Goal: Task Accomplishment & Management: Complete application form

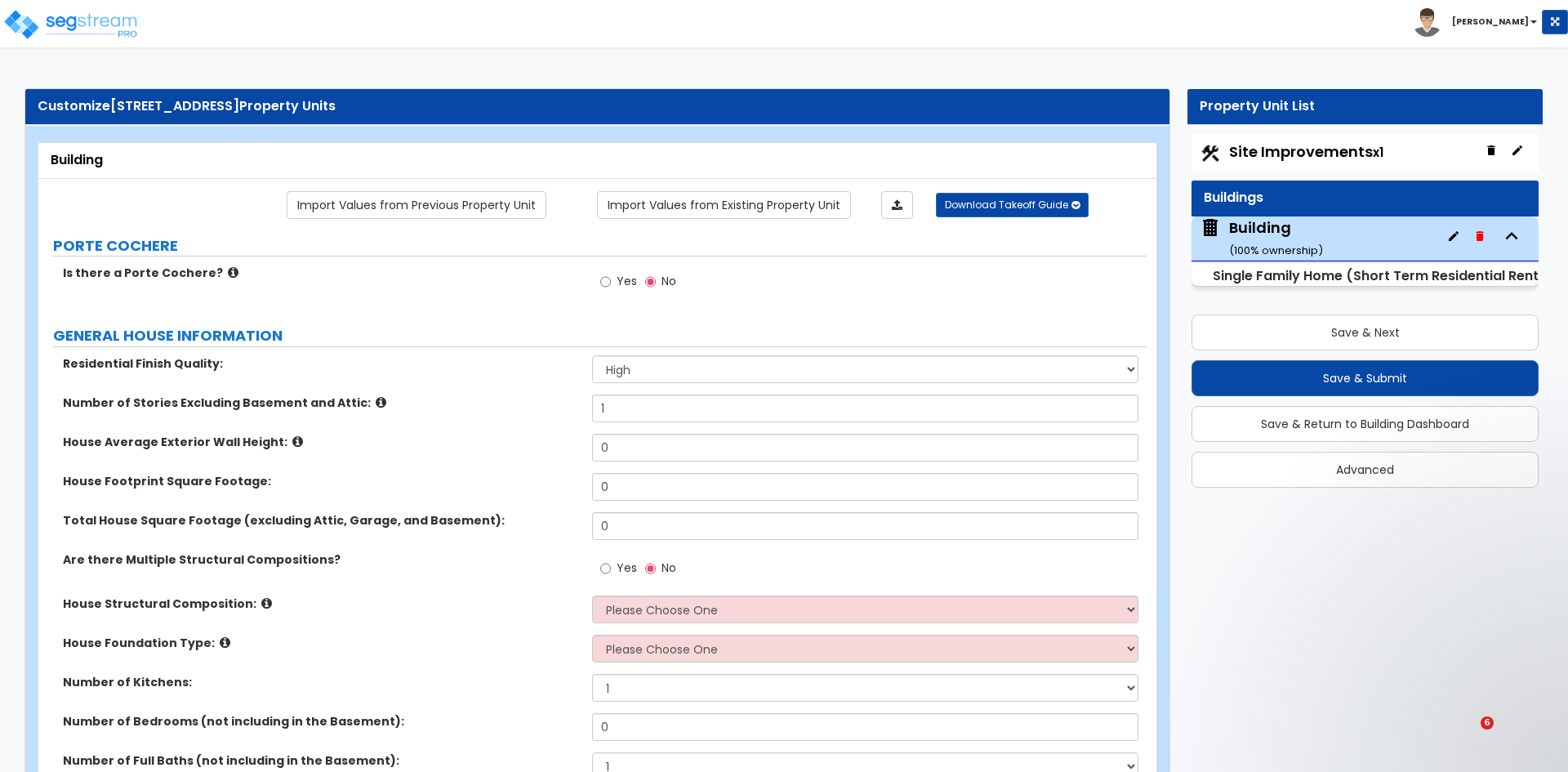
select select "2"
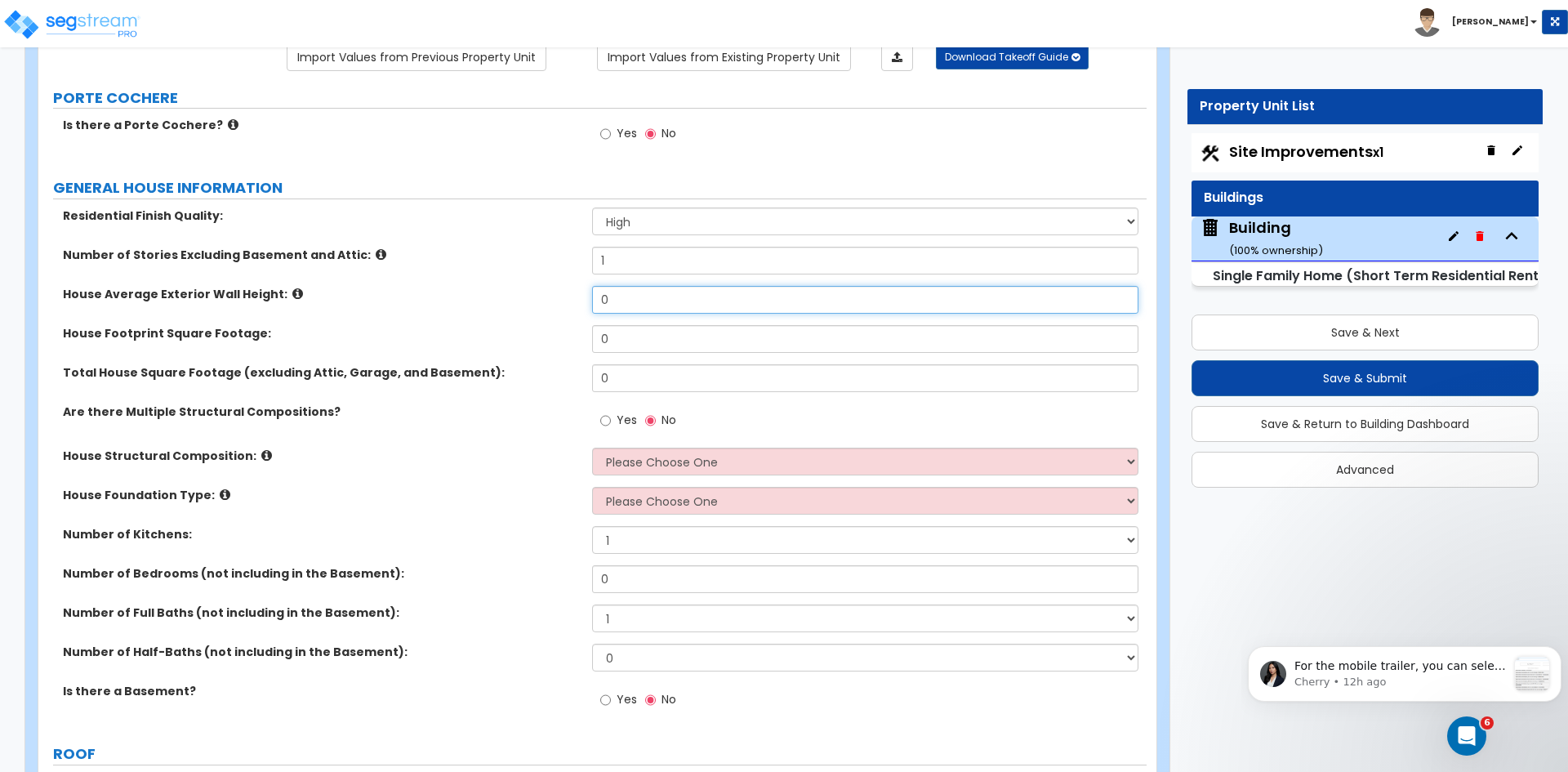
click at [642, 299] on input "0" at bounding box center [865, 299] width 546 height 28
type input "18"
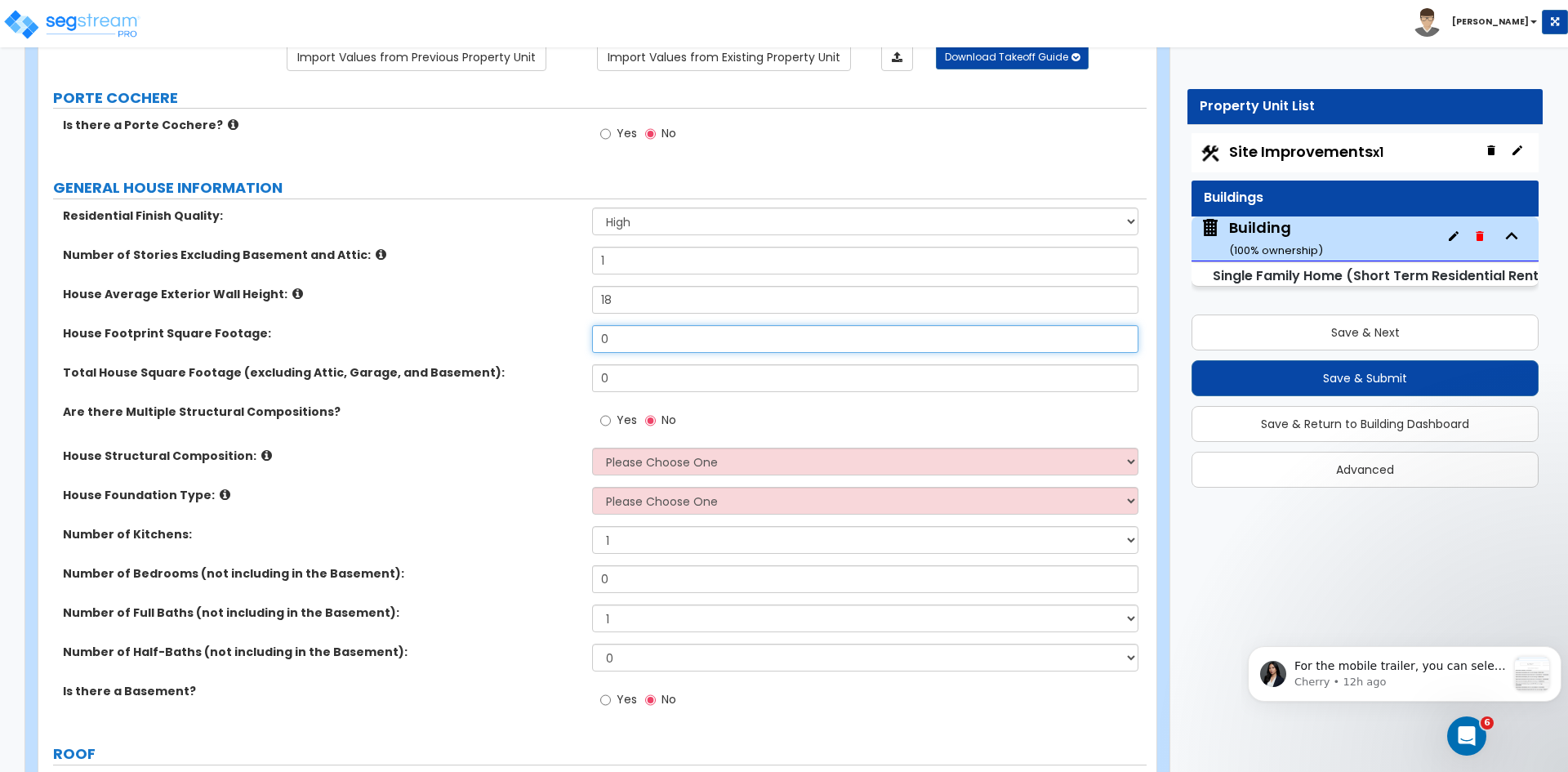
click at [621, 335] on input "0" at bounding box center [865, 339] width 546 height 28
type input "1,700"
click at [653, 373] on input "0" at bounding box center [865, 378] width 546 height 28
type input "3,400"
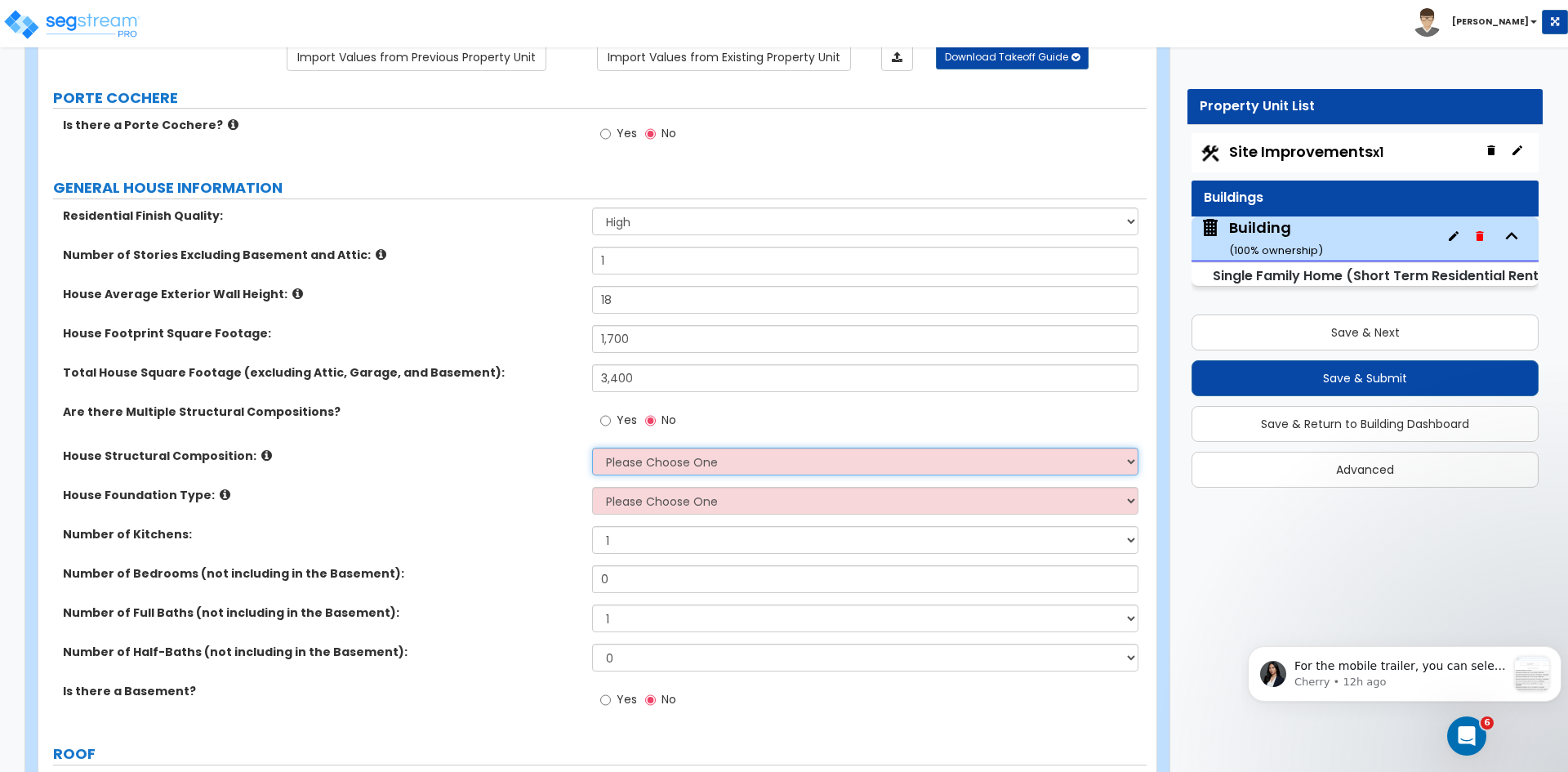
click at [613, 456] on select "Please Choose One Reinforced Concrete Structural Steel Brick Masonry CMU Masonr…" at bounding box center [865, 462] width 546 height 28
select select "7"
click at [592, 448] on select "Please Choose One Reinforced Concrete Structural Steel Brick Masonry CMU Masonr…" at bounding box center [865, 462] width 546 height 28
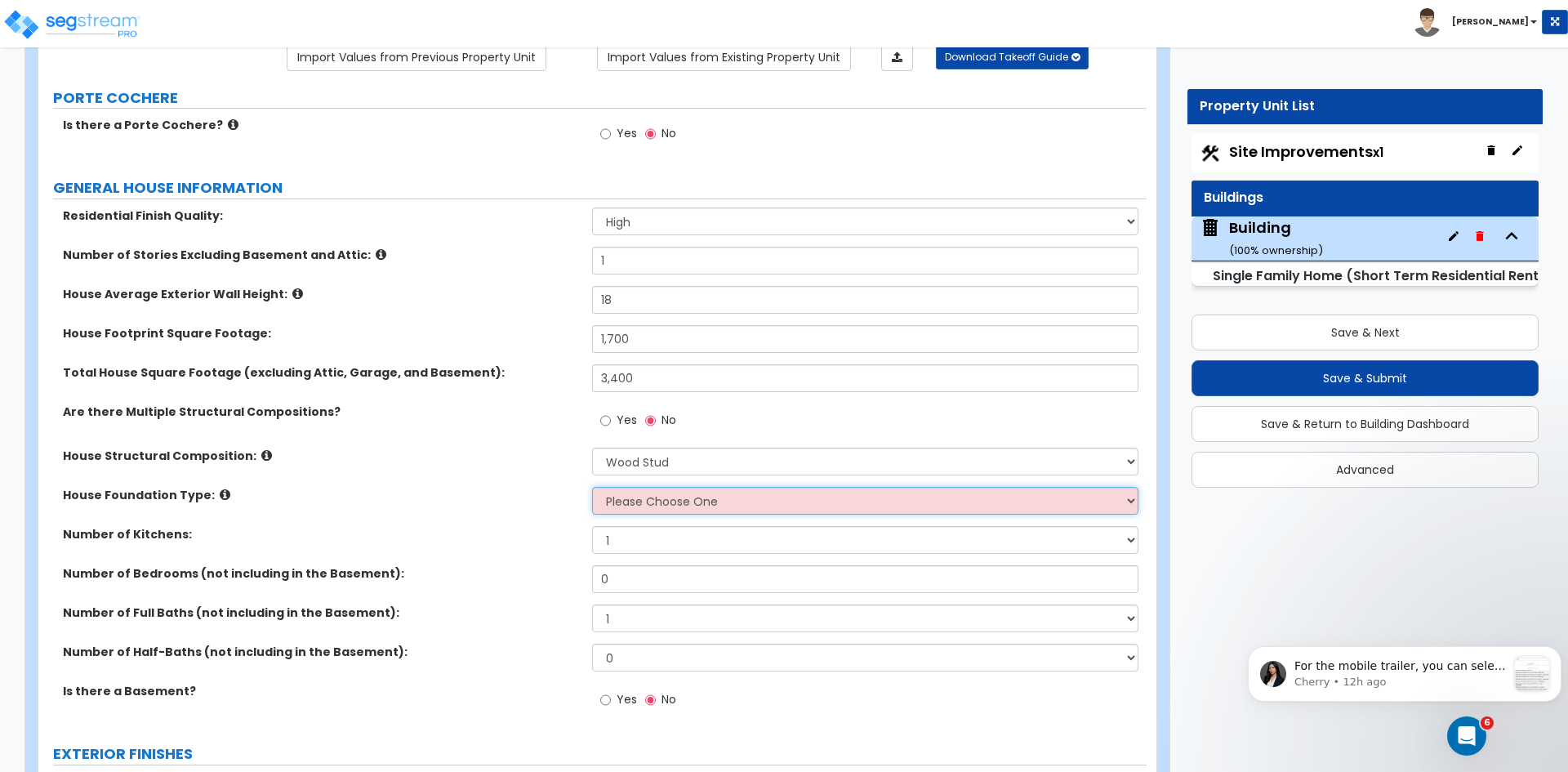
click at [674, 500] on select "Please Choose One Crawl Space Pier-Elevated First floor Slab on Grade" at bounding box center [865, 500] width 546 height 28
select select "3"
click at [592, 487] on select "Please Choose One Crawl Space Pier-Elevated First floor Slab on Grade" at bounding box center [865, 500] width 546 height 28
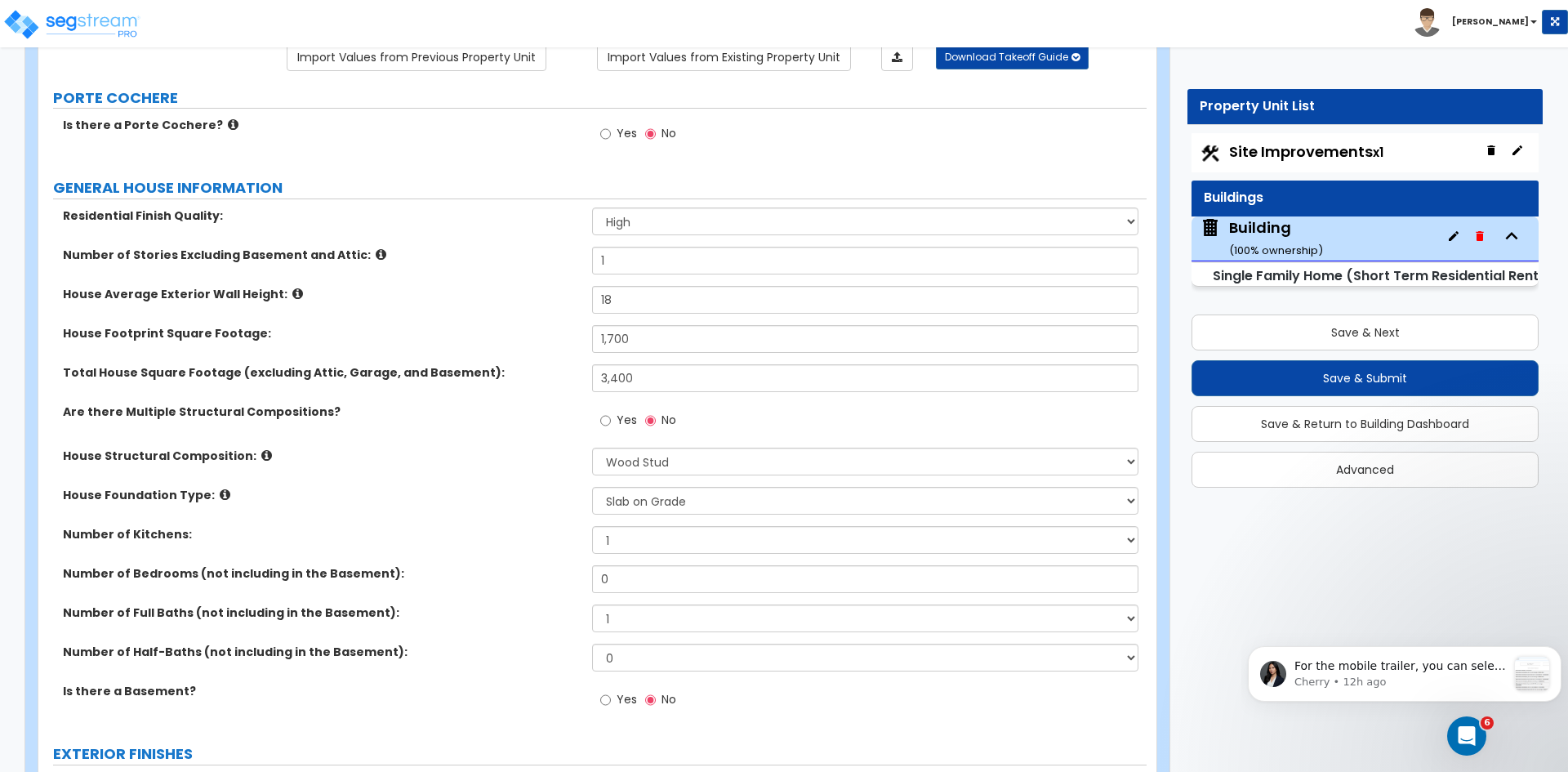
click at [512, 498] on label "House Foundation Type:" at bounding box center [322, 495] width 517 height 17
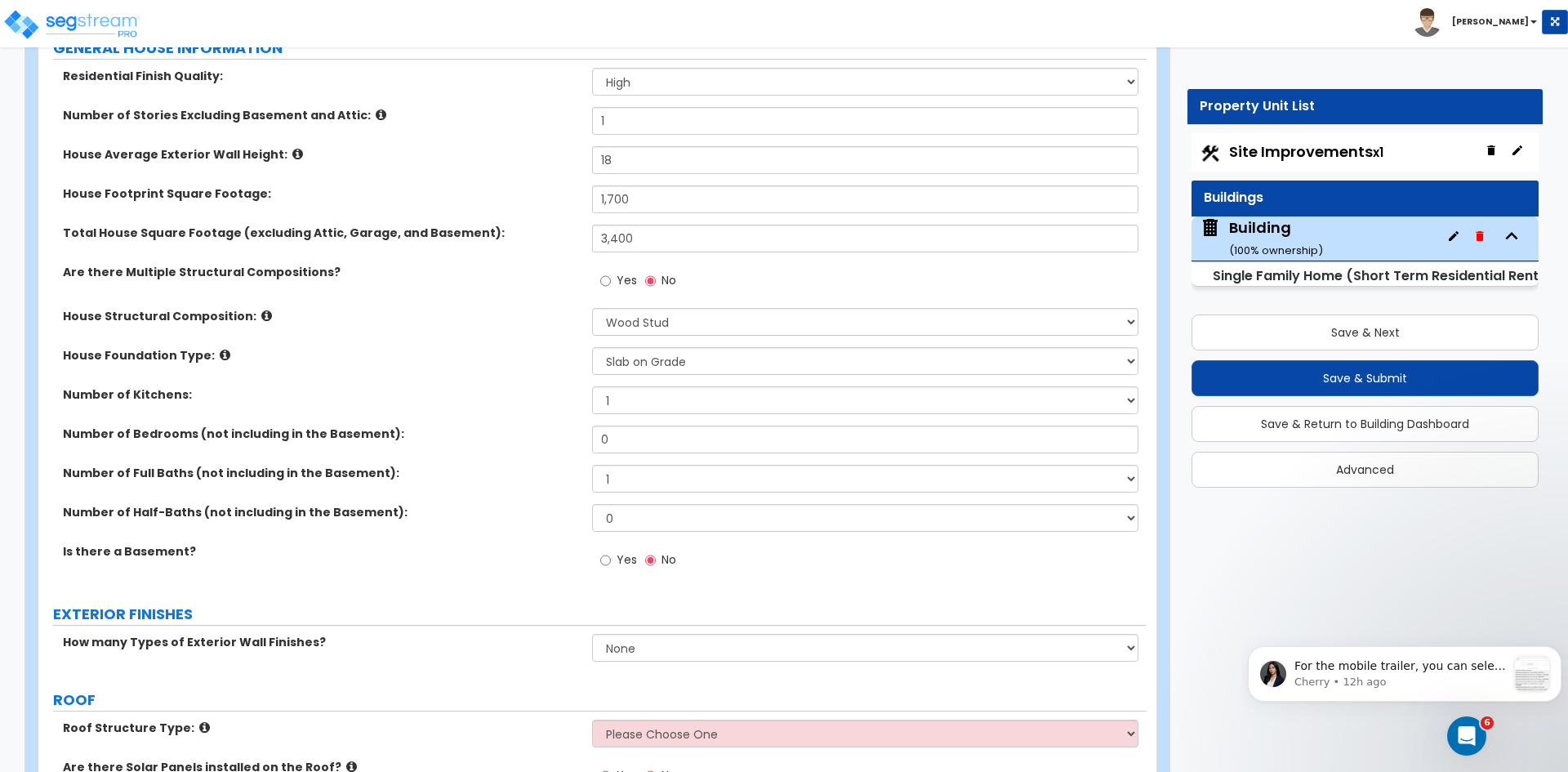
scroll to position [290, 0]
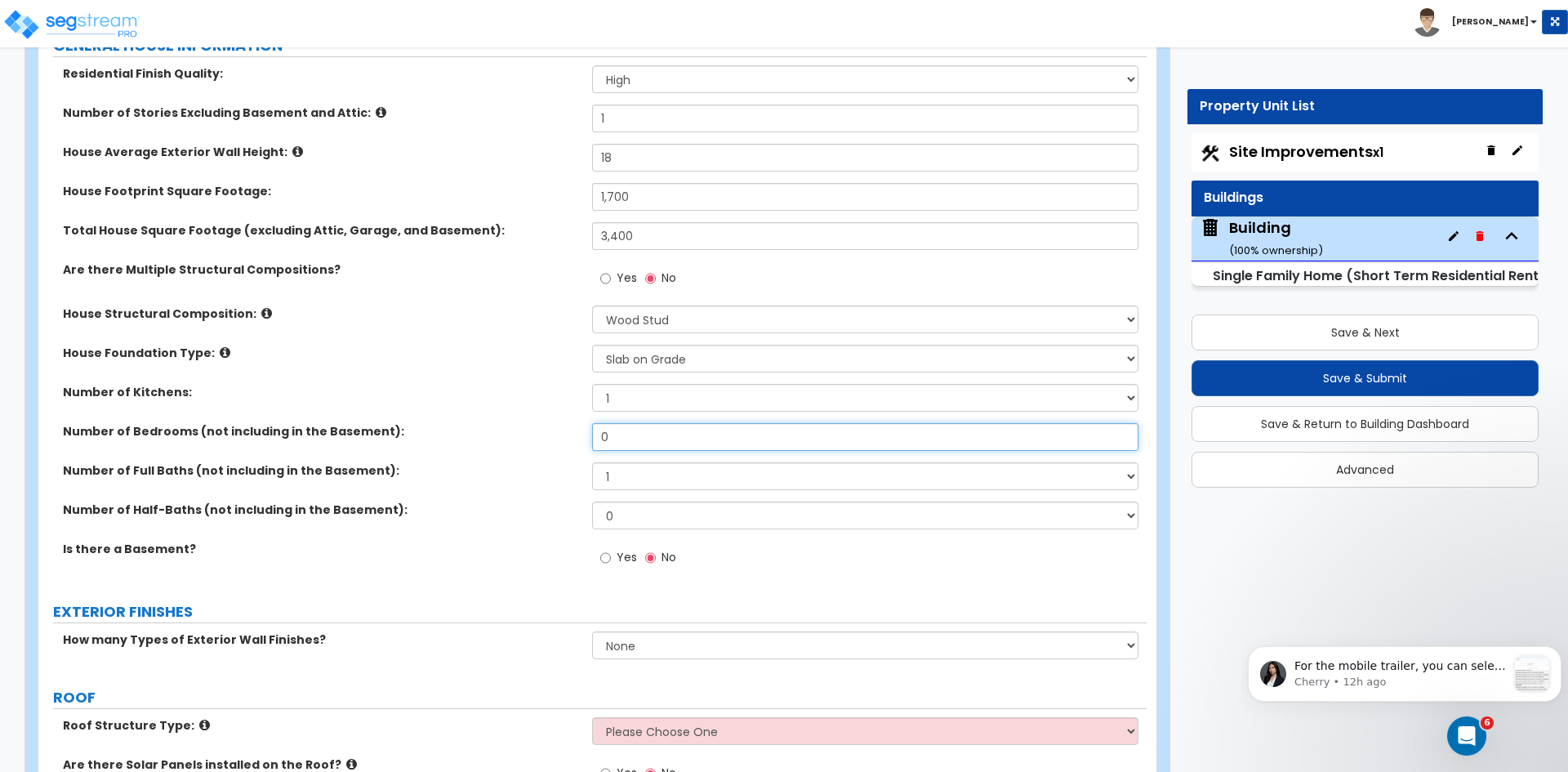
click at [642, 429] on input "0" at bounding box center [865, 437] width 546 height 28
type input "4"
click at [637, 470] on select "1 2 3 4 5 6 7 8 9 10" at bounding box center [865, 476] width 546 height 28
select select "3"
click at [592, 462] on select "1 2 3 4 5 6 7 8 9 10" at bounding box center [865, 476] width 546 height 28
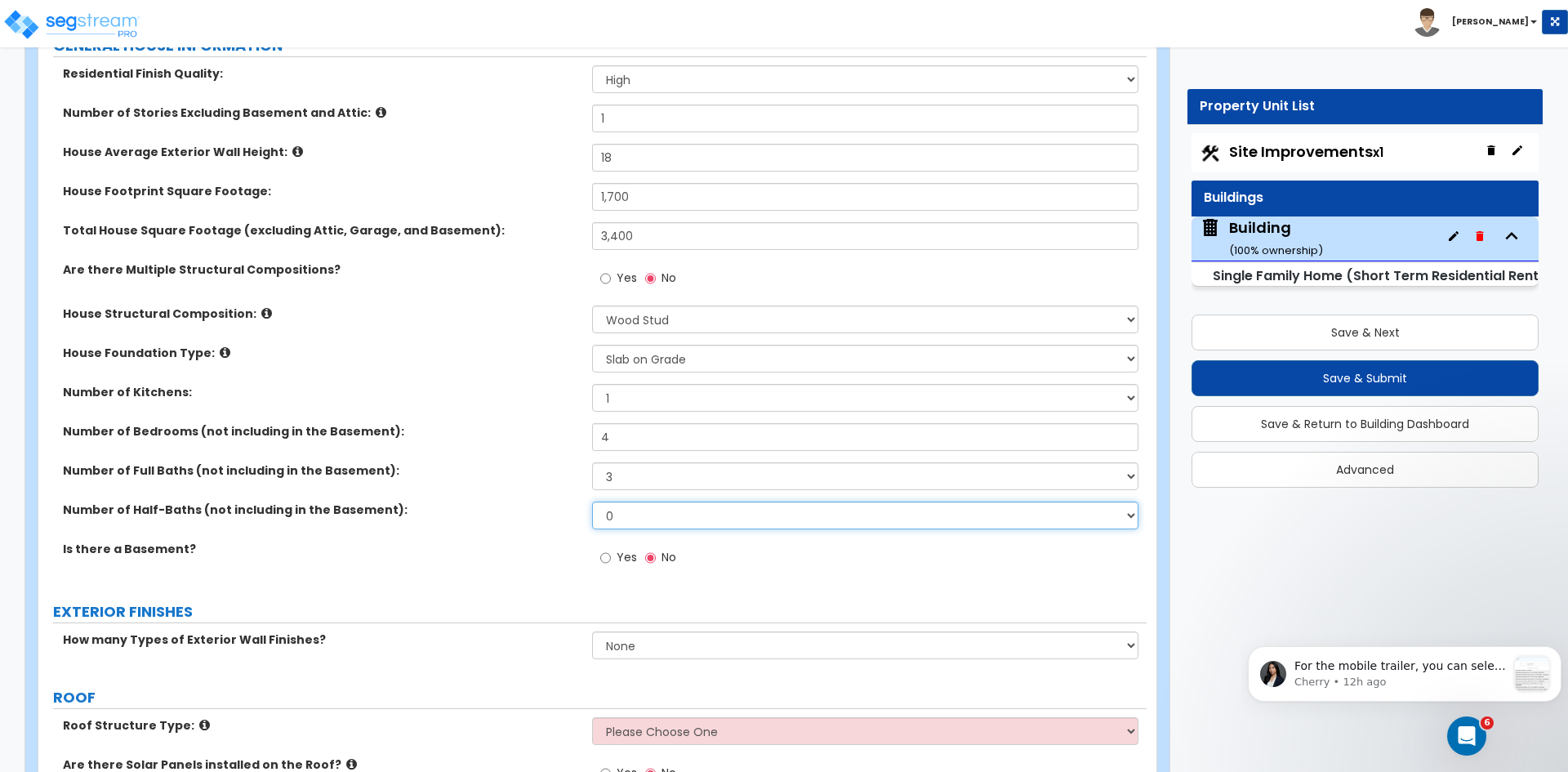
click at [626, 515] on select "0 1 2 3 4 5" at bounding box center [865, 515] width 546 height 28
select select "1"
click at [592, 501] on select "0 1 2 3 4 5" at bounding box center [865, 515] width 546 height 28
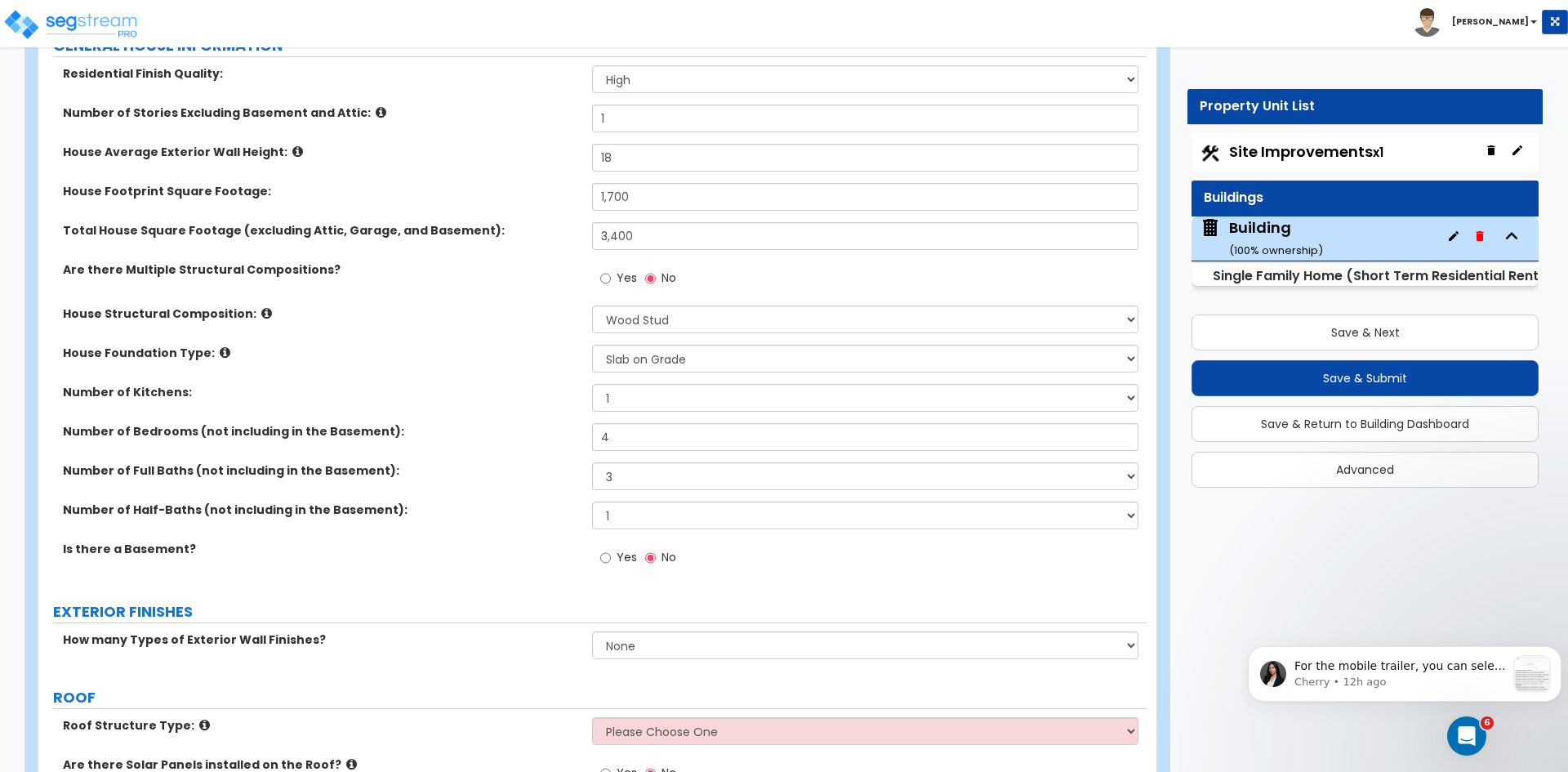
click at [507, 491] on div "Number of Full Baths (not including in the Basement): 1 2 3 4 5 6 7 8 9 10" at bounding box center [592, 482] width 1108 height 39
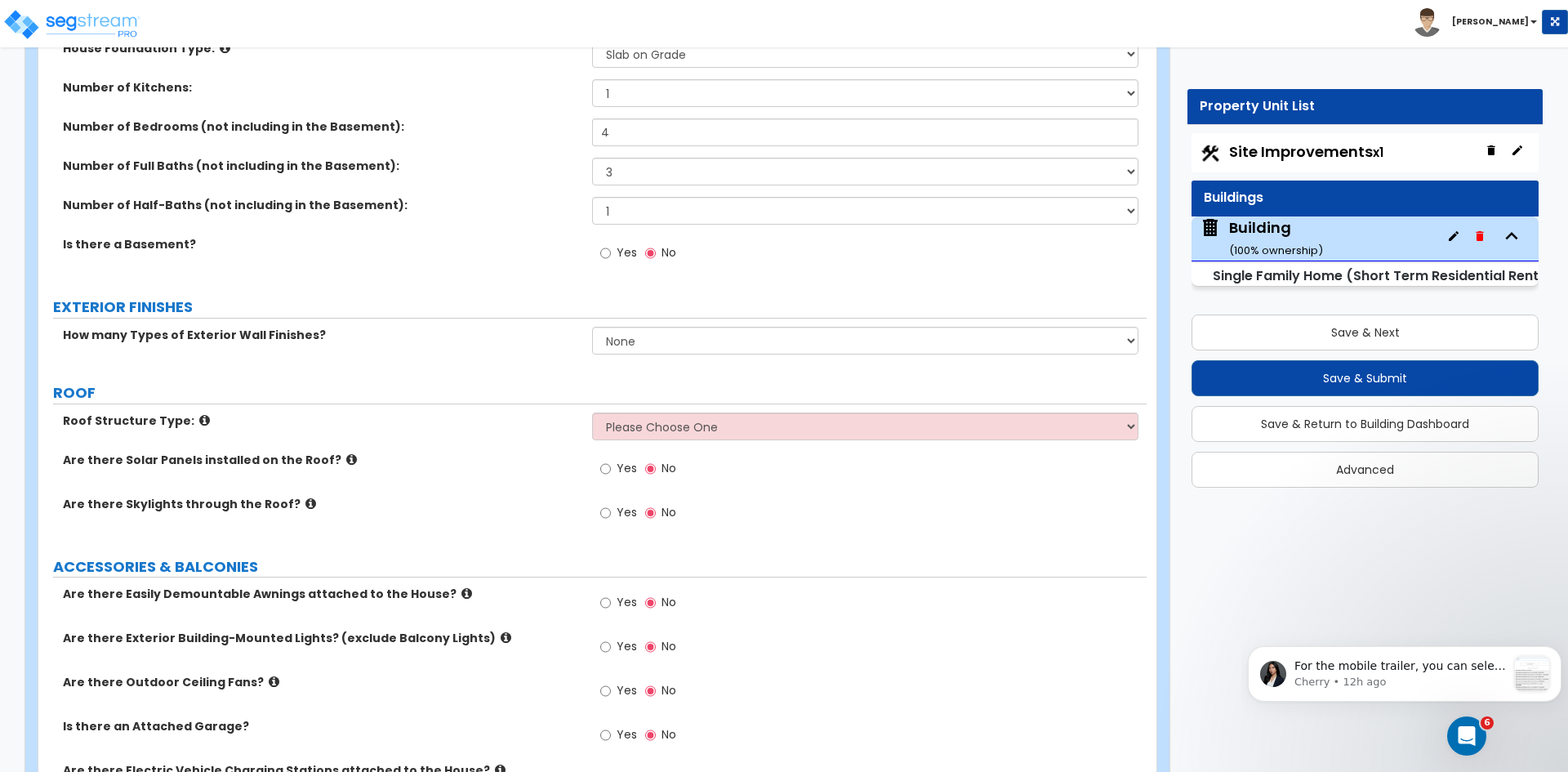
scroll to position [598, 0]
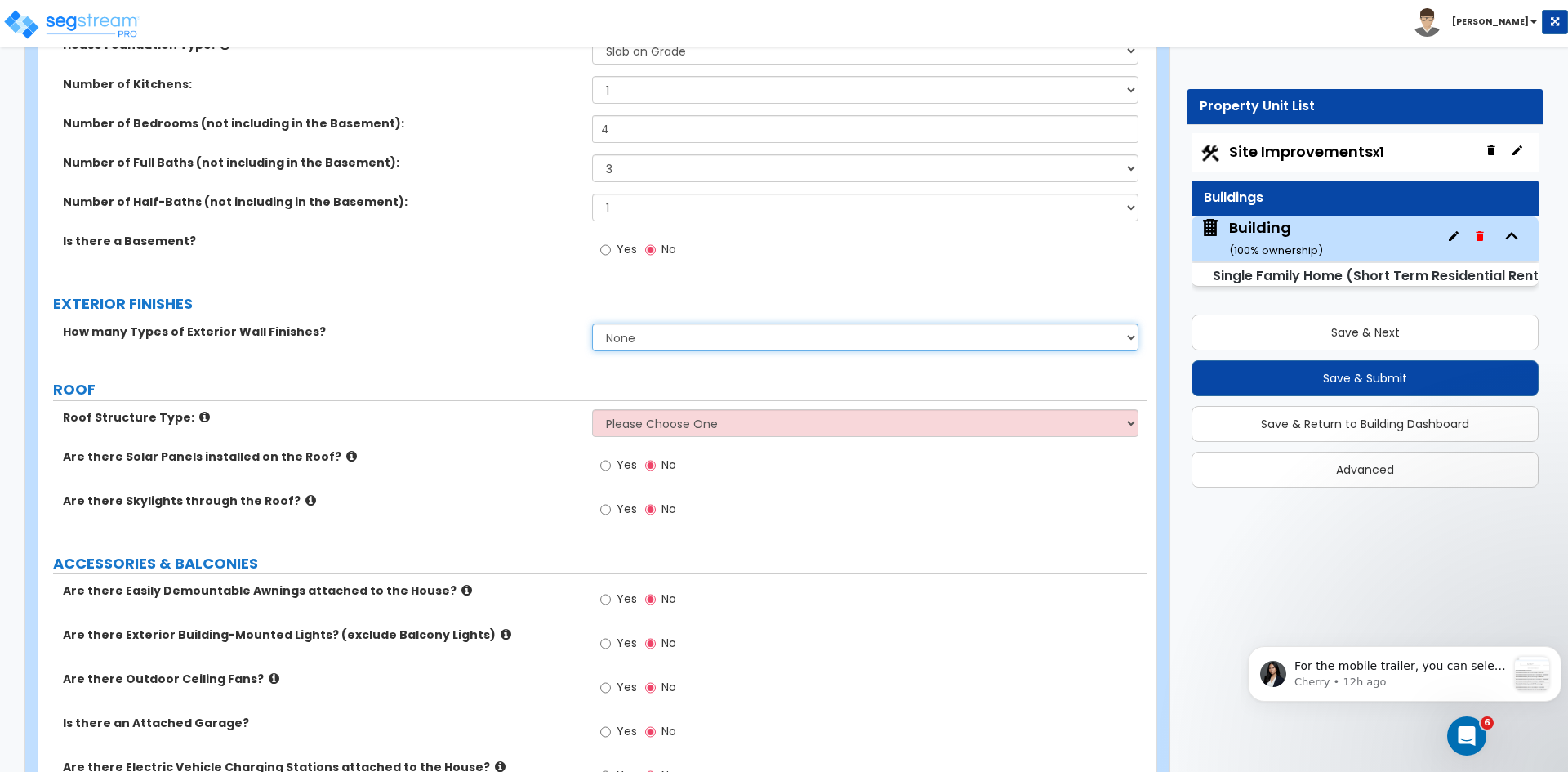
click at [658, 335] on select "None 1 2 3" at bounding box center [865, 337] width 546 height 28
select select "1"
click at [592, 323] on select "None 1 2 3" at bounding box center [865, 337] width 546 height 28
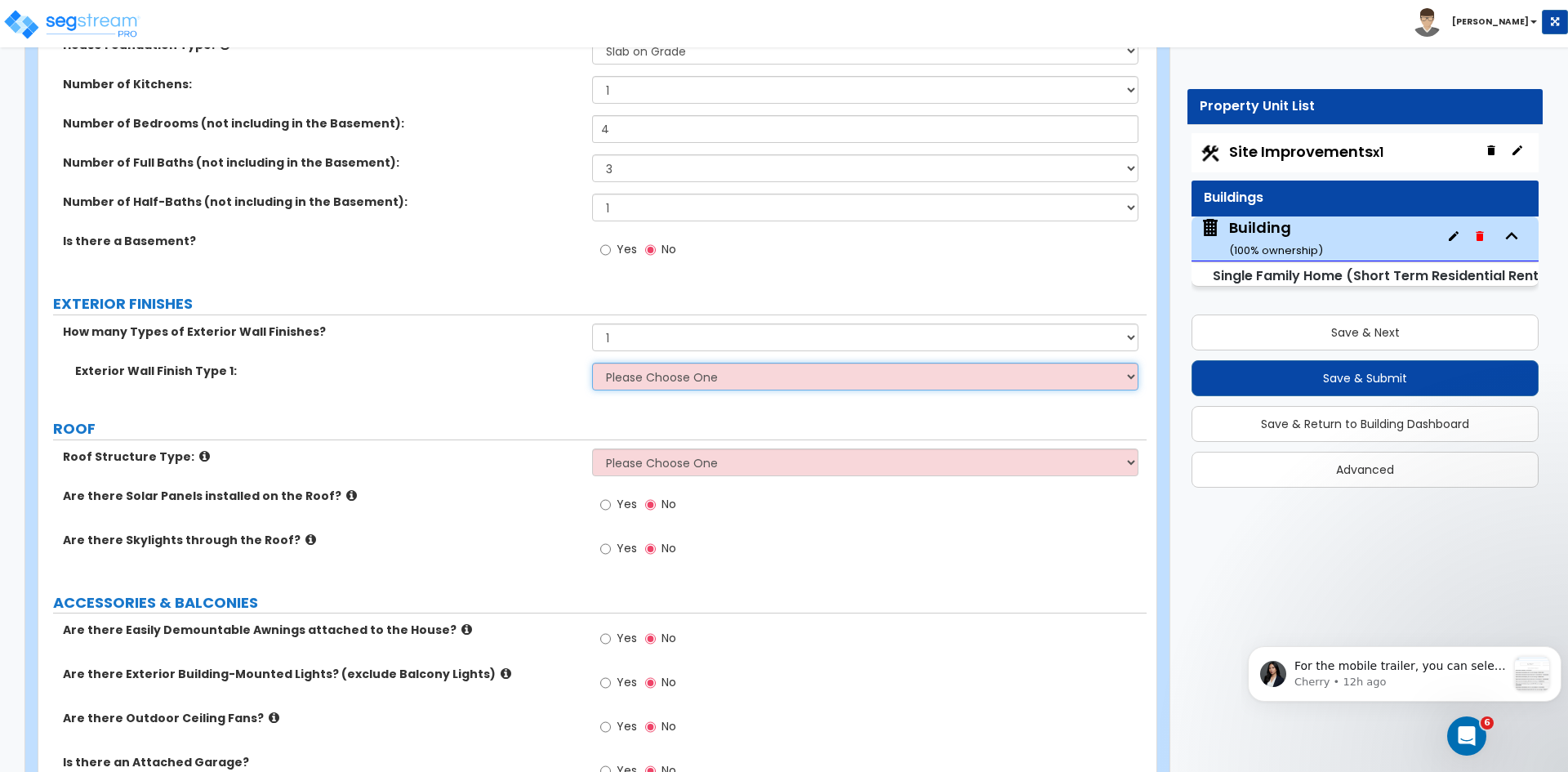
click at [645, 376] on select "Please Choose One No Finish/Shared Wall No Wall Brick Finish Stone Finish Wood …" at bounding box center [865, 376] width 546 height 28
click at [386, 436] on label "ROOF" at bounding box center [600, 428] width 1094 height 21
click at [625, 465] on select "Please Choose One Gable Roof Flat Roof Hybrid Gable & Flat Roof" at bounding box center [865, 462] width 546 height 28
select select "1"
click at [592, 449] on select "Please Choose One Gable Roof Flat Roof Hybrid Gable & Flat Roof" at bounding box center [865, 462] width 546 height 28
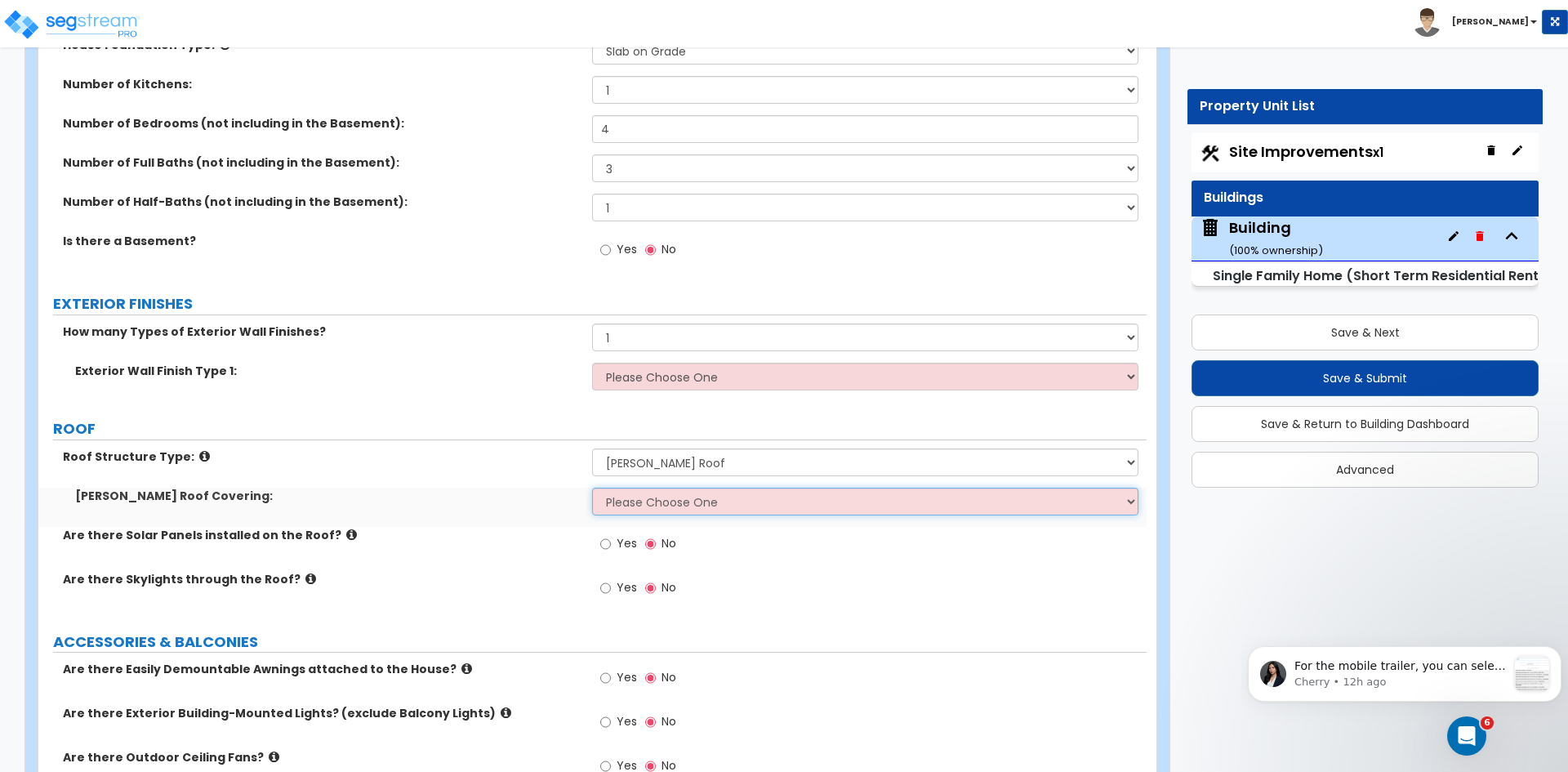
click at [645, 501] on select "Please Choose One Asphalt Shingle Clay Tile Wood Shingle Metal Shingle Standing…" at bounding box center [865, 501] width 546 height 28
select select "1"
click at [592, 487] on select "Please Choose One Asphalt Shingle Clay Tile Wood Shingle Metal Shingle Standing…" at bounding box center [865, 501] width 546 height 28
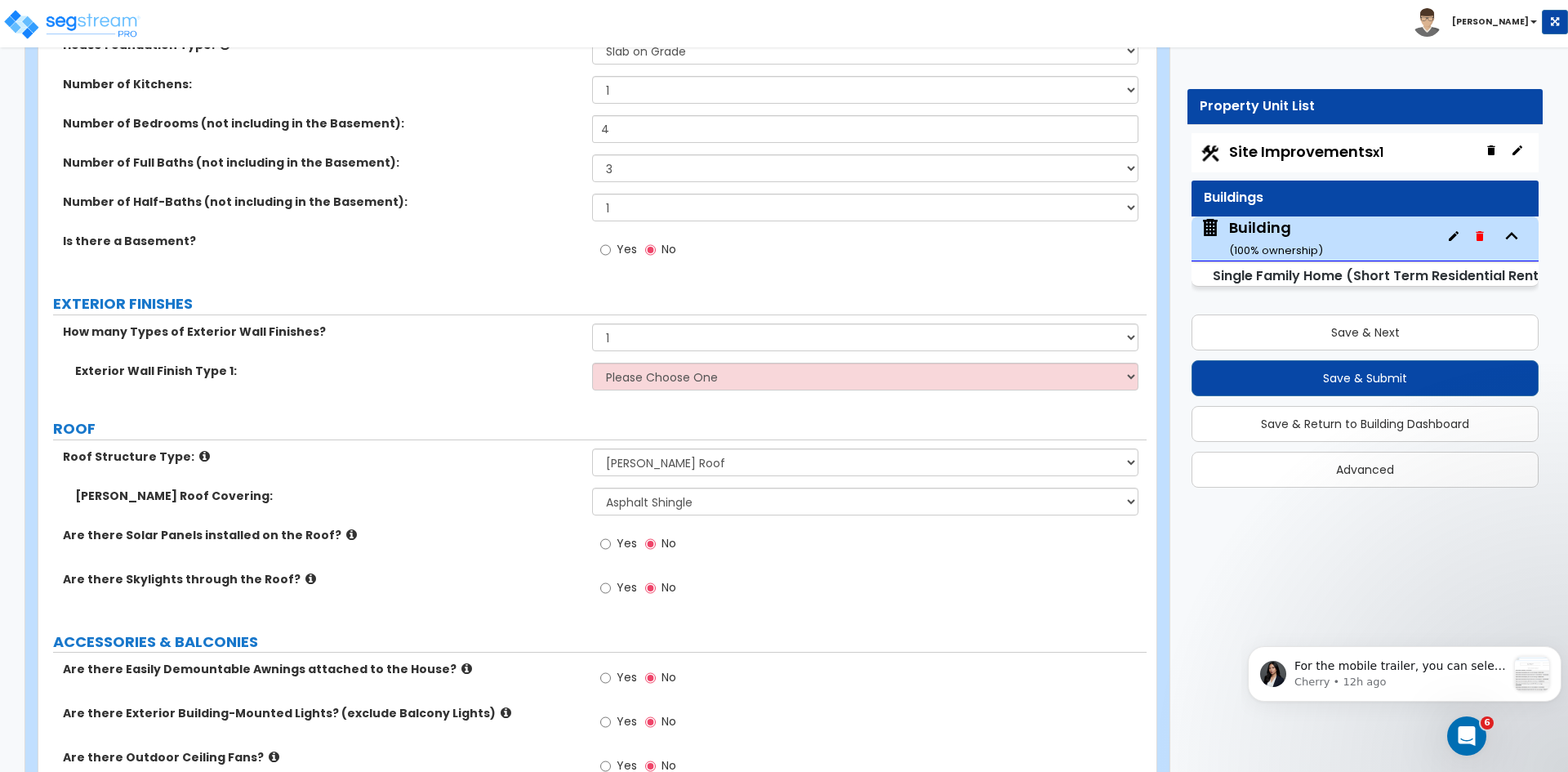
click at [509, 507] on div "Gable Roof Covering: Please Choose One Asphalt Shingle Clay Tile Wood Shingle M…" at bounding box center [592, 507] width 1108 height 39
click at [605, 586] on input "Yes" at bounding box center [605, 588] width 10 height 18
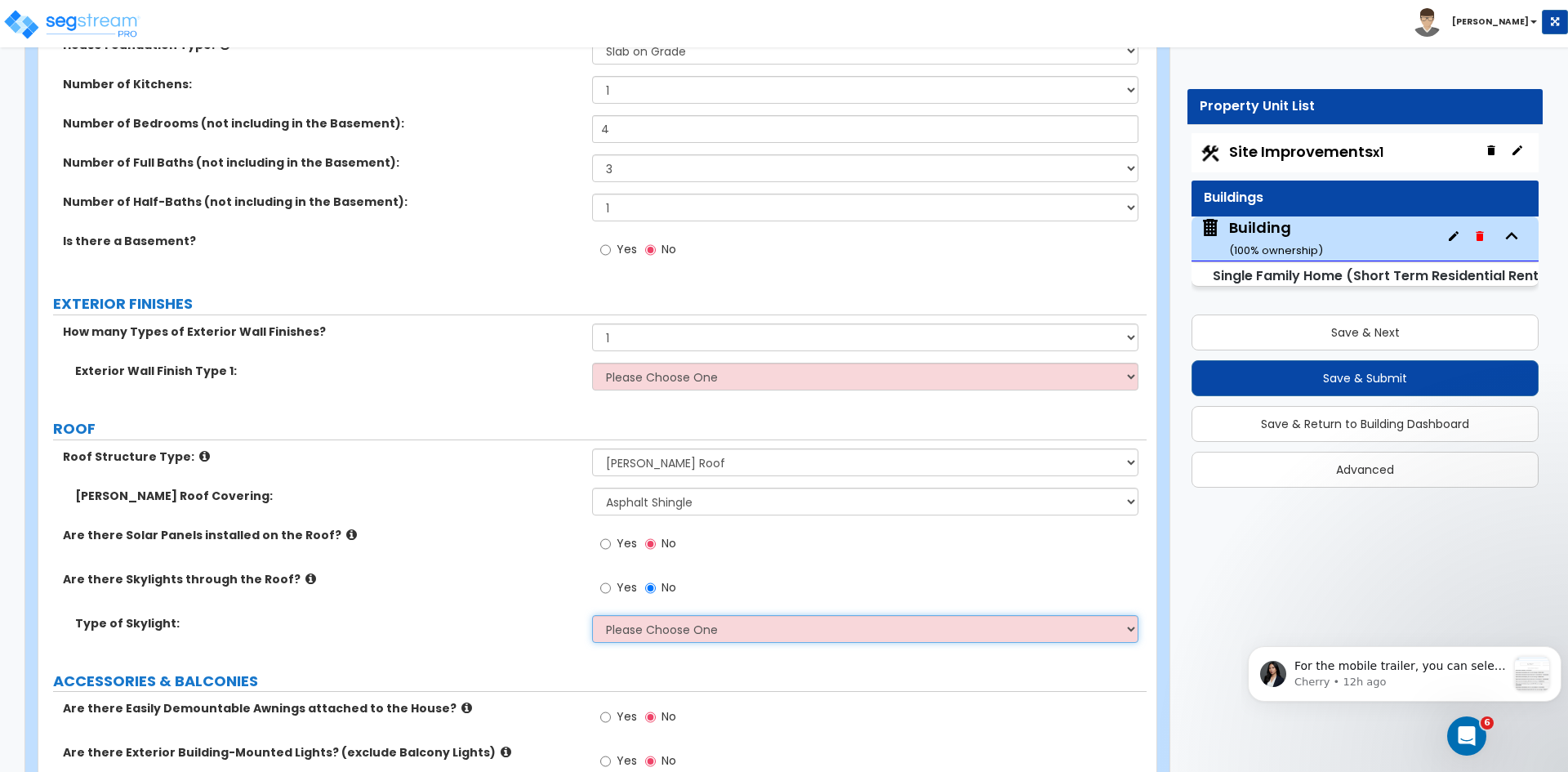
click at [635, 633] on select "Please Choose One Fixed Rectangular Glass Barrel Vault Dome Square Pyramid" at bounding box center [865, 628] width 546 height 28
select select "4"
click at [592, 614] on select "Please Choose One Fixed Rectangular Glass Barrel Vault Dome Square Pyramid" at bounding box center [865, 628] width 546 height 28
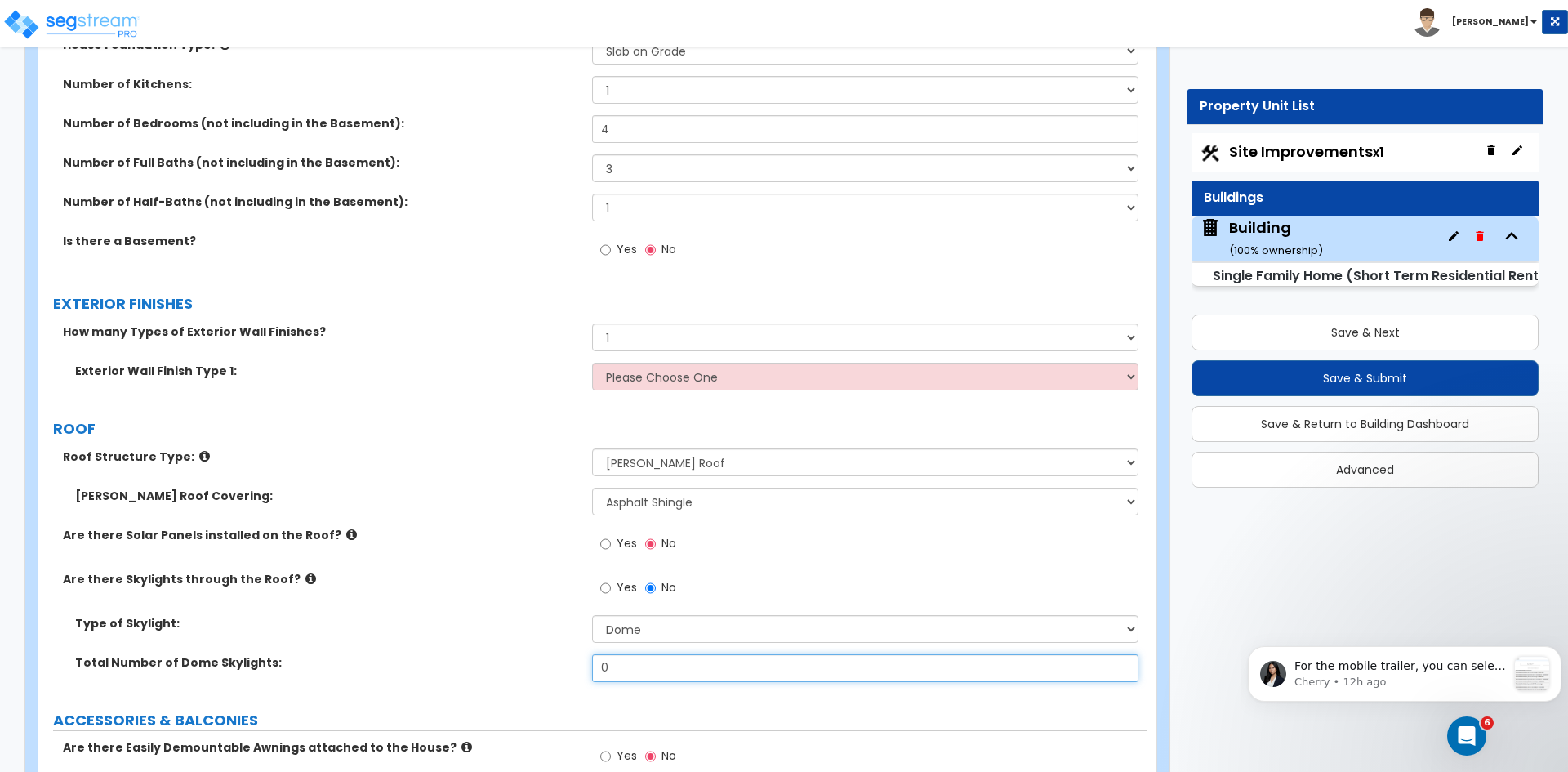
click at [624, 668] on input "0" at bounding box center [865, 668] width 546 height 28
type input "2"
click at [514, 615] on label "Type of Skylight:" at bounding box center [327, 623] width 505 height 17
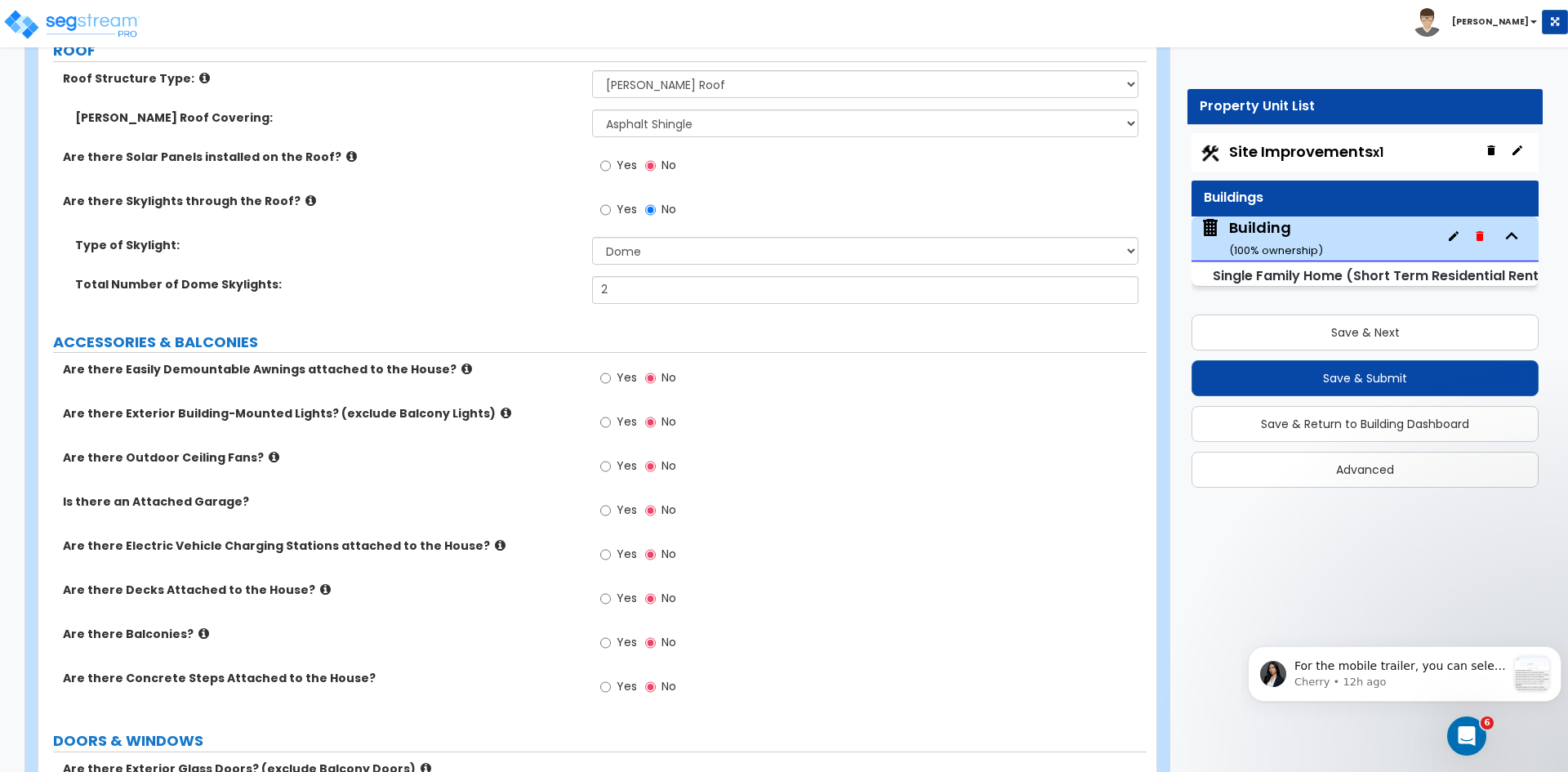
scroll to position [977, 0]
click at [427, 232] on div "Are there Skylights through the Roof? Yes No" at bounding box center [592, 214] width 1108 height 44
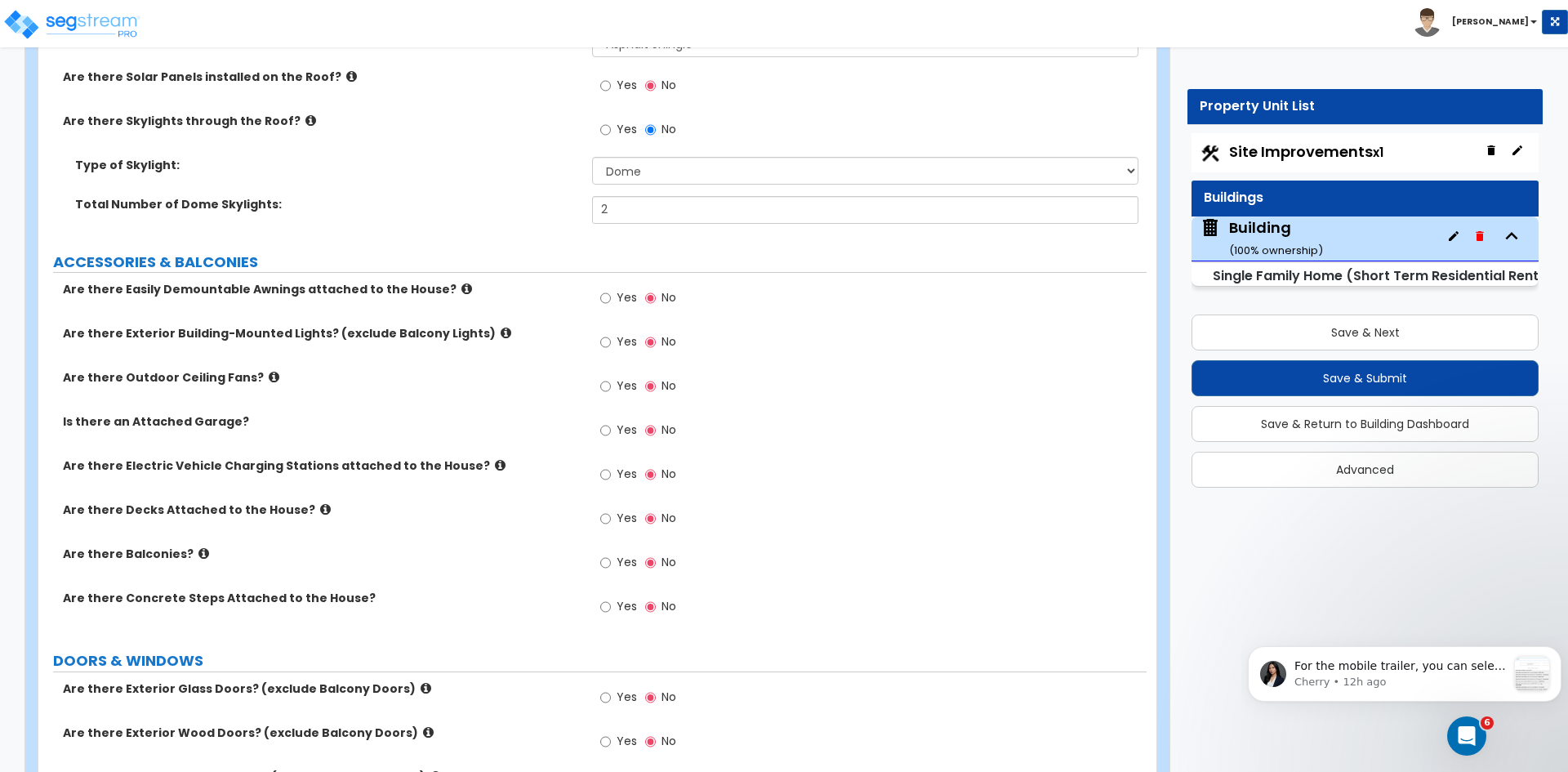
scroll to position [1058, 0]
click at [608, 427] on input "Yes" at bounding box center [605, 427] width 10 height 18
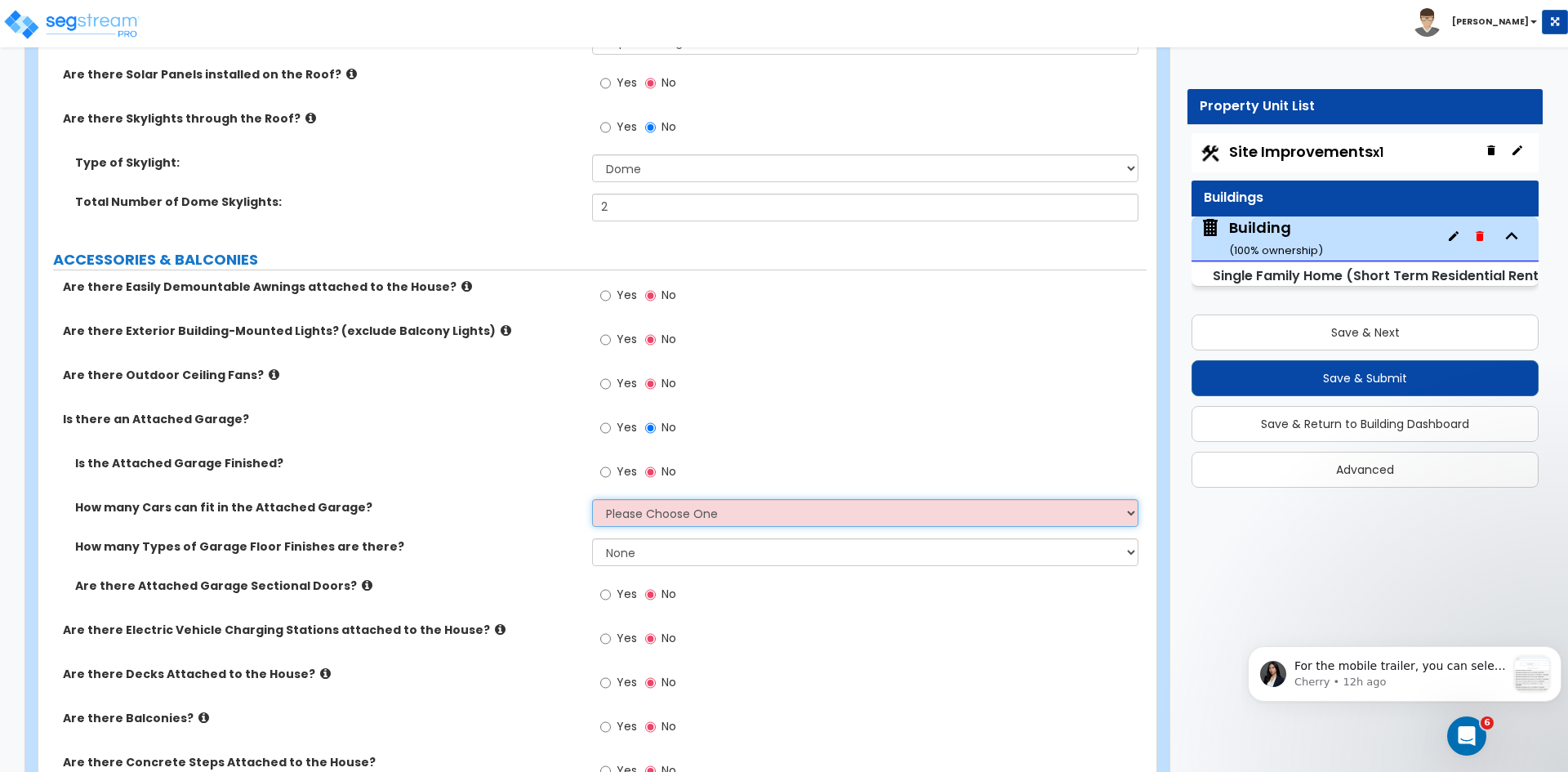
click at [623, 525] on select "Please Choose One 1 2 3 4 5" at bounding box center [865, 513] width 546 height 28
click at [592, 499] on select "Please Choose One 1 2 3 4 5" at bounding box center [865, 513] width 546 height 28
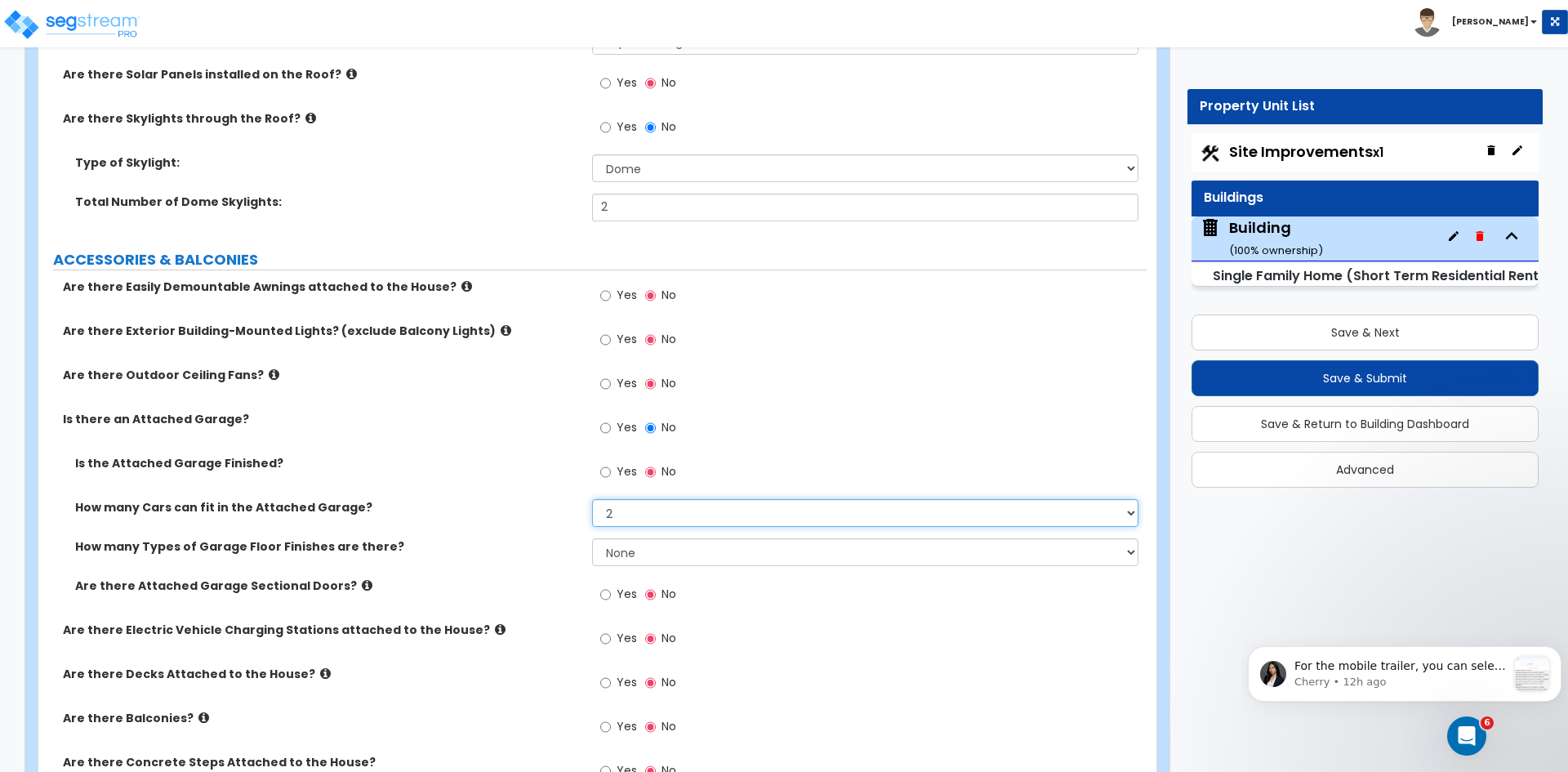
click at [646, 511] on select "Please Choose One 1 2 3 4 5" at bounding box center [865, 513] width 546 height 28
select select "3"
click at [592, 499] on select "Please Choose One 1 2 3 4 5" at bounding box center [865, 513] width 546 height 28
click at [612, 605] on label "Yes" at bounding box center [619, 596] width 37 height 28
click at [611, 603] on input "Yes" at bounding box center [605, 594] width 10 height 18
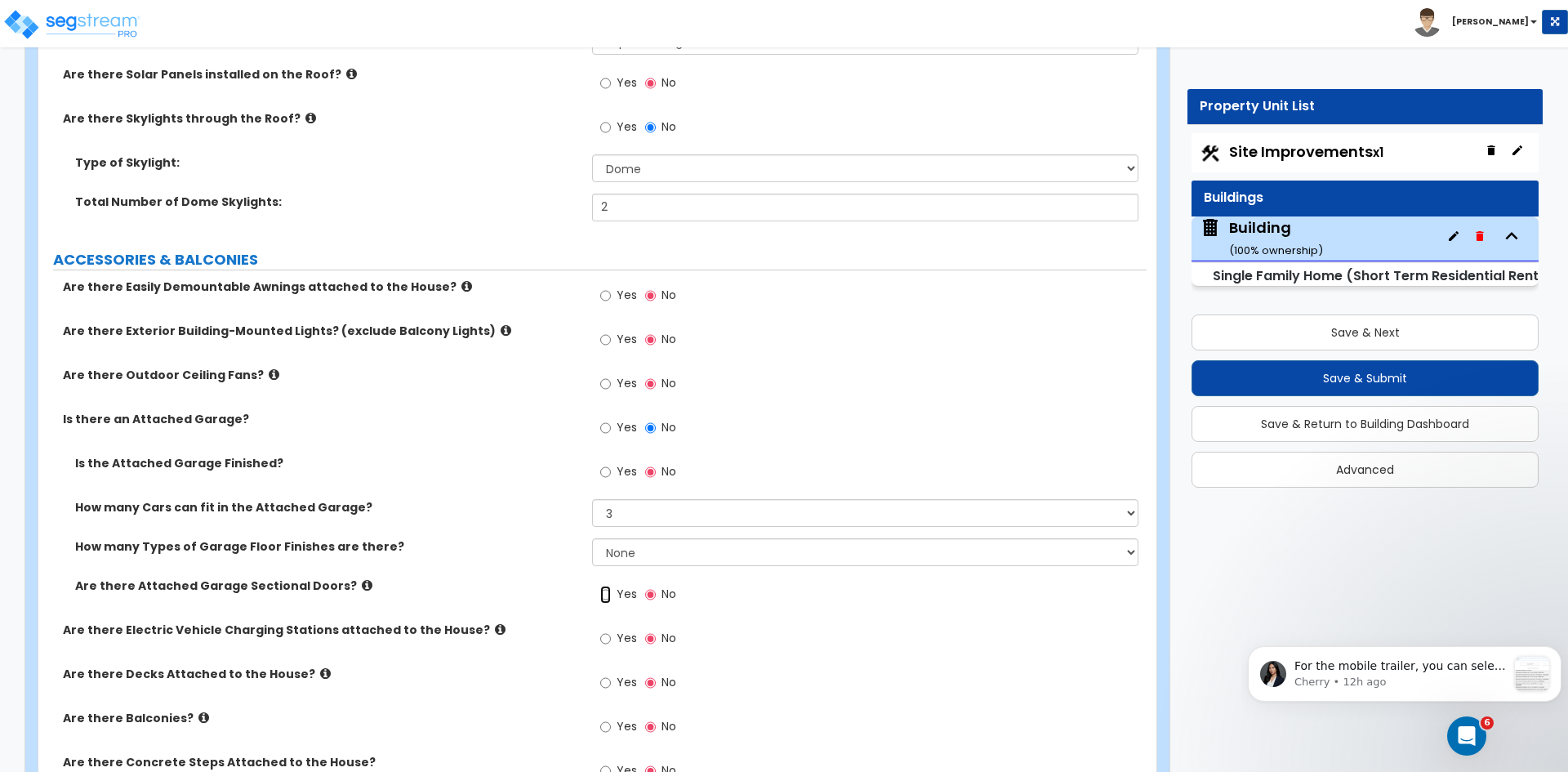
radio input "true"
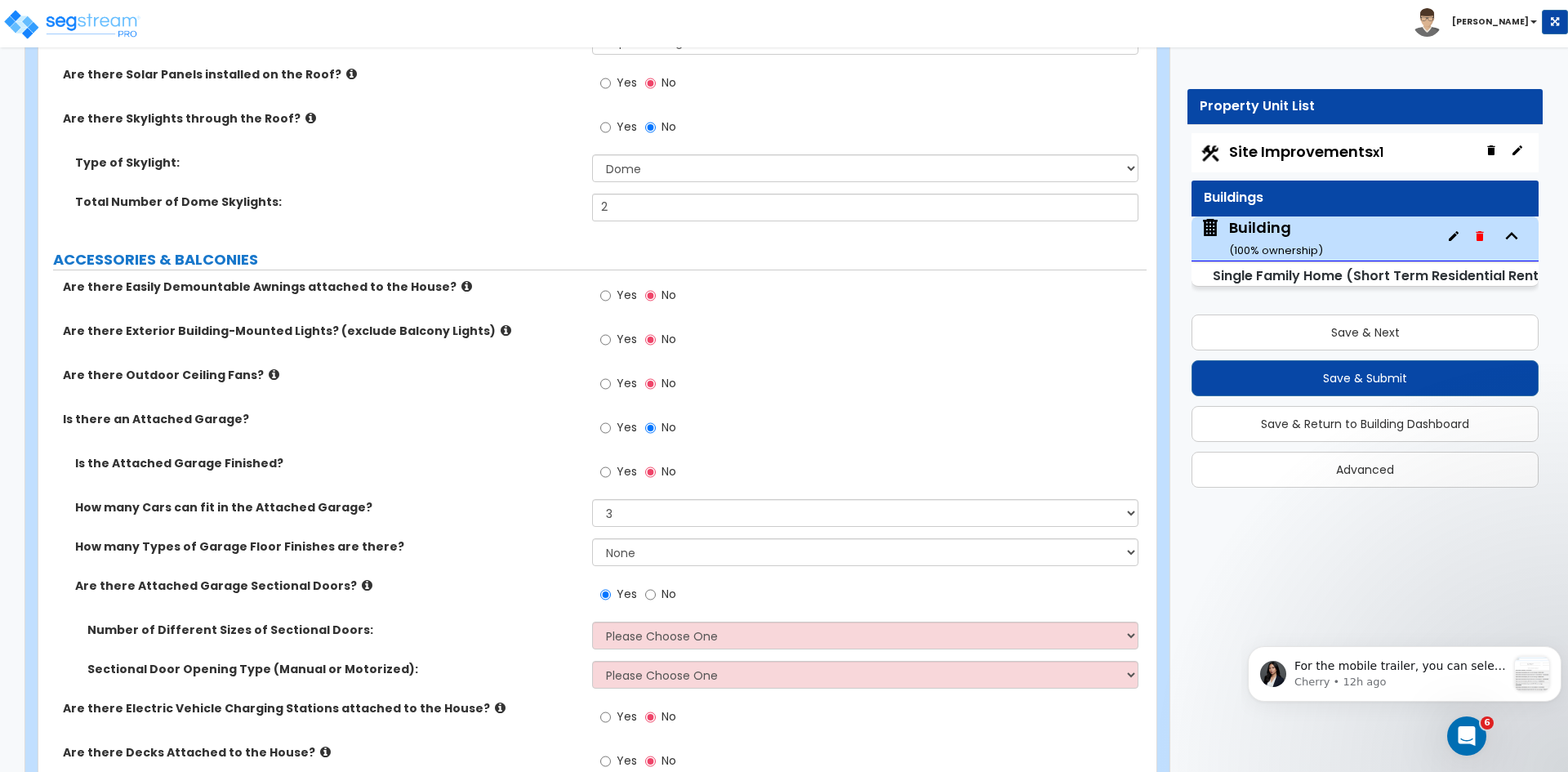
click at [528, 519] on div "How many Cars can fit in the Attached Garage? Please Choose One 1 2 3 4 5" at bounding box center [592, 518] width 1108 height 39
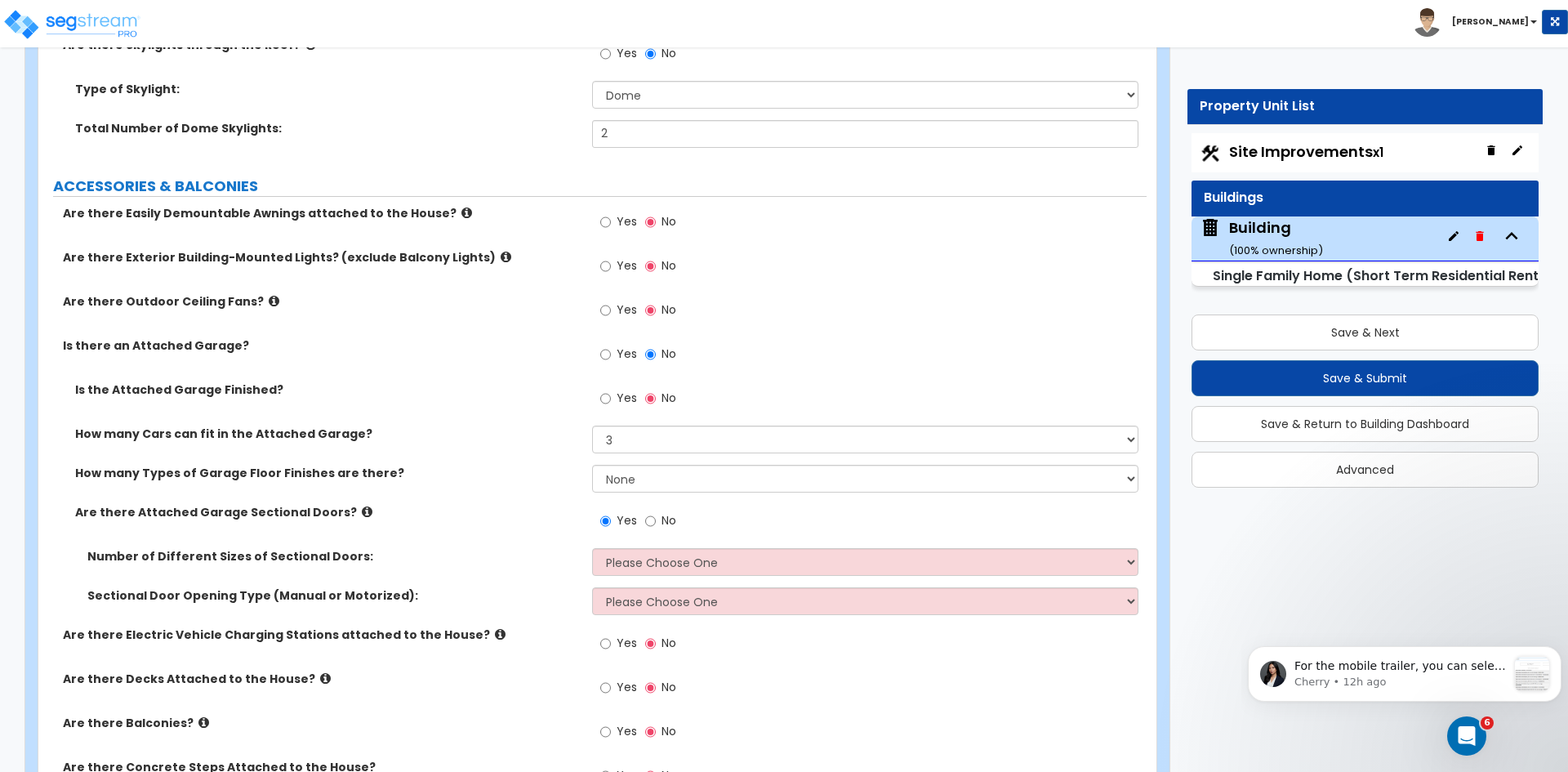
scroll to position [1133, 0]
click at [431, 399] on div "Is the Attached Garage Finished? Yes No" at bounding box center [592, 403] width 1108 height 44
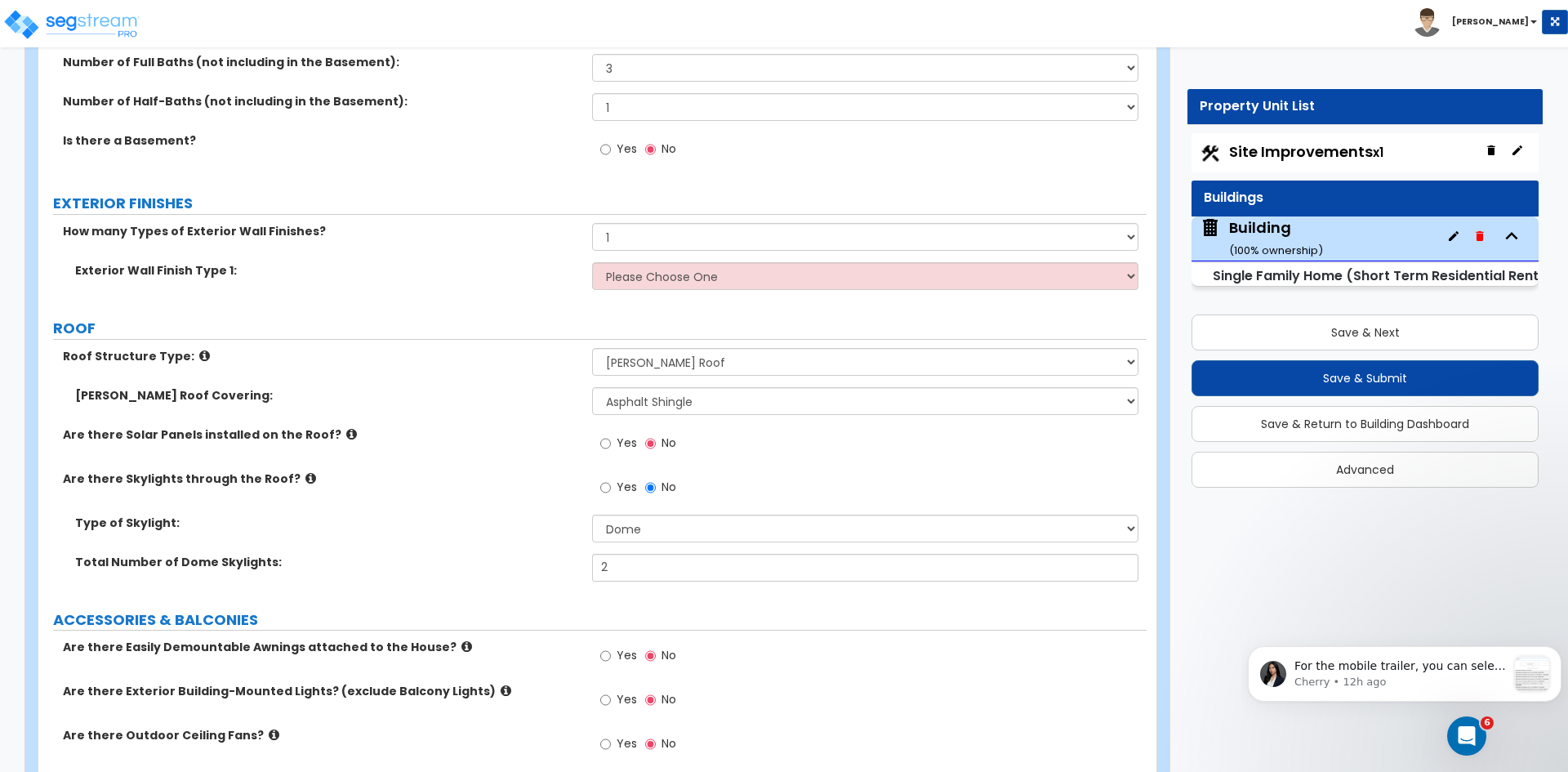
scroll to position [699, 0]
click at [675, 269] on select "Please Choose One No Finish/Shared Wall No Wall Brick Finish Stone Finish Wood …" at bounding box center [865, 275] width 546 height 28
select select "4"
click at [592, 261] on select "Please Choose One No Finish/Shared Wall No Wall Brick Finish Stone Finish Wood …" at bounding box center [865, 275] width 546 height 28
click at [659, 412] on select "Please Choose One Asphalt Shingle Clay Tile Wood Shingle Metal Shingle Standing…" at bounding box center [865, 400] width 546 height 28
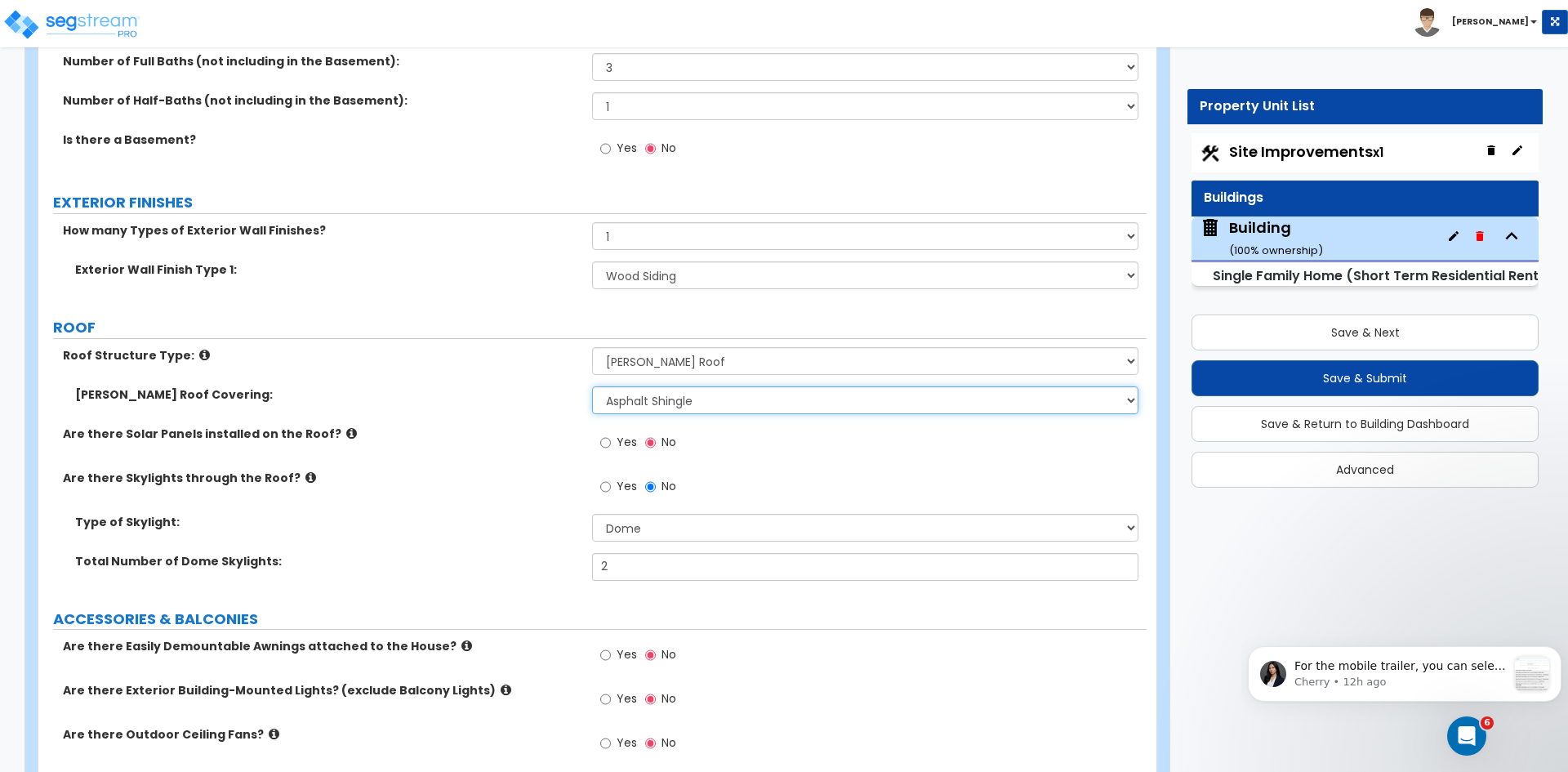
click at [592, 386] on select "Please Choose One Asphalt Shingle Clay Tile Wood Shingle Metal Shingle Standing…" at bounding box center [865, 400] width 546 height 28
click at [614, 449] on label "Yes" at bounding box center [619, 444] width 37 height 28
click at [611, 449] on input "Yes" at bounding box center [605, 442] width 10 height 18
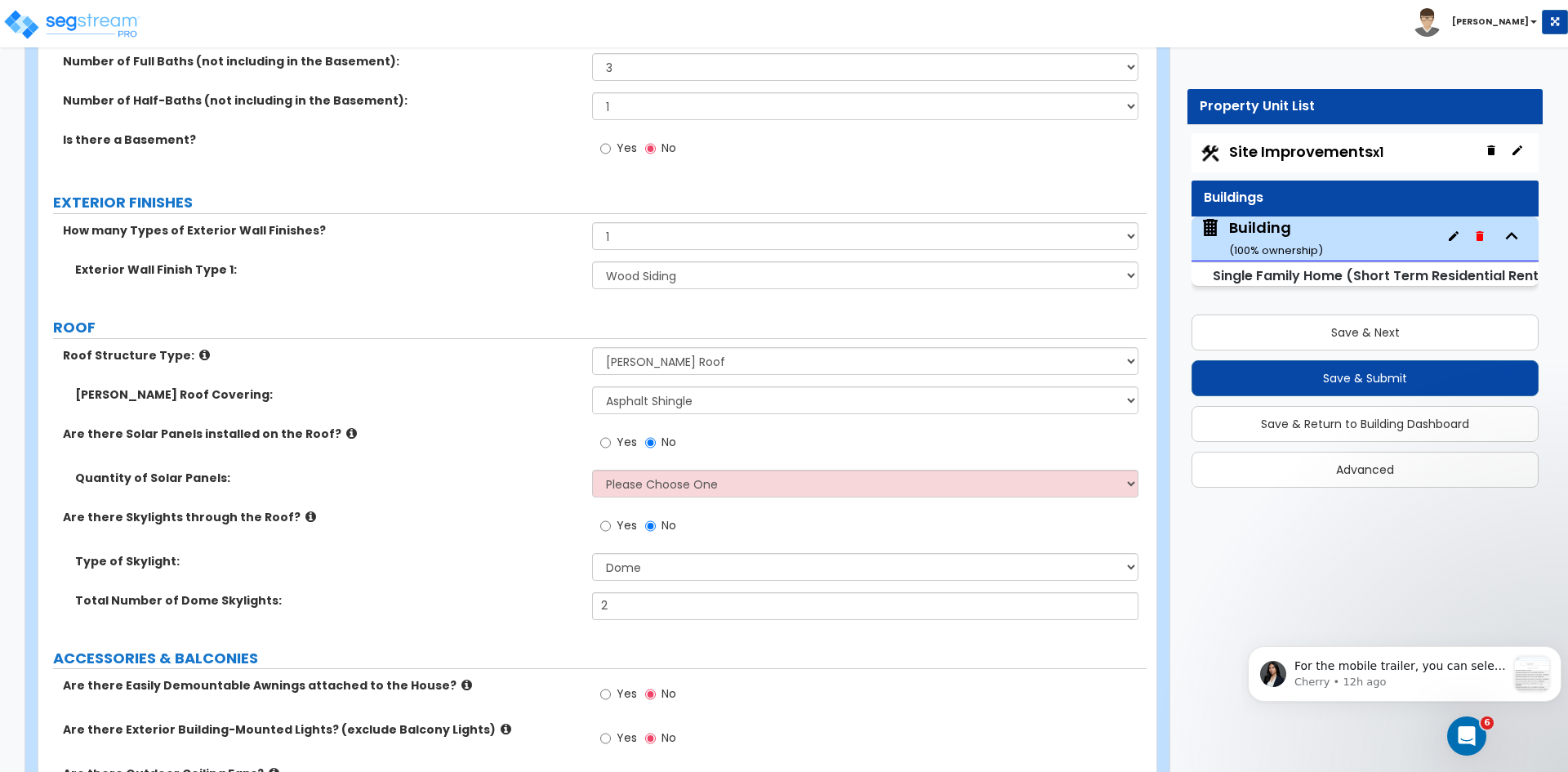
click at [520, 394] on label "Gable Roof Covering:" at bounding box center [327, 395] width 505 height 17
click at [651, 443] on input "No" at bounding box center [650, 442] width 10 height 18
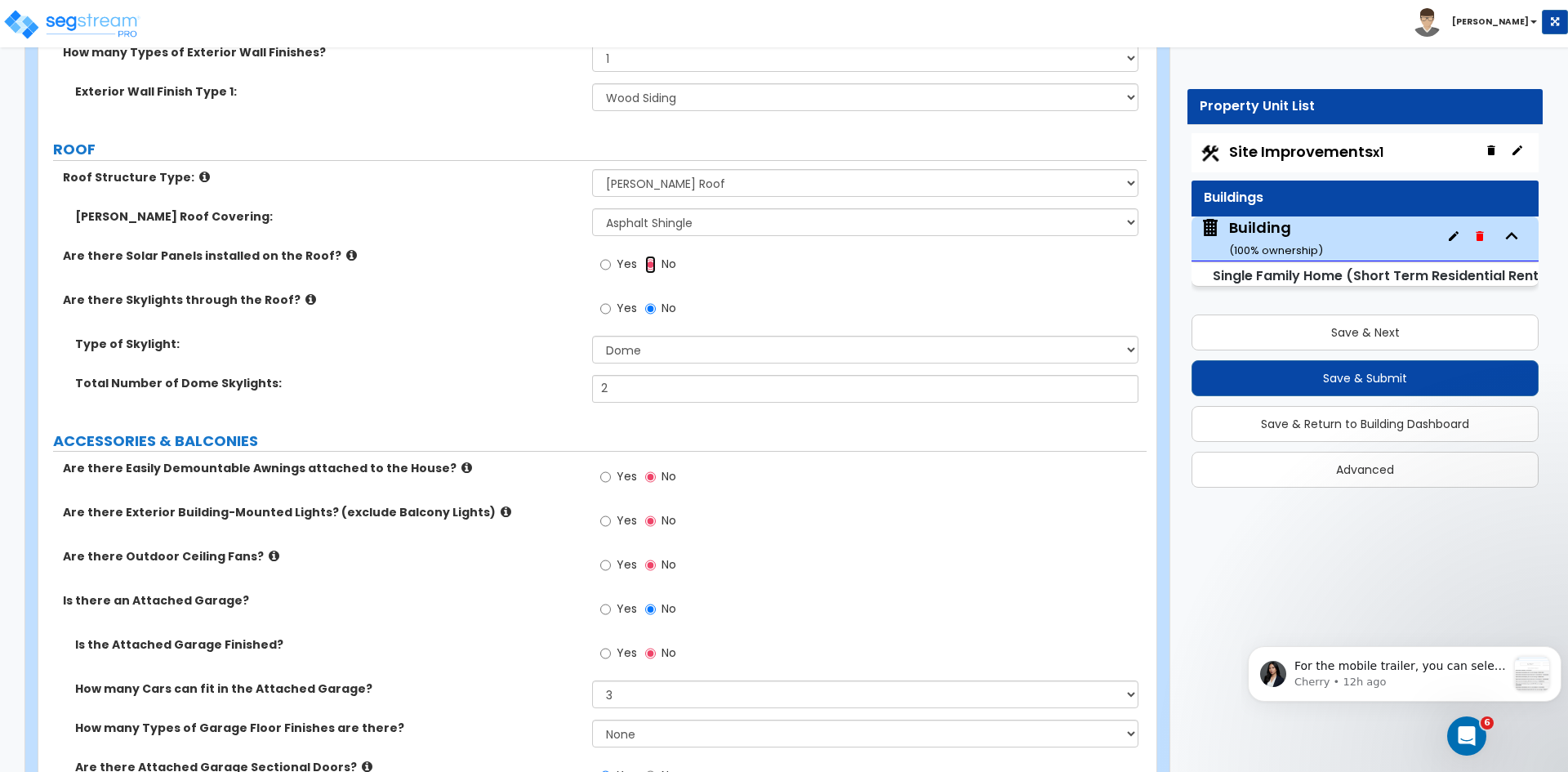
scroll to position [878, 0]
click at [601, 518] on input "Yes" at bounding box center [605, 520] width 10 height 18
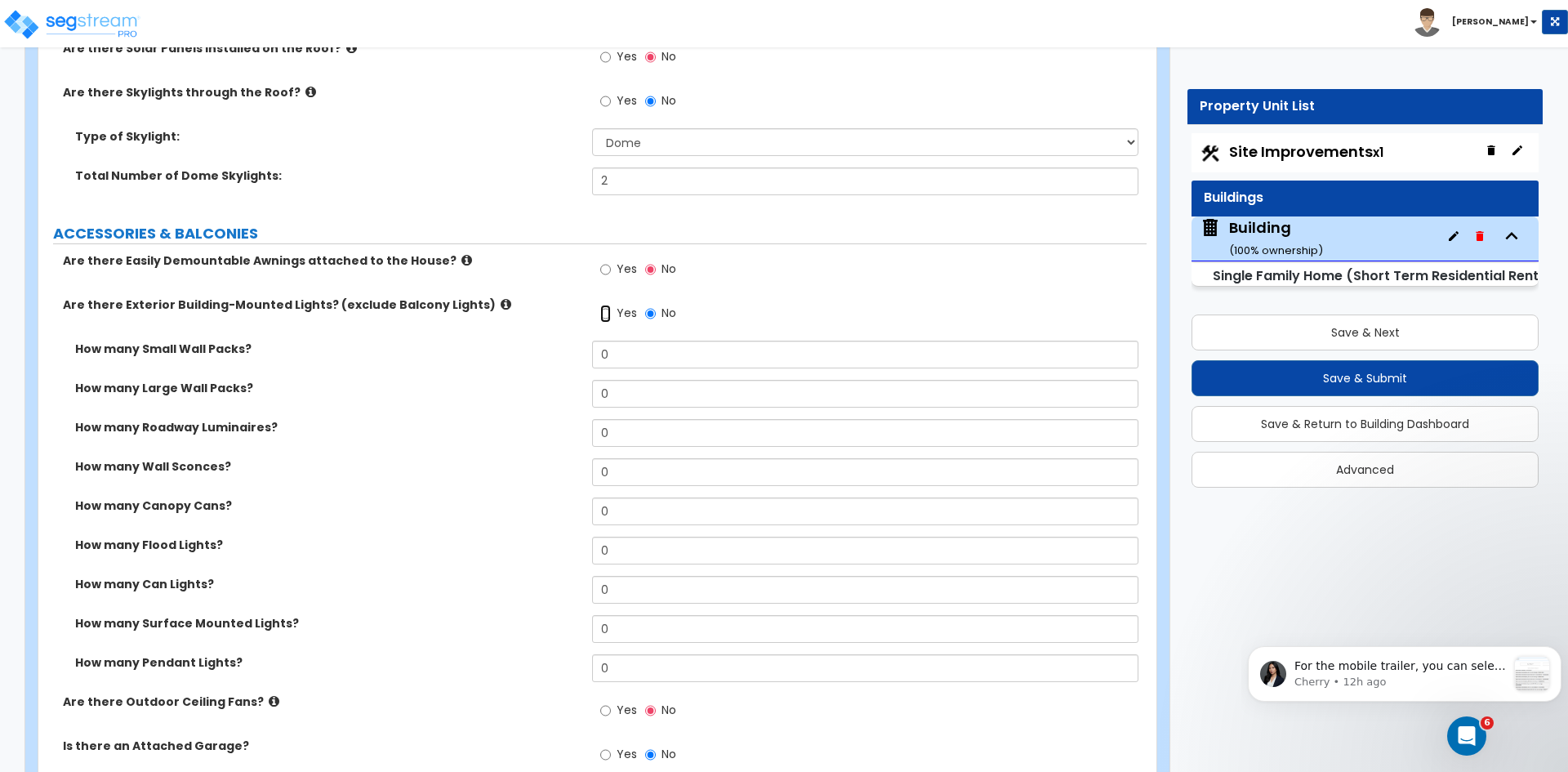
scroll to position [1086, 0]
click at [632, 588] on input "0" at bounding box center [865, 588] width 546 height 28
type input "8"
click at [639, 548] on input "0" at bounding box center [865, 549] width 546 height 28
type input "3"
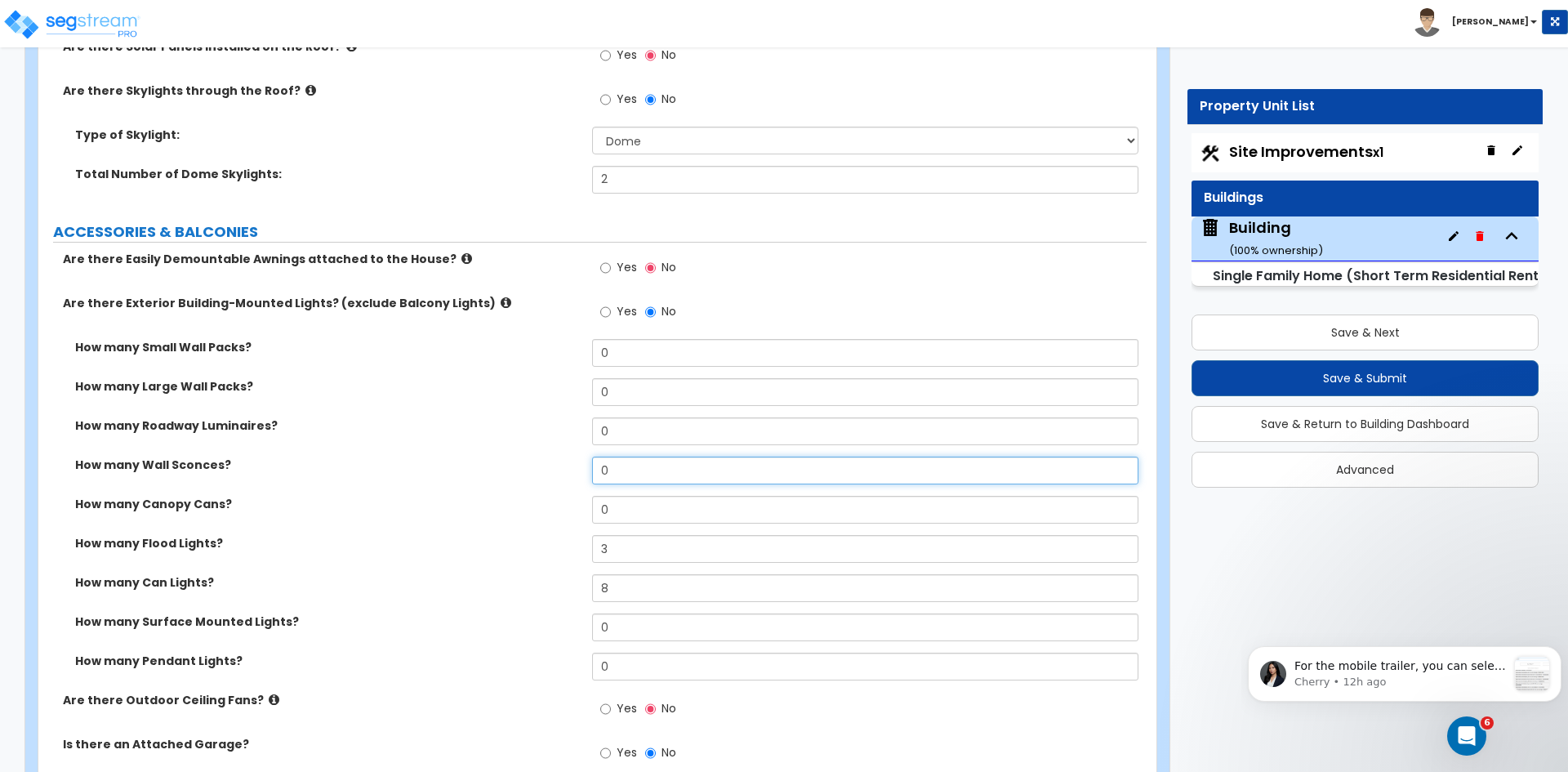
click at [613, 472] on input "0" at bounding box center [865, 471] width 546 height 28
click at [613, 472] on input "4" at bounding box center [865, 471] width 546 height 28
type input "4"
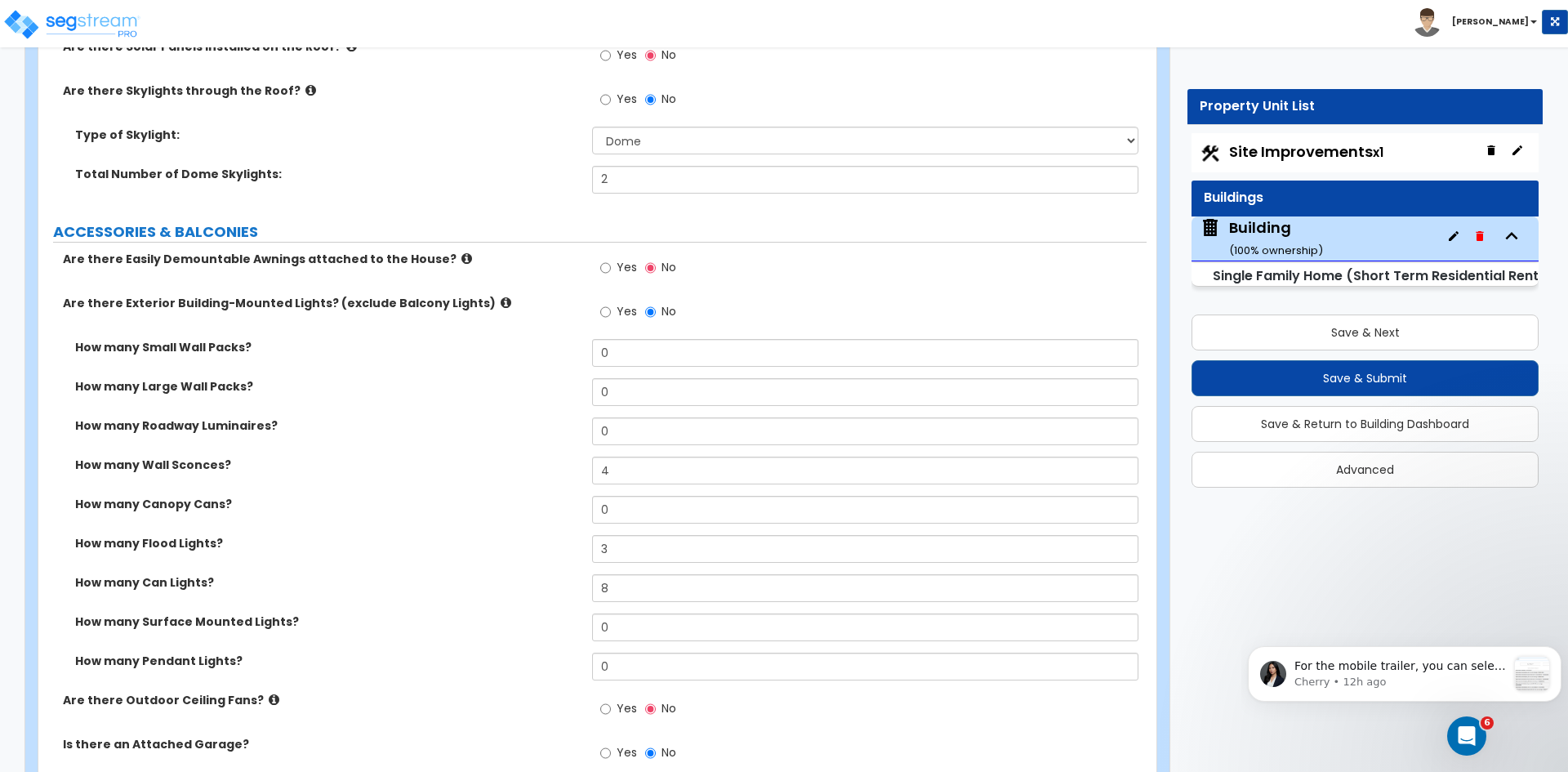
click at [541, 465] on label "How many Wall Sconces?" at bounding box center [327, 465] width 505 height 17
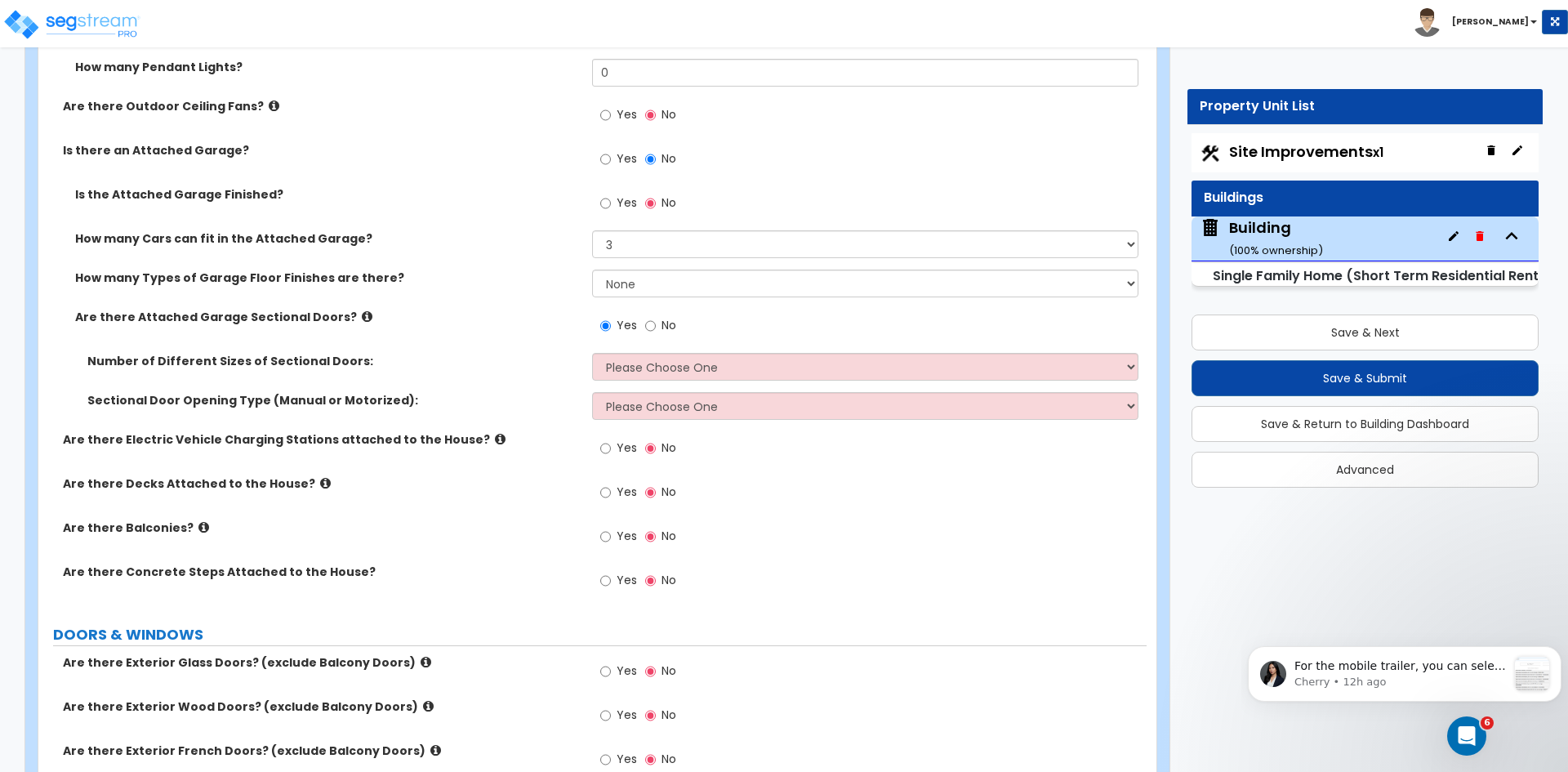
scroll to position [1680, 0]
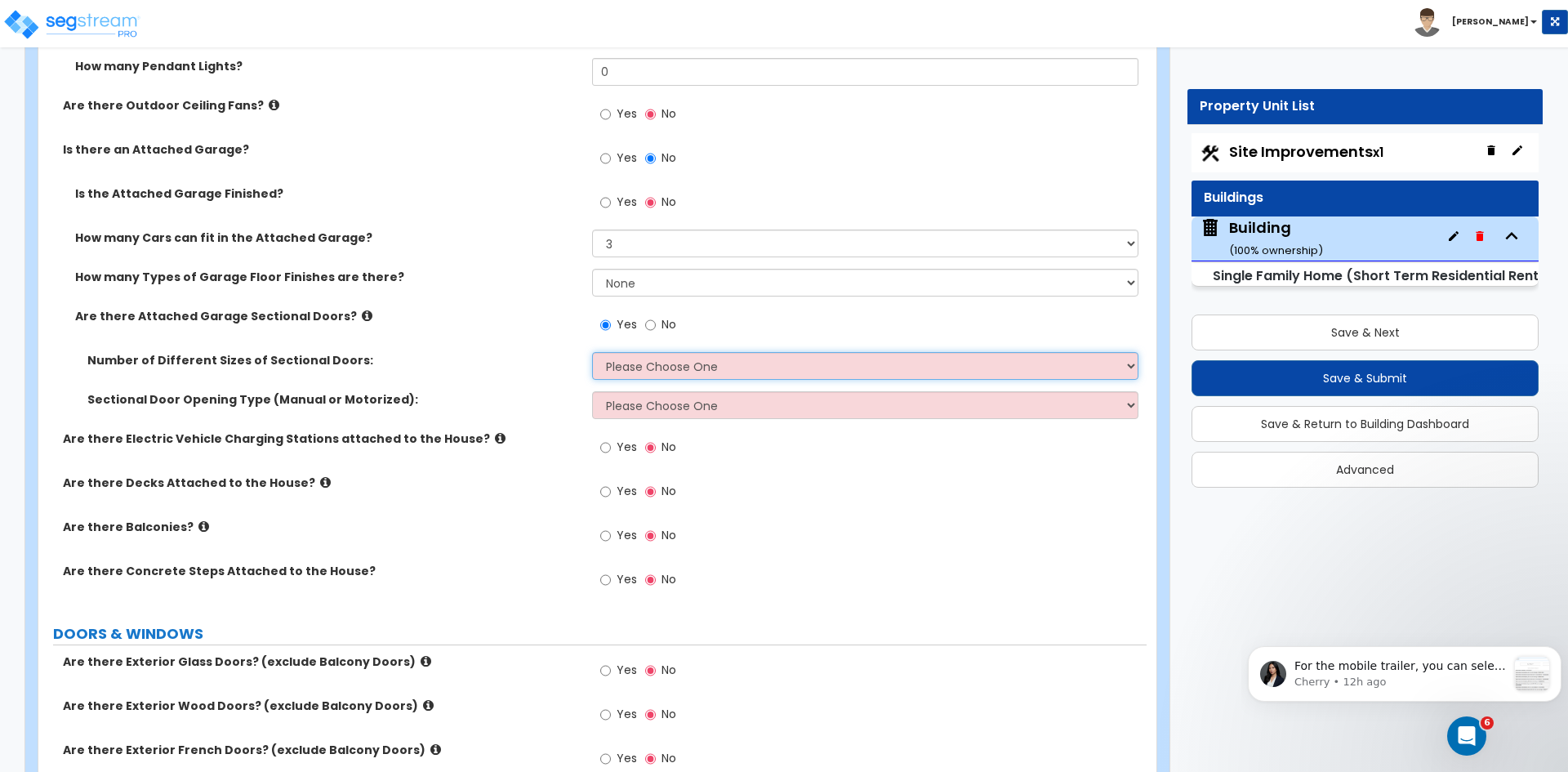
click at [618, 369] on select "Please Choose One 1 2" at bounding box center [865, 366] width 546 height 28
select select "2"
click at [592, 352] on select "Please Choose One 1 2" at bounding box center [865, 366] width 546 height 28
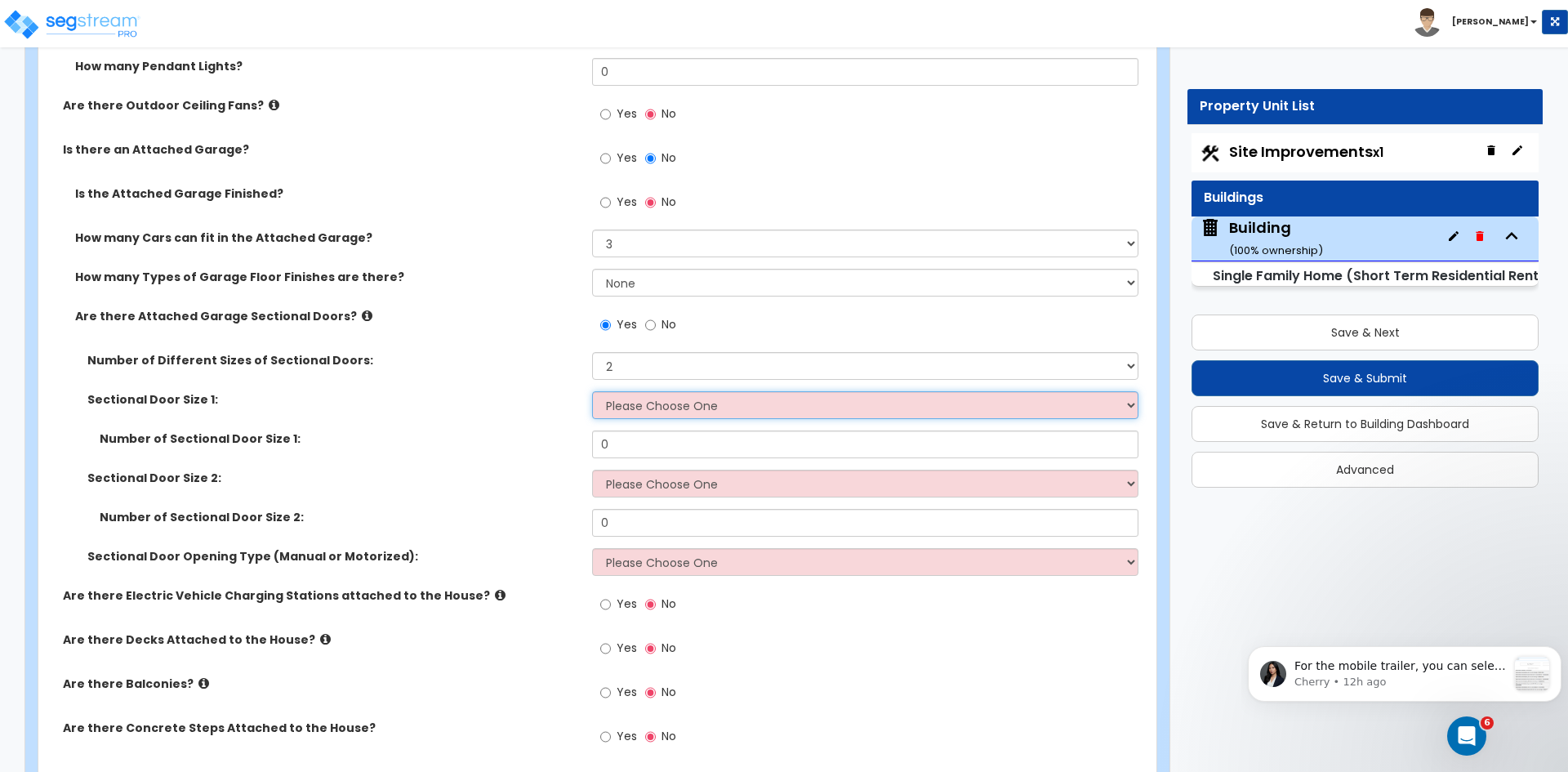
click at [632, 414] on select "Please Choose One 9' x 7' 16' x 7'" at bounding box center [865, 405] width 546 height 28
select select "2"
click at [592, 391] on select "Please Choose One 9' x 7' 16' x 7'" at bounding box center [865, 405] width 546 height 28
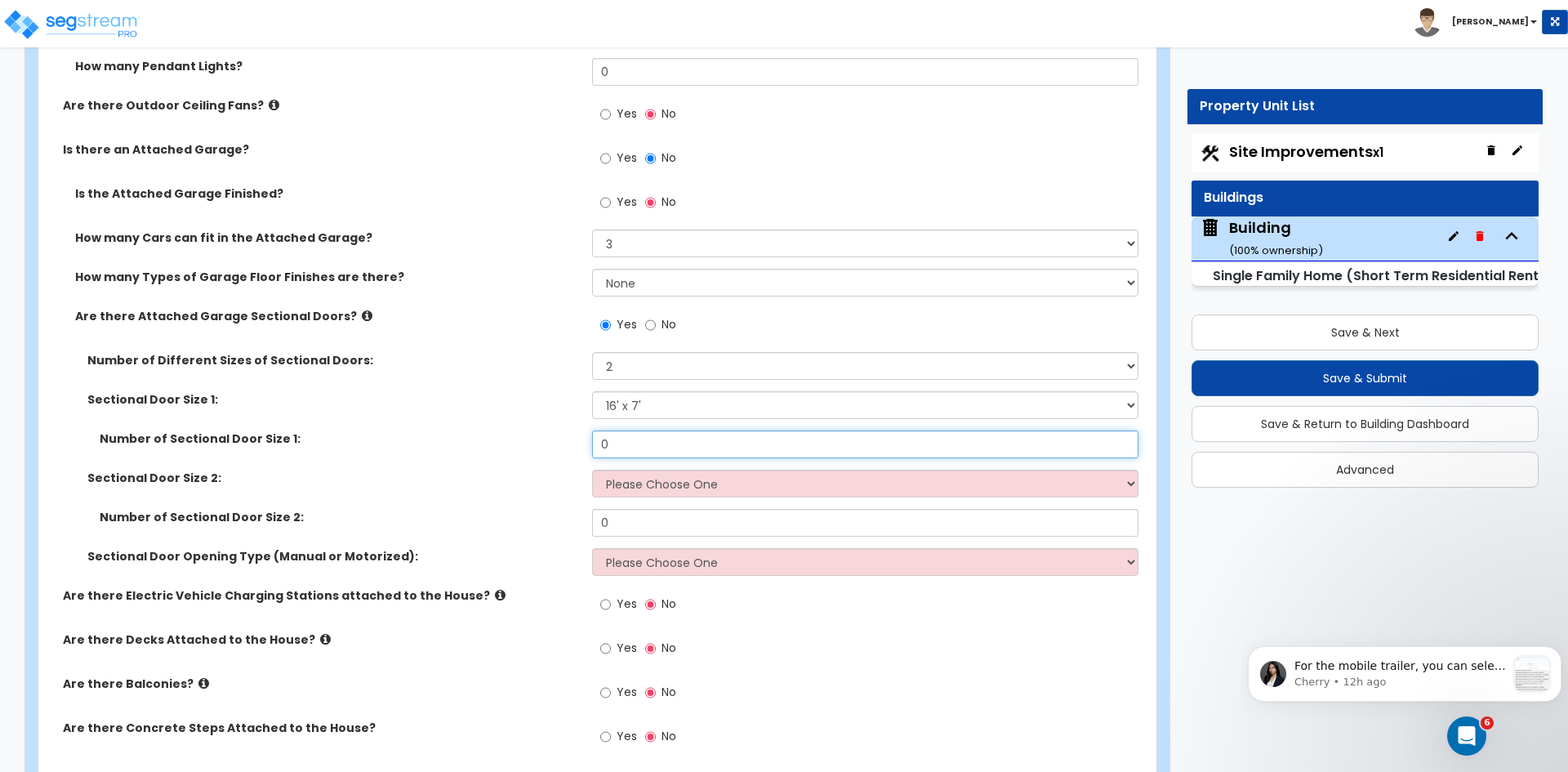
click at [633, 443] on input "0" at bounding box center [865, 444] width 546 height 28
type input "1"
click at [641, 485] on select "Please Choose One 9' x 7' 16' x 7'" at bounding box center [865, 484] width 546 height 28
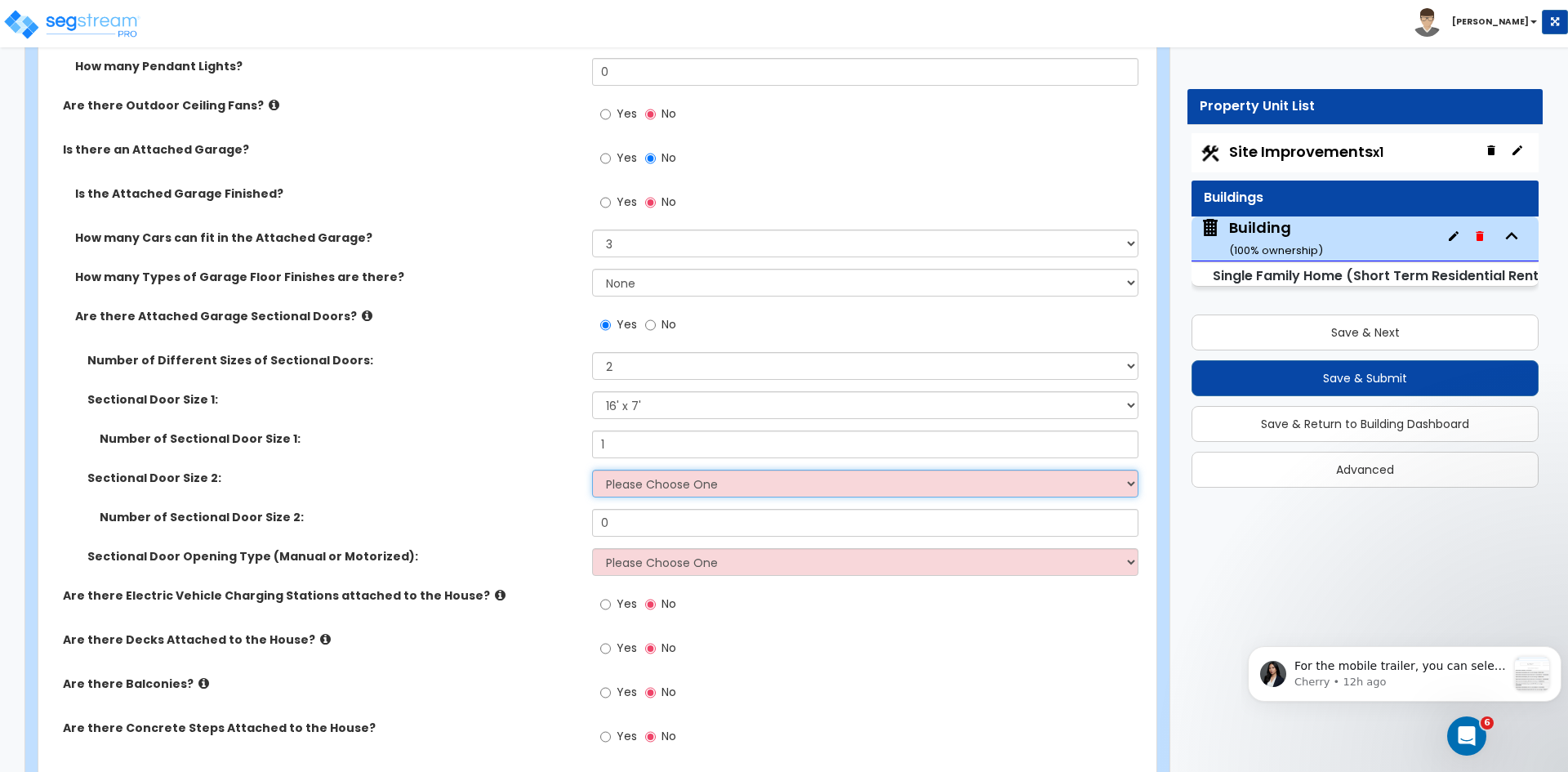
select select "1"
click at [592, 470] on select "Please Choose One 9' x 7' 16' x 7'" at bounding box center [865, 484] width 546 height 28
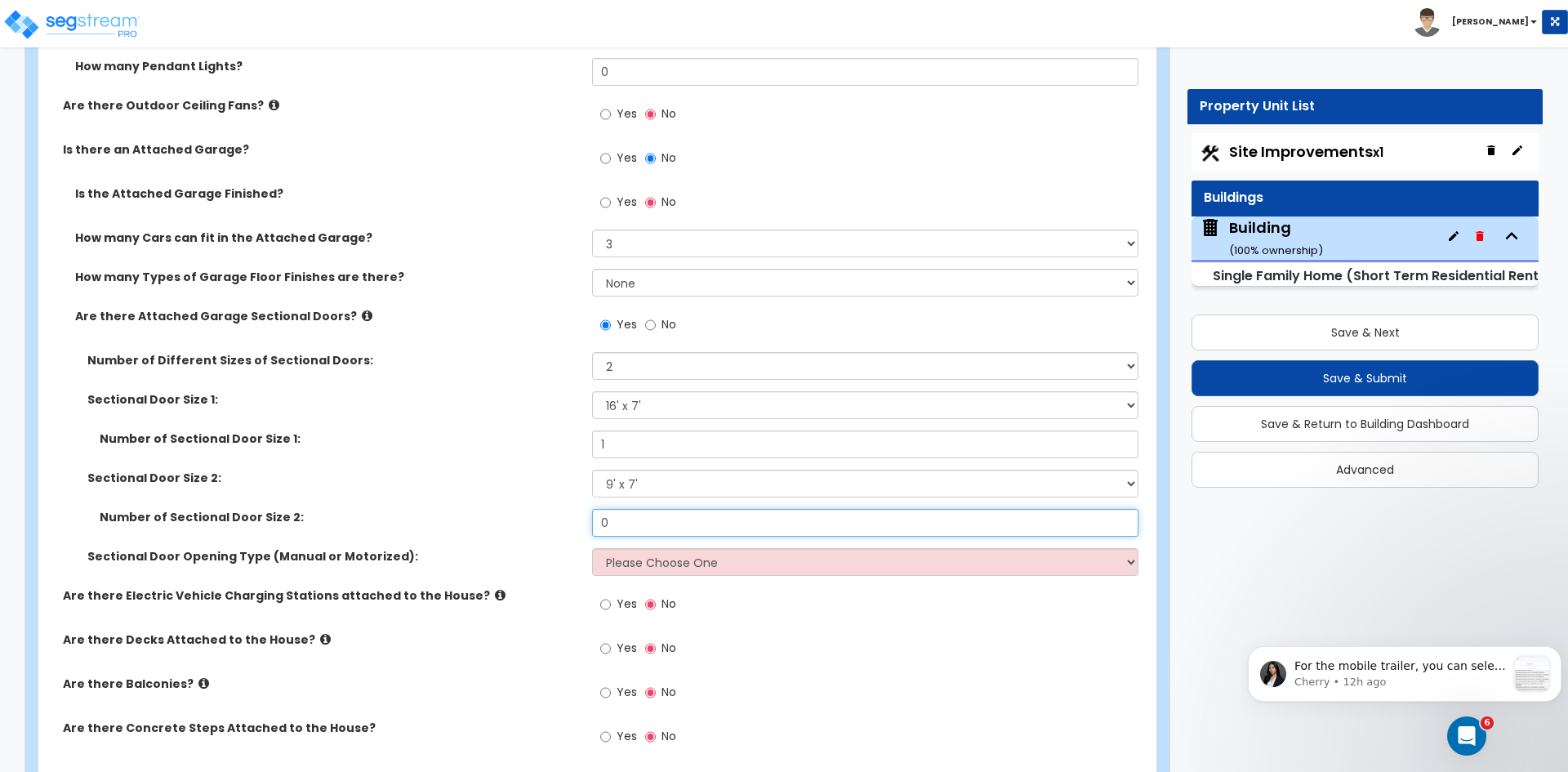
click at [642, 527] on input "0" at bounding box center [865, 523] width 546 height 28
type input "1"
click at [512, 519] on label "Number of Sectional Door Size 2:" at bounding box center [339, 517] width 480 height 17
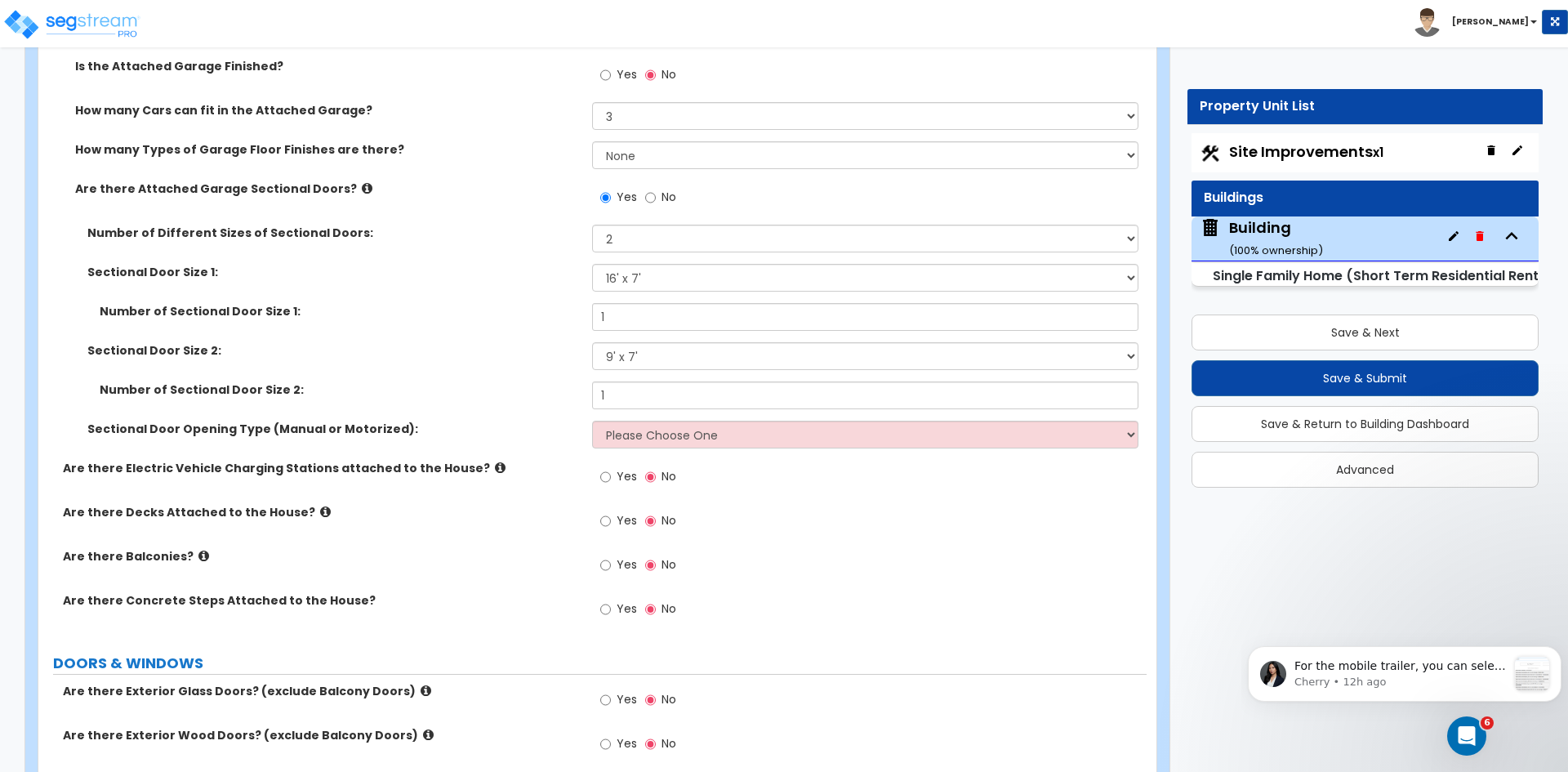
scroll to position [1809, 0]
click at [651, 443] on select "Please Choose One All Manual All Motorized Some are Motorized" at bounding box center [865, 434] width 546 height 28
select select "2"
click at [592, 420] on select "Please Choose One All Manual All Motorized Some are Motorized" at bounding box center [865, 434] width 546 height 28
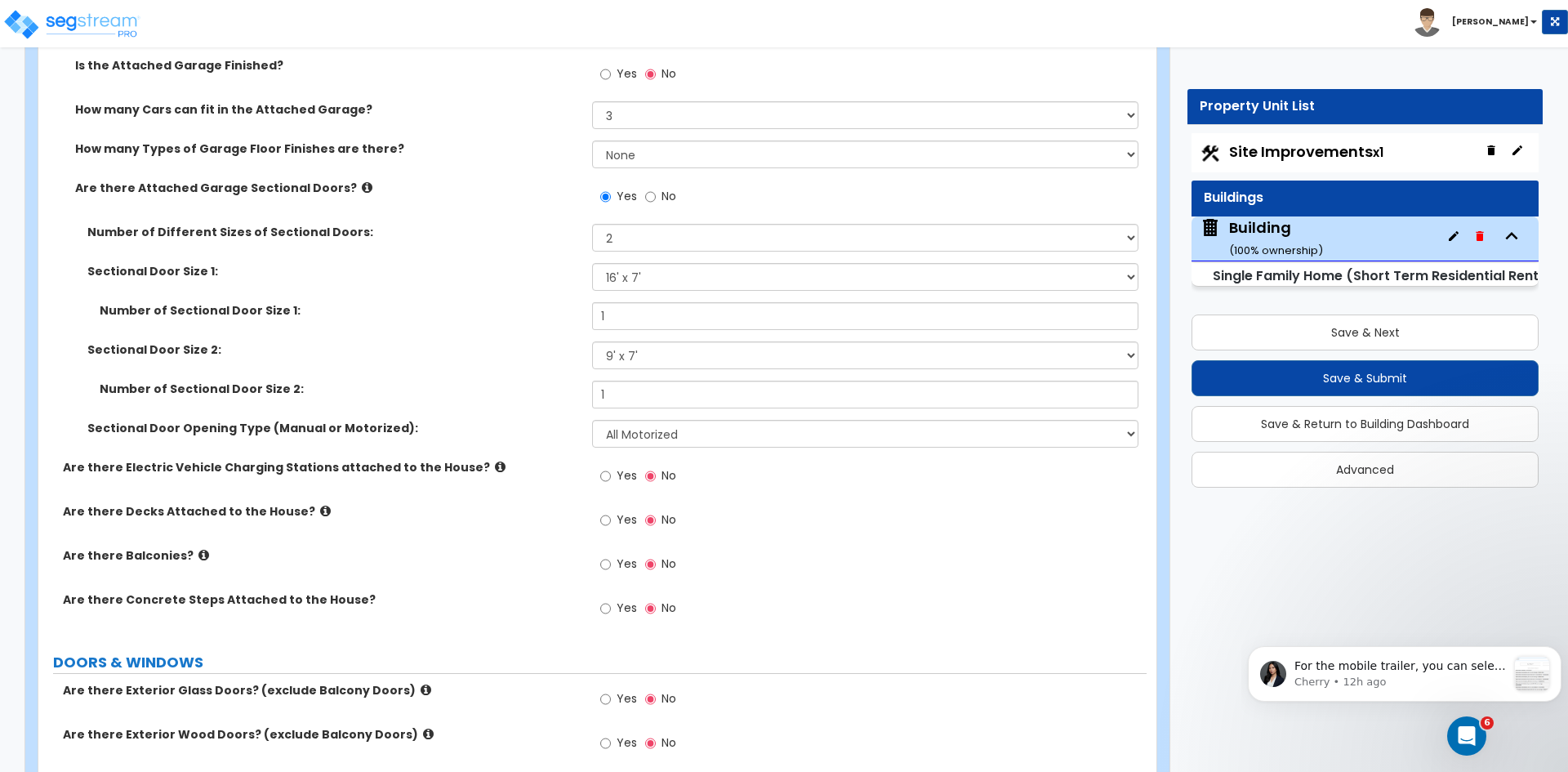
click at [539, 471] on label "Are there Electric Vehicle Charging Stations attached to the House?" at bounding box center [322, 467] width 517 height 17
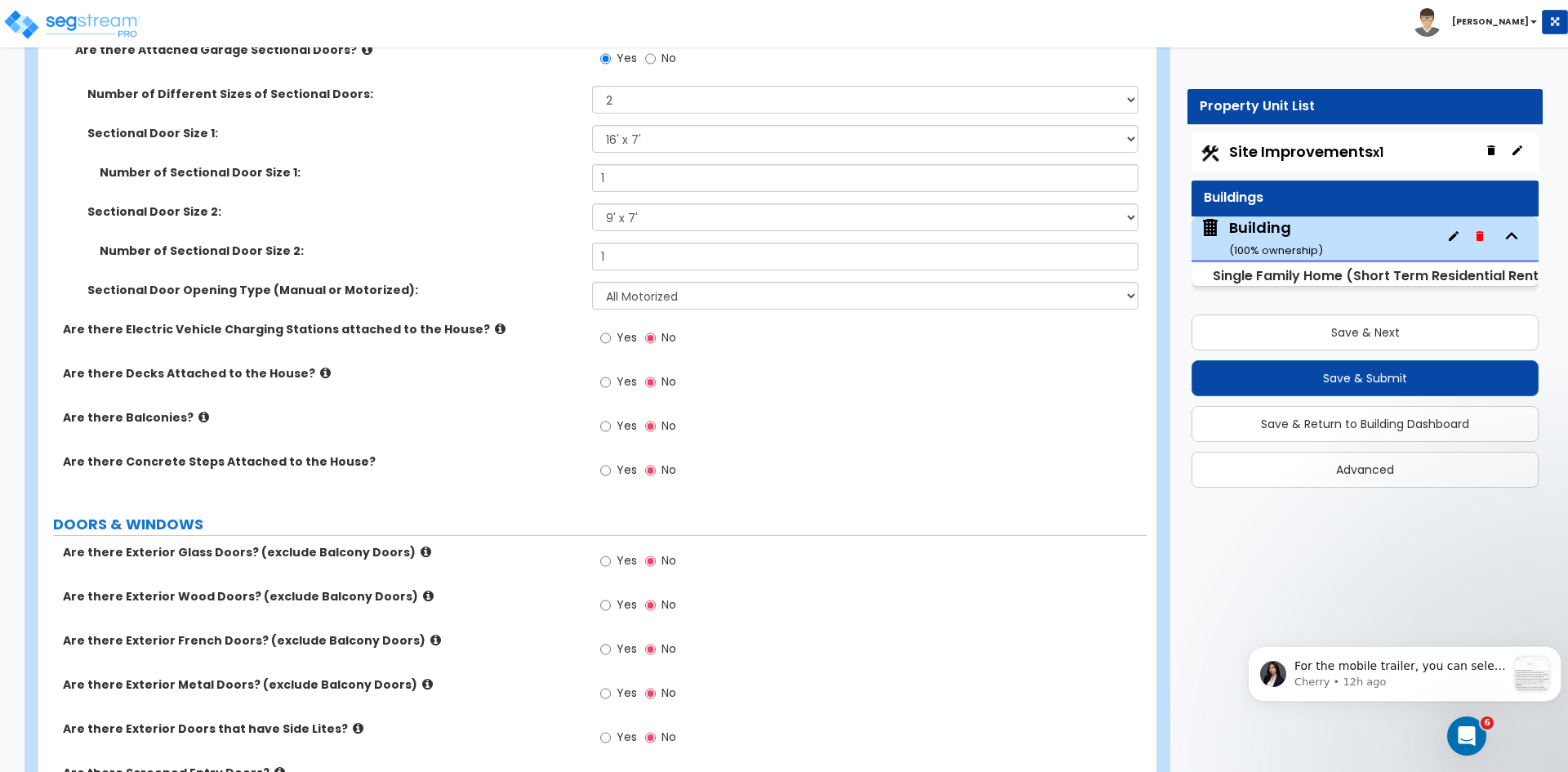
scroll to position [1947, 0]
click at [603, 422] on input "Yes" at bounding box center [605, 424] width 10 height 18
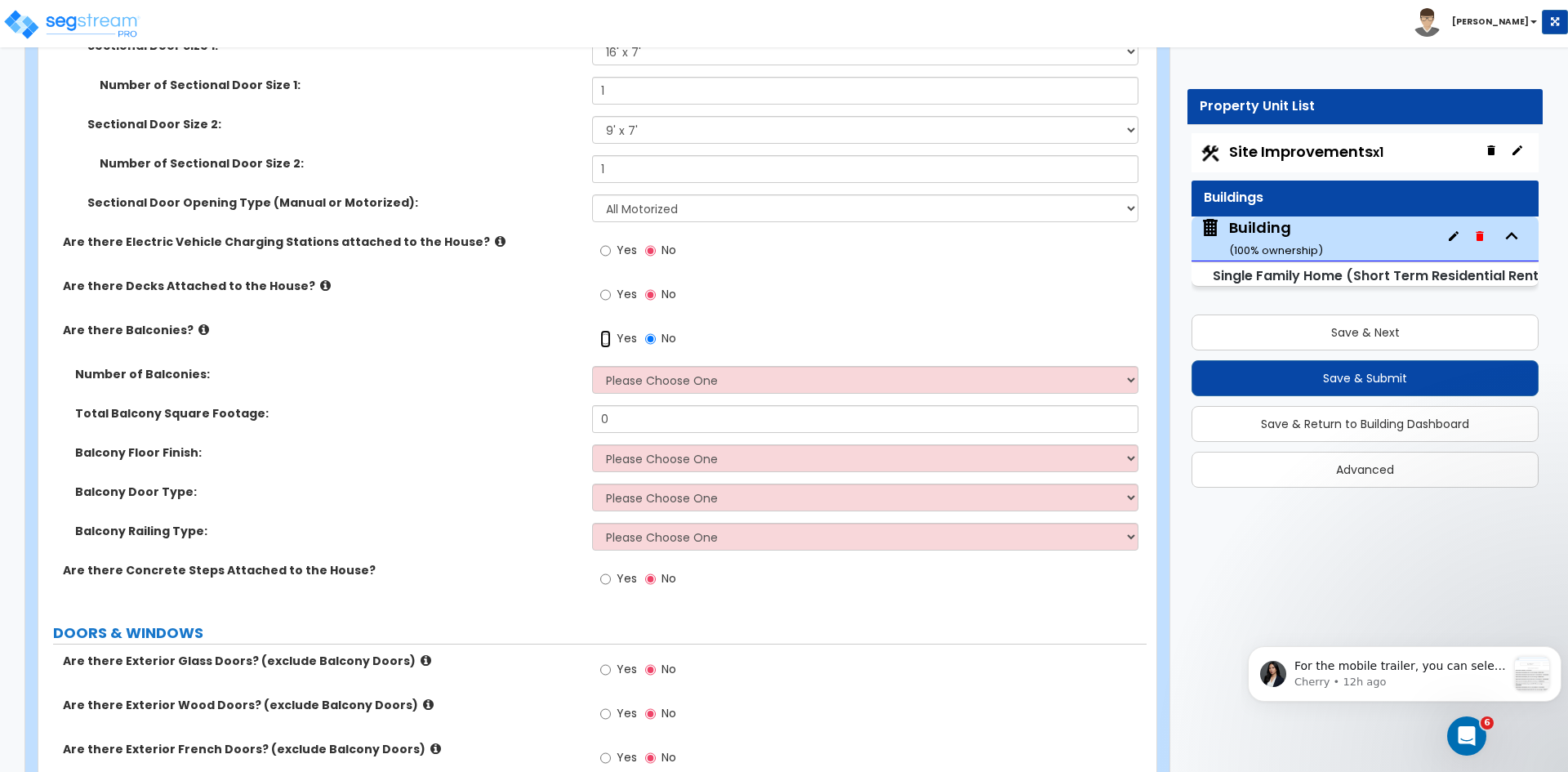
scroll to position [2035, 0]
click at [601, 375] on select "Please Choose One 1 2 3 4 5" at bounding box center [865, 379] width 546 height 28
click at [607, 383] on select "Please Choose One 1 2 3 4 5" at bounding box center [865, 379] width 546 height 28
click at [592, 365] on select "Please Choose One 1 2 3 4 5" at bounding box center [865, 379] width 546 height 28
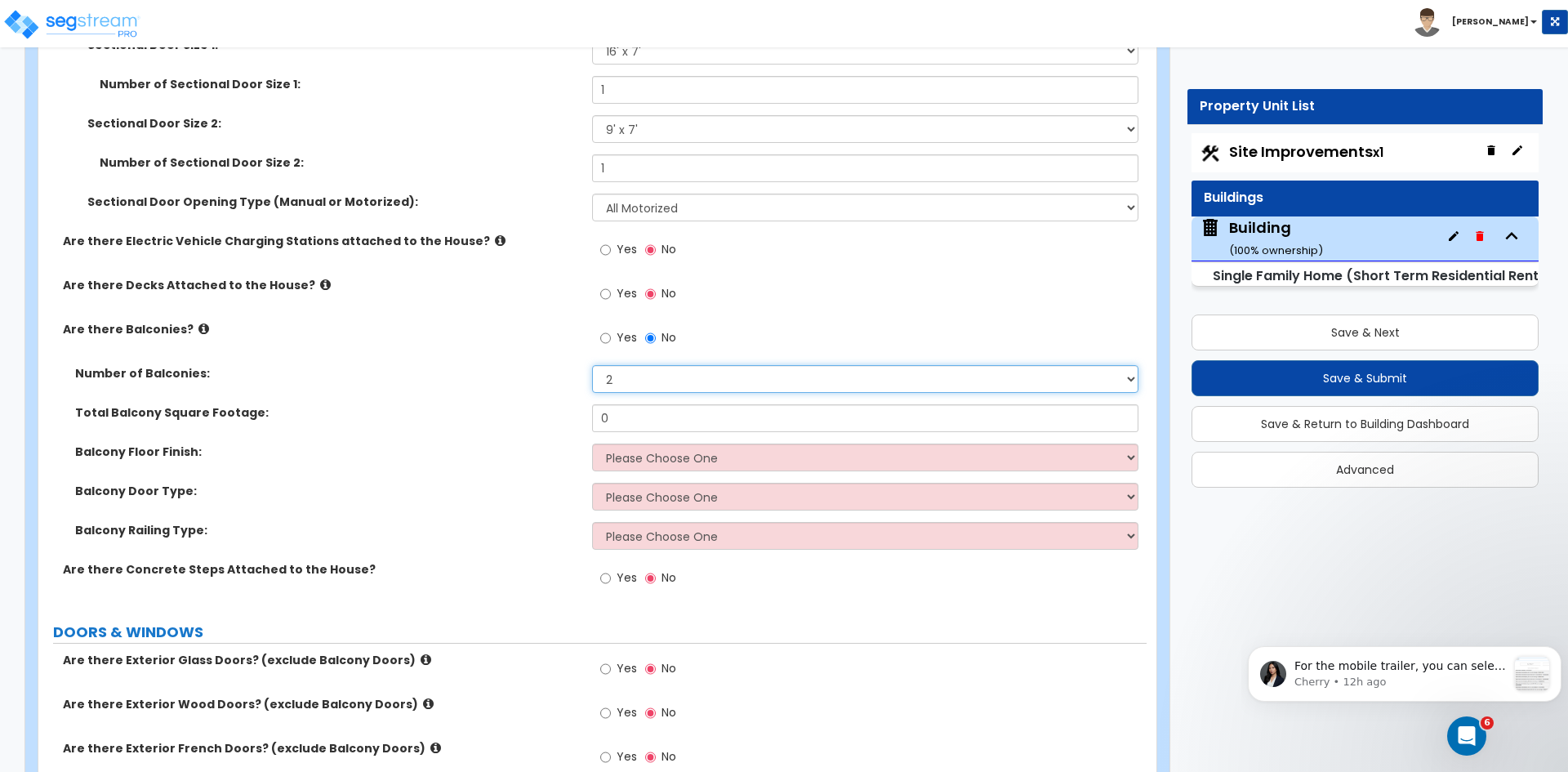
select select "1"
click at [622, 422] on input "0" at bounding box center [865, 418] width 546 height 28
type input "120"
click at [670, 457] on select "Please Choose One Concrete Flooring Tile Flooring Resilient Laminate Flooring P…" at bounding box center [865, 457] width 546 height 28
select select "2"
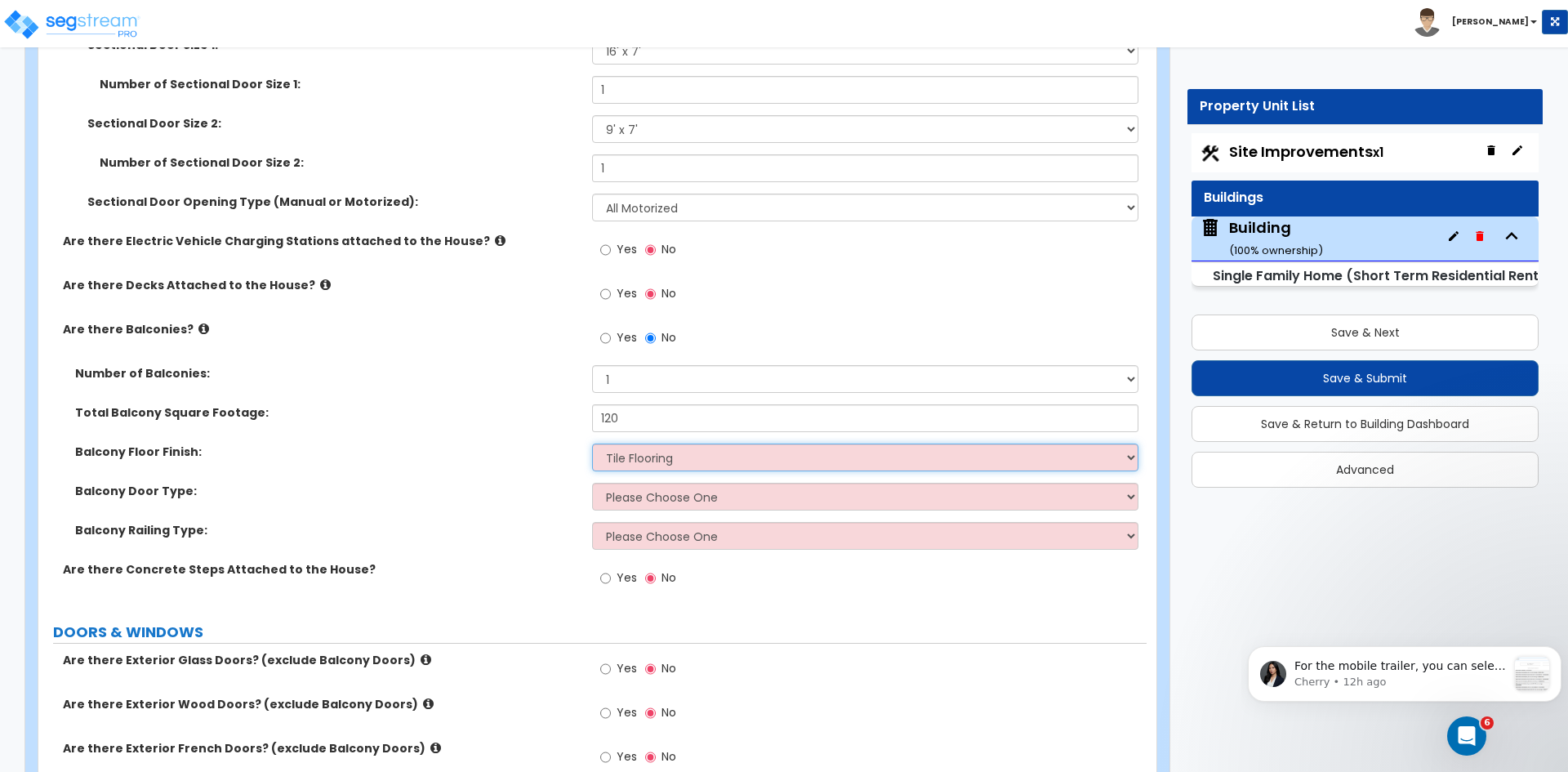
click at [592, 443] on select "Please Choose One Concrete Flooring Tile Flooring Resilient Laminate Flooring P…" at bounding box center [865, 457] width 546 height 28
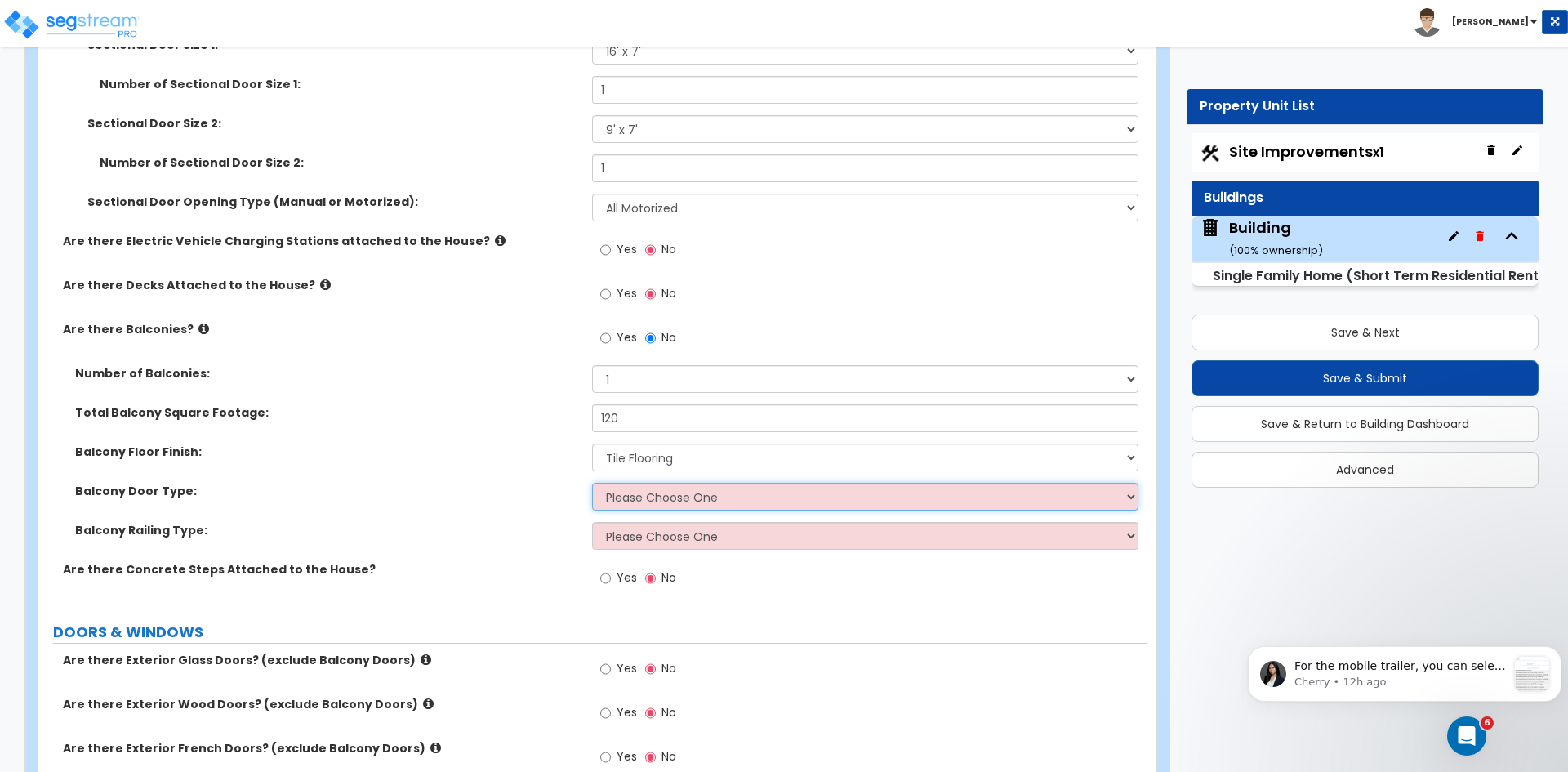
click at [657, 496] on select "Please Choose One Single Hinged Doors Double Hinged Doors Single French Doors D…" at bounding box center [865, 497] width 546 height 28
select select "3"
click at [592, 483] on select "Please Choose One Single Hinged Doors Double Hinged Doors Single French Doors D…" at bounding box center [865, 497] width 546 height 28
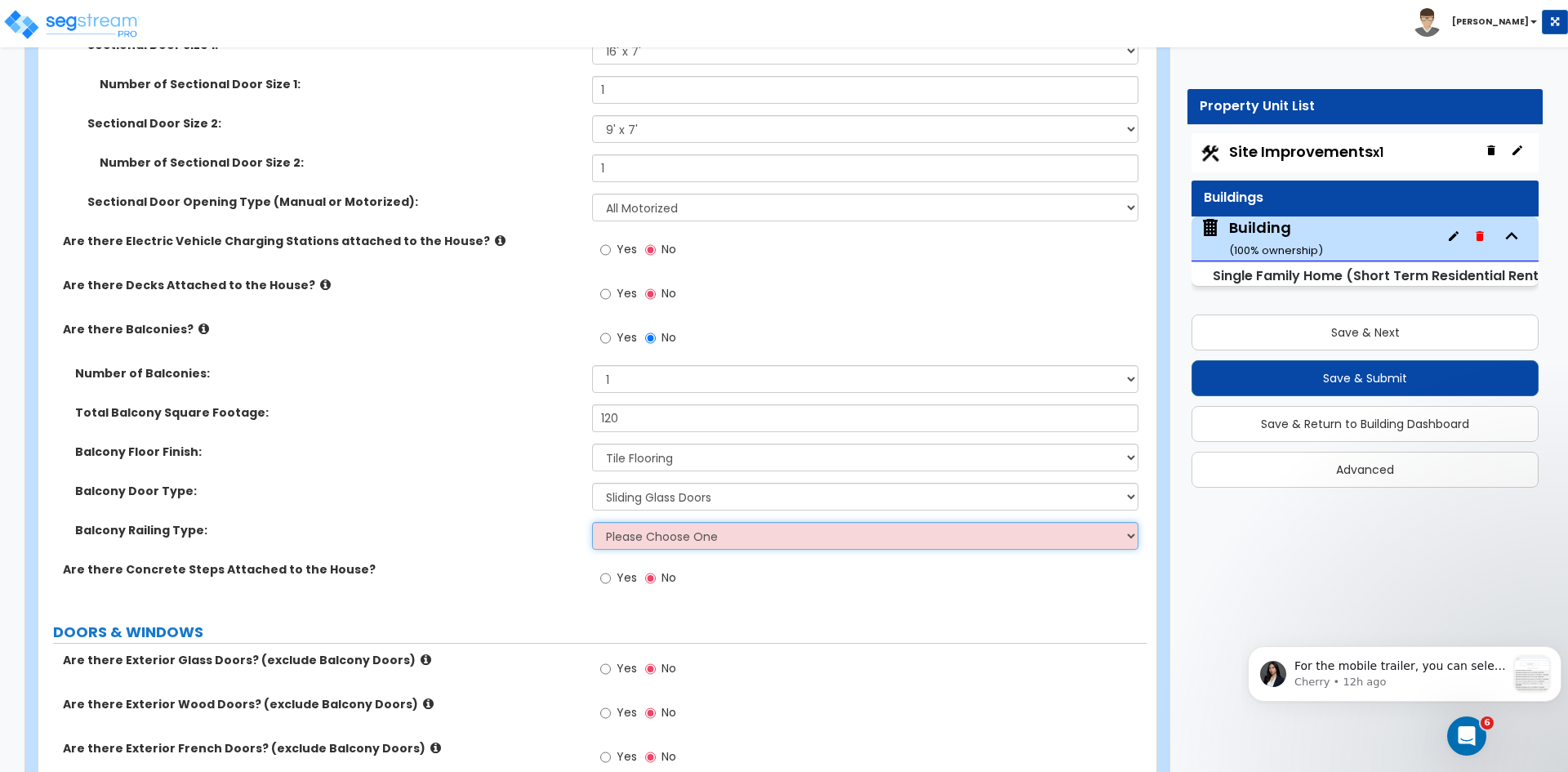
click at [662, 546] on select "Please Choose One Steel Aluminum Wood Glass and Metal Wrought Iron" at bounding box center [865, 536] width 546 height 28
select select "1"
click at [592, 522] on select "Please Choose One Steel Aluminum Wood Glass and Metal Wrought Iron" at bounding box center [865, 536] width 546 height 28
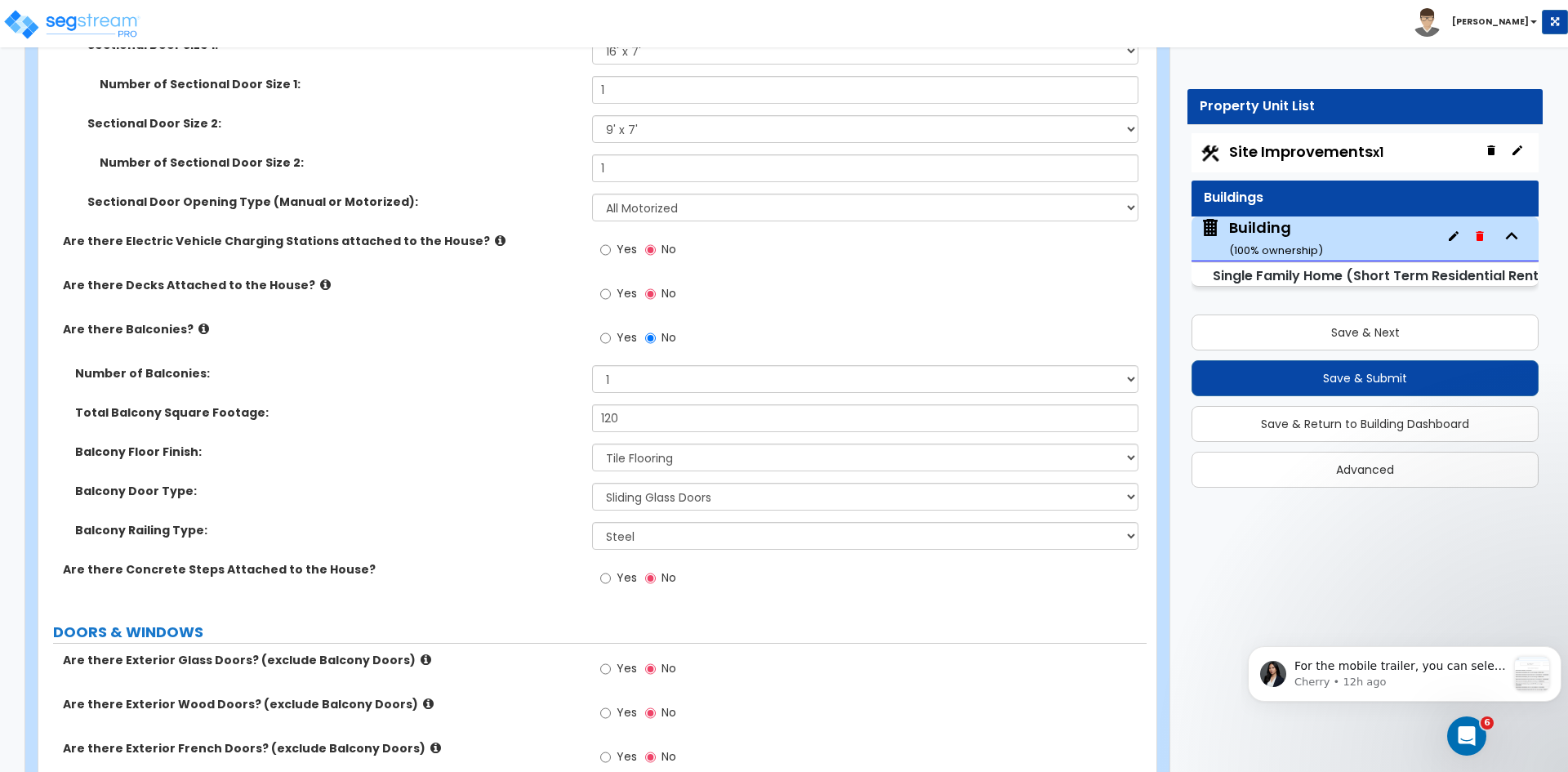
click at [486, 469] on div "Balcony Floor Finish: Please Choose One Concrete Flooring Tile Flooring Resilie…" at bounding box center [592, 462] width 1108 height 39
click at [603, 576] on input "Yes" at bounding box center [605, 577] width 10 height 18
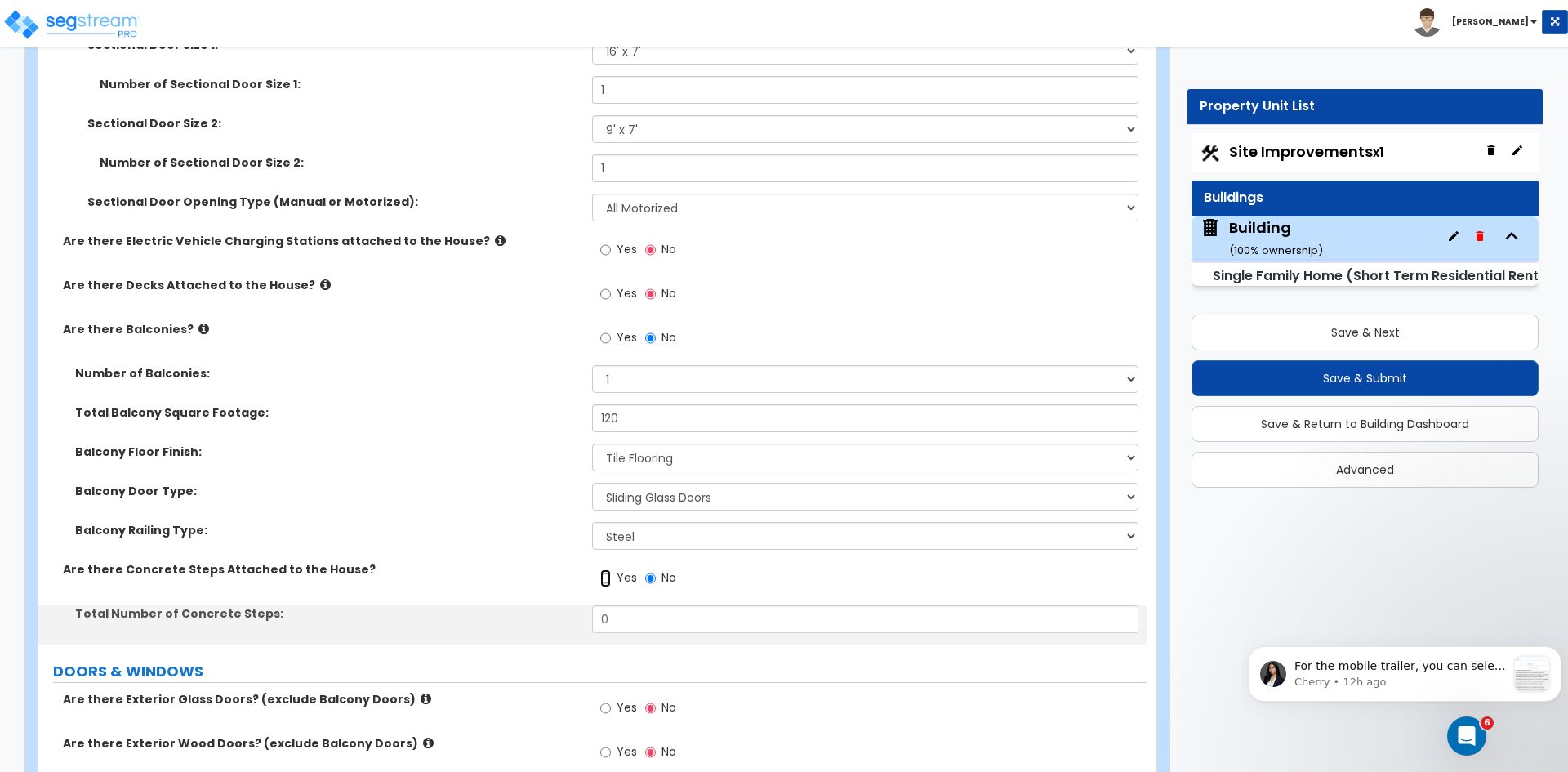
scroll to position [2069, 0]
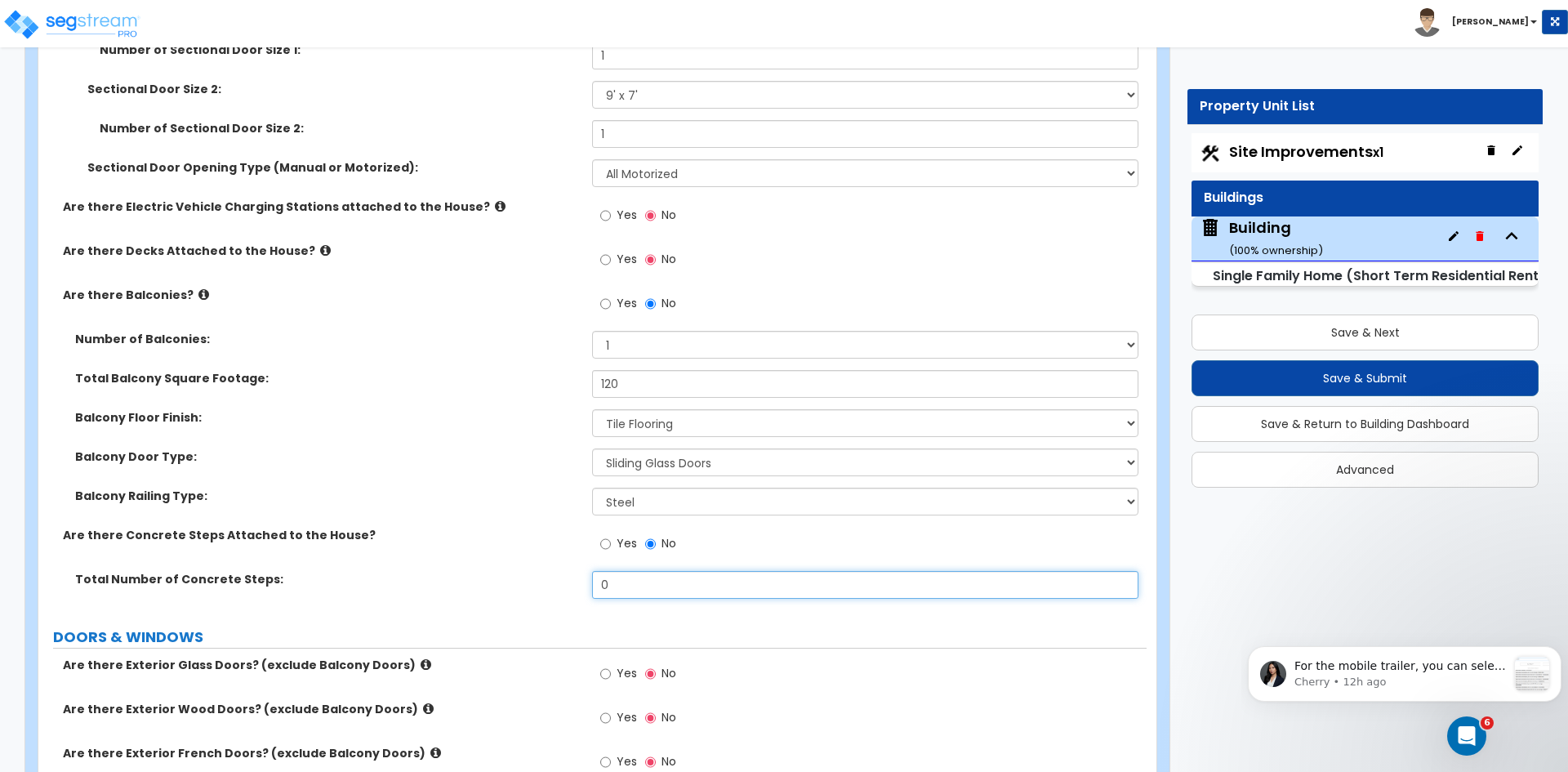
click at [626, 580] on input "0" at bounding box center [865, 585] width 546 height 28
type input "4"
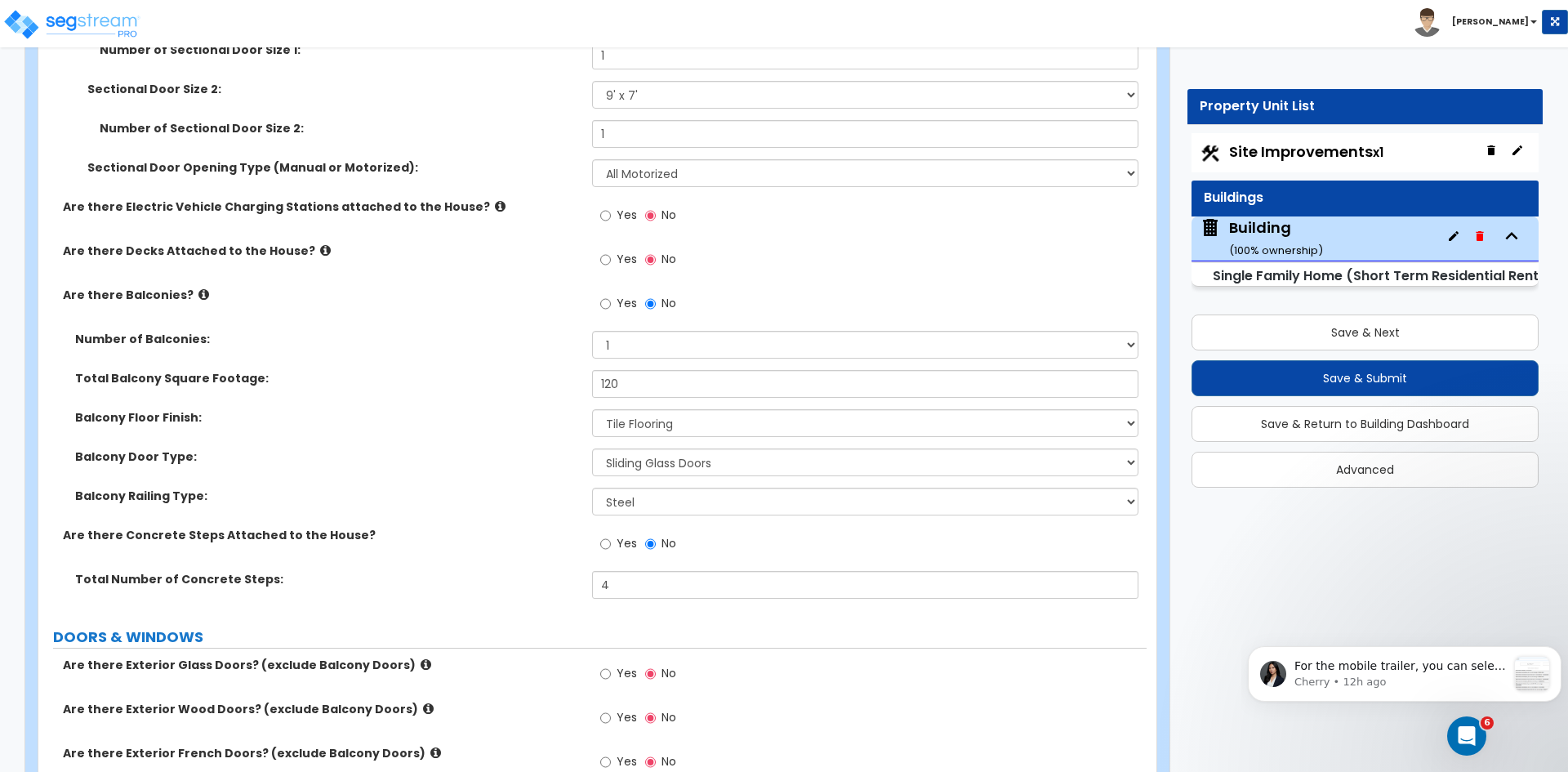
click at [477, 547] on div "Are there Concrete Steps Attached to the House? Yes No" at bounding box center [592, 549] width 1108 height 44
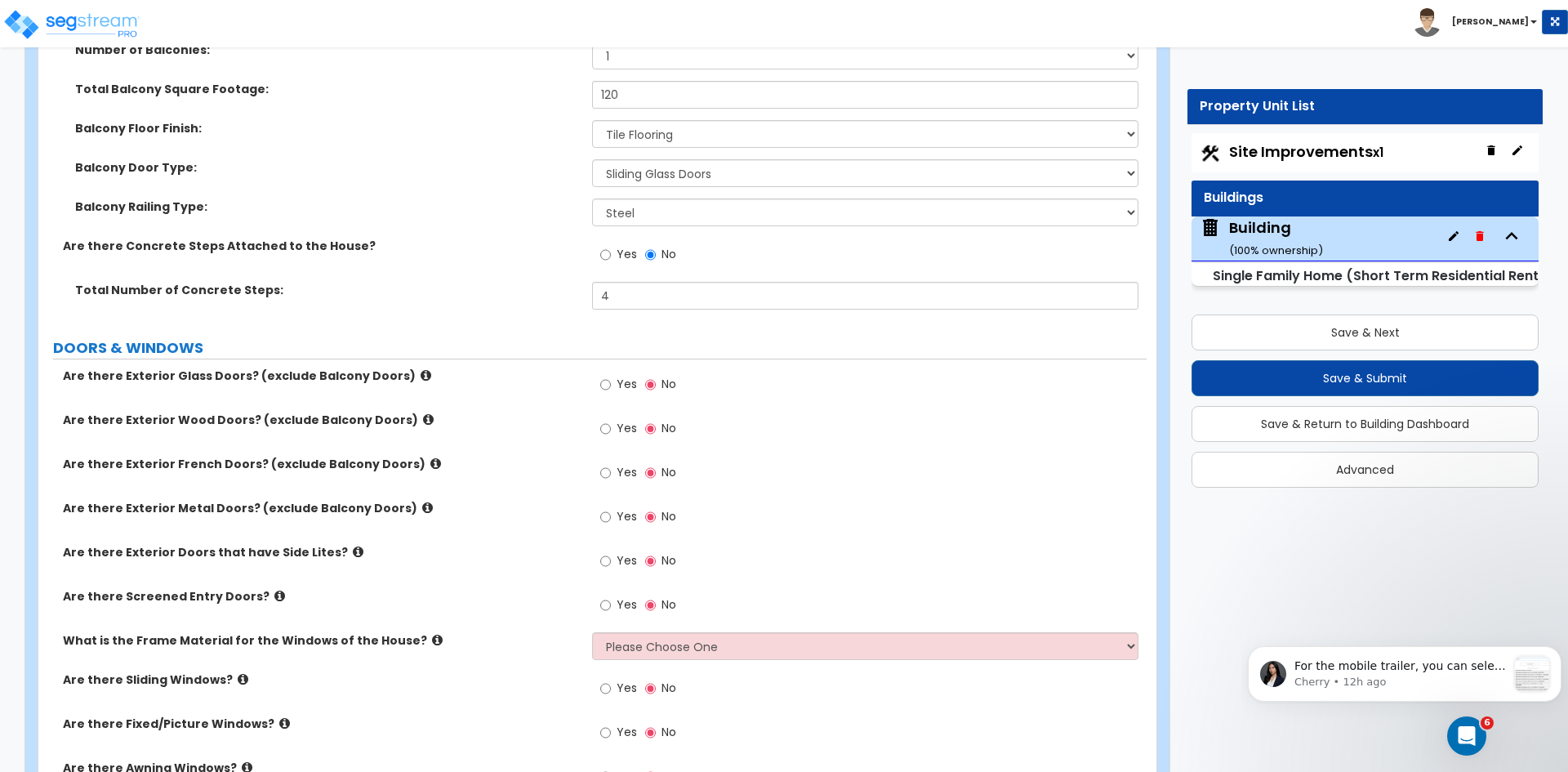
scroll to position [2360, 0]
click at [603, 381] on input "Yes" at bounding box center [605, 382] width 10 height 18
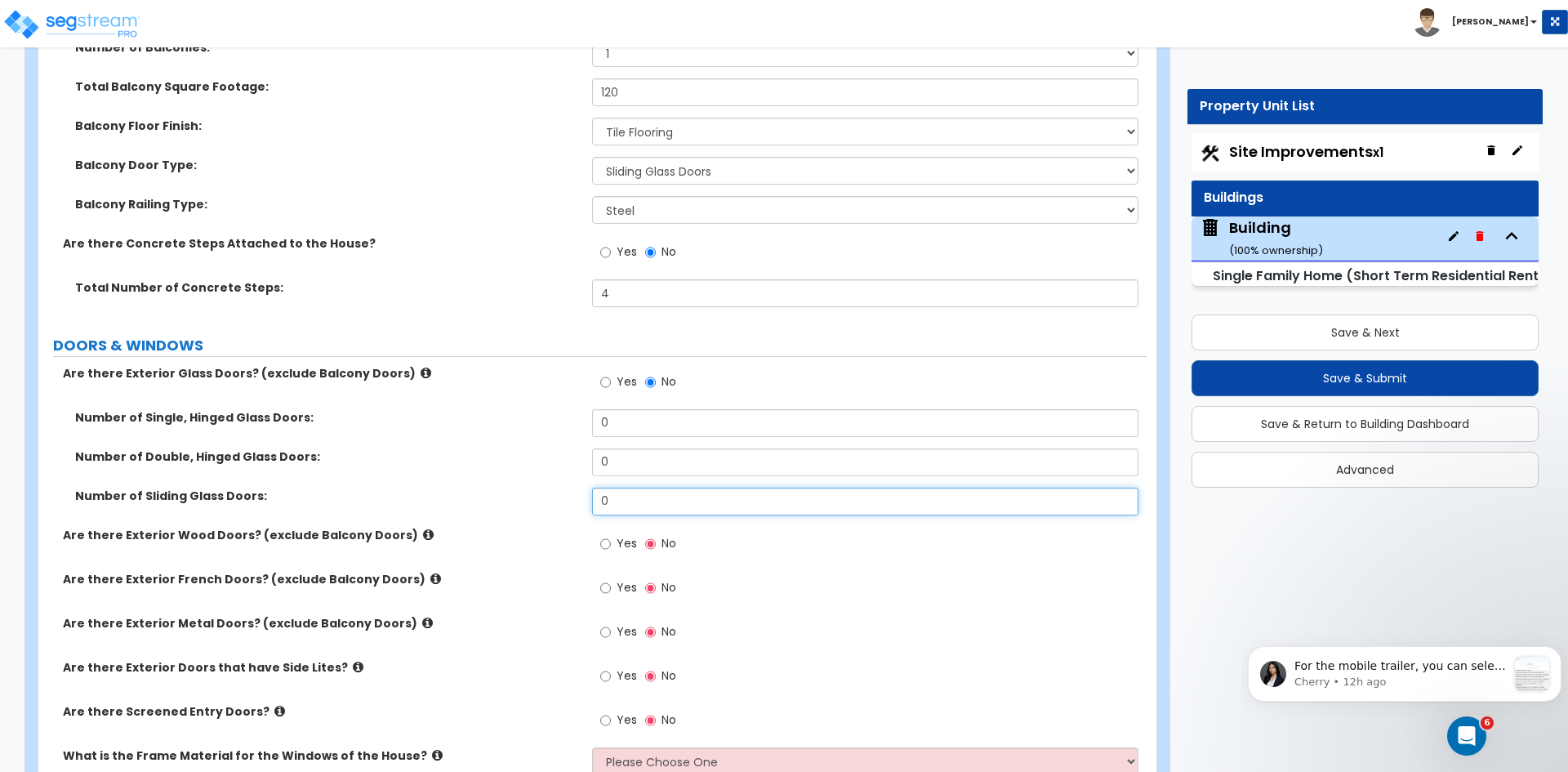
click at [622, 504] on input "0" at bounding box center [865, 501] width 546 height 28
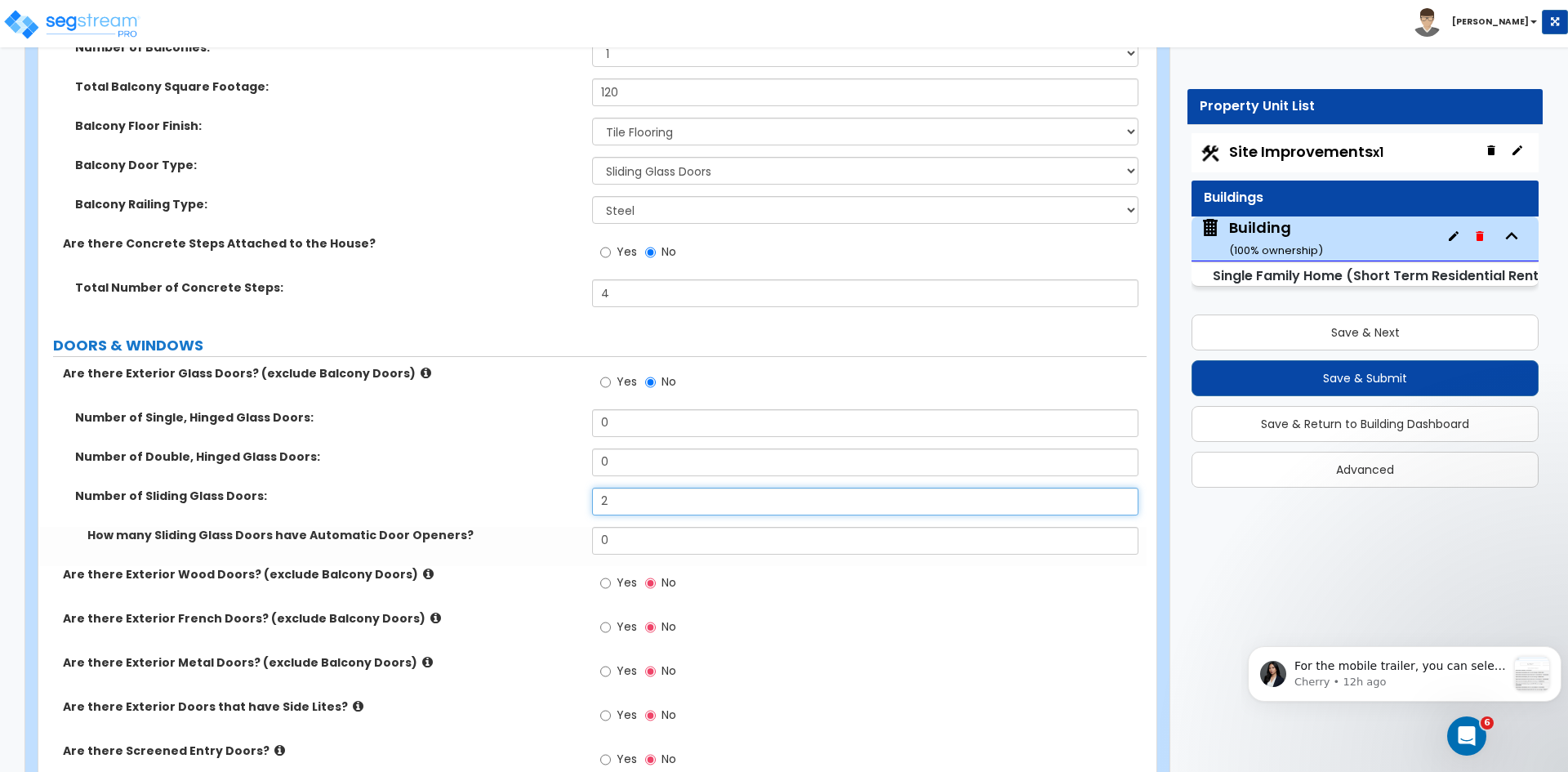
type input "2"
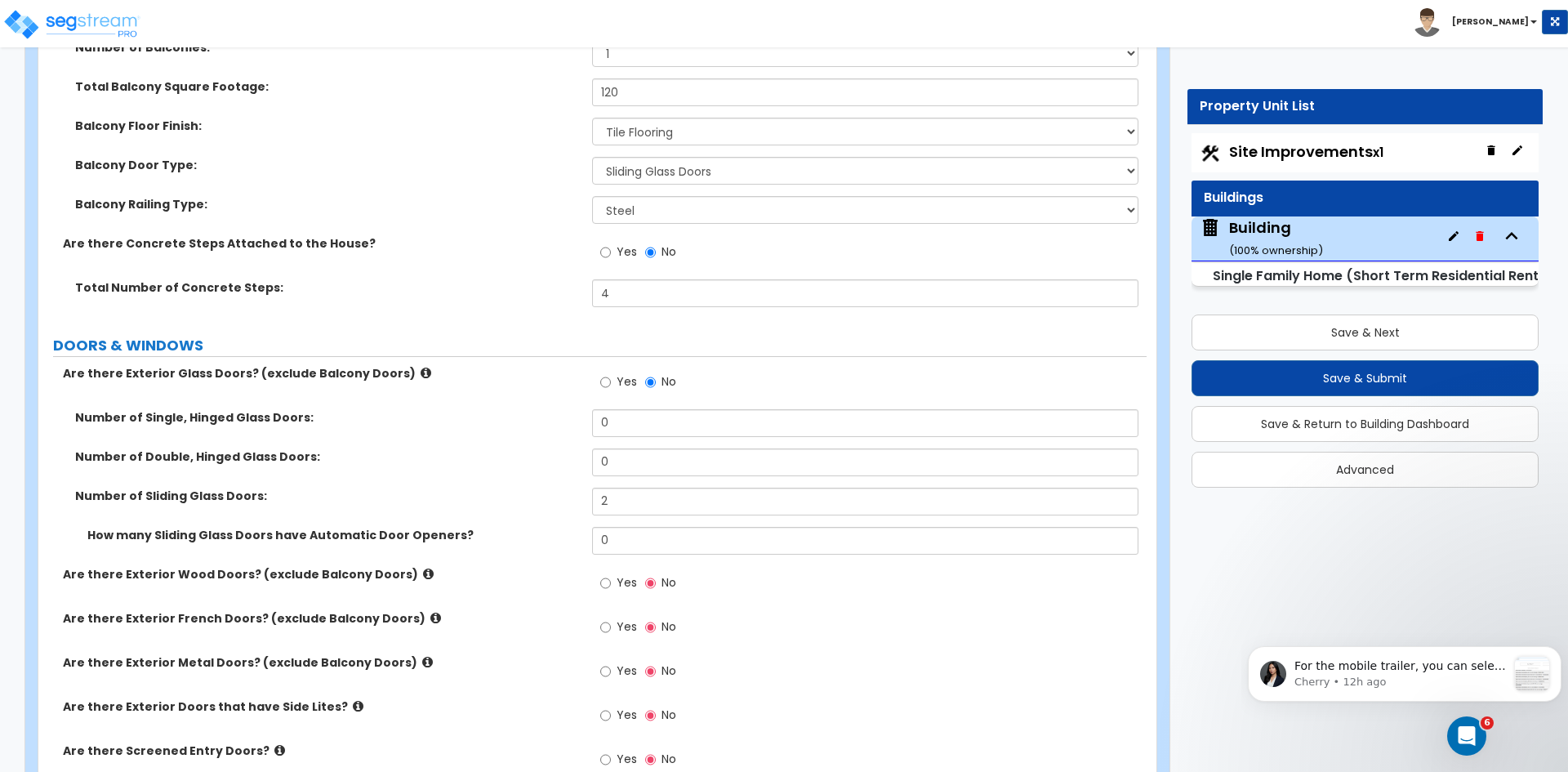
click at [523, 470] on div "Number of Double, Hinged Glass Doors: 0" at bounding box center [592, 468] width 1108 height 39
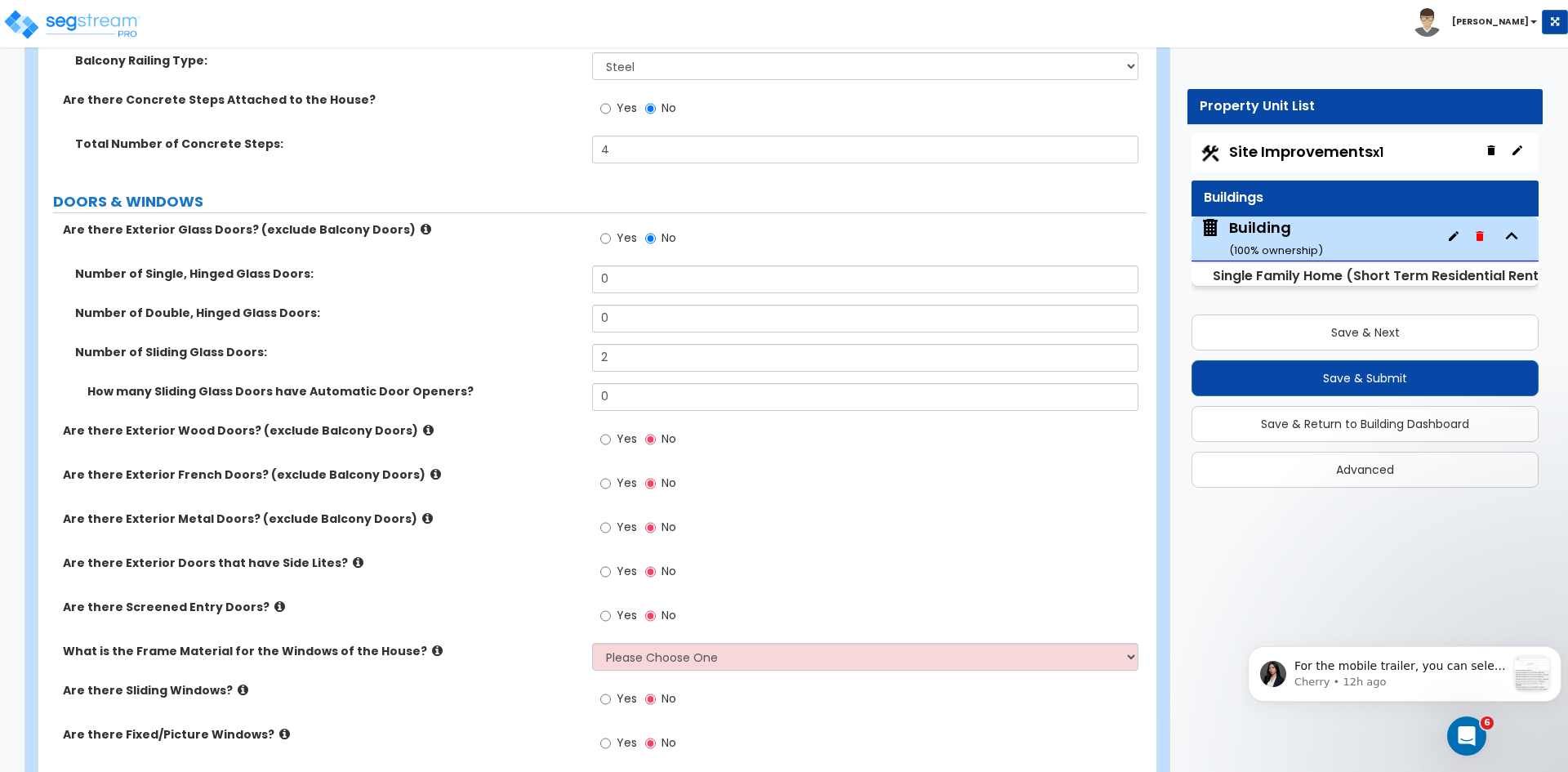
scroll to position [2505, 0]
click at [605, 432] on input "Yes" at bounding box center [605, 437] width 10 height 18
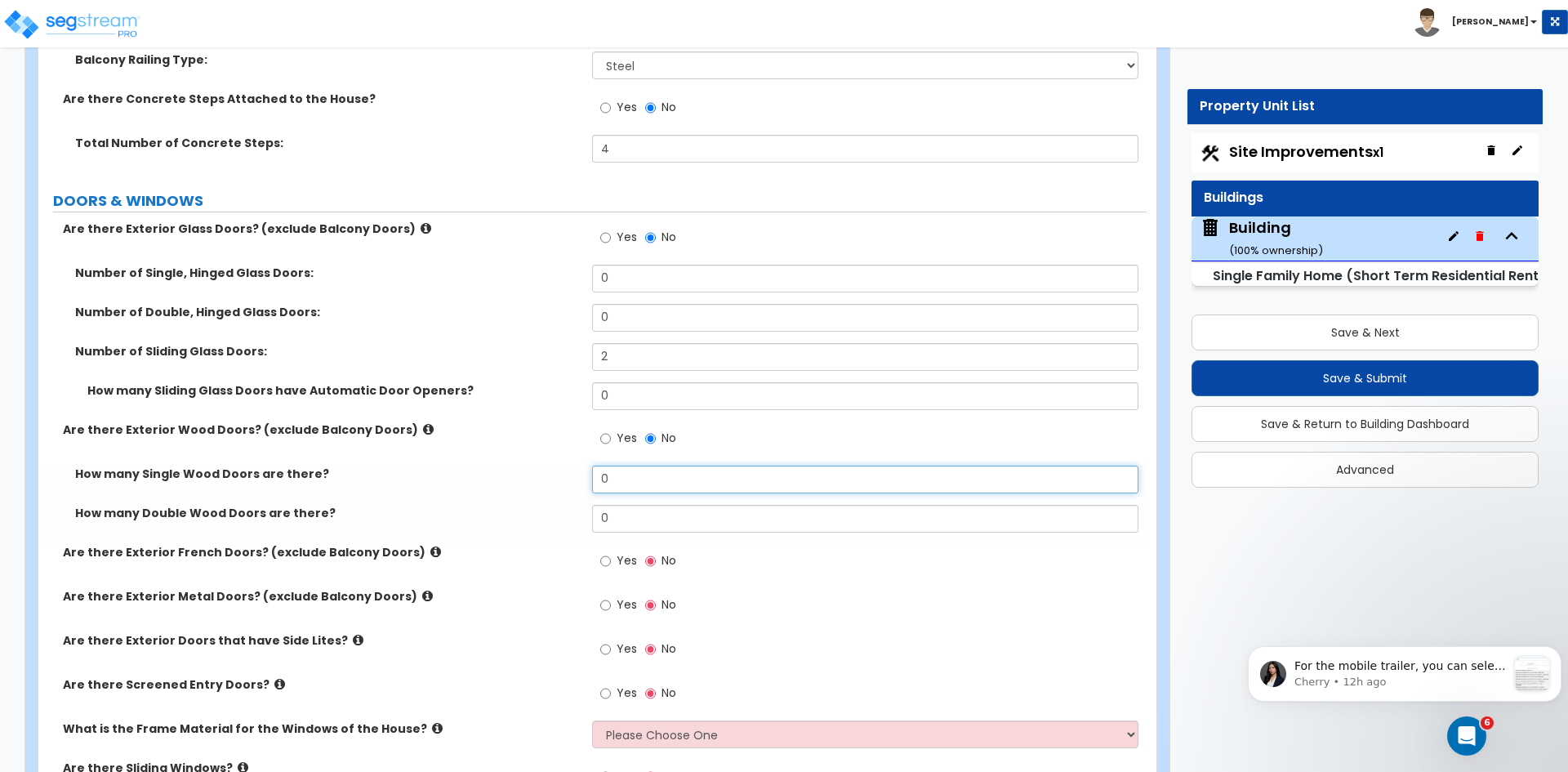
click at [632, 485] on input "0" at bounding box center [865, 479] width 546 height 28
type input "1"
click at [500, 474] on label "How many Single Wood Doors are there?" at bounding box center [327, 474] width 505 height 17
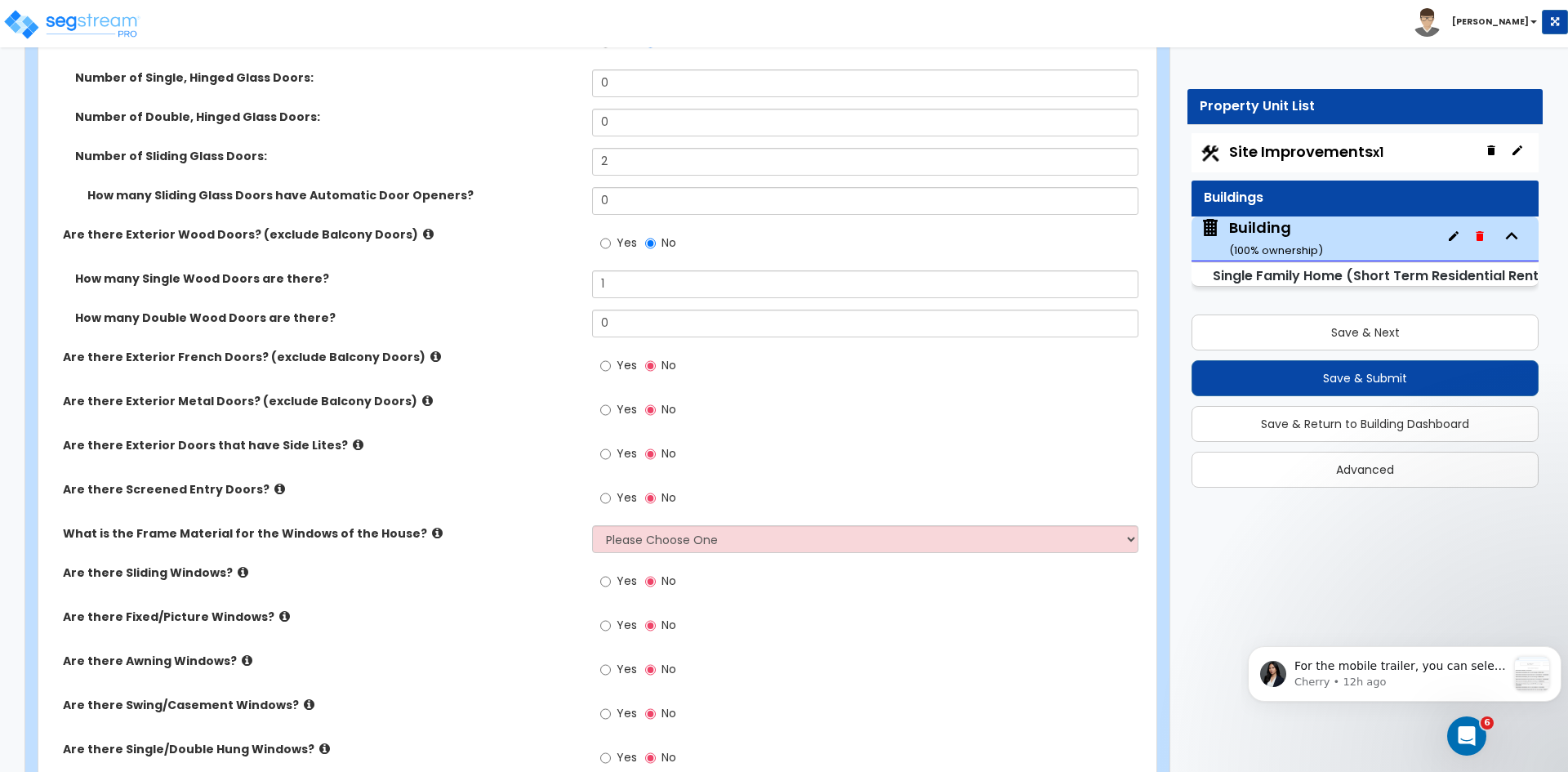
scroll to position [2702, 0]
click at [645, 540] on select "Please Choose One Vinyl Aluminum Wood" at bounding box center [865, 538] width 546 height 28
select select "2"
click at [592, 525] on select "Please Choose One Vinyl Aluminum Wood" at bounding box center [865, 538] width 546 height 28
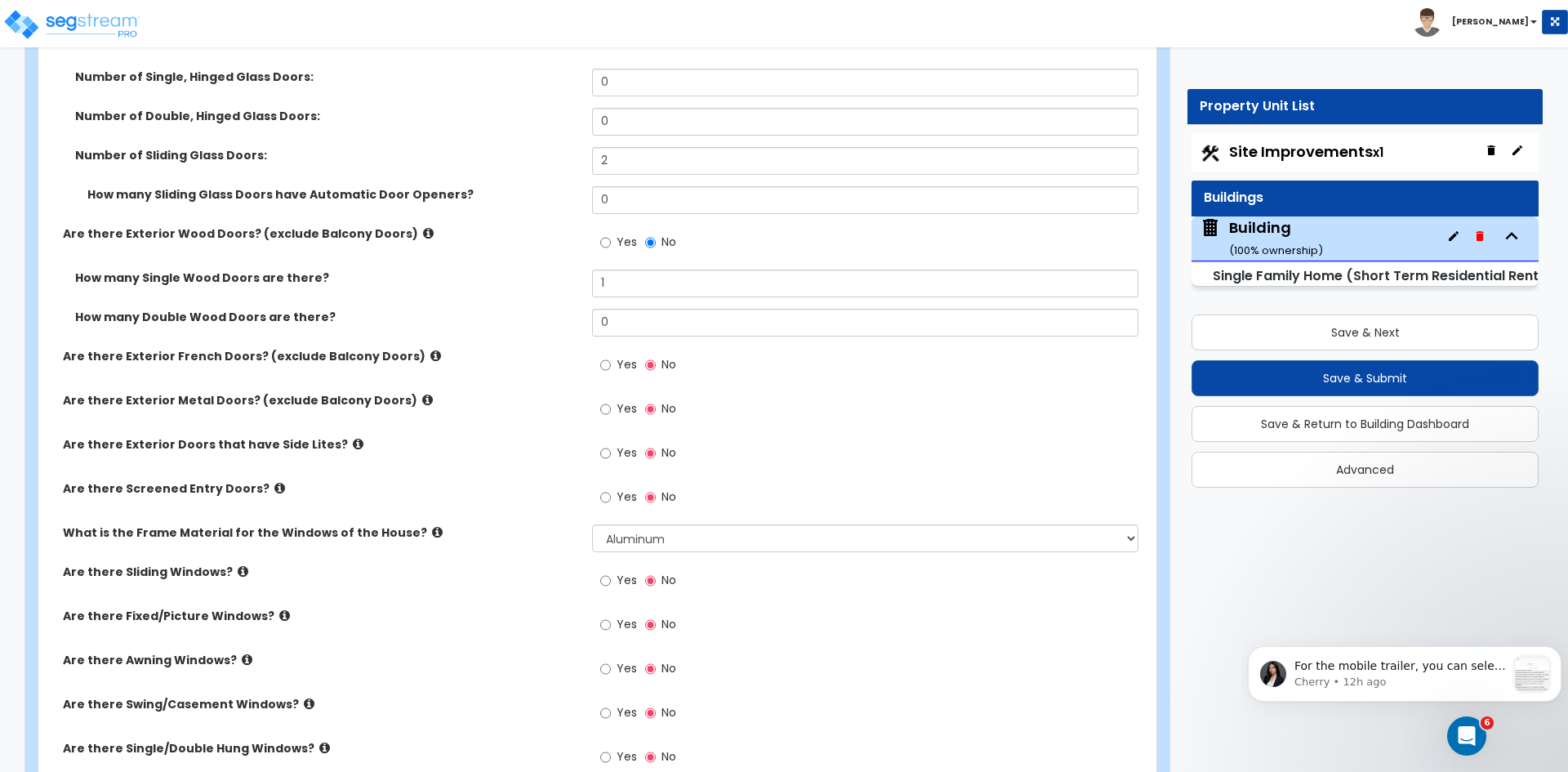
click at [521, 545] on div "What is the Frame Material for the Windows of the House? Please Choose One Viny…" at bounding box center [592, 544] width 1108 height 39
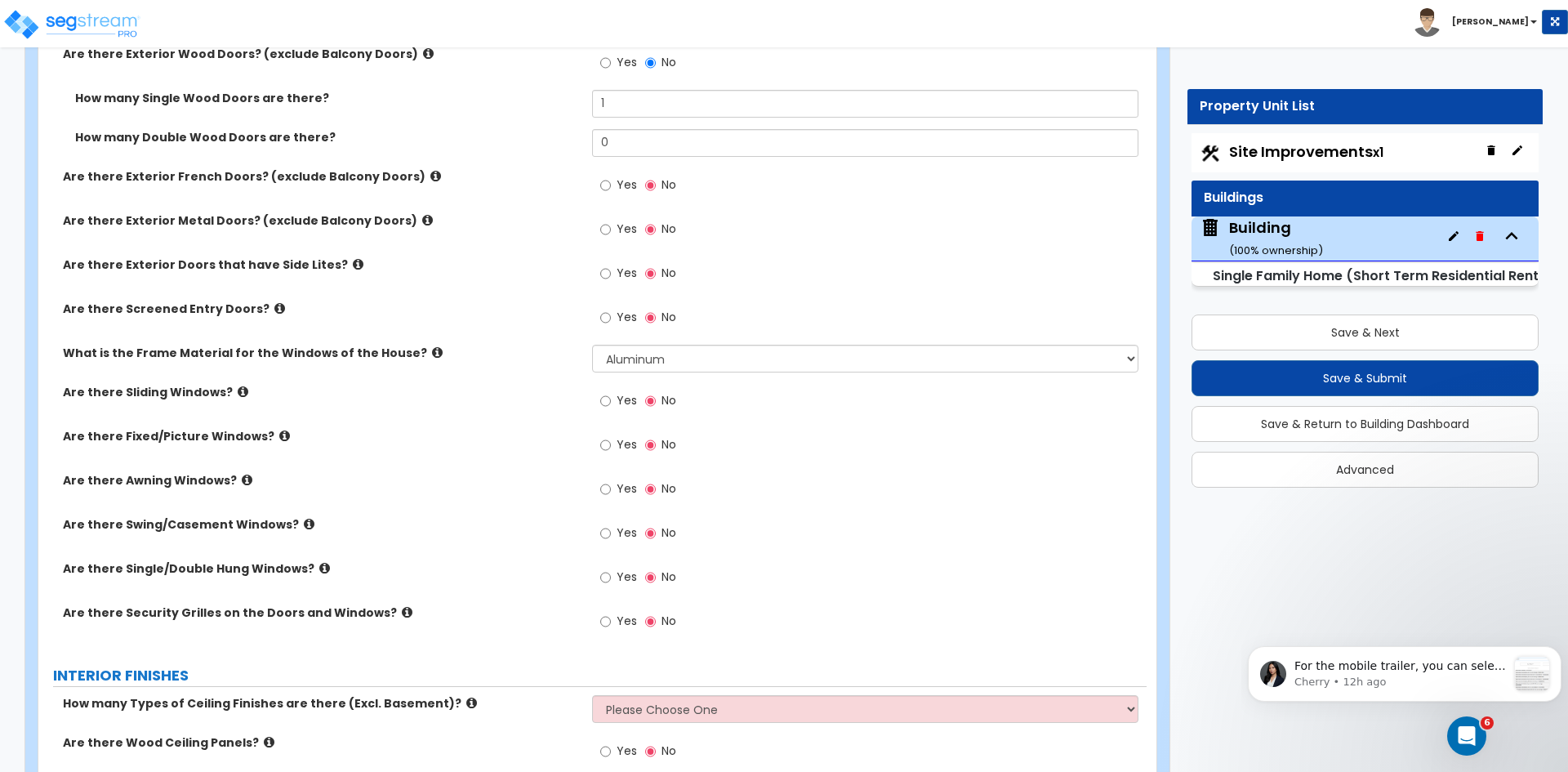
scroll to position [2881, 0]
click at [604, 399] on input "Yes" at bounding box center [605, 399] width 10 height 18
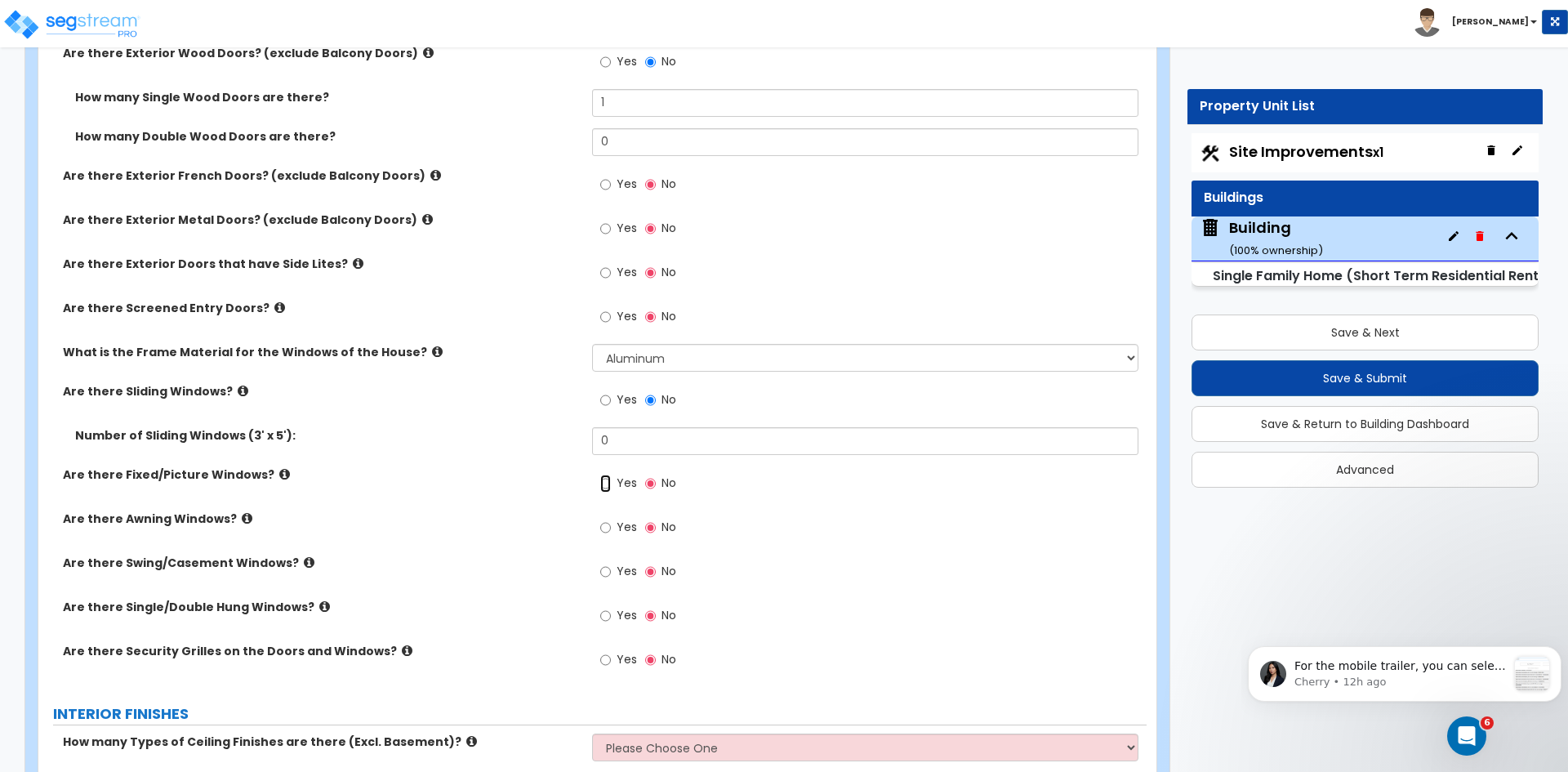
click at [606, 485] on input "Yes" at bounding box center [605, 483] width 10 height 18
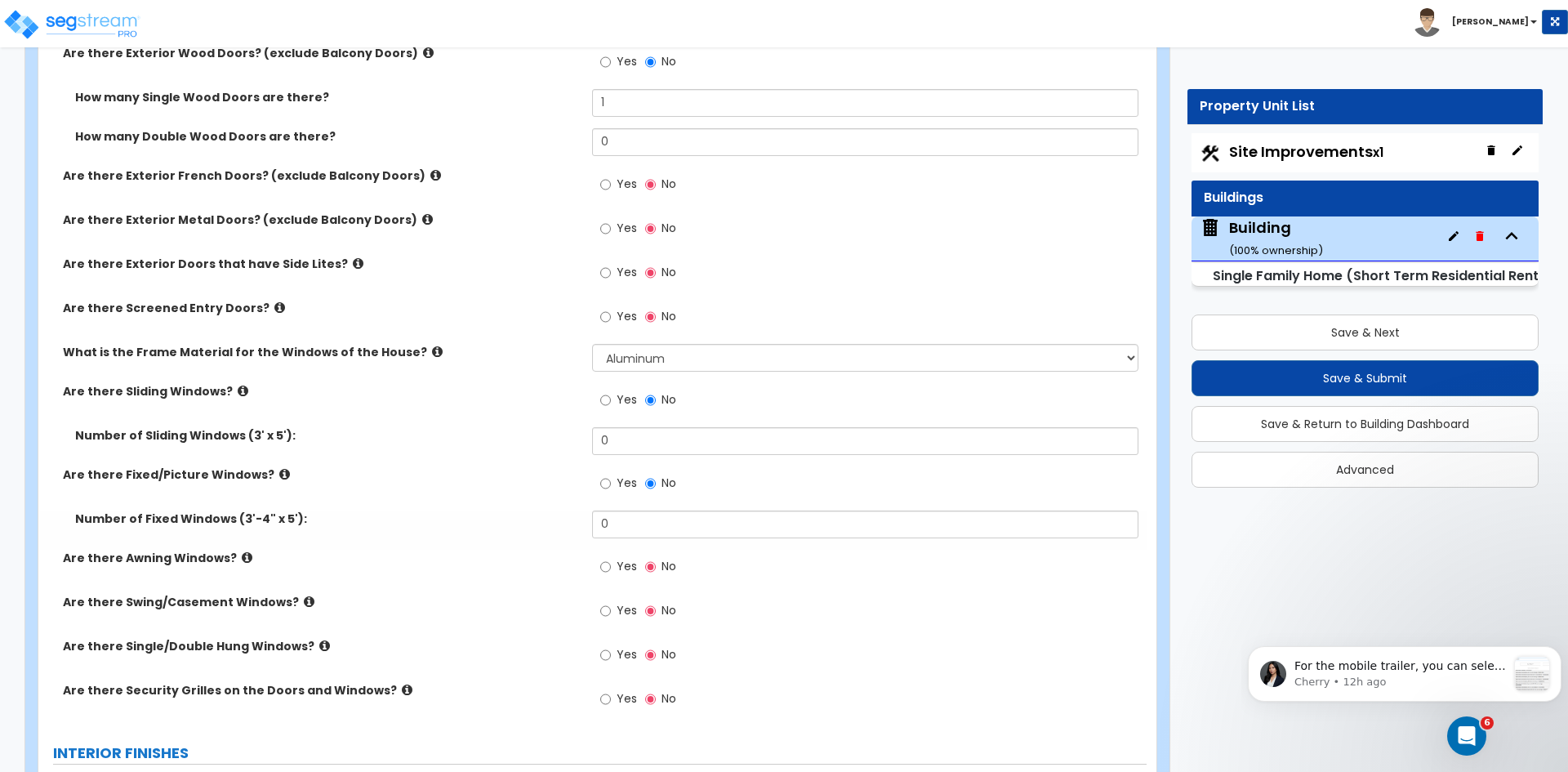
click at [499, 457] on div "Number of Sliding Windows (3' x 5'): 0" at bounding box center [592, 447] width 1108 height 39
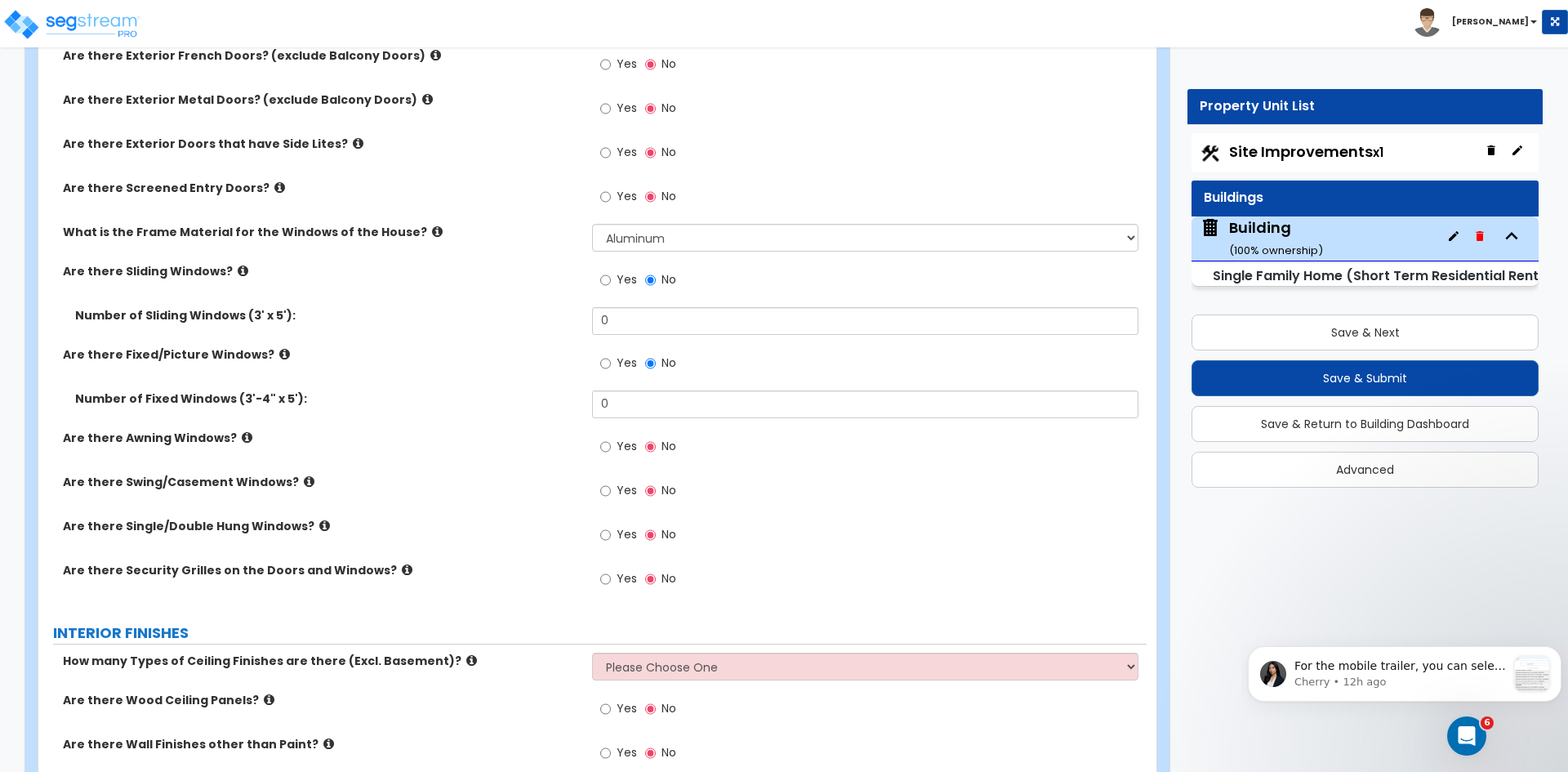
scroll to position [3004, 0]
click at [606, 490] on input "Yes" at bounding box center [605, 488] width 10 height 18
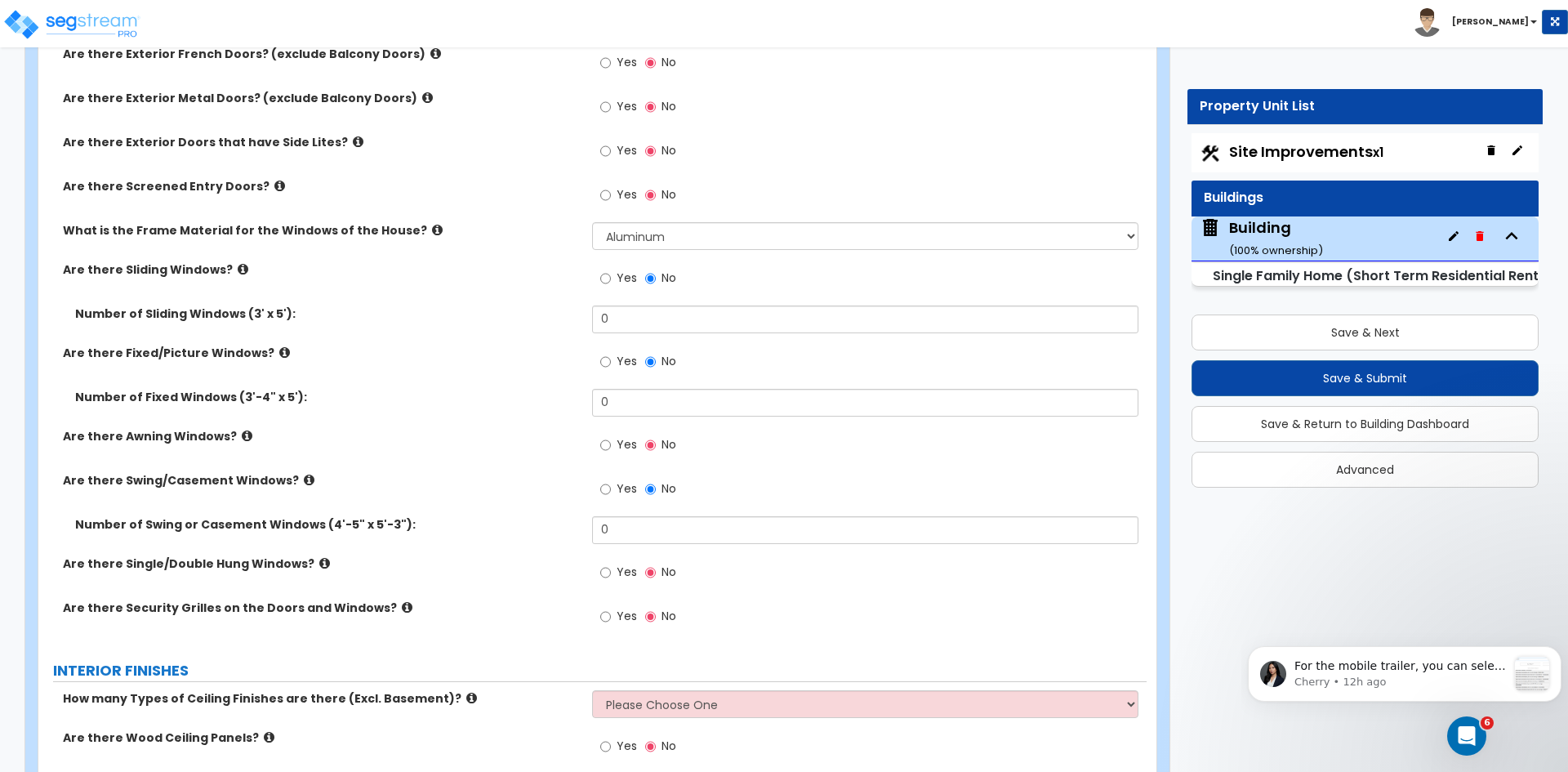
click at [444, 381] on div "Are there Fixed/Picture Windows? Yes No" at bounding box center [592, 367] width 1108 height 44
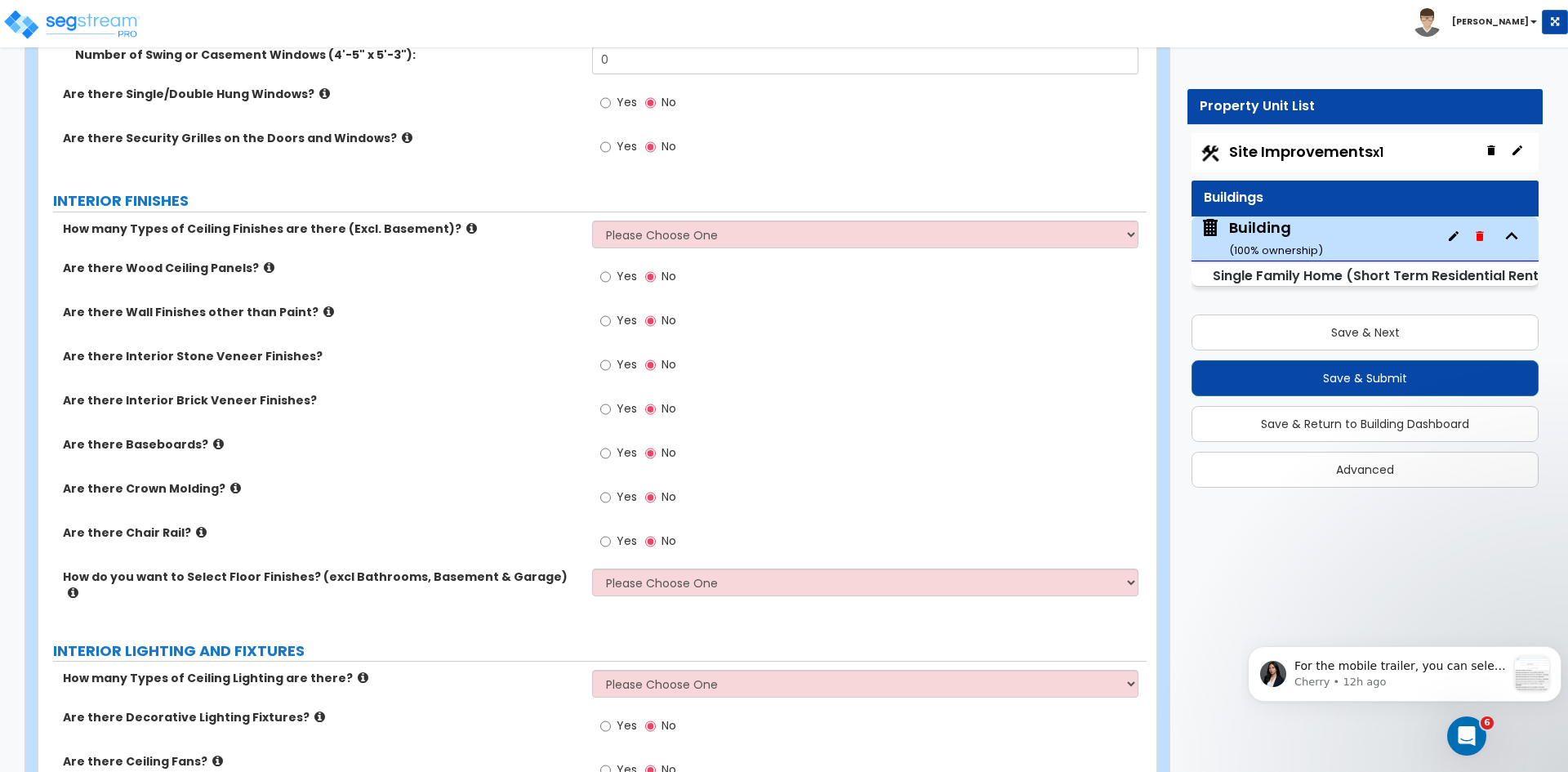
scroll to position [3475, 0]
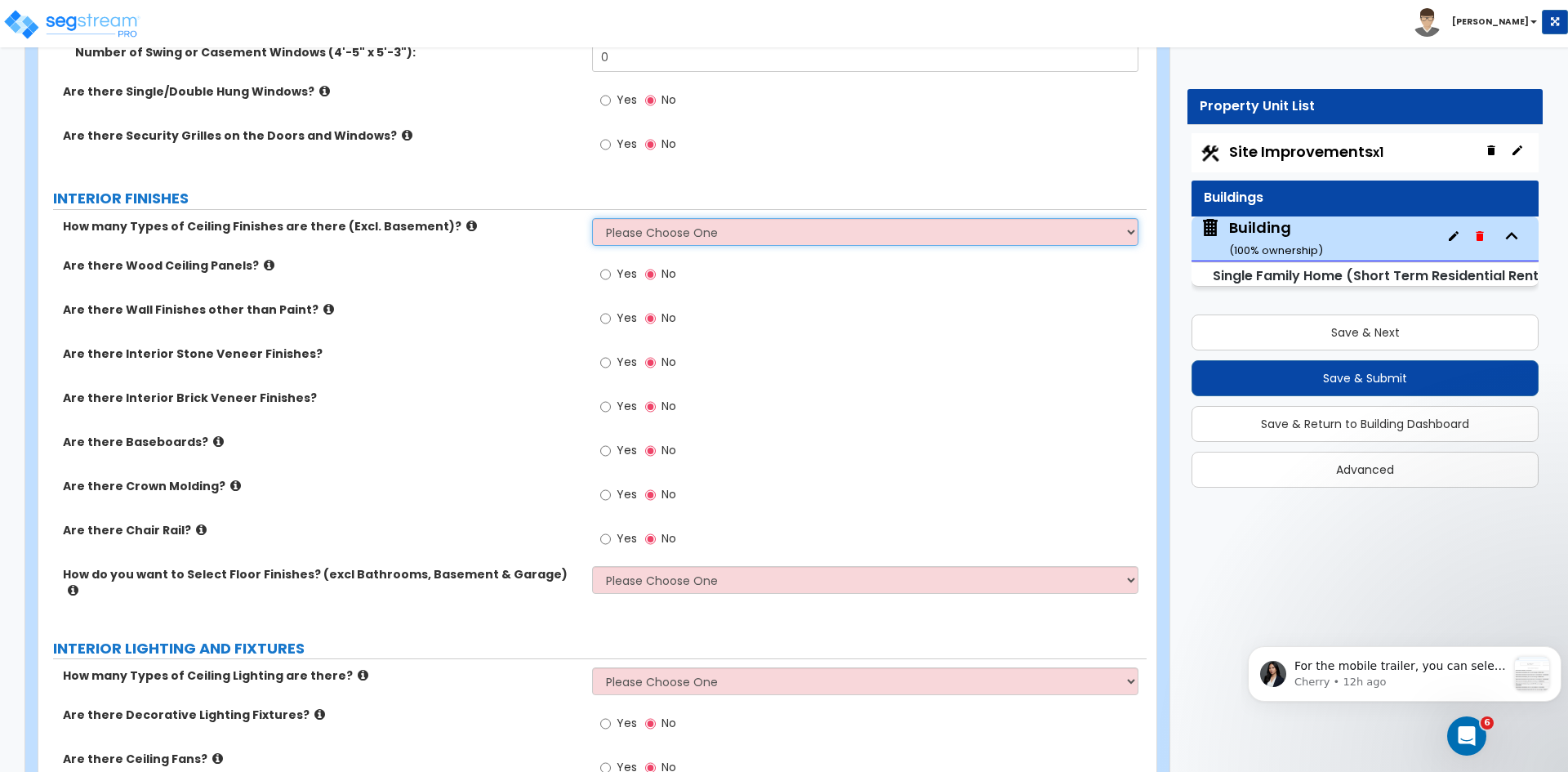
click at [646, 232] on select "Please Choose One 1 2 3" at bounding box center [865, 232] width 546 height 28
select select "1"
click at [592, 218] on select "Please Choose One 1 2 3" at bounding box center [865, 232] width 546 height 28
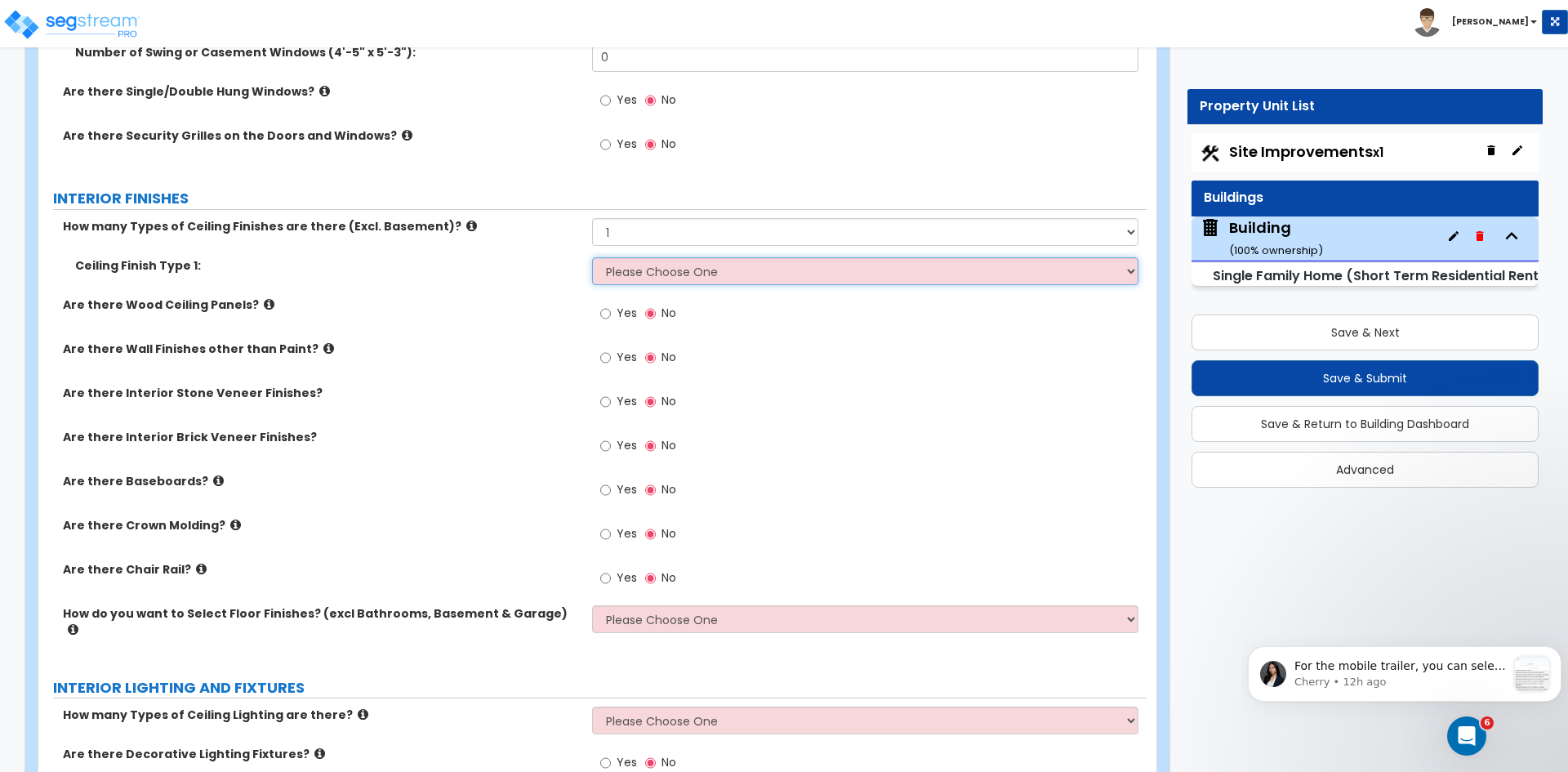
click at [638, 271] on select "Please Choose One Drop Ceiling Drywall Ceiling Open Ceiling" at bounding box center [865, 272] width 546 height 28
select select "2"
click at [592, 258] on select "Please Choose One Drop Ceiling Drywall Ceiling Open Ceiling" at bounding box center [865, 272] width 546 height 28
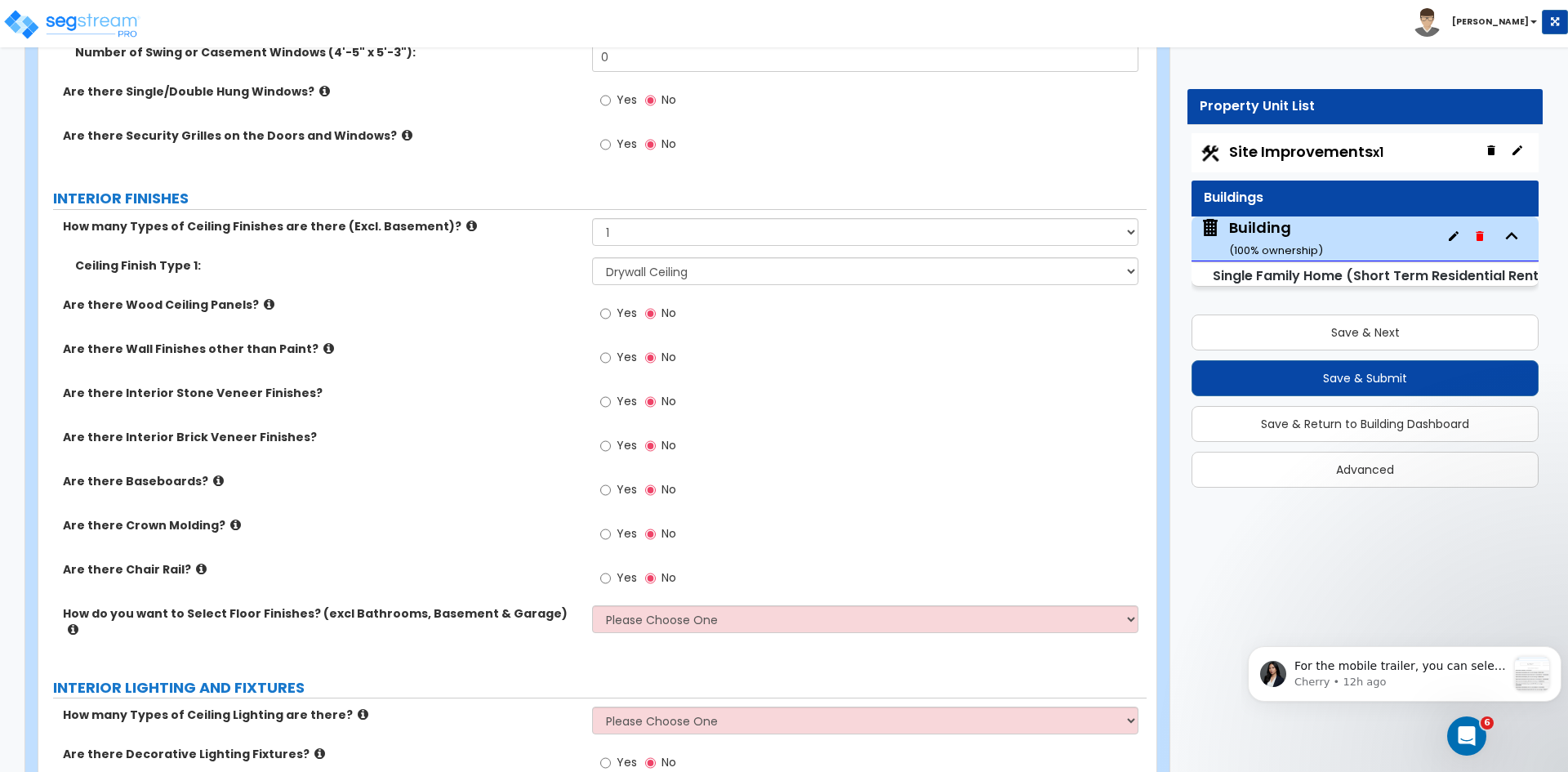
click at [518, 309] on label "Are there Wood Ceiling Panels?" at bounding box center [322, 305] width 517 height 17
click at [607, 311] on input "Yes" at bounding box center [605, 313] width 10 height 18
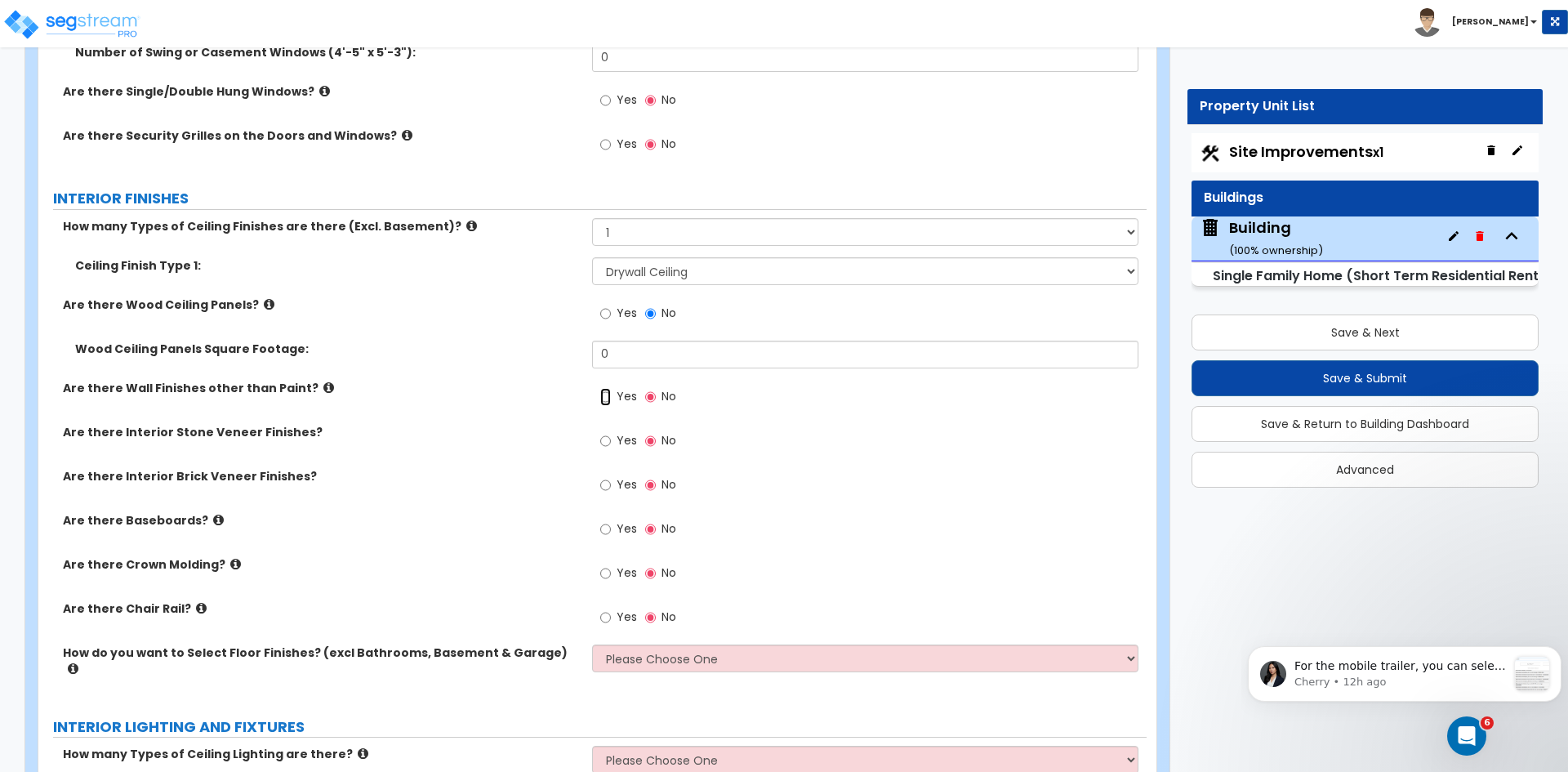
click at [602, 397] on input "Yes" at bounding box center [605, 397] width 10 height 18
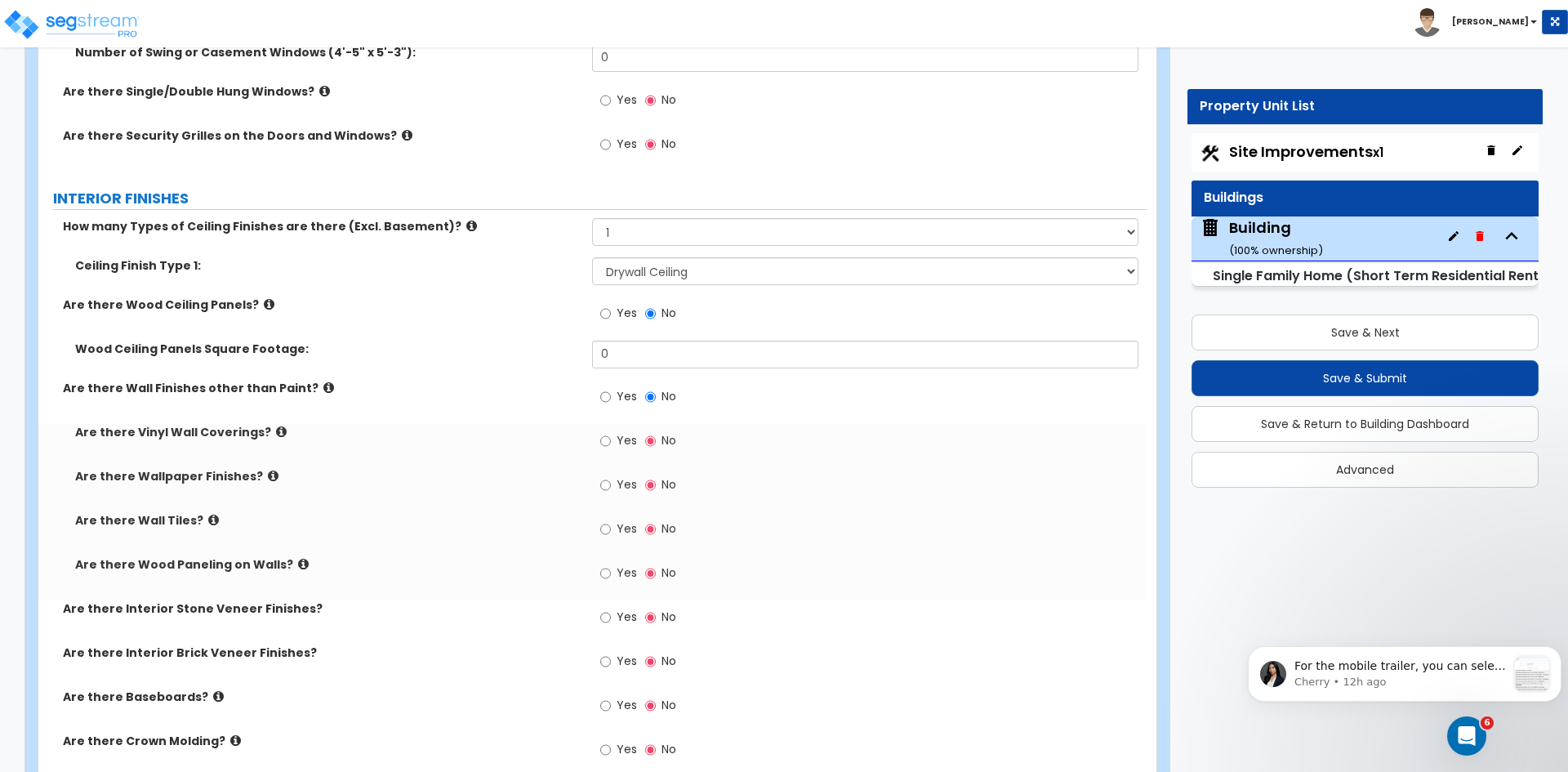
click at [487, 380] on label "Are there Wall Finishes other than Paint?" at bounding box center [322, 388] width 517 height 17
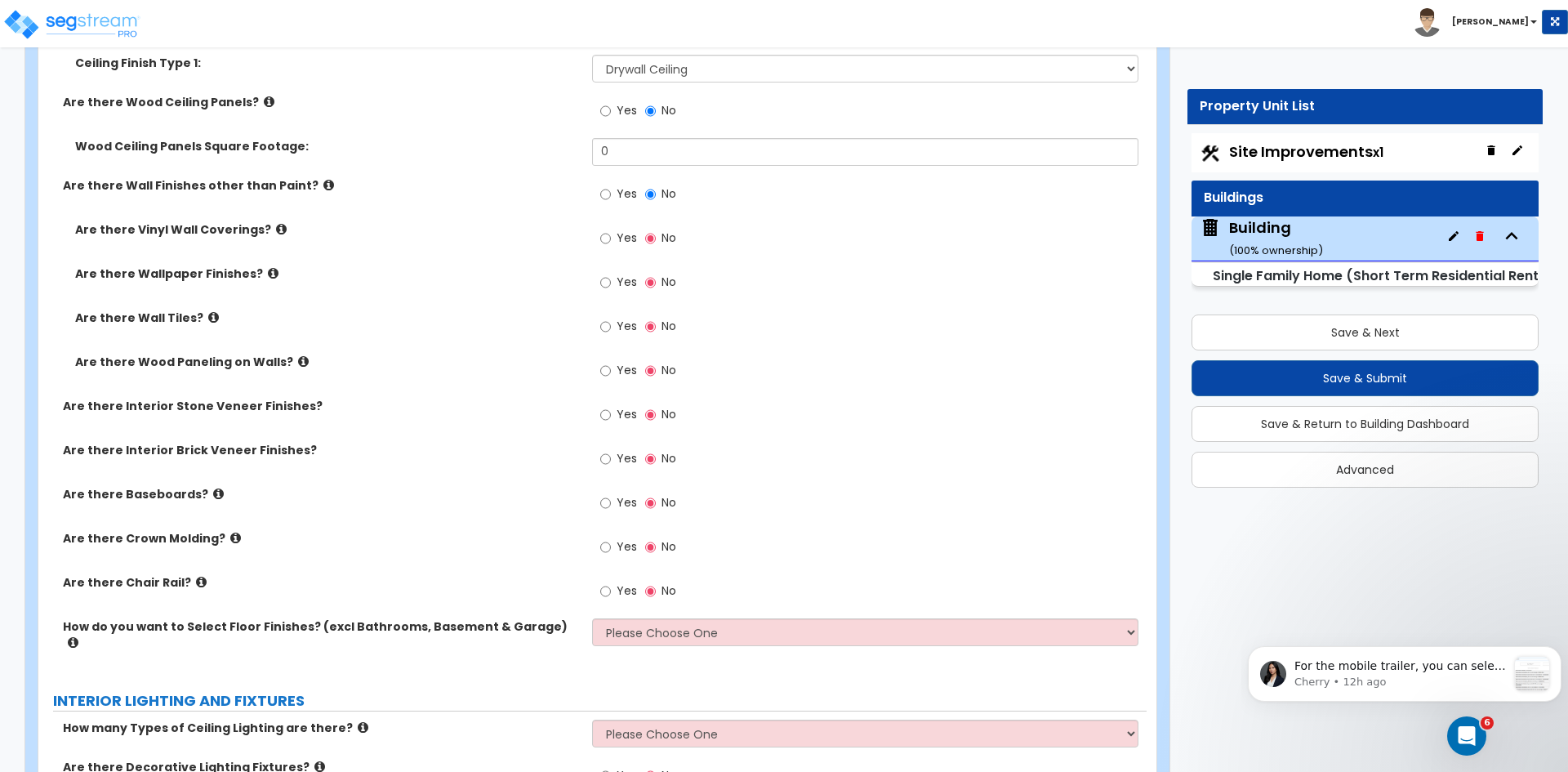
scroll to position [3686, 0]
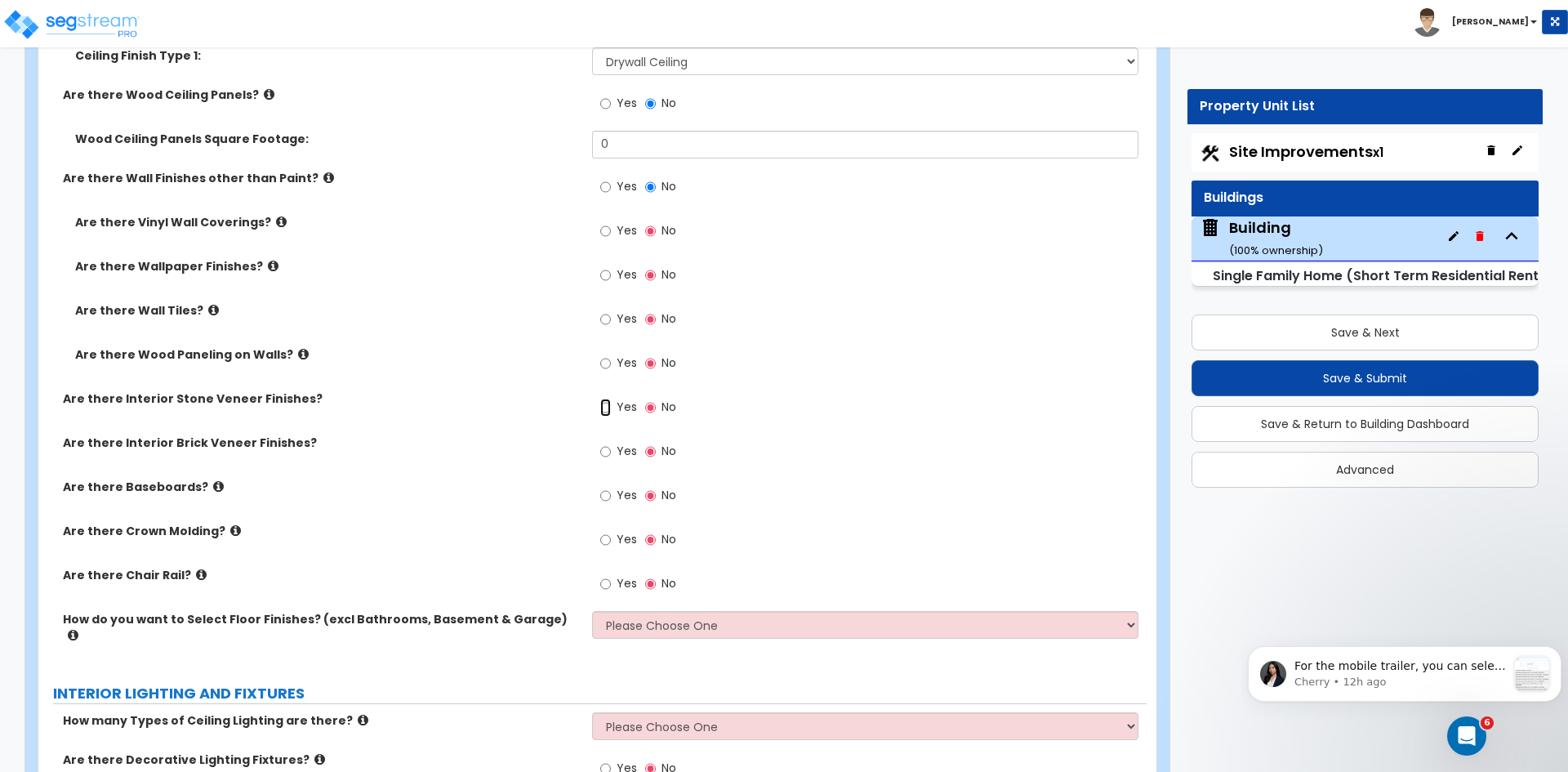
click at [603, 410] on input "Yes" at bounding box center [605, 407] width 10 height 18
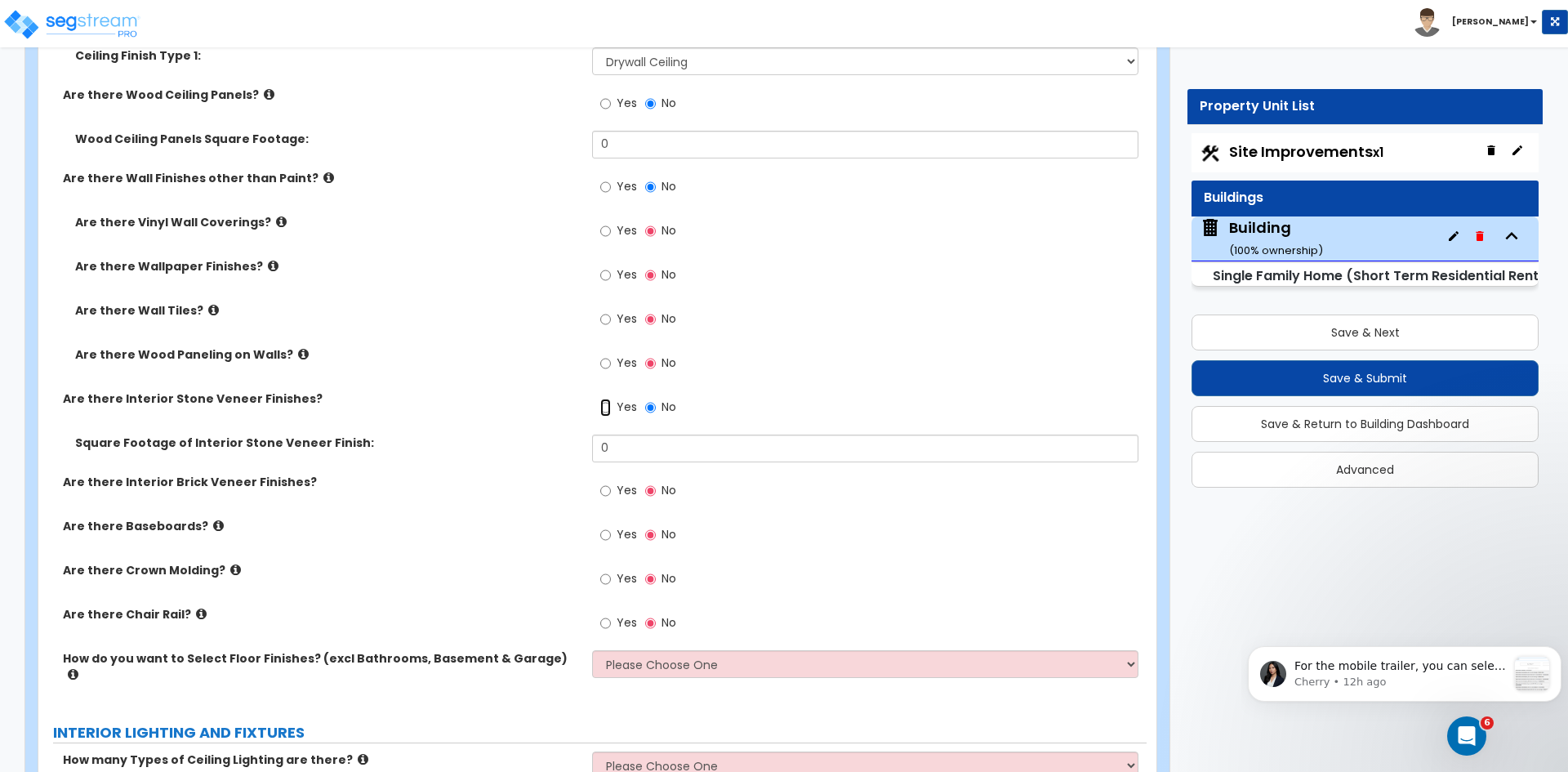
scroll to position [3803, 0]
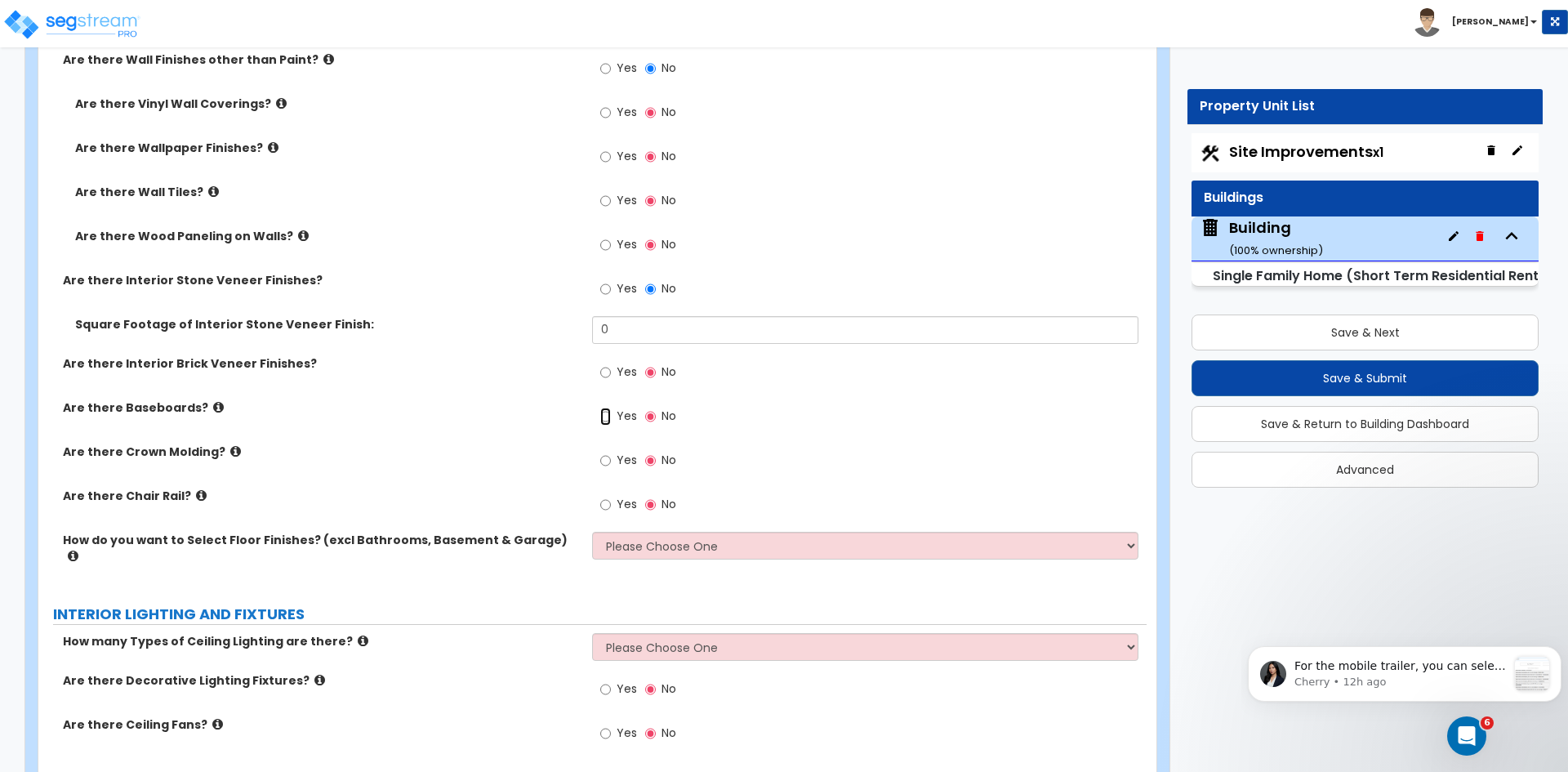
click at [606, 417] on input "Yes" at bounding box center [605, 416] width 10 height 18
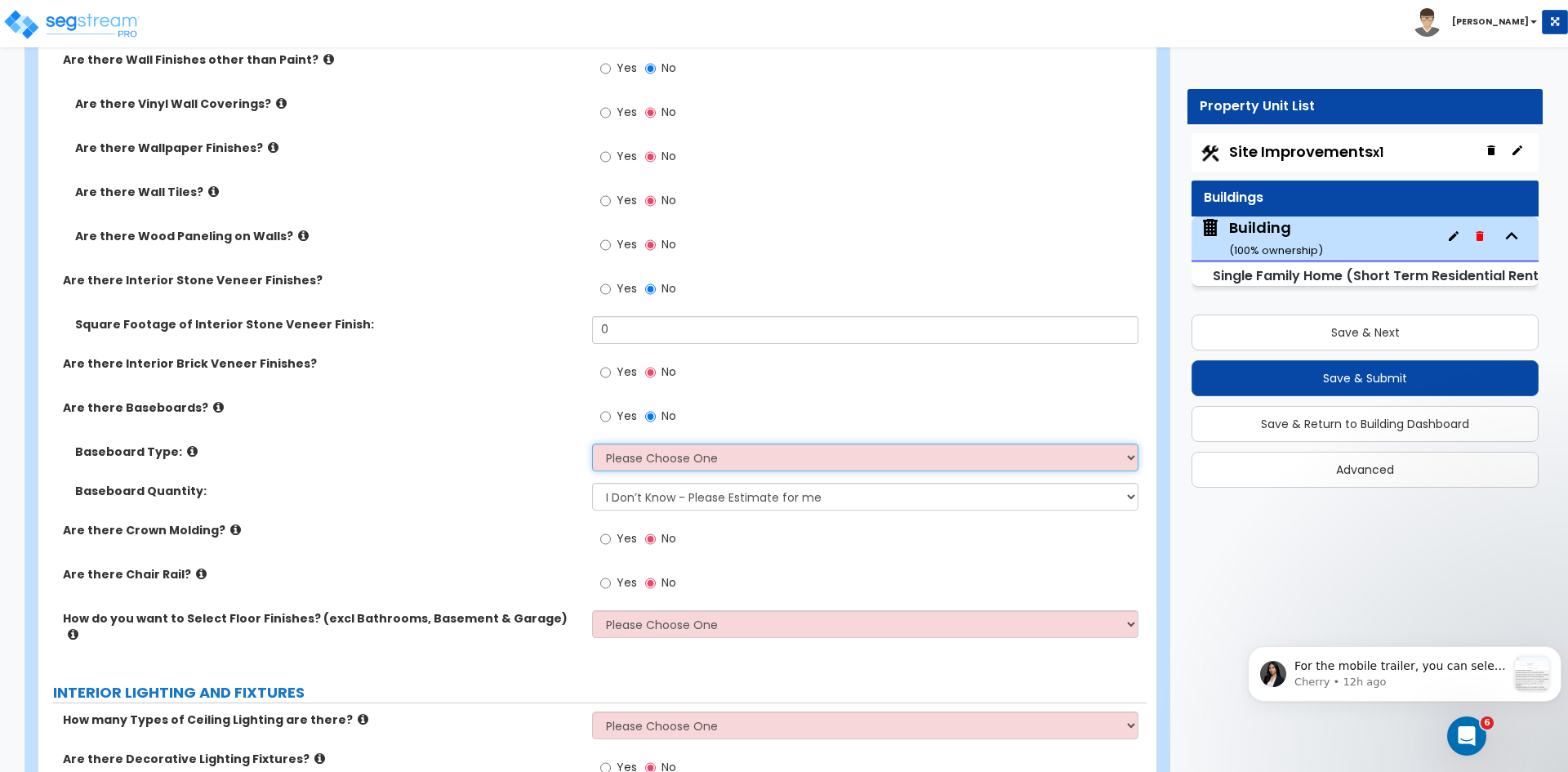
click at [637, 456] on select "Please Choose One Wood Vinyl Carpet Tile" at bounding box center [865, 457] width 546 height 28
select select "1"
click at [592, 443] on select "Please Choose One Wood Vinyl Carpet Tile" at bounding box center [865, 457] width 546 height 28
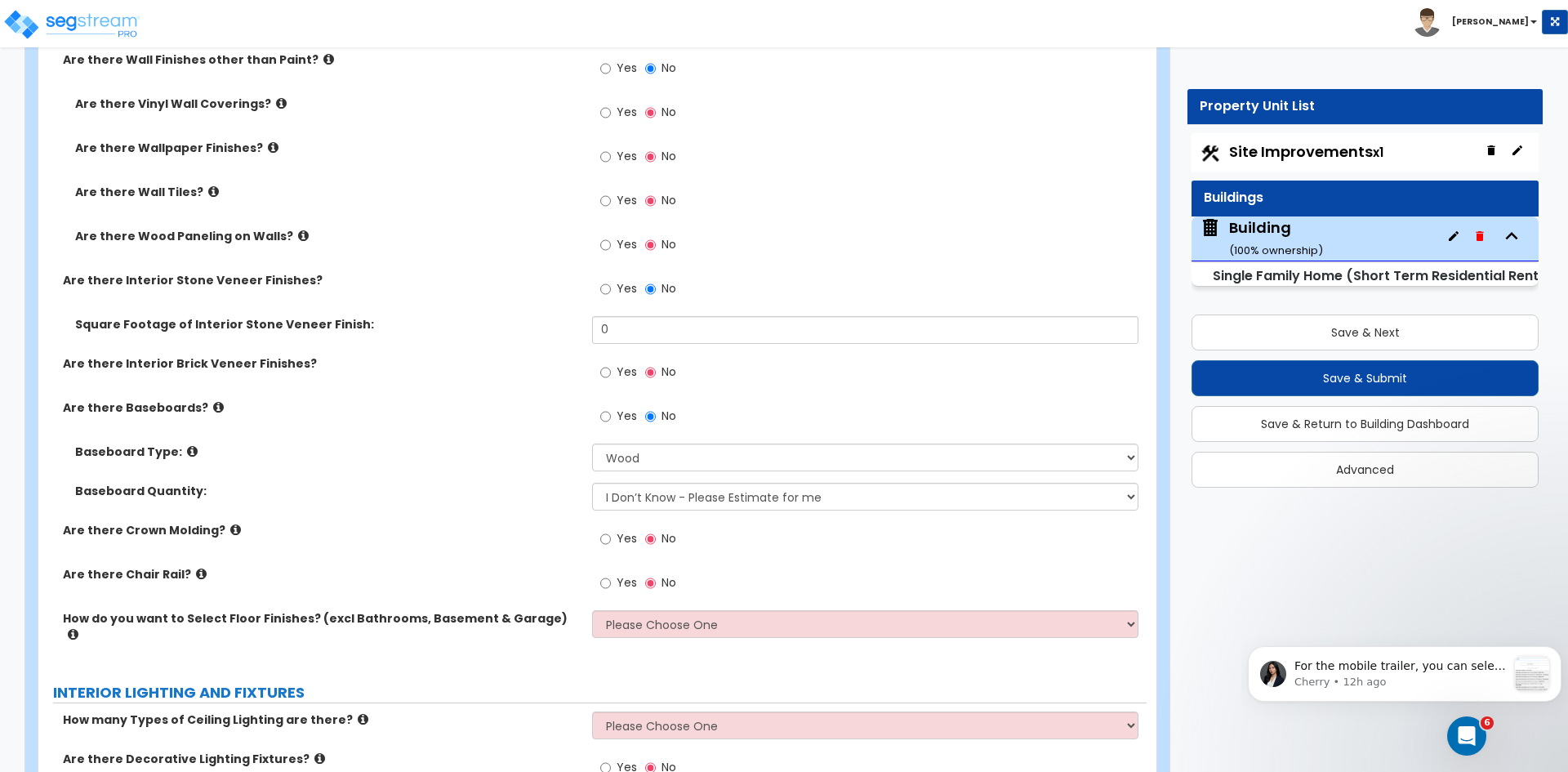
click at [474, 405] on label "Are there Baseboards?" at bounding box center [322, 408] width 517 height 17
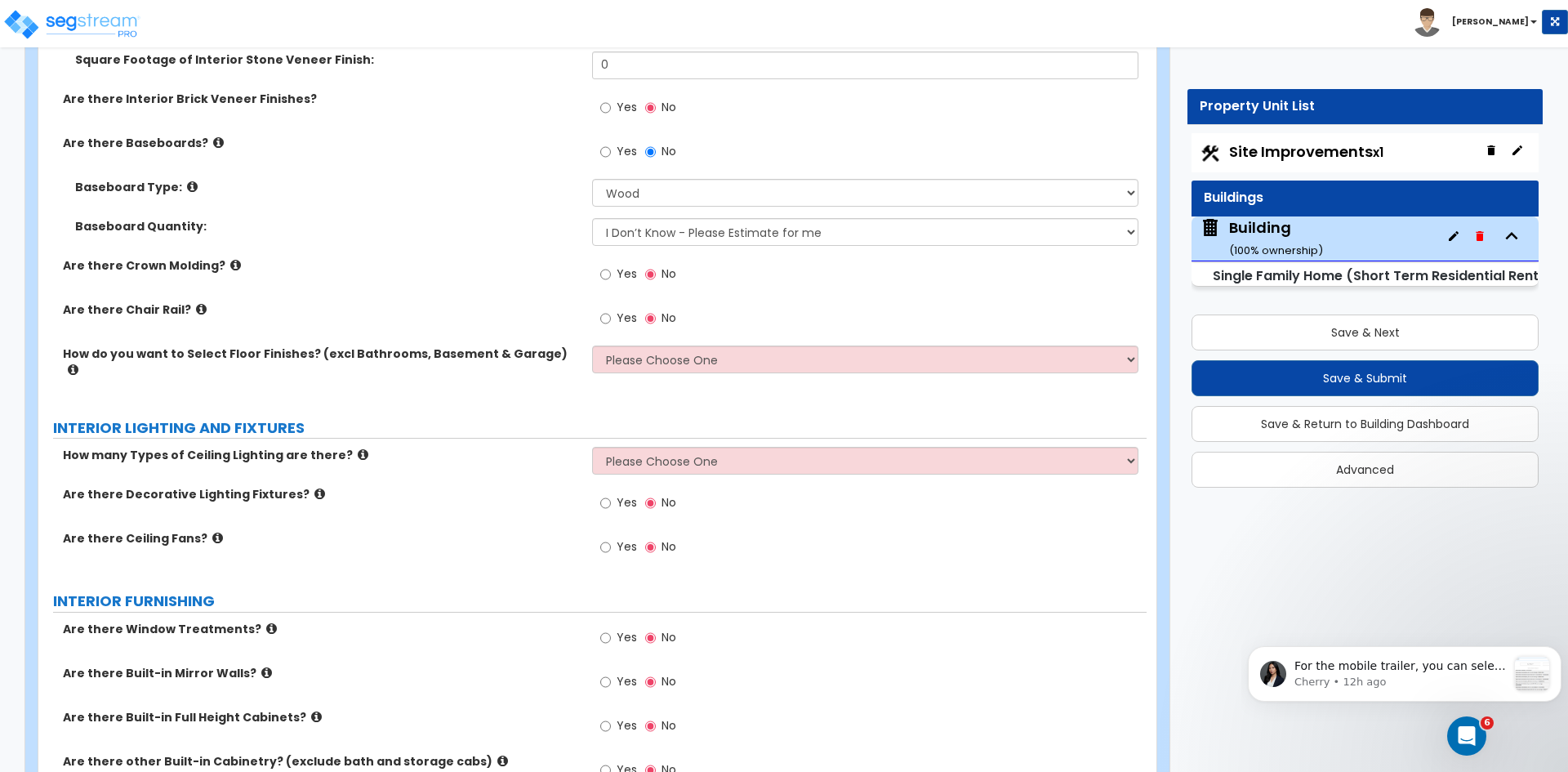
scroll to position [4071, 0]
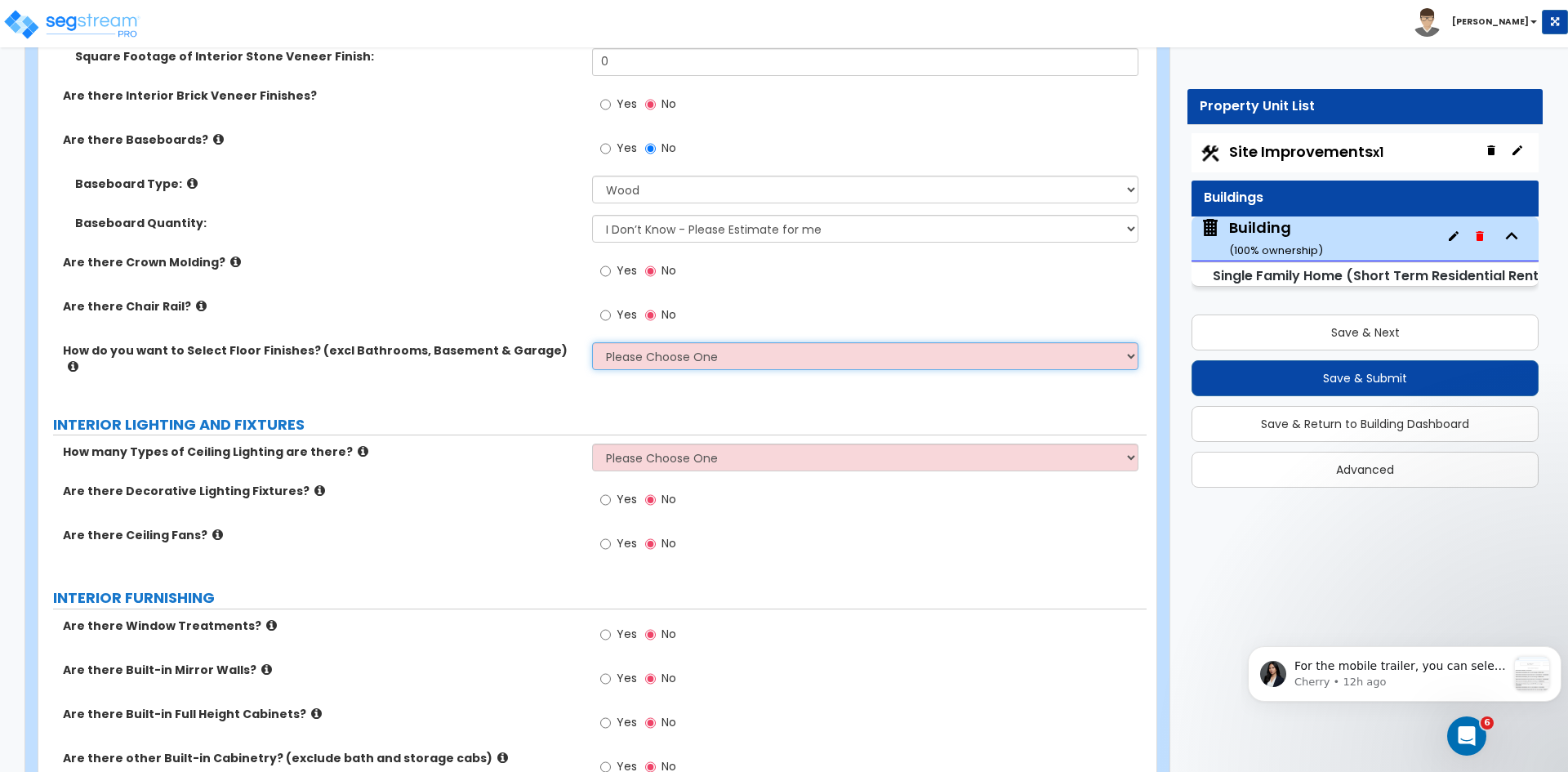
click at [634, 354] on select "Please Choose One I want to Select Floor Finishes for the Areas of the House I …" at bounding box center [865, 356] width 546 height 28
select select "1"
click at [592, 342] on select "Please Choose One I want to Select Floor Finishes for the Areas of the House I …" at bounding box center [865, 356] width 546 height 28
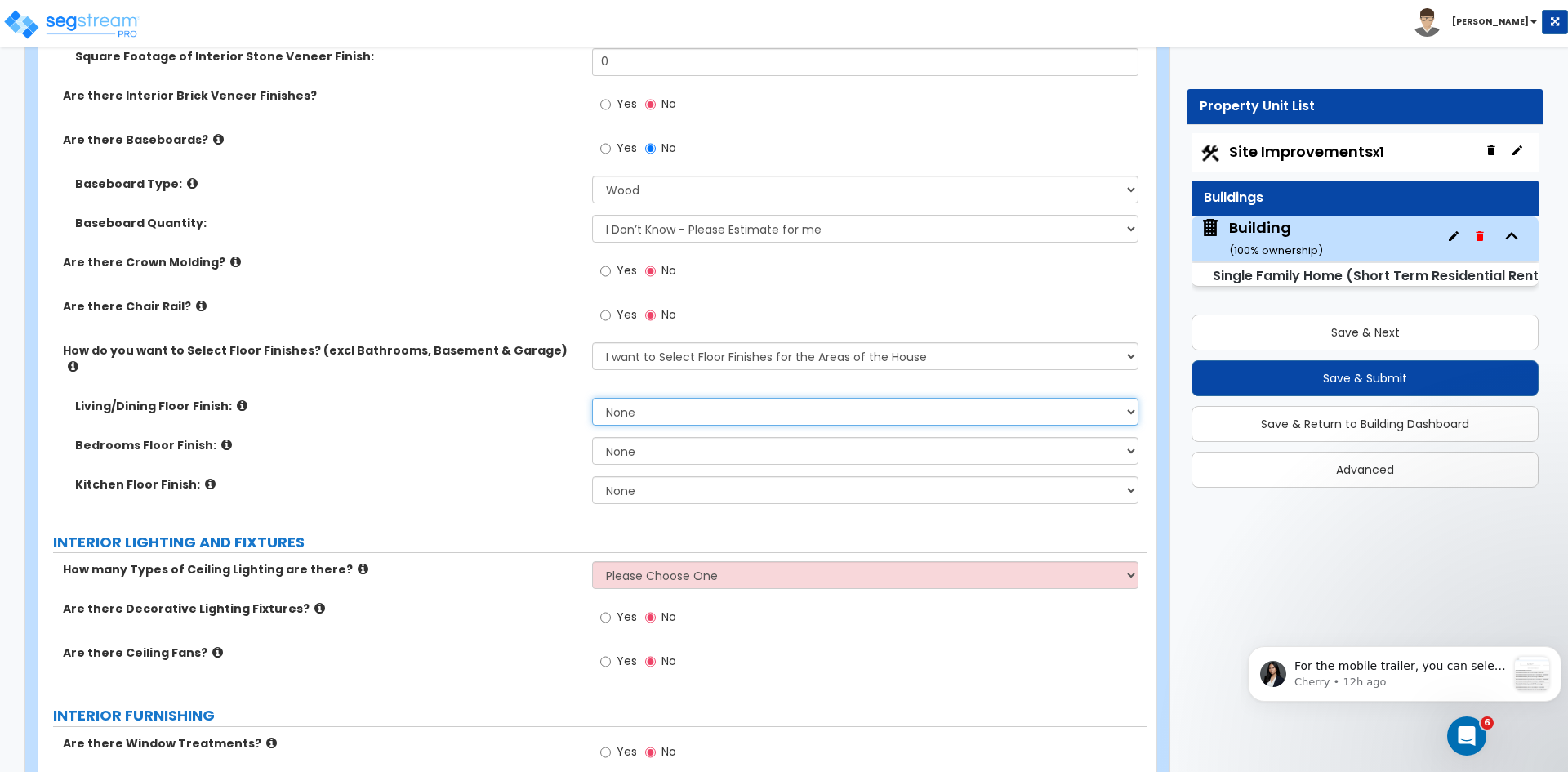
click at [650, 398] on select "None Tile Flooring Hardwood Flooring Resilient Laminate Flooring VCT Flooring S…" at bounding box center [865, 411] width 546 height 28
click at [592, 398] on select "None Tile Flooring Hardwood Flooring Resilient Laminate Flooring VCT Flooring S…" at bounding box center [865, 411] width 546 height 28
click at [634, 437] on select "None Tile Flooring Hardwood Flooring Resilient Laminate Flooring VCT Flooring S…" at bounding box center [865, 450] width 546 height 28
click at [628, 398] on select "None Tile Flooring Hardwood Flooring Resilient Laminate Flooring VCT Flooring S…" at bounding box center [865, 411] width 546 height 28
select select "0"
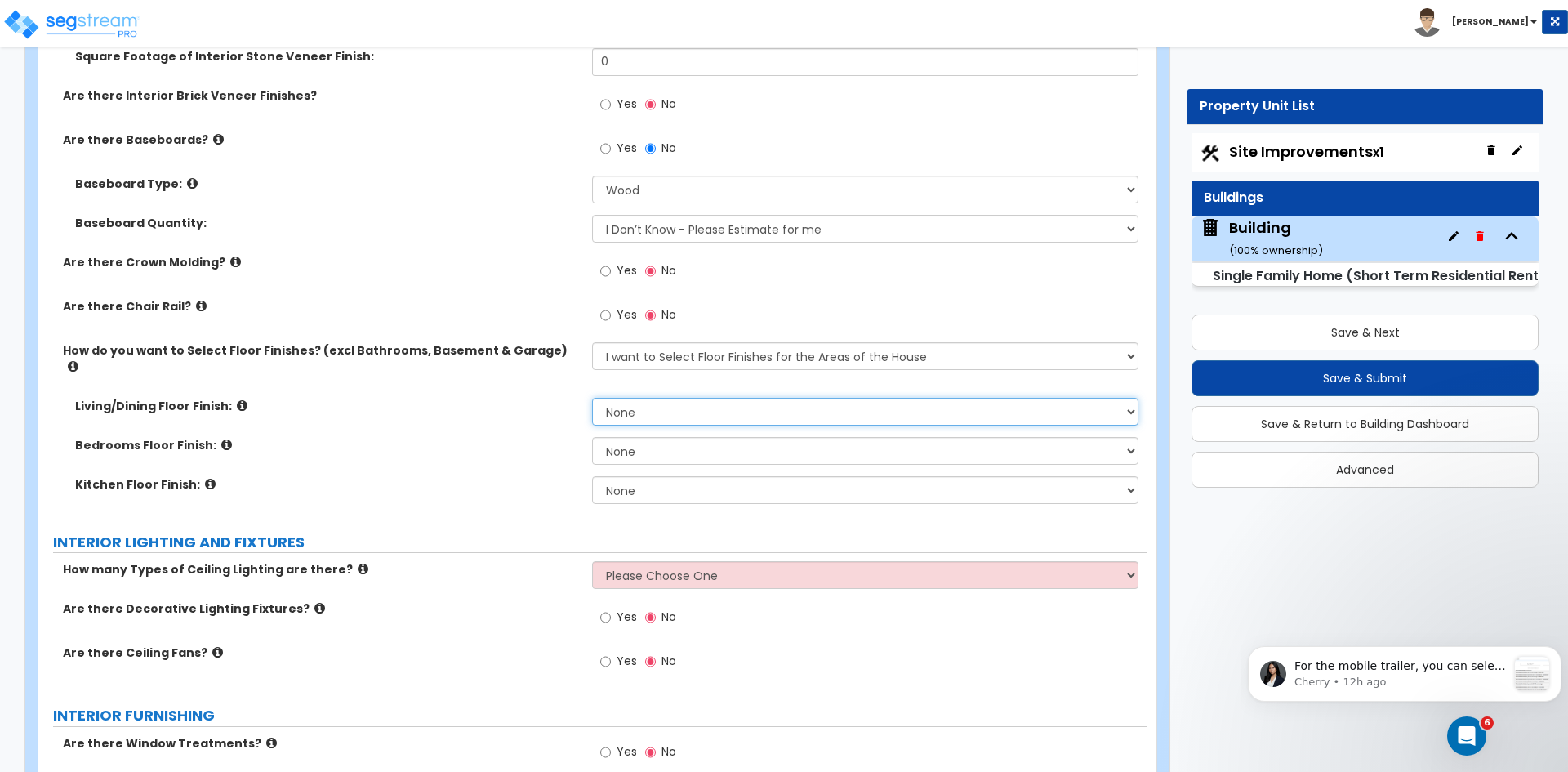
click at [592, 398] on select "None Tile Flooring Hardwood Flooring Resilient Laminate Flooring VCT Flooring S…" at bounding box center [865, 411] width 546 height 28
click at [496, 415] on div "Living/Dining Floor Finish: None Tile Flooring Hardwood Flooring Resilient Lami…" at bounding box center [592, 417] width 1108 height 39
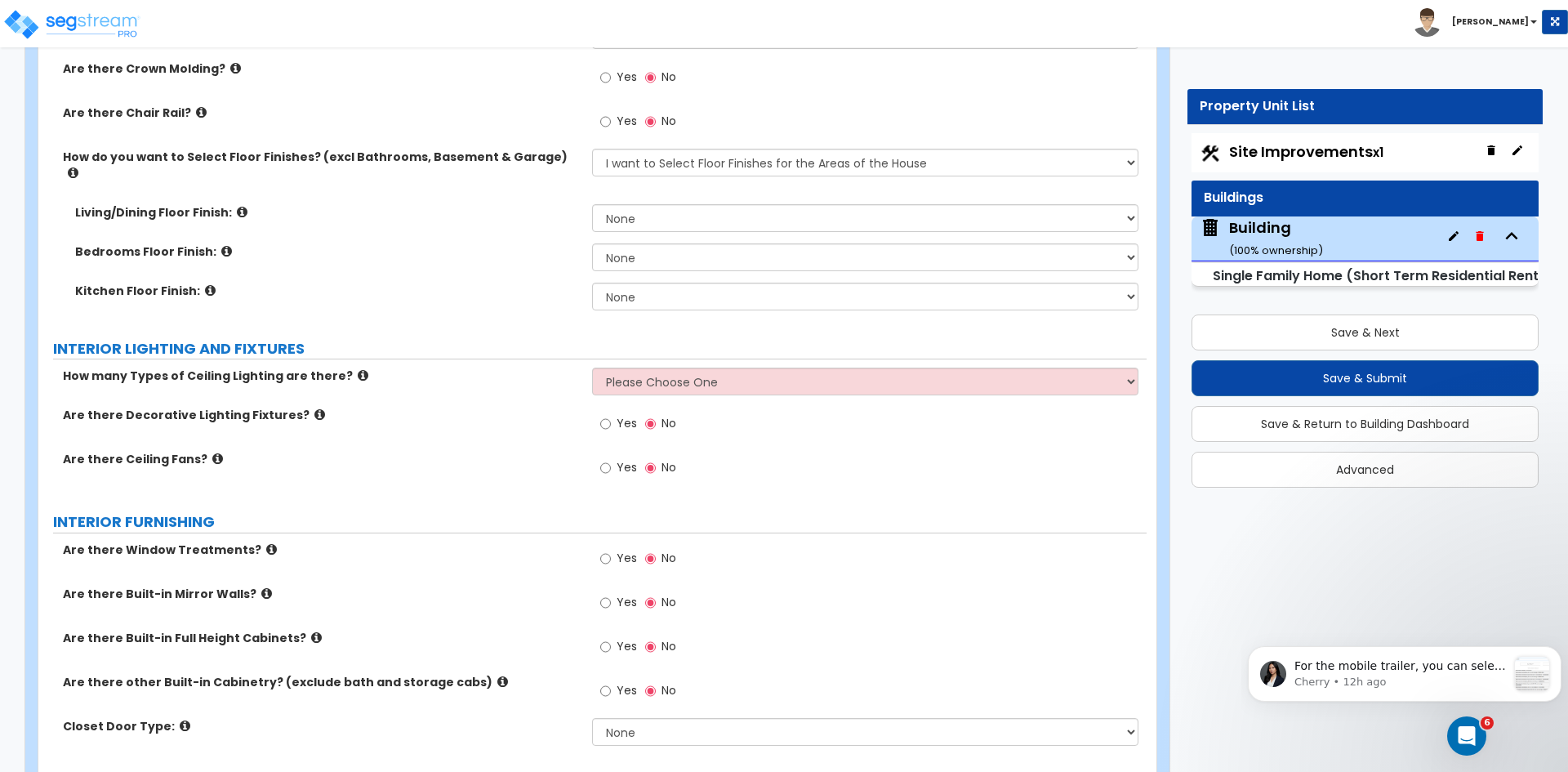
scroll to position [4266, 0]
click at [626, 367] on select "Please Choose One 1 2 3" at bounding box center [865, 381] width 546 height 28
select select "1"
click at [592, 367] on select "Please Choose One 1 2 3" at bounding box center [865, 381] width 546 height 28
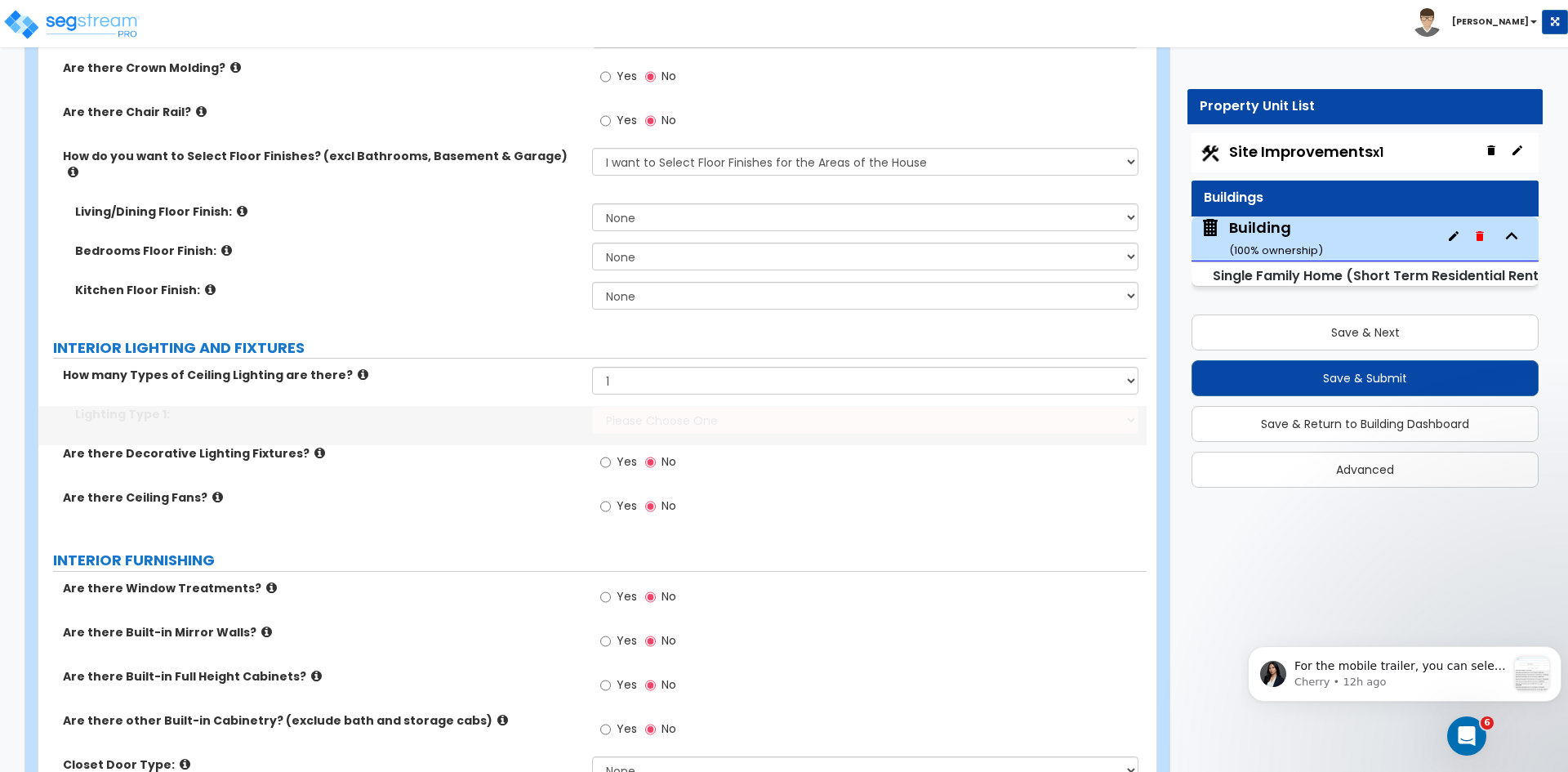
click at [623, 411] on select "Please Choose One LED Surface-Mounted LED Recessed Fluorescent Surface-Mounted …" at bounding box center [865, 420] width 546 height 28
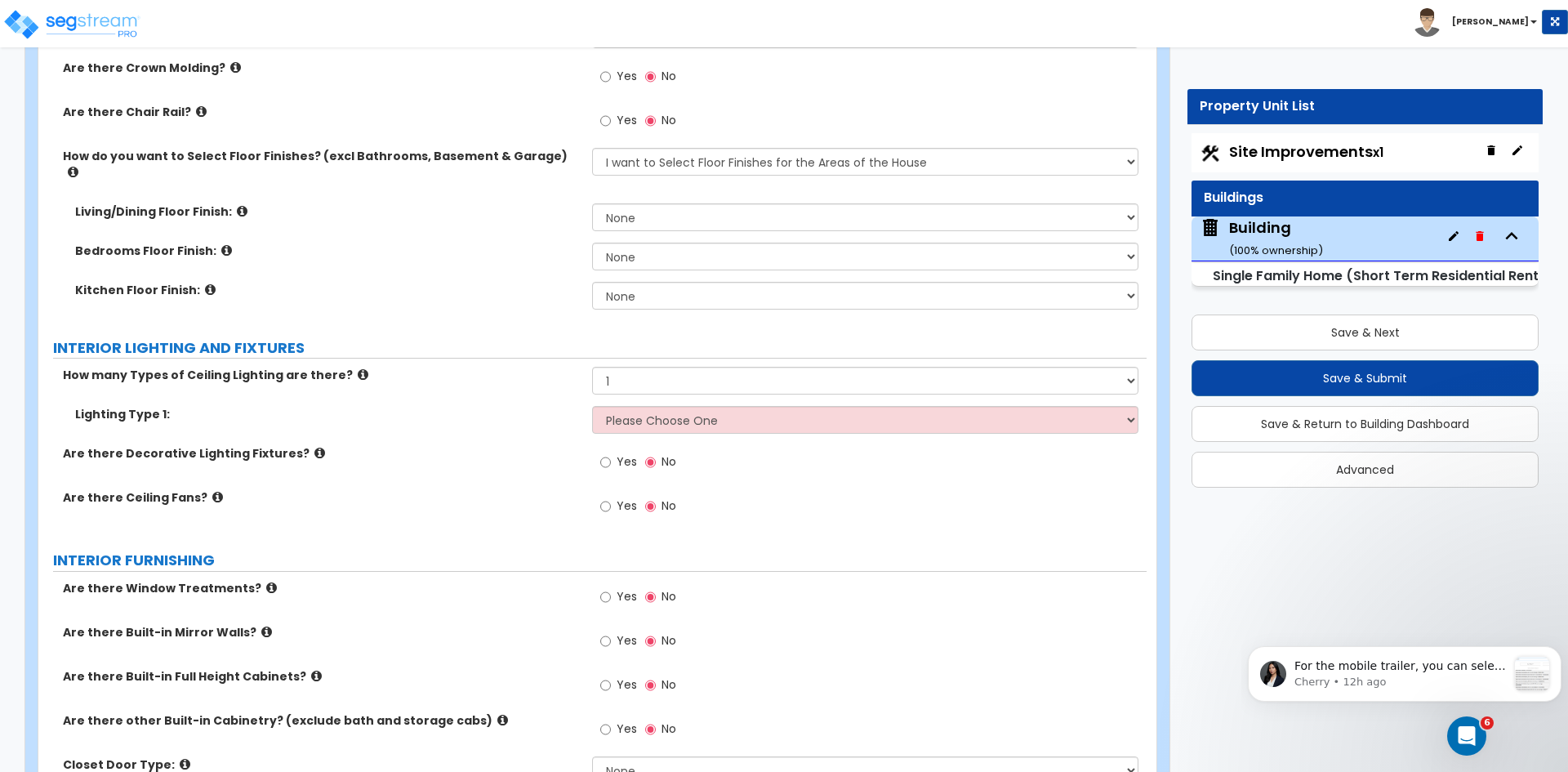
select select "5"
click at [592, 406] on select "Please Choose One LED Surface-Mounted LED Recessed Fluorescent Surface-Mounted …" at bounding box center [865, 420] width 546 height 28
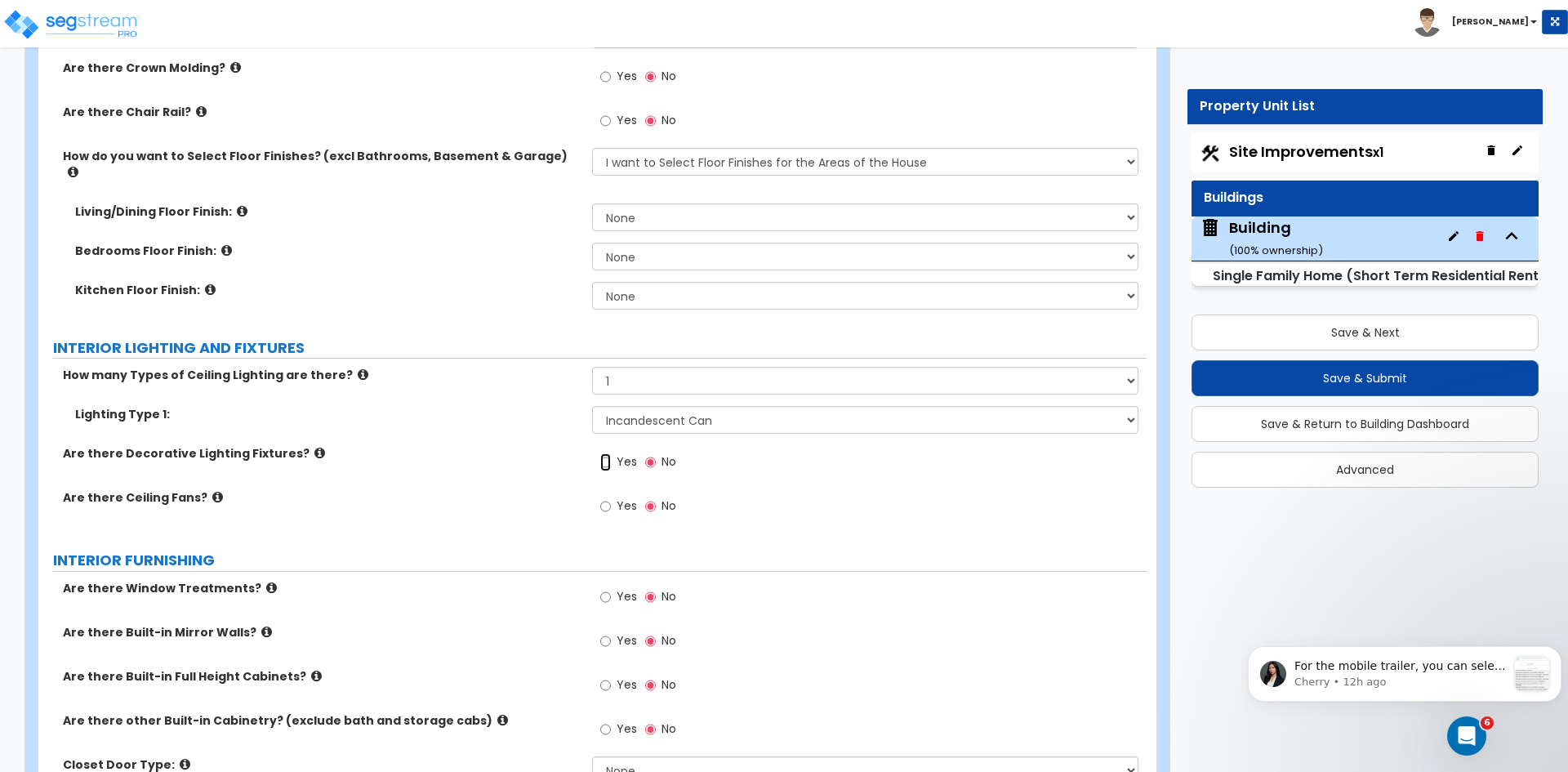
click at [605, 453] on input "Yes" at bounding box center [605, 462] width 10 height 18
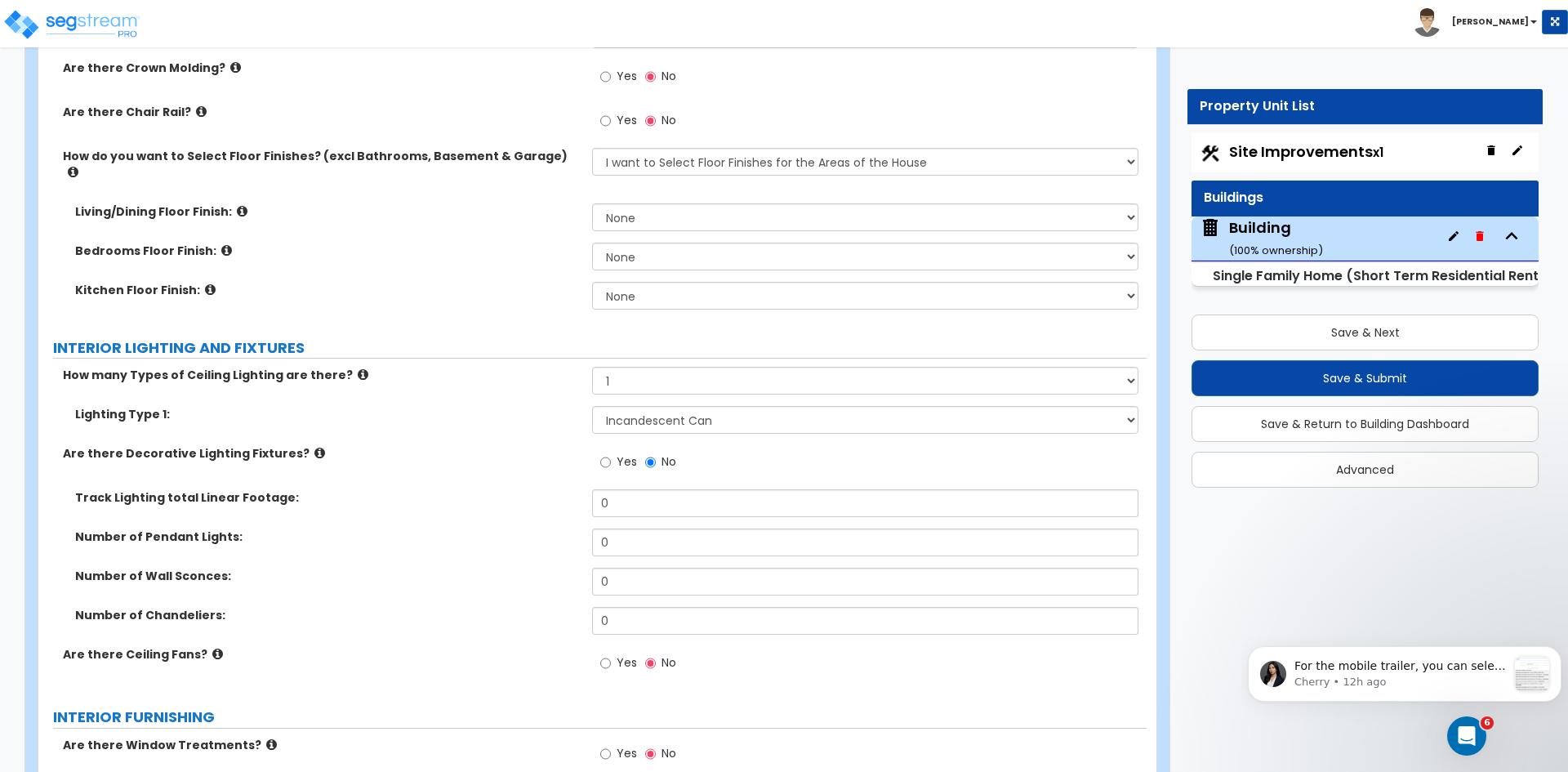
click at [480, 406] on label "Lighting Type 1:" at bounding box center [327, 414] width 505 height 17
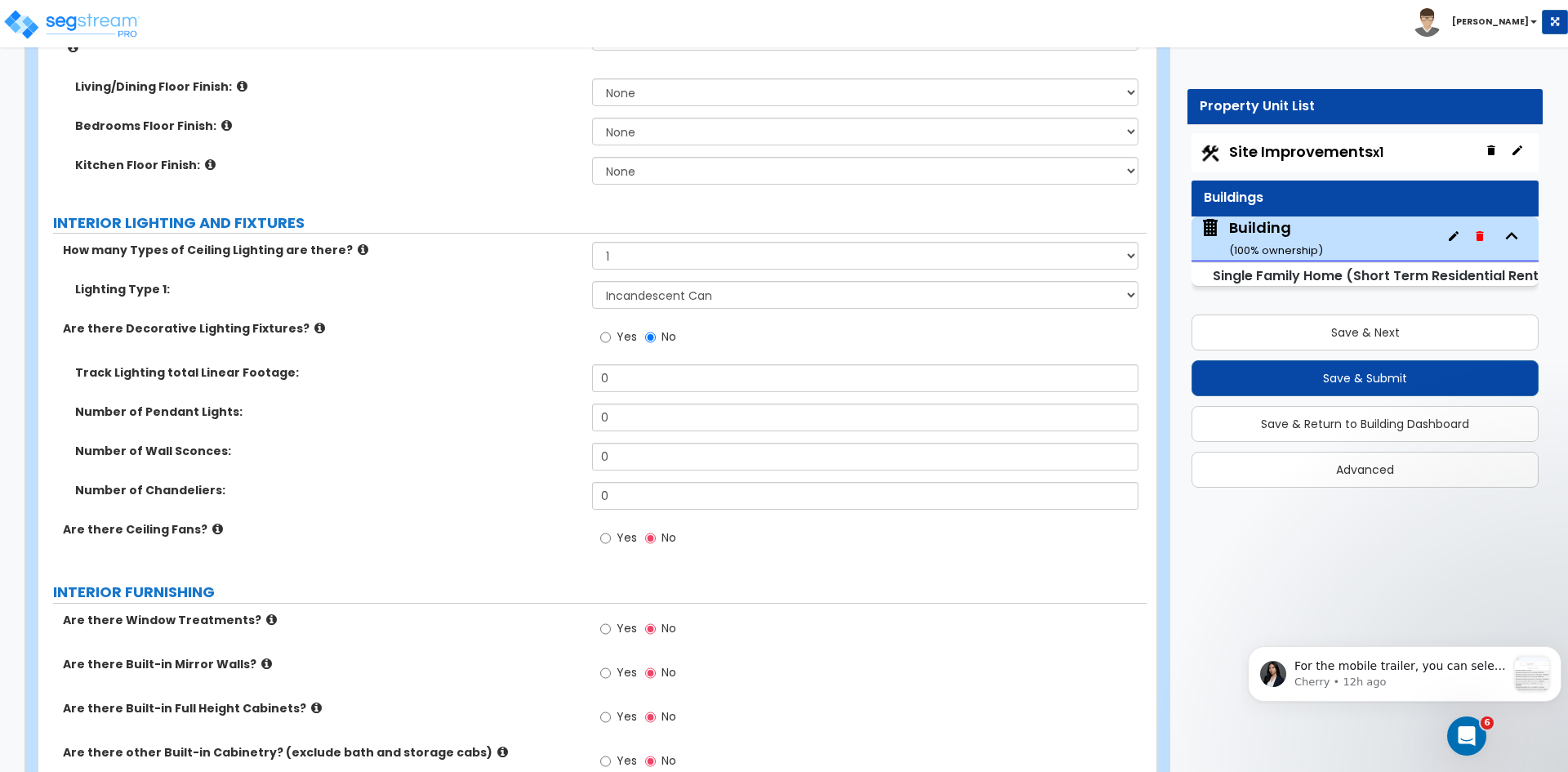
scroll to position [4417, 0]
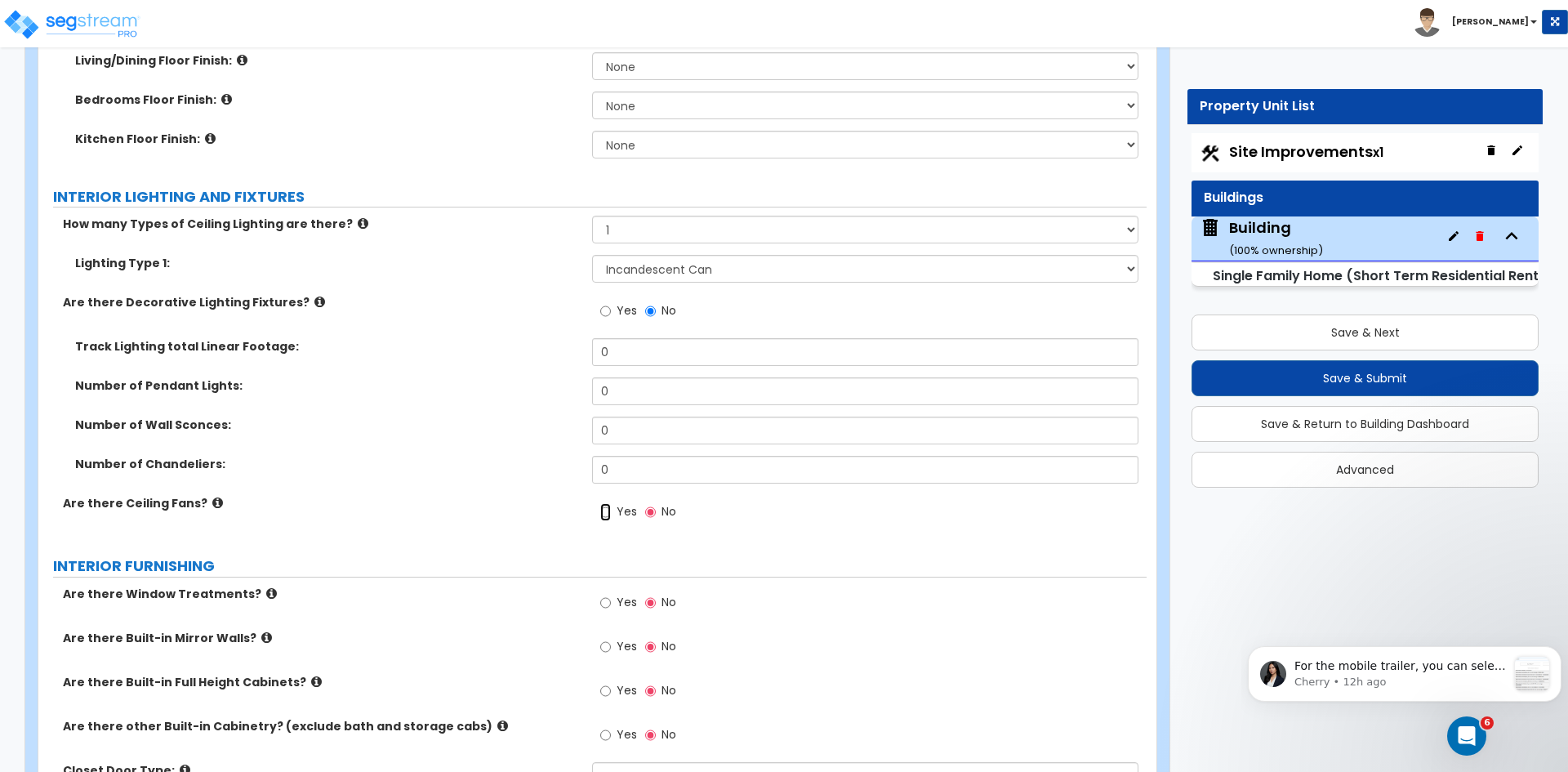
click at [605, 503] on input "Yes" at bounding box center [605, 512] width 10 height 18
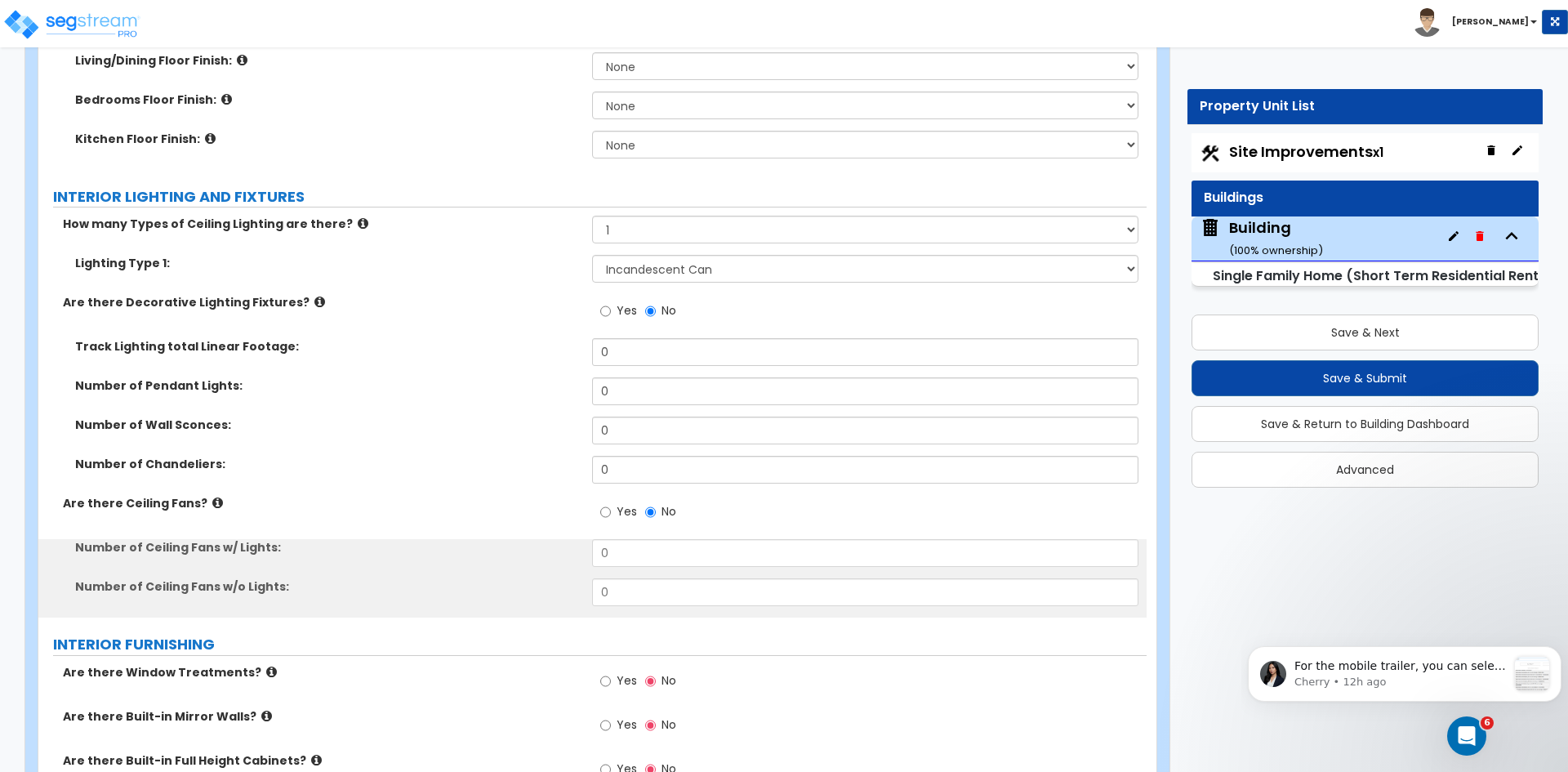
click at [482, 388] on div "Number of Pendant Lights: 0" at bounding box center [592, 397] width 1108 height 39
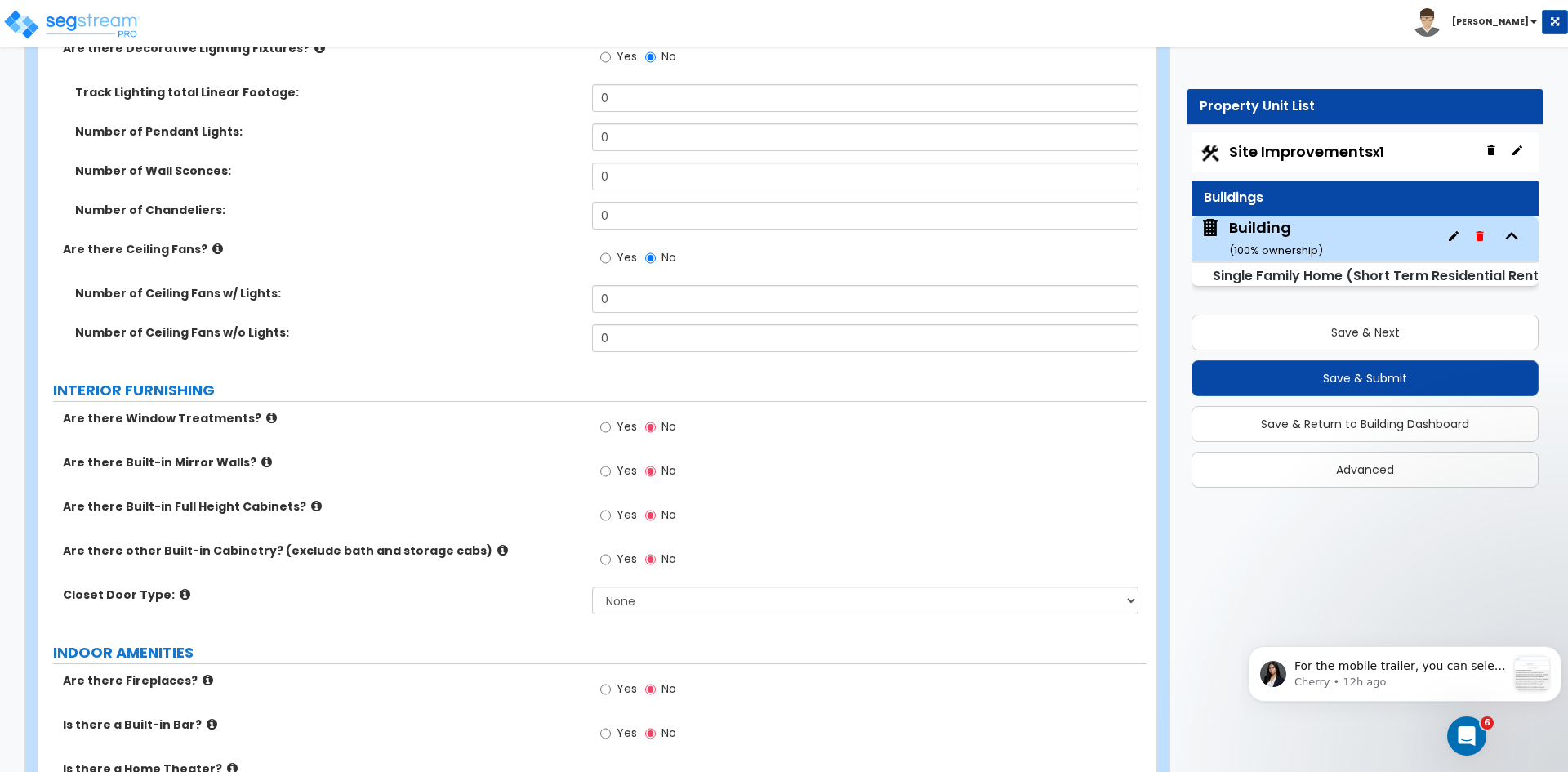
scroll to position [4672, 0]
click at [608, 417] on input "Yes" at bounding box center [605, 425] width 10 height 18
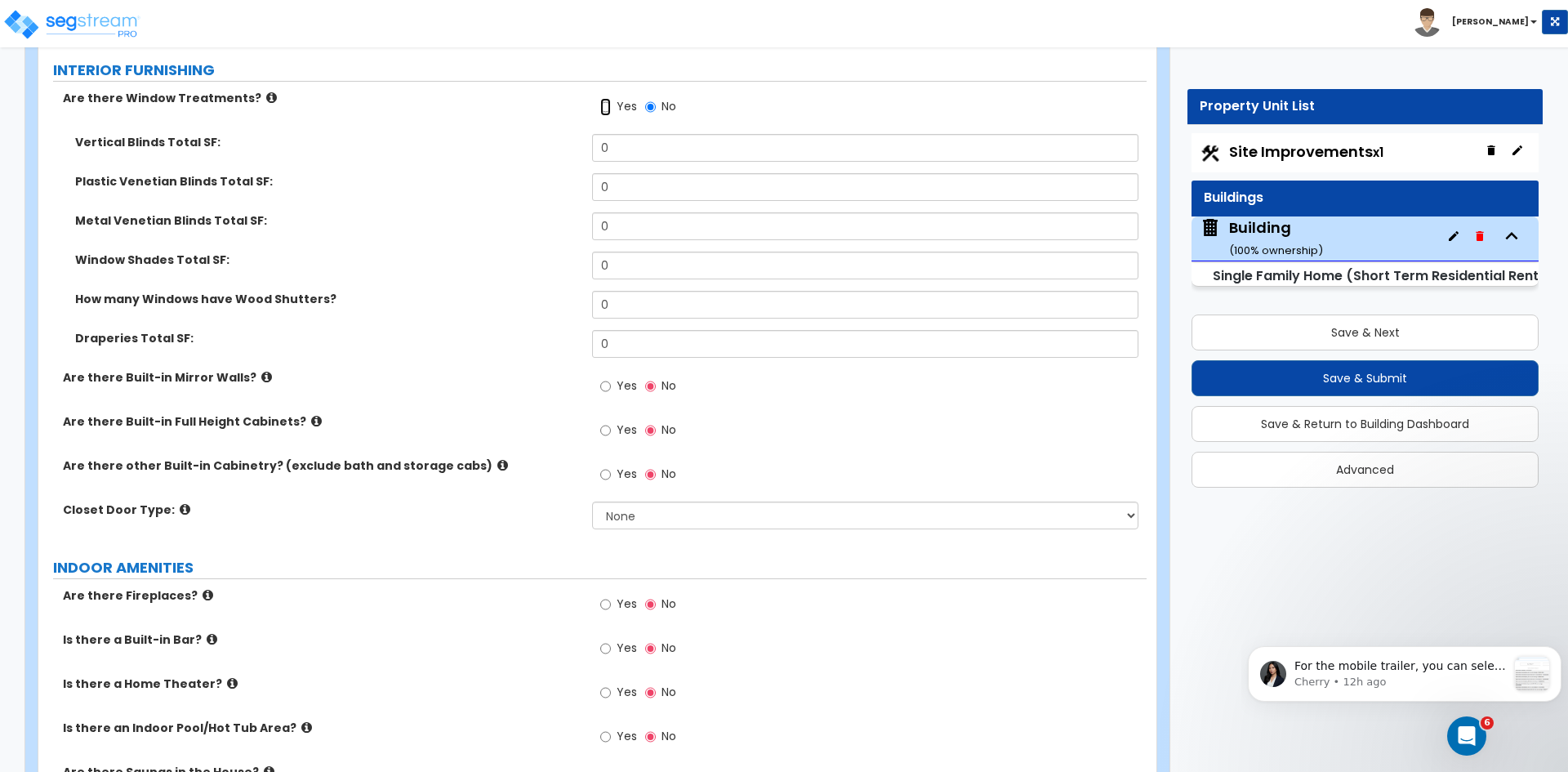
scroll to position [5000, 0]
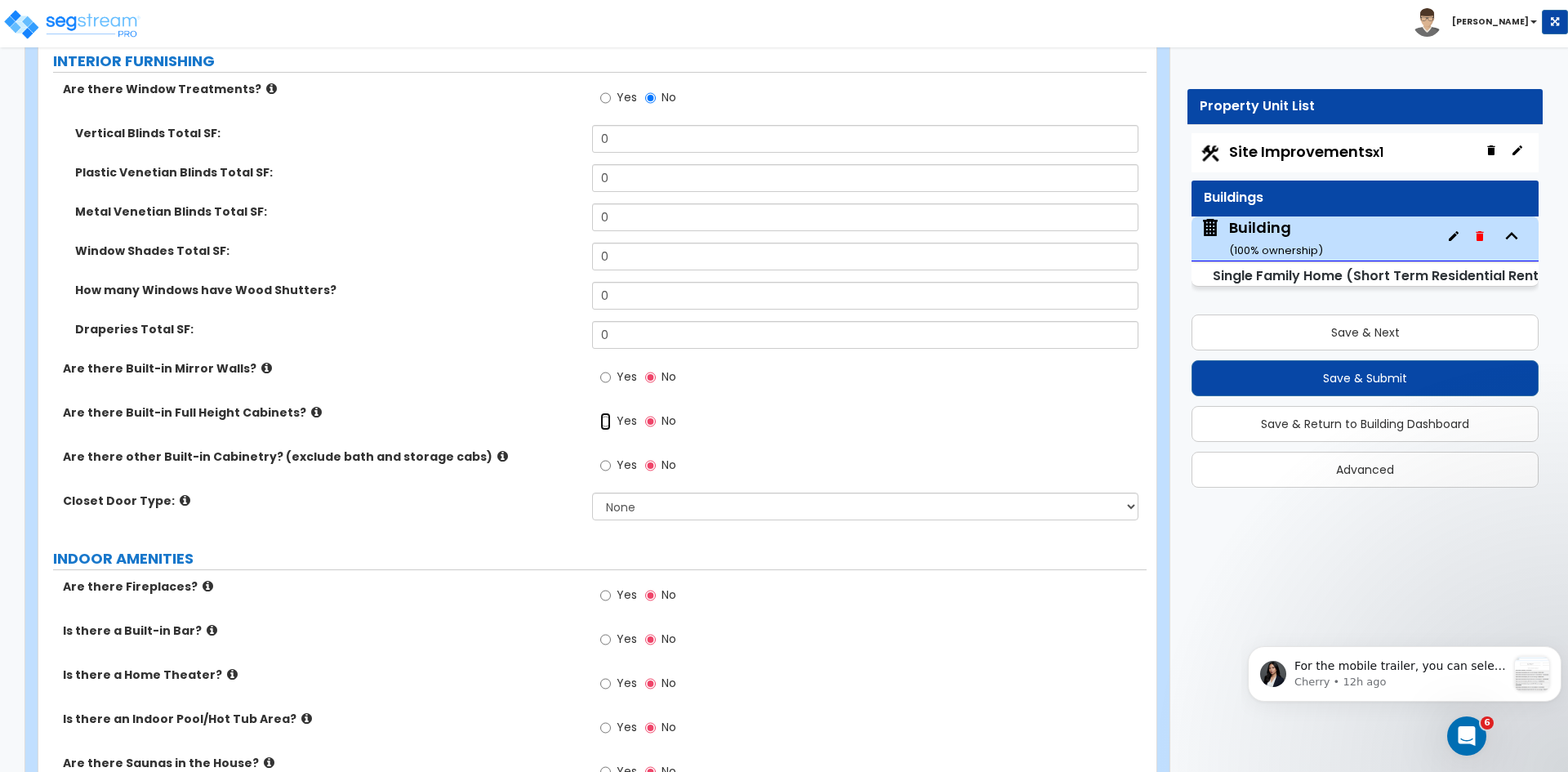
click at [604, 412] on input "Yes" at bounding box center [605, 421] width 10 height 18
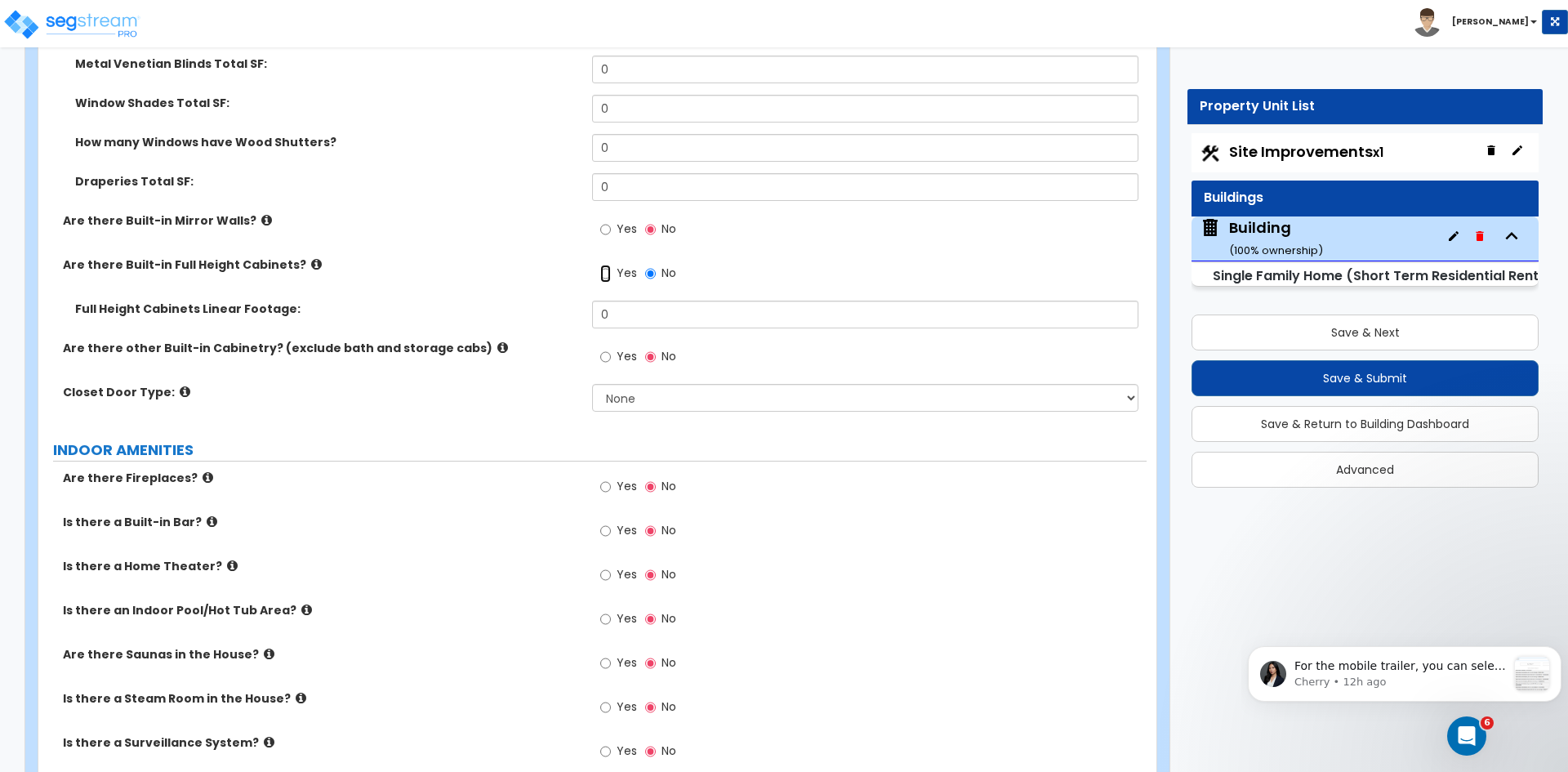
scroll to position [5148, 0]
click at [603, 347] on input "Yes" at bounding box center [605, 355] width 10 height 18
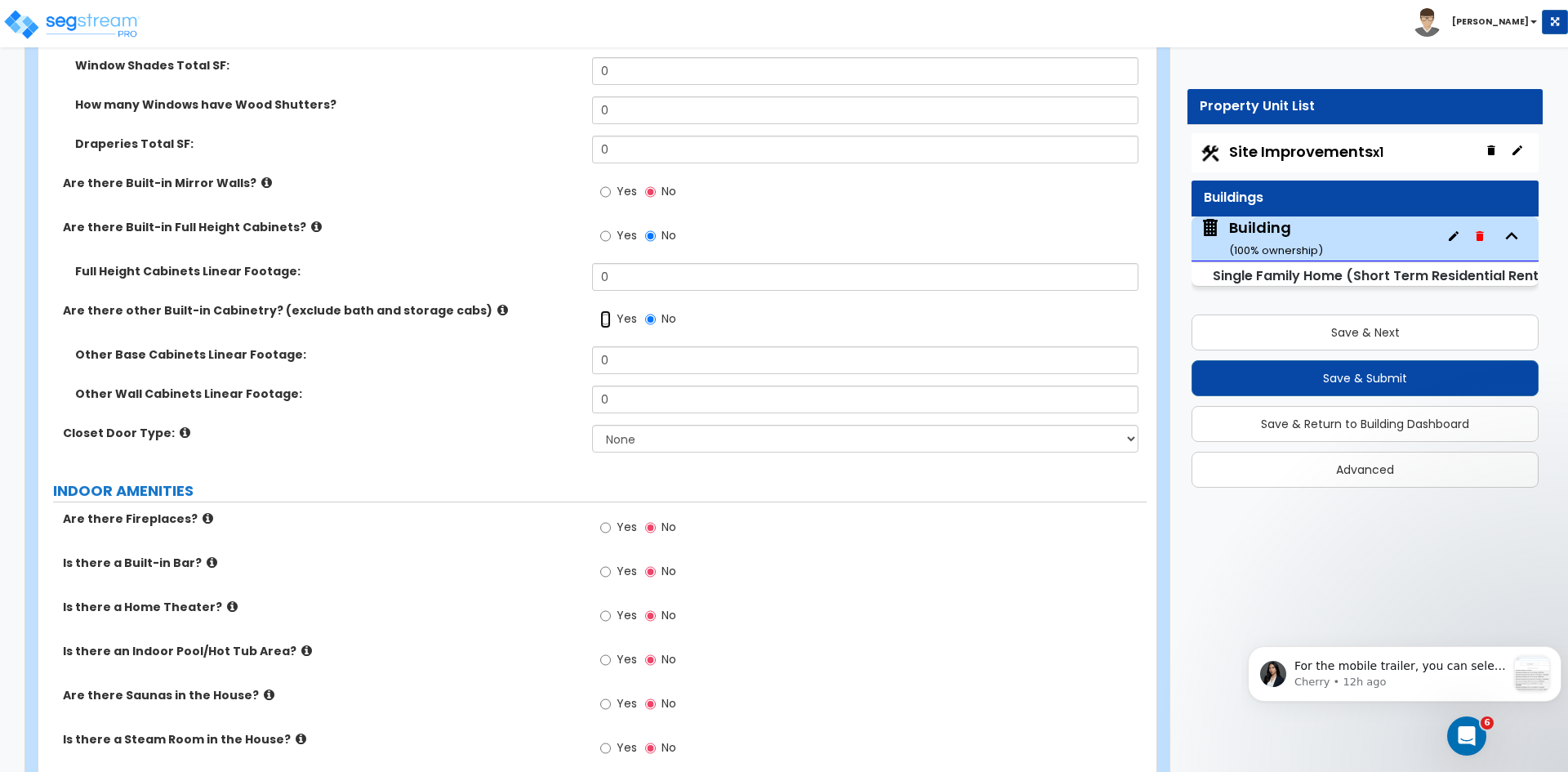
scroll to position [5189, 0]
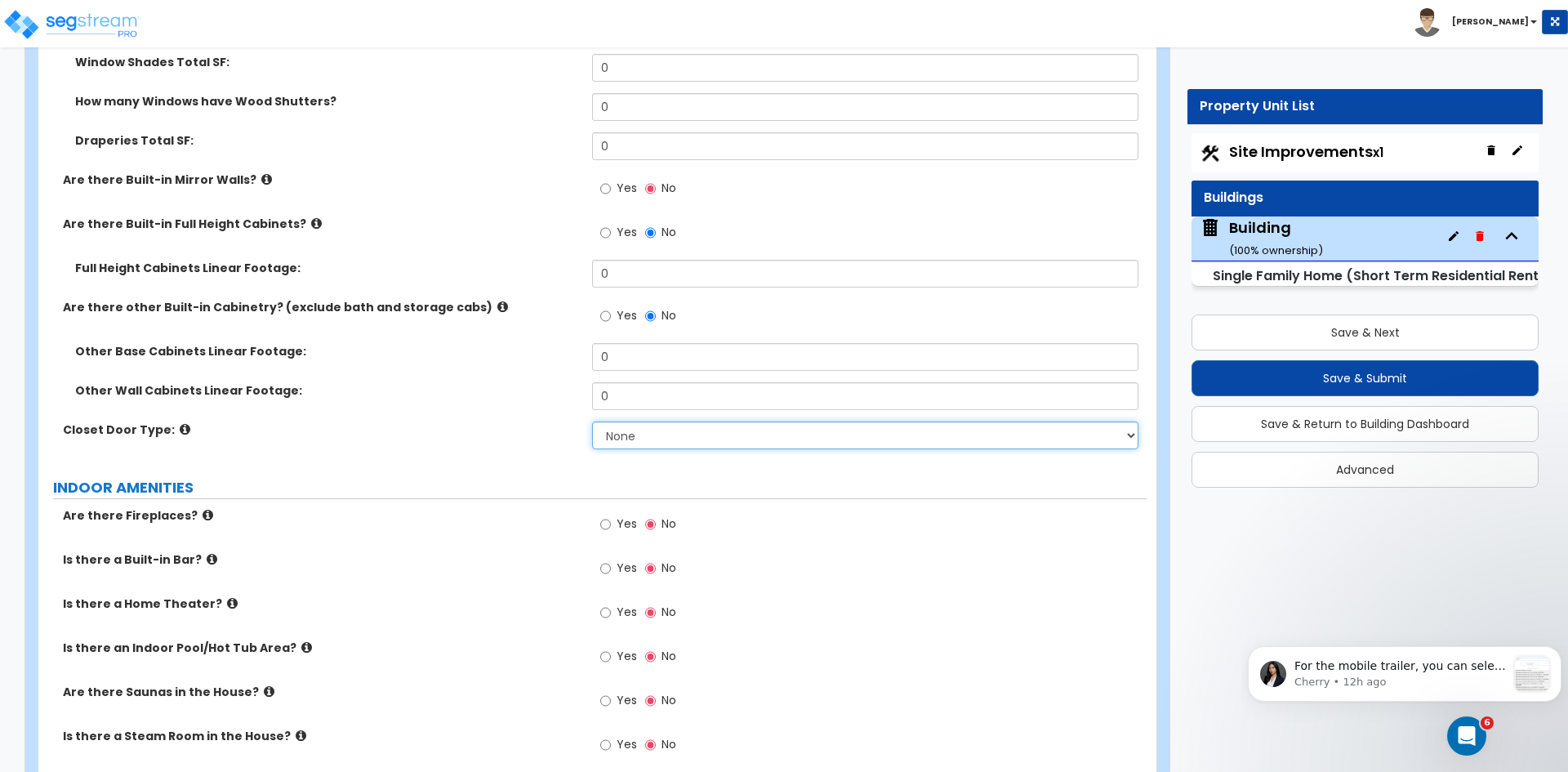
click at [626, 422] on select "None Bi-fold Louvered Doors Bi-fold Panel Doors Sliding Doors Hinged Wood Door" at bounding box center [865, 436] width 546 height 28
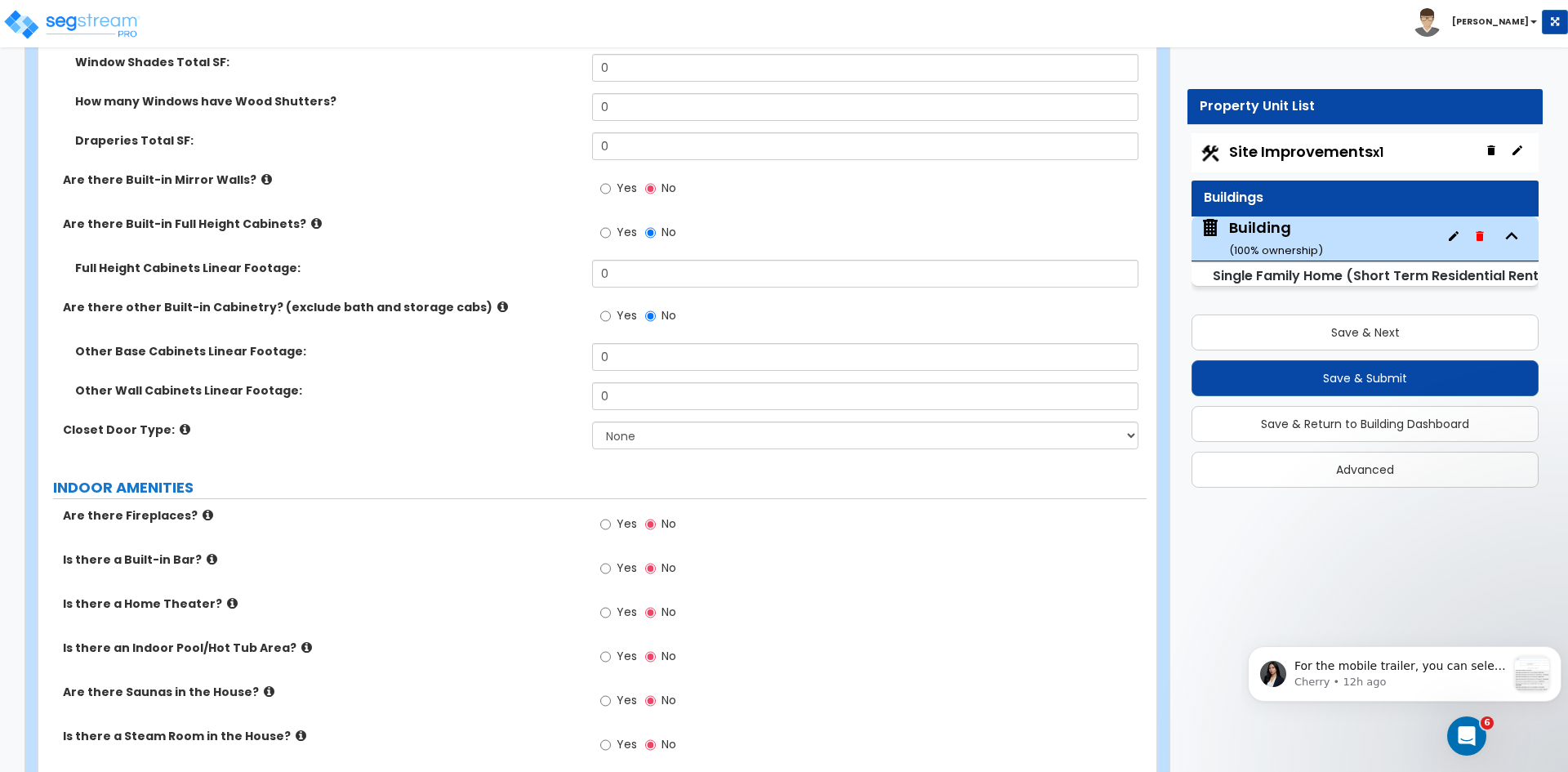
click at [494, 422] on label "Closet Door Type:" at bounding box center [322, 430] width 517 height 17
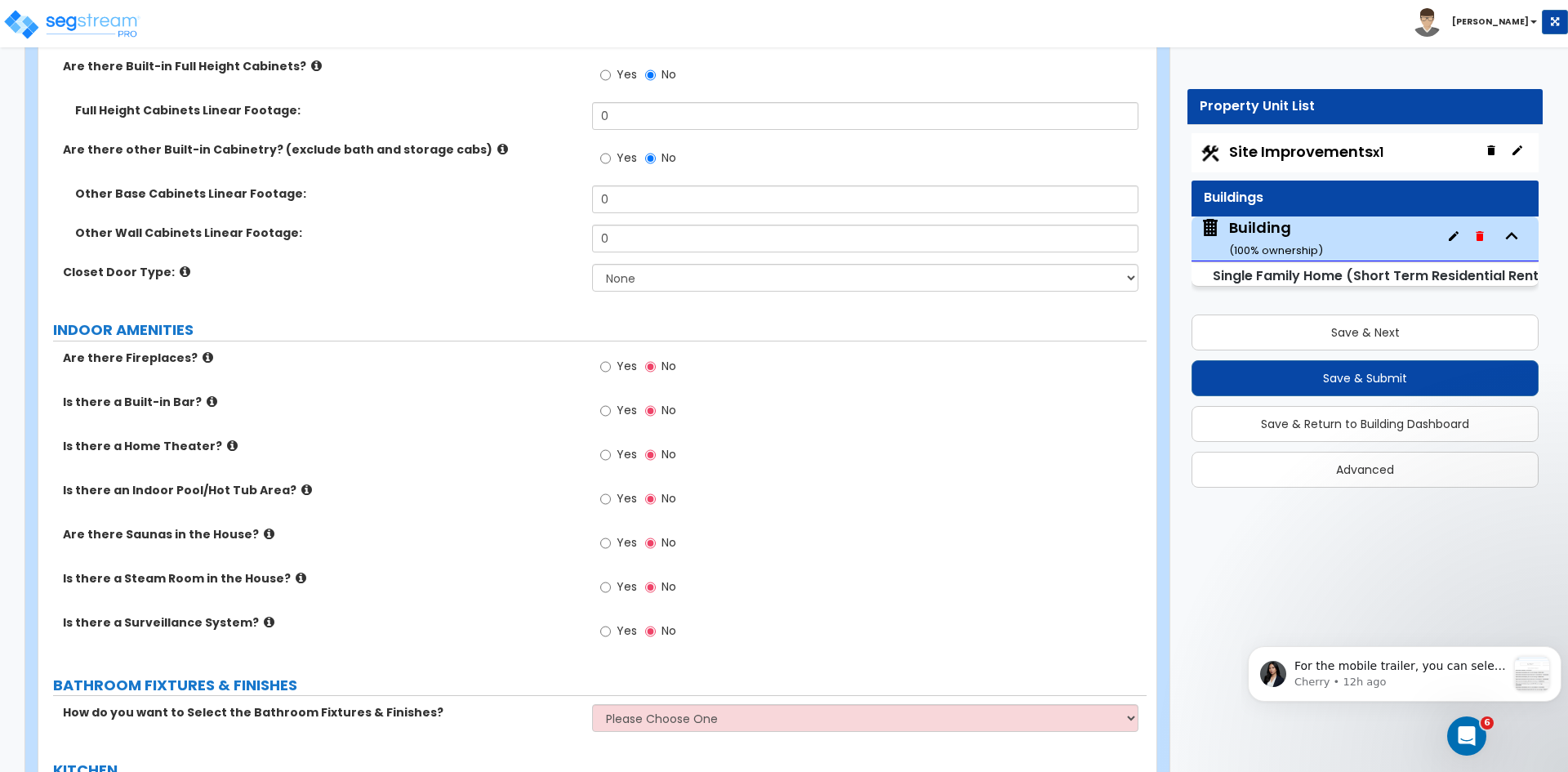
scroll to position [5347, 0]
click at [605, 357] on input "Yes" at bounding box center [605, 365] width 10 height 18
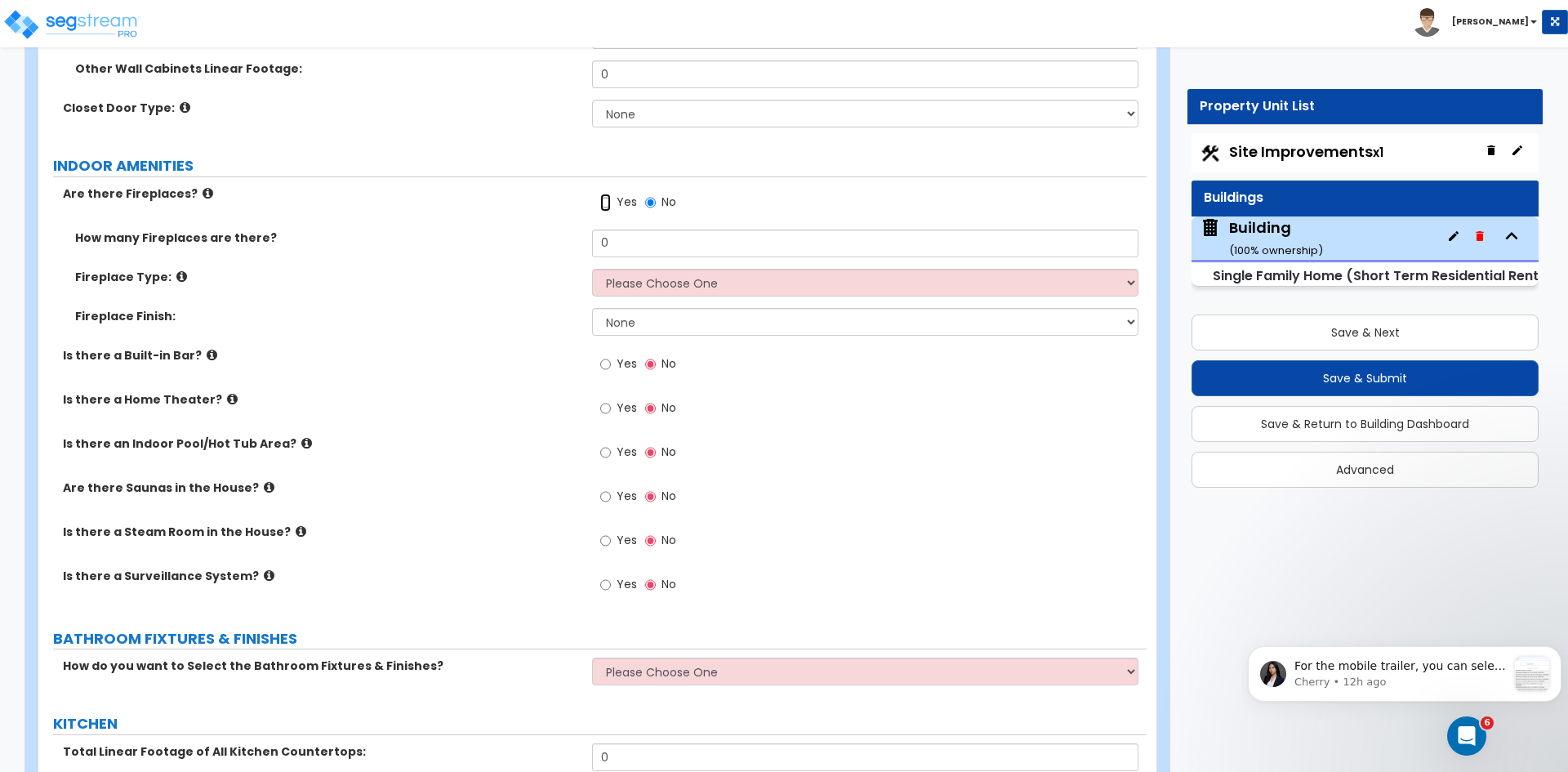
scroll to position [5512, 0]
click at [622, 99] on select "None Bi-fold Louvered Doors Bi-fold Panel Doors Sliding Doors Hinged Wood Door" at bounding box center [865, 113] width 546 height 28
select select "3"
click at [592, 99] on select "None Bi-fold Louvered Doors Bi-fold Panel Doors Sliding Doors Hinged Wood Door" at bounding box center [865, 113] width 546 height 28
click at [418, 278] on div "Fireplace Type: Please Choose One Built-in Electric Fireplace Built-in Gas Fire…" at bounding box center [592, 287] width 1108 height 39
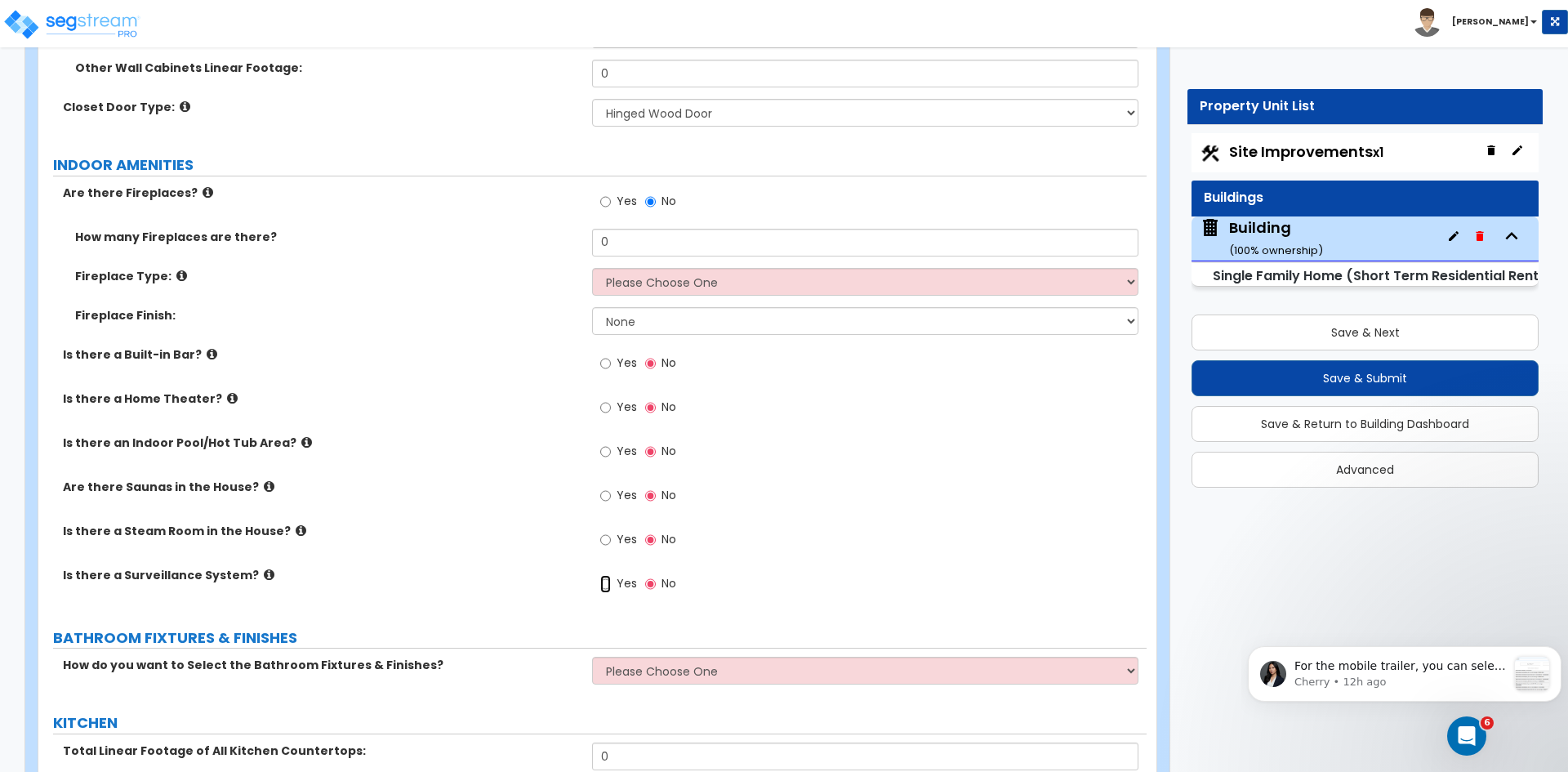
click at [603, 575] on input "Yes" at bounding box center [605, 583] width 10 height 18
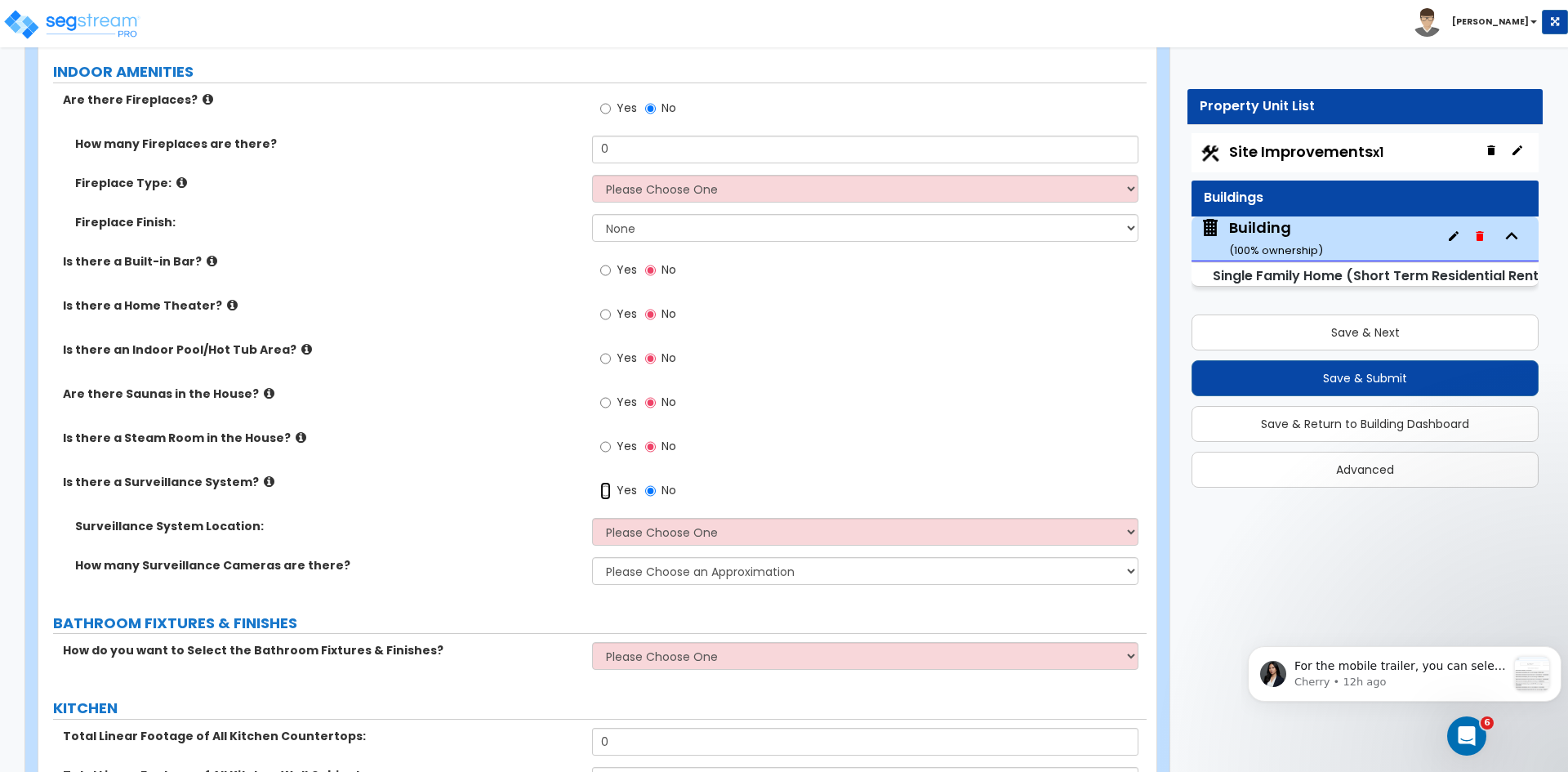
scroll to position [5605, 0]
click at [674, 517] on select "Please Choose One Inside the House Outside the House Both Inside & Outside" at bounding box center [865, 531] width 546 height 28
select select "2"
click at [592, 517] on select "Please Choose One Inside the House Outside the House Both Inside & Outside" at bounding box center [865, 531] width 546 height 28
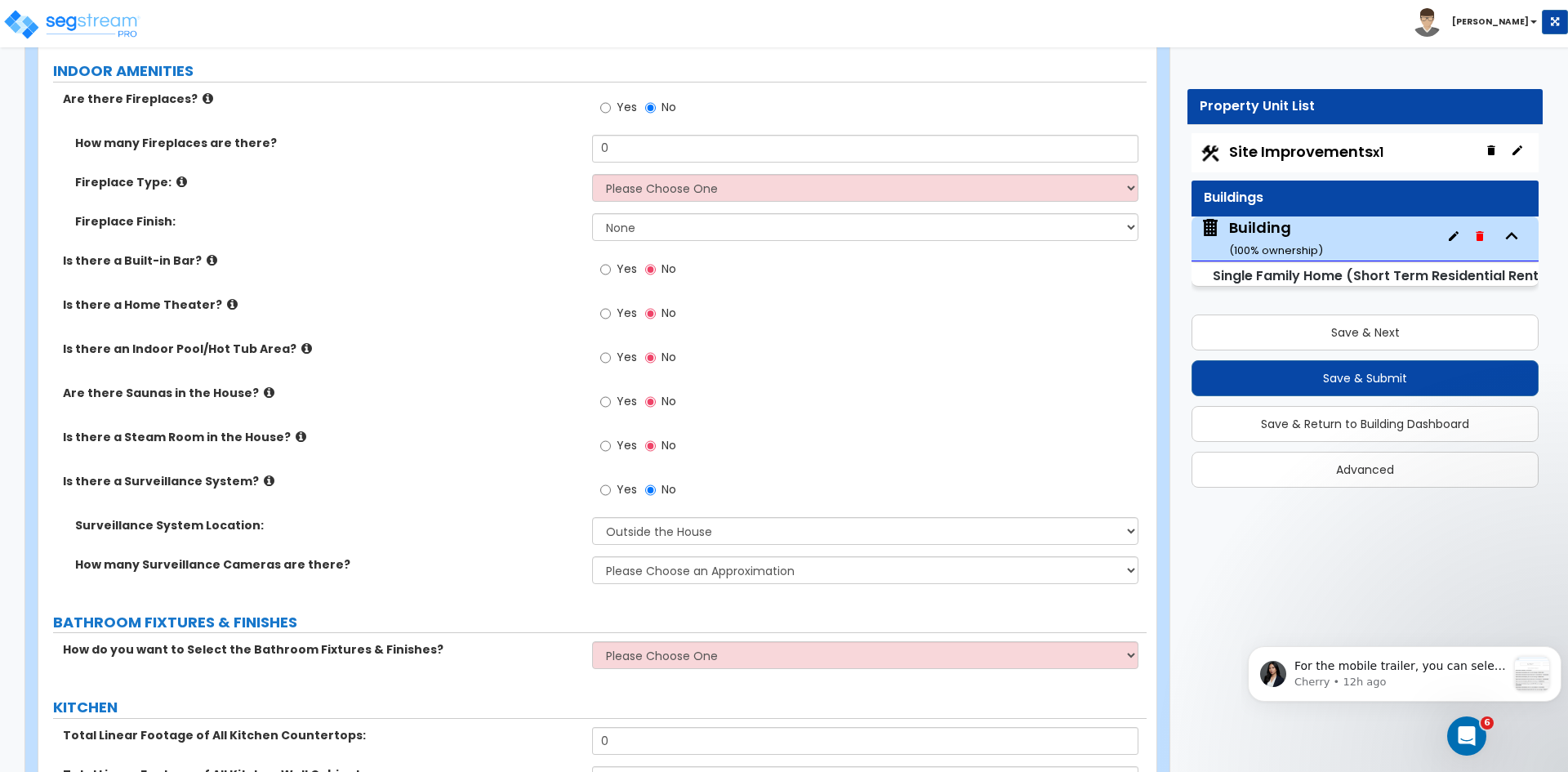
click at [521, 491] on div "Is there a Surveillance System? Yes No" at bounding box center [592, 495] width 1108 height 44
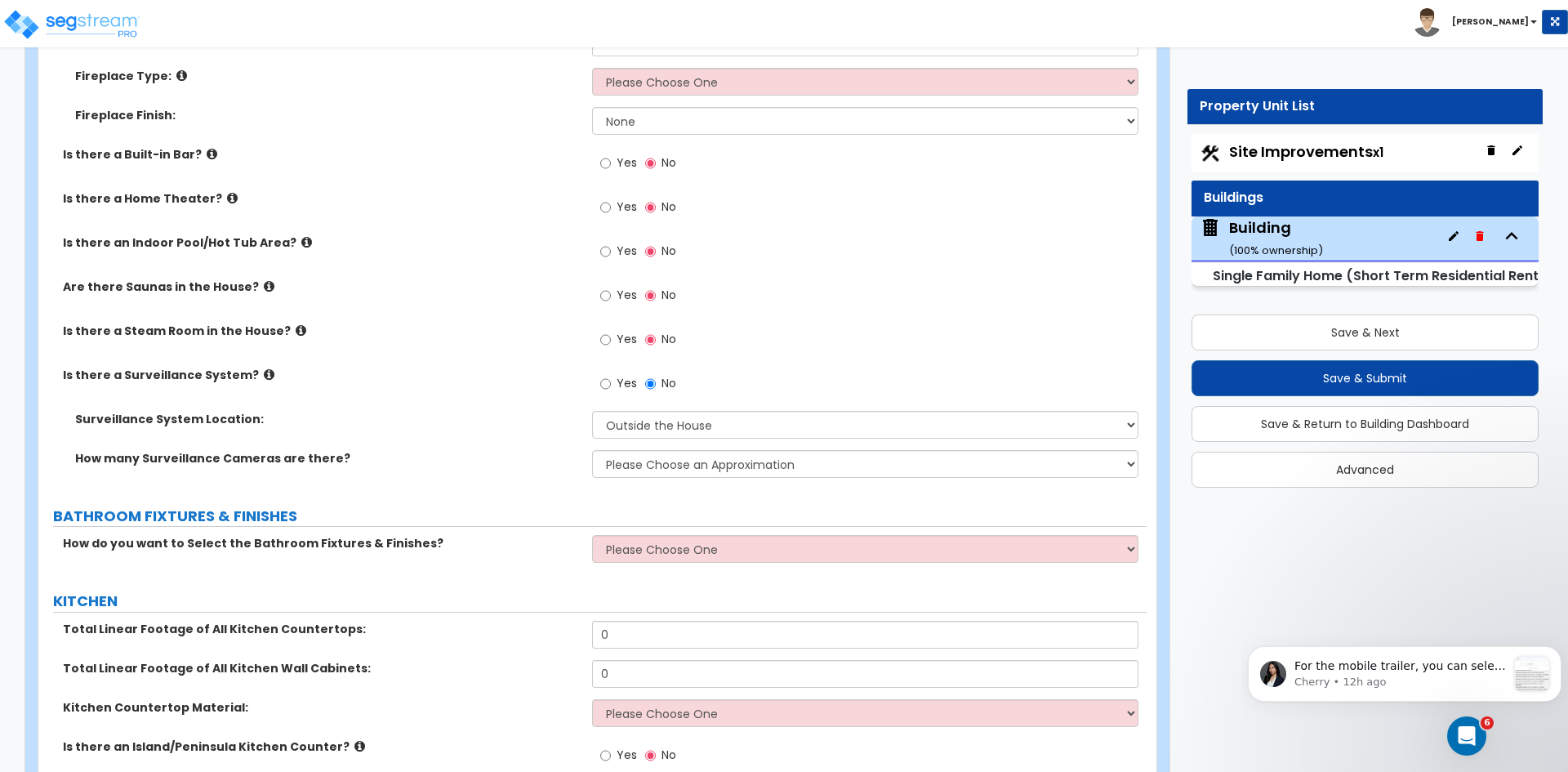
scroll to position [5714, 0]
click at [636, 448] on select "Please Choose an Approximation Barely Noticed Any Noticed a Couple Frequently S…" at bounding box center [865, 462] width 546 height 28
select select "3"
click at [592, 448] on select "Please Choose an Approximation Barely Noticed Any Noticed a Couple Frequently S…" at bounding box center [865, 462] width 546 height 28
click at [523, 423] on div "Surveillance System Location: Please Choose One Inside the House Outside the Ho…" at bounding box center [592, 428] width 1108 height 39
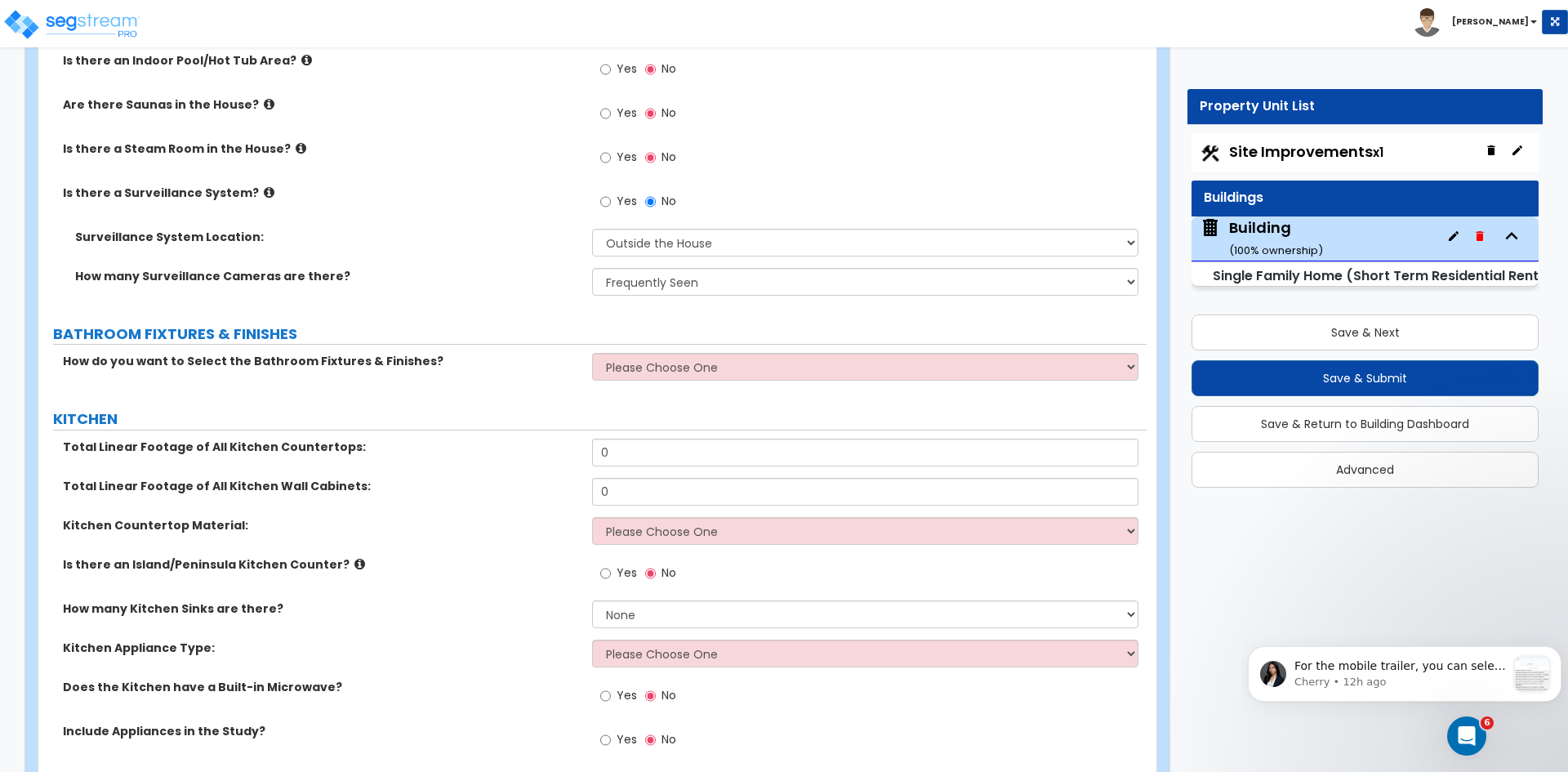
scroll to position [5895, 0]
click at [637, 353] on select "Please Choose One I want to Select Fixtures and Finishes only for one Bath and …" at bounding box center [865, 365] width 546 height 28
select select "1"
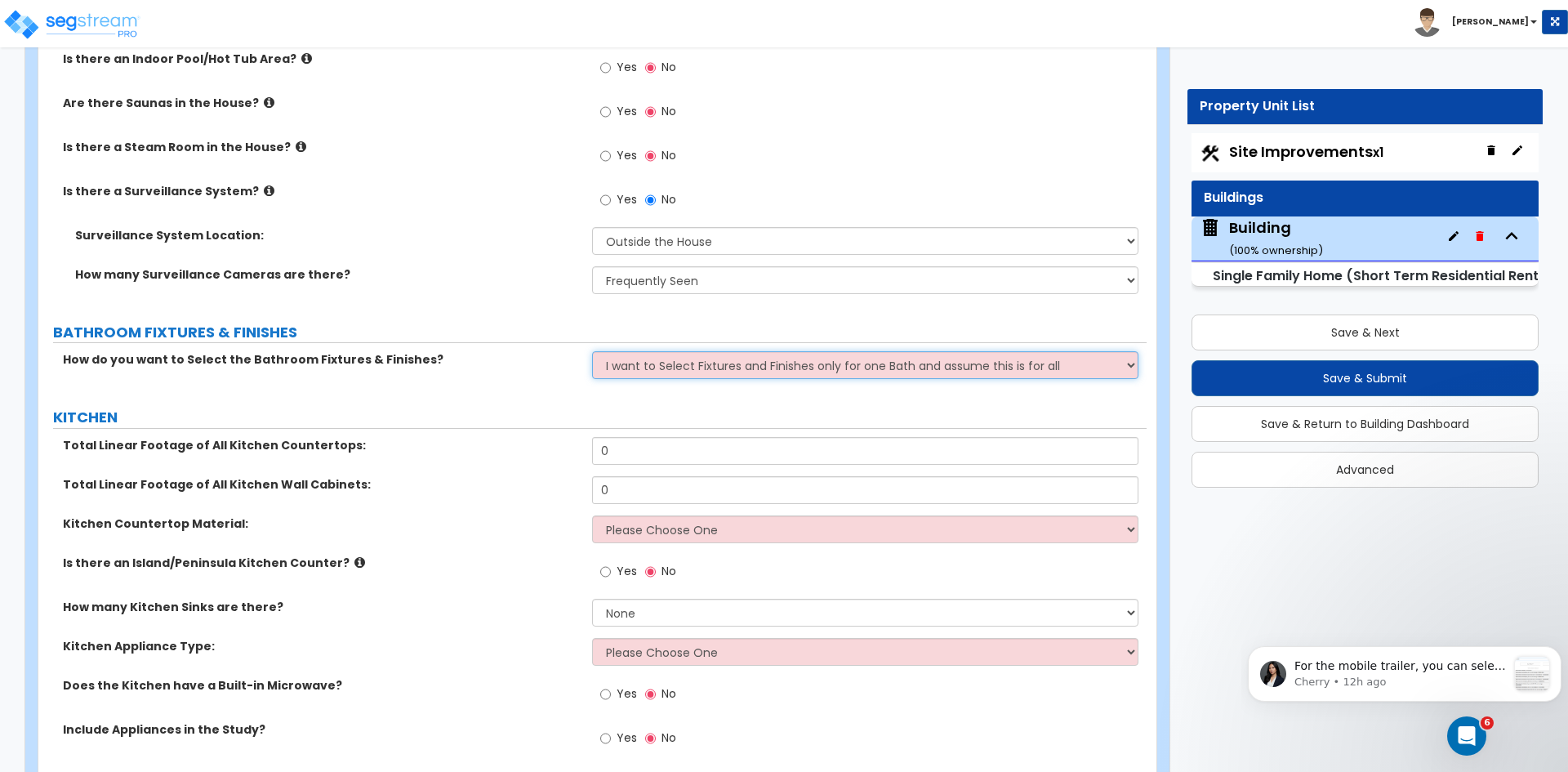
click at [592, 351] on select "Please Choose One I want to Select Fixtures and Finishes only for one Bath and …" at bounding box center [865, 365] width 546 height 28
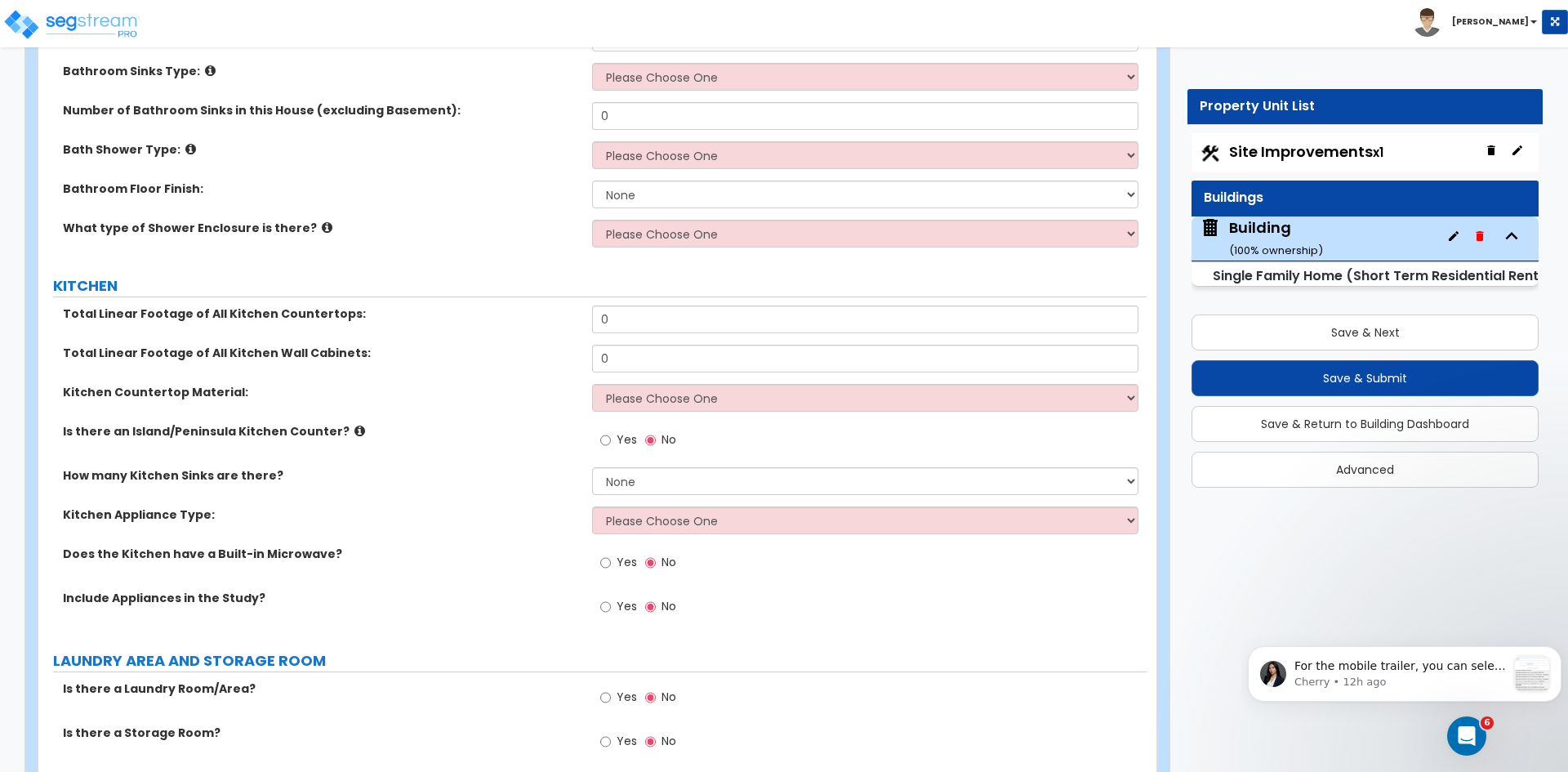
scroll to position [6227, 0]
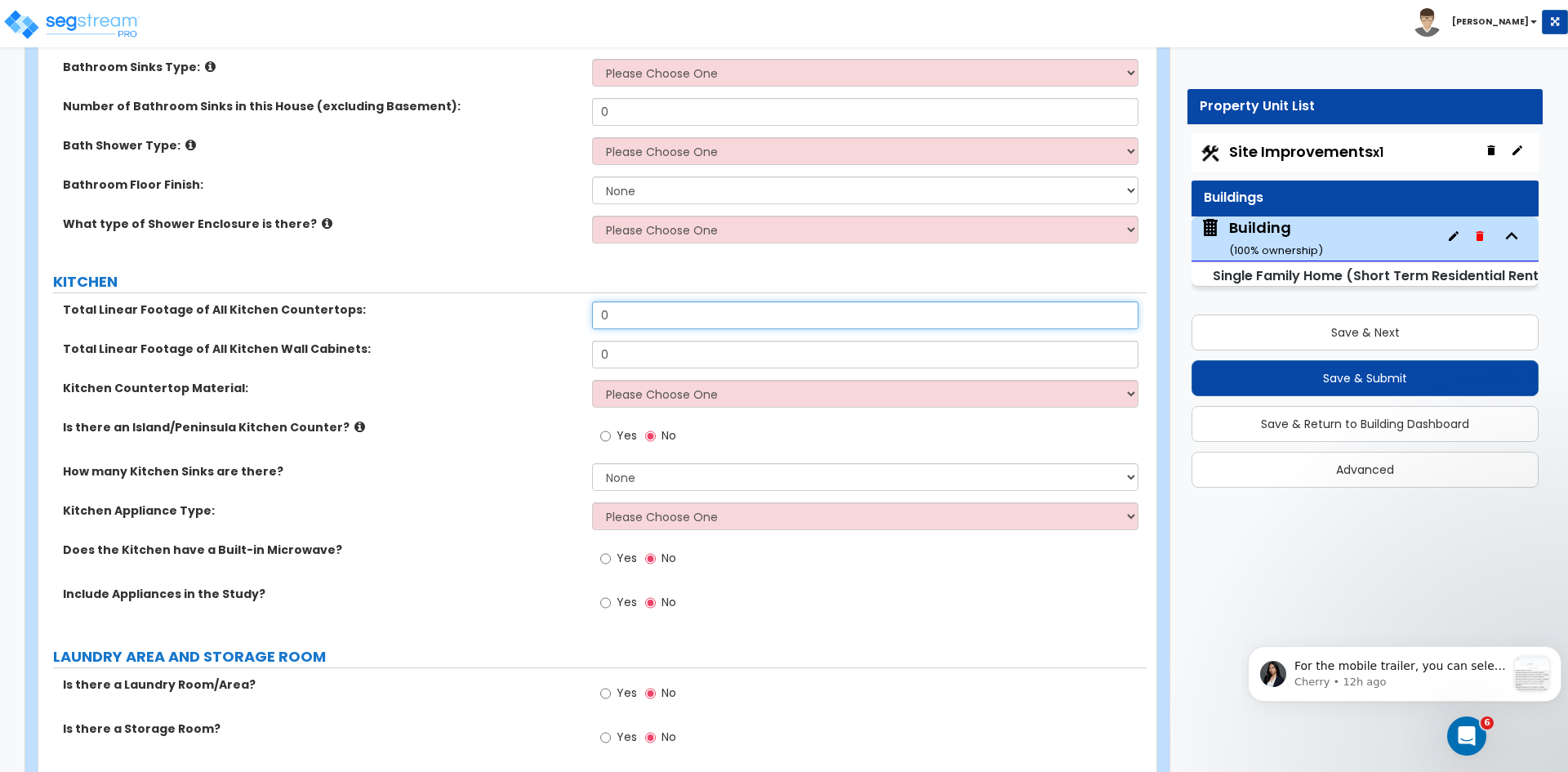
click at [646, 301] on input "0" at bounding box center [865, 315] width 546 height 28
type input "30"
click at [647, 340] on input "0" at bounding box center [865, 354] width 546 height 28
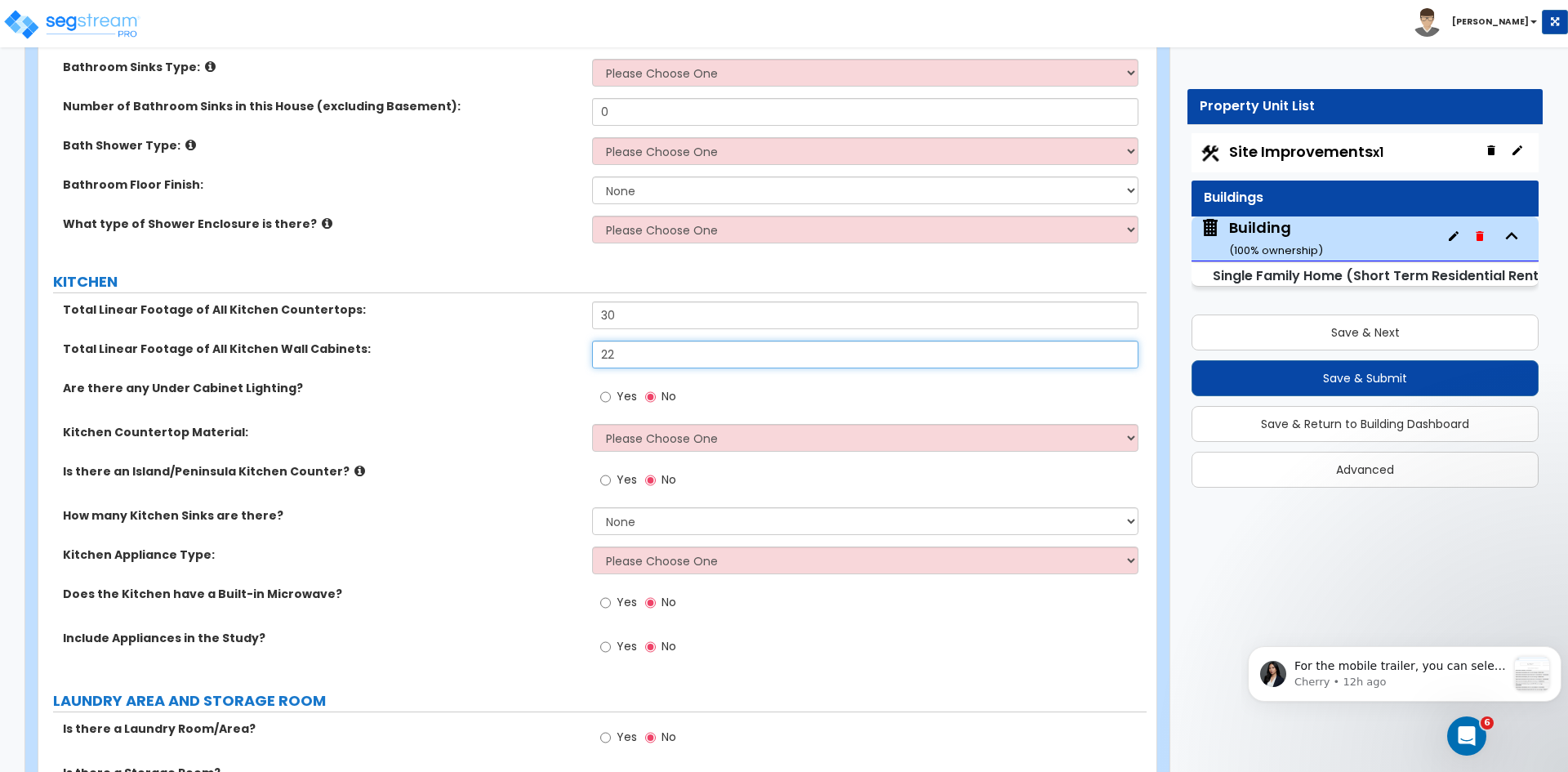
type input "22"
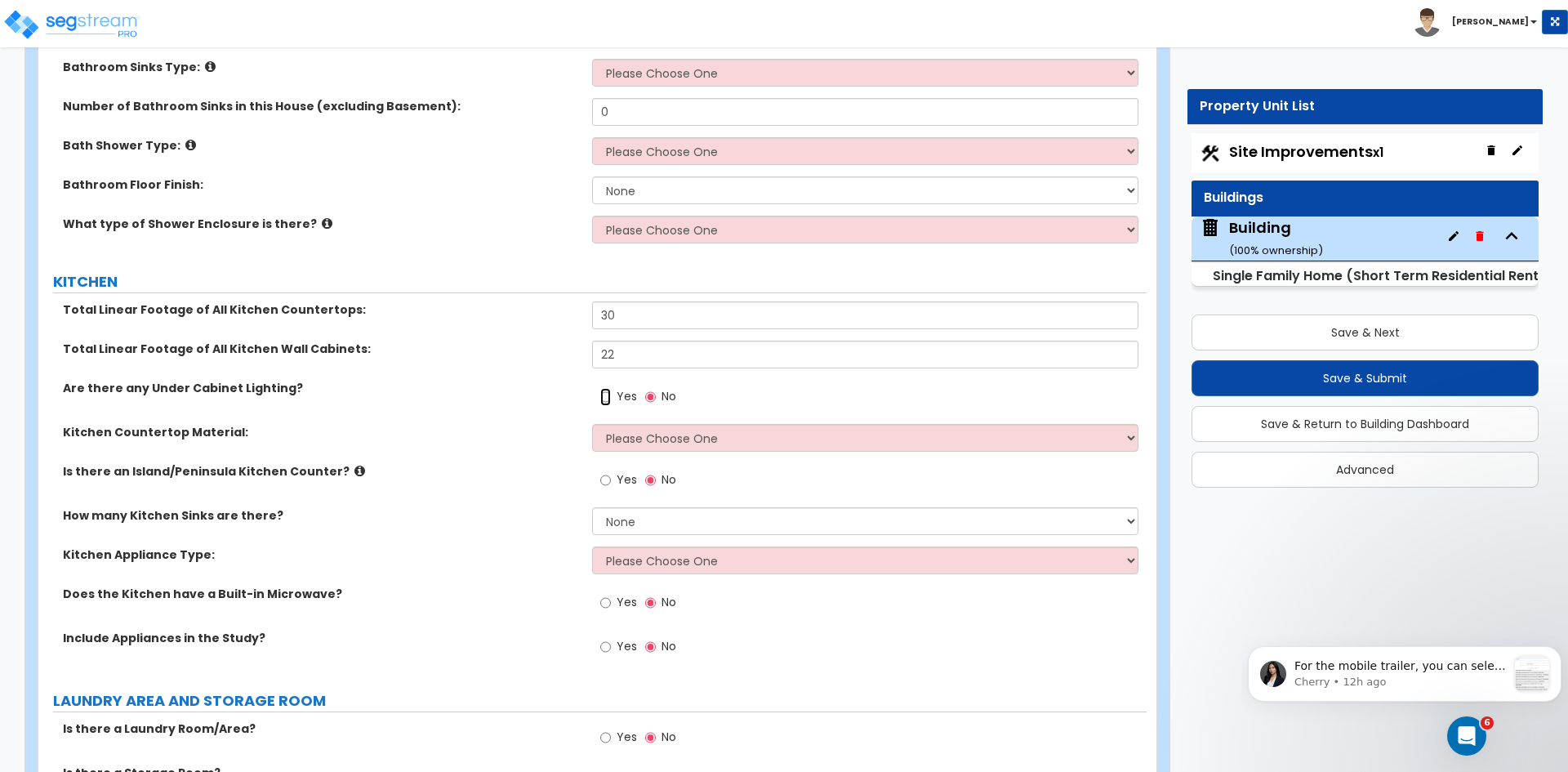
click at [608, 388] on input "Yes" at bounding box center [605, 397] width 10 height 18
radio input "true"
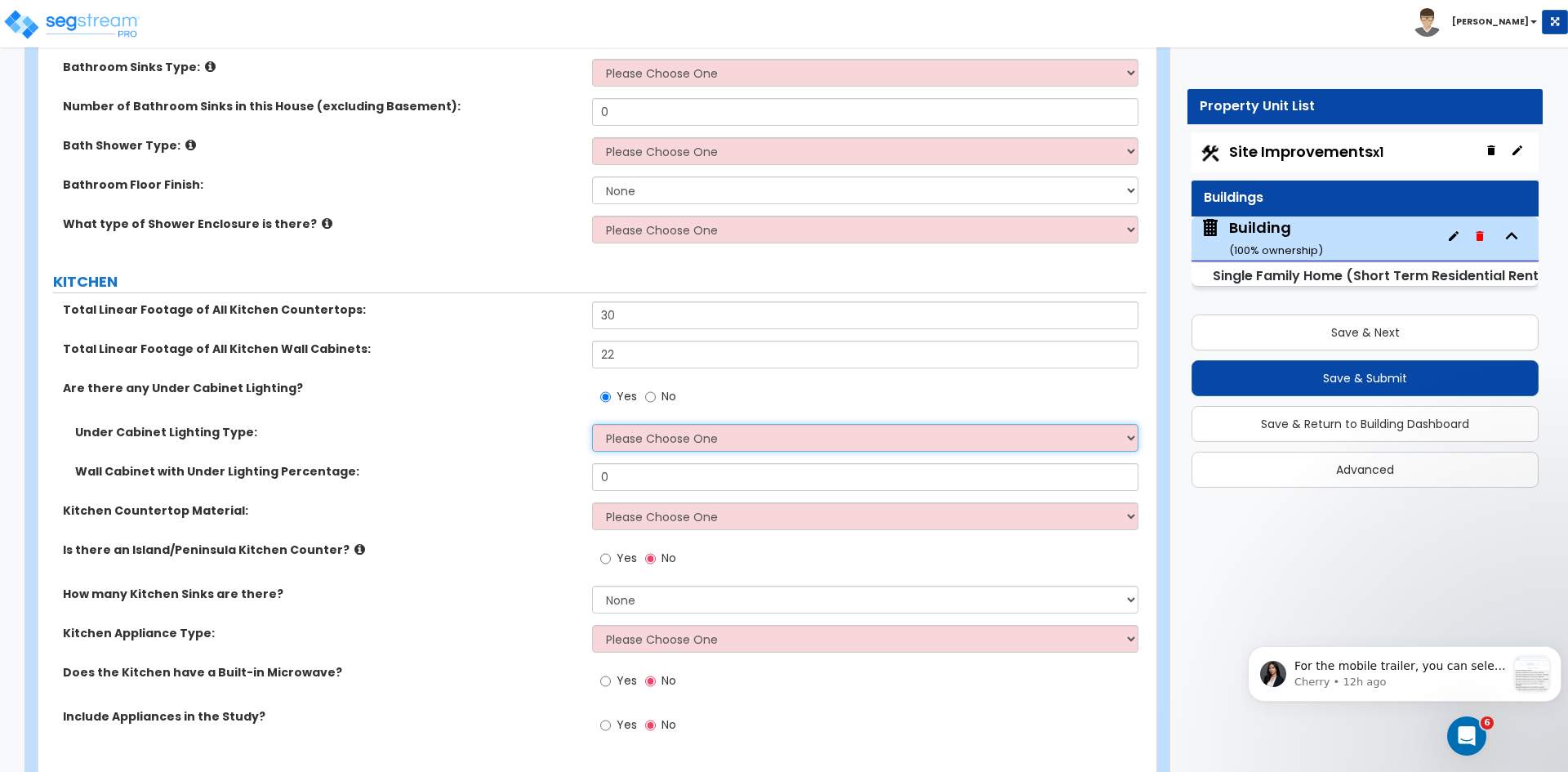
click at [626, 424] on select "Please Choose One Fluorescent Incandescent LED" at bounding box center [865, 437] width 546 height 28
select select "3"
click at [592, 424] on select "Please Choose One Fluorescent Incandescent LED" at bounding box center [865, 437] width 546 height 28
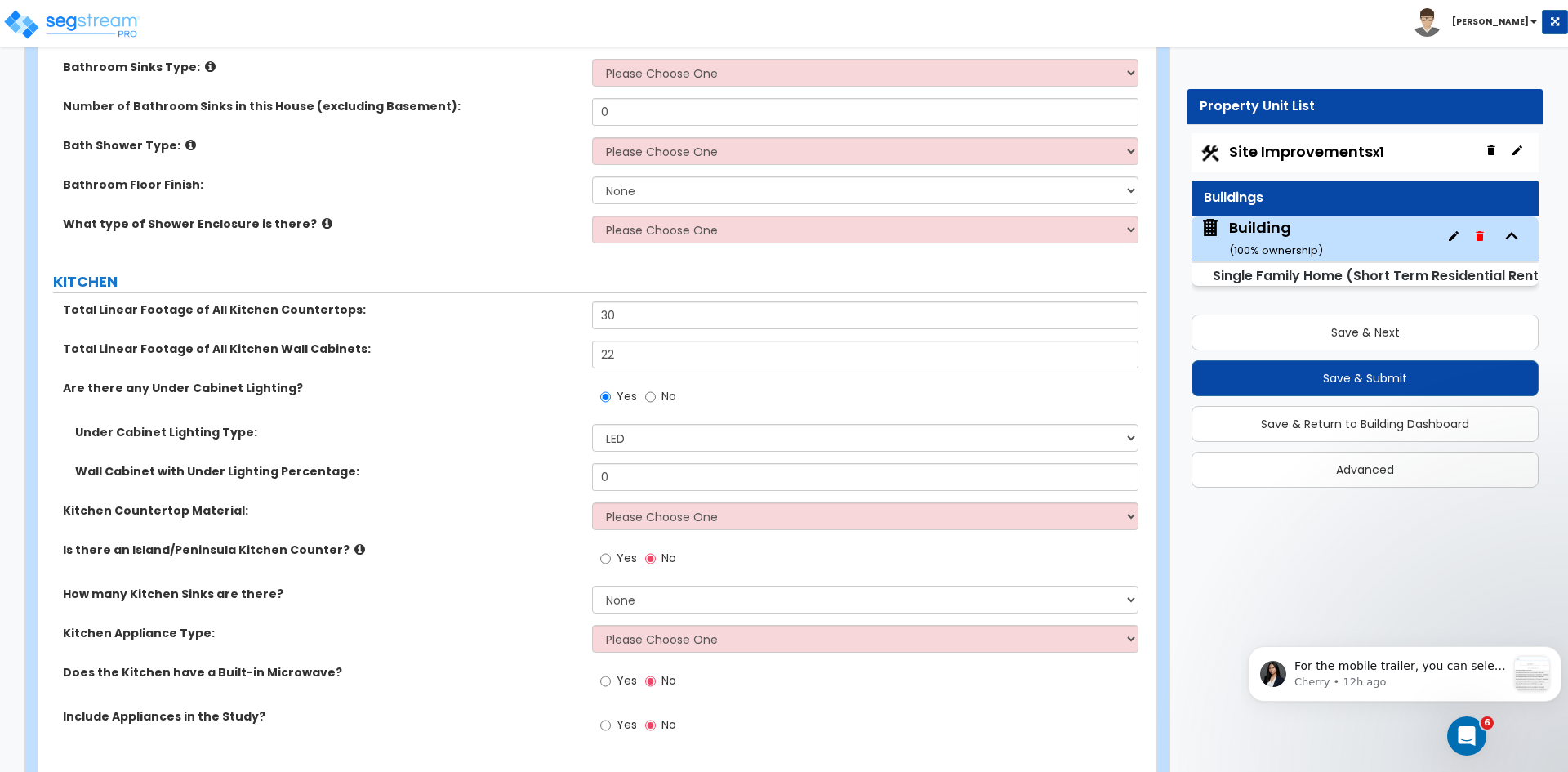
click at [531, 437] on div "Under Cabinet Lighting Type: Please Choose One Fluorescent Incandescent LED" at bounding box center [592, 443] width 1108 height 39
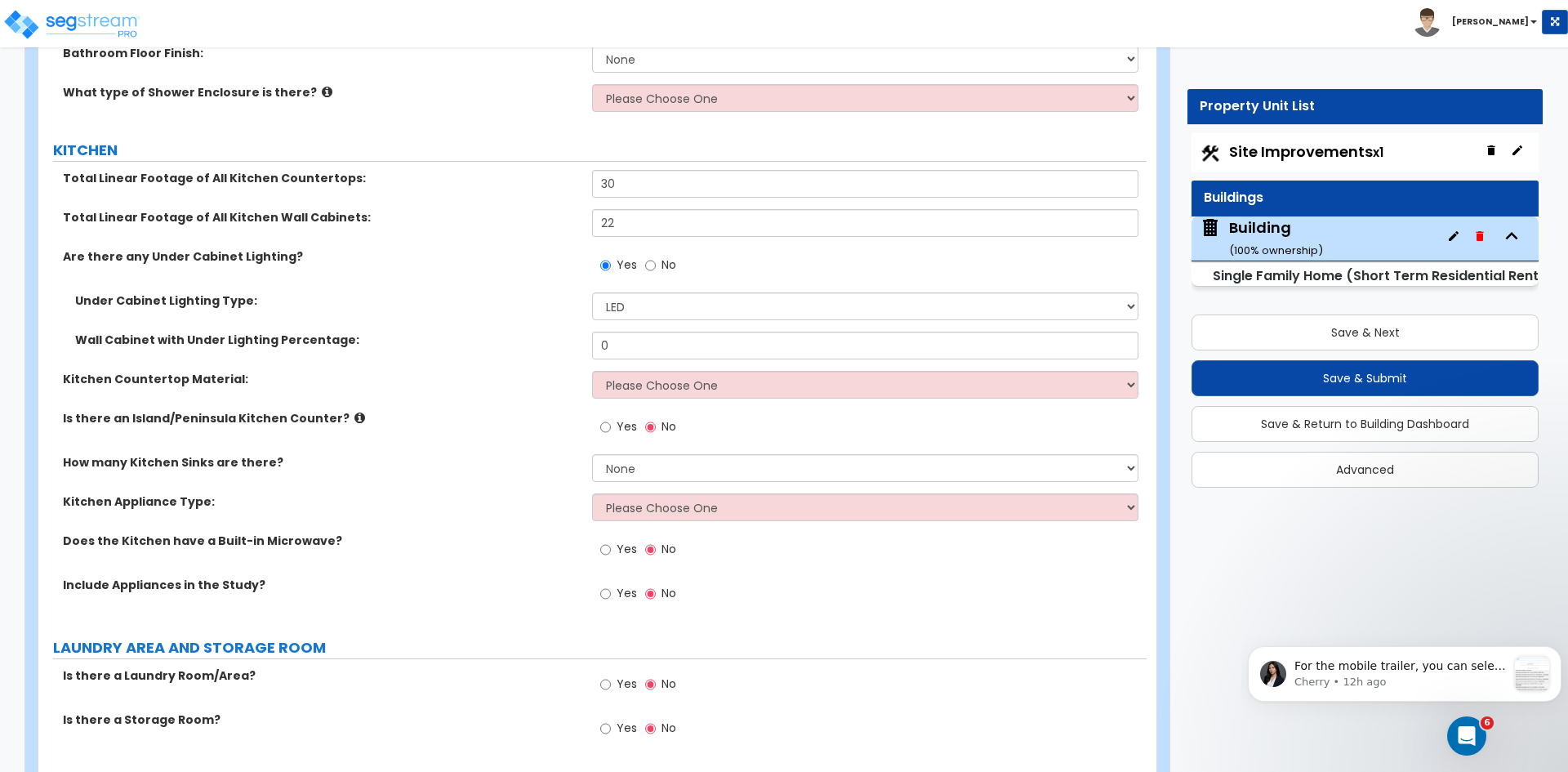
scroll to position [6427, 0]
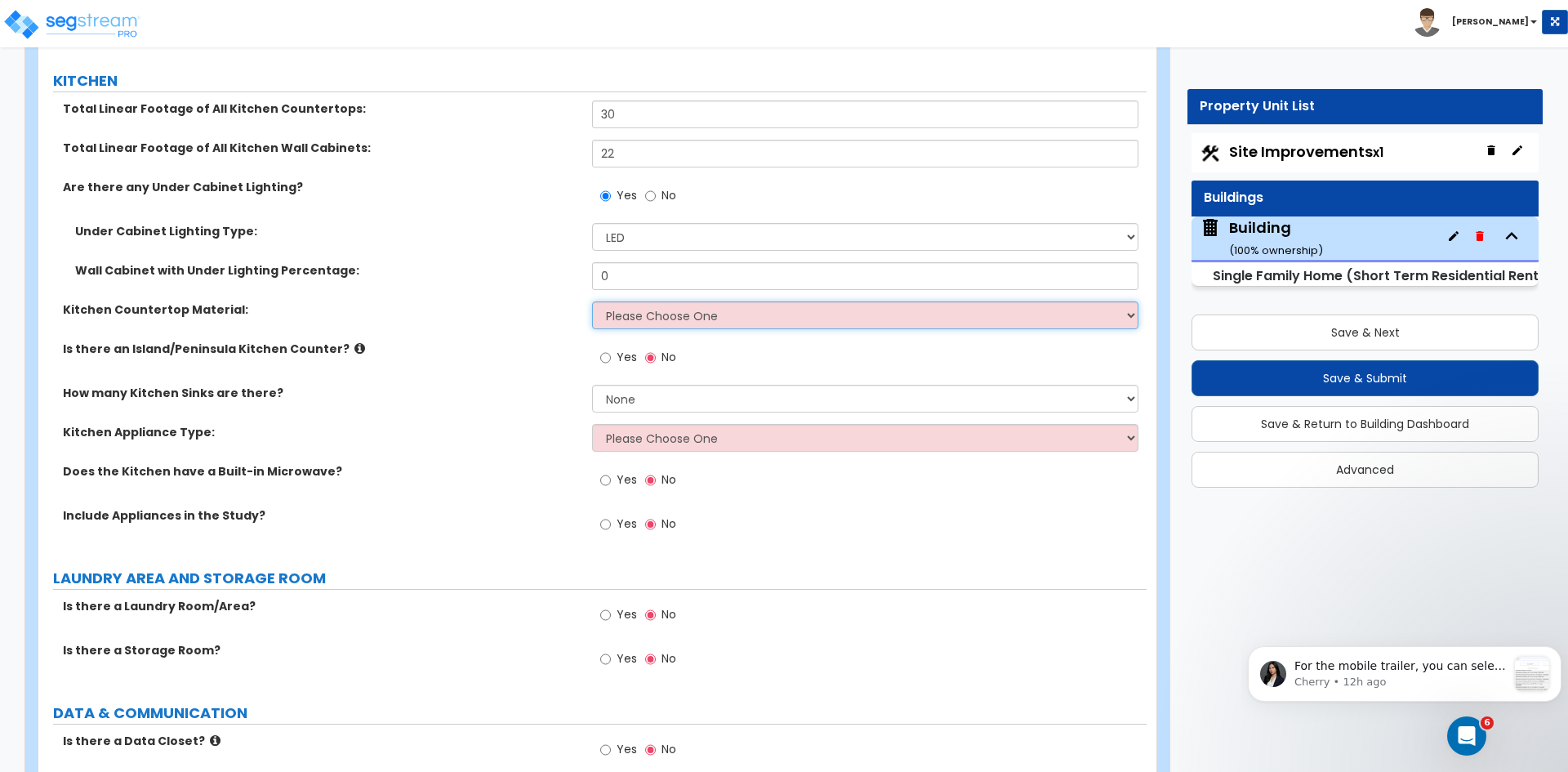
click at [614, 301] on select "Please Choose One Plastic Laminate Solid Surface Stone Quartz Marble Tile Wood …" at bounding box center [865, 315] width 546 height 28
select select "5"
click at [592, 301] on select "Please Choose One Plastic Laminate Solid Surface Stone Quartz Marble Tile Wood …" at bounding box center [865, 315] width 546 height 28
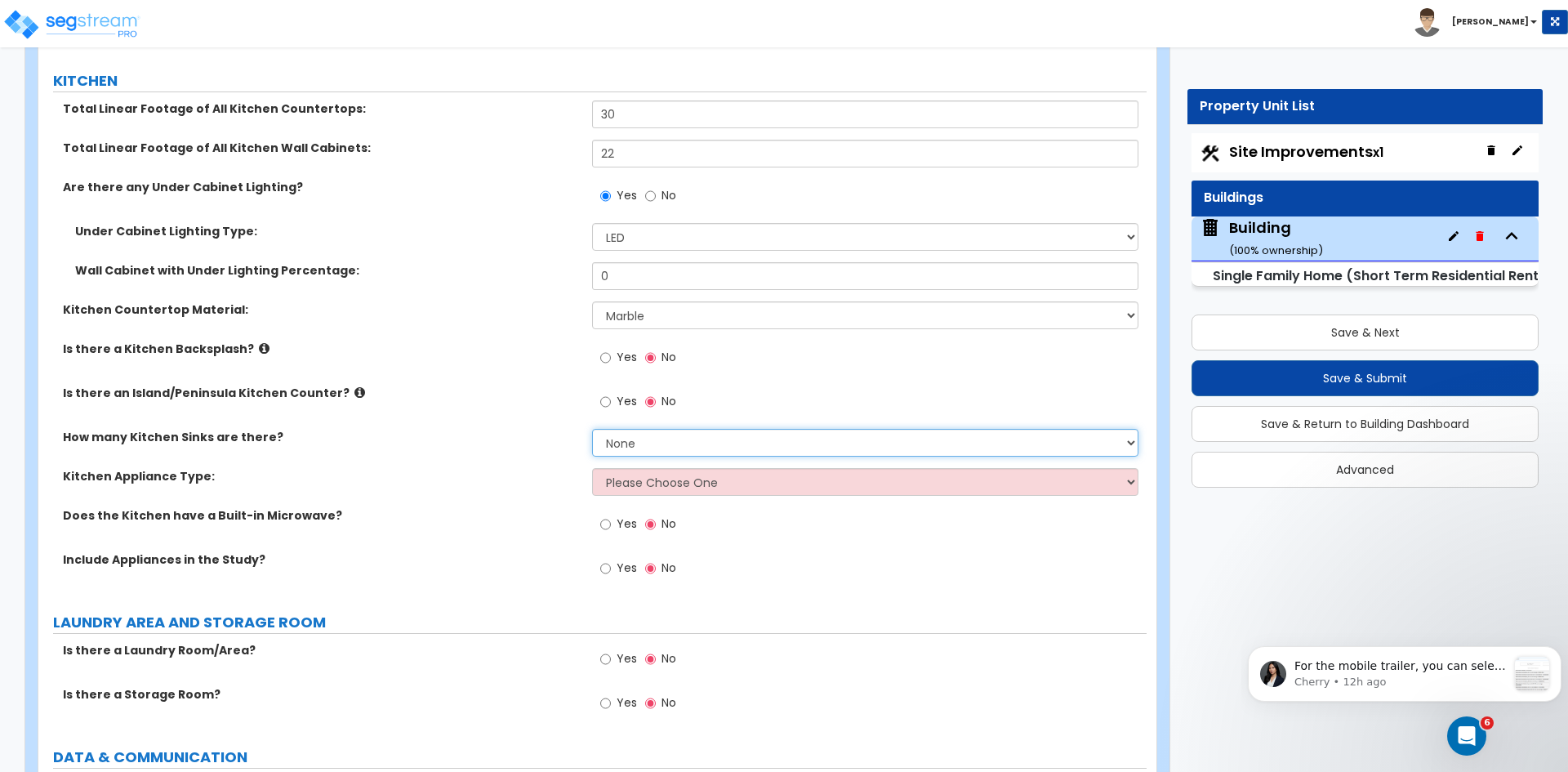
click at [640, 429] on select "None 1 2 3" at bounding box center [865, 443] width 546 height 28
select select "1"
click at [592, 429] on select "None 1 2 3" at bounding box center [865, 443] width 546 height 28
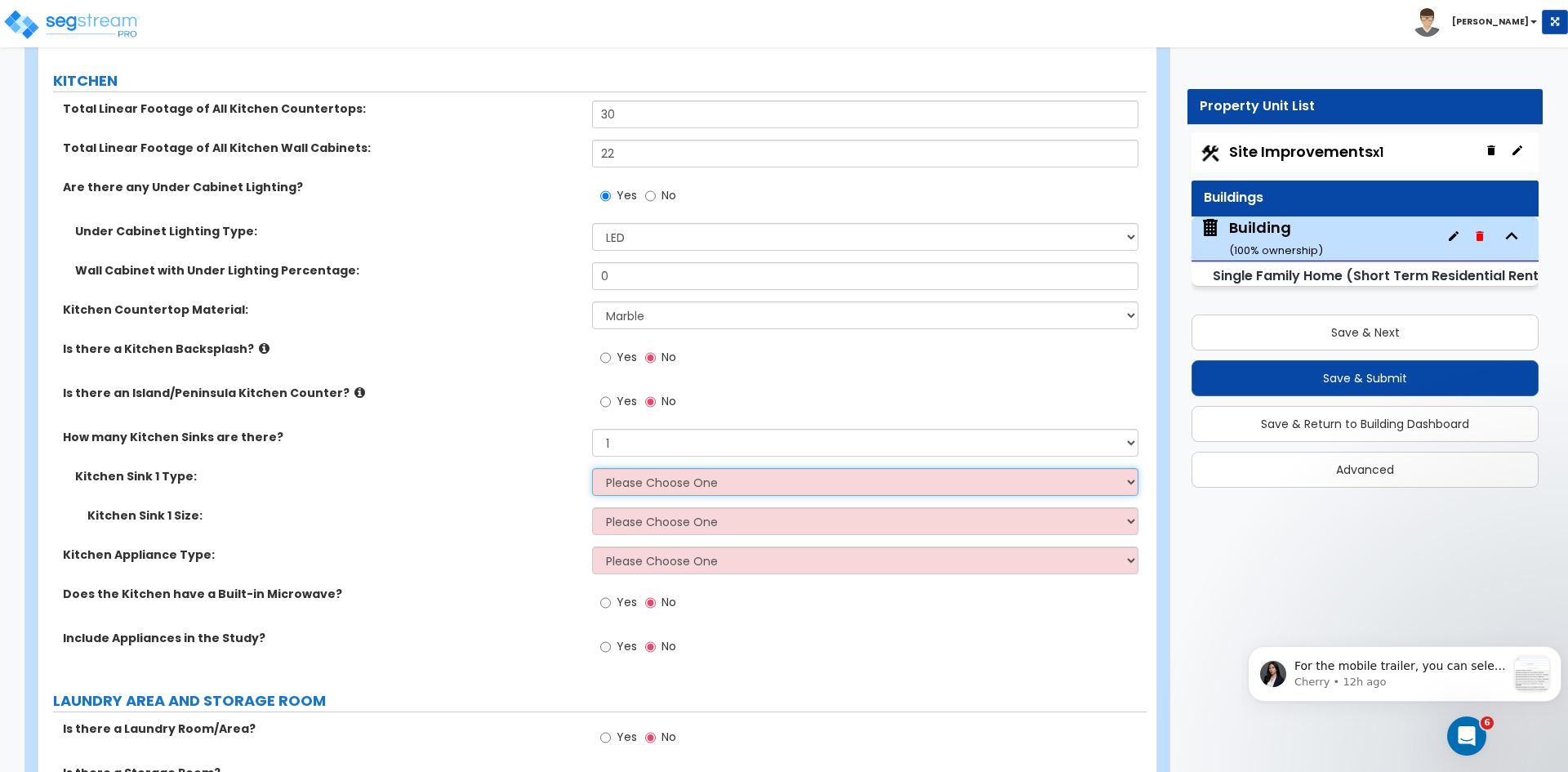
click at [648, 469] on select "Please Choose One Stainless Steel Porcelain Enamel Cast Iron Granite Composite" at bounding box center [865, 482] width 546 height 28
select select "1"
click at [592, 468] on select "Please Choose One Stainless Steel Porcelain Enamel Cast Iron Granite Composite" at bounding box center [865, 482] width 546 height 28
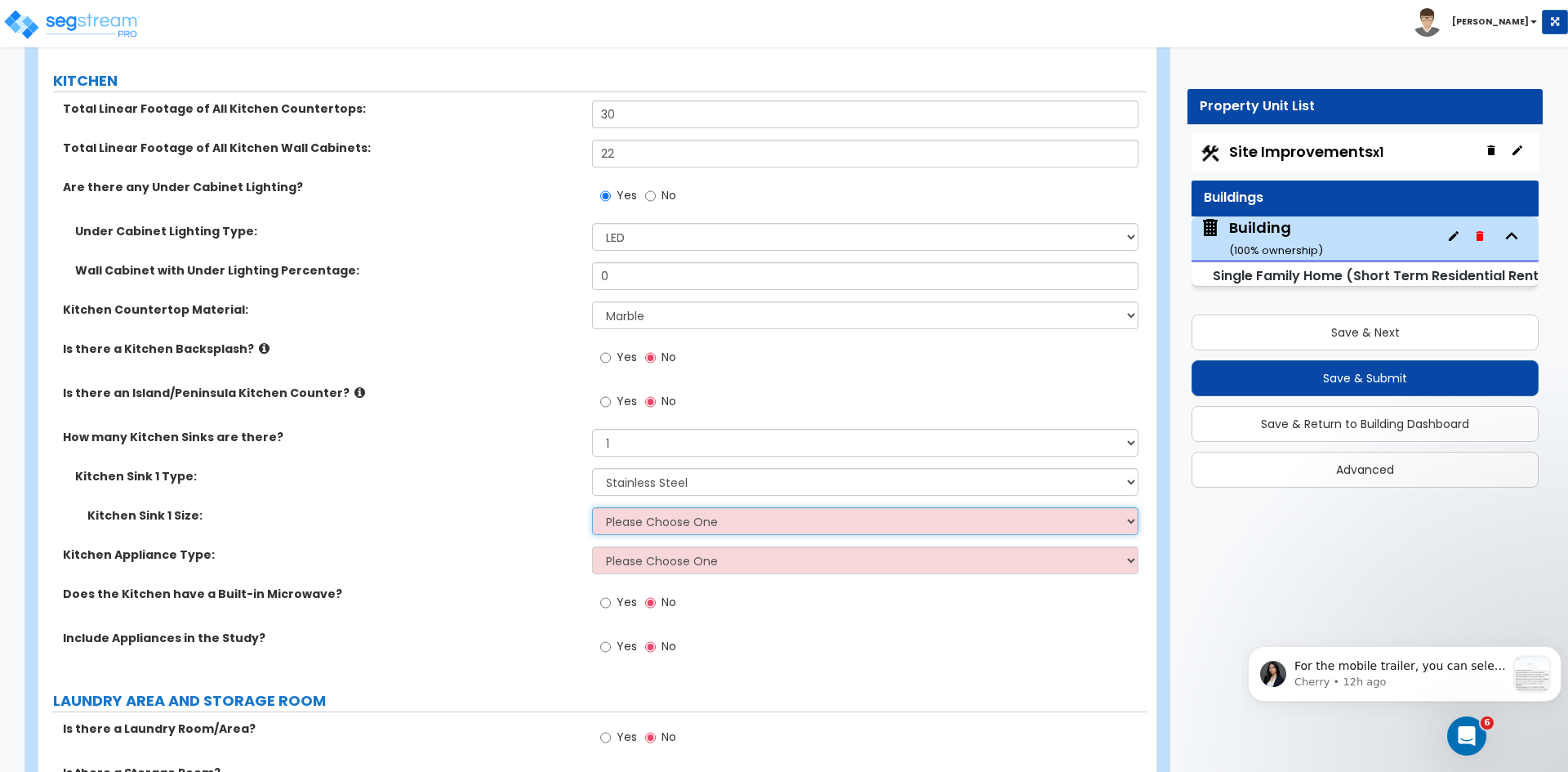
click at [654, 518] on select "Please Choose One Single Sink Double Sink" at bounding box center [865, 521] width 546 height 28
select select "1"
click at [592, 507] on select "Please Choose One Single Sink Double Sink" at bounding box center [865, 521] width 546 height 28
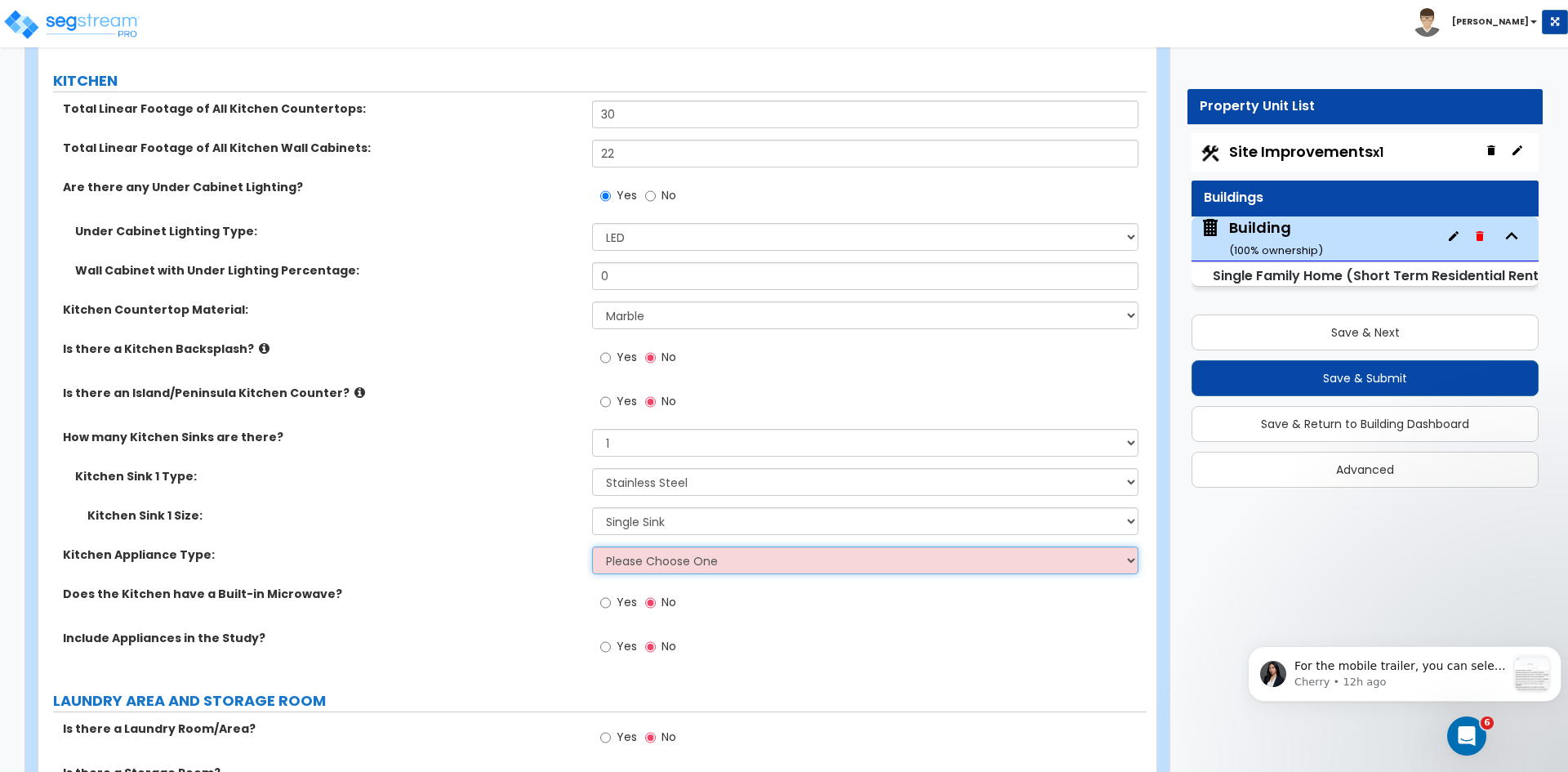
click at [633, 554] on select "Please Choose One Gas Electric" at bounding box center [865, 560] width 546 height 28
click at [503, 519] on div "Kitchen Sink 1 Size: Please Choose One Single Sink Double Sink" at bounding box center [592, 526] width 1108 height 39
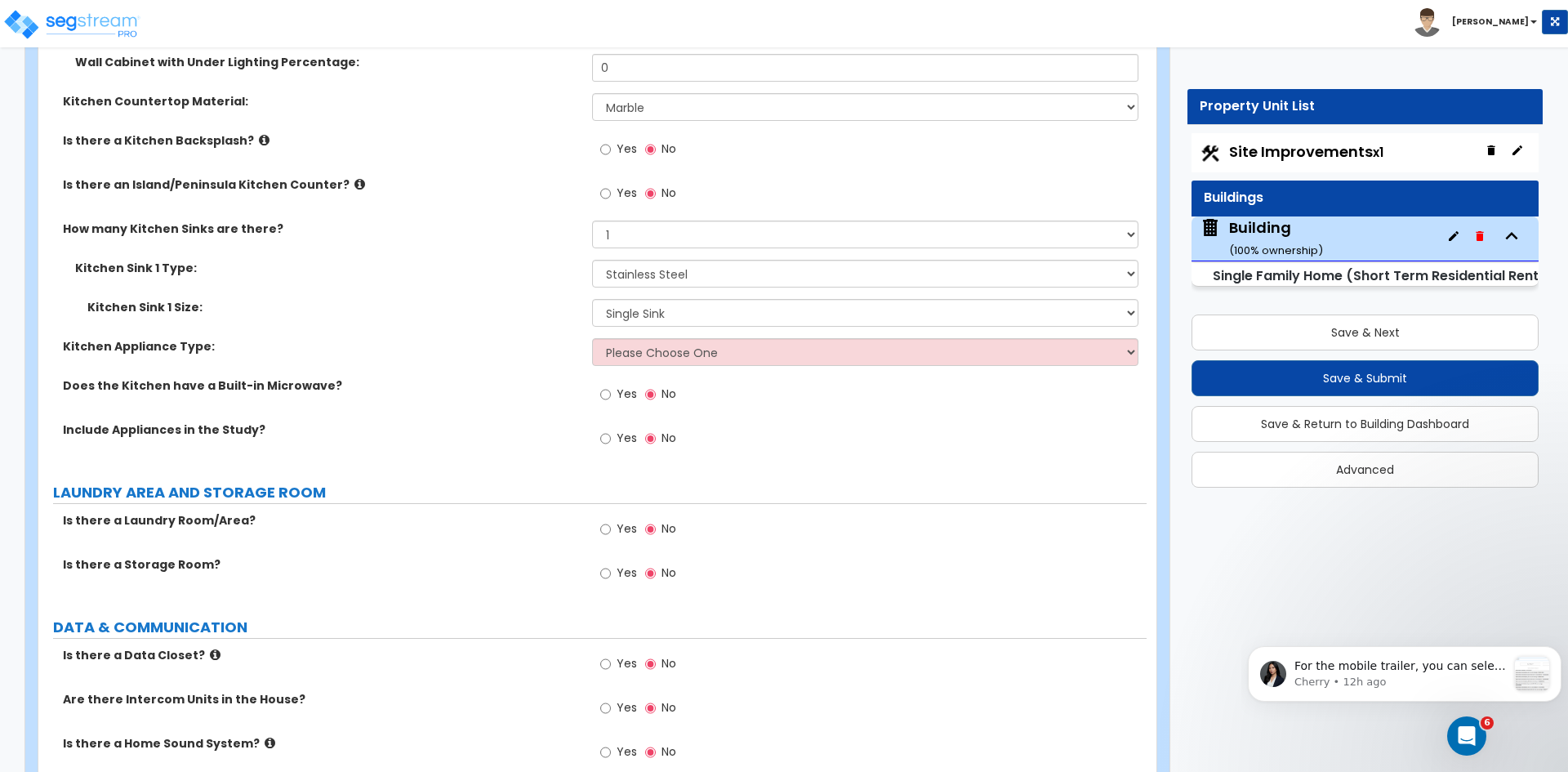
scroll to position [6639, 0]
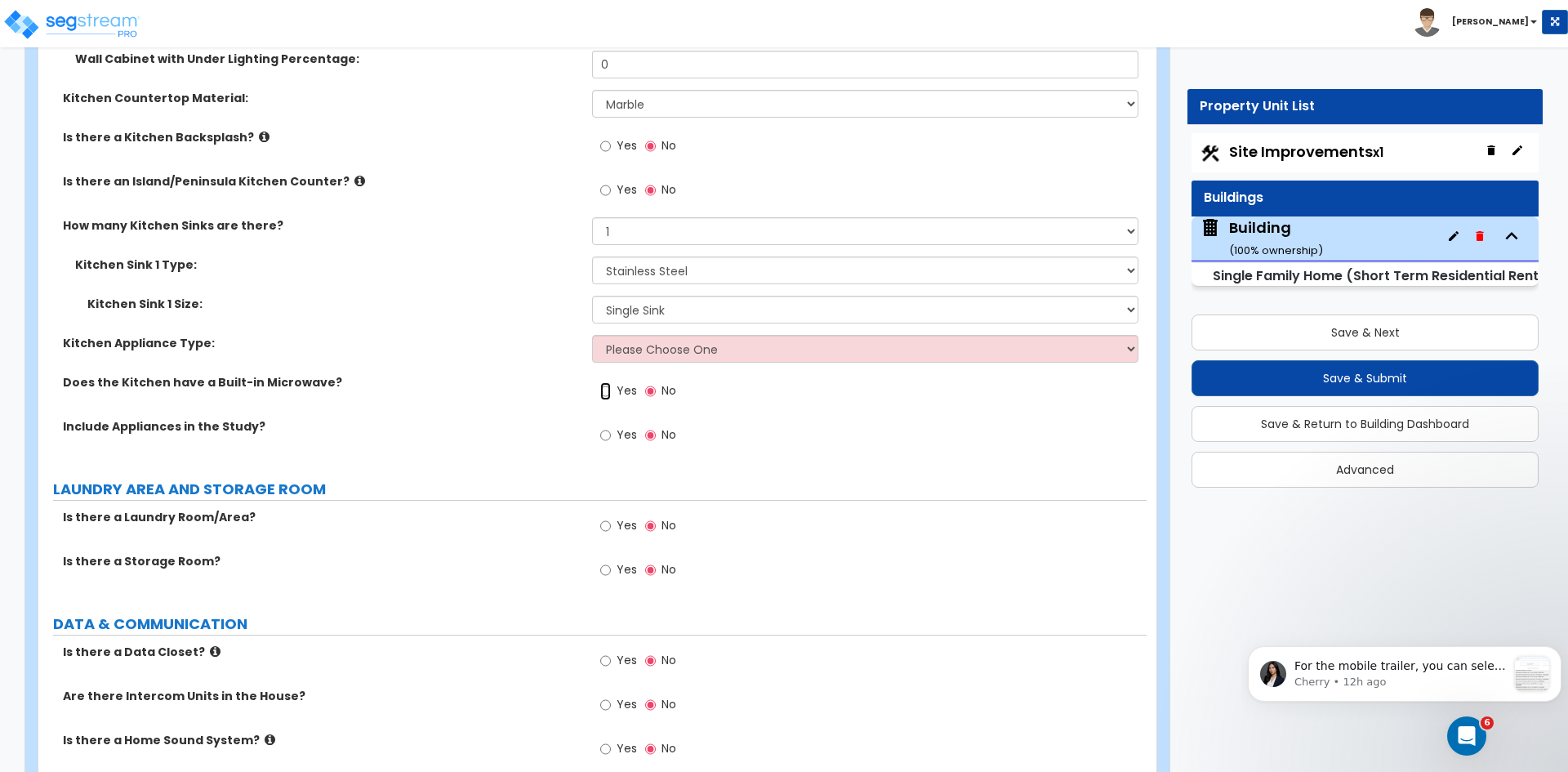
click at [603, 382] on input "Yes" at bounding box center [605, 390] width 10 height 18
click at [604, 426] on input "Yes" at bounding box center [605, 435] width 10 height 18
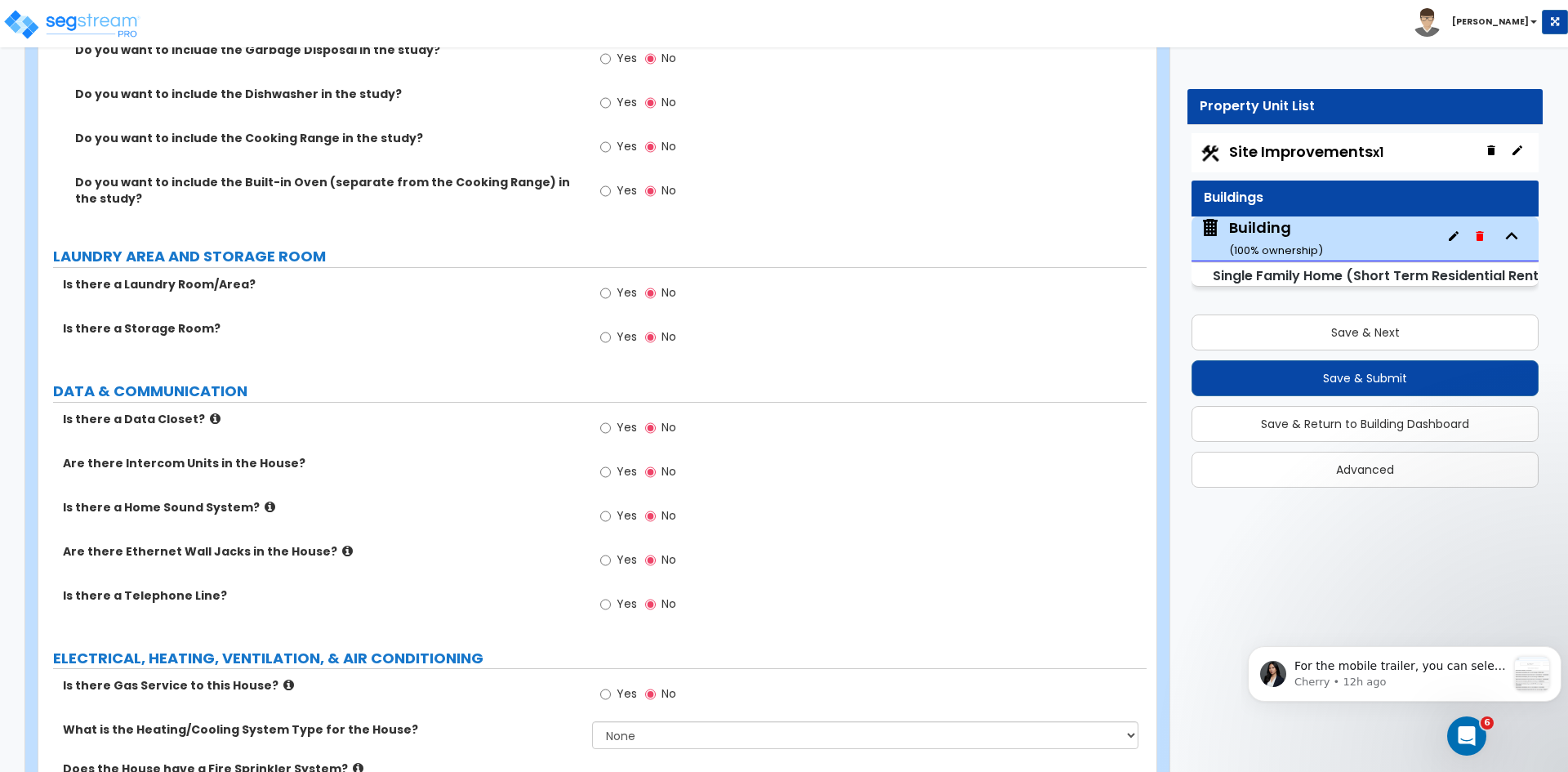
scroll to position [7148, 0]
click at [604, 284] on input "Yes" at bounding box center [605, 292] width 10 height 18
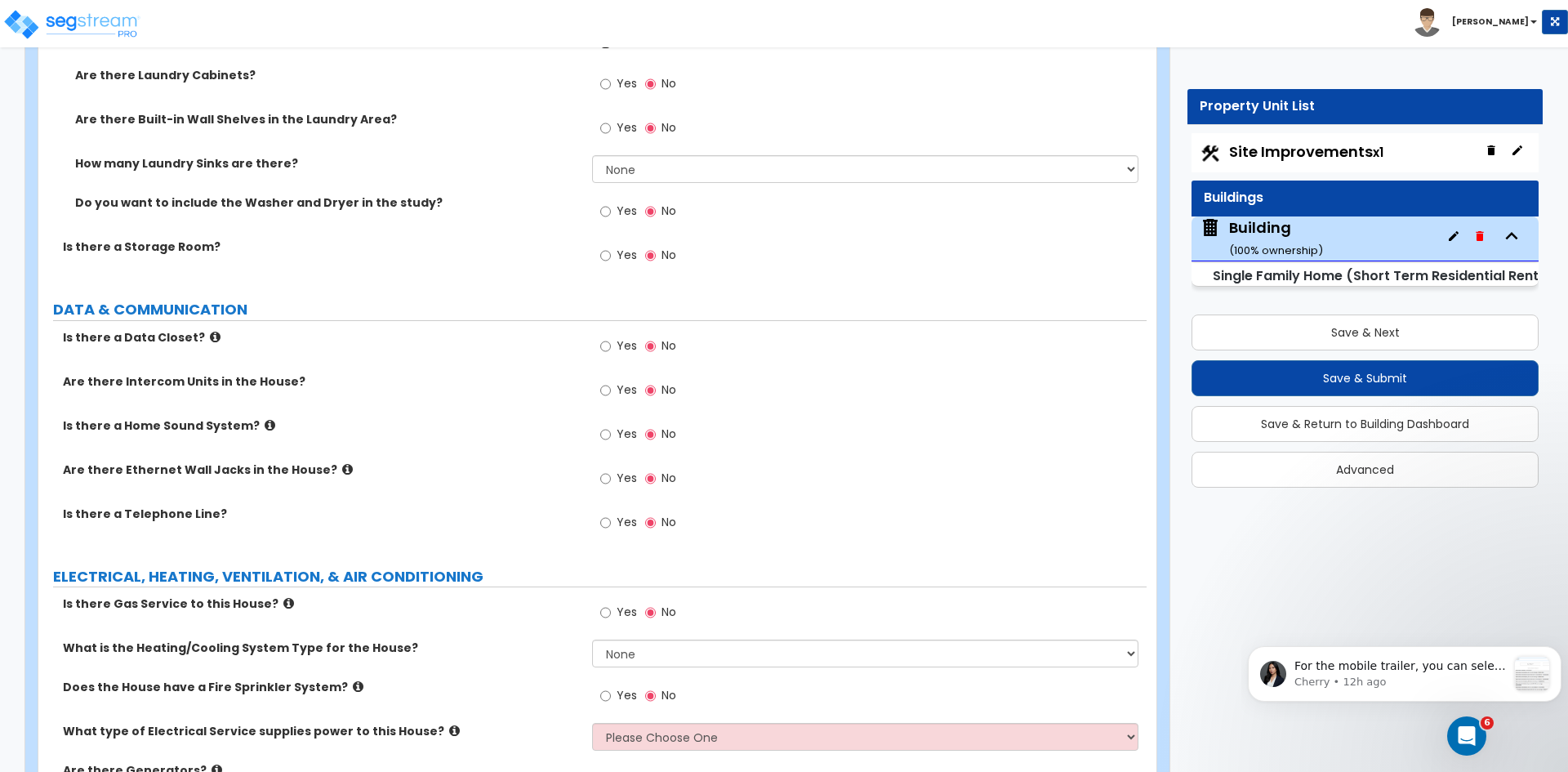
scroll to position [7470, 0]
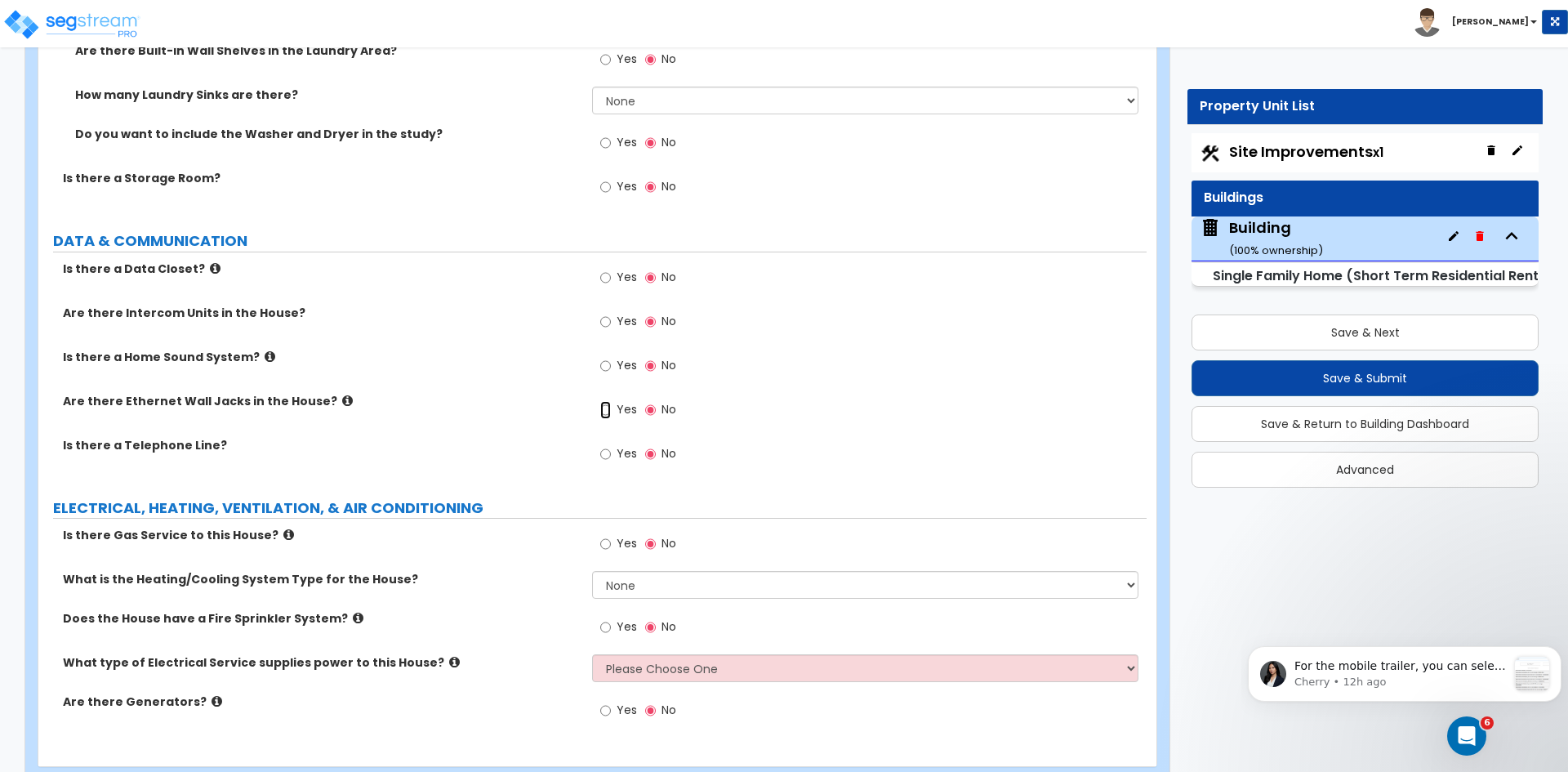
click at [605, 401] on input "Yes" at bounding box center [605, 410] width 10 height 18
click at [605, 445] on input "Yes" at bounding box center [605, 453] width 10 height 18
click at [493, 411] on div "Are there Ethernet Wall Jacks in the House? Yes No" at bounding box center [592, 415] width 1108 height 44
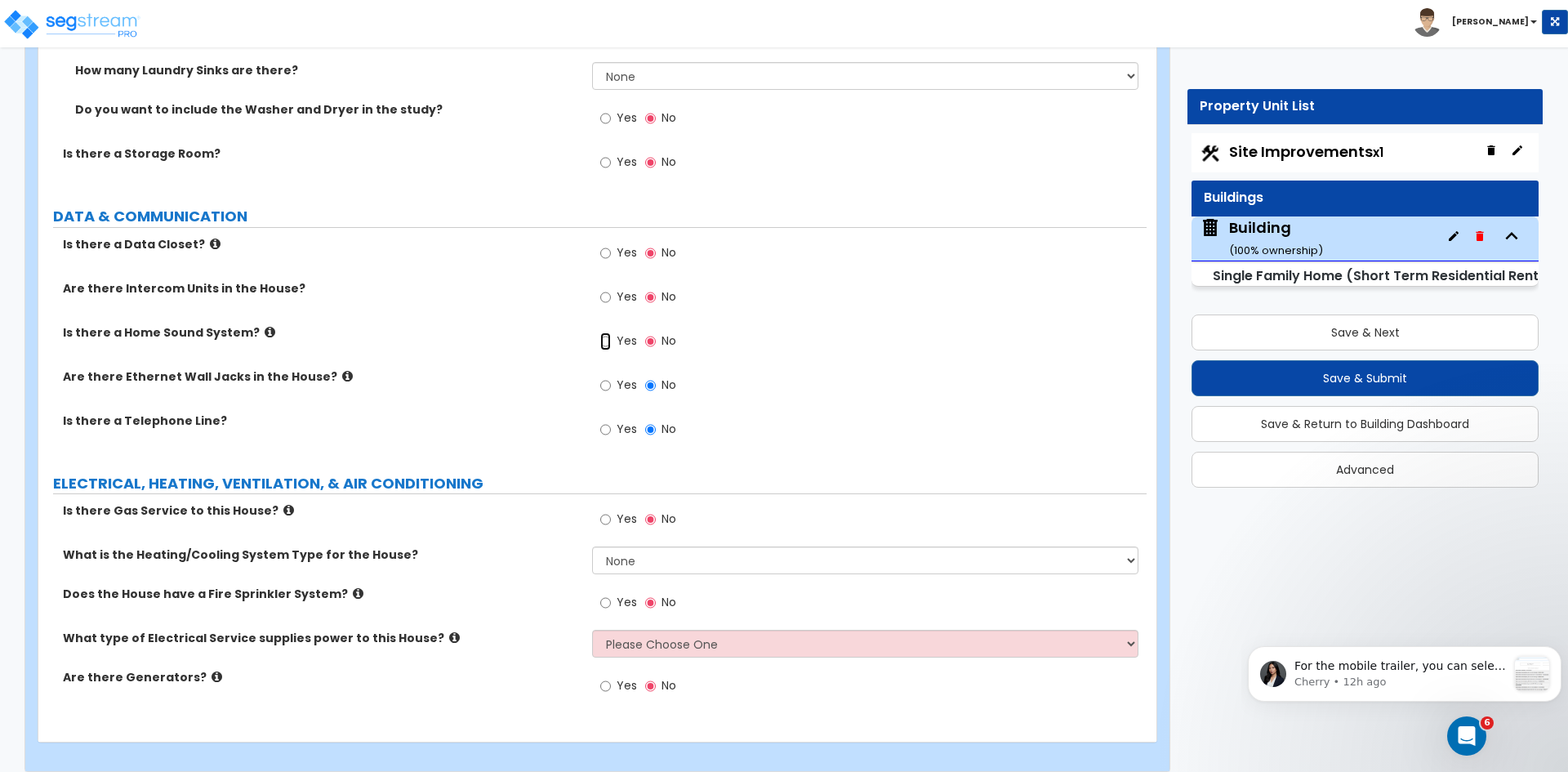
click at [601, 333] on input "Yes" at bounding box center [605, 341] width 10 height 18
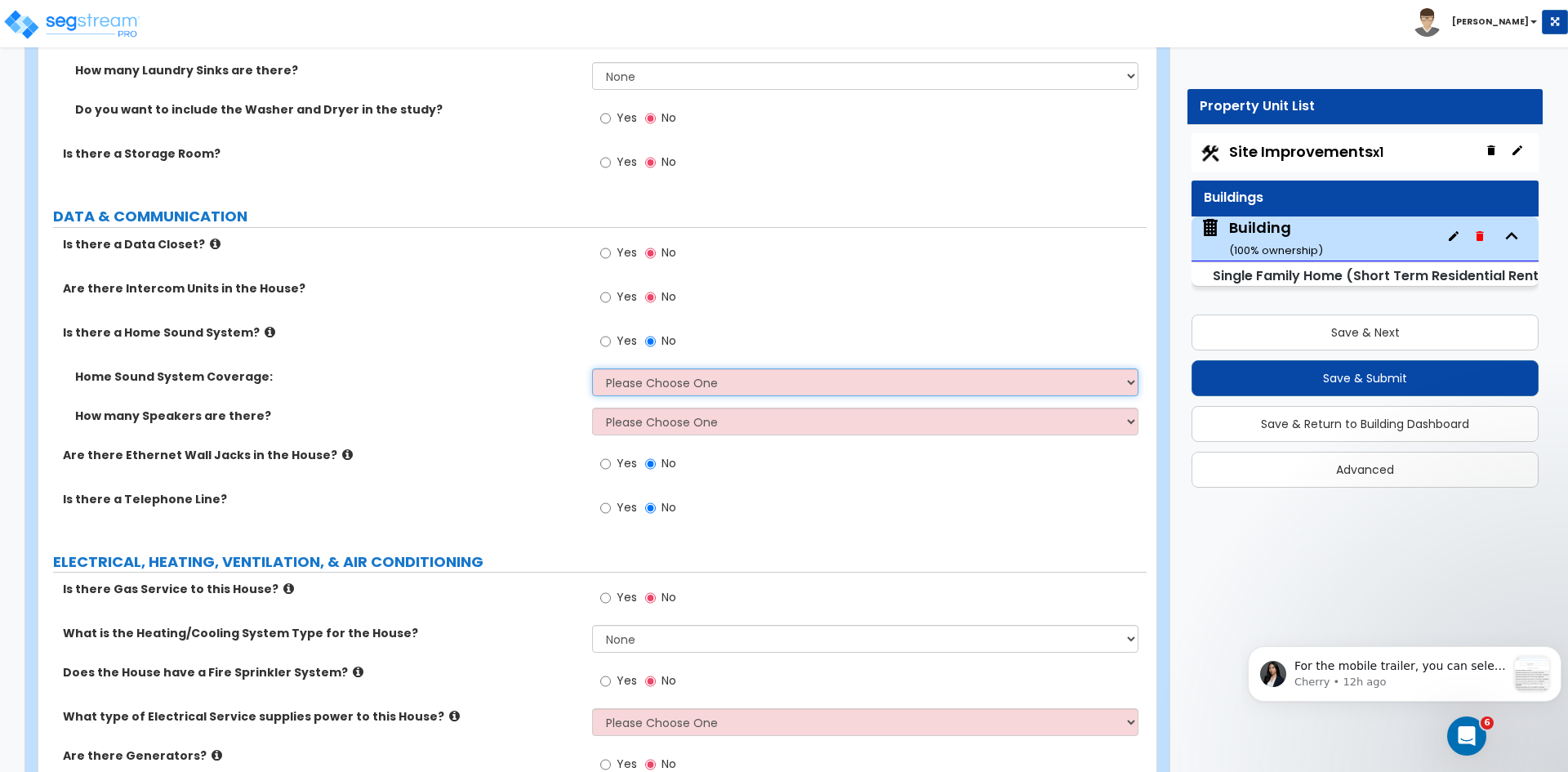
click at [631, 368] on select "Please Choose One All Areas Enter Percent Coverage" at bounding box center [865, 382] width 546 height 28
click at [592, 368] on select "Please Choose One All Areas Enter Percent Coverage" at bounding box center [865, 382] width 546 height 28
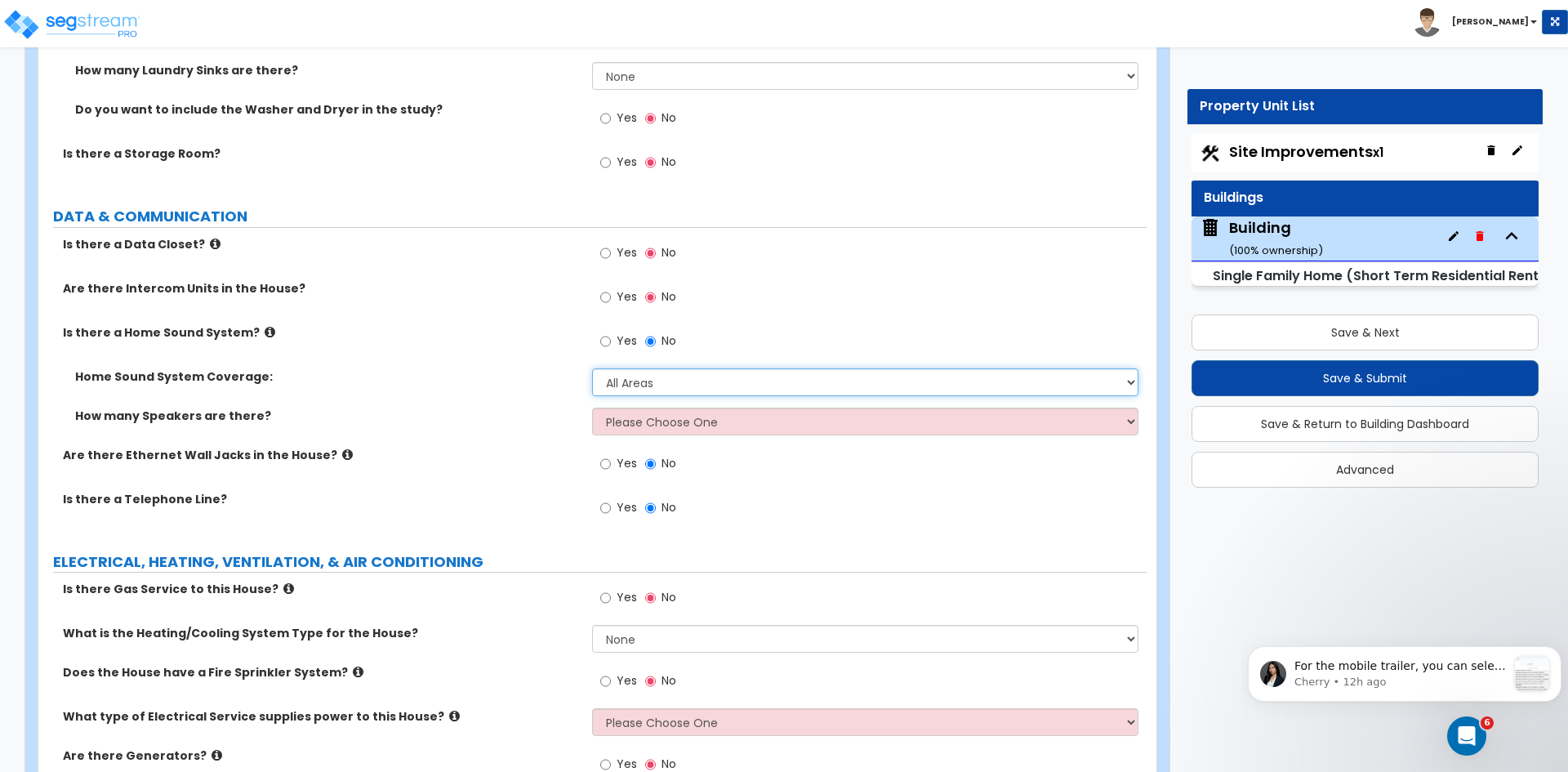
click at [646, 368] on select "Please Choose One All Areas Enter Percent Coverage" at bounding box center [865, 382] width 546 height 28
select select "2"
click at [592, 368] on select "Please Choose One All Areas Enter Percent Coverage" at bounding box center [865, 382] width 546 height 28
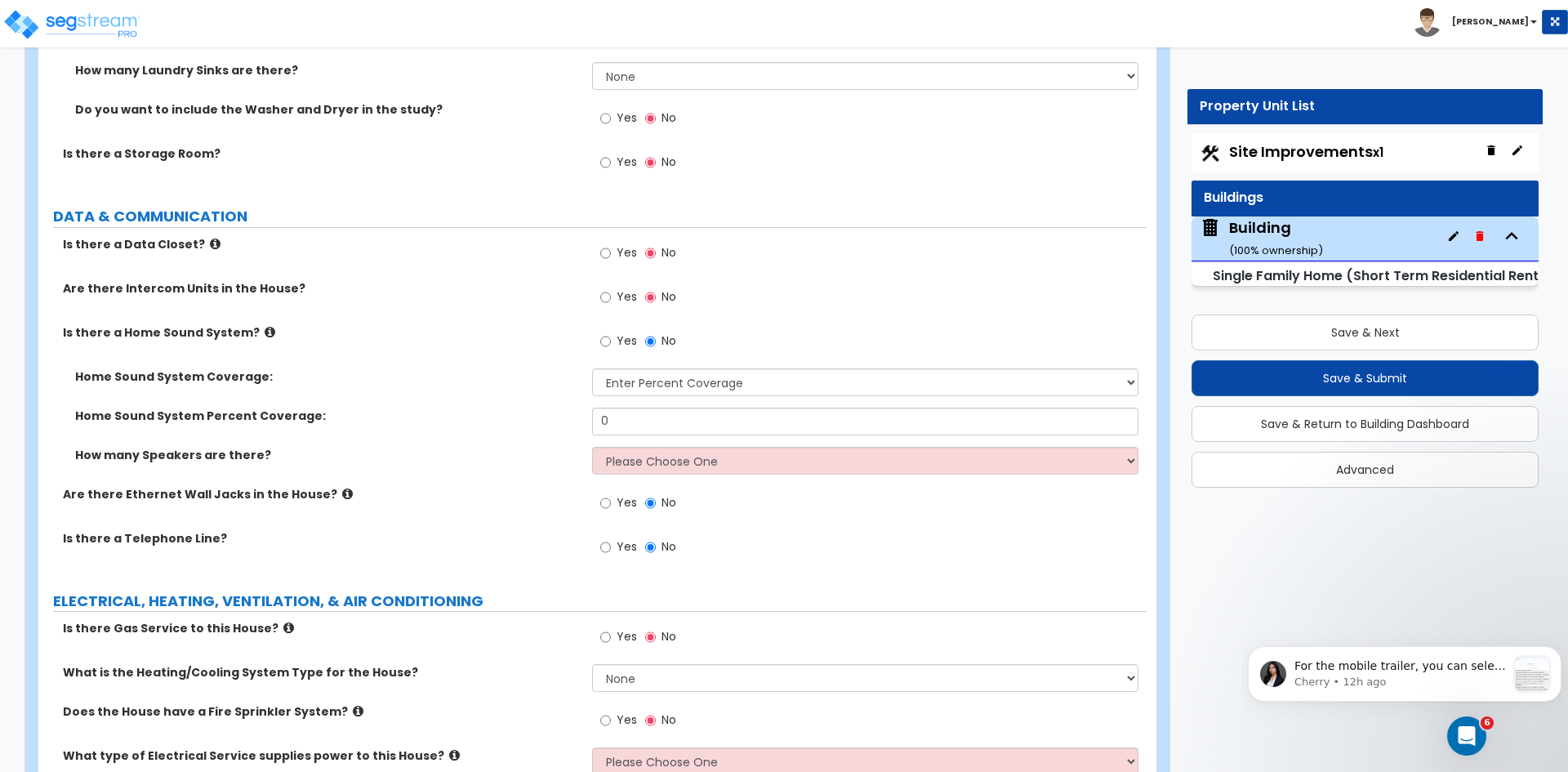
click at [467, 346] on div "Is there a Home Sound System? Yes No" at bounding box center [592, 347] width 1108 height 44
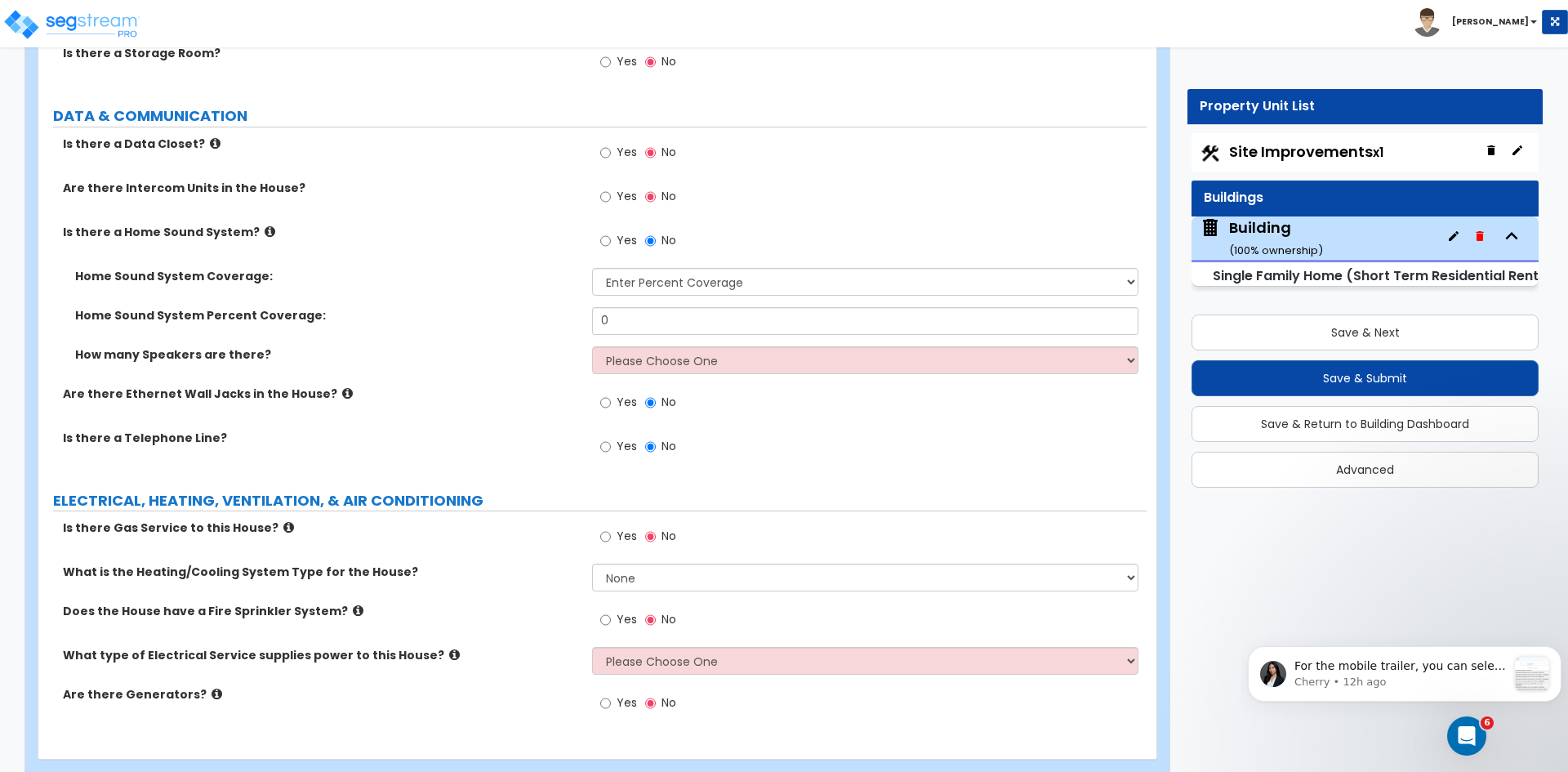
scroll to position [7609, 0]
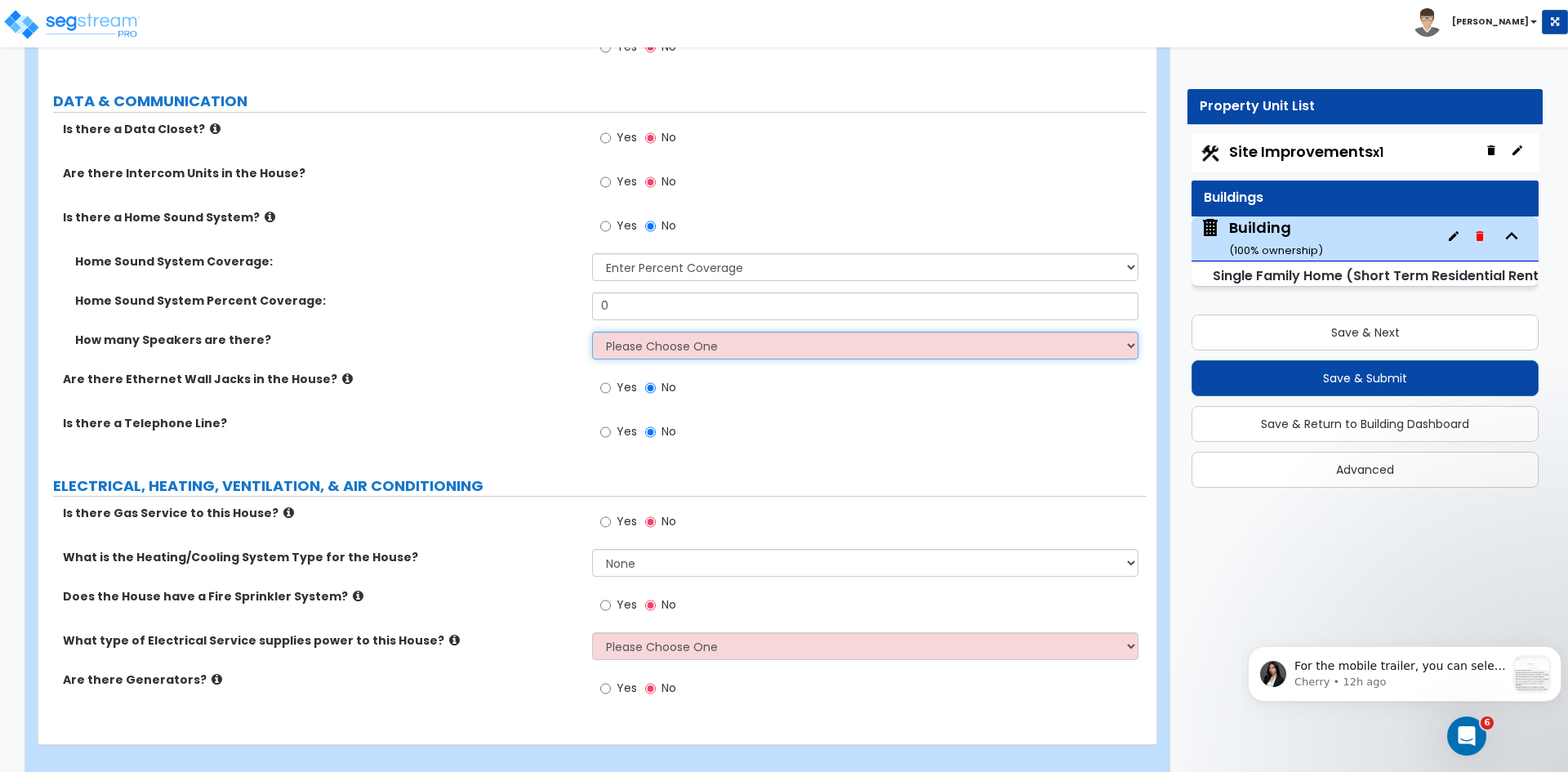
click at [616, 336] on select "Please Choose One Enter Number of Speakers Please Estimate for me" at bounding box center [865, 346] width 546 height 28
select select "2"
click at [592, 332] on select "Please Choose One Enter Number of Speakers Please Estimate for me" at bounding box center [865, 346] width 546 height 28
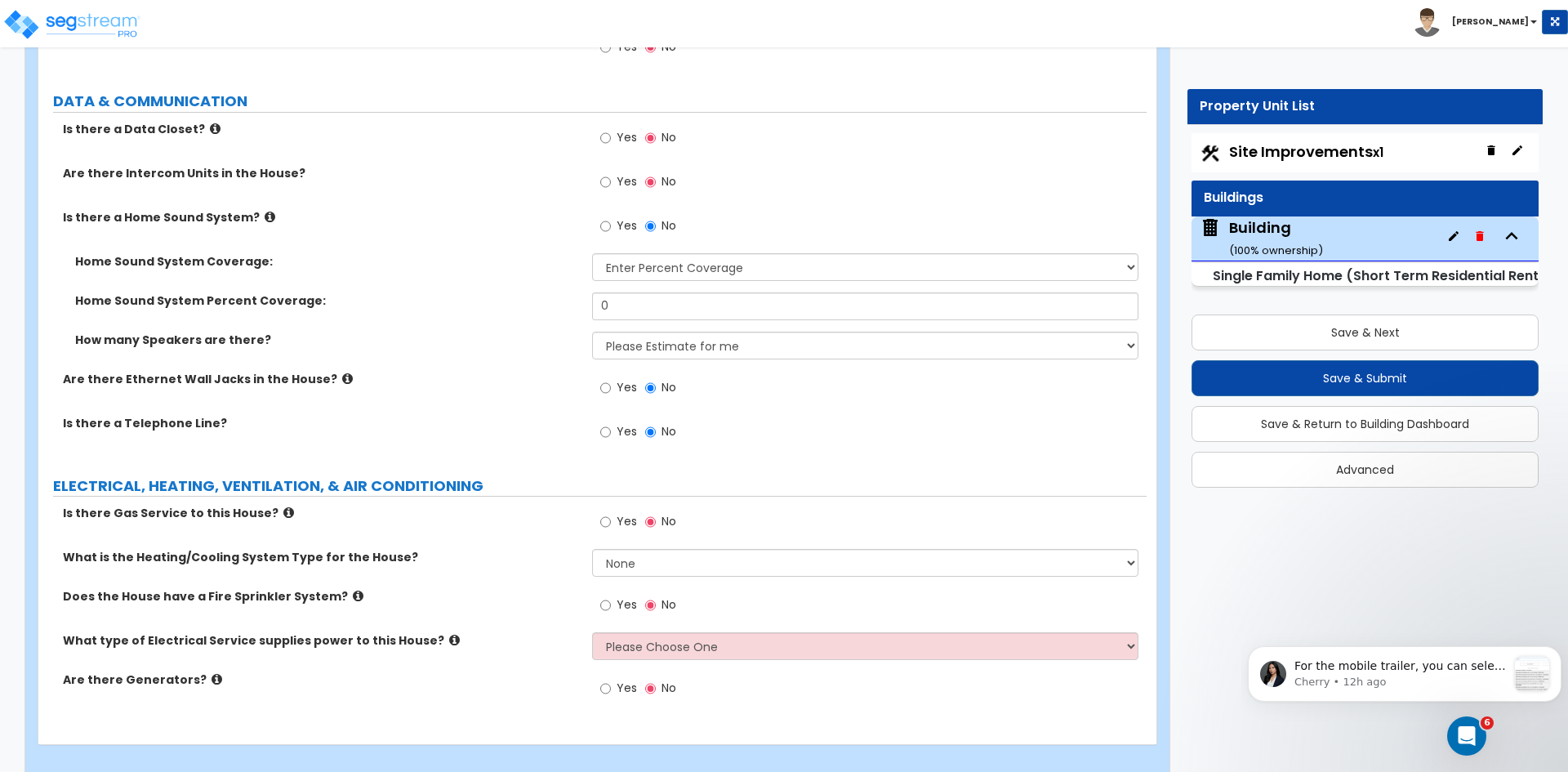
click at [491, 371] on label "Are there Ethernet Wall Jacks in the House?" at bounding box center [322, 379] width 517 height 17
click at [606, 511] on input "Yes" at bounding box center [605, 519] width 10 height 18
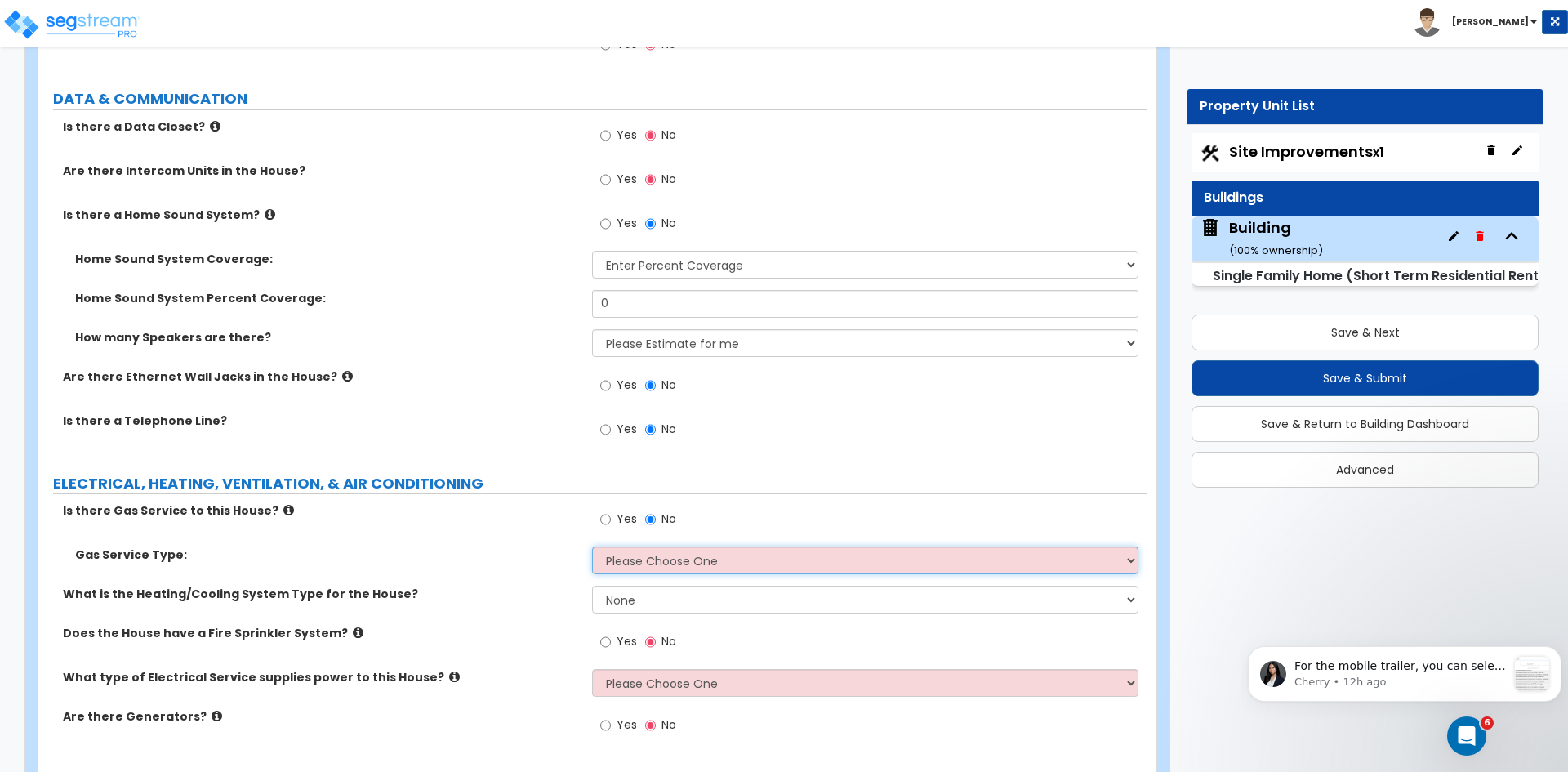
click at [627, 546] on select "Please Choose One Natural Gas Service Propane Tank On-site" at bounding box center [865, 560] width 546 height 28
click at [545, 560] on div "Gas Service Type: Please Choose One Natural Gas Service Propane Tank On-site" at bounding box center [592, 565] width 1108 height 39
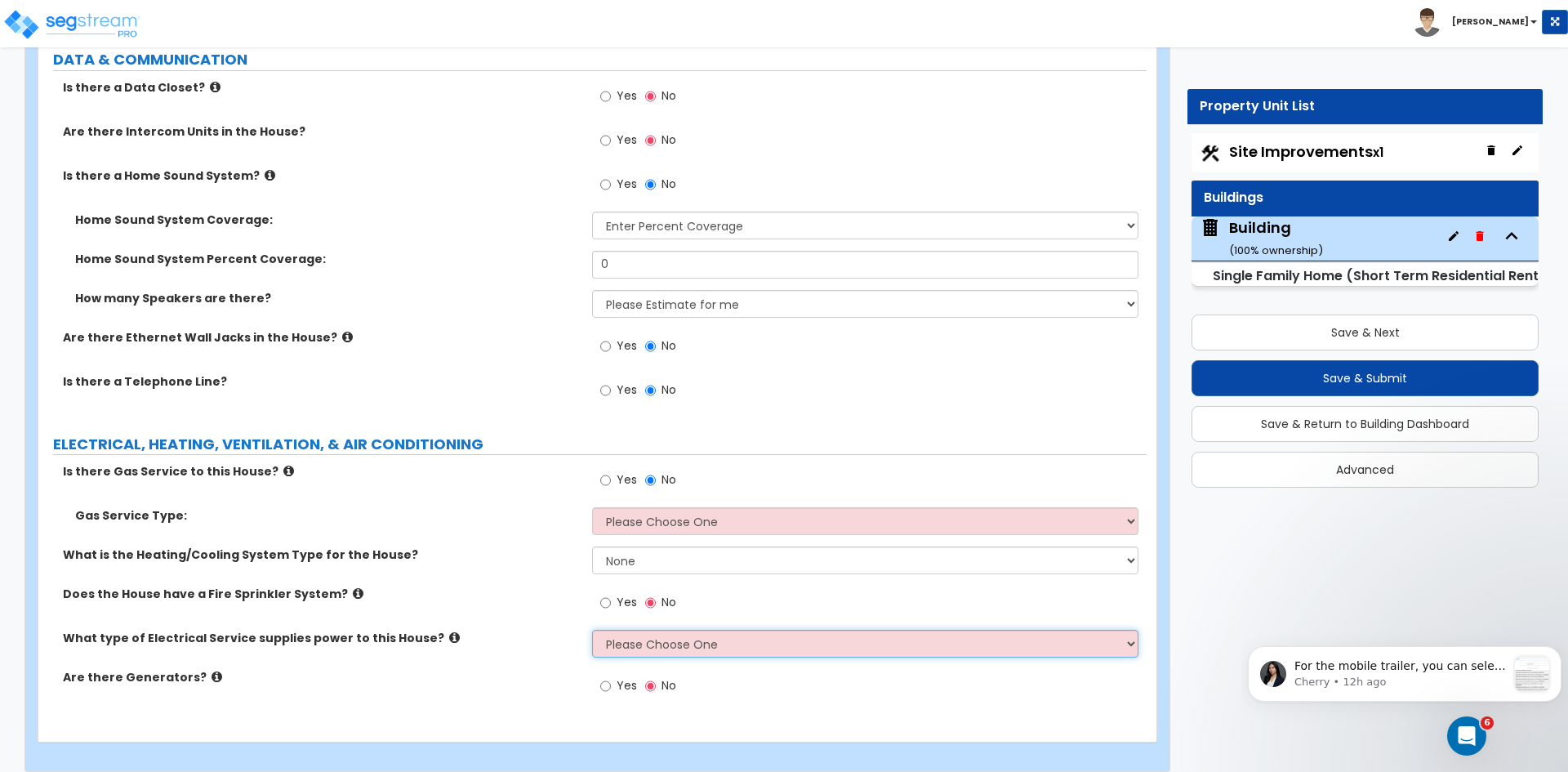
click at [677, 629] on select "Please Choose One Overhead Underground" at bounding box center [865, 643] width 546 height 28
select select "2"
click at [592, 629] on select "Please Choose One Overhead Underground" at bounding box center [865, 643] width 546 height 28
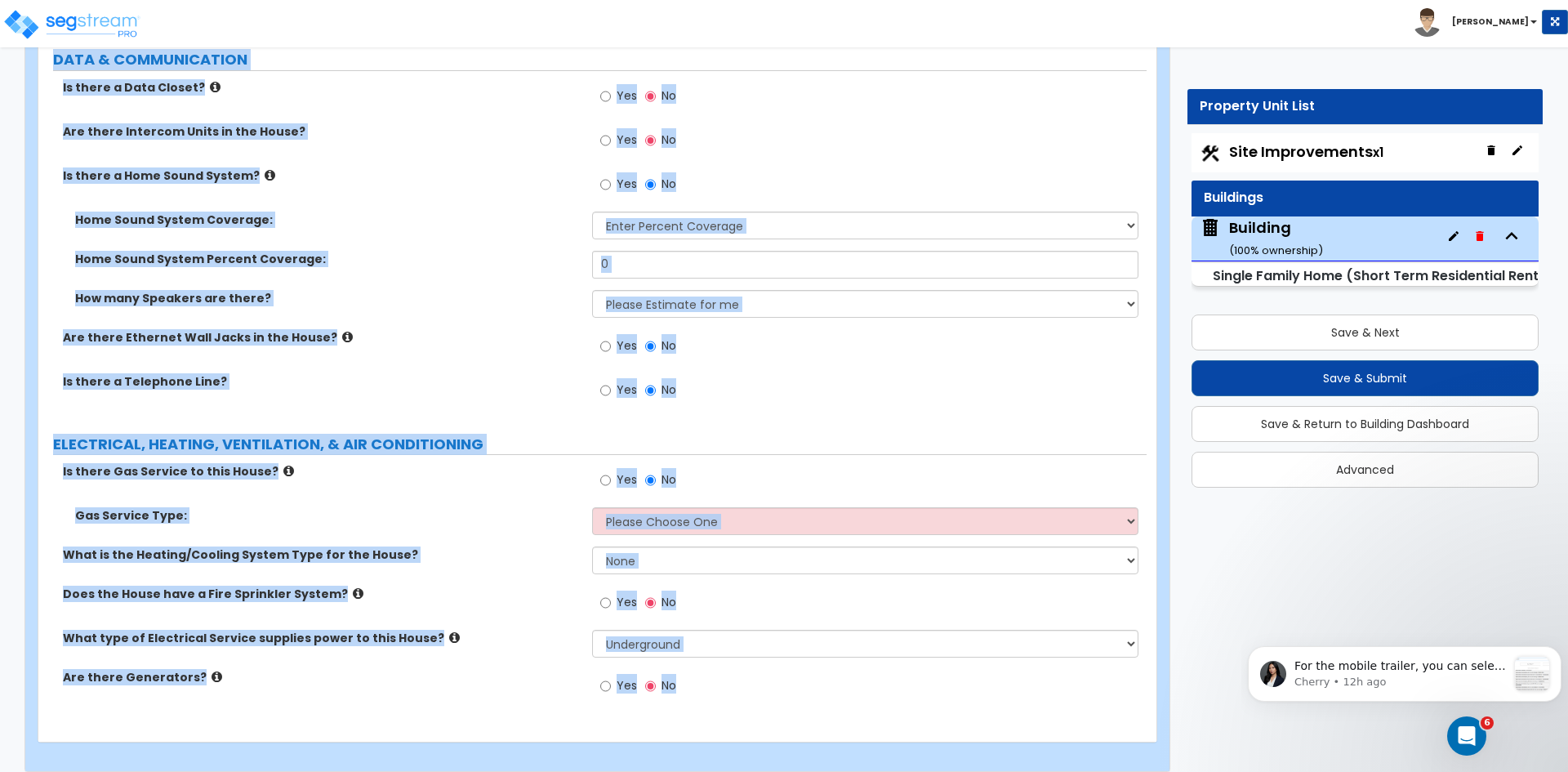
drag, startPoint x: 51, startPoint y: 241, endPoint x: 1253, endPoint y: 810, distance: 1329.9
copy div "PORTE COCHERE Is there a Porte Cochere? Yes No GENERAL HOUSE INFORMATION Reside…"
click at [385, 251] on label "Home Sound System Percent Coverage:" at bounding box center [327, 259] width 505 height 17
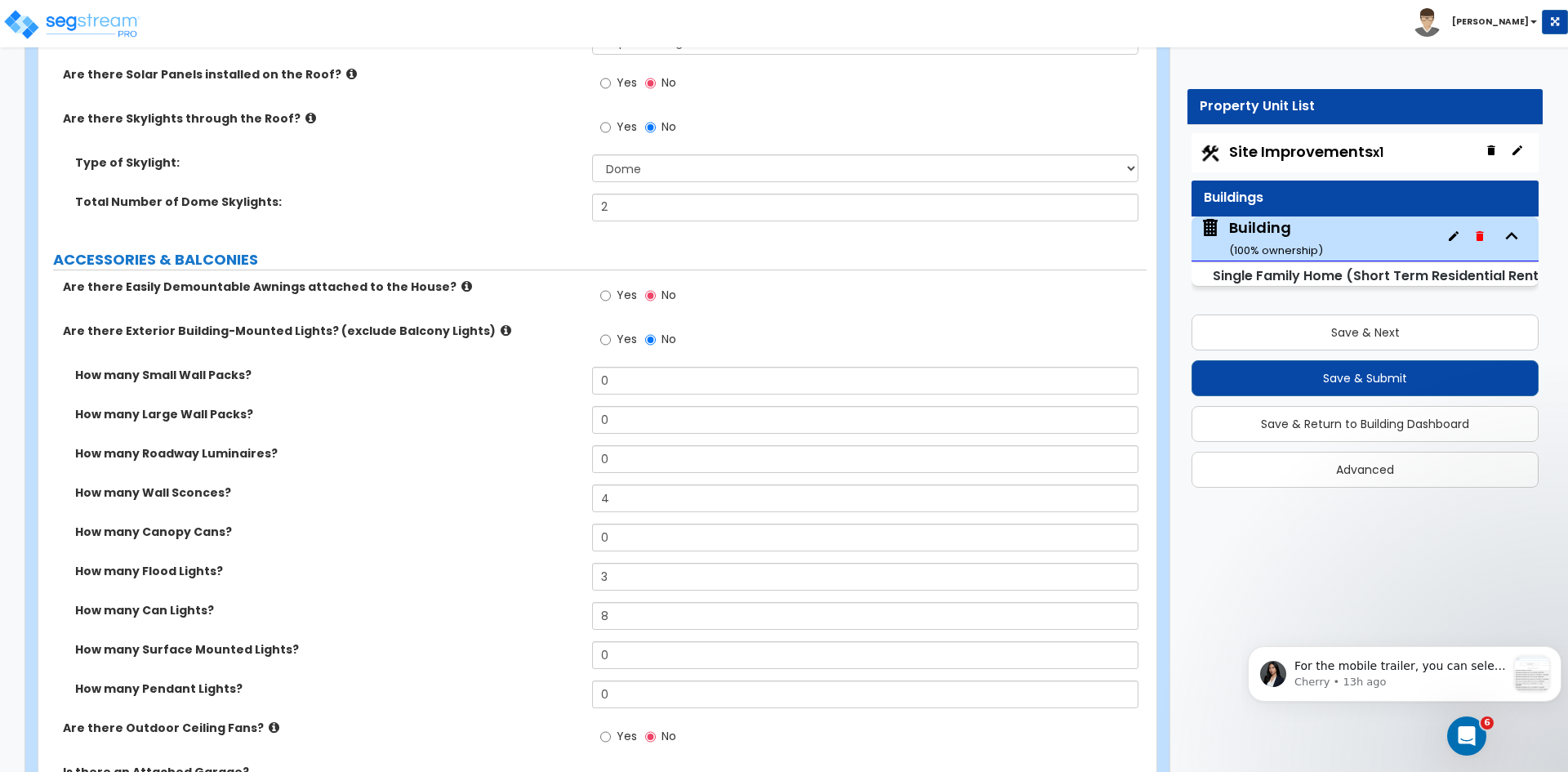
scroll to position [1059, 0]
click at [463, 490] on label "How many Wall Sconces?" at bounding box center [327, 492] width 505 height 17
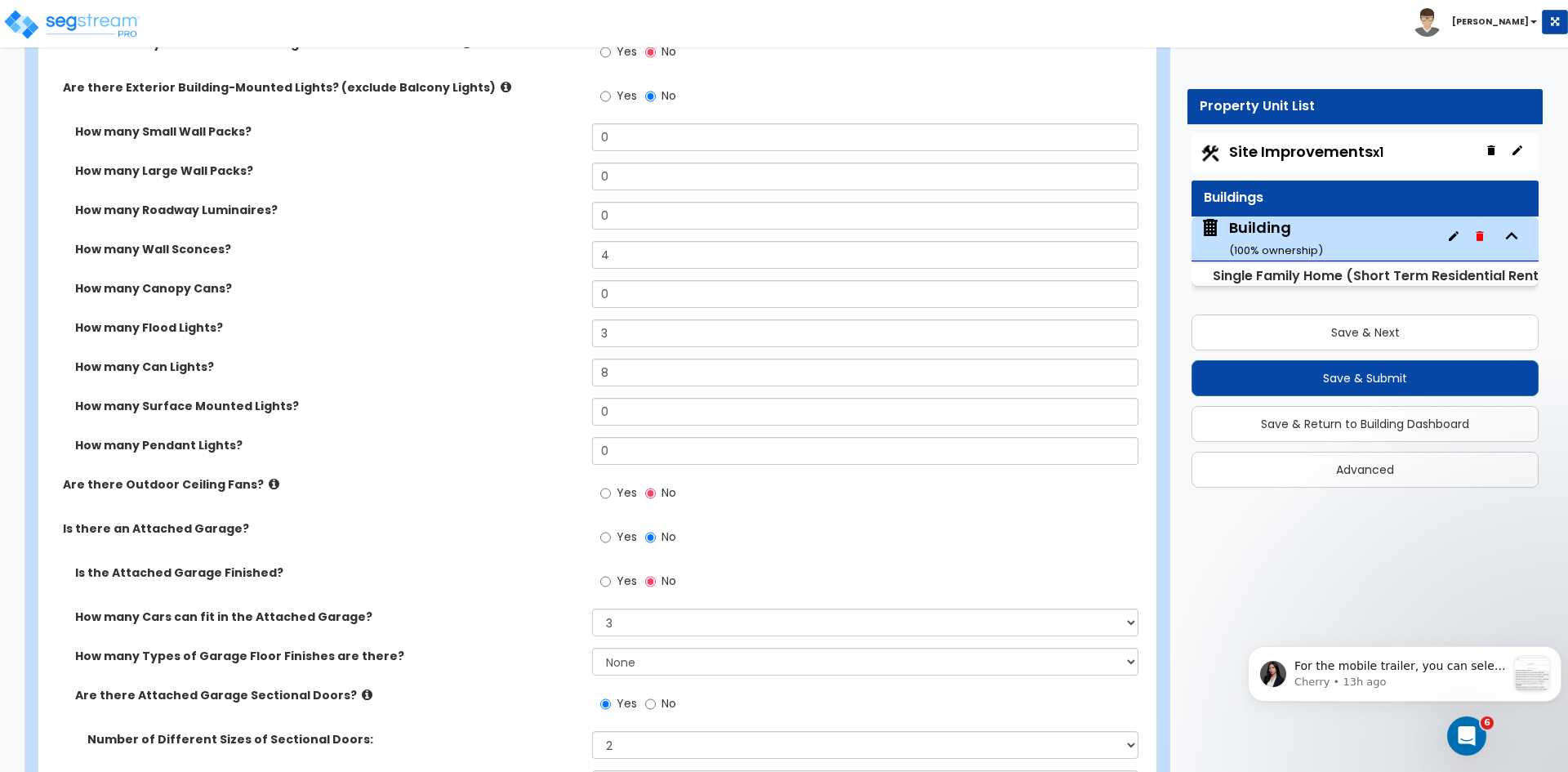
scroll to position [1349, 0]
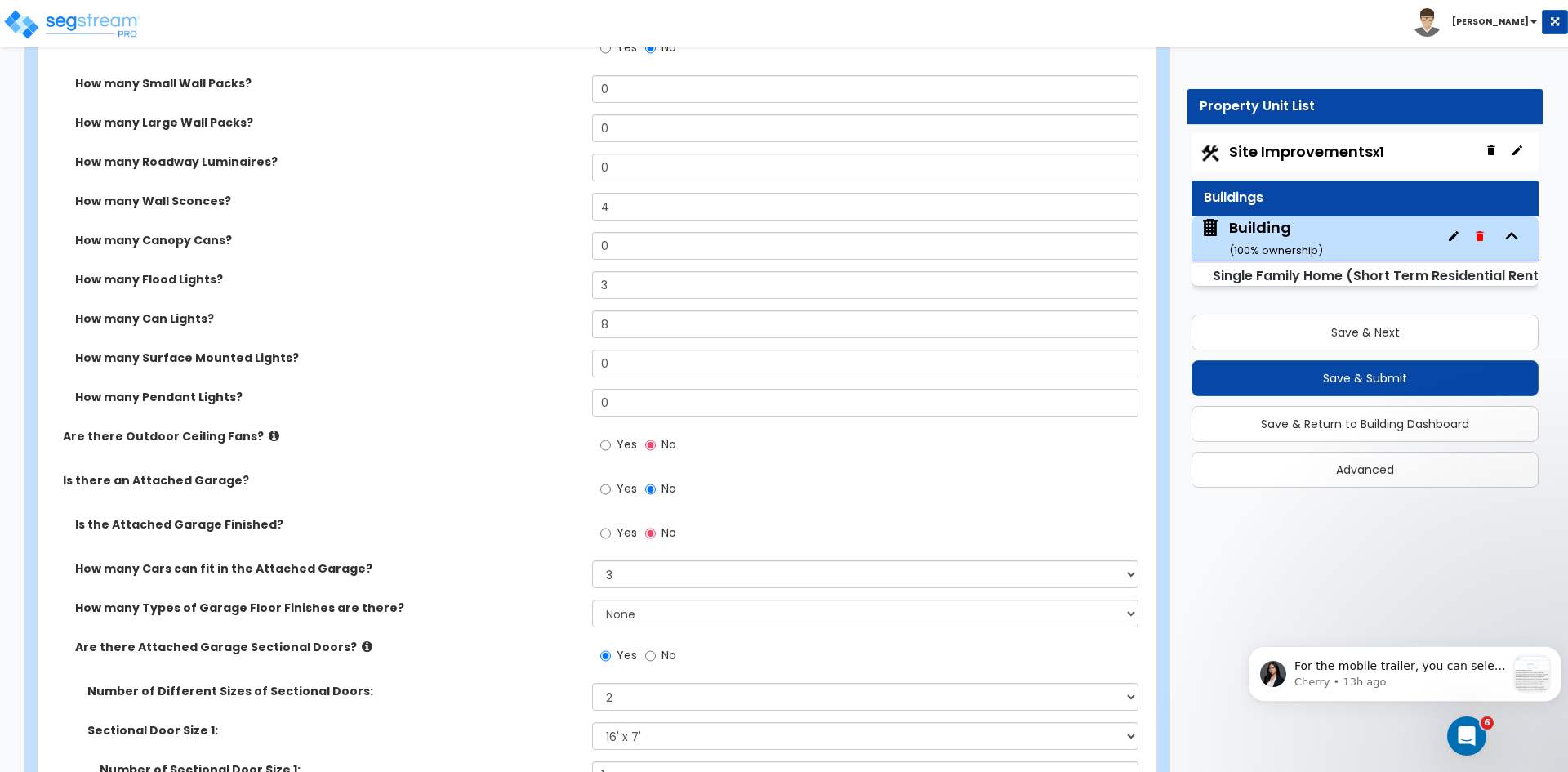
click at [399, 329] on div "How many Can Lights? 8" at bounding box center [592, 330] width 1108 height 39
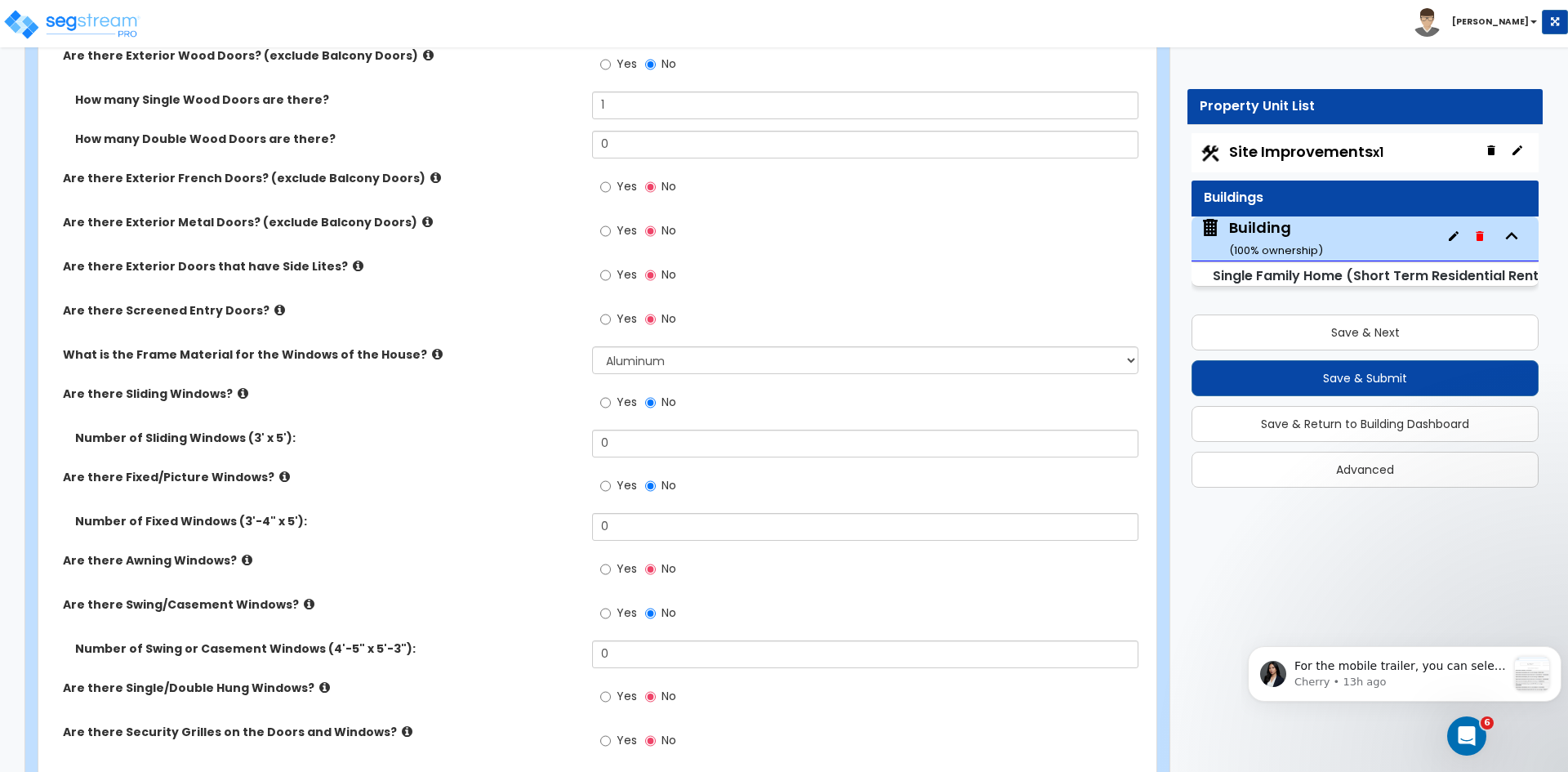
scroll to position [2880, 0]
click at [624, 440] on input "0" at bounding box center [865, 443] width 546 height 28
type input "10"
click at [640, 524] on input "0" at bounding box center [865, 525] width 546 height 28
type input "6"
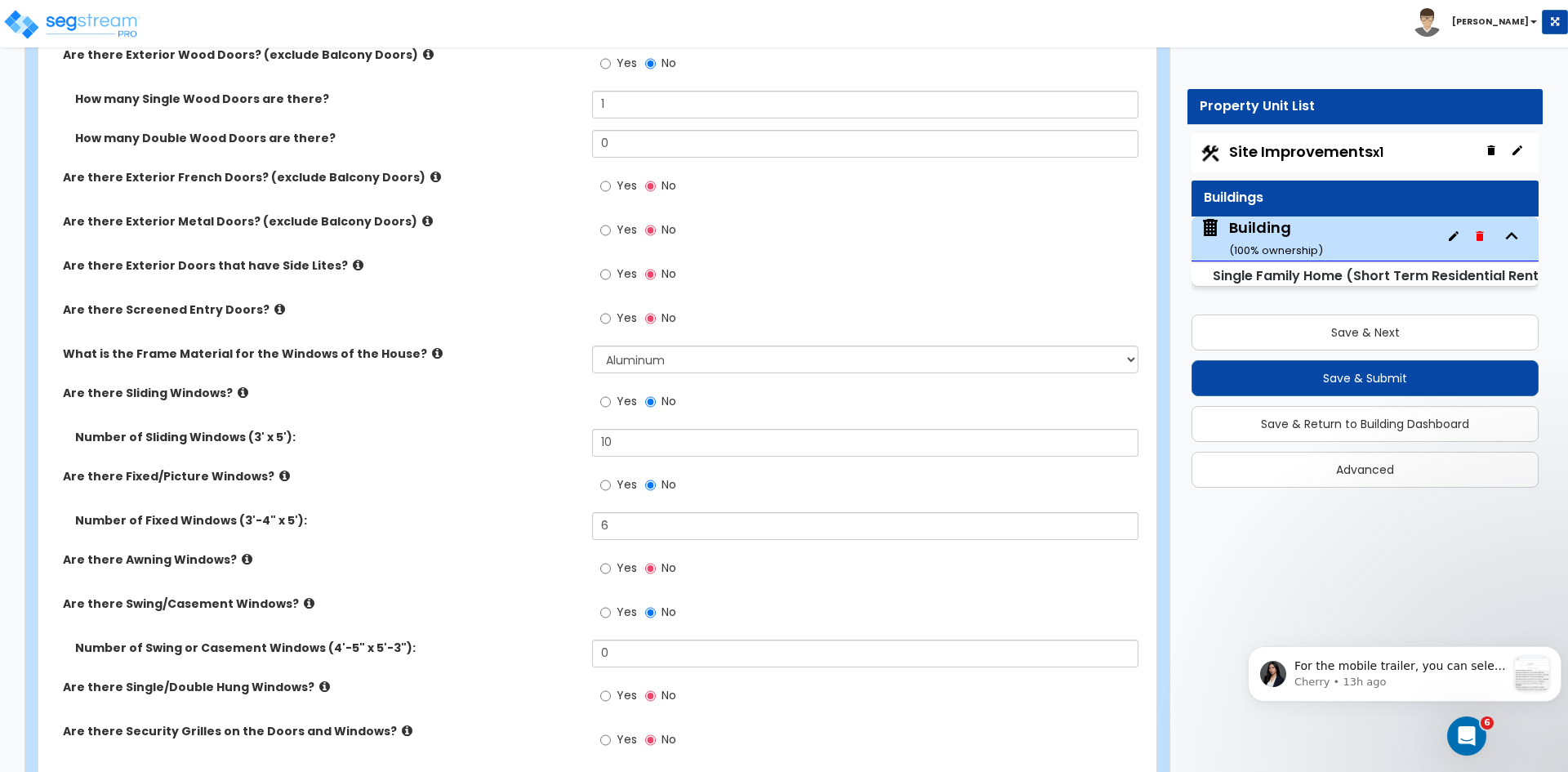
click at [514, 532] on div "Number of Fixed Windows (3'-4" x 5'): 6" at bounding box center [592, 531] width 1108 height 39
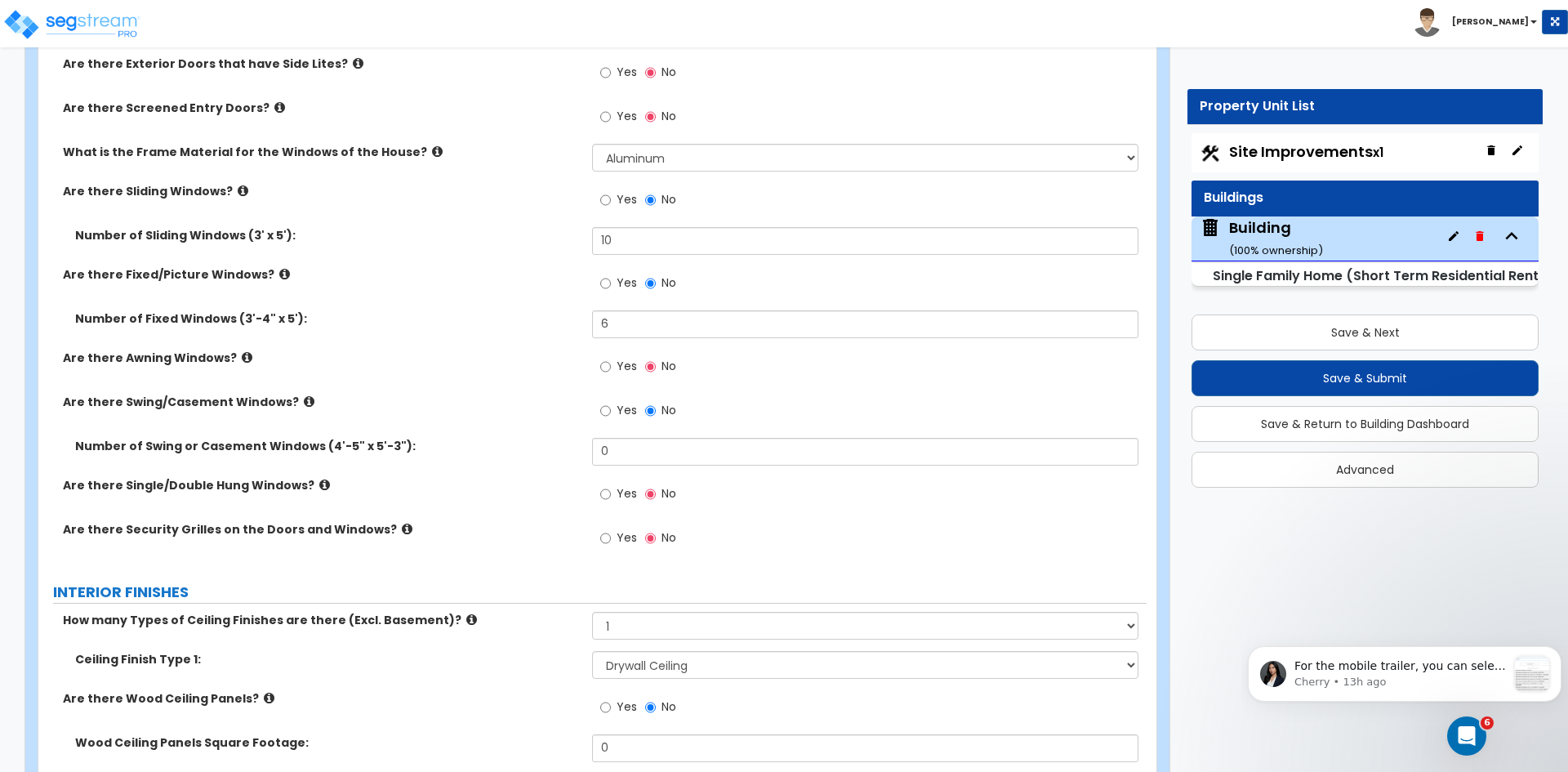
scroll to position [3083, 0]
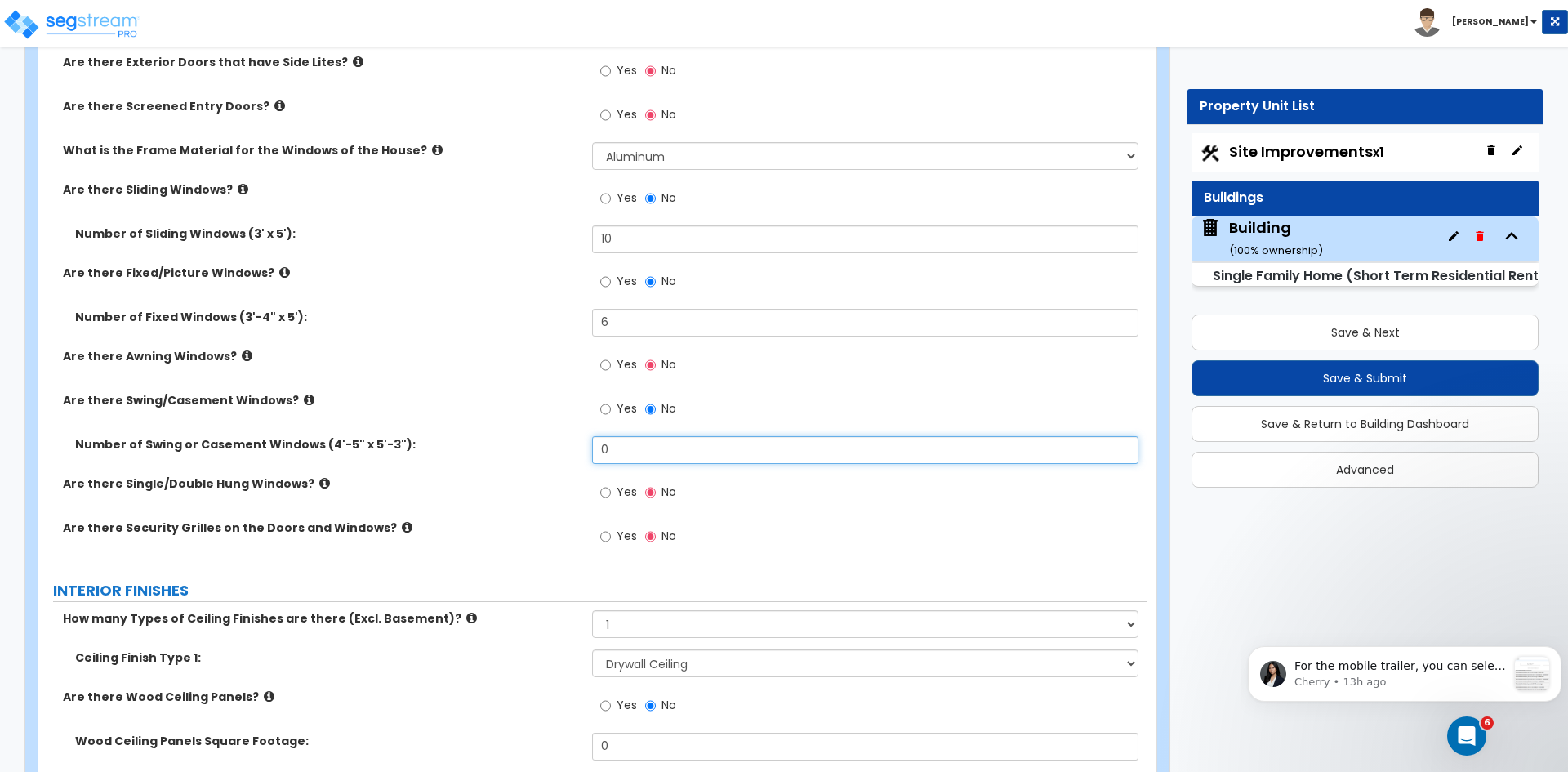
click at [620, 449] on input "0" at bounding box center [865, 450] width 546 height 28
type input "4"
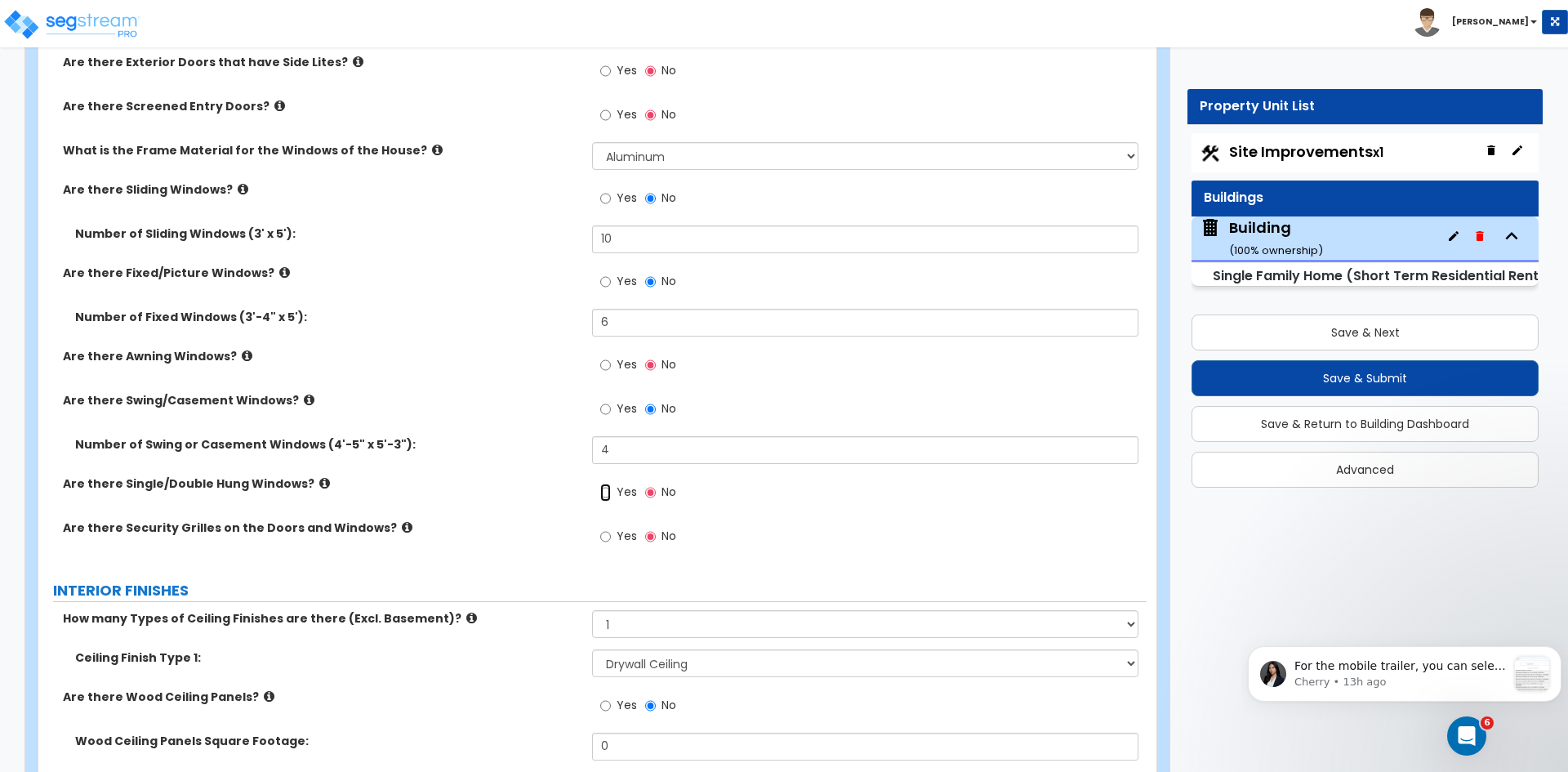
click at [602, 489] on input "Yes" at bounding box center [605, 492] width 10 height 18
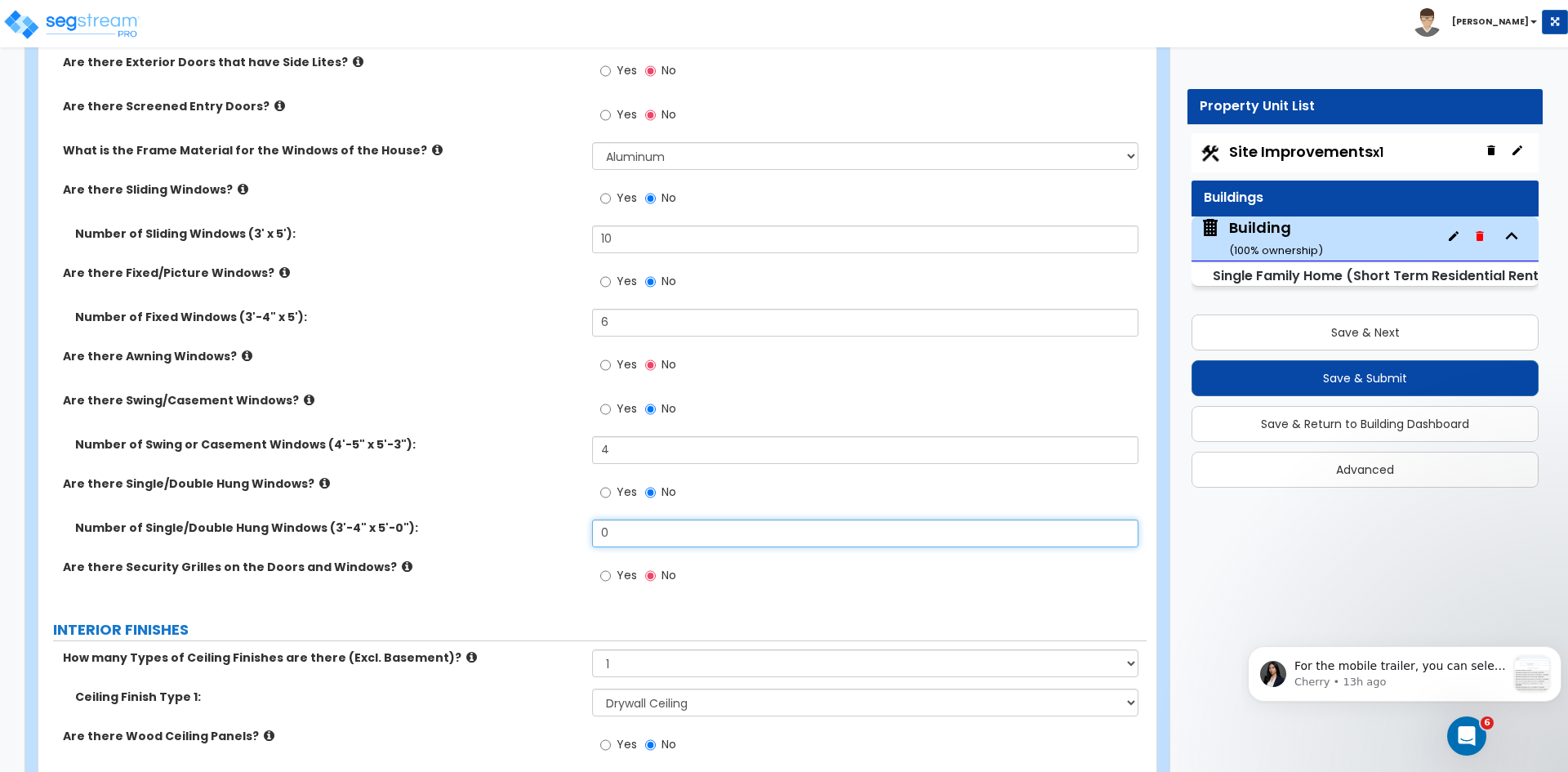
click at [625, 534] on input "0" at bounding box center [865, 533] width 546 height 28
type input "4"
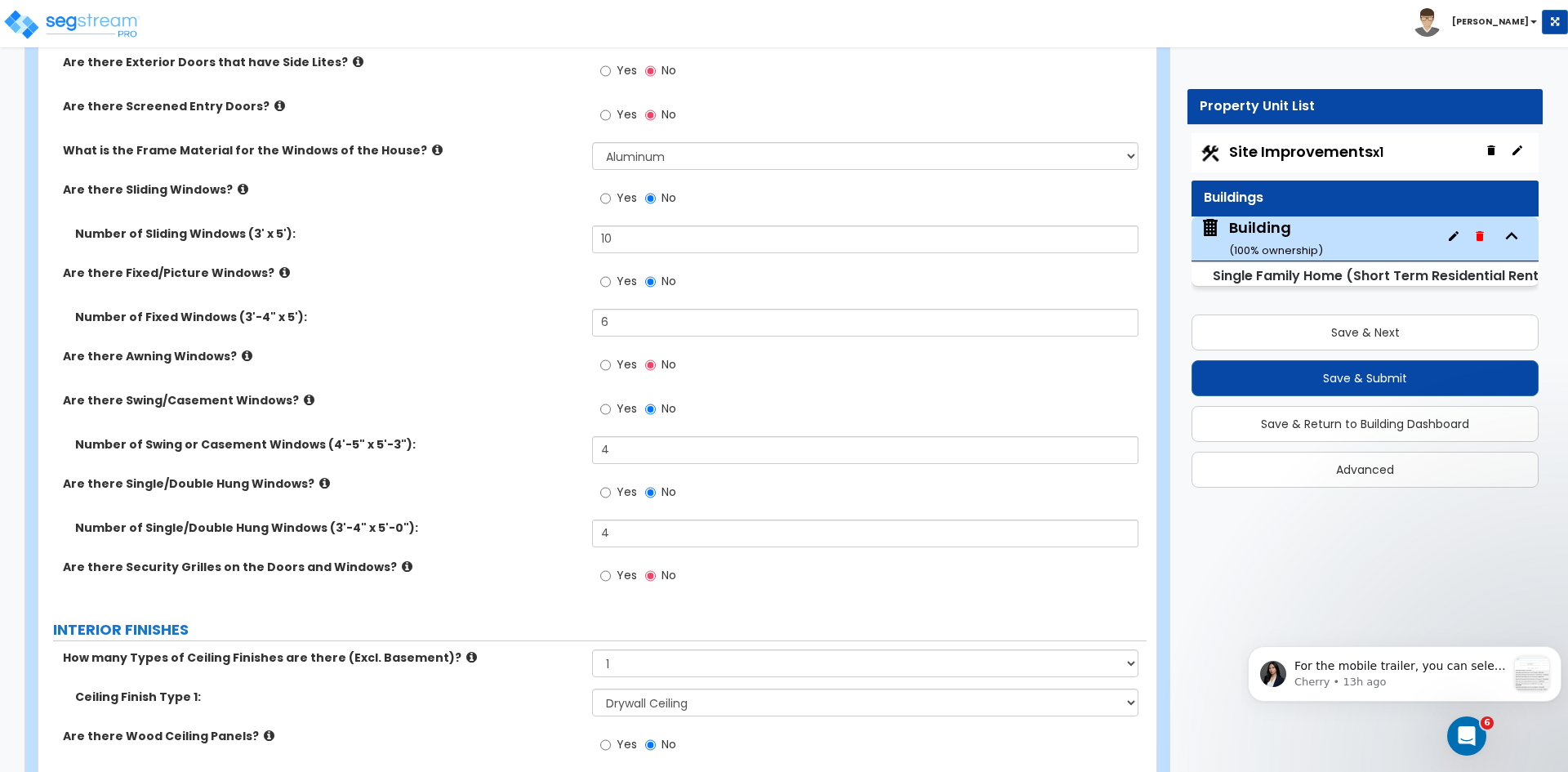
click at [485, 537] on div "Number of Single/Double Hung Windows (3'-4" x 5'-0"): 4" at bounding box center [592, 538] width 1108 height 39
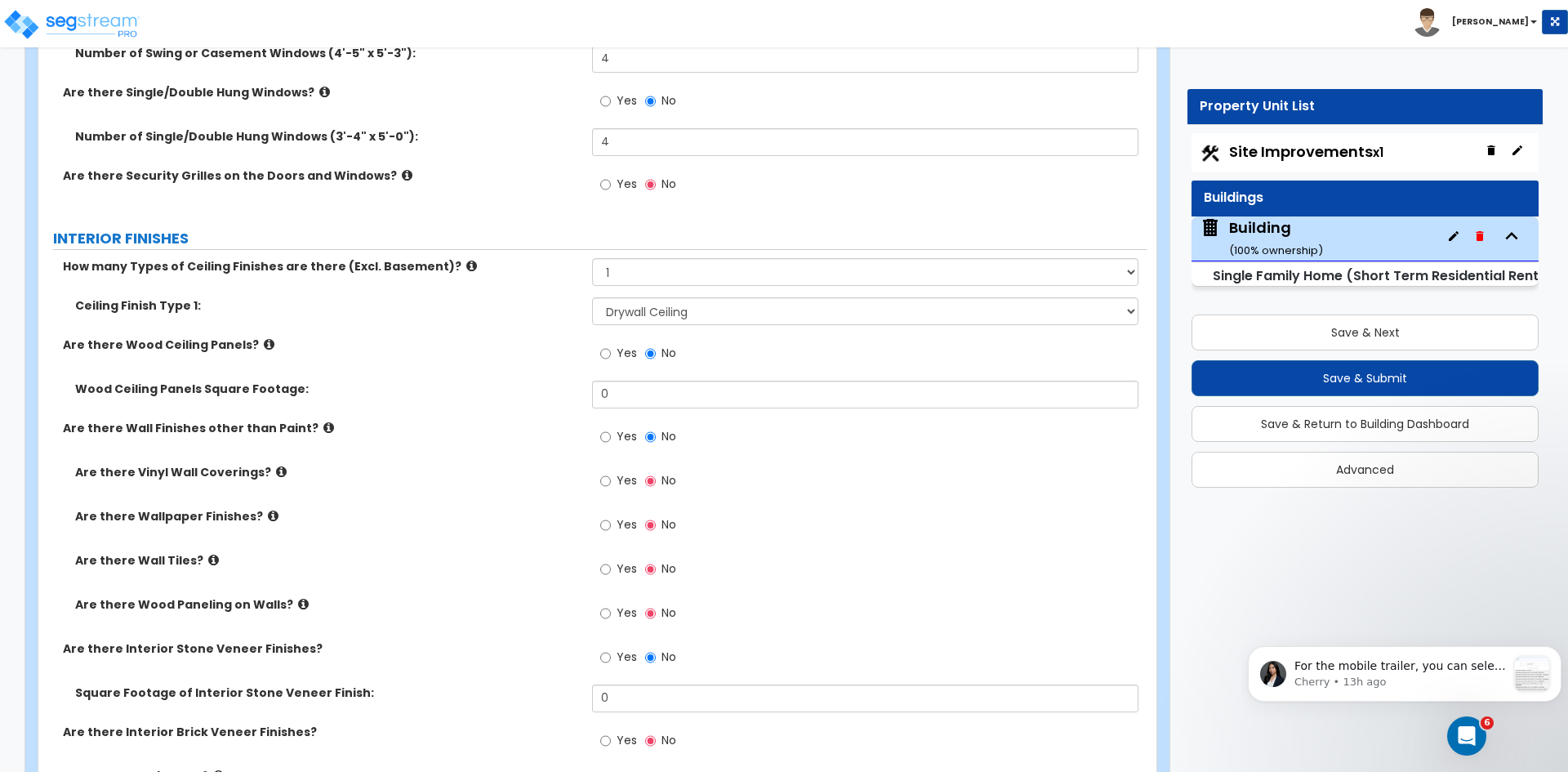
scroll to position [3475, 0]
click at [626, 390] on input "0" at bounding box center [865, 394] width 546 height 28
type input "1,275"
click at [497, 470] on label "Are there Vinyl Wall Coverings?" at bounding box center [327, 472] width 505 height 17
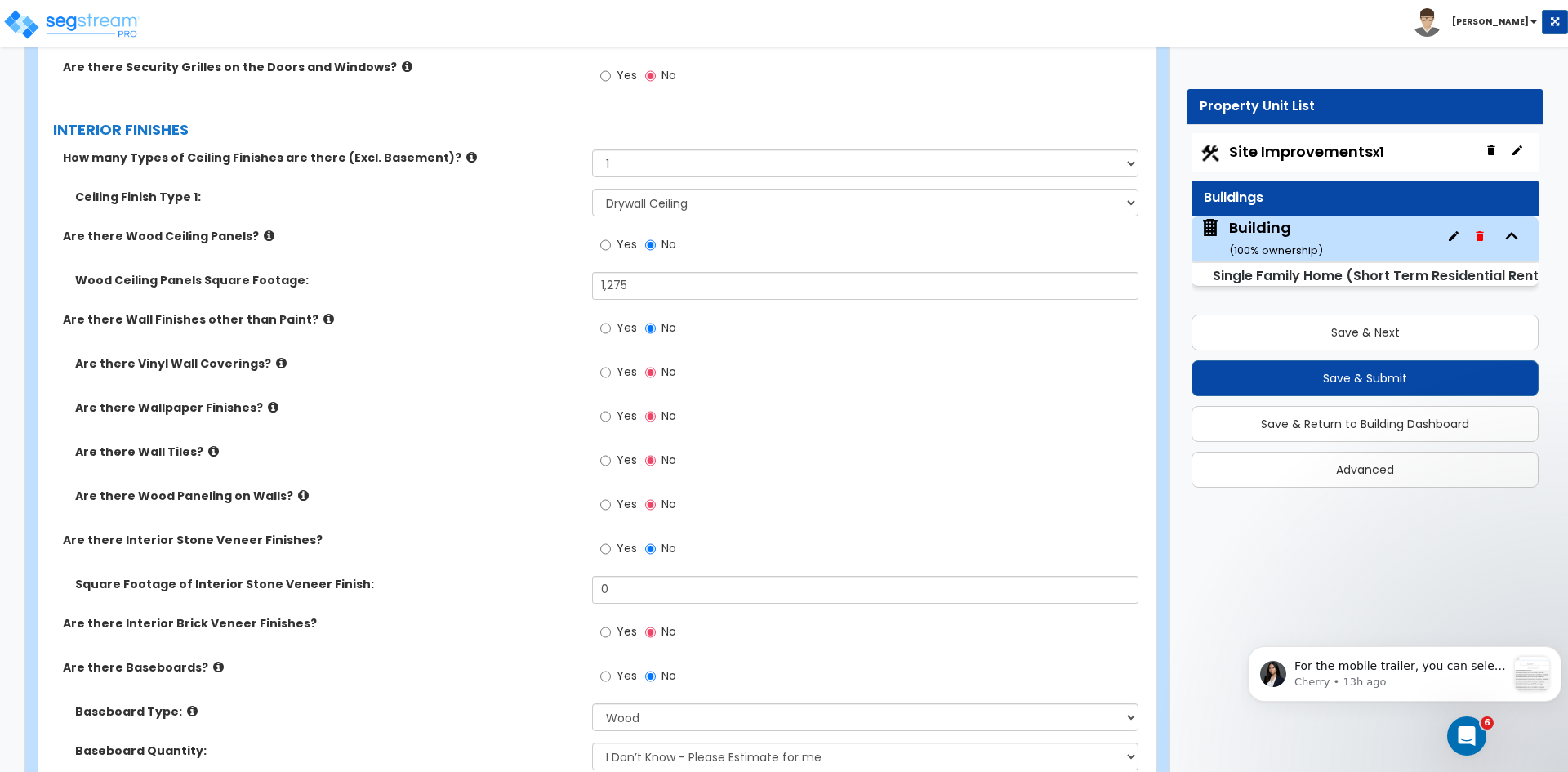
scroll to position [3584, 0]
click at [606, 504] on input "Yes" at bounding box center [605, 503] width 10 height 18
radio input "true"
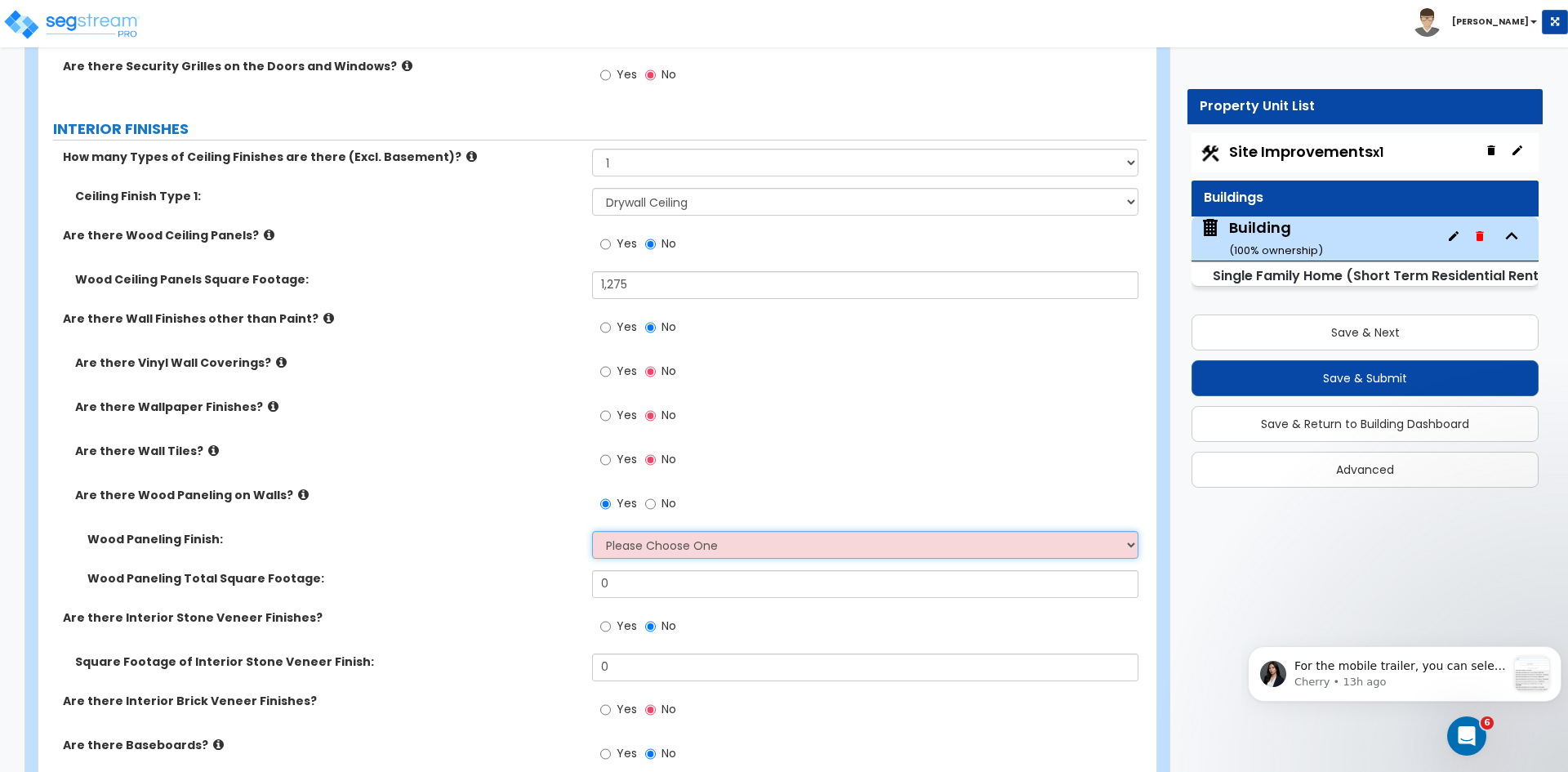
click at [636, 540] on select "Please Choose One Birch Mahogany Oak or Cherry Rosewood Teak I Don't Know, Plea…" at bounding box center [865, 545] width 546 height 28
select select "6"
click at [592, 531] on select "Please Choose One Birch Mahogany Oak or Cherry Rosewood Teak I Don't Know, Plea…" at bounding box center [865, 545] width 546 height 28
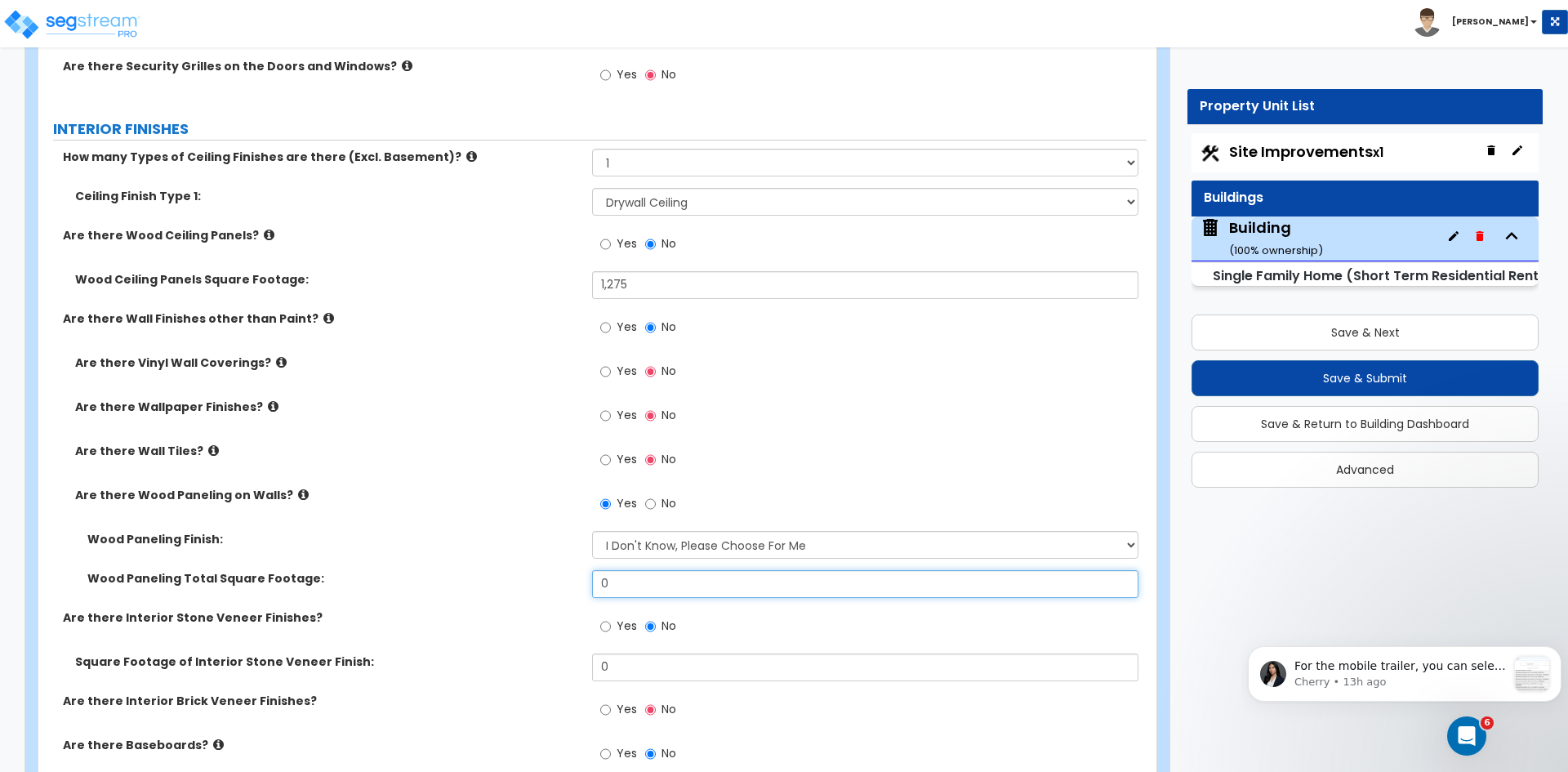
click at [637, 587] on input "0" at bounding box center [865, 584] width 546 height 28
type input "1,250"
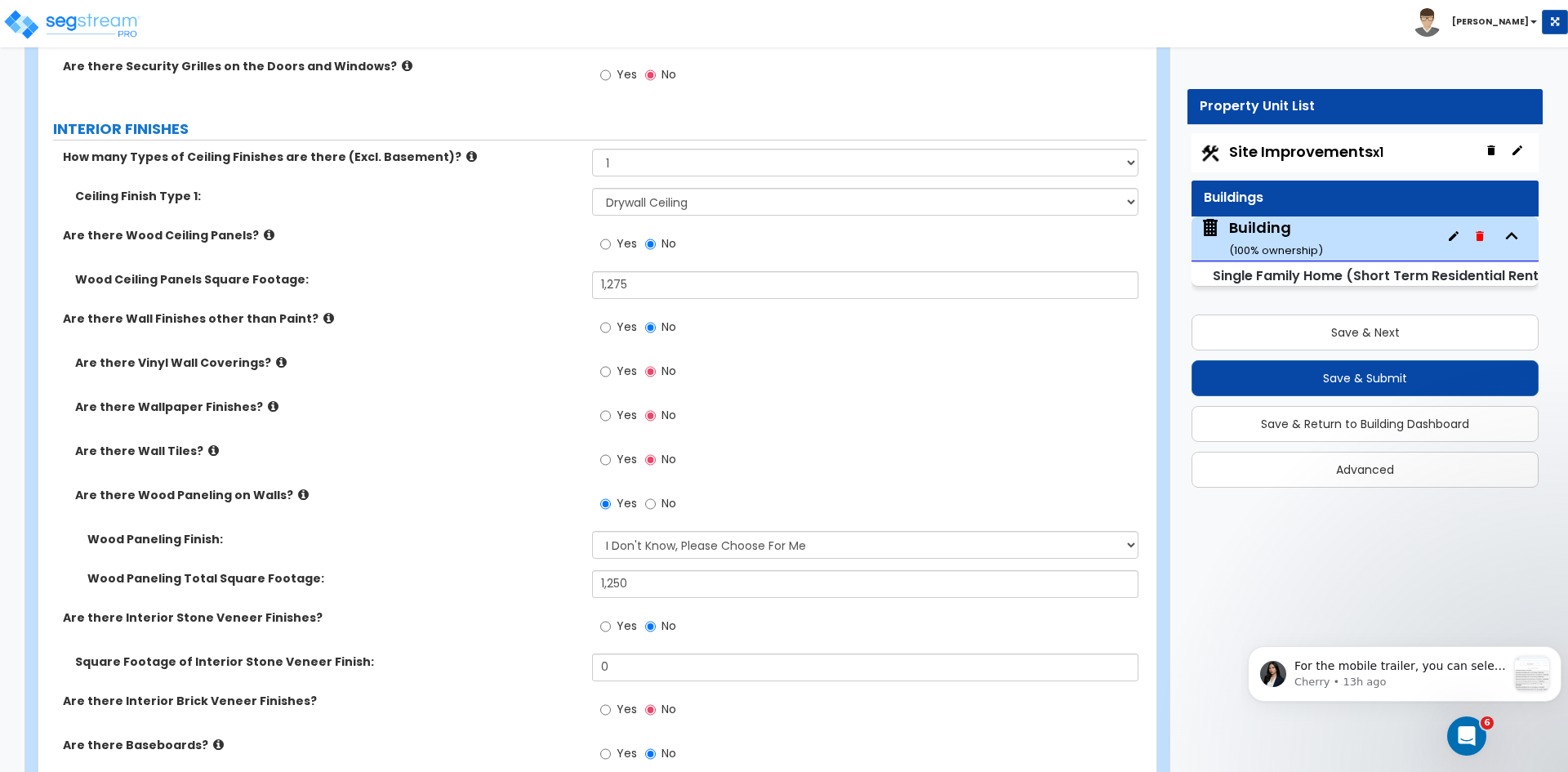
click at [495, 551] on div "Wood Paneling Finish: Please Choose One Birch Mahogany Oak or Cherry Rosewood T…" at bounding box center [592, 551] width 1108 height 39
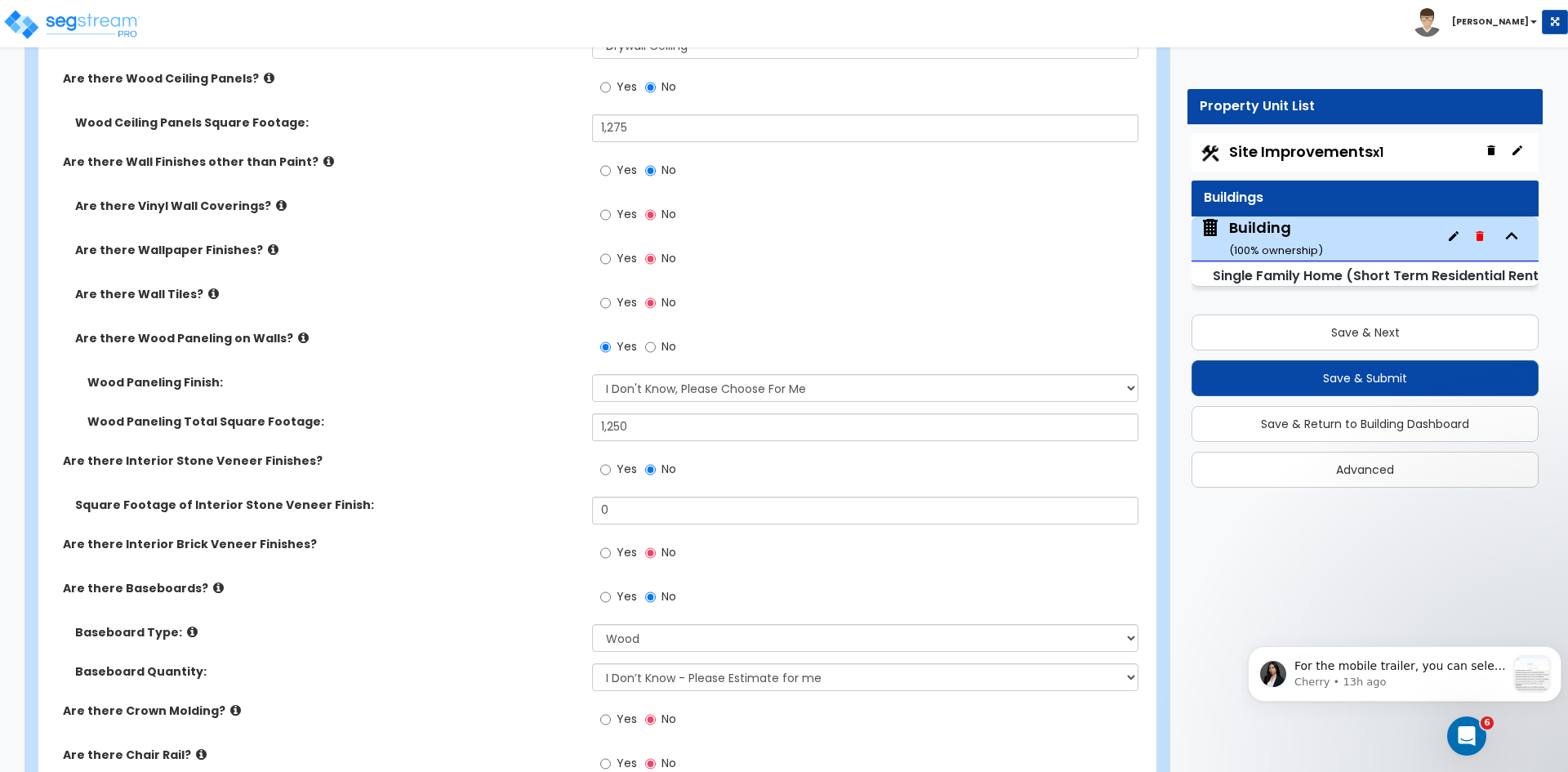
scroll to position [3745, 0]
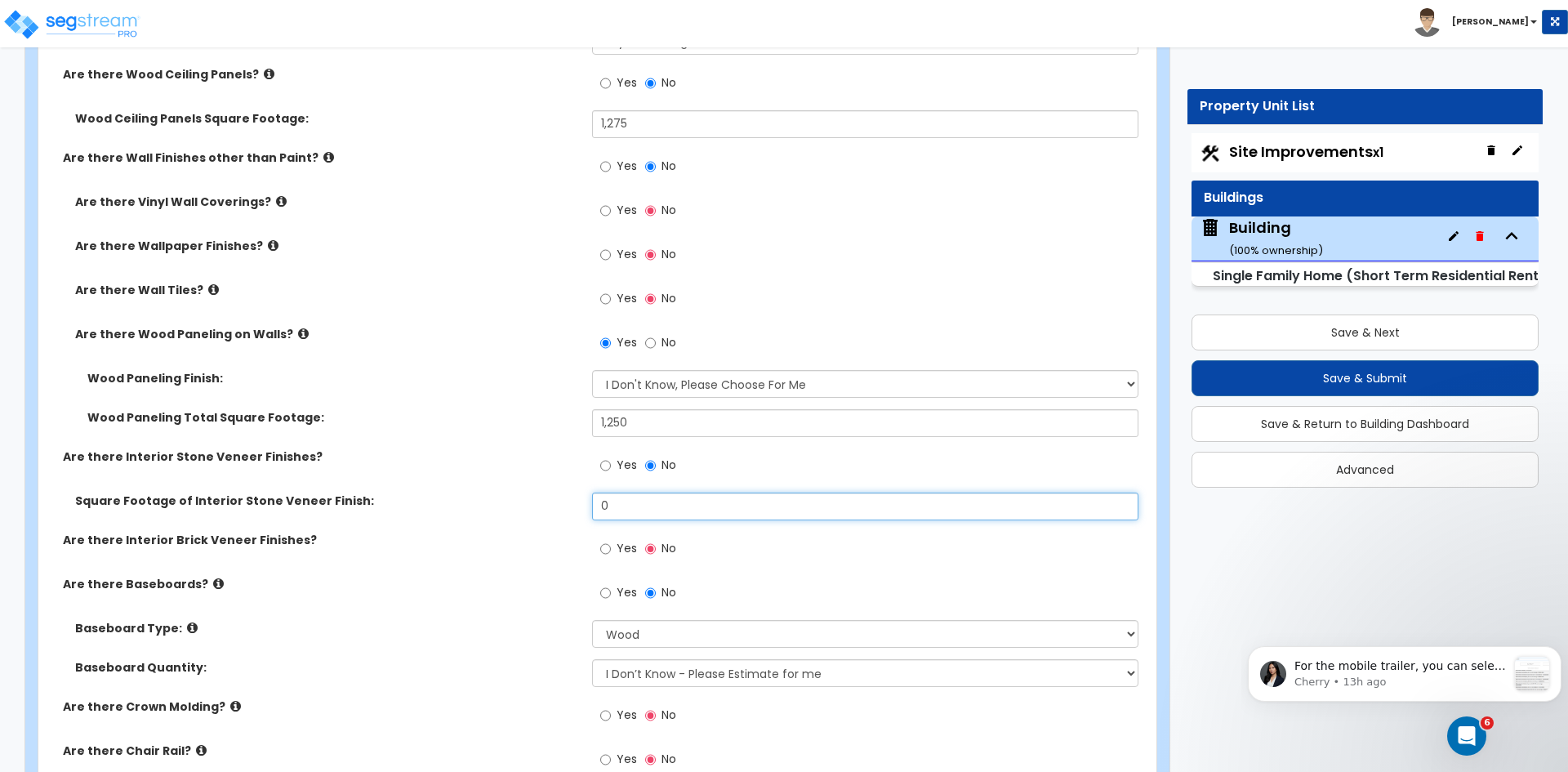
click at [618, 505] on input "0" at bounding box center [865, 506] width 546 height 28
type input "200"
click at [483, 515] on div "Square Footage of Interior Stone Veneer Finish: 200" at bounding box center [592, 512] width 1108 height 39
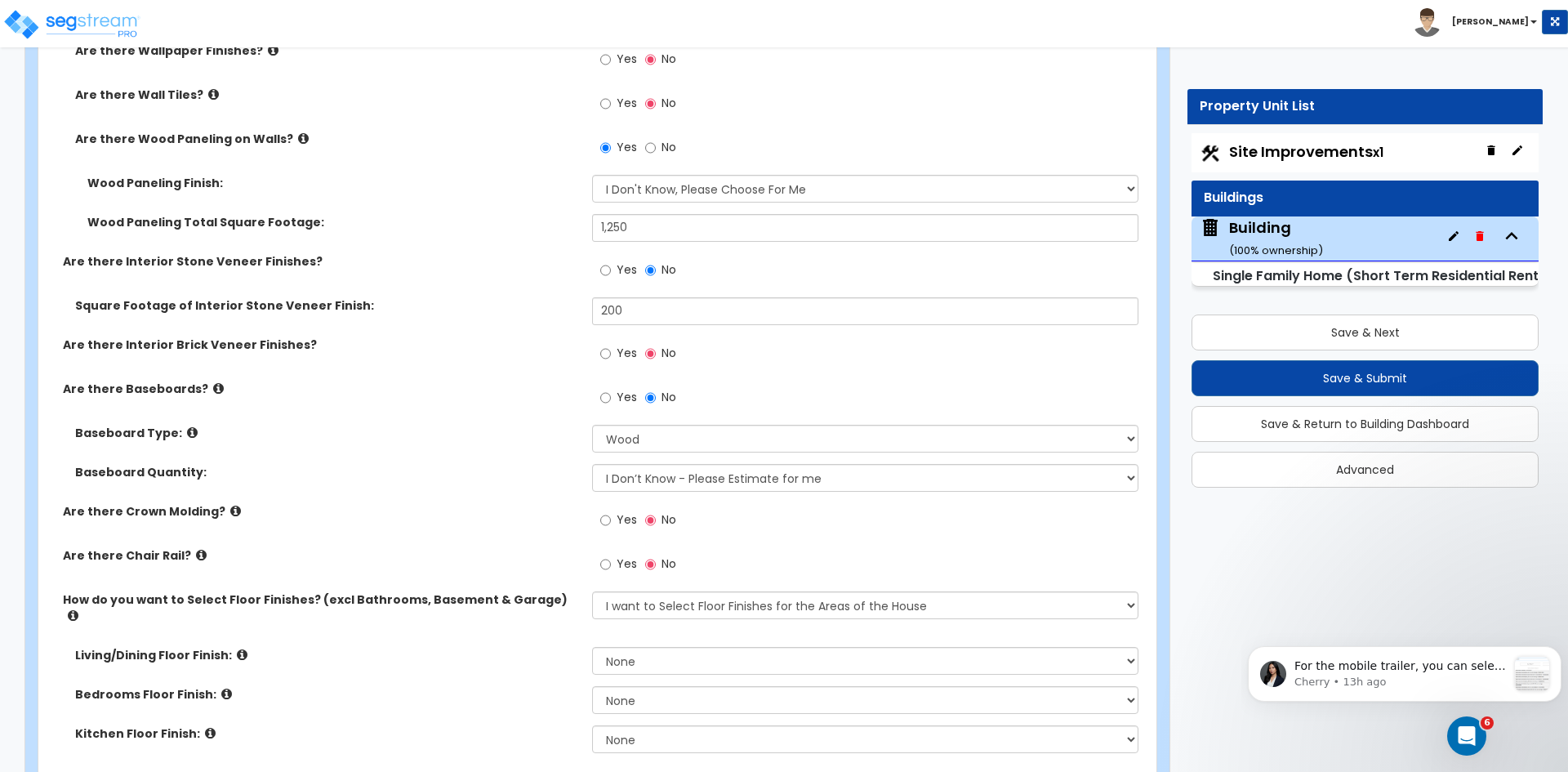
scroll to position [4056, 0]
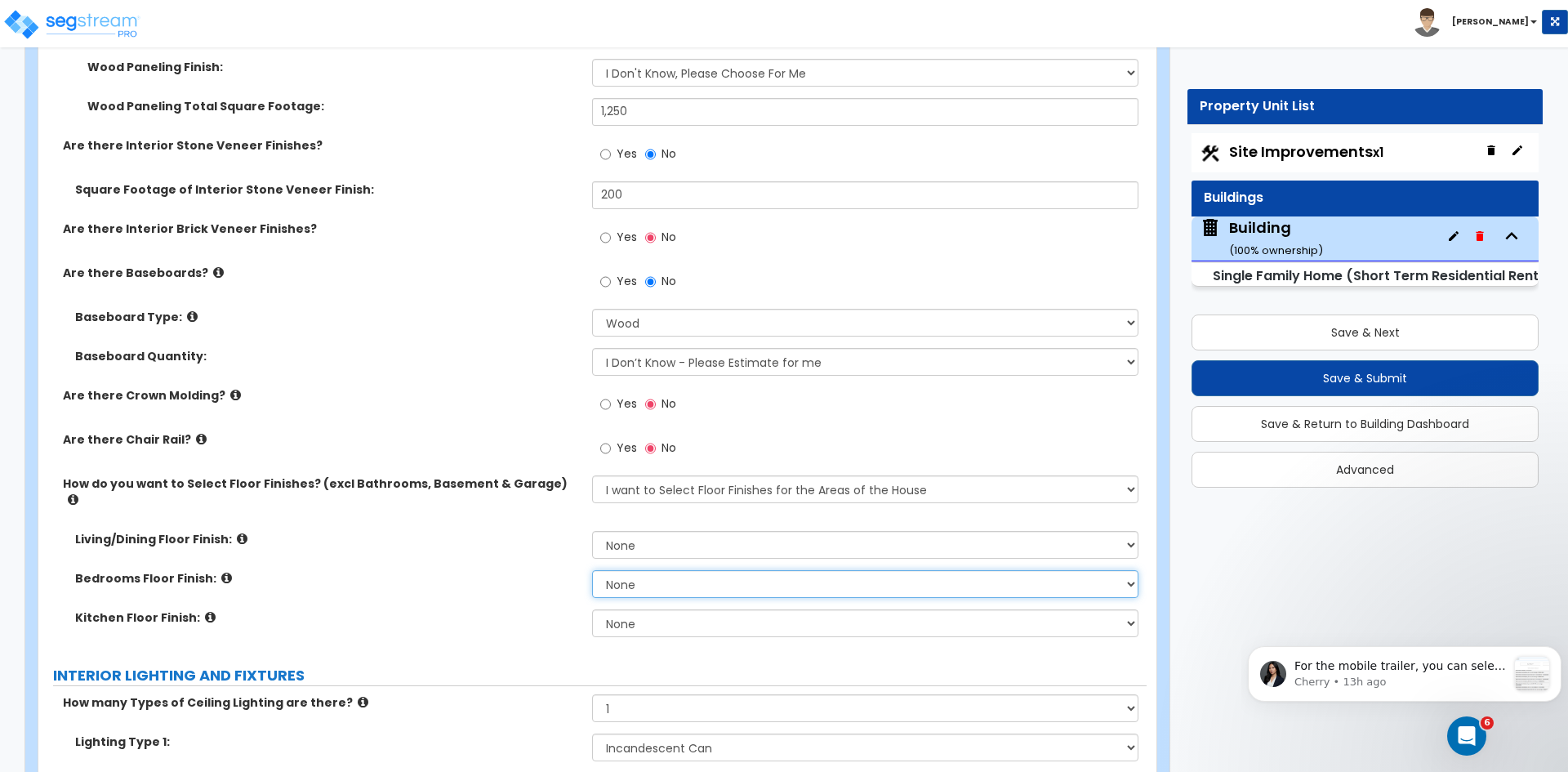
click at [639, 570] on select "None Tile Flooring Hardwood Flooring Resilient Laminate Flooring VCT Flooring S…" at bounding box center [865, 584] width 546 height 28
select select "5"
click at [592, 570] on select "None Tile Flooring Hardwood Flooring Resilient Laminate Flooring VCT Flooring S…" at bounding box center [865, 584] width 546 height 28
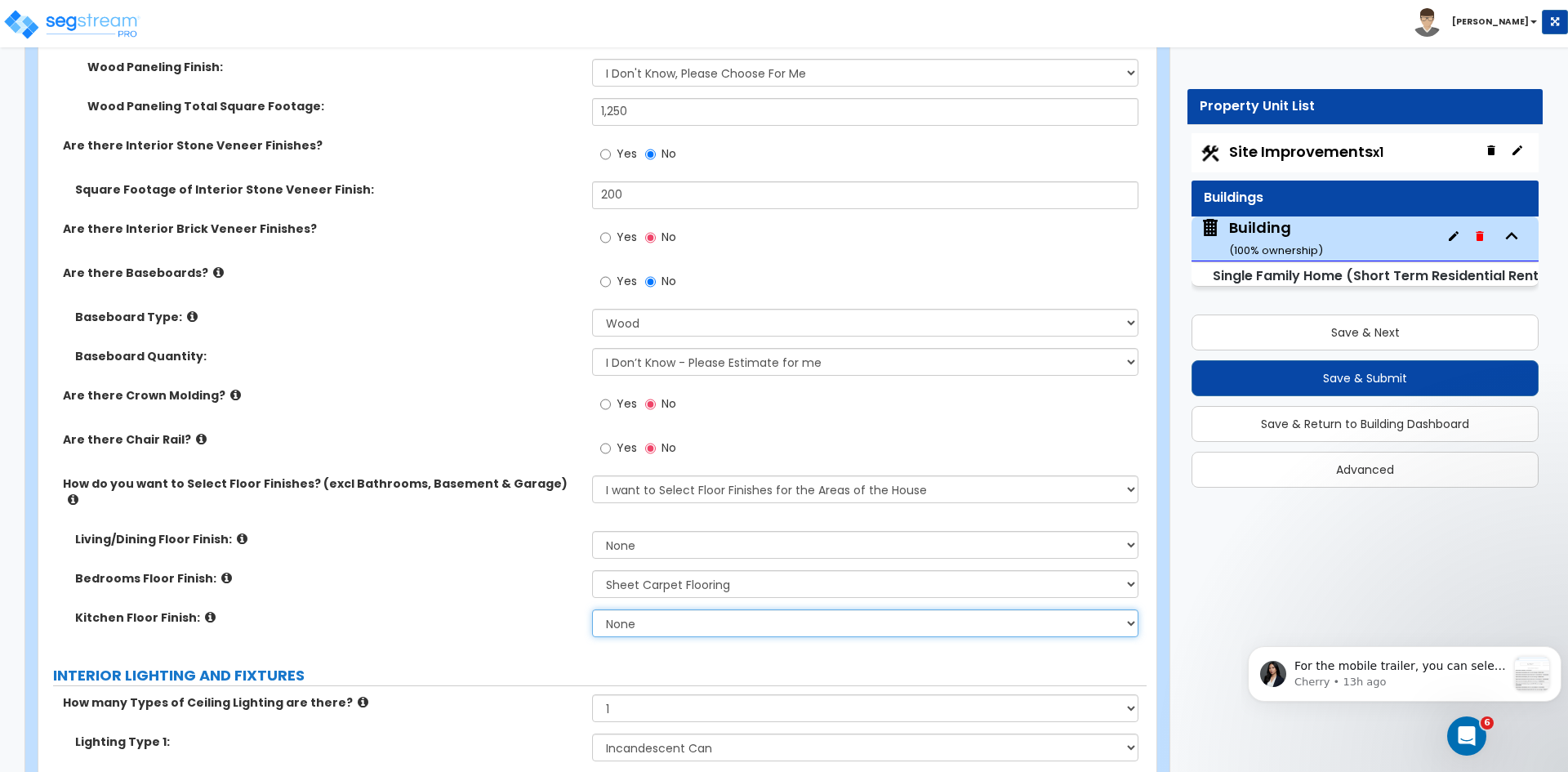
click at [638, 609] on select "None Tile Flooring Hardwood Flooring Resilient Laminate Flooring VCT Flooring S…" at bounding box center [865, 623] width 546 height 28
select select "1"
click at [592, 609] on select "None Tile Flooring Hardwood Flooring Resilient Laminate Flooring VCT Flooring S…" at bounding box center [865, 623] width 546 height 28
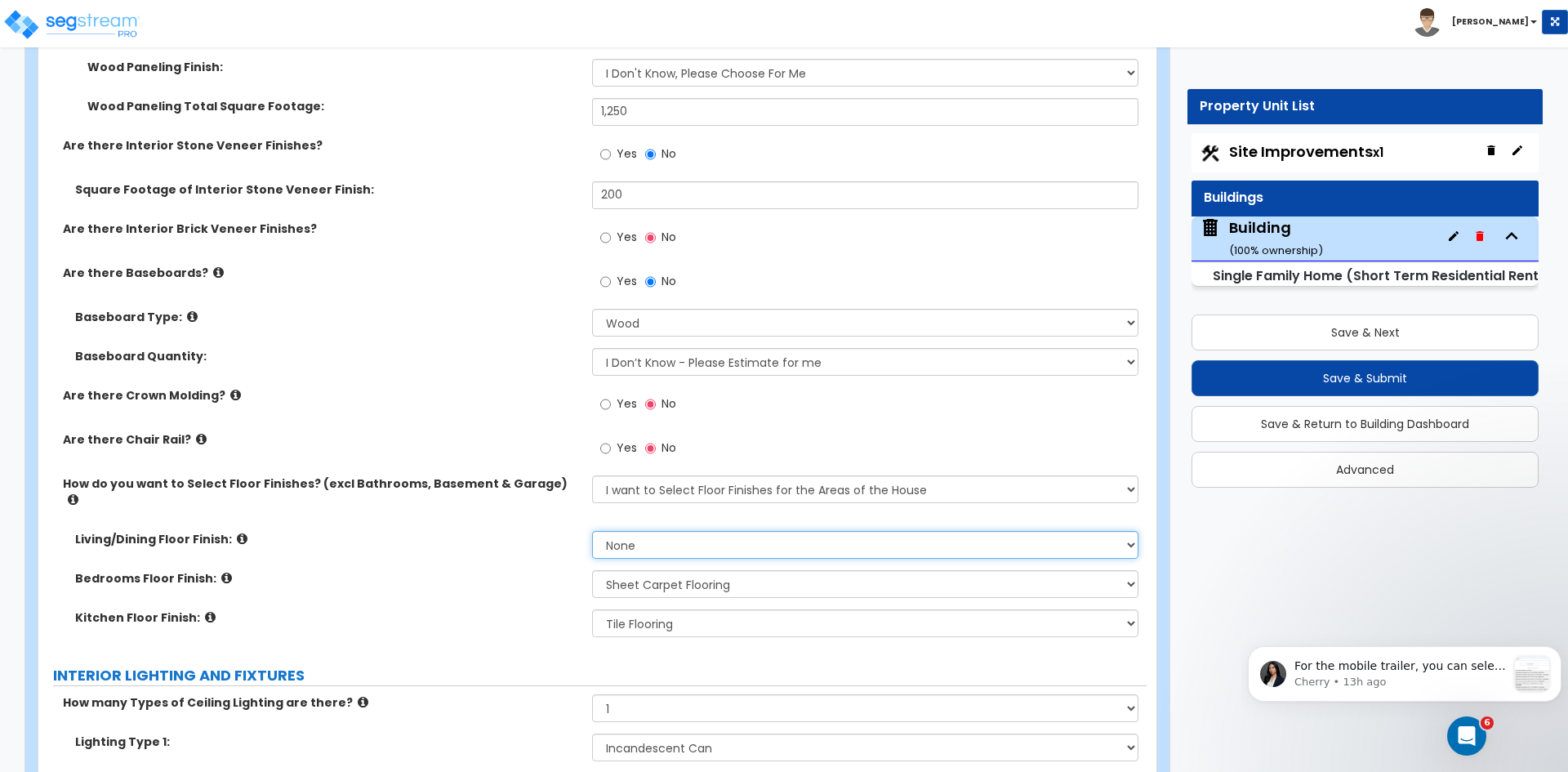
click at [638, 531] on select "None Tile Flooring Hardwood Flooring Resilient Laminate Flooring VCT Flooring S…" at bounding box center [865, 545] width 546 height 28
select select "2"
click at [592, 531] on select "None Tile Flooring Hardwood Flooring Resilient Laminate Flooring VCT Flooring S…" at bounding box center [865, 545] width 546 height 28
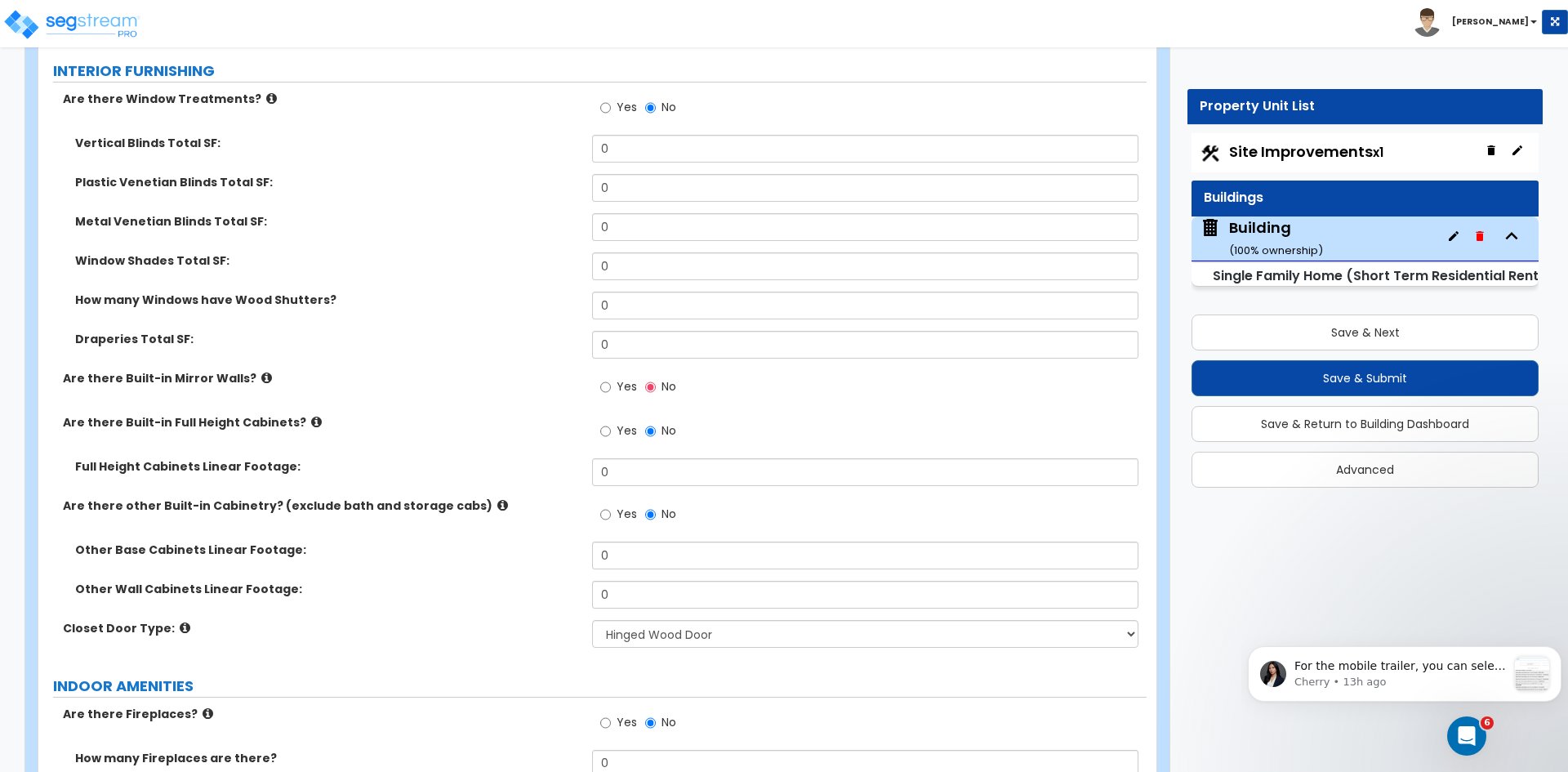
scroll to position [5128, 0]
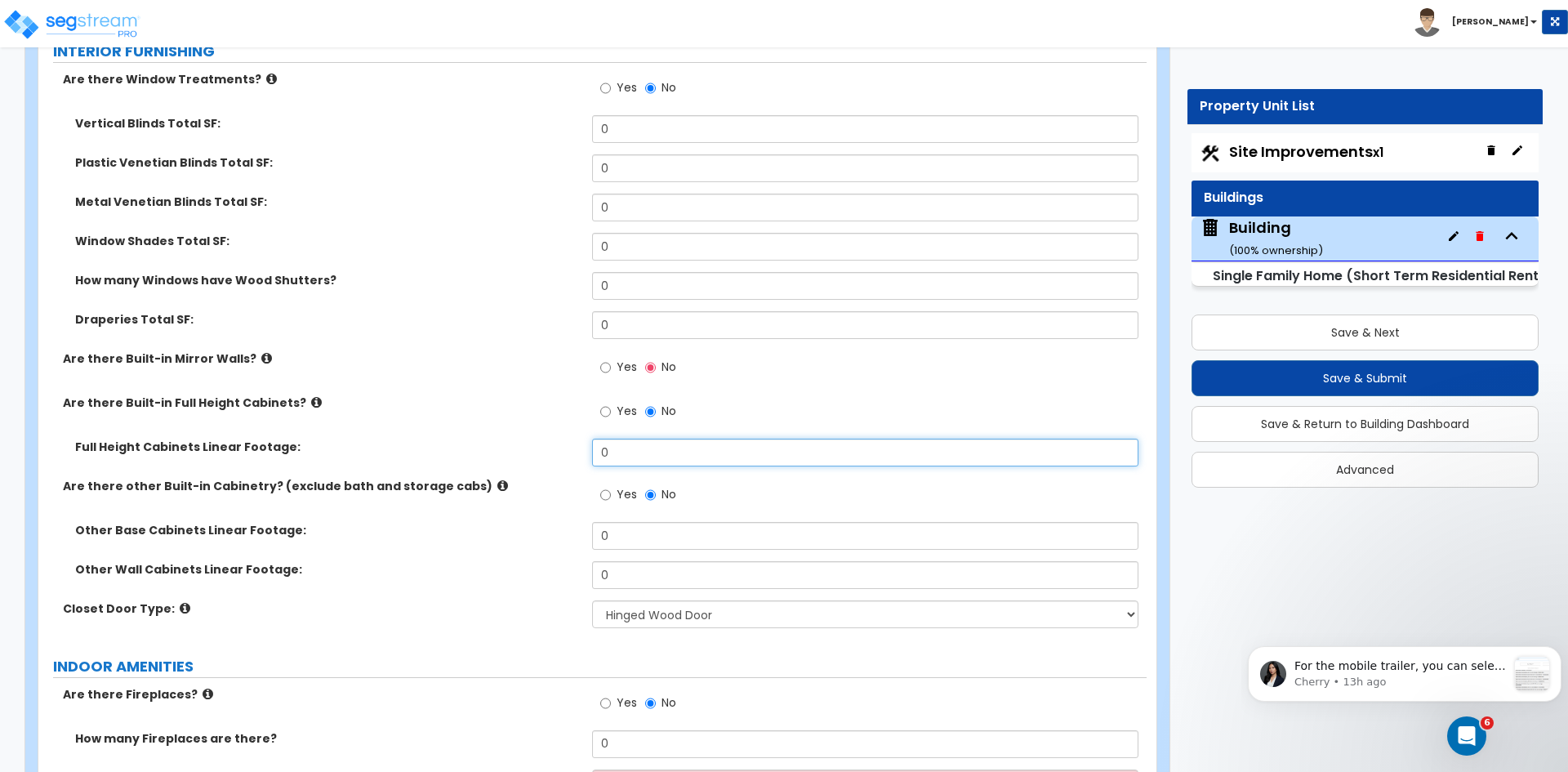
click at [631, 438] on input "0" at bounding box center [865, 452] width 546 height 28
type input "22"
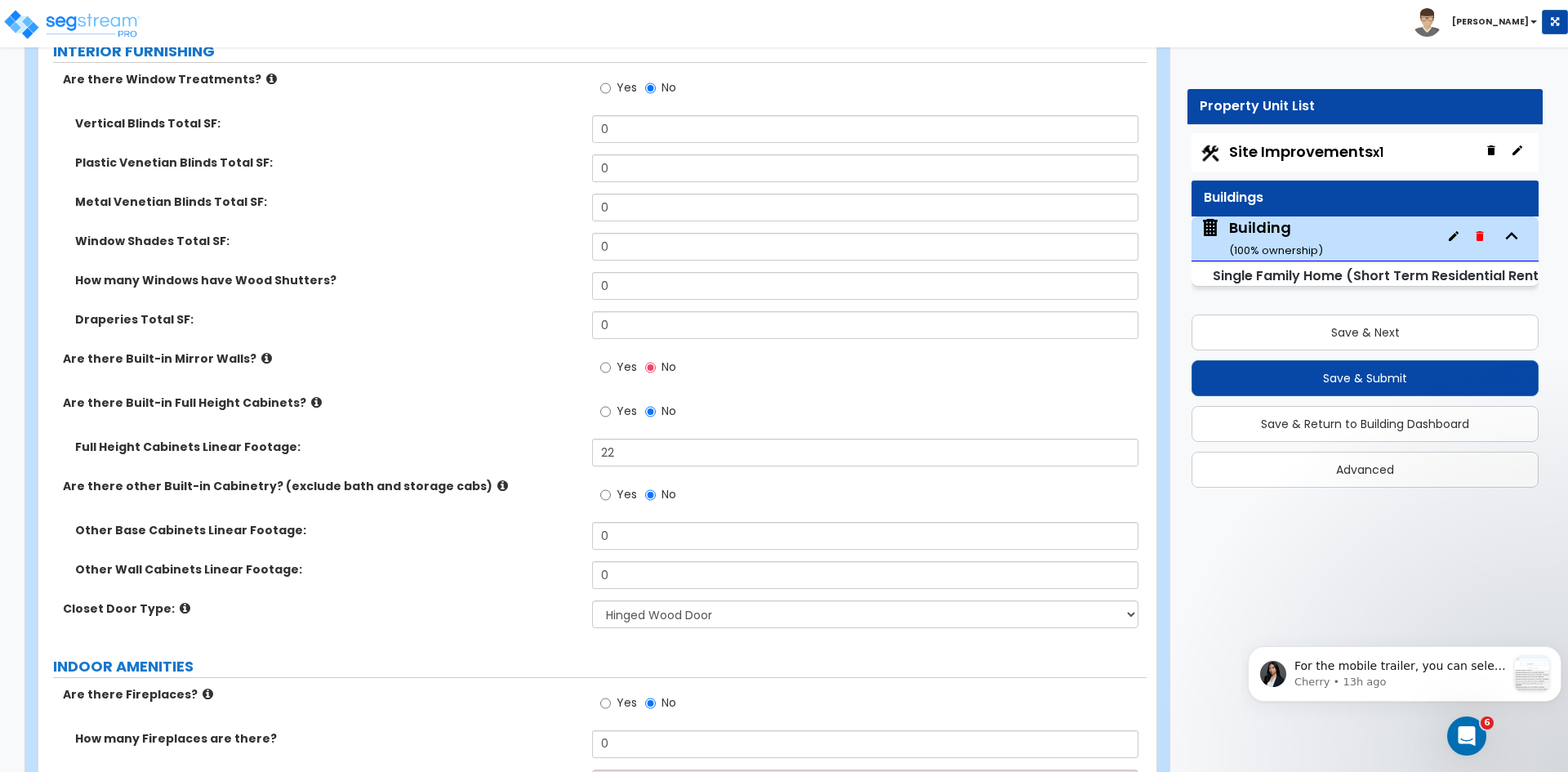
click at [535, 522] on label "Other Base Cabinets Linear Footage:" at bounding box center [327, 530] width 505 height 17
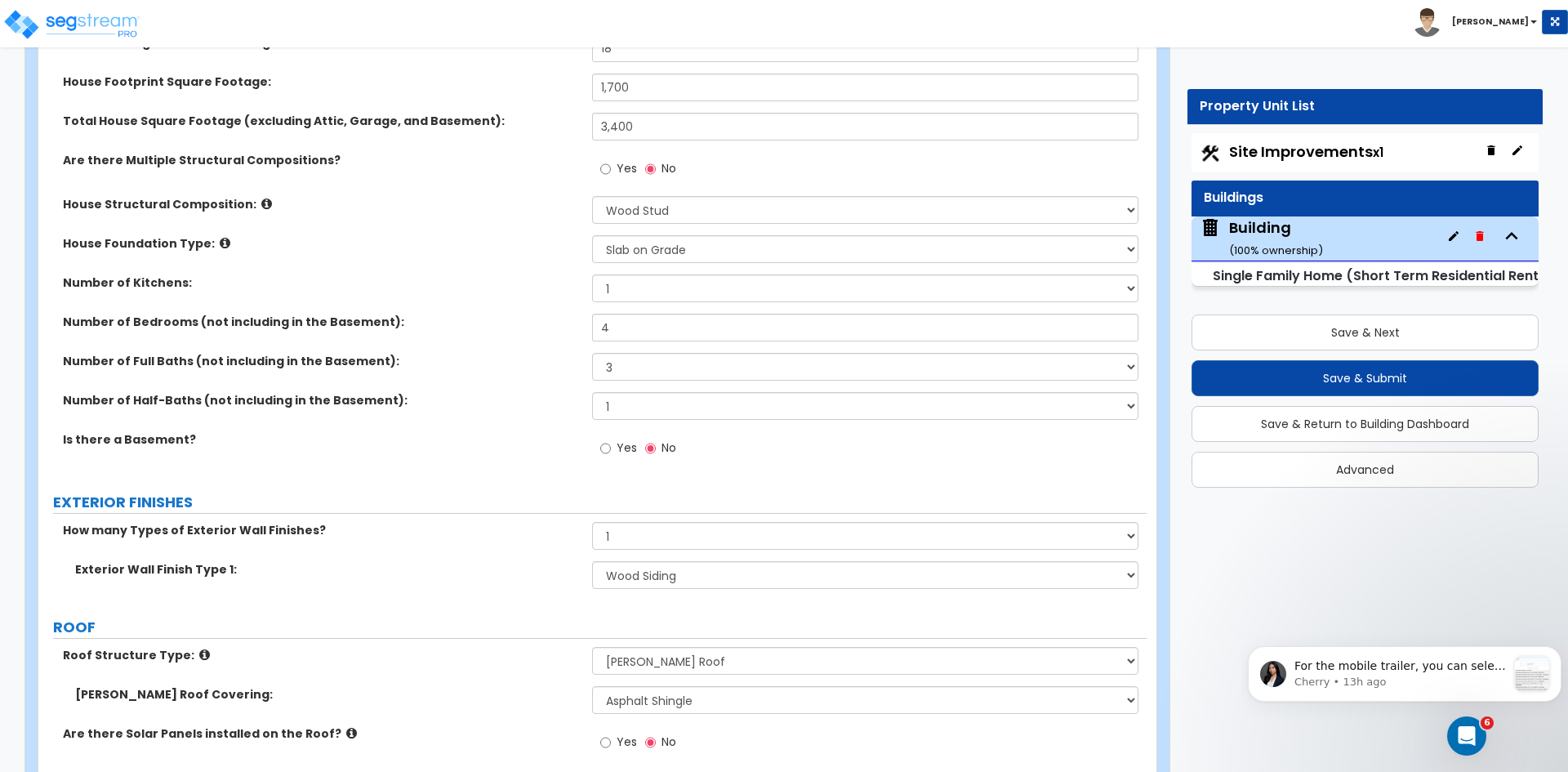
scroll to position [0, 0]
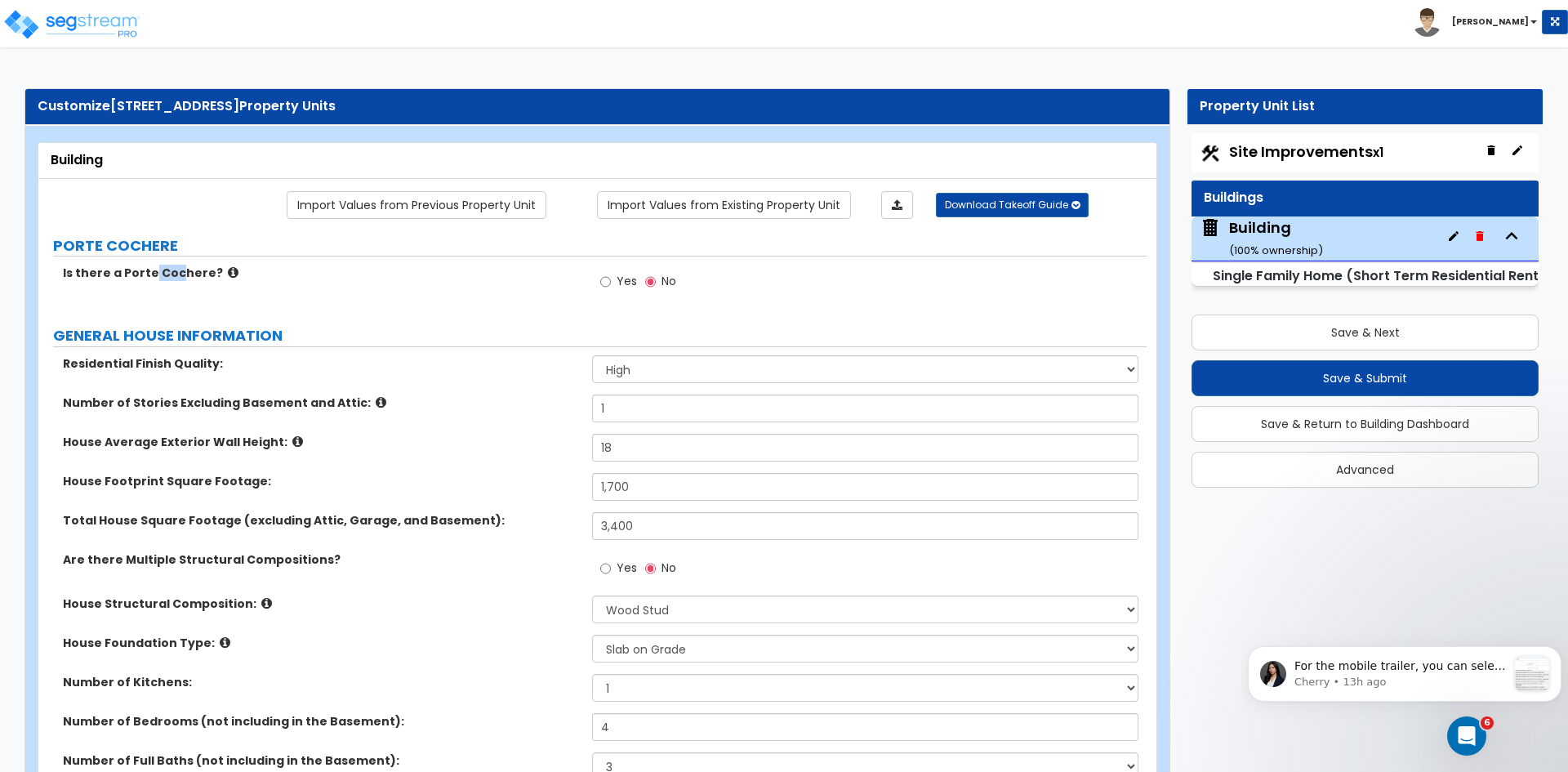
drag, startPoint x: 147, startPoint y: 265, endPoint x: 176, endPoint y: 266, distance: 29.0
click at [176, 266] on label "Is there a Porte Cochere?" at bounding box center [322, 272] width 517 height 17
drag, startPoint x: 126, startPoint y: 278, endPoint x: 163, endPoint y: 274, distance: 37.2
click at [163, 274] on label "Is there a Porte Cochere?" at bounding box center [322, 272] width 517 height 17
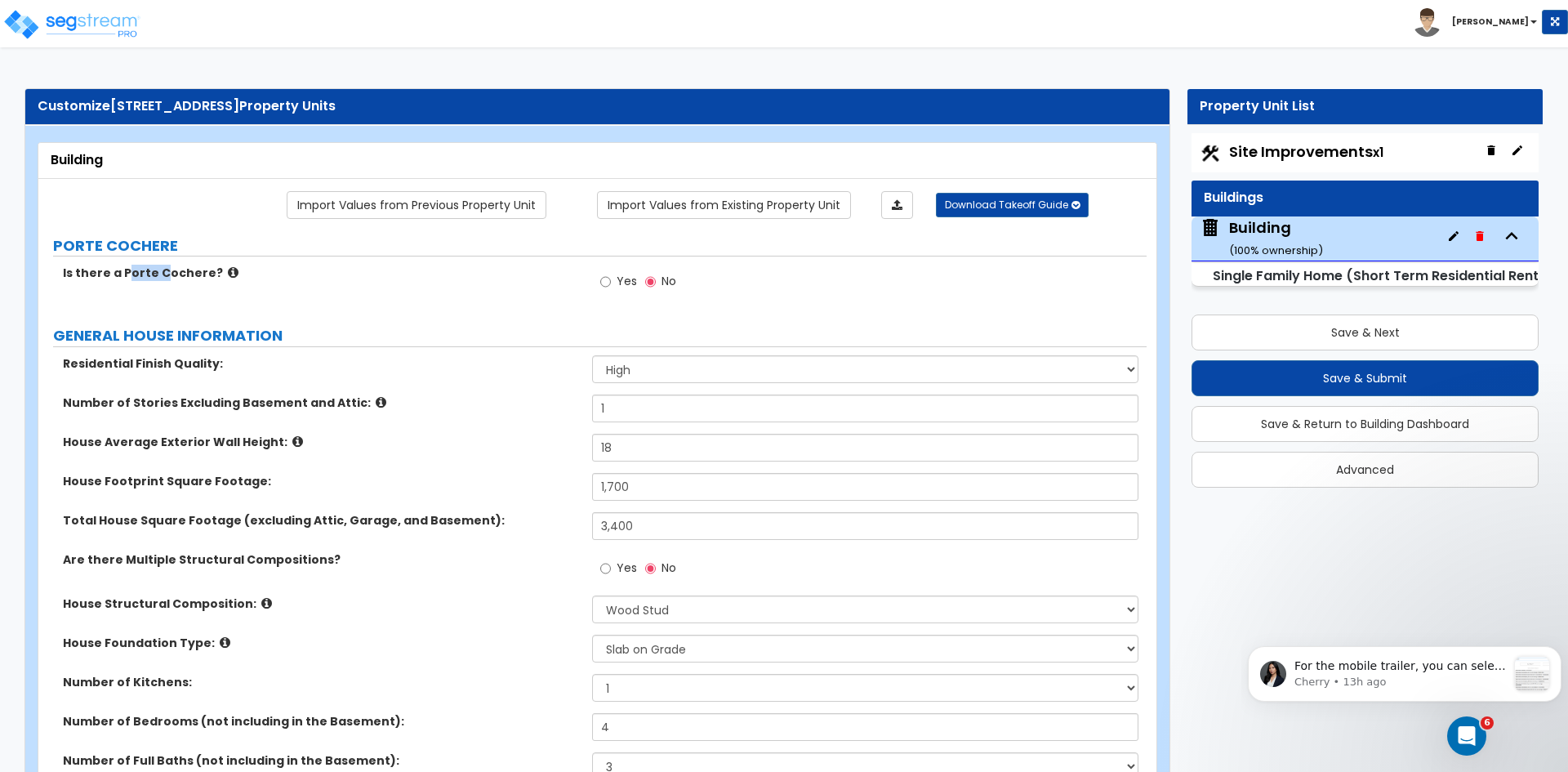
click at [69, 270] on label "Is there a Porte Cochere?" at bounding box center [322, 272] width 517 height 17
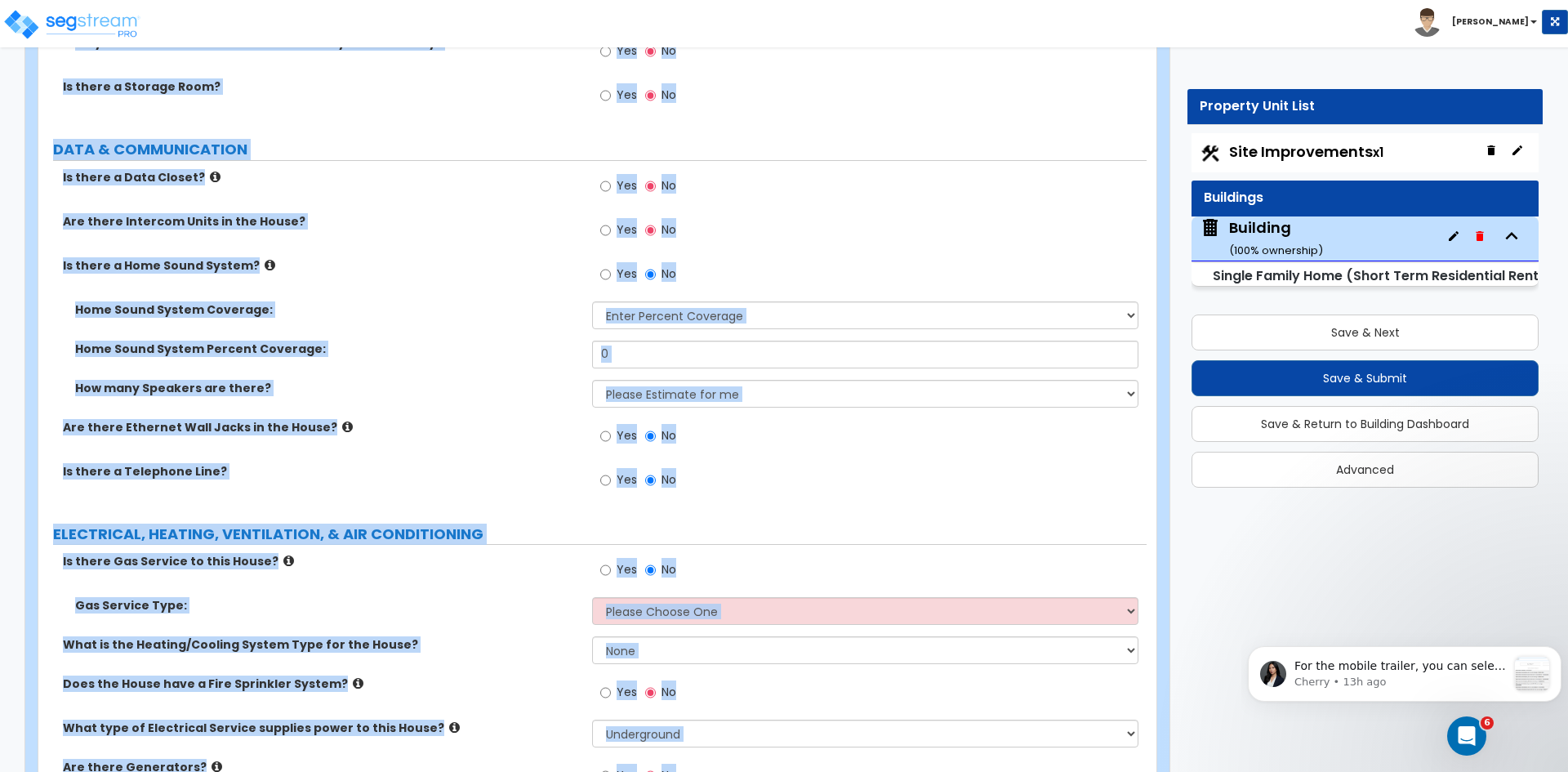
scroll to position [7768, 0]
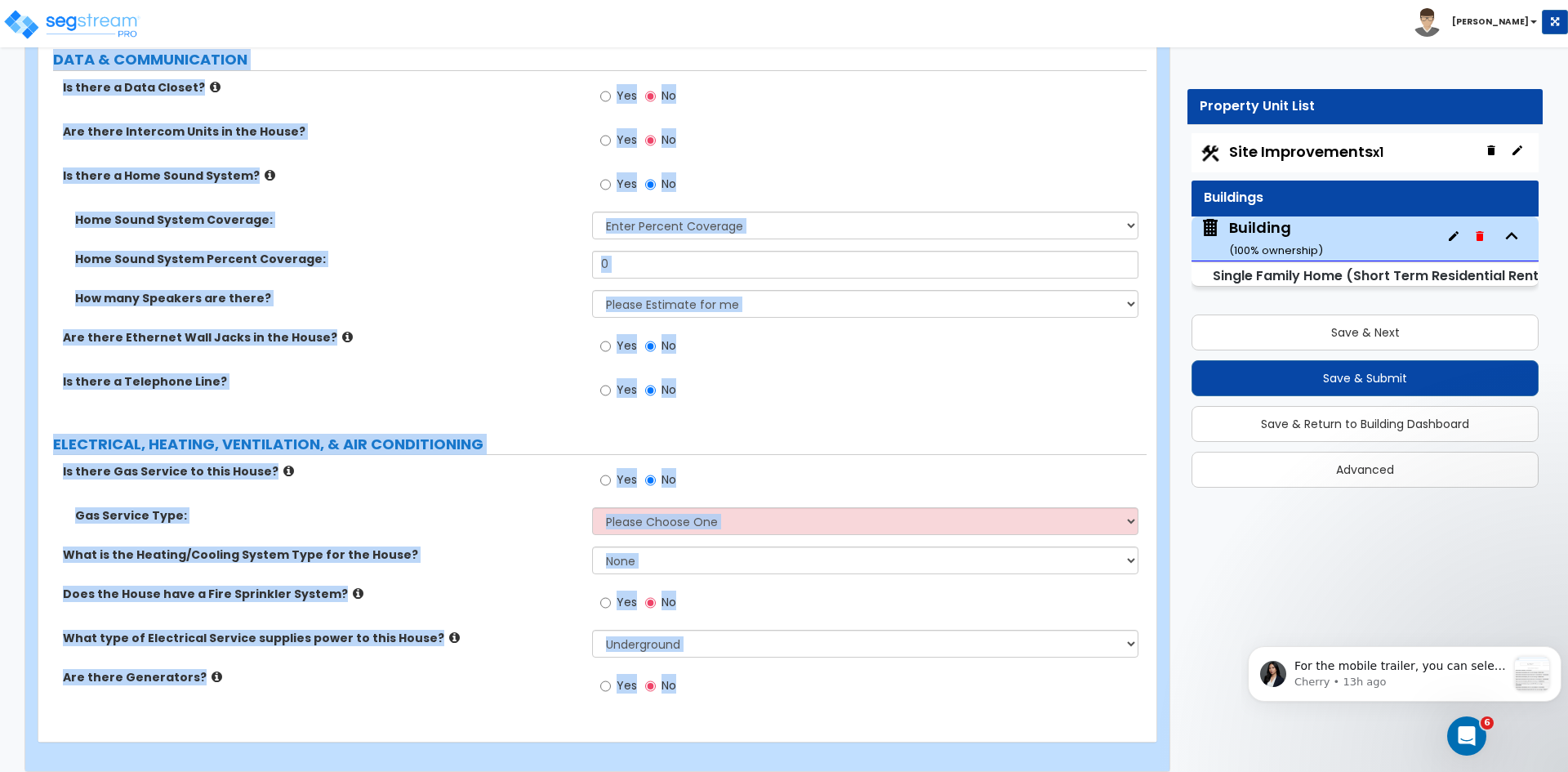
drag, startPoint x: 60, startPoint y: 269, endPoint x: 1212, endPoint y: 810, distance: 1272.7
copy div "Is there a Porte Cochere? Yes No GENERAL HOUSE INFORMATION Residential Finish Q…"
click at [436, 168] on label "Is there a Home Sound System?" at bounding box center [322, 176] width 517 height 17
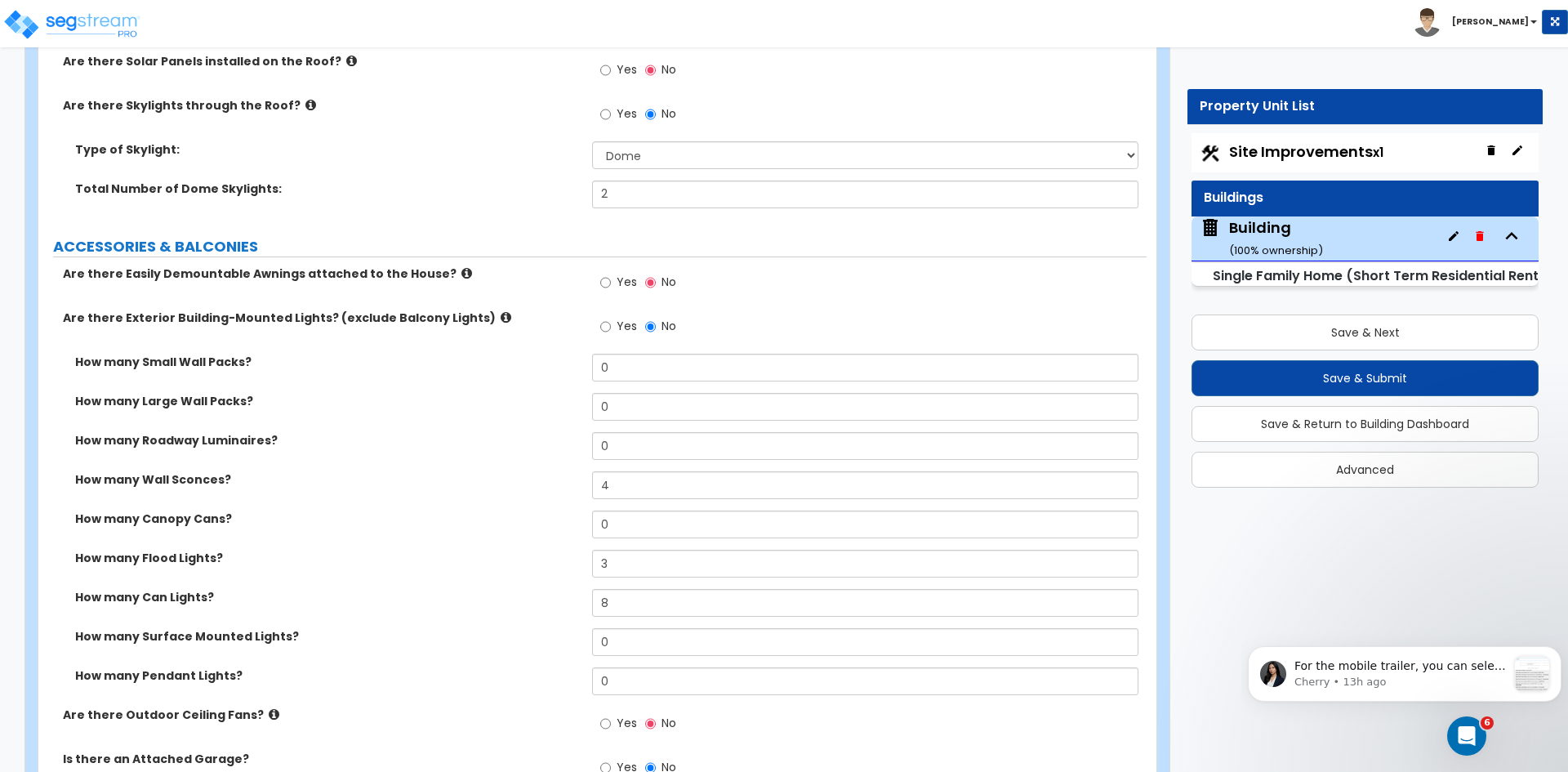
scroll to position [1099, 0]
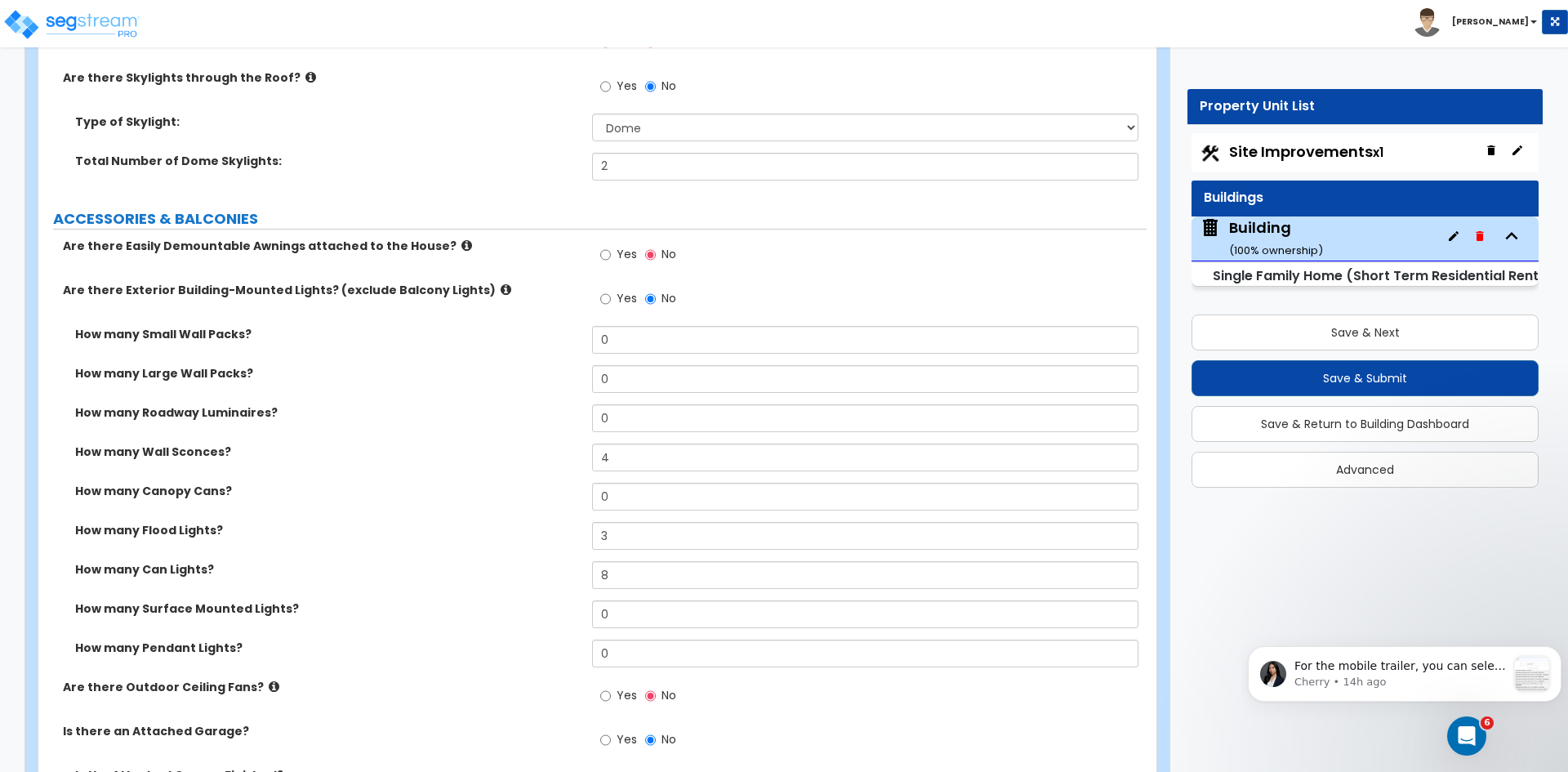
click at [372, 372] on label "How many Large Wall Packs?" at bounding box center [327, 373] width 505 height 17
click at [388, 458] on label "How many Wall Sconces?" at bounding box center [327, 451] width 505 height 17
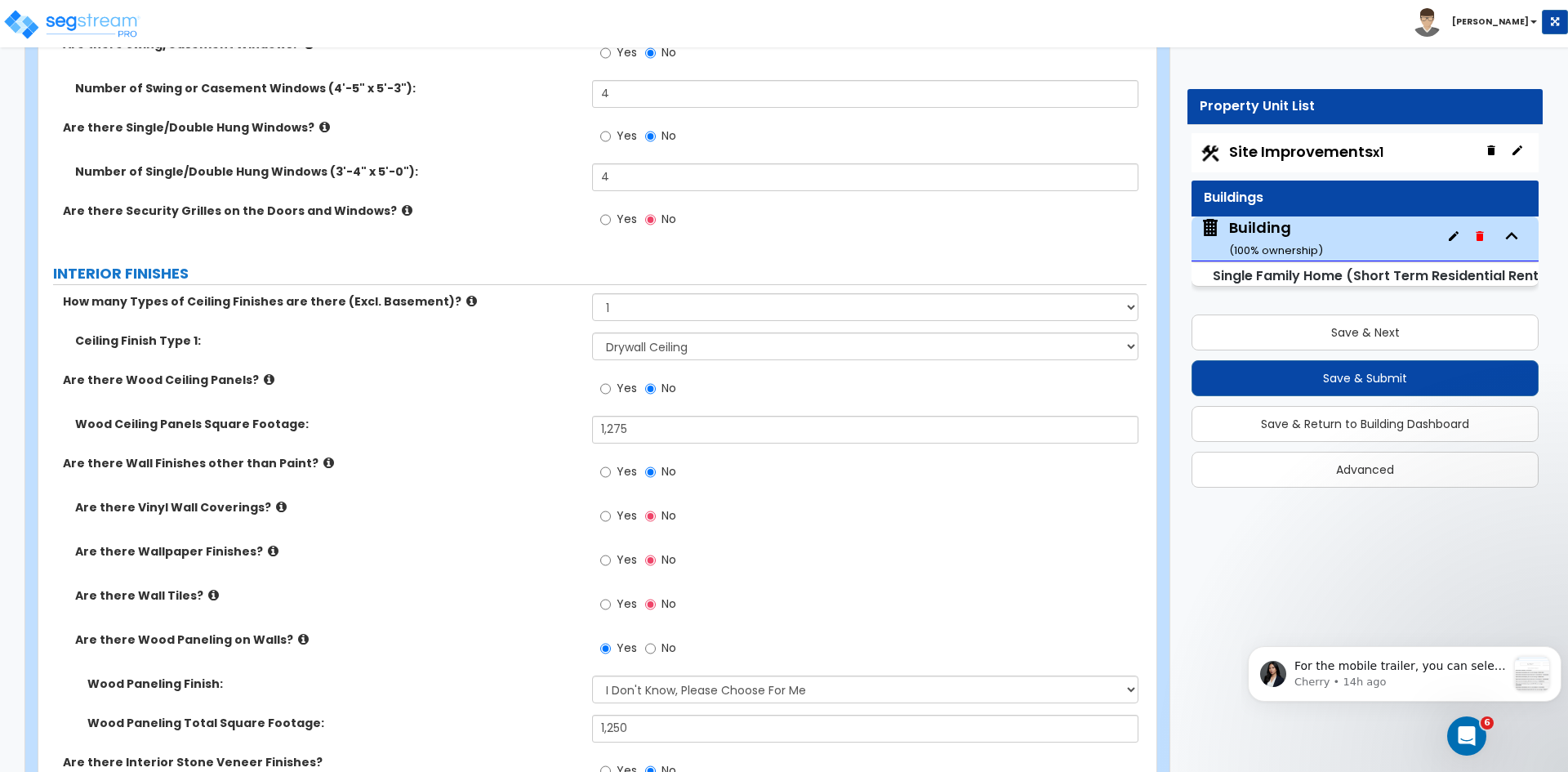
scroll to position [3533, 0]
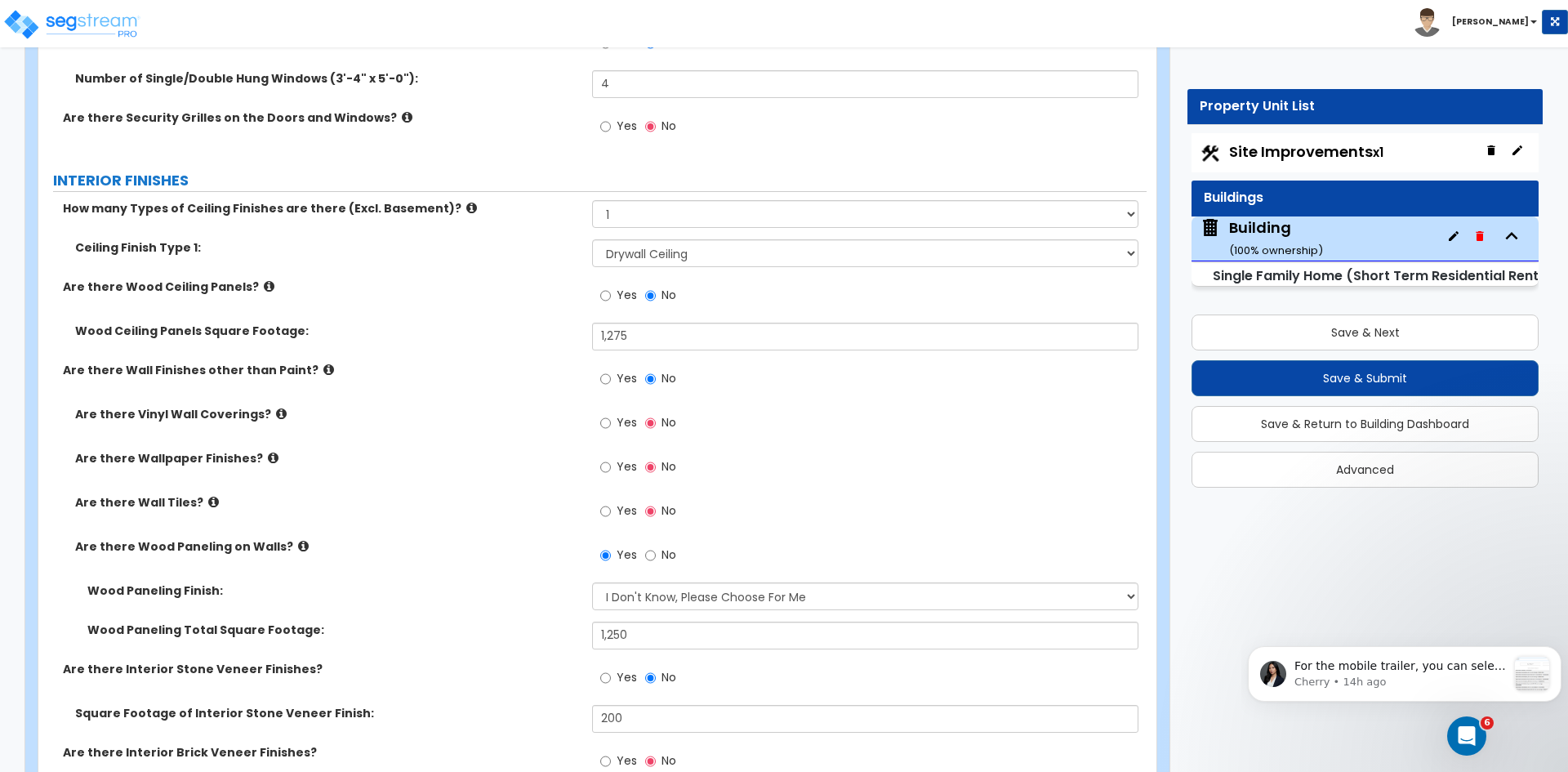
click at [474, 409] on label "Are there Vinyl Wall Coverings?" at bounding box center [327, 414] width 505 height 17
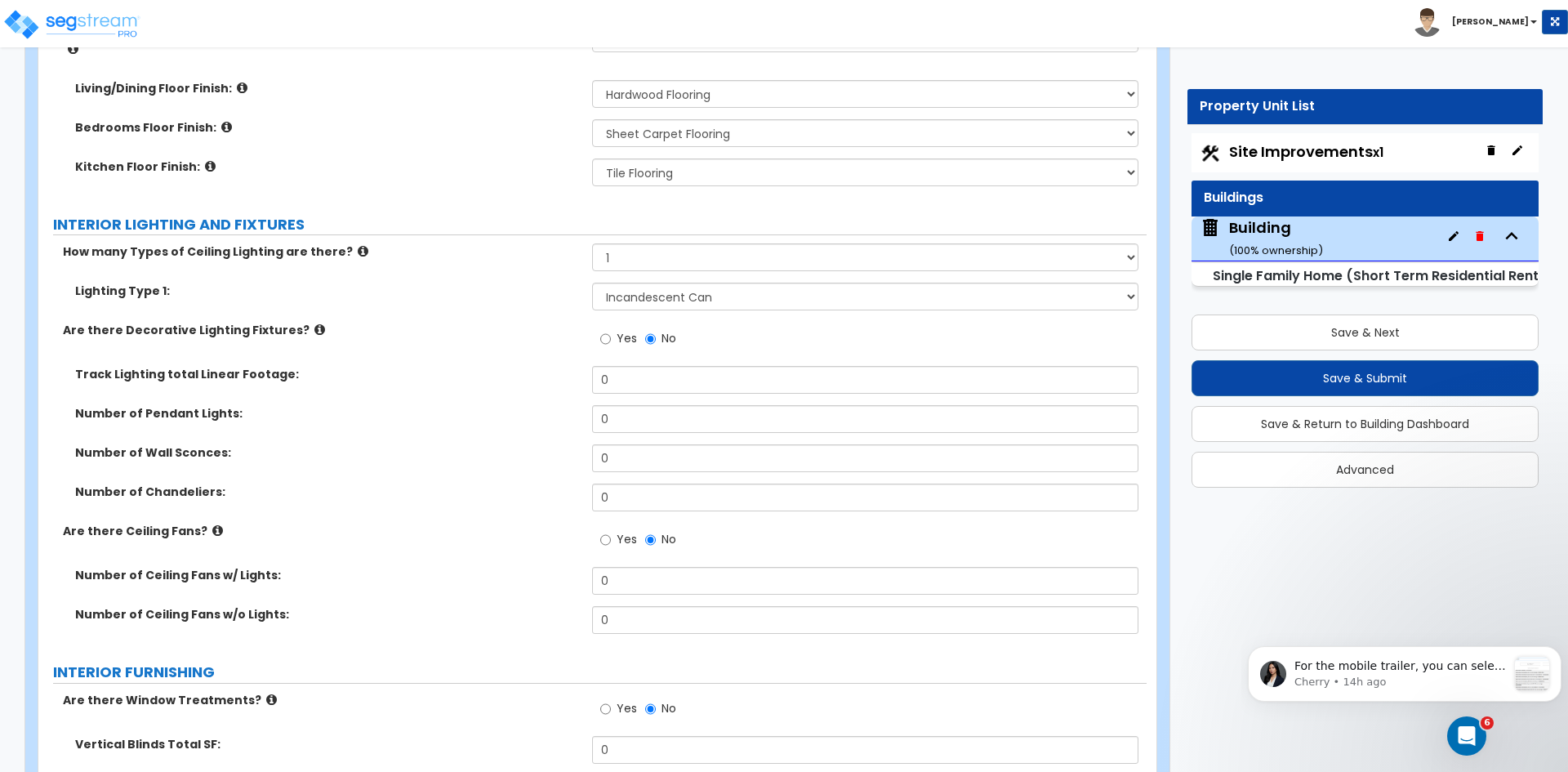
scroll to position [4509, 0]
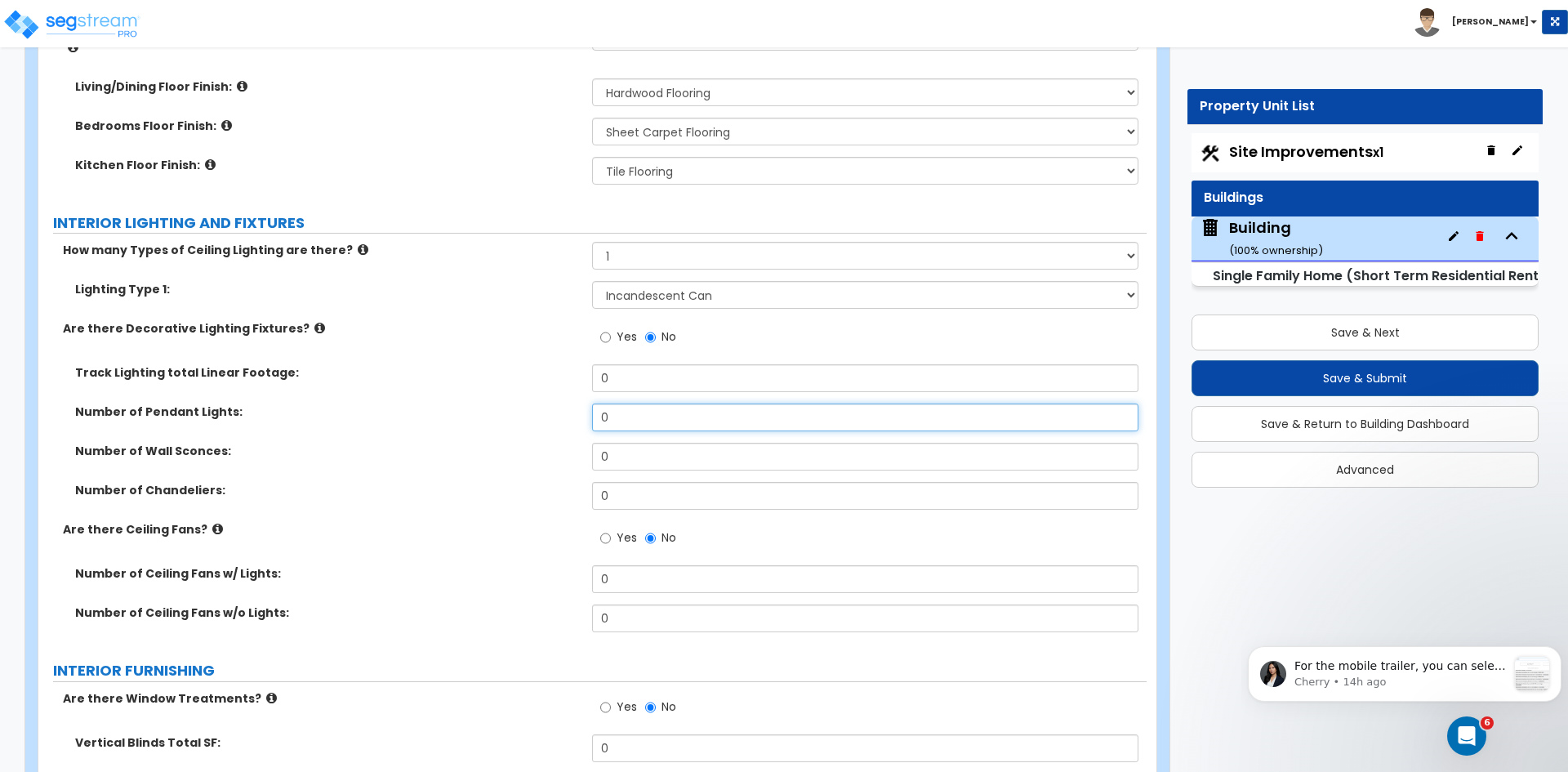
click at [618, 405] on input "0" at bounding box center [865, 417] width 546 height 28
type input "3"
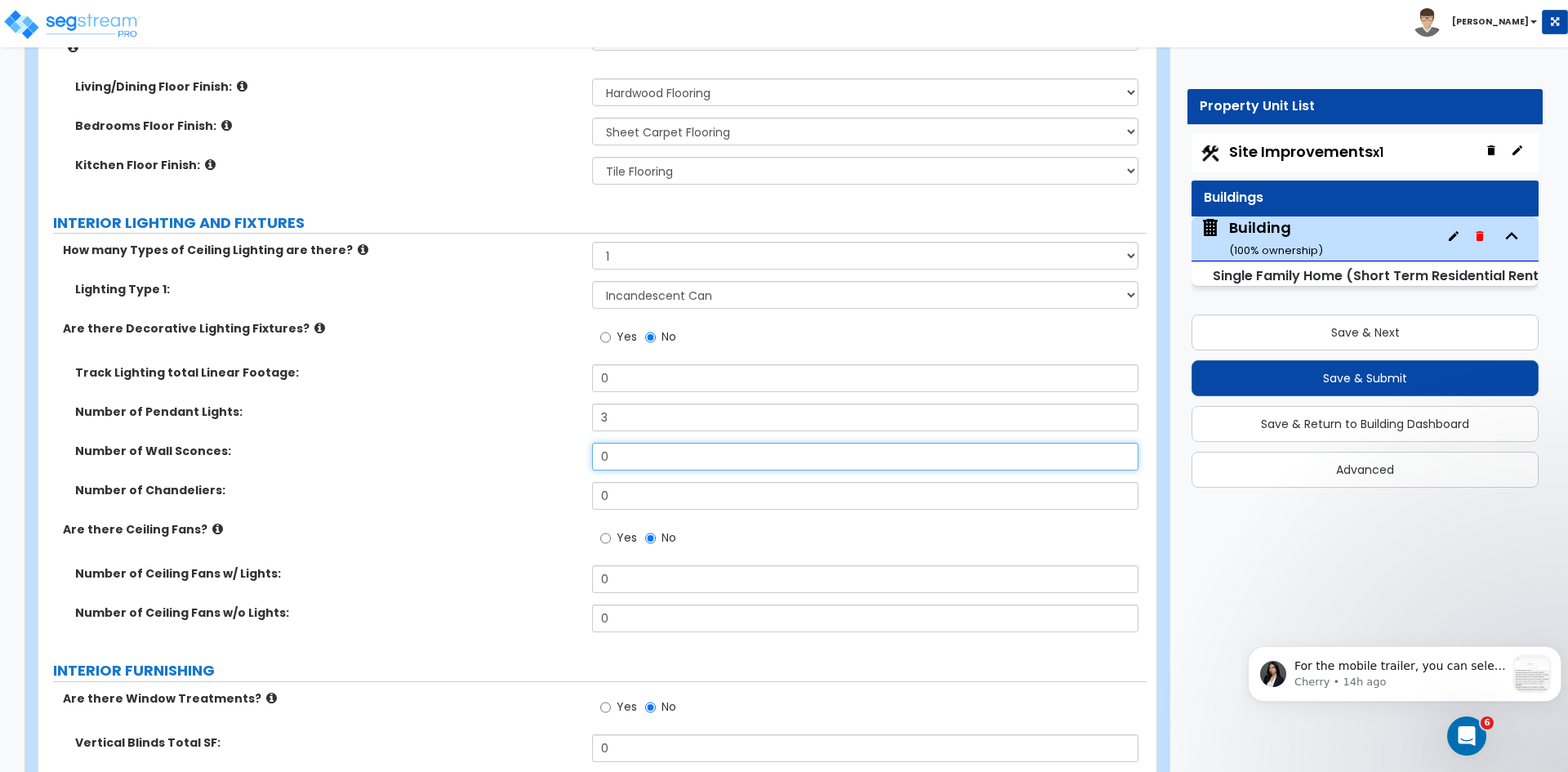
click at [634, 443] on input "0" at bounding box center [865, 457] width 546 height 28
click at [621, 482] on input "0" at bounding box center [865, 496] width 546 height 28
type input "2"
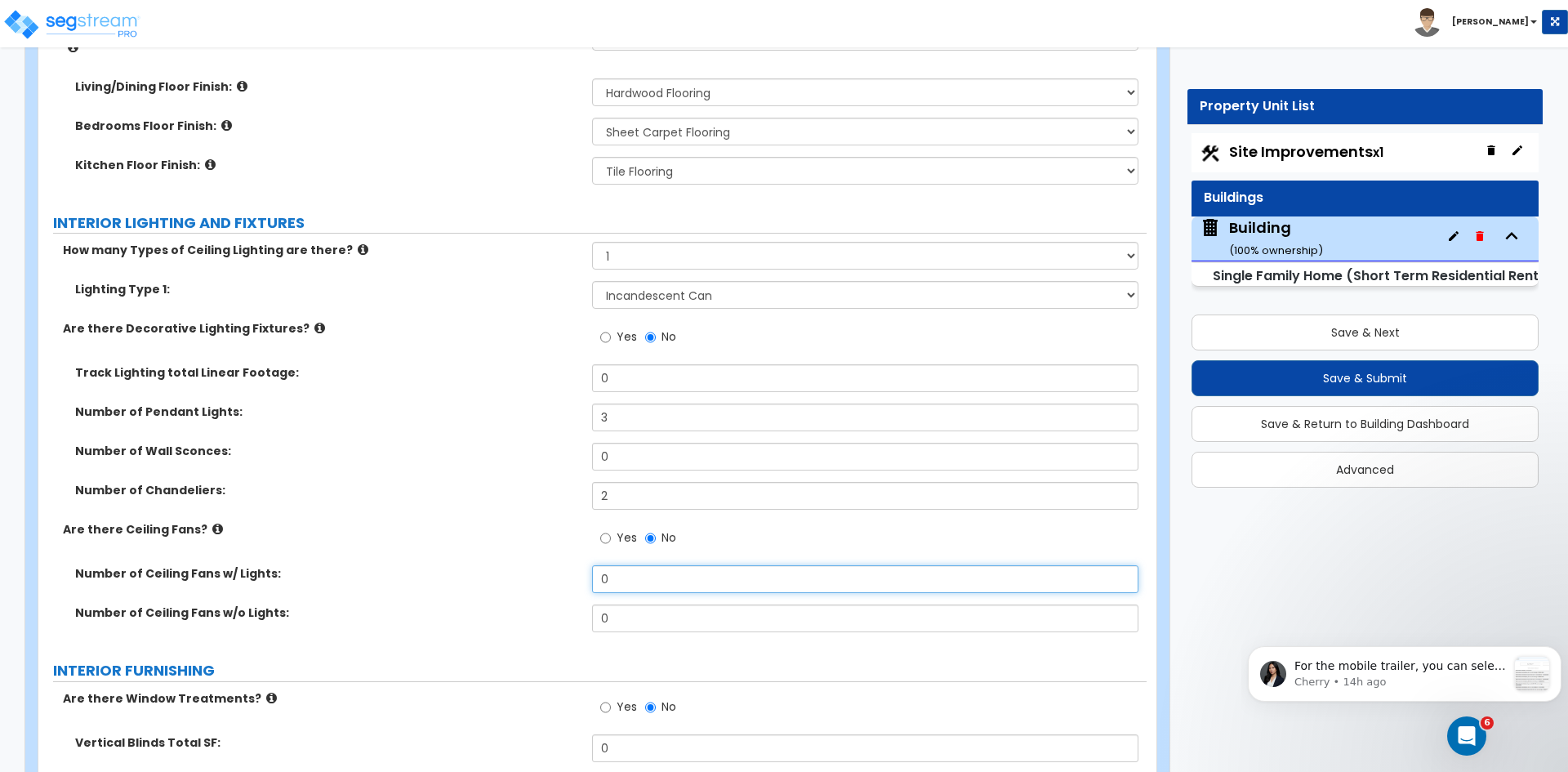
click at [613, 565] on input "0" at bounding box center [865, 579] width 546 height 28
type input "2"
click at [376, 410] on div "Number of Pendant Lights: 3" at bounding box center [592, 423] width 1108 height 39
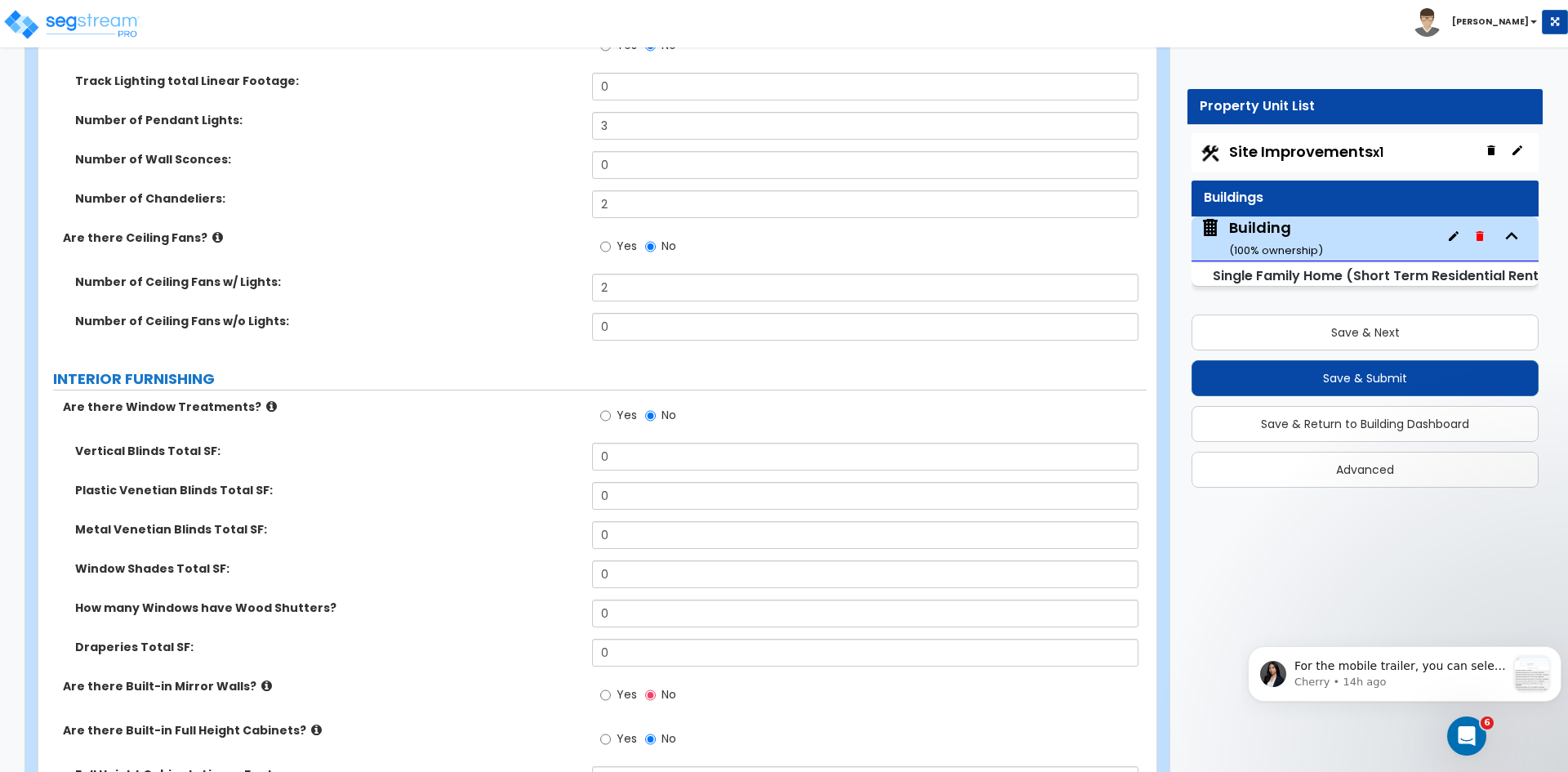
scroll to position [4801, 0]
click at [449, 253] on div "Are there Ceiling Fans? Yes No" at bounding box center [592, 251] width 1108 height 44
click at [624, 442] on input "0" at bounding box center [865, 456] width 546 height 28
click at [635, 560] on input "0" at bounding box center [865, 574] width 546 height 28
type input "480"
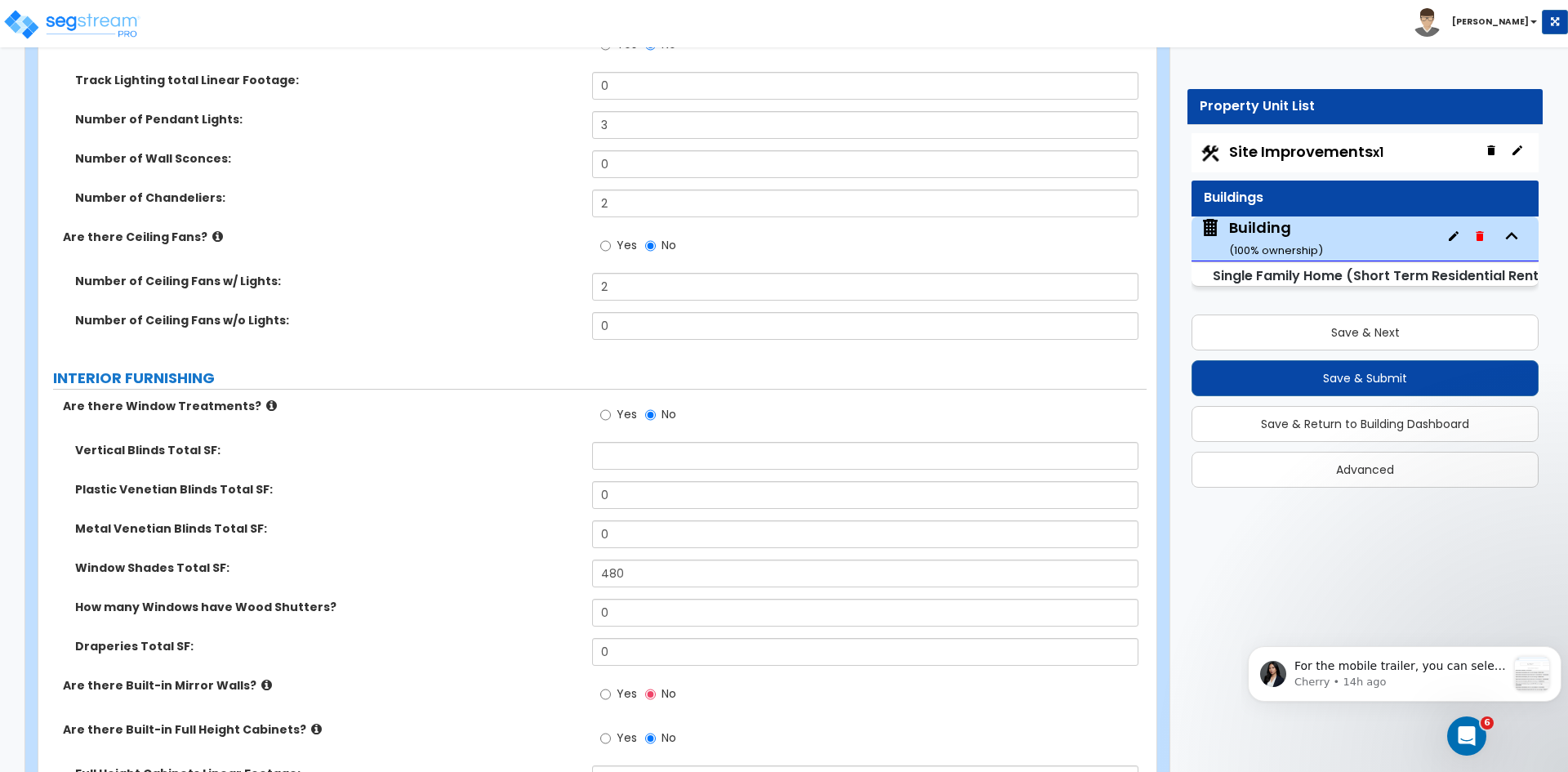
click at [507, 538] on div "Metal Venetian Blinds Total SF: 0" at bounding box center [592, 539] width 1108 height 39
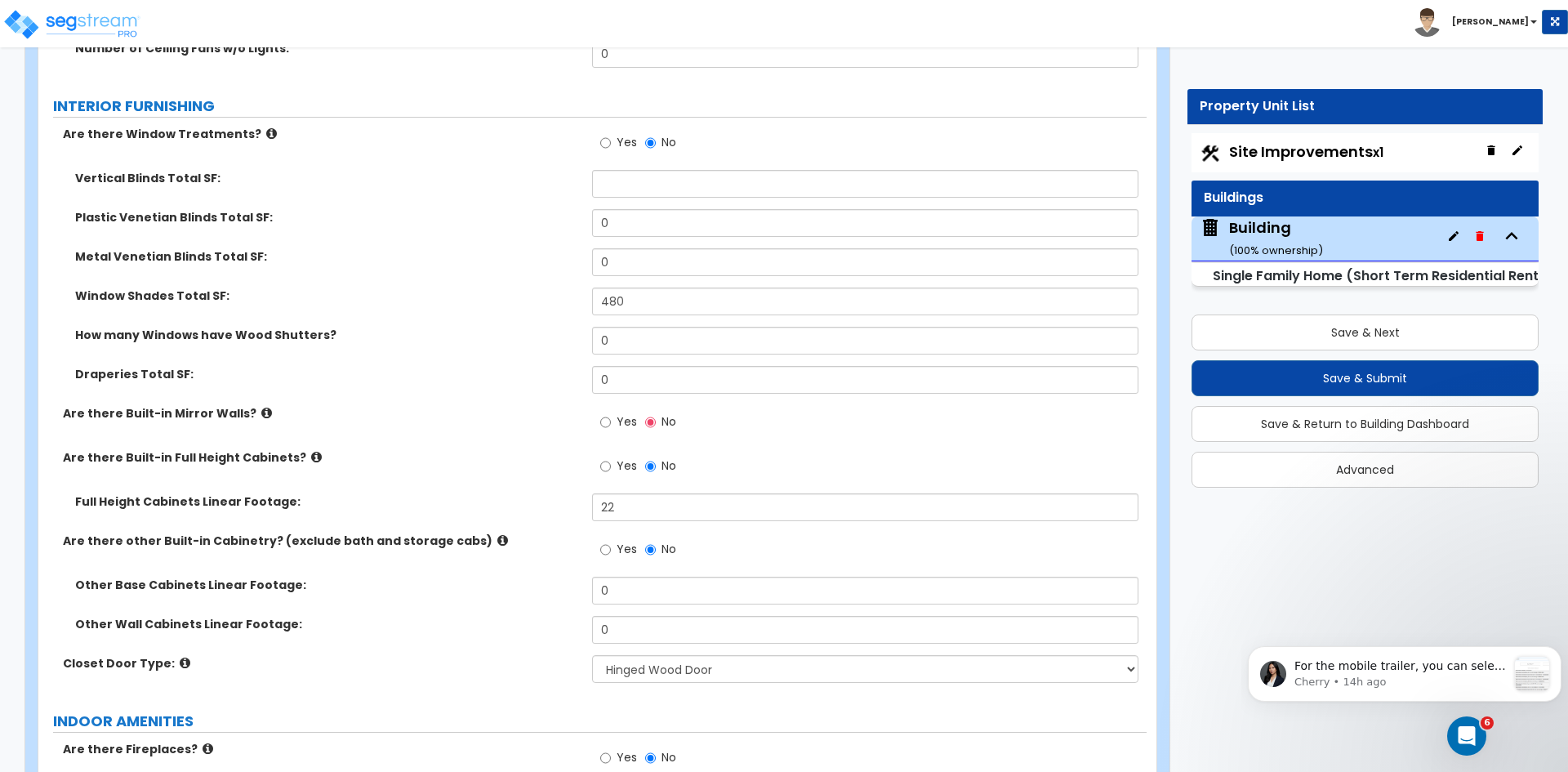
scroll to position [5073, 0]
click at [628, 492] on input "22" at bounding box center [865, 506] width 546 height 28
type input "2"
type input "45"
click at [509, 425] on div "Are there Built-in Mirror Walls? Yes No" at bounding box center [592, 426] width 1108 height 44
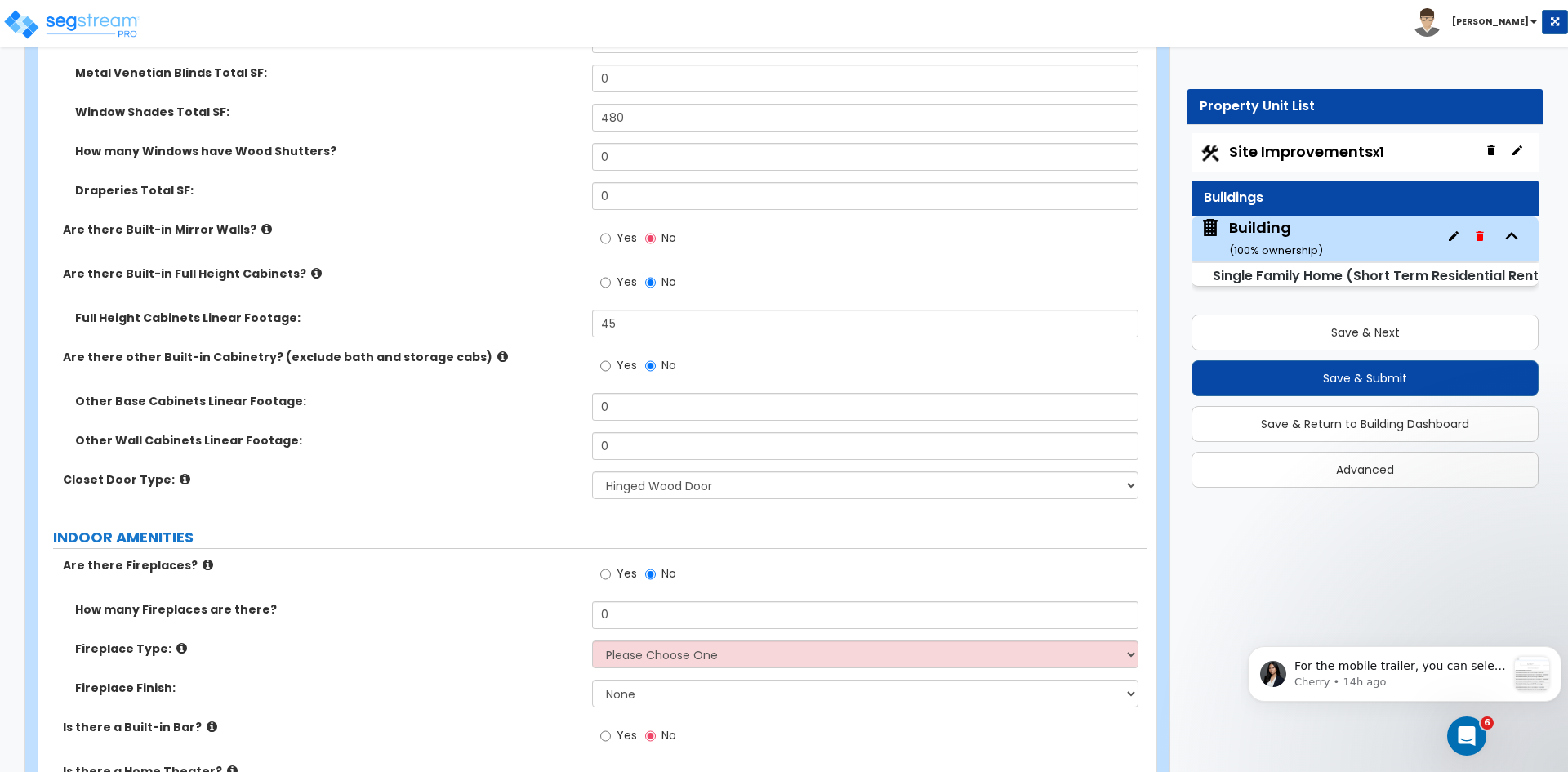
scroll to position [5259, 0]
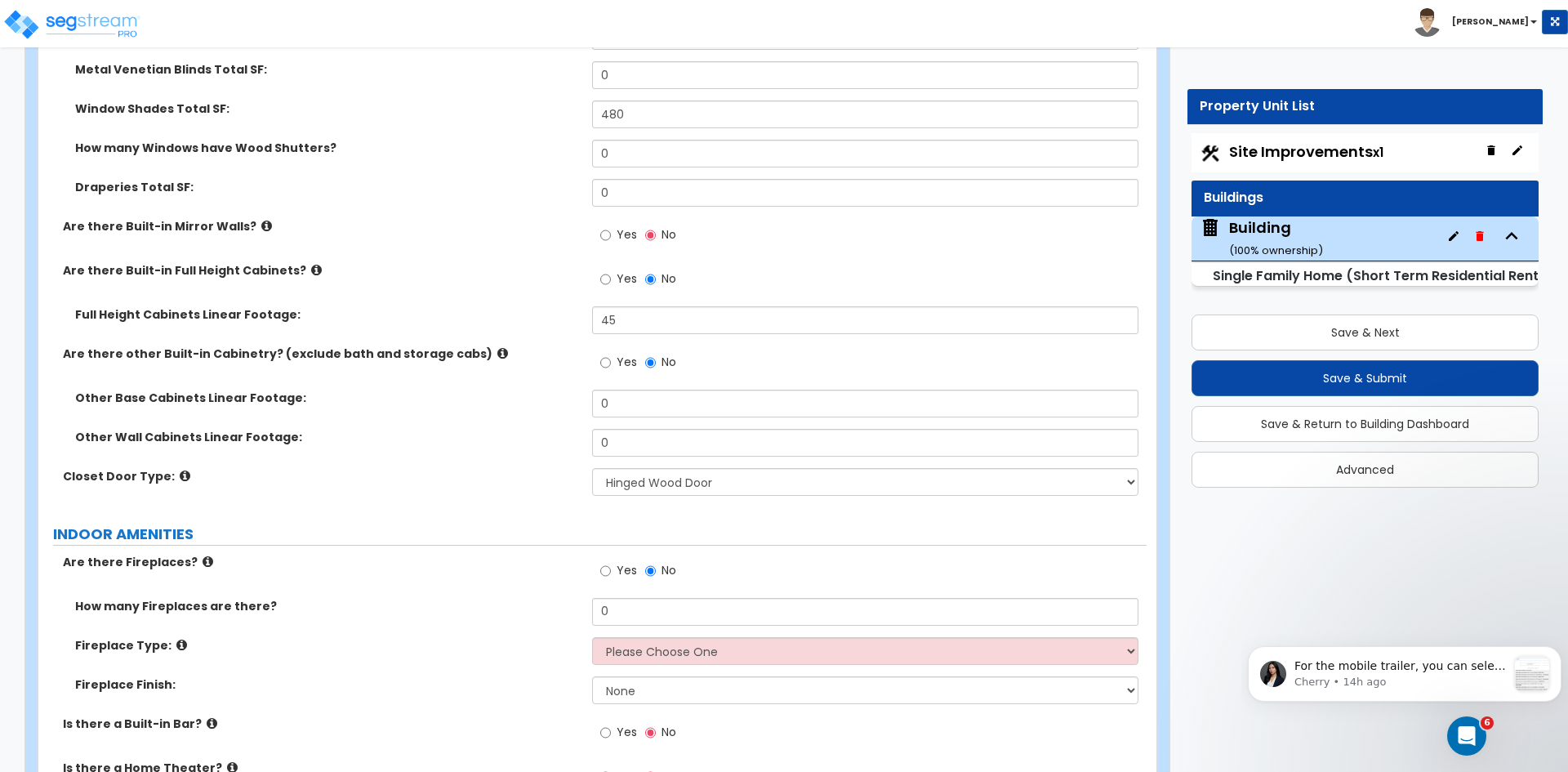
click at [482, 474] on div "Closet Door Type: None Bi-fold Louvered Doors Bi-fold Panel Doors Sliding Doors…" at bounding box center [592, 487] width 1108 height 39
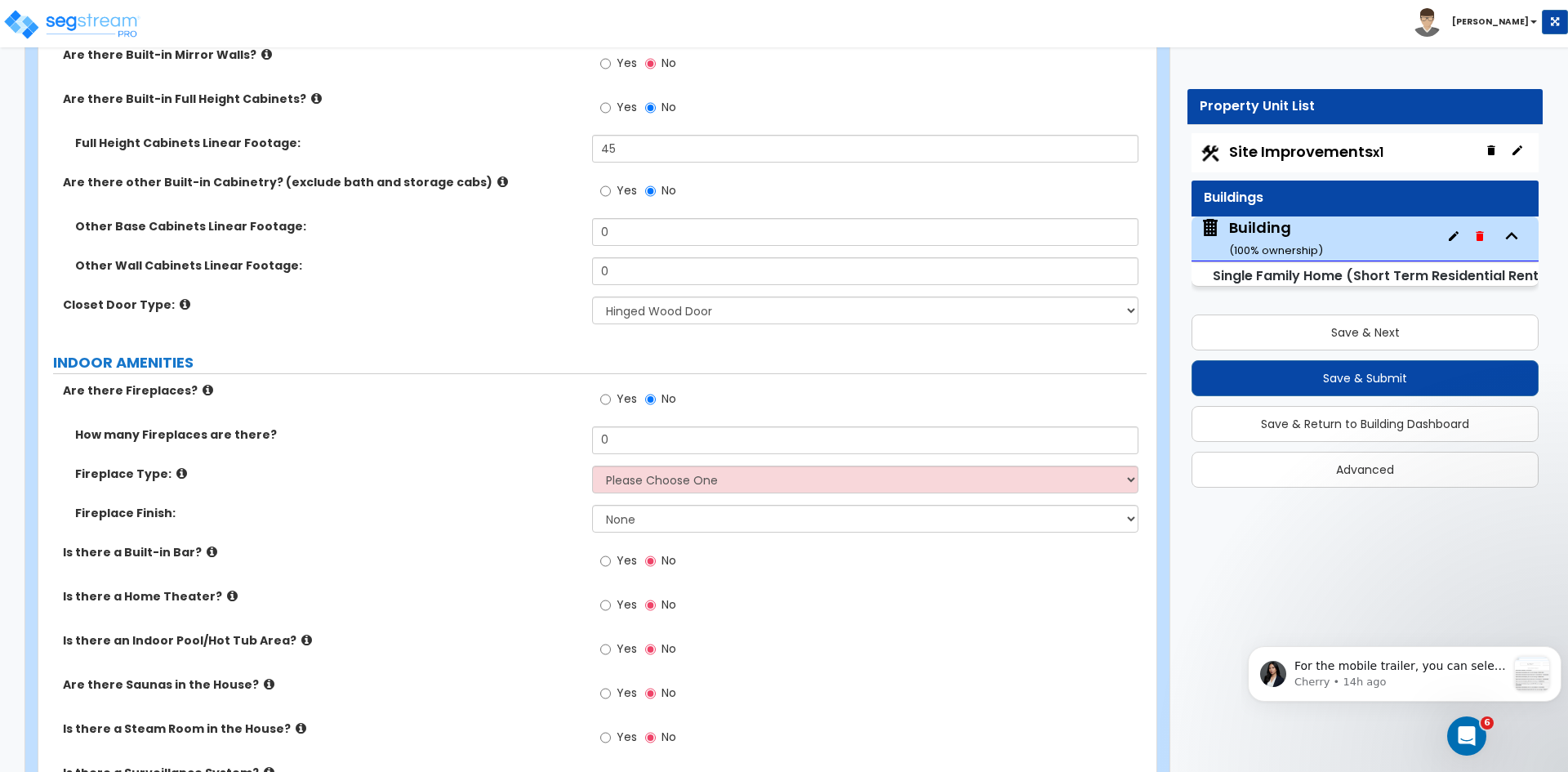
scroll to position [5432, 0]
click at [62, 381] on div "Are there Fireplaces?" at bounding box center [314, 389] width 553 height 17
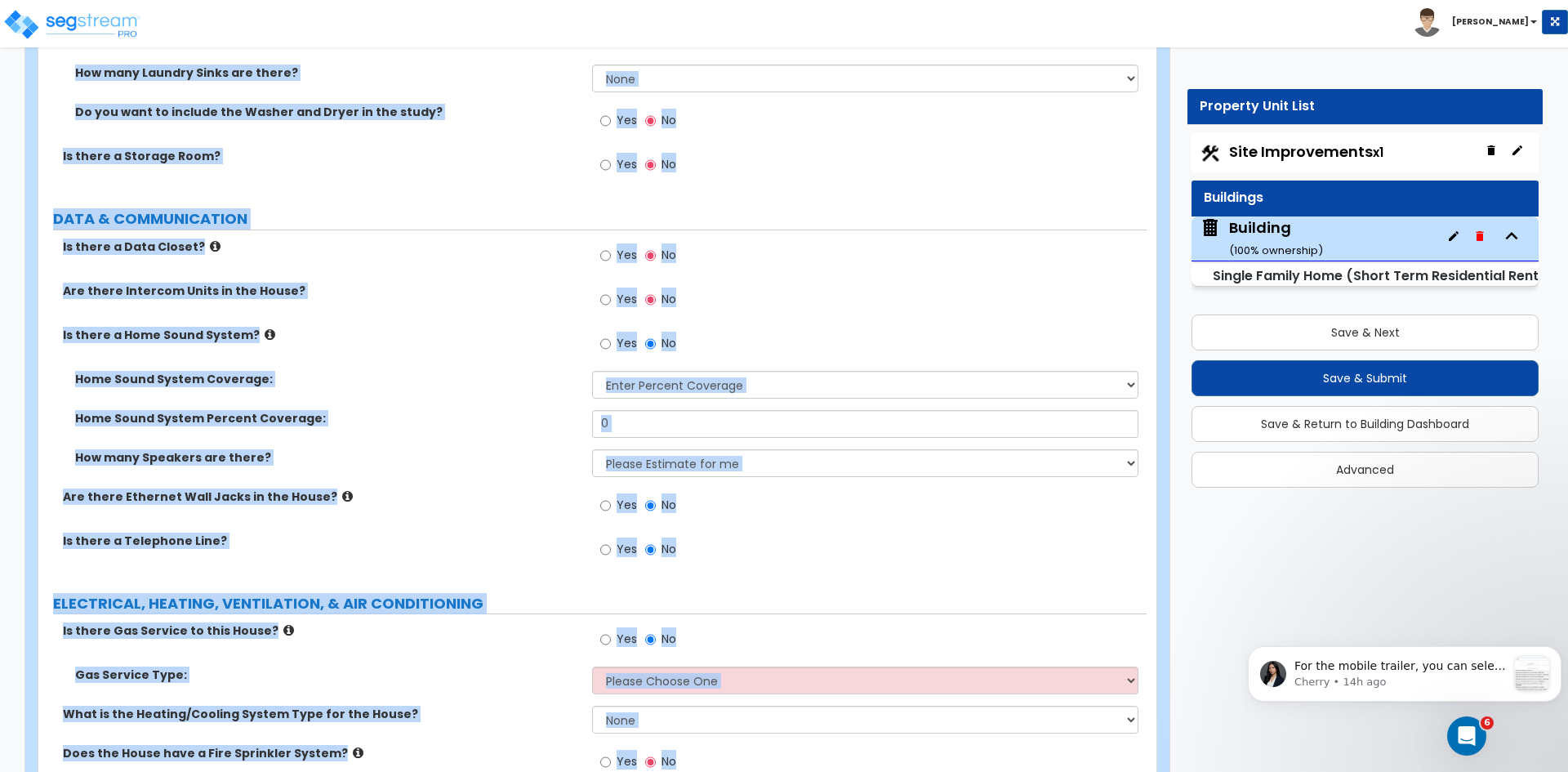
scroll to position [7768, 0]
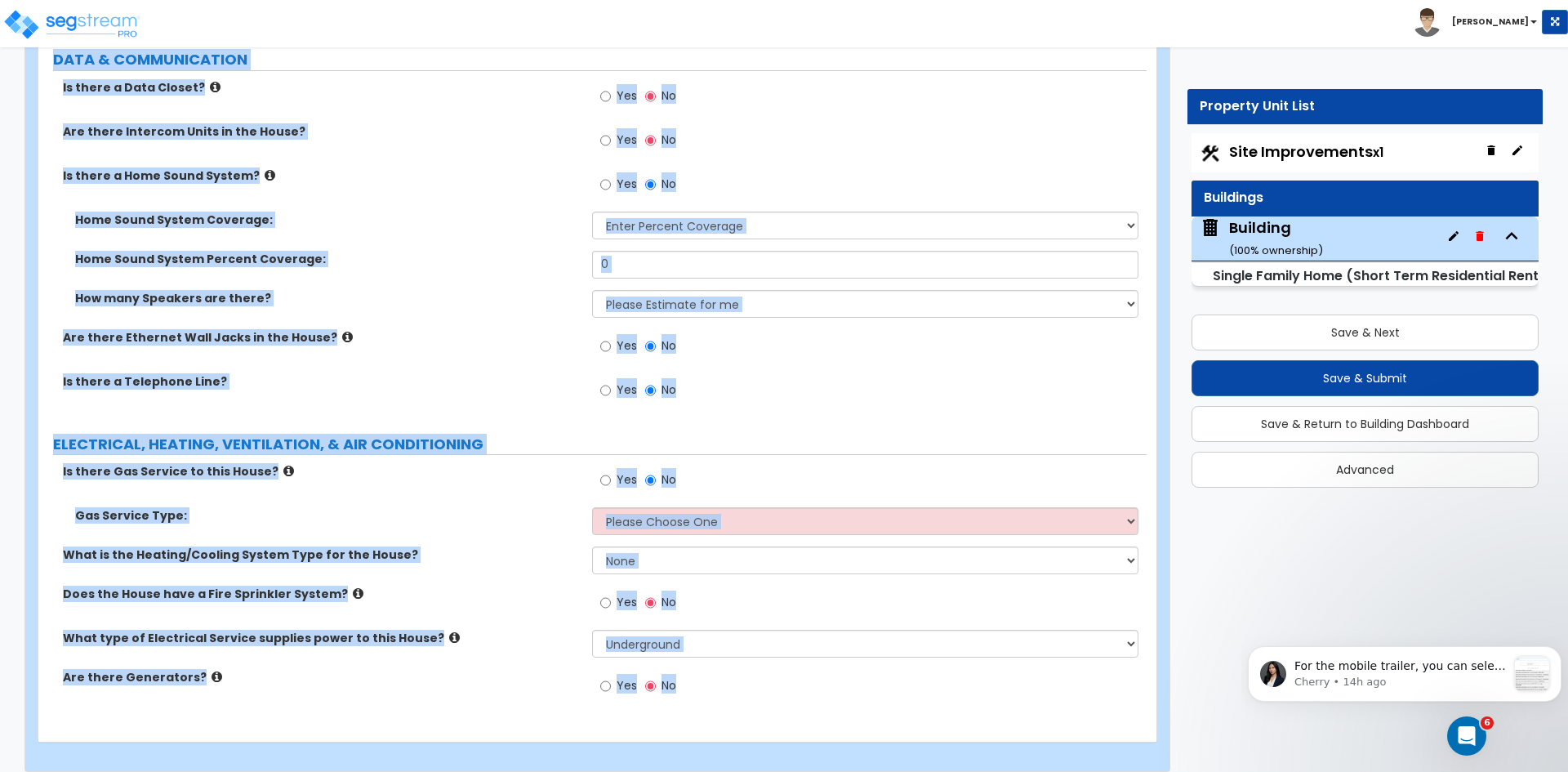
drag, startPoint x: 64, startPoint y: 370, endPoint x: 827, endPoint y: 810, distance: 880.8
copy div "Are there Fireplaces? Yes No How many Fireplaces are there? Fireplace Type: Ple…"
click at [375, 332] on div "Are there Ethernet Wall Jacks in the House? Yes No" at bounding box center [592, 351] width 1108 height 44
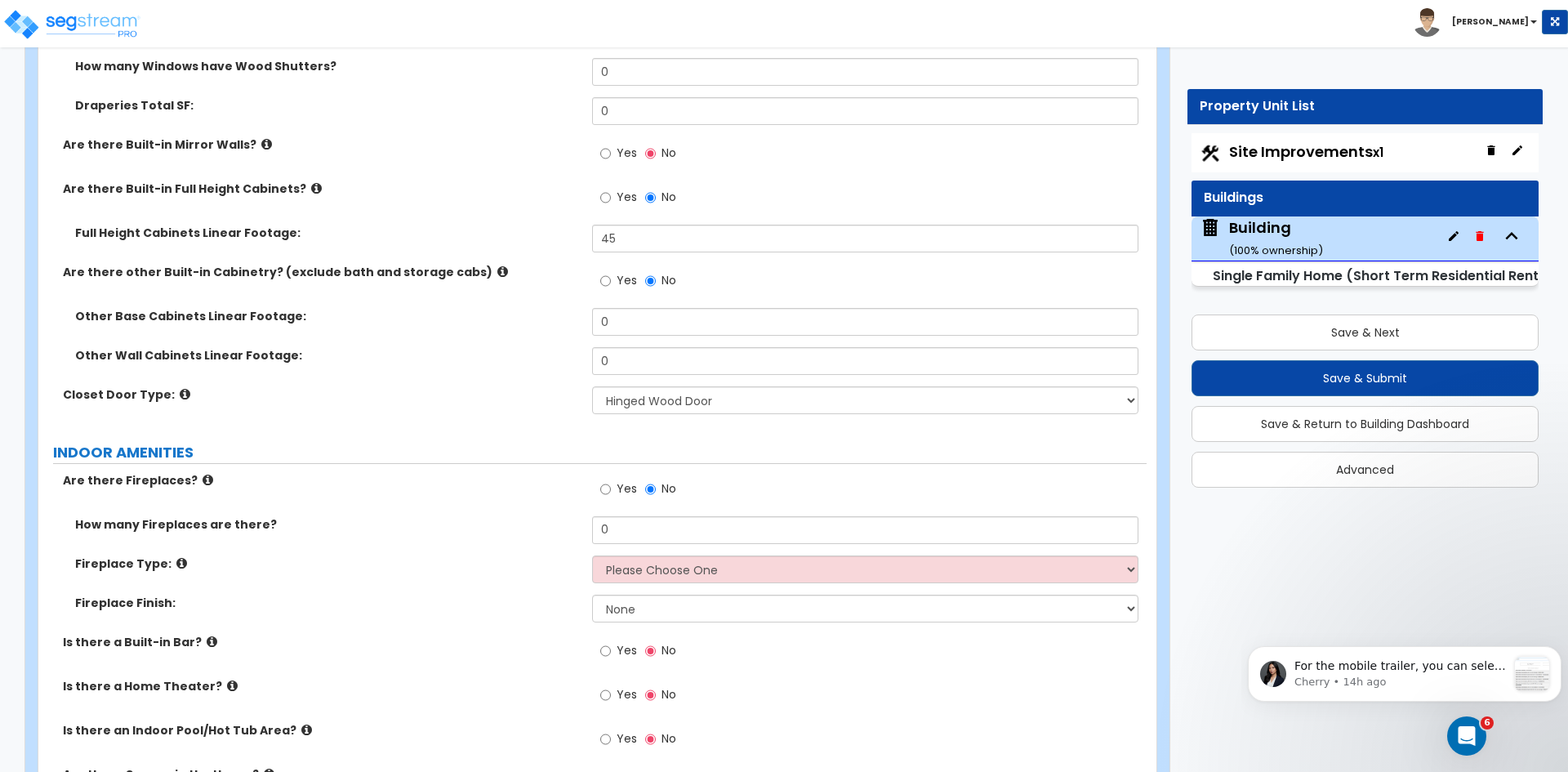
scroll to position [5605, 0]
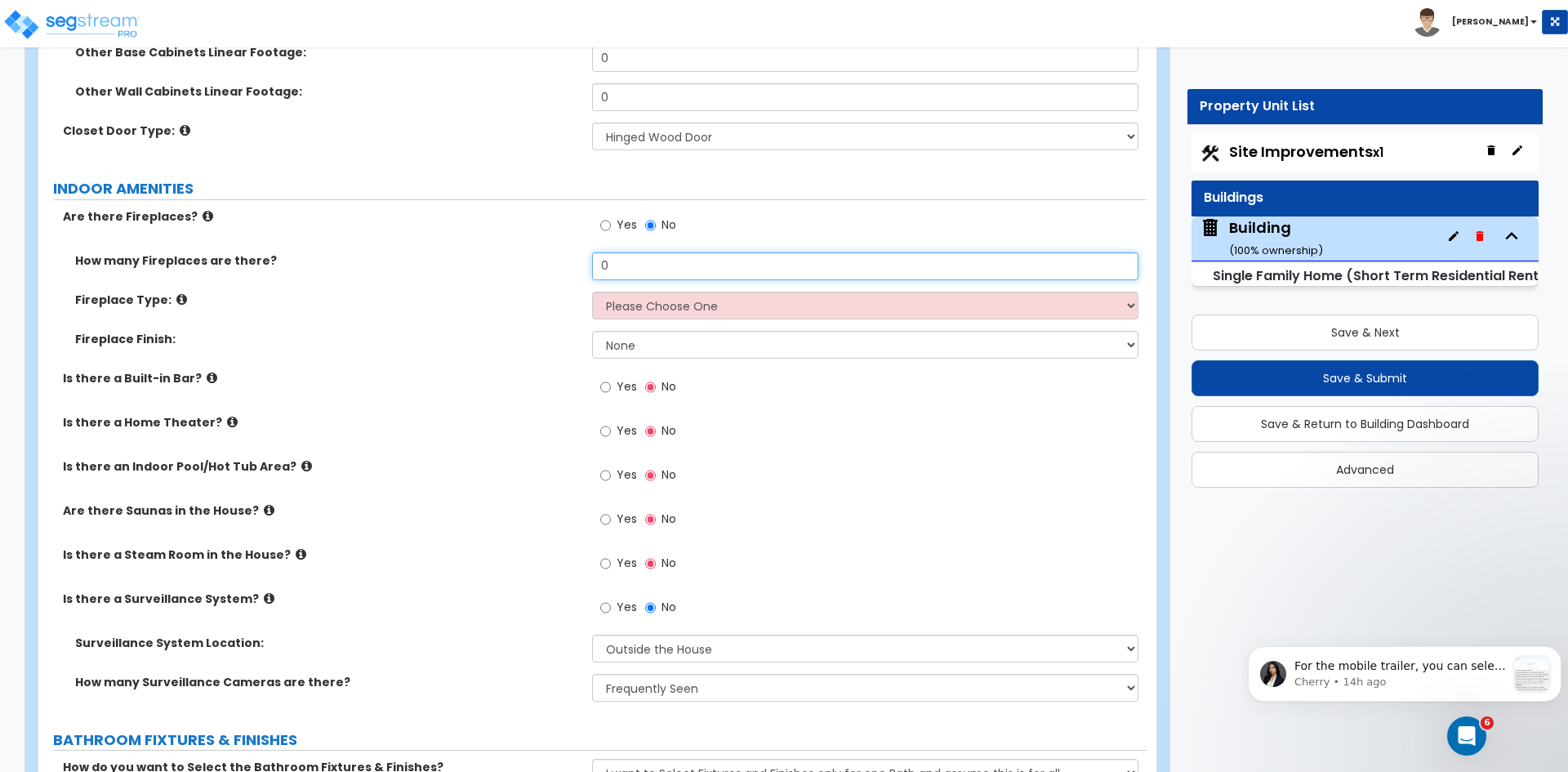
click at [622, 252] on input "0" at bounding box center [865, 266] width 546 height 28
type input "1"
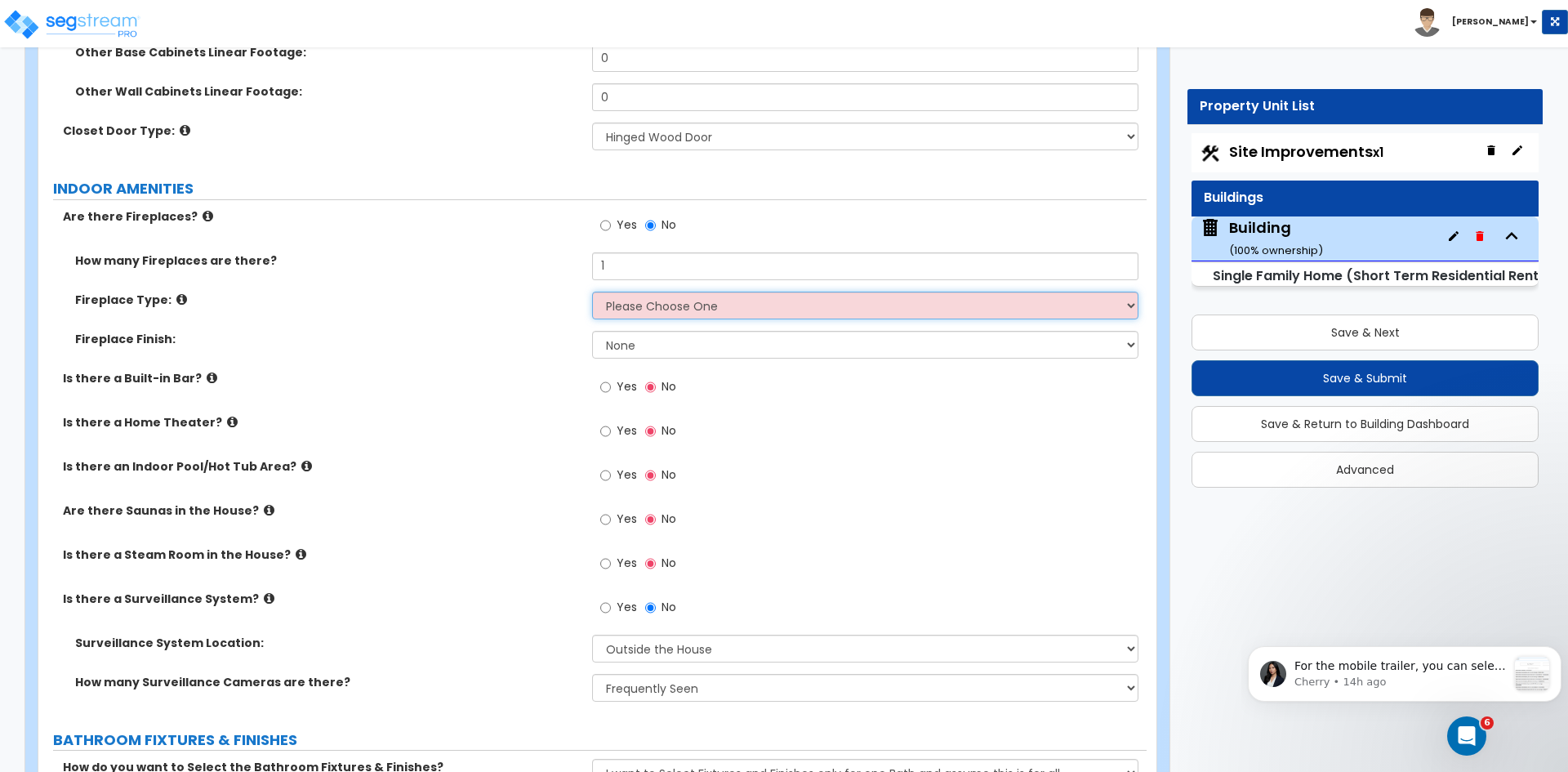
click at [628, 292] on select "Please Choose One Built-in Electric Fireplace Built-in Gas Fireplace Built-in W…" at bounding box center [865, 306] width 546 height 28
select select "2"
click at [592, 292] on select "Please Choose One Built-in Electric Fireplace Built-in Gas Fireplace Built-in W…" at bounding box center [865, 306] width 546 height 28
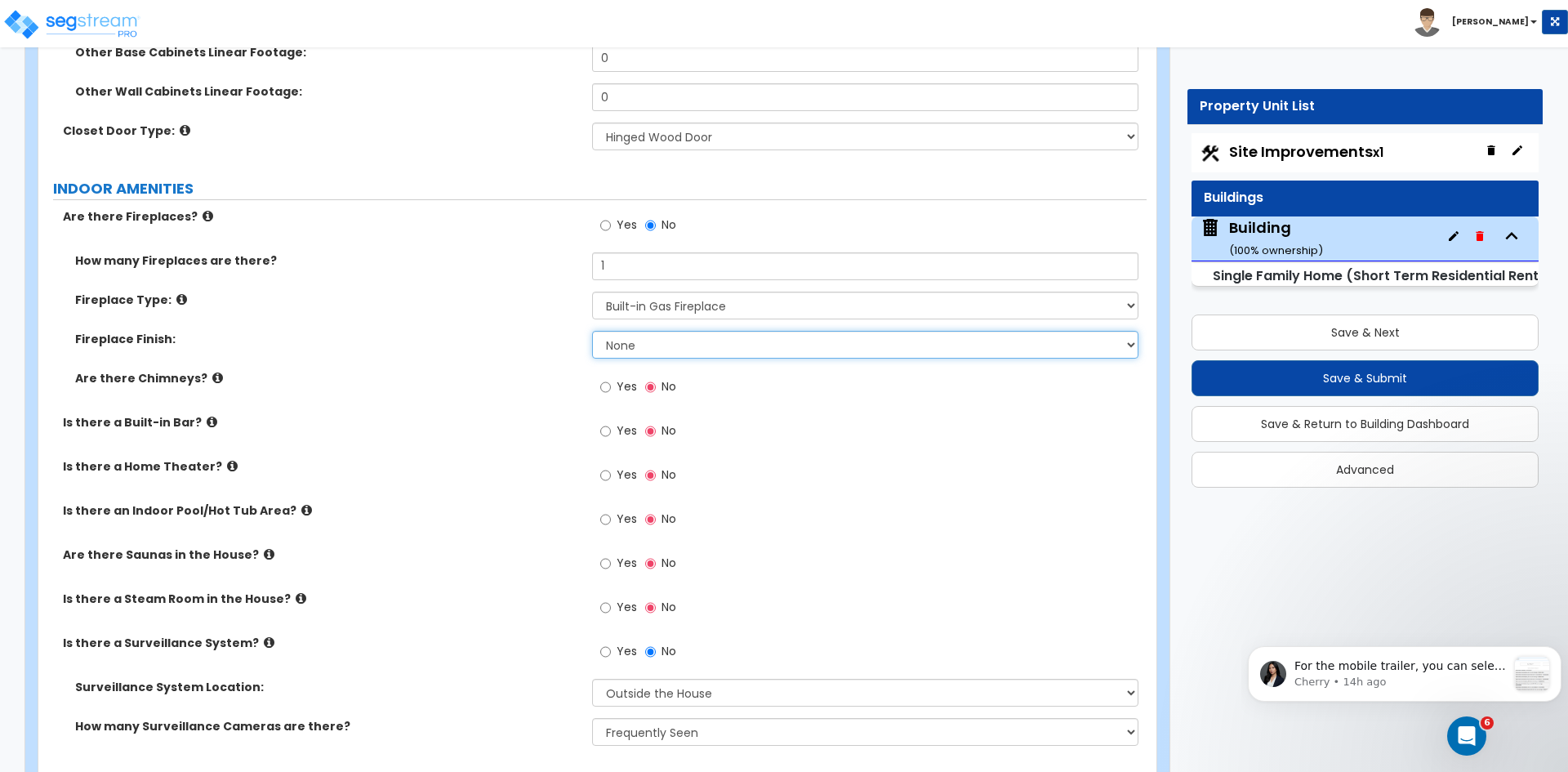
click at [663, 331] on select "None Brick Stone Tile Painted Molding" at bounding box center [865, 345] width 546 height 28
select select "4"
click at [592, 331] on select "None Brick Stone Tile Painted Molding" at bounding box center [865, 345] width 546 height 28
click at [605, 378] on input "Yes" at bounding box center [605, 386] width 10 height 18
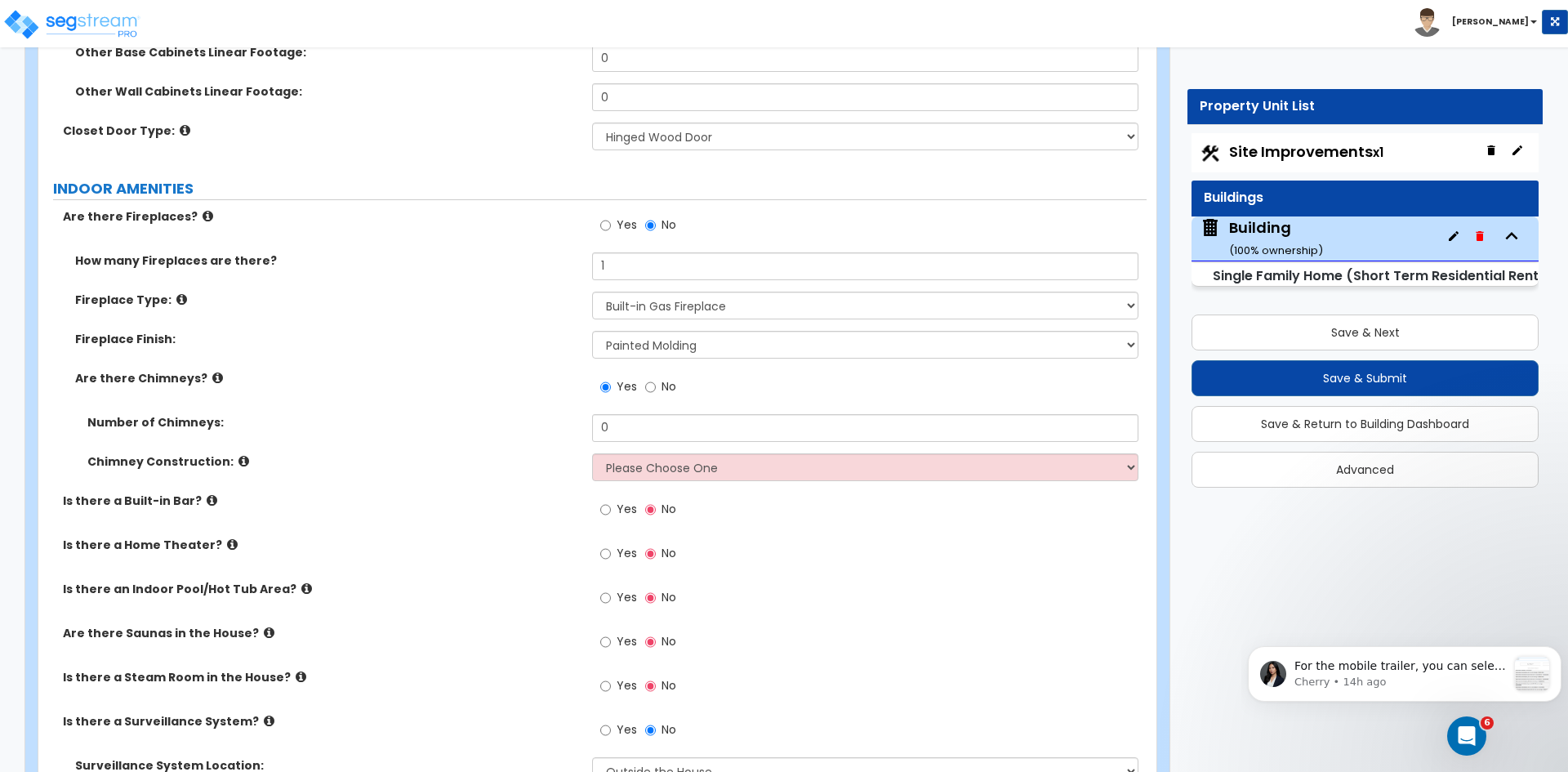
click at [60, 209] on div "Are there Fireplaces?" at bounding box center [314, 217] width 553 height 17
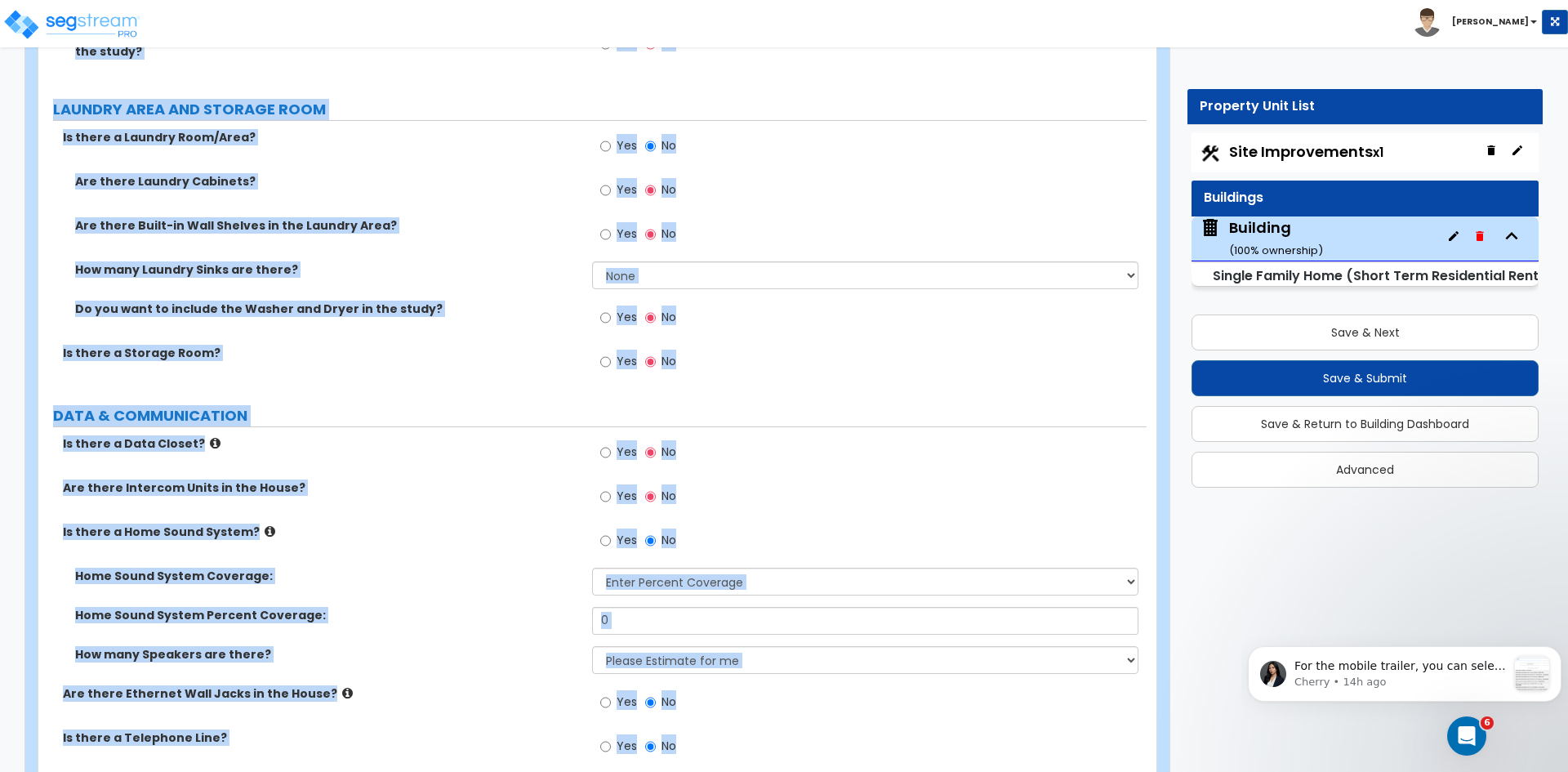
scroll to position [7891, 0]
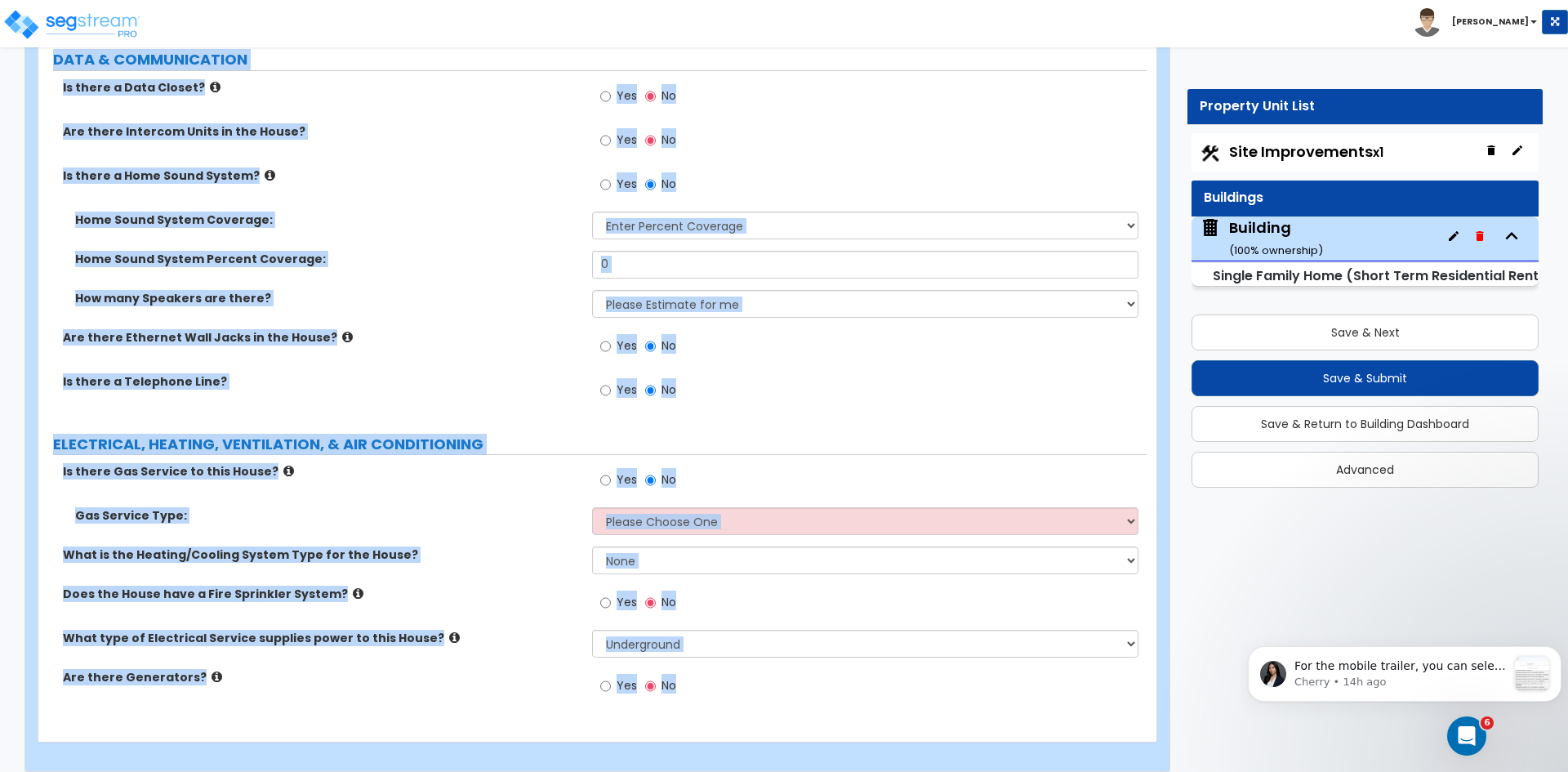
drag, startPoint x: 60, startPoint y: 197, endPoint x: 926, endPoint y: 810, distance: 1061.0
copy div "Are there Fireplaces? Yes No How many Fireplaces are there? Fireplace Type: Ple…"
click at [421, 348] on div "Are there Ethernet Wall Jacks in the House? Yes No" at bounding box center [592, 351] width 1108 height 44
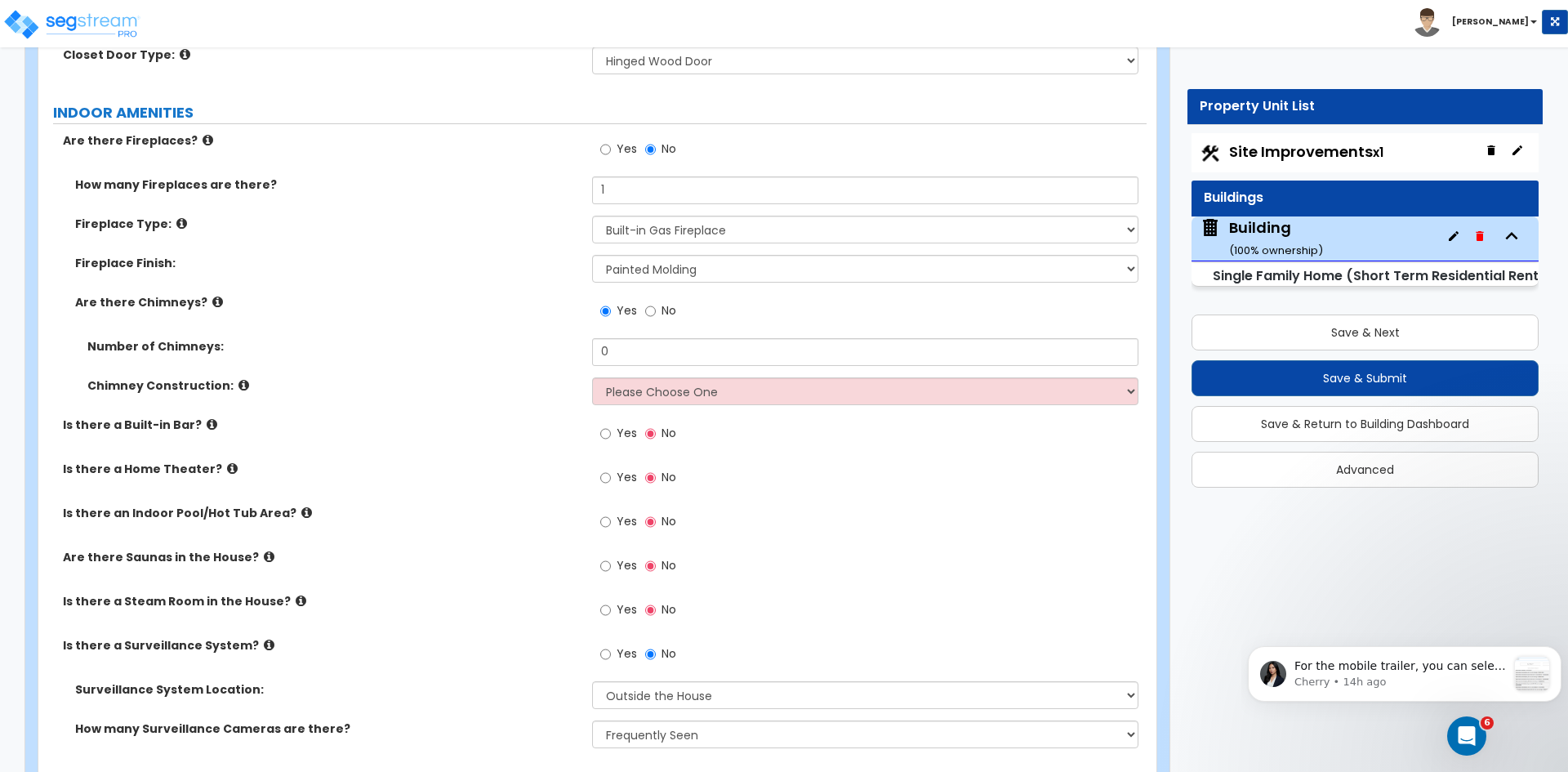
scroll to position [5679, 0]
click at [649, 304] on input "No" at bounding box center [650, 312] width 10 height 18
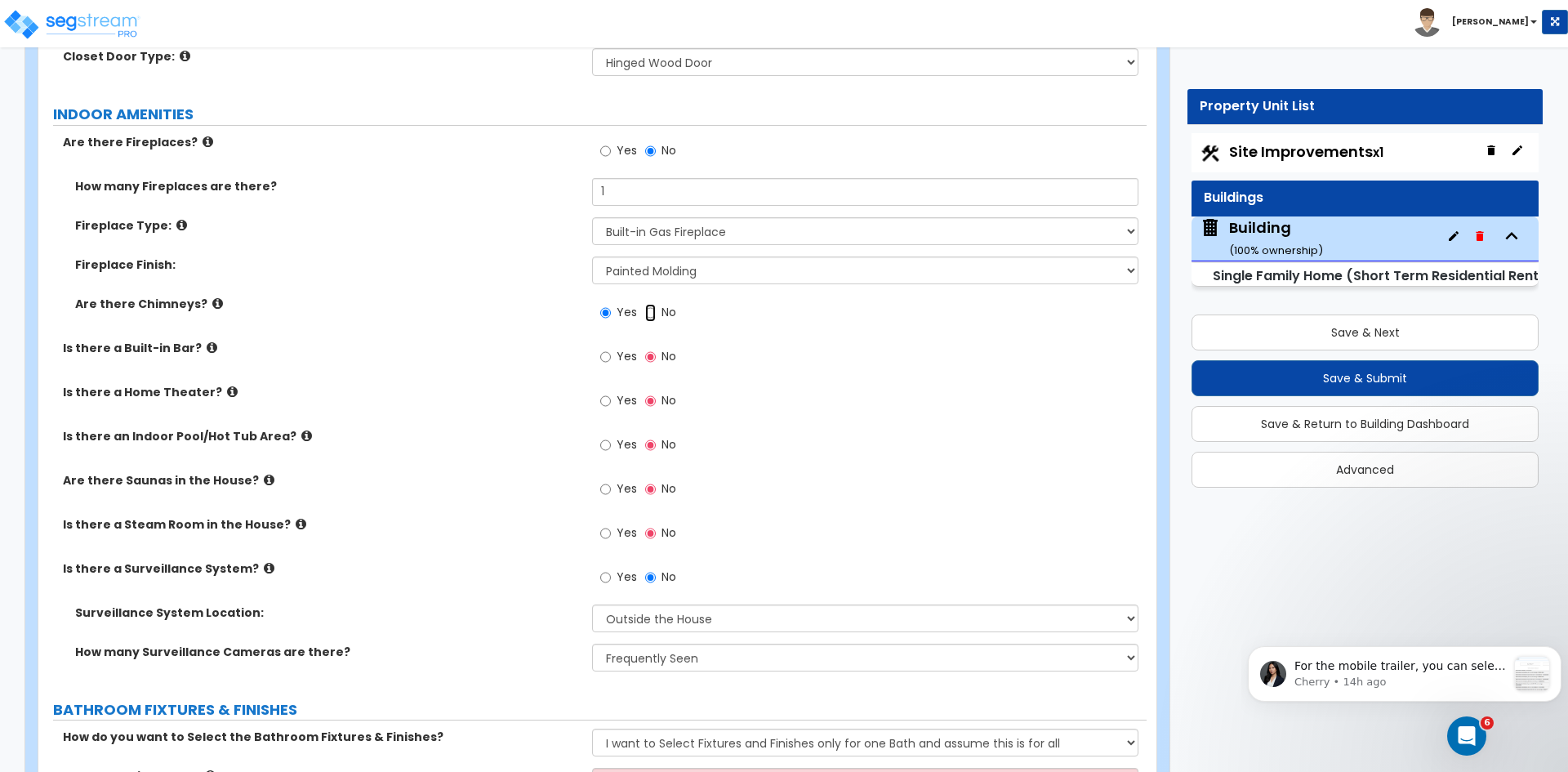
radio input "false"
radio input "true"
click at [439, 315] on div "Are there Chimneys? Yes No" at bounding box center [592, 318] width 1108 height 44
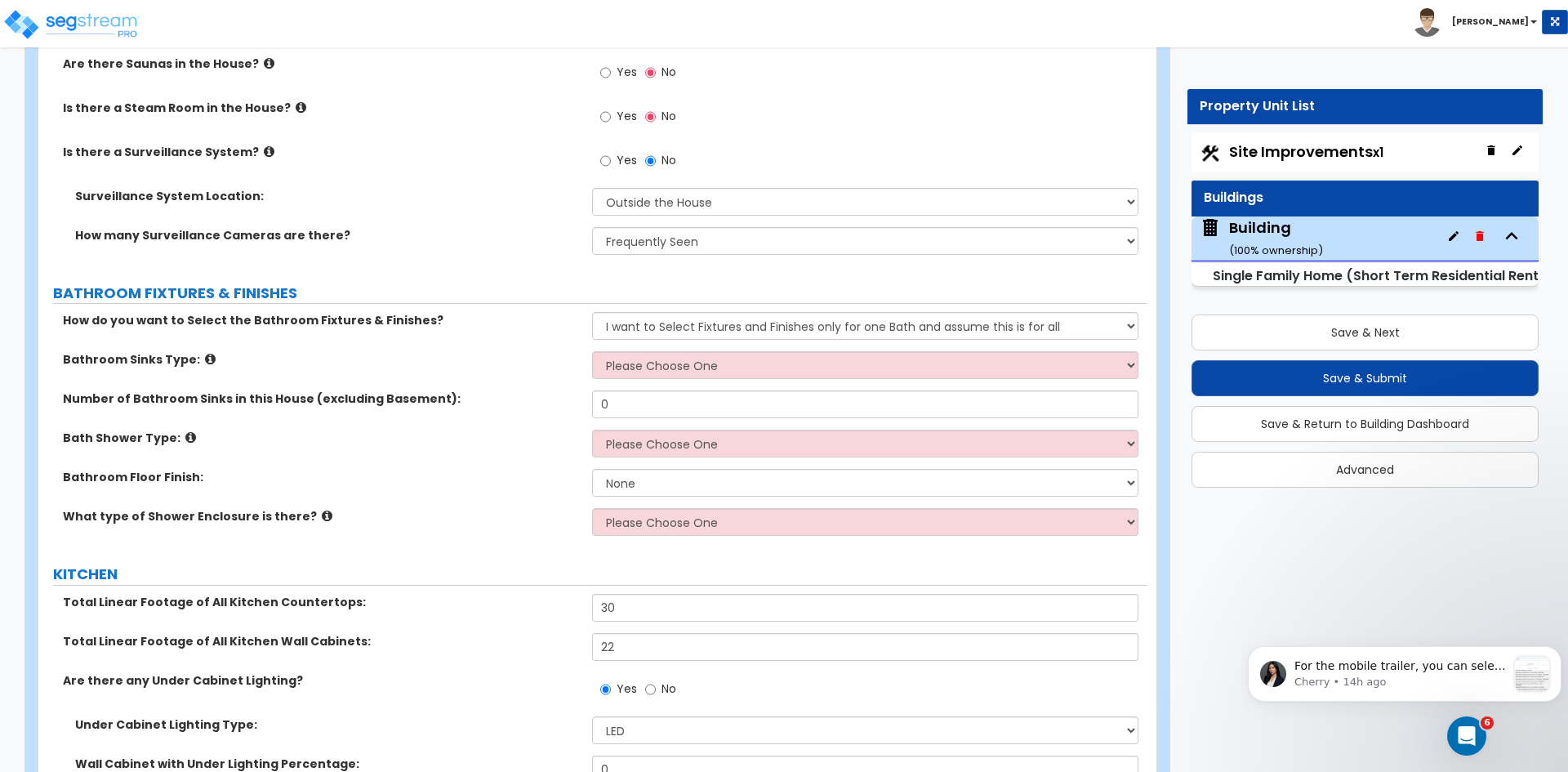
scroll to position [6096, 0]
click at [636, 350] on select "Please Choose One Wall-mounted Pedestal-mounted Vanity-mounted" at bounding box center [865, 364] width 546 height 28
select select "3"
click at [592, 350] on select "Please Choose One Wall-mounted Pedestal-mounted Vanity-mounted" at bounding box center [865, 364] width 546 height 28
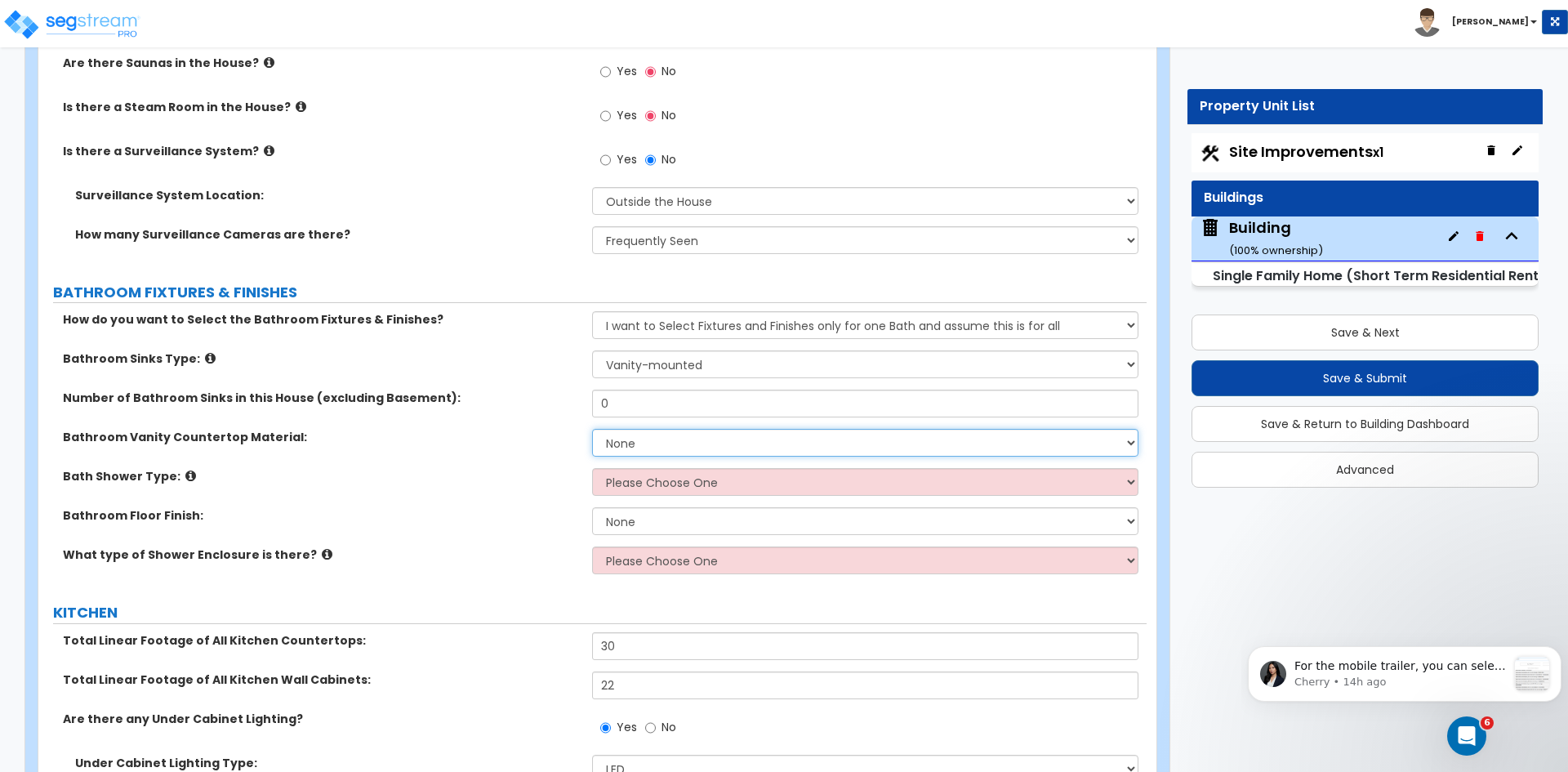
click at [649, 429] on select "None Plastic Laminate Solid Surface Stone Quartz Marble Tile Wood Stainless Ste…" at bounding box center [865, 443] width 546 height 28
select select "5"
click at [592, 429] on select "None Plastic Laminate Solid Surface Stone Quartz Marble Tile Wood Stainless Ste…" at bounding box center [865, 443] width 546 height 28
click at [624, 468] on select "Please Choose One Standalone Shower Bathtub - Shower Combination" at bounding box center [865, 482] width 546 height 28
select select "1"
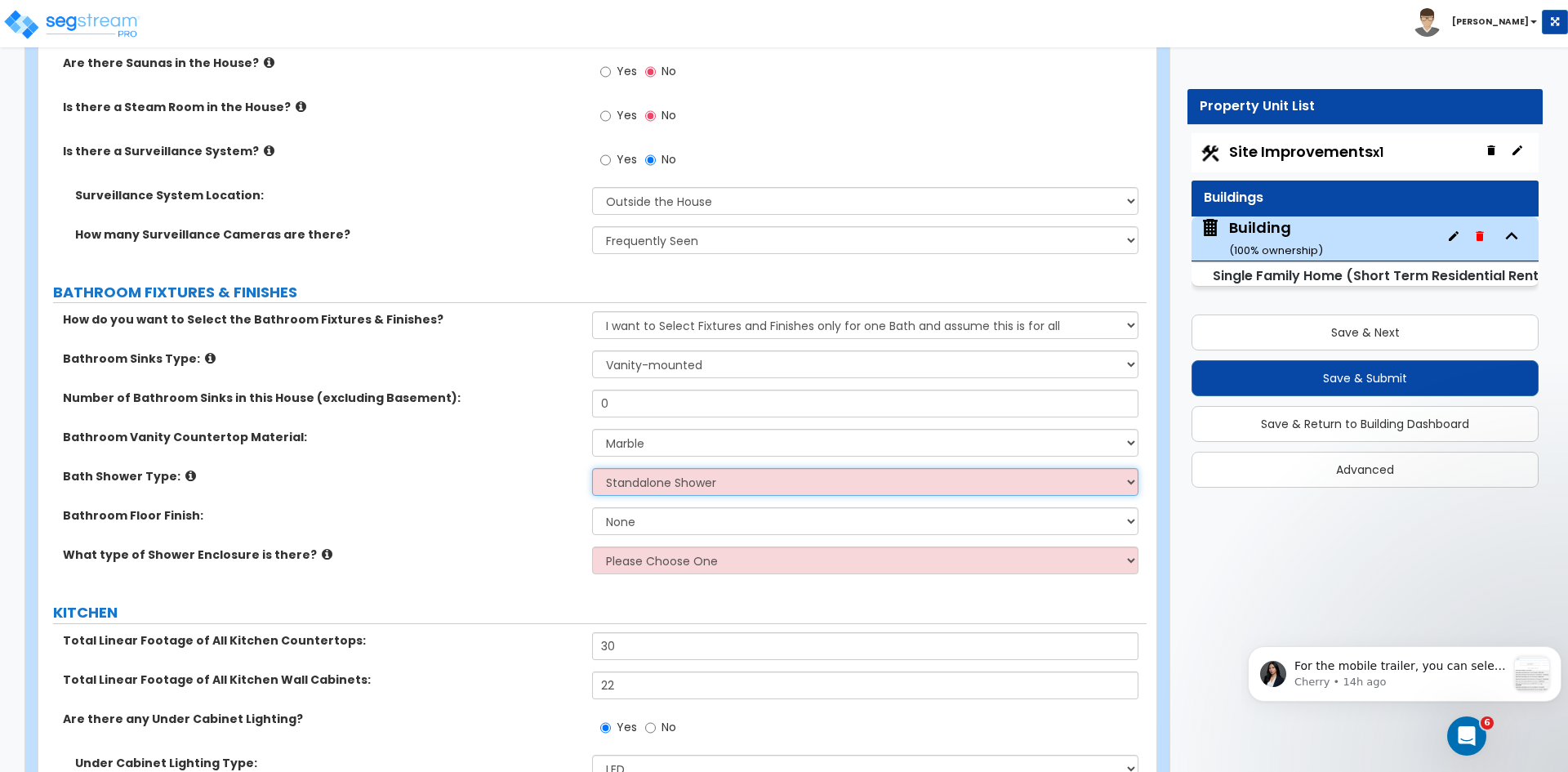
click at [592, 468] on select "Please Choose One Standalone Shower Bathtub - Shower Combination" at bounding box center [865, 482] width 546 height 28
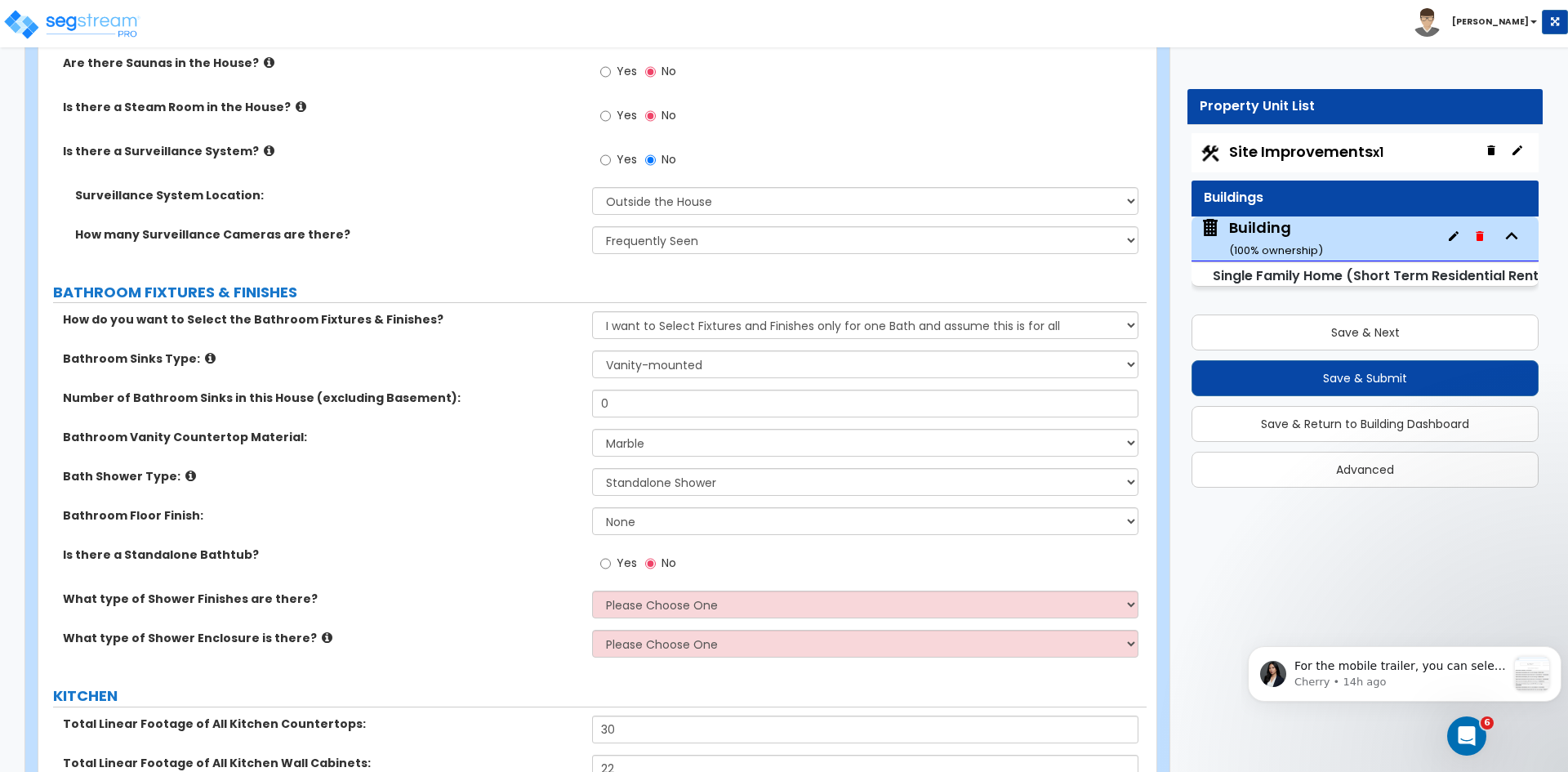
click at [522, 510] on div "Bathroom Floor Finish: None Tile Flooring Hardwood Flooring Resilient Laminate …" at bounding box center [592, 526] width 1108 height 39
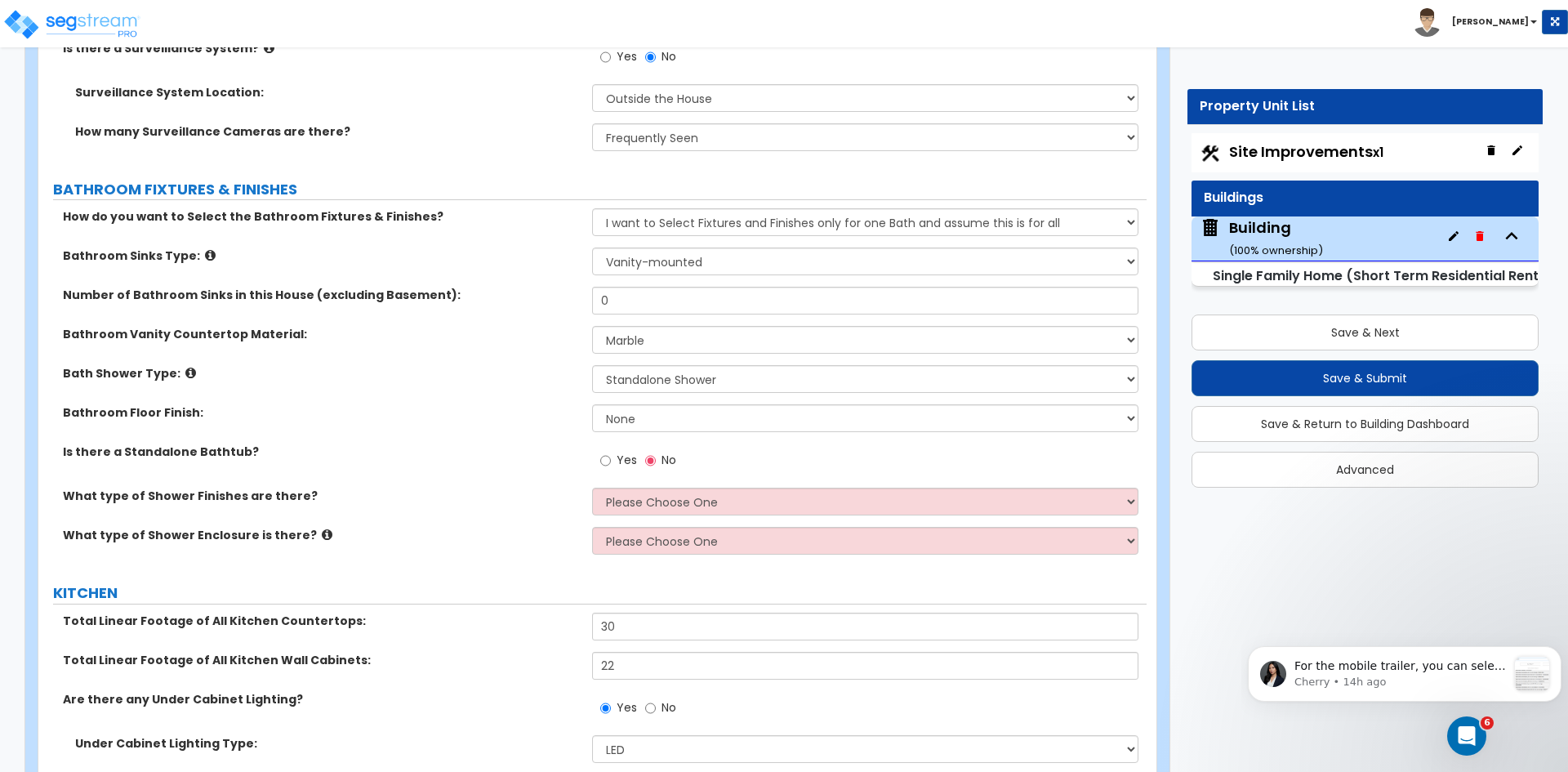
scroll to position [6202, 0]
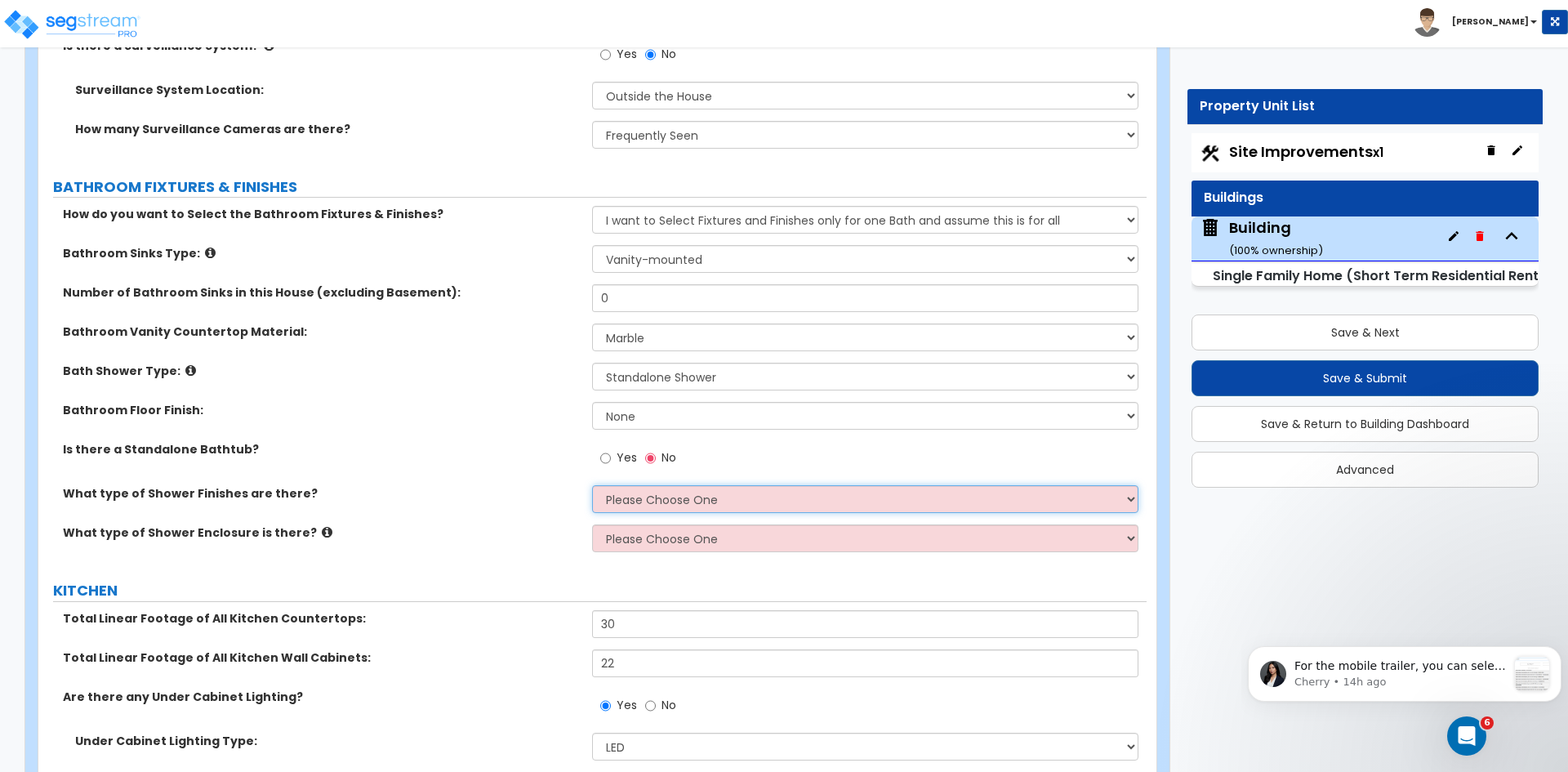
click at [626, 489] on select "Please Choose One Plastic Tile Stone" at bounding box center [865, 499] width 546 height 28
select select "2"
click at [592, 485] on select "Please Choose One Plastic Tile Stone" at bounding box center [865, 499] width 546 height 28
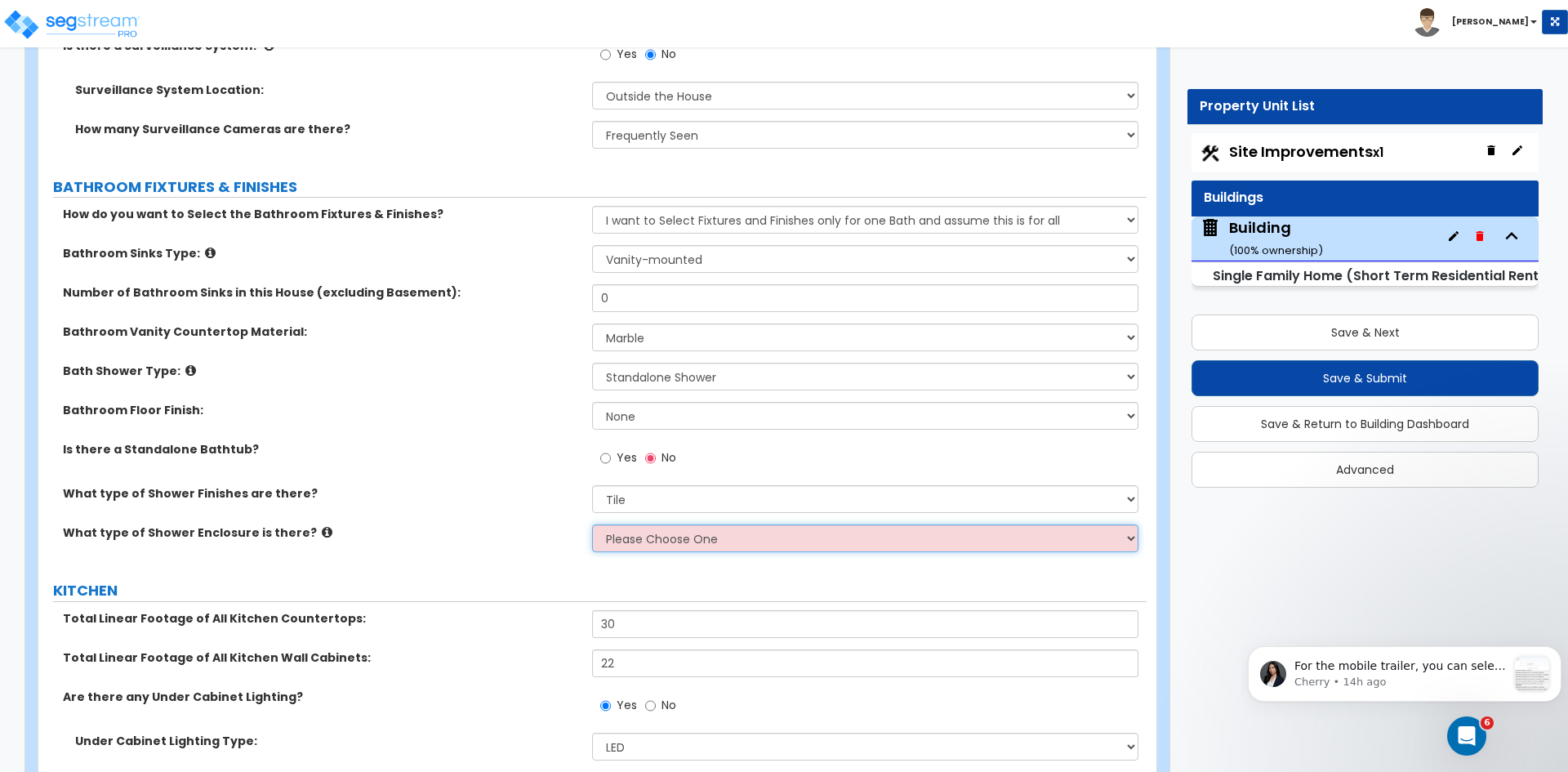
click at [641, 525] on select "Please Choose One Curtain & Rod Glass Sliding Doors Glass Hinged Doors" at bounding box center [865, 538] width 546 height 28
select select "2"
click at [592, 525] on select "Please Choose One Curtain & Rod Glass Sliding Doors Glass Hinged Doors" at bounding box center [865, 538] width 546 height 28
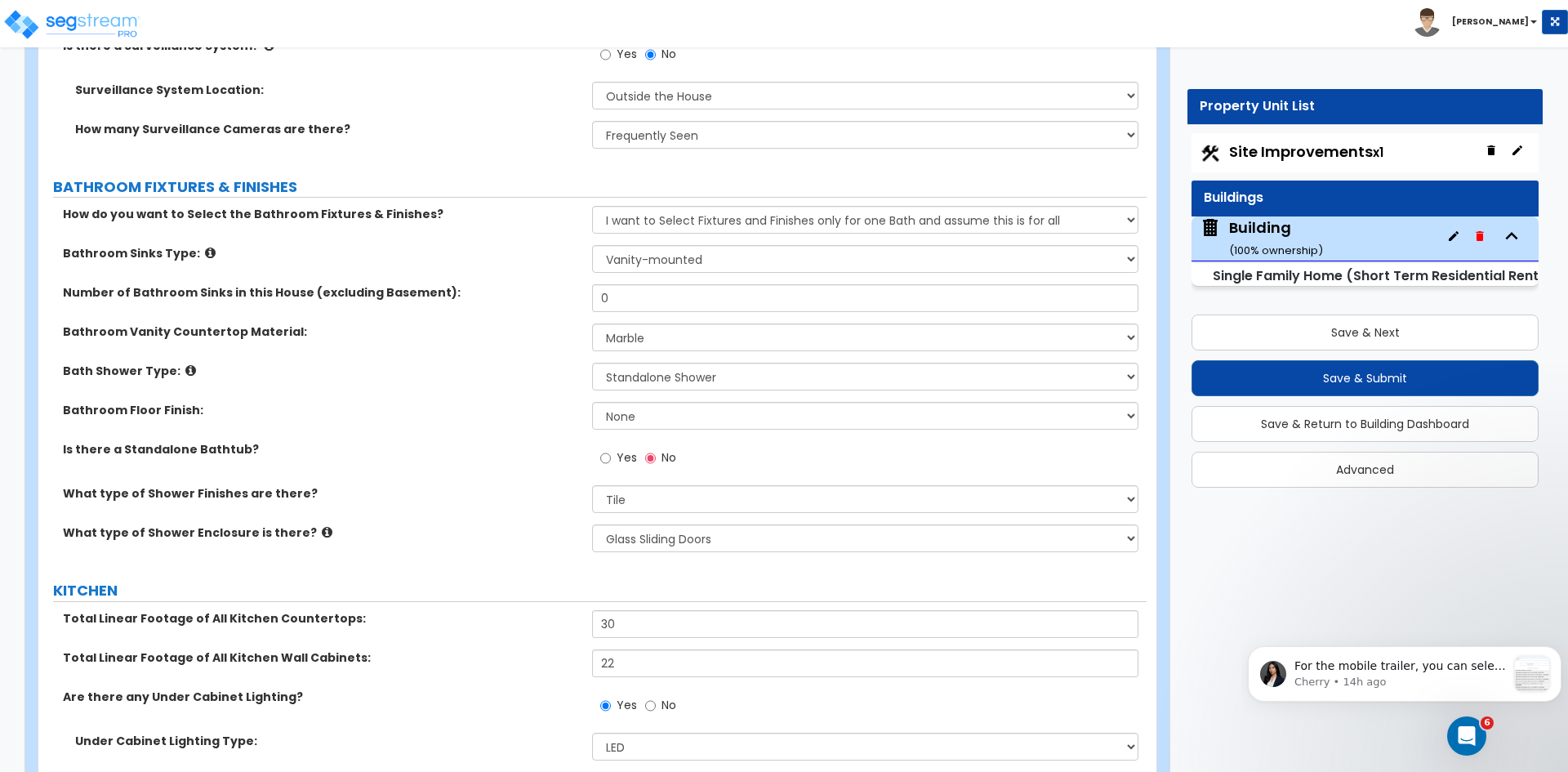
click at [477, 498] on div "What type of Shower Finishes are there? Please Choose One Plastic Tile Stone" at bounding box center [592, 504] width 1108 height 39
click at [650, 285] on input "0" at bounding box center [865, 298] width 546 height 28
type input "5"
click at [622, 402] on select "None Tile Flooring Hardwood Flooring Resilient Laminate Flooring VCT Flooring S…" at bounding box center [865, 416] width 546 height 28
select select "1"
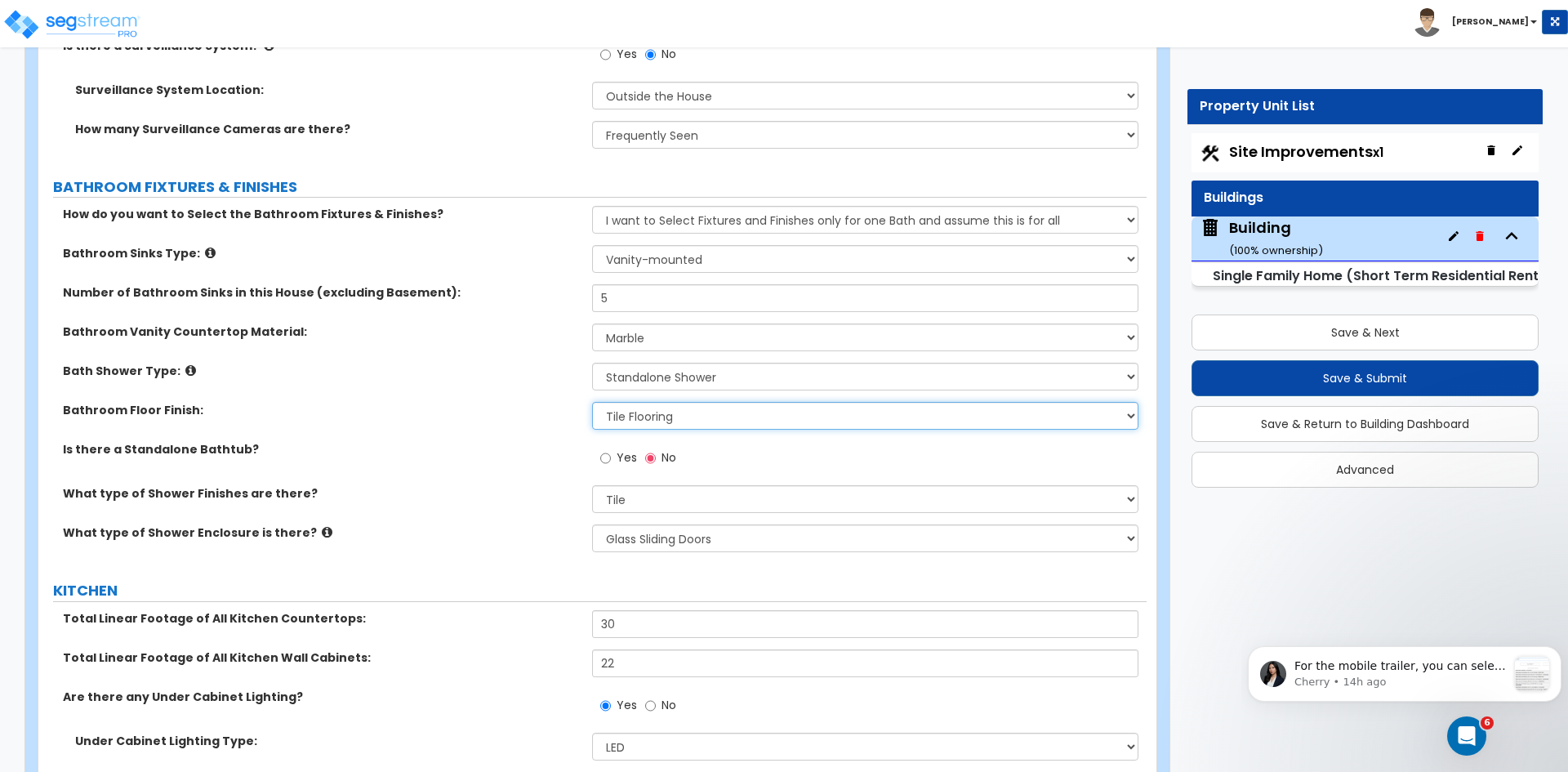
click at [592, 402] on select "None Tile Flooring Hardwood Flooring Resilient Laminate Flooring VCT Flooring S…" at bounding box center [865, 416] width 546 height 28
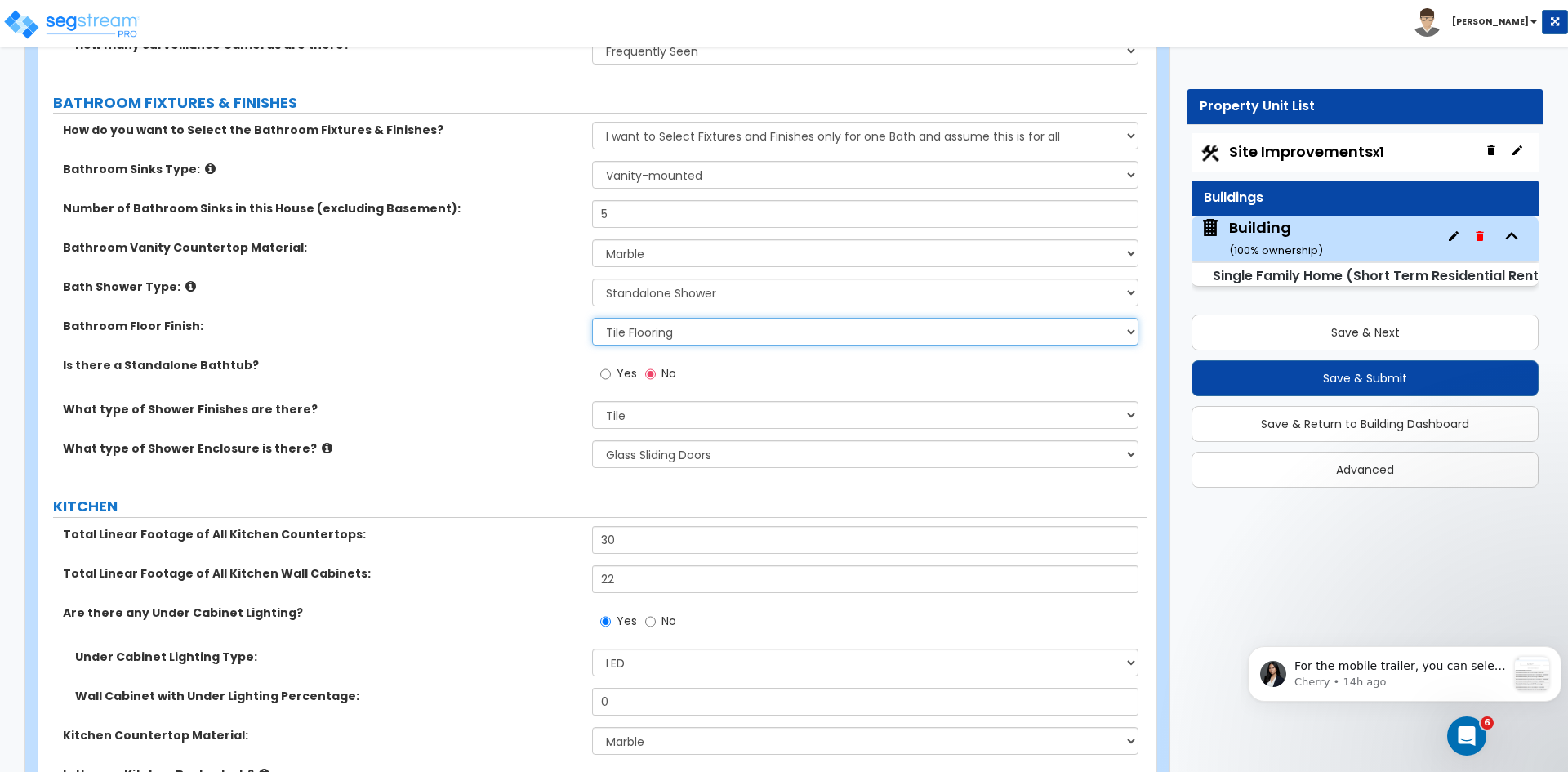
scroll to position [6287, 0]
click at [605, 364] on input "Yes" at bounding box center [605, 373] width 10 height 18
radio input "true"
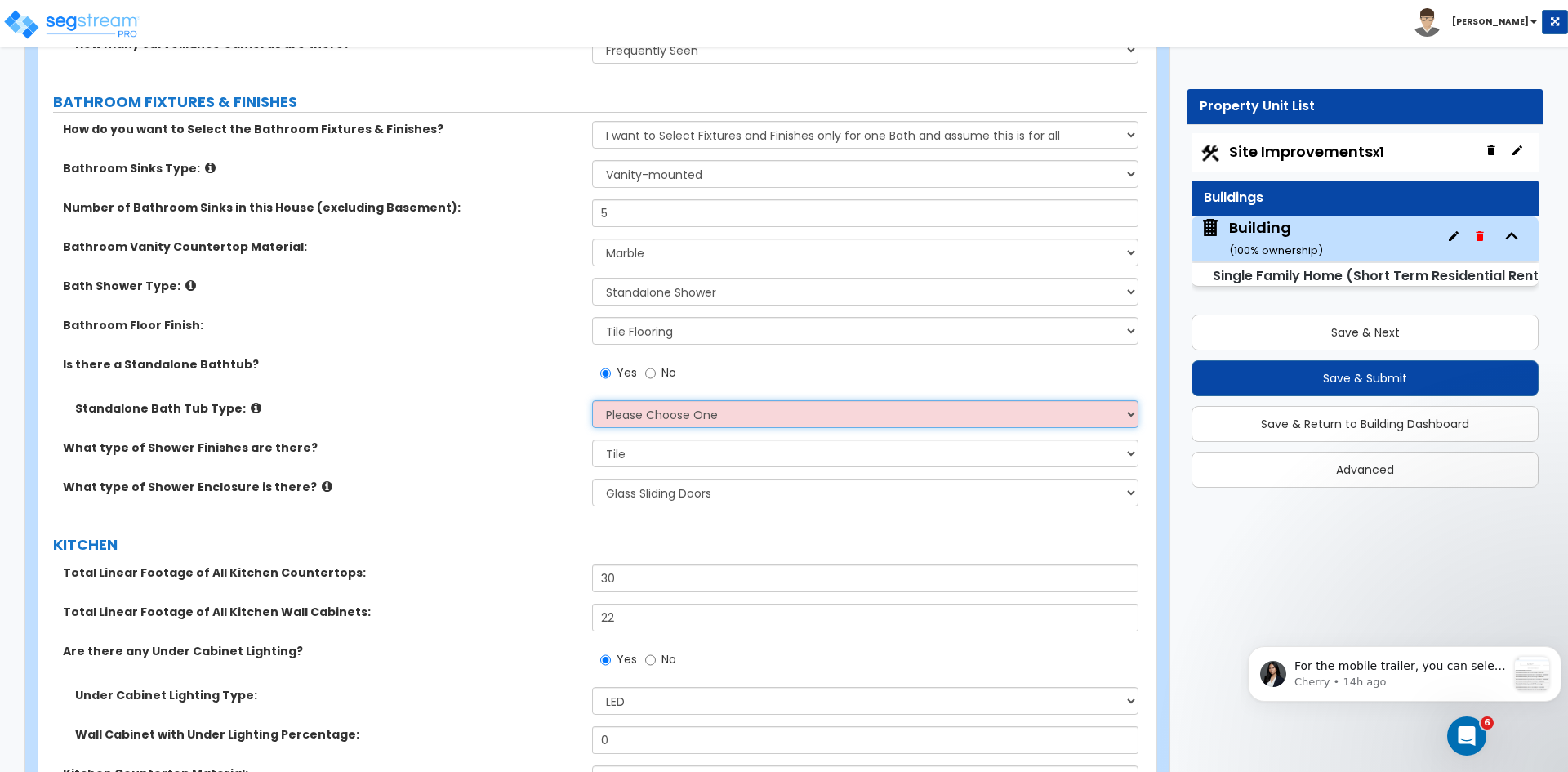
click at [630, 402] on select "Please Choose One Freestanding Bathtub Recessed Bathtub Walk-in Bathtub" at bounding box center [865, 414] width 546 height 28
select select "1"
click at [592, 400] on select "Please Choose One Freestanding Bathtub Recessed Bathtub Walk-in Bathtub" at bounding box center [865, 414] width 546 height 28
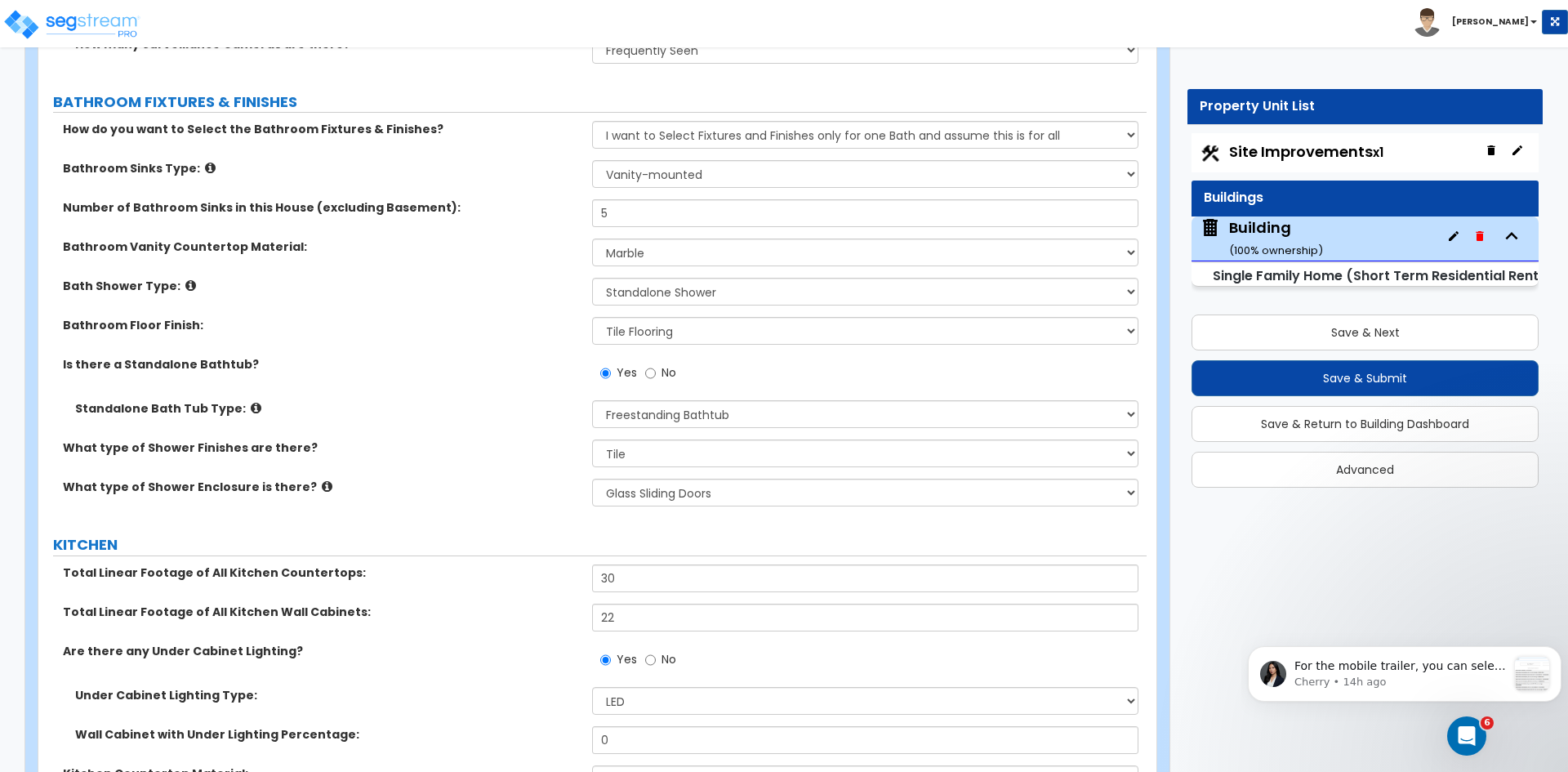
click at [525, 381] on div "Is there a Standalone Bathtub? Yes No" at bounding box center [592, 378] width 1108 height 44
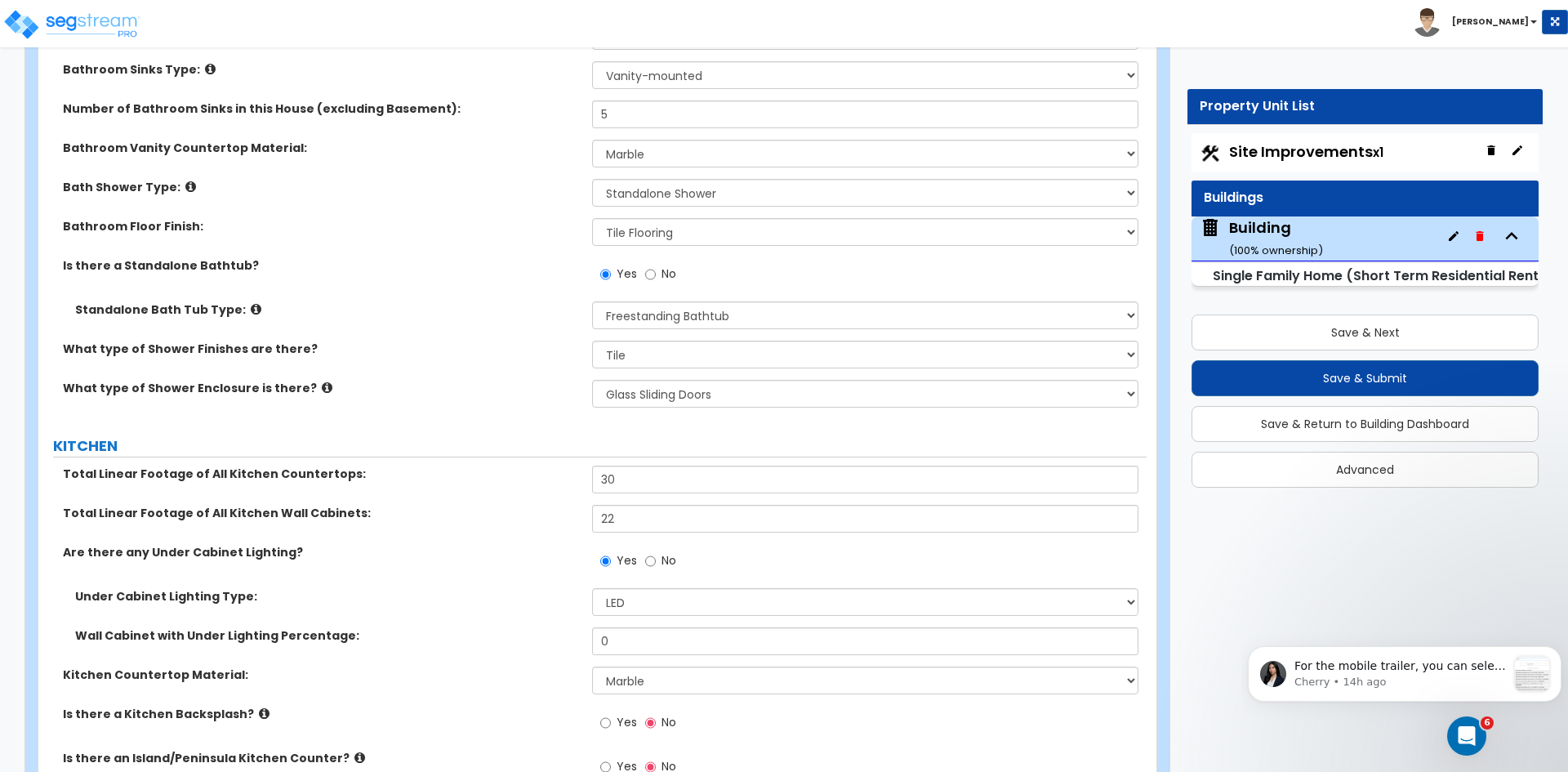
scroll to position [6411, 0]
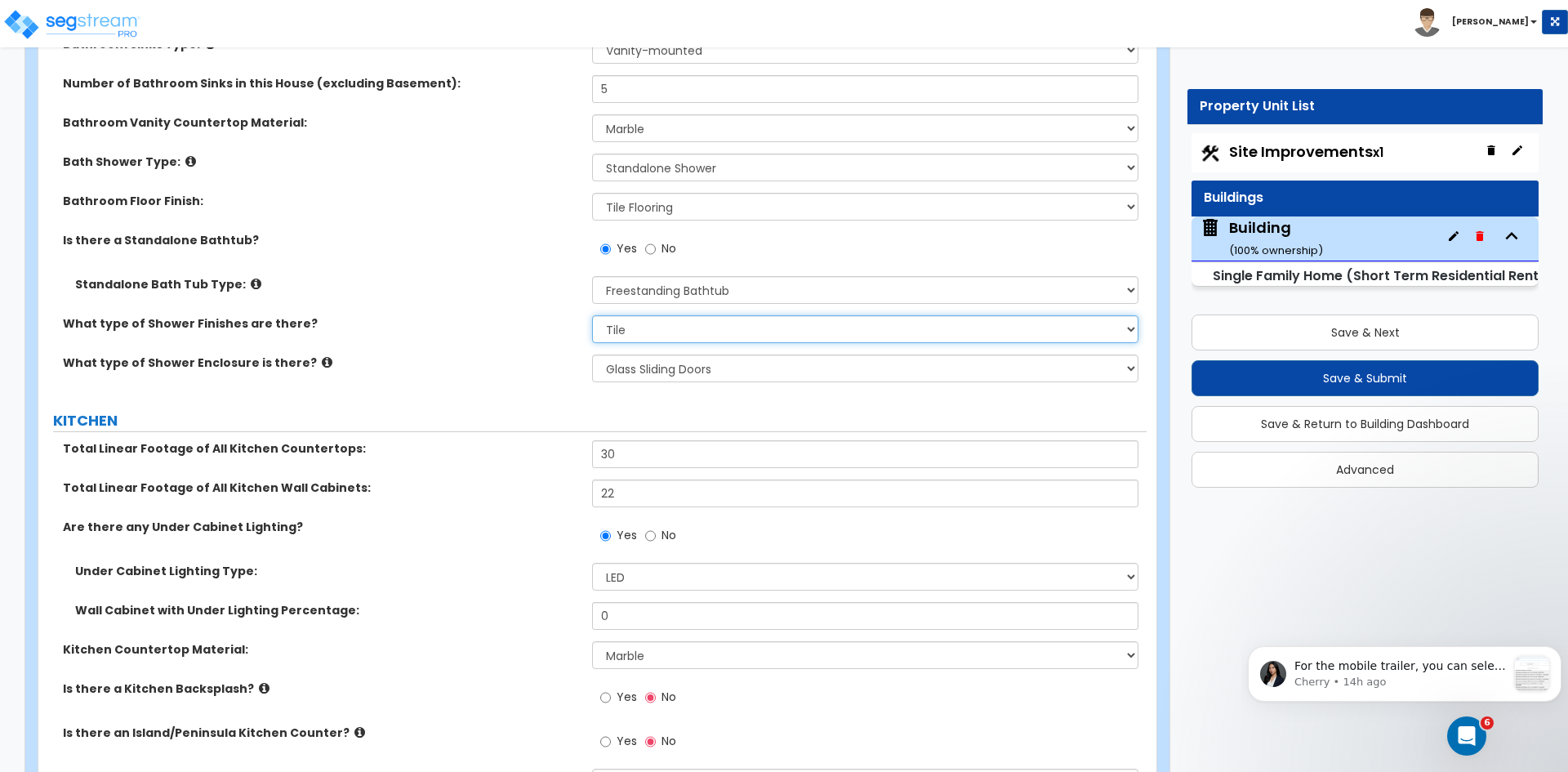
click at [639, 315] on select "Please Choose One Plastic Tile Stone" at bounding box center [865, 329] width 546 height 28
click at [520, 320] on div "What type of Shower Finishes are there? Please Choose One Plastic Tile Stone" at bounding box center [592, 335] width 1108 height 39
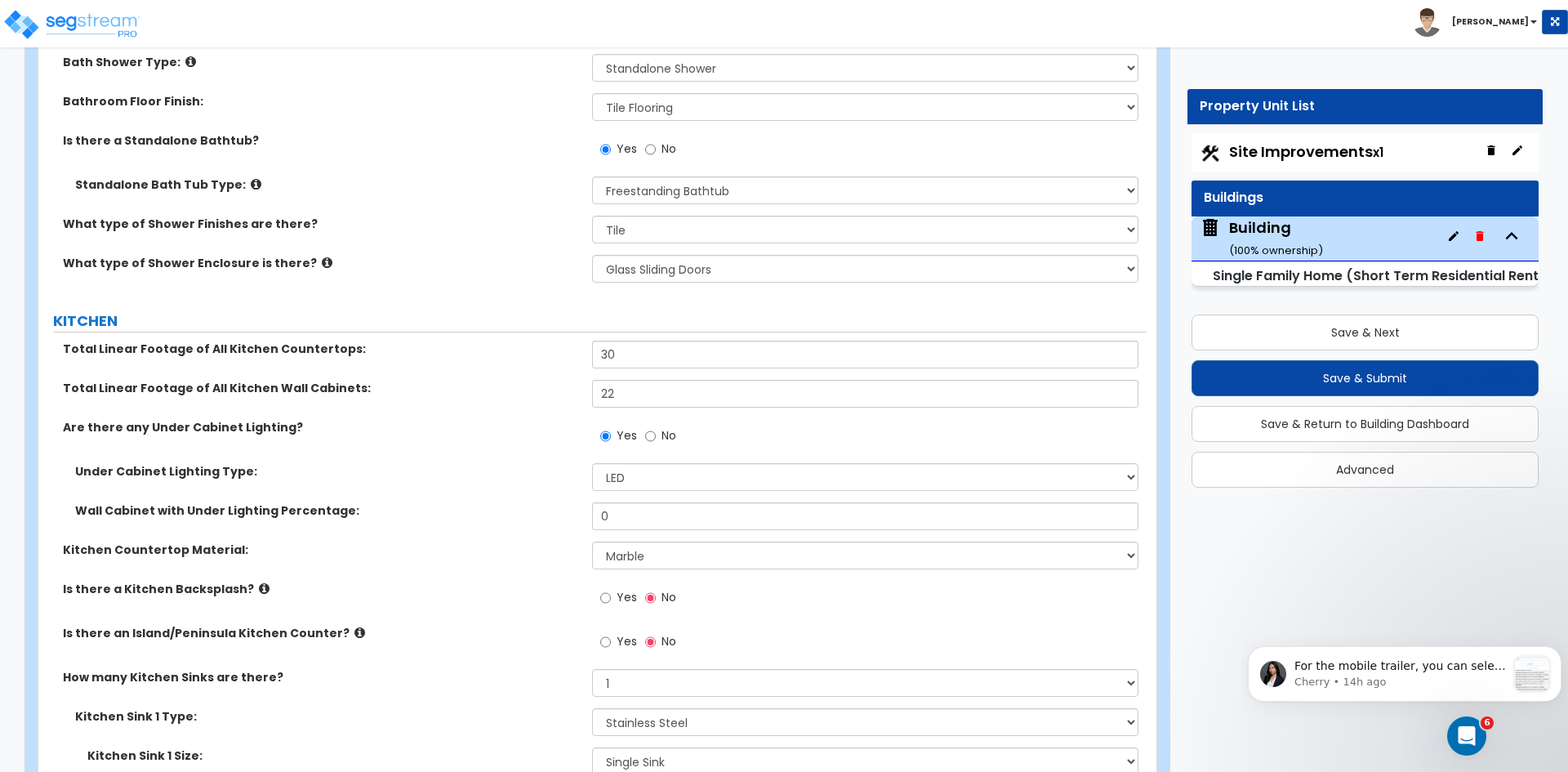
scroll to position [6511, 0]
click at [625, 258] on select "Please Choose One Curtain & Rod Glass Sliding Doors Glass Hinged Doors" at bounding box center [865, 268] width 546 height 28
select select "3"
click at [592, 254] on select "Please Choose One Curtain & Rod Glass Sliding Doors Glass Hinged Doors" at bounding box center [865, 268] width 546 height 28
click at [544, 341] on div "Total Linear Footage of All Kitchen Countertops: 30" at bounding box center [592, 360] width 1108 height 39
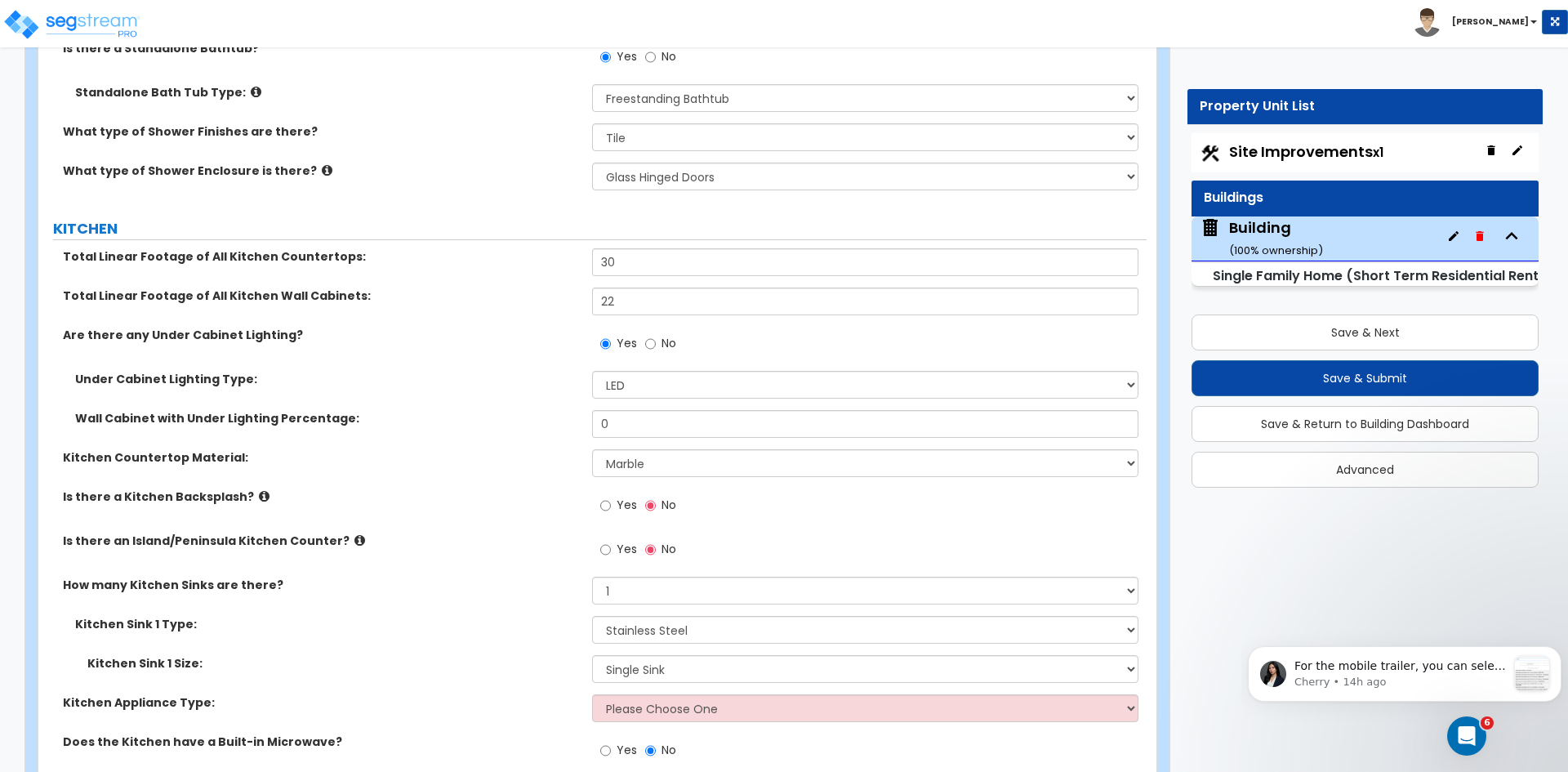
scroll to position [6604, 0]
click at [630, 409] on input "0" at bounding box center [865, 423] width 546 height 28
type input "70"
click at [453, 409] on label "Wall Cabinet with Under Lighting Percentage:" at bounding box center [327, 417] width 505 height 17
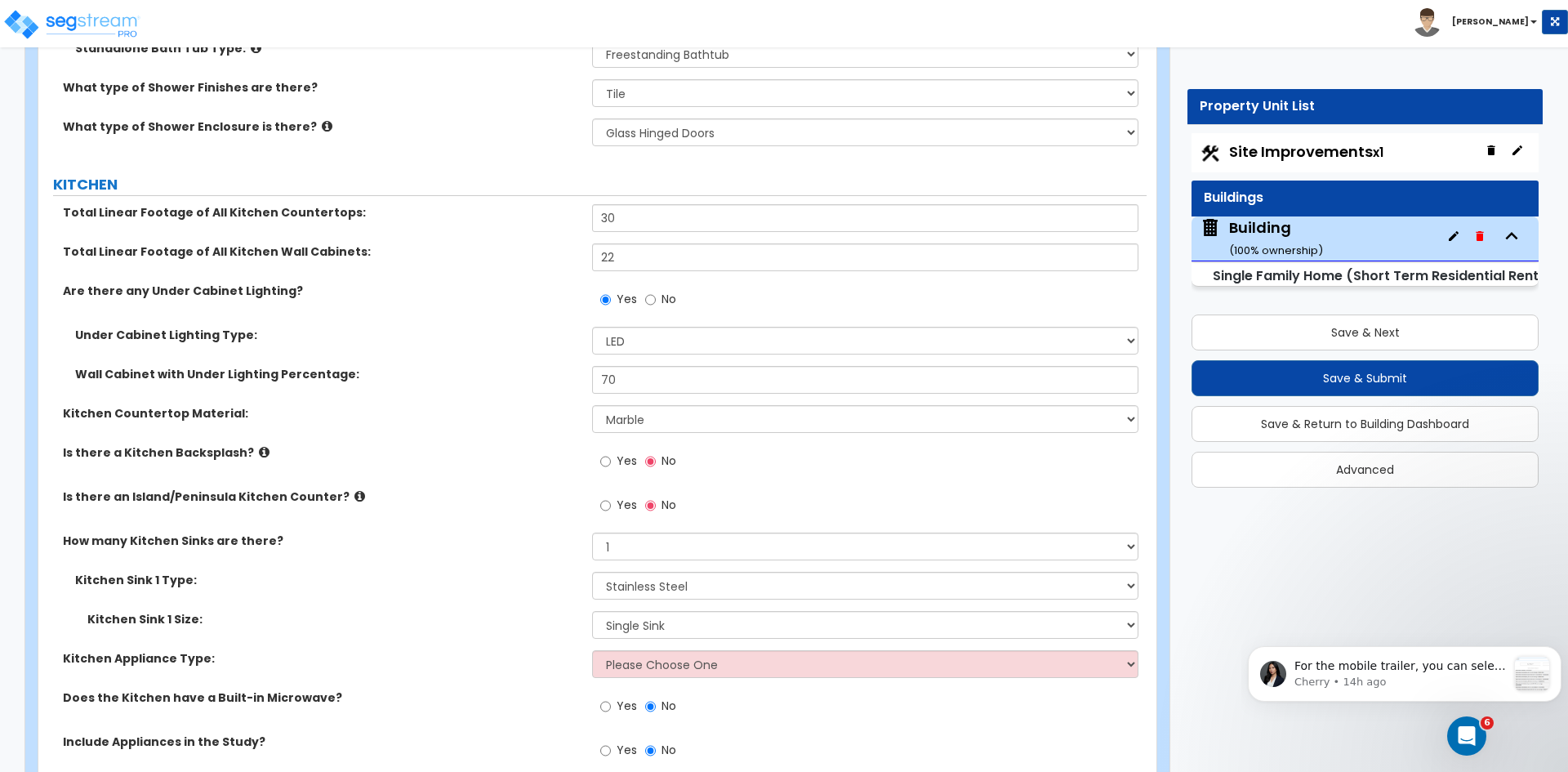
scroll to position [6648, 0]
click at [604, 451] on input "Yes" at bounding box center [605, 460] width 10 height 18
radio input "true"
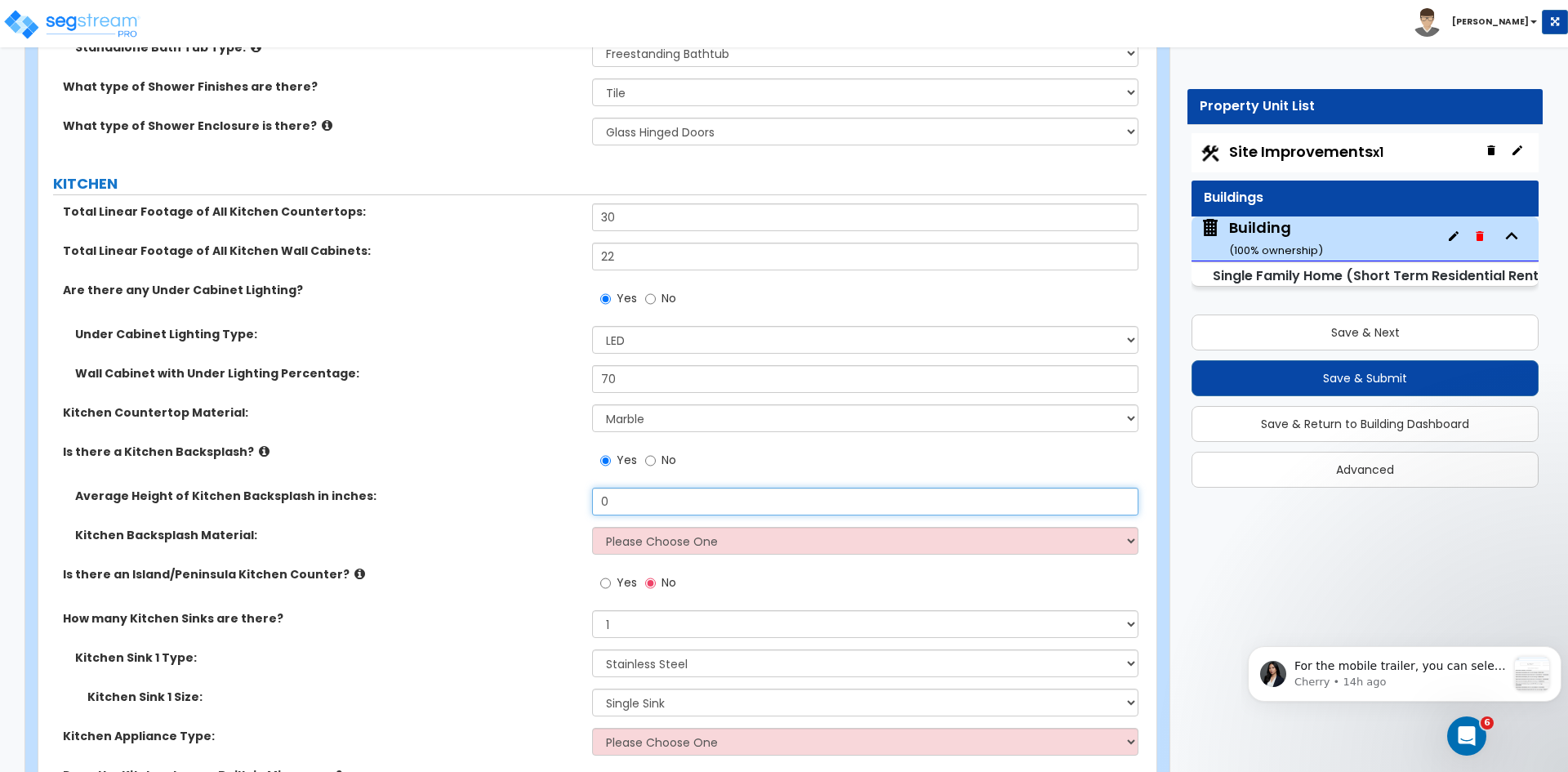
click at [627, 487] on input "0" at bounding box center [865, 501] width 546 height 28
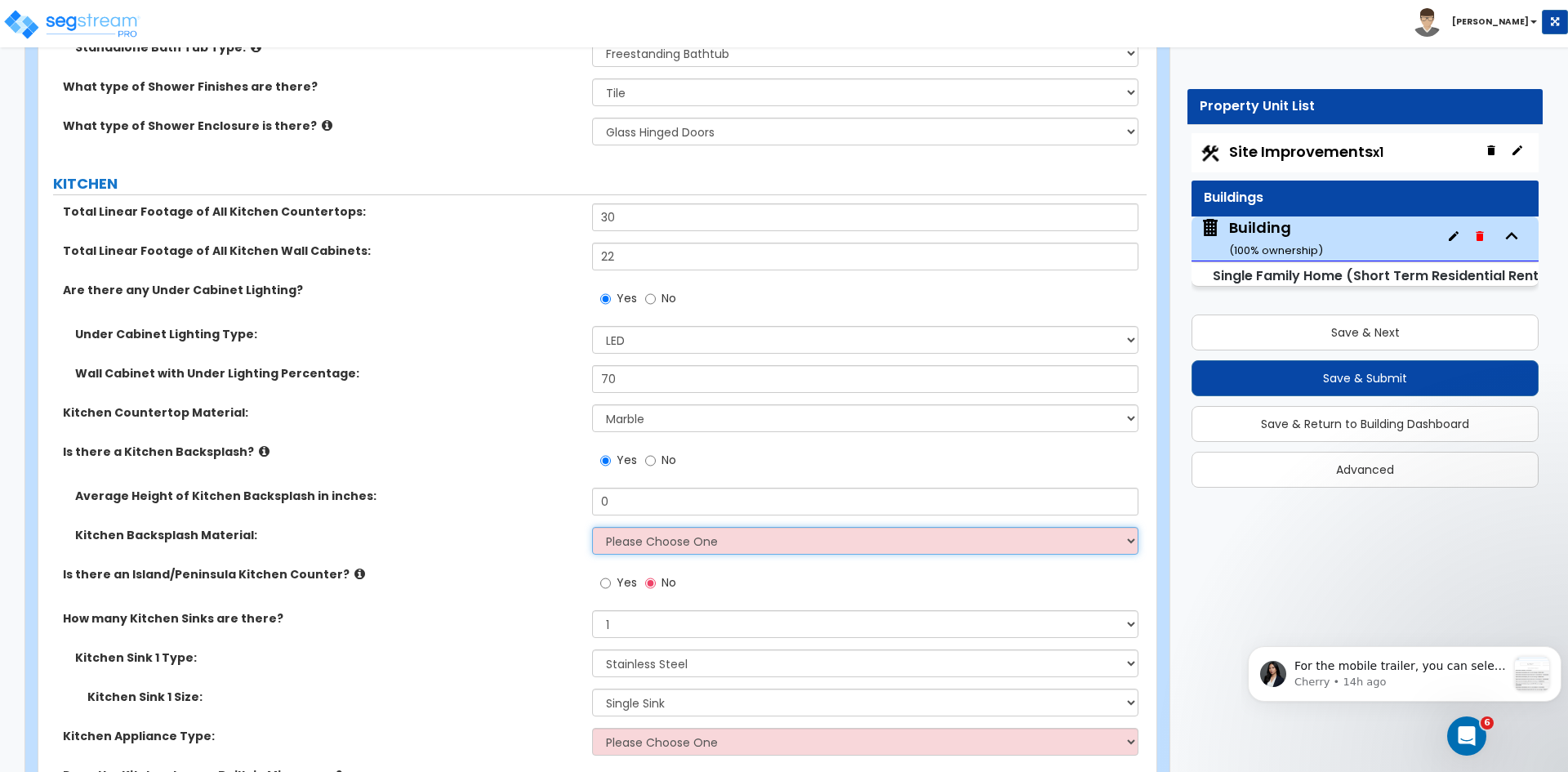
click at [637, 526] on select "Please Choose One Plastic Laminate Solid Surface Stone Quartz Tile Stainless St…" at bounding box center [865, 540] width 546 height 28
select select "6"
click at [592, 526] on select "Please Choose One Plastic Laminate Solid Surface Stone Quartz Tile Stainless St…" at bounding box center [865, 540] width 546 height 28
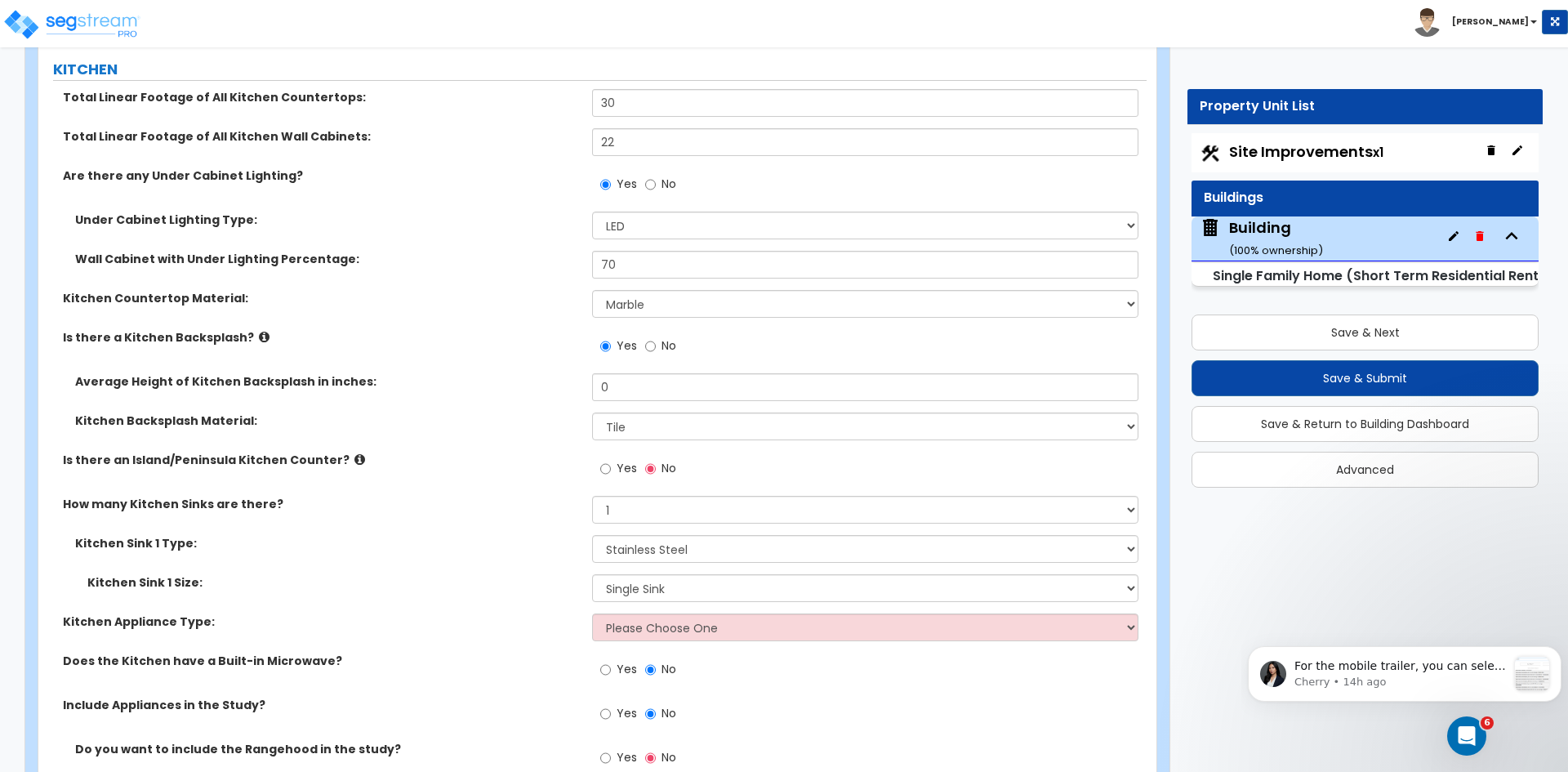
scroll to position [6763, 0]
click at [603, 459] on input "Yes" at bounding box center [605, 467] width 10 height 18
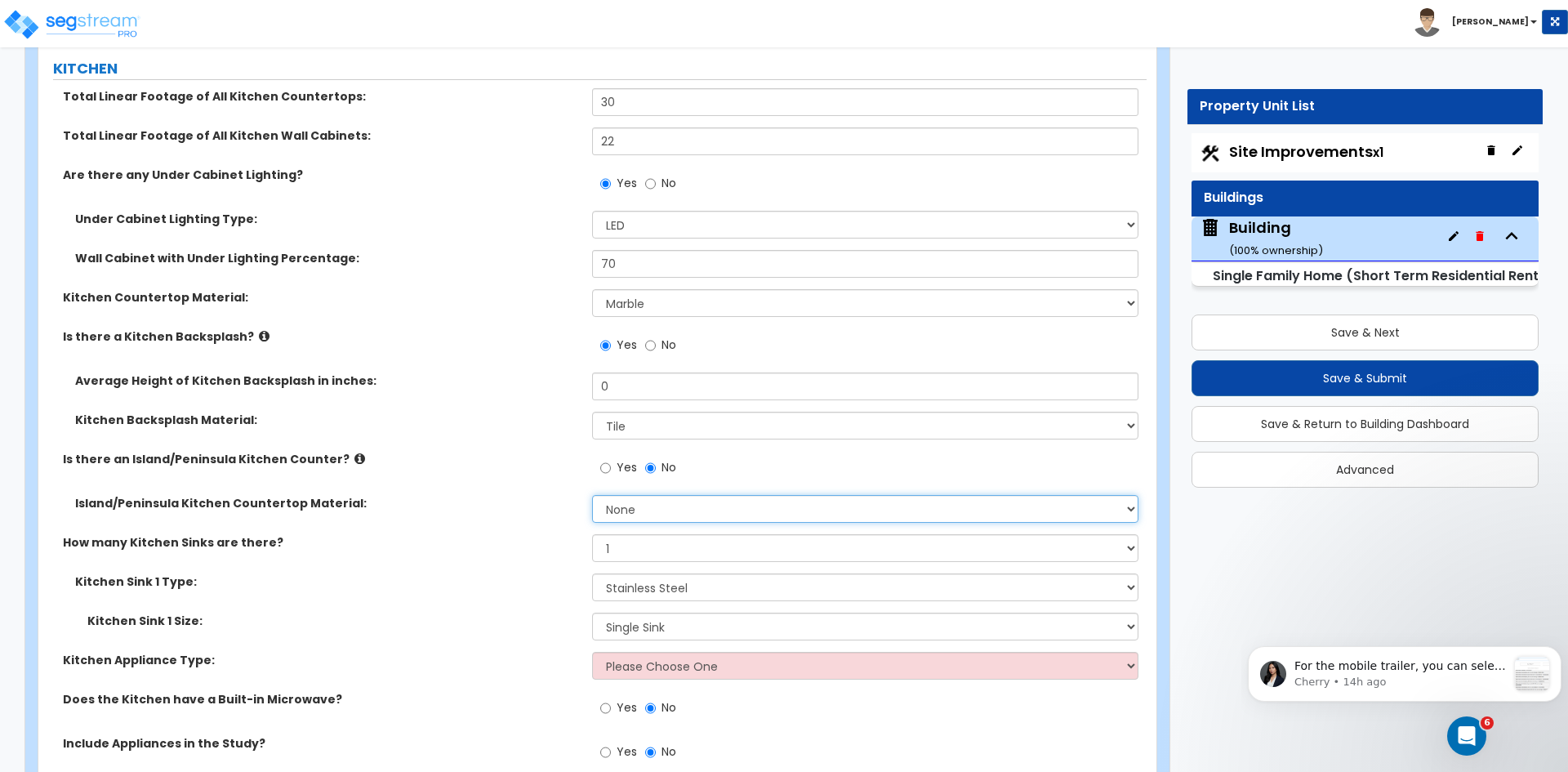
click at [626, 495] on select "None Plastic Laminate Solid Surface Stone Quartz Marble Tile Wood Stainless Ste…" at bounding box center [865, 509] width 546 height 28
select select "5"
click at [592, 495] on select "None Plastic Laminate Solid Surface Stone Quartz Marble Tile Wood Stainless Ste…" at bounding box center [865, 509] width 546 height 28
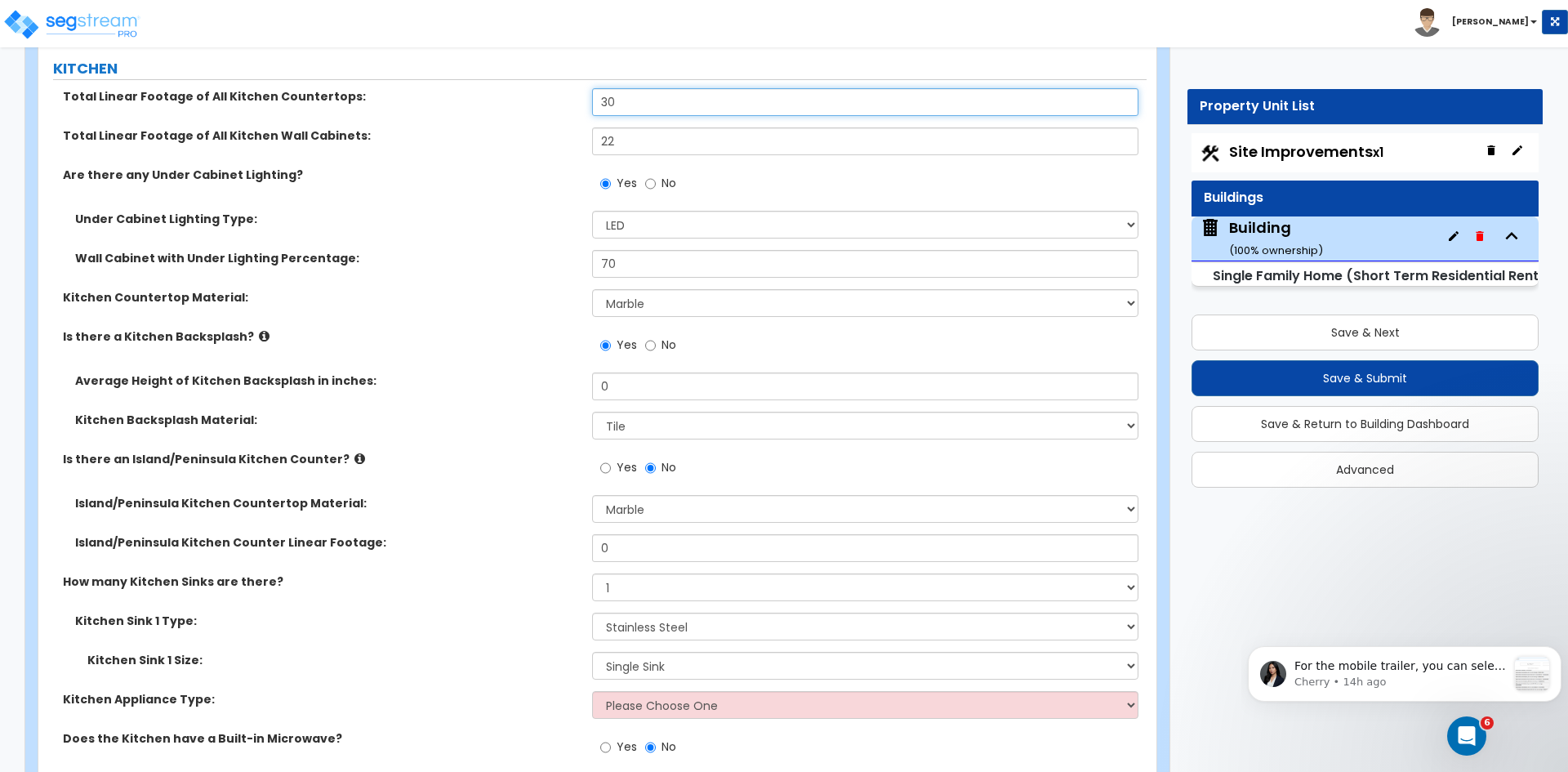
click at [639, 88] on input "30" at bounding box center [865, 102] width 546 height 28
type input "3"
type input "20"
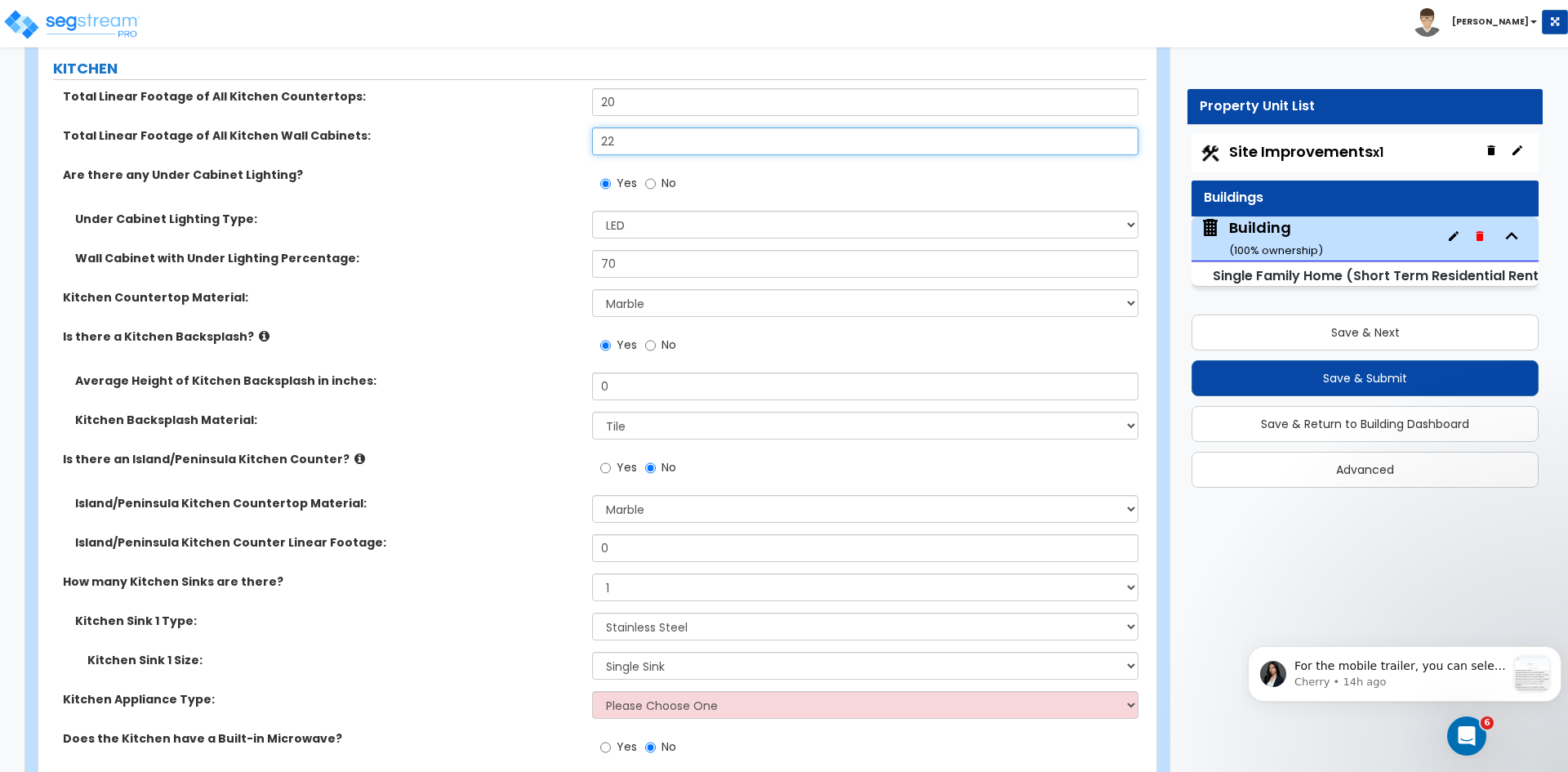
click at [622, 127] on input "22" at bounding box center [865, 141] width 546 height 28
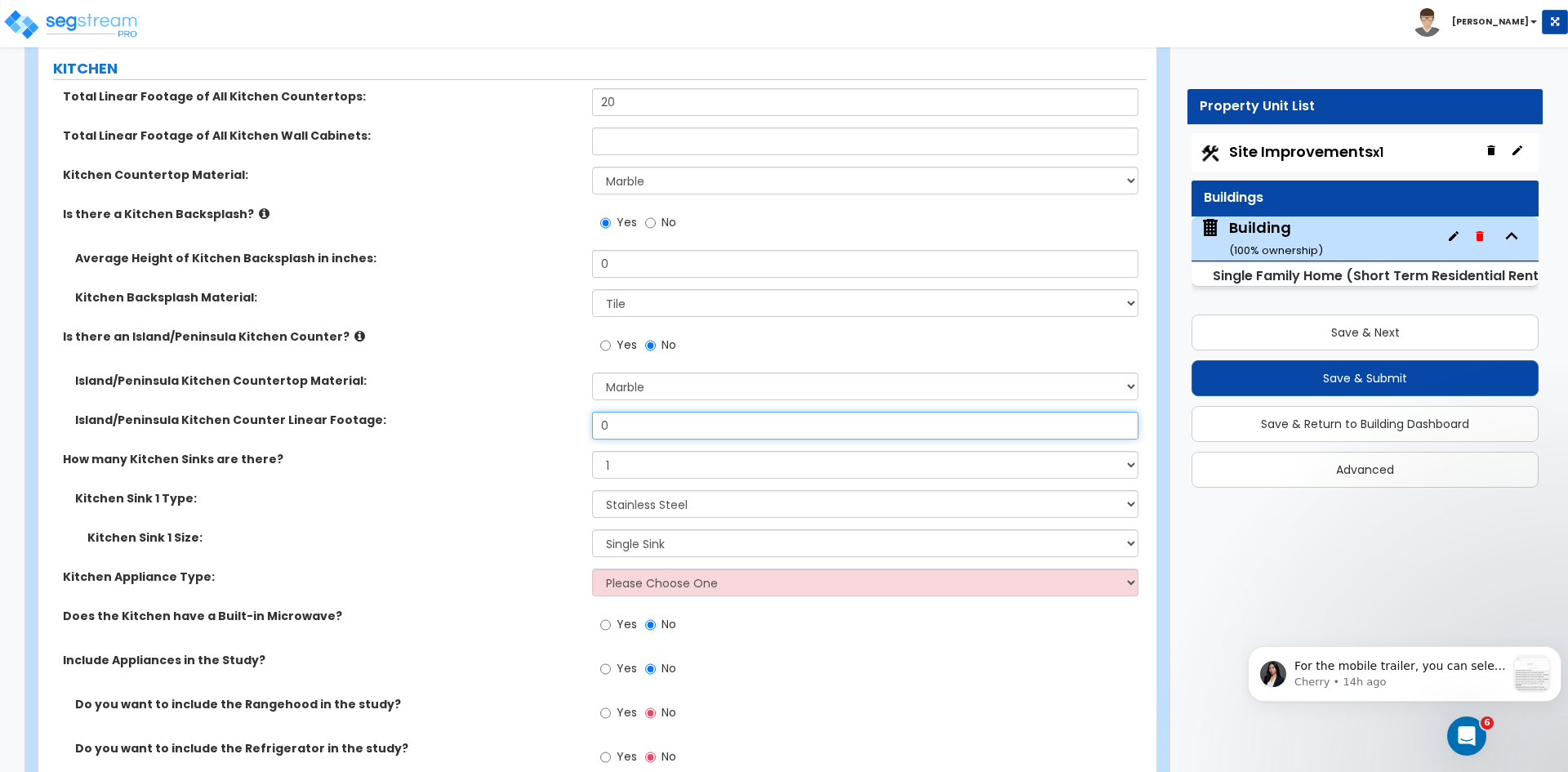
click at [630, 411] on input "0" at bounding box center [865, 425] width 546 height 28
type input "15"
click at [638, 450] on select "None 1 2 3" at bounding box center [865, 464] width 546 height 28
select select "2"
click at [592, 450] on select "None 1 2 3" at bounding box center [865, 464] width 546 height 28
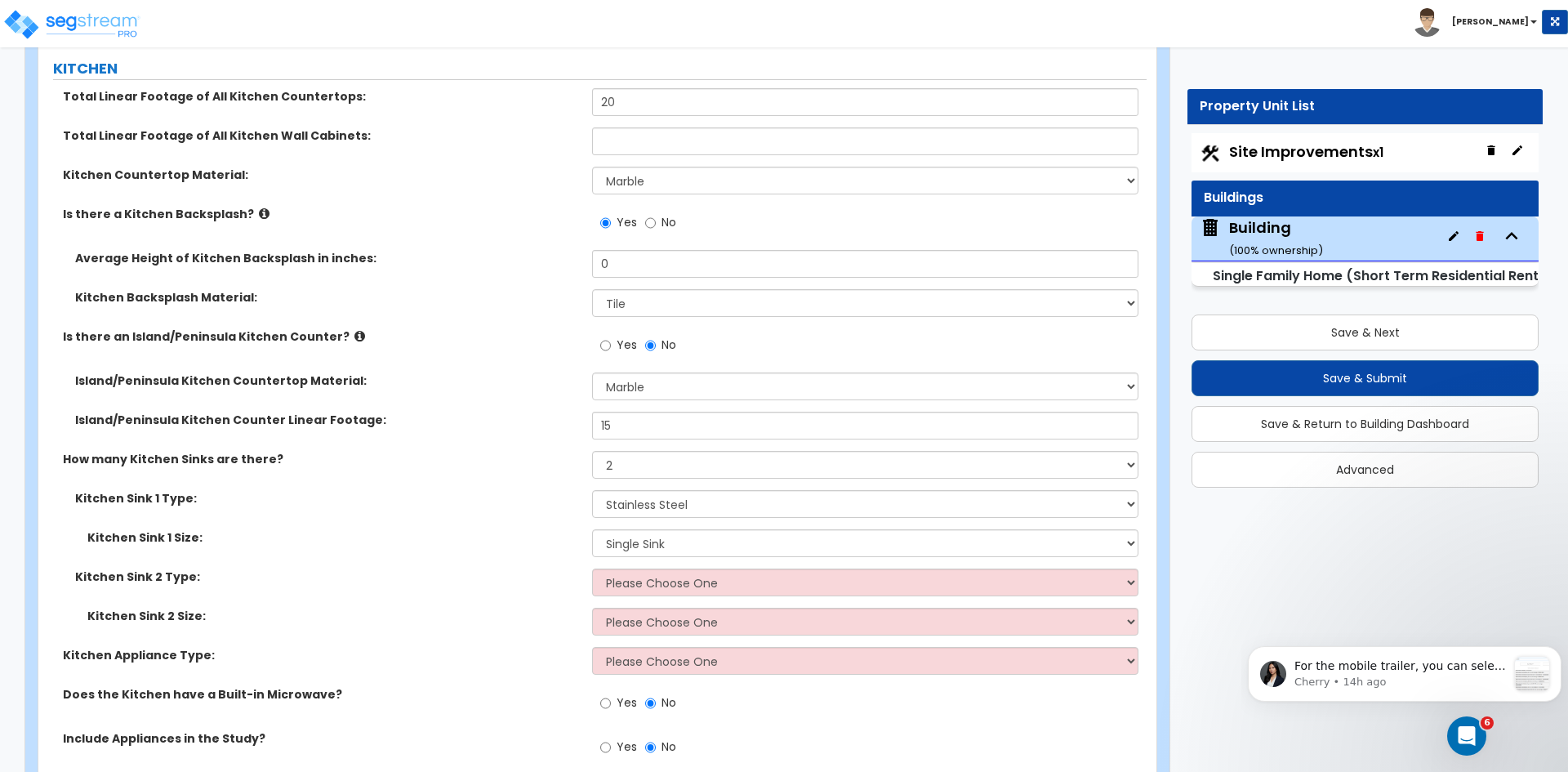
click at [567, 500] on div "Kitchen Sink 1 Type: Please Choose One Stainless Steel Porcelain Enamel Cast Ir…" at bounding box center [592, 510] width 1108 height 39
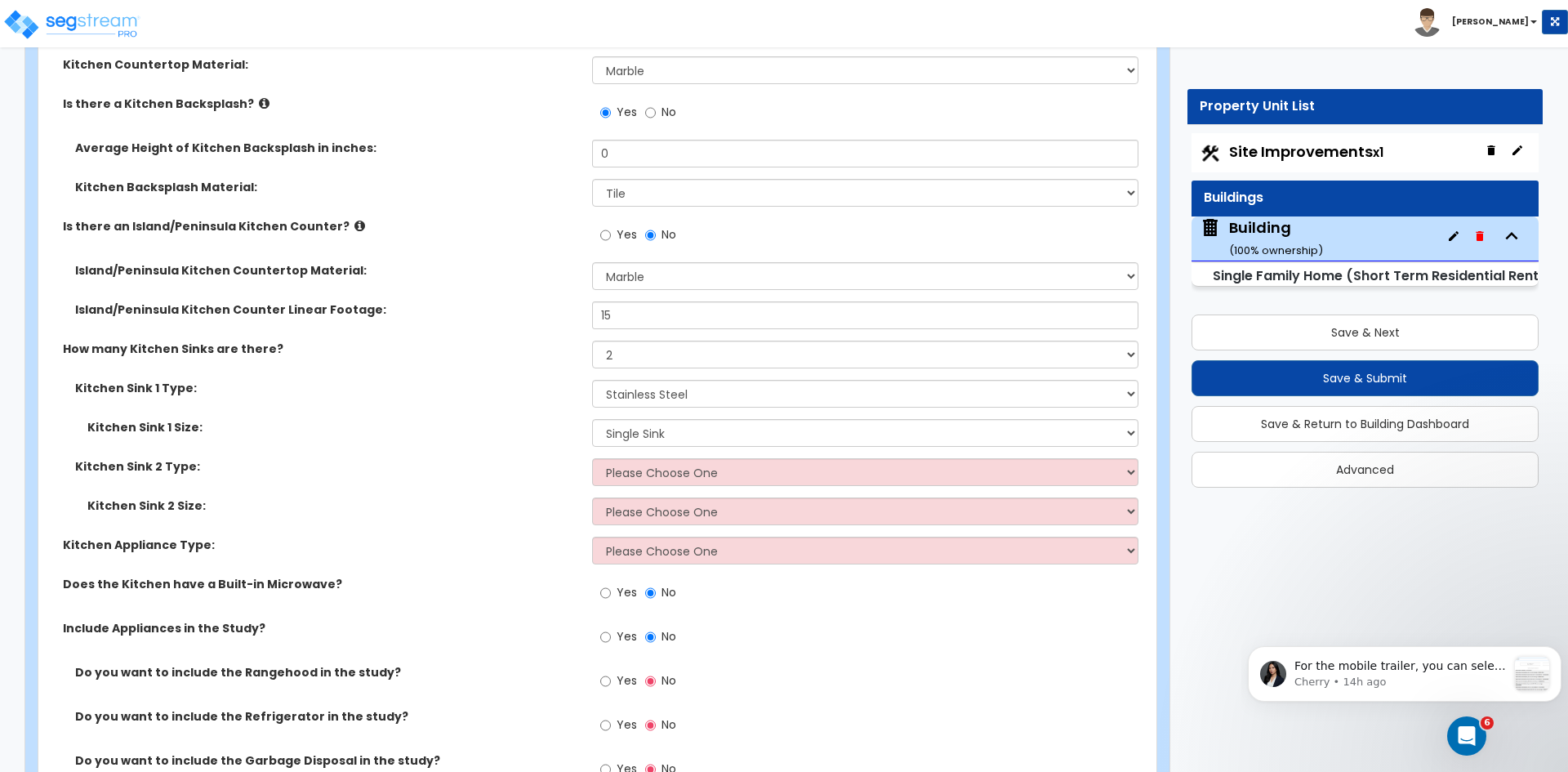
scroll to position [6886, 0]
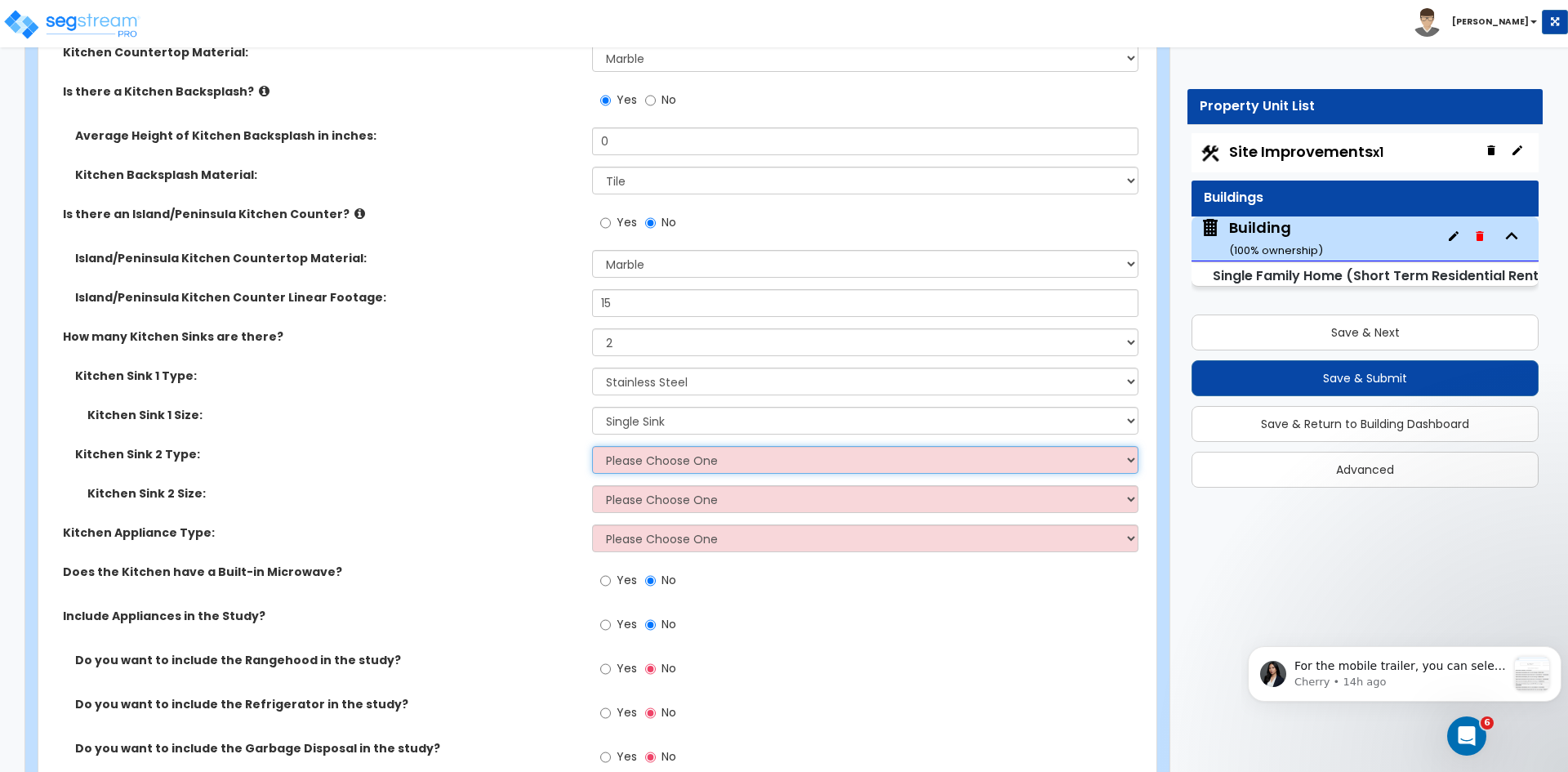
click at [624, 446] on select "Please Choose One Stainless Steel Porcelain Enamel Cast Iron Granite Composite" at bounding box center [865, 460] width 546 height 28
select select "1"
click at [592, 446] on select "Please Choose One Stainless Steel Porcelain Enamel Cast Iron Granite Composite" at bounding box center [865, 460] width 546 height 28
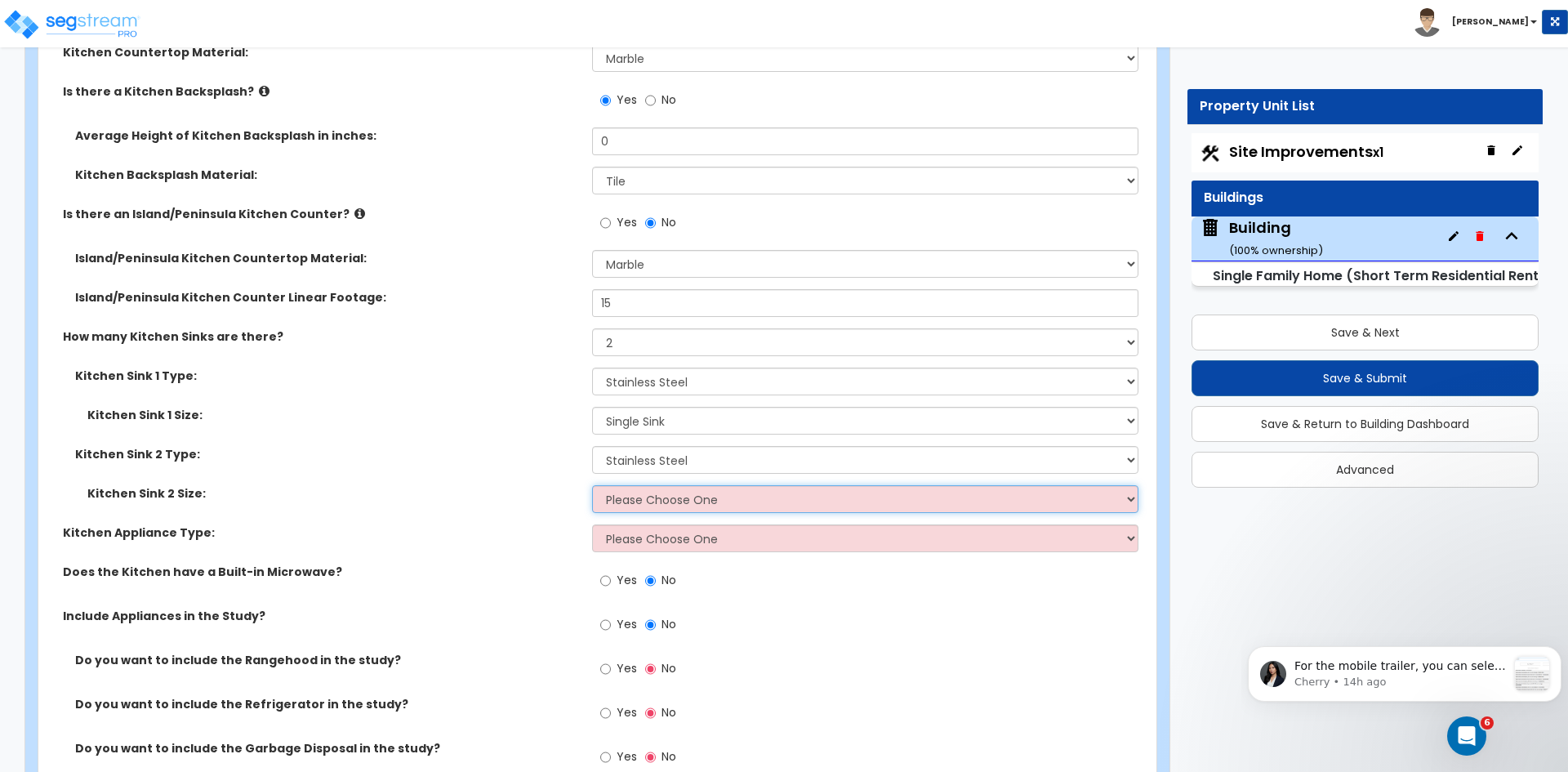
click at [638, 487] on select "Please Choose One Single Sink Double Sink" at bounding box center [865, 499] width 546 height 28
select select "1"
click at [592, 485] on select "Please Choose One Single Sink Double Sink" at bounding box center [865, 499] width 546 height 28
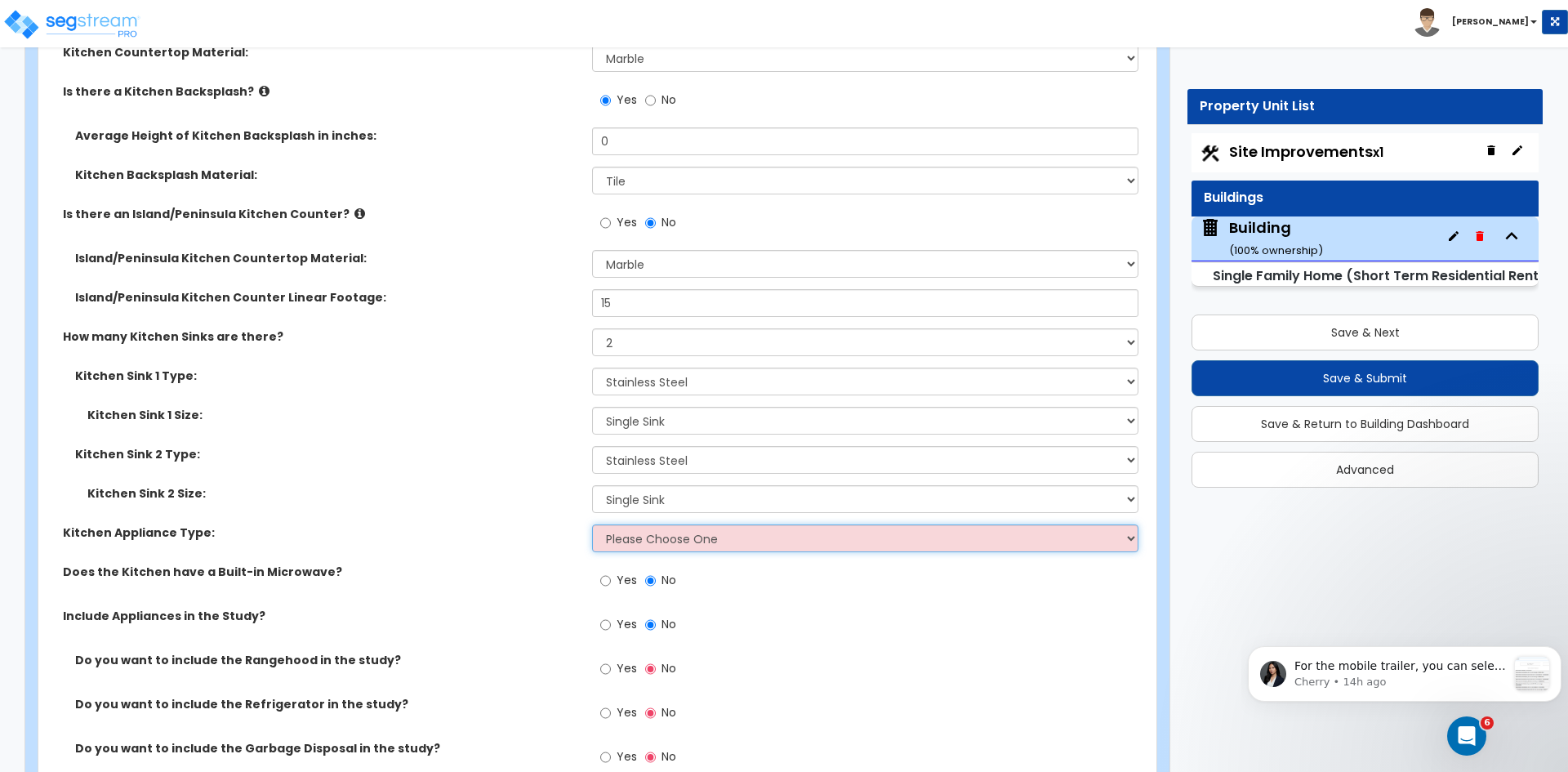
click at [642, 525] on select "Please Choose One Gas Electric" at bounding box center [865, 538] width 546 height 28
select select "2"
click at [592, 525] on select "Please Choose One Gas Electric" at bounding box center [865, 538] width 546 height 28
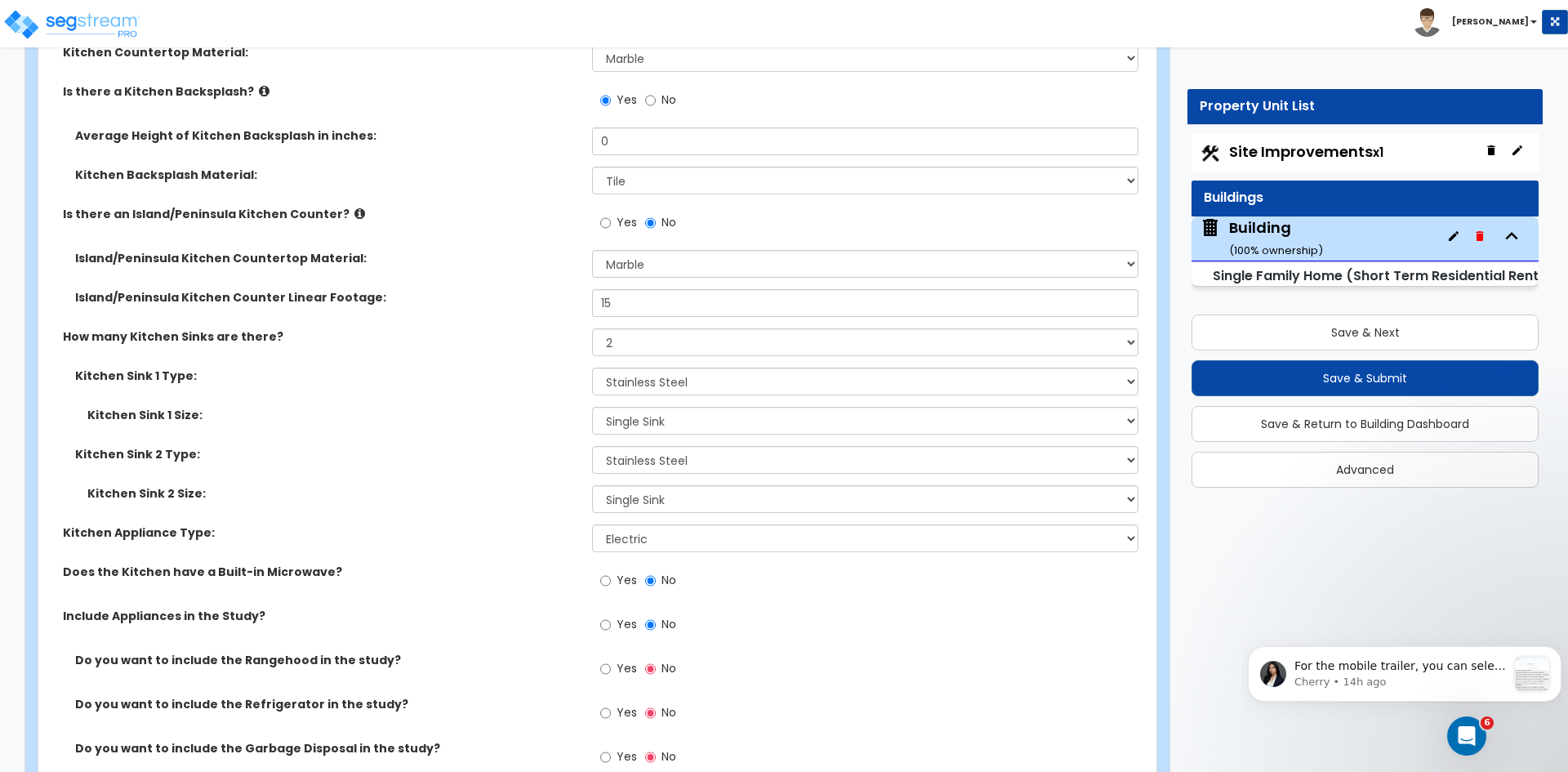
click at [525, 539] on div "Kitchen Appliance Type: Please Choose One Gas Electric" at bounding box center [592, 544] width 1108 height 39
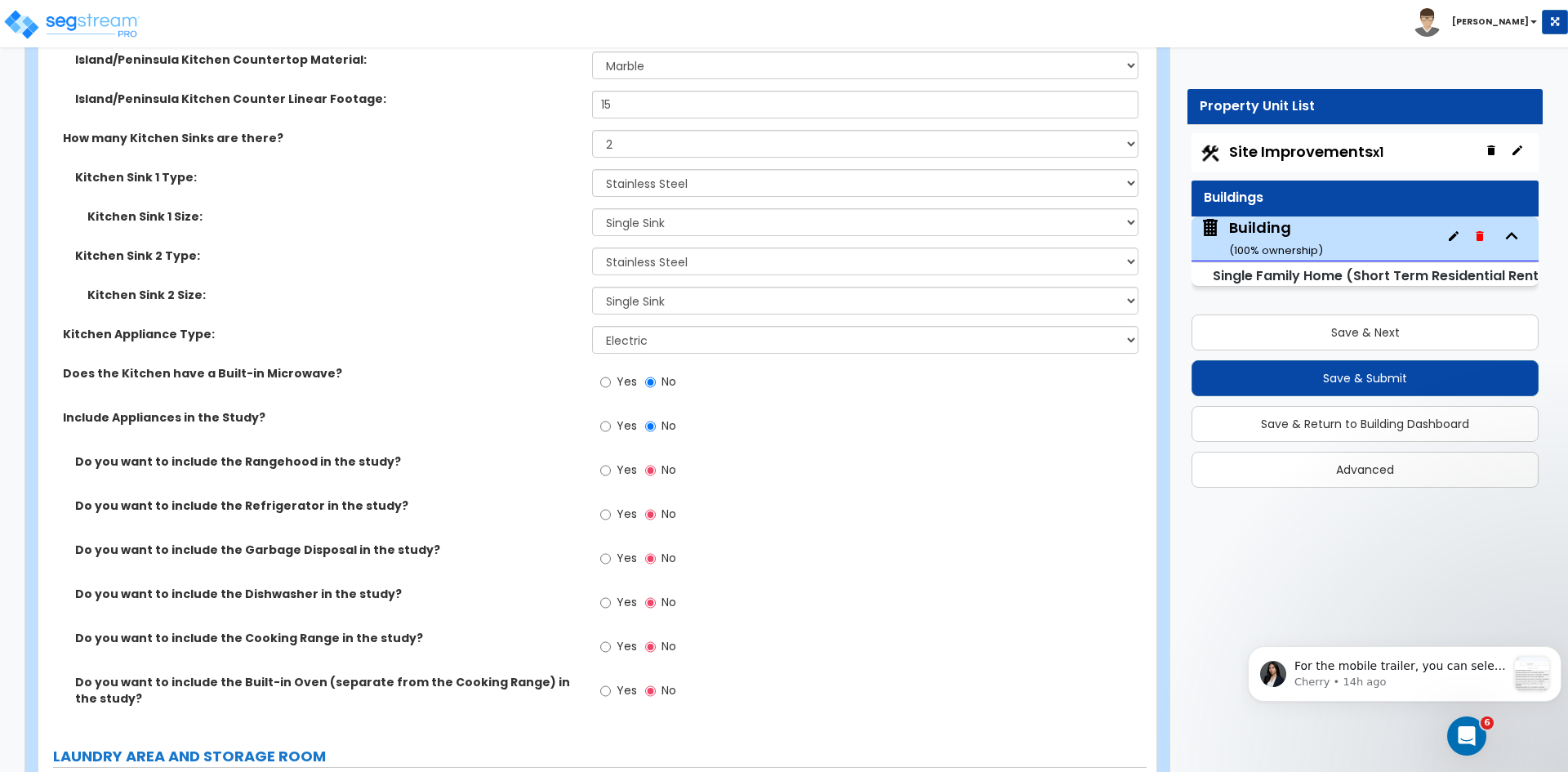
scroll to position [7154, 0]
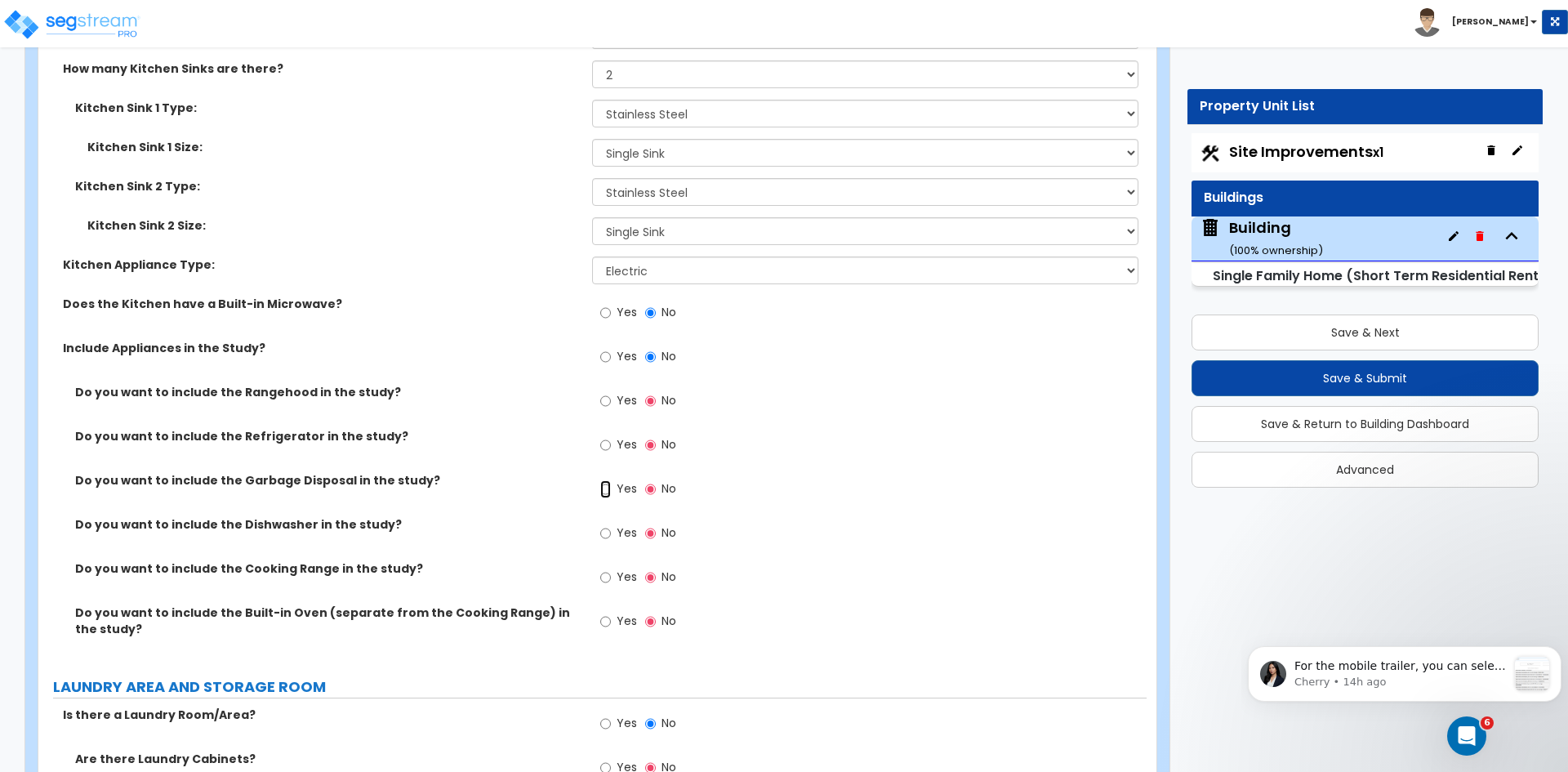
click at [606, 480] on input "Yes" at bounding box center [605, 488] width 10 height 18
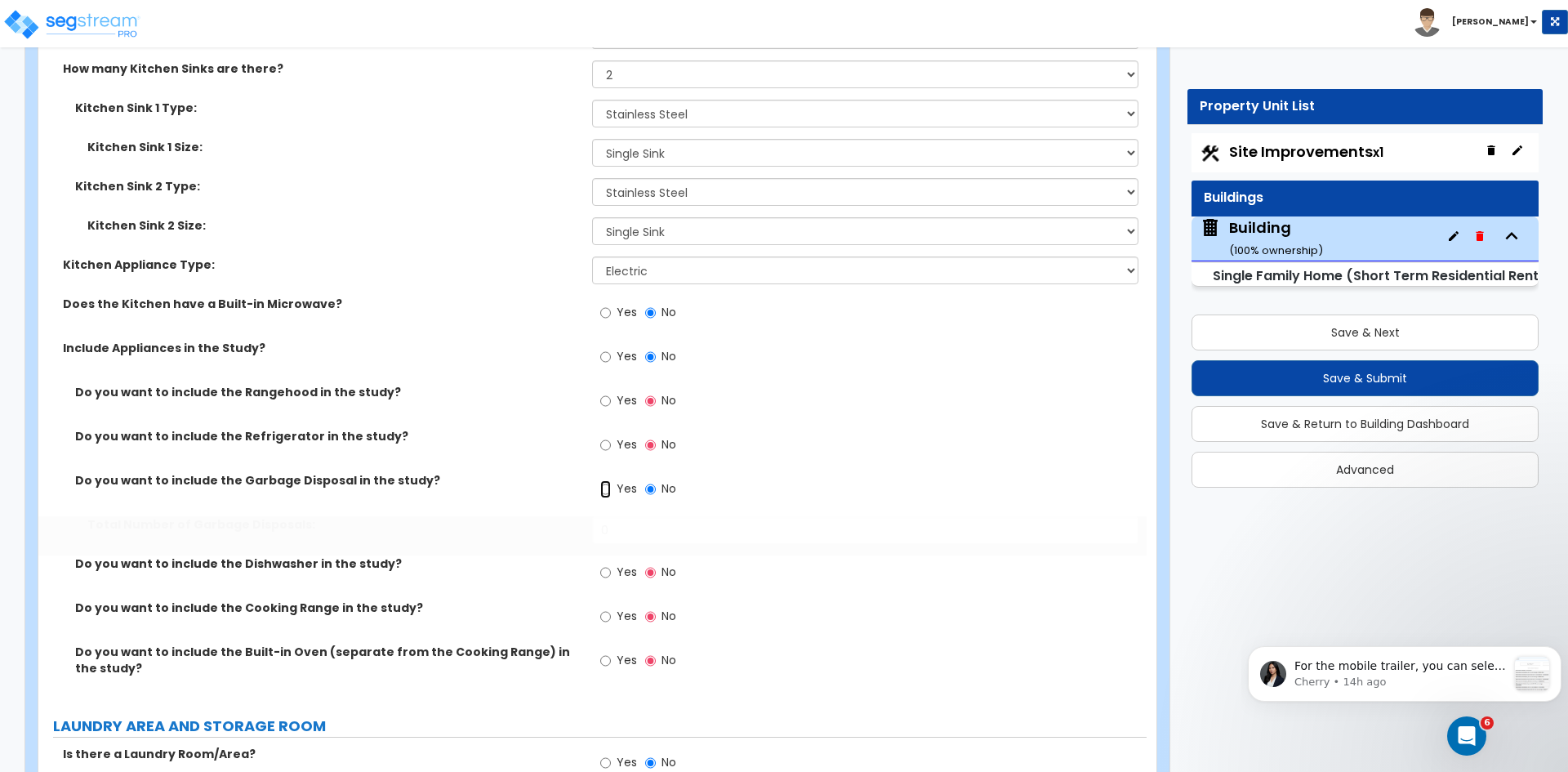
radio input "true"
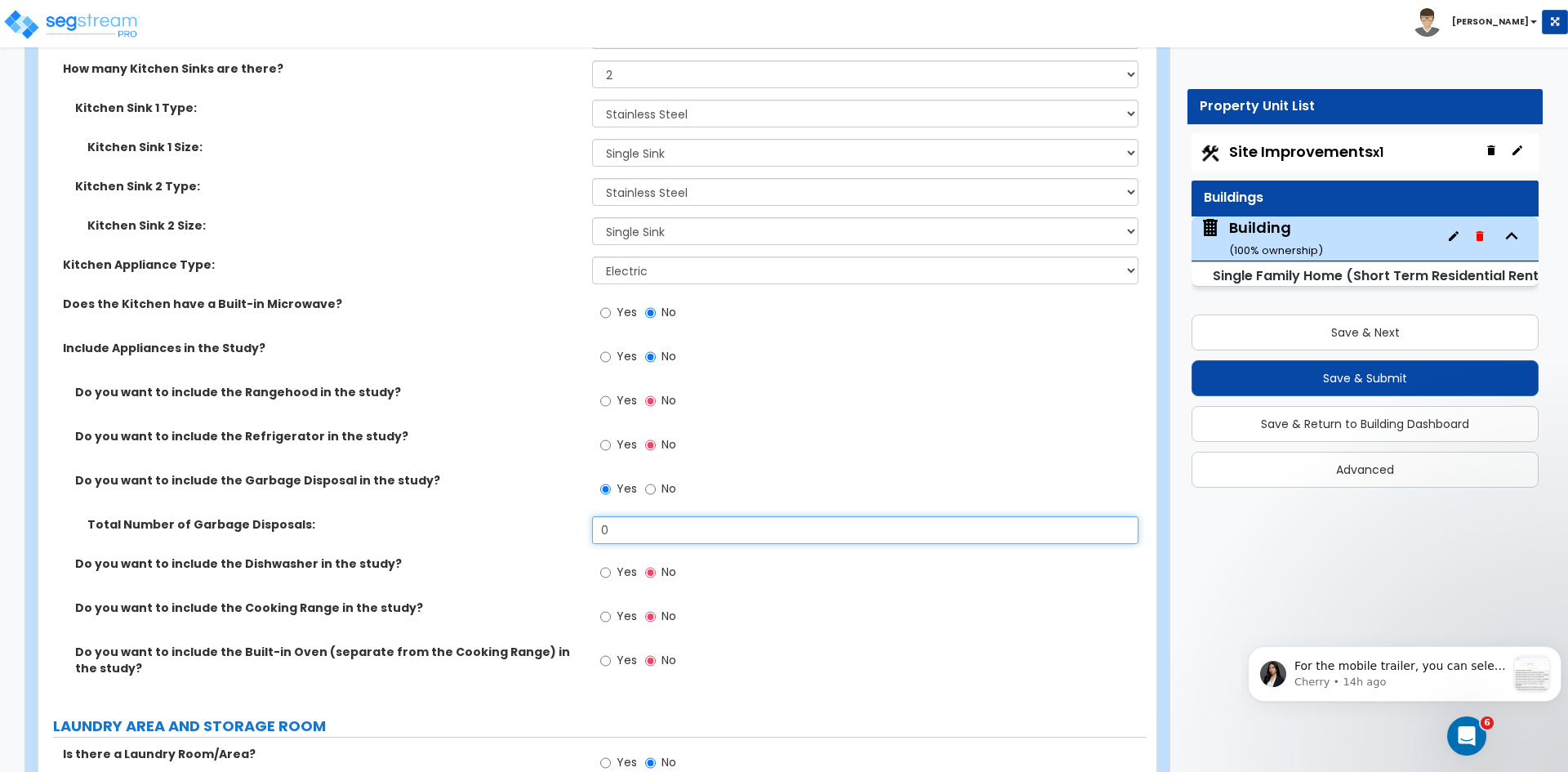
click at [619, 516] on input "0" at bounding box center [865, 530] width 546 height 28
type input "1"
click at [602, 563] on input "Yes" at bounding box center [605, 572] width 10 height 18
radio input "true"
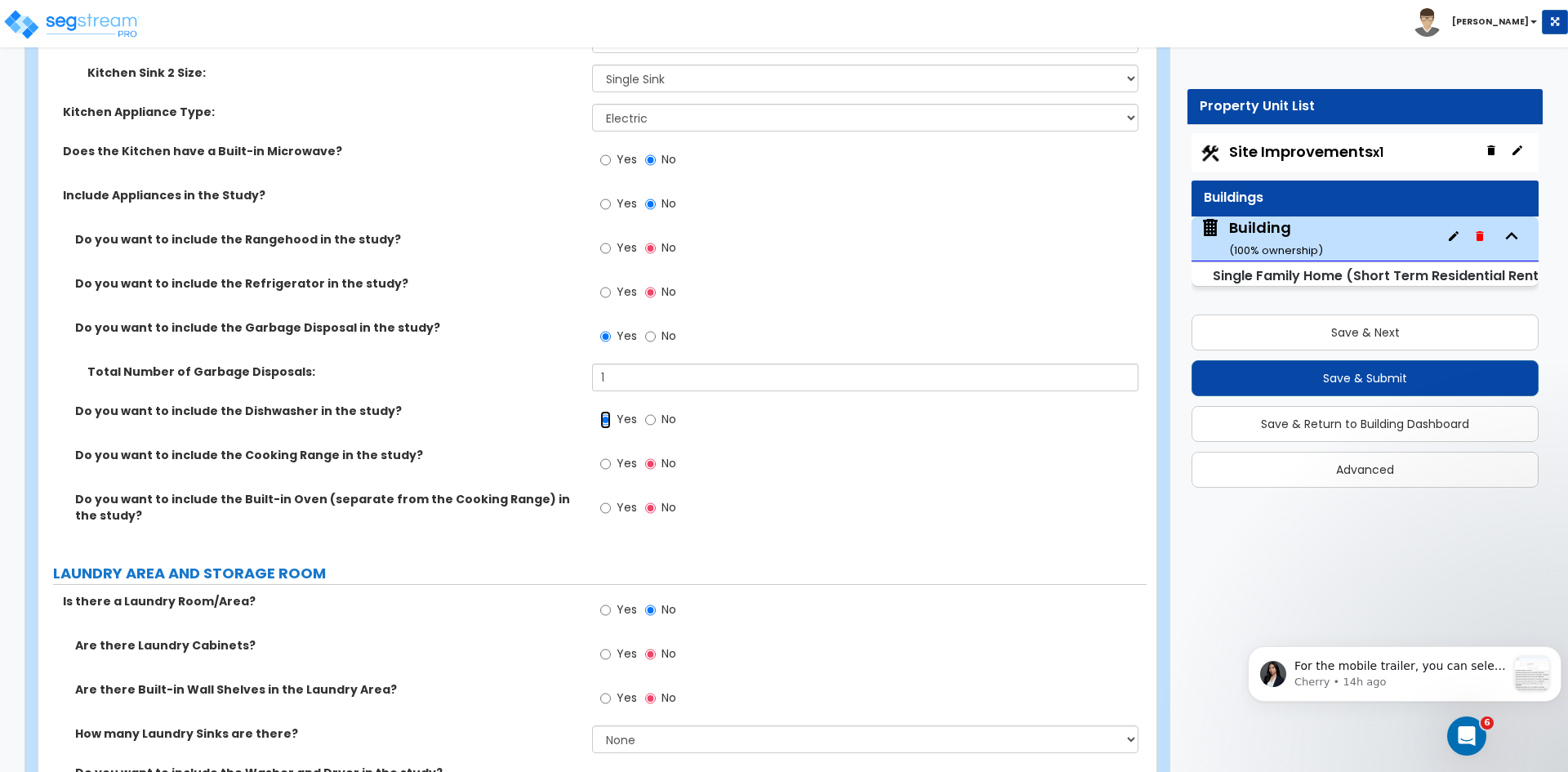
scroll to position [7307, 0]
click at [607, 498] on input "Yes" at bounding box center [605, 506] width 10 height 18
radio input "true"
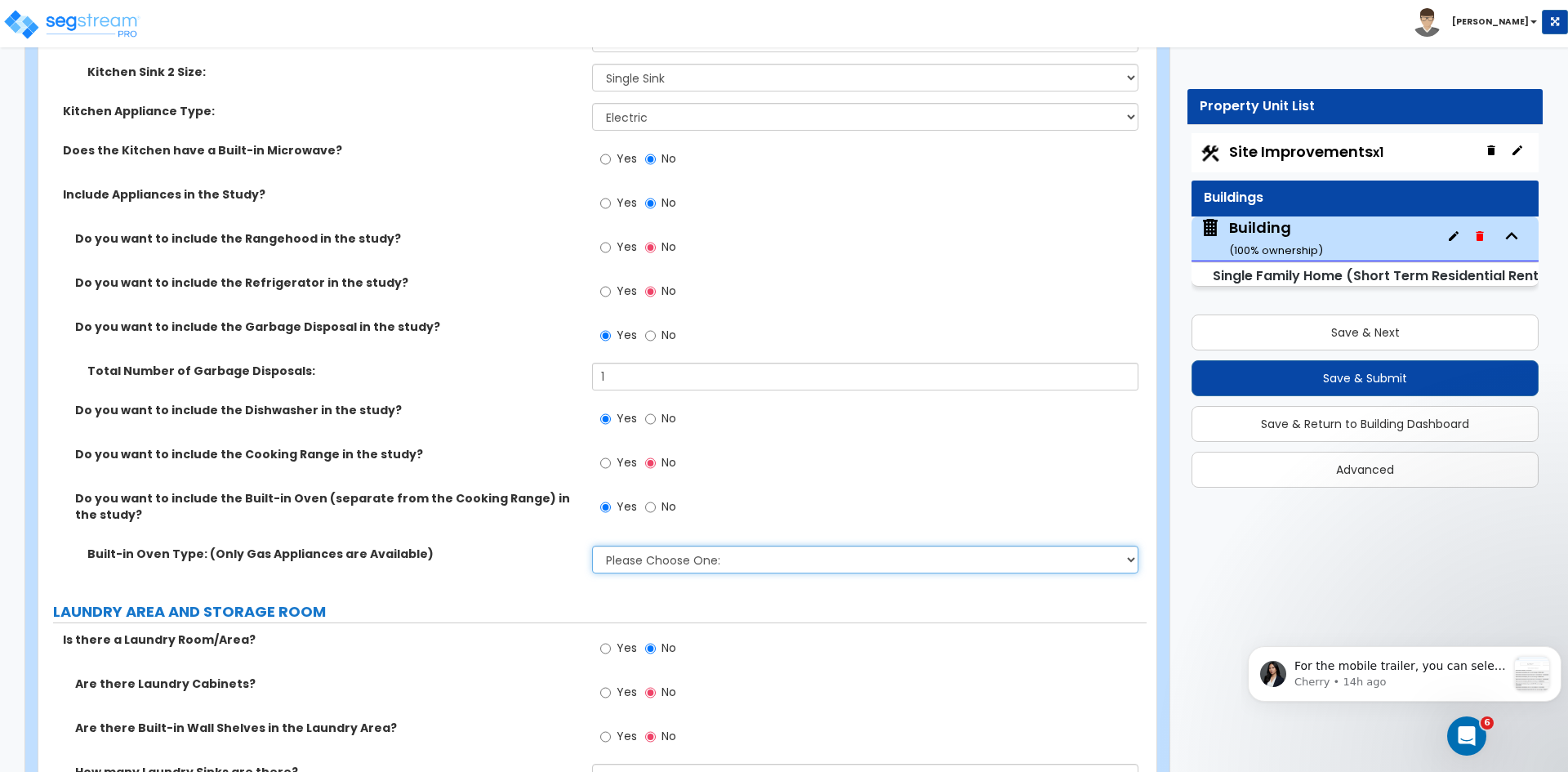
click at [623, 550] on select "Please Choose One: Single Double" at bounding box center [865, 560] width 546 height 28
select select "1"
click at [592, 546] on select "Please Choose One: Single Double" at bounding box center [865, 560] width 546 height 28
click at [631, 601] on label "LAUNDRY AREA AND STORAGE ROOM" at bounding box center [600, 612] width 1094 height 21
click at [510, 553] on div "Built-in Oven Type: (Only Gas Appliances are Available) Please Choose One: Sing…" at bounding box center [592, 565] width 1108 height 39
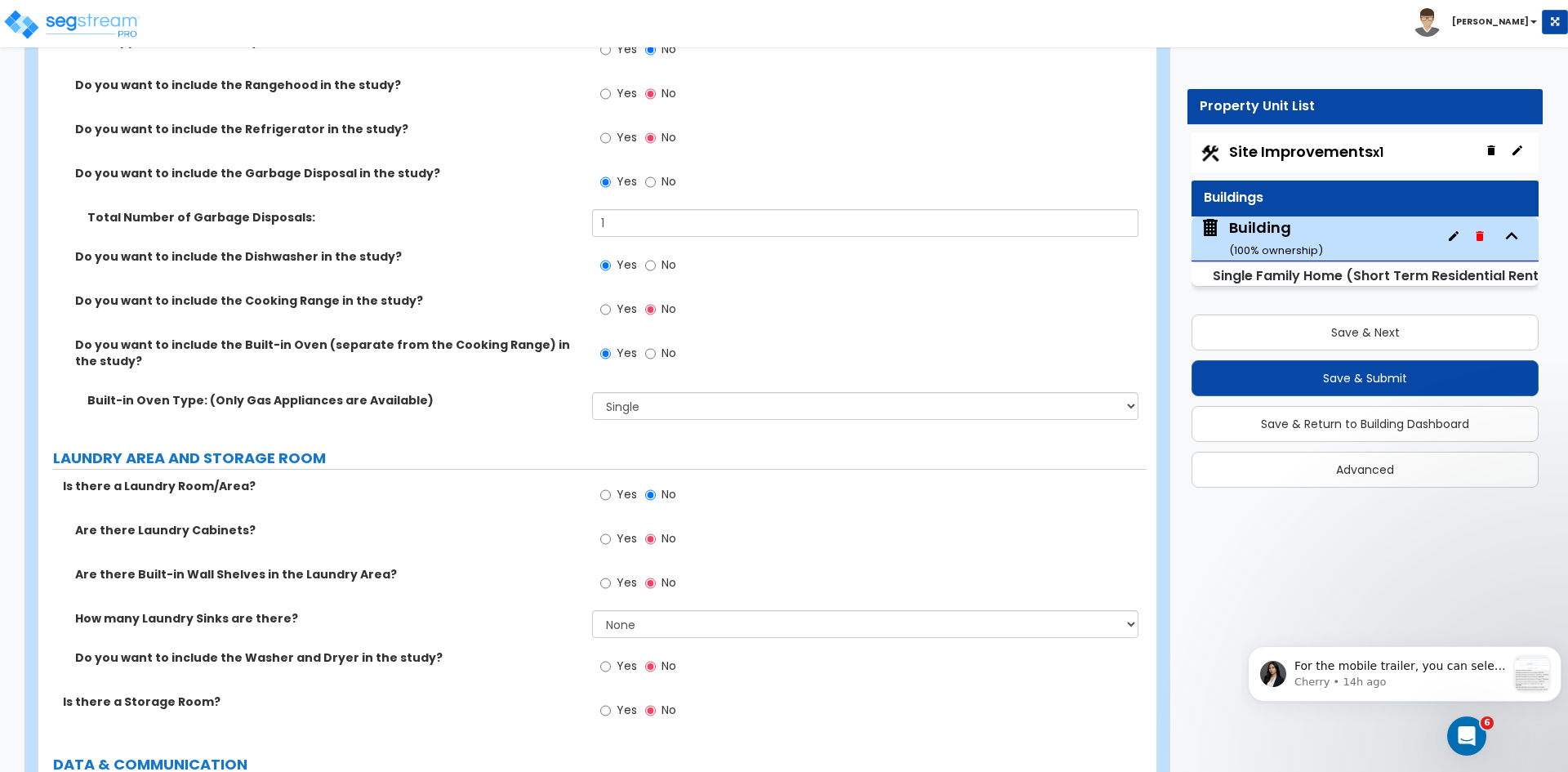
scroll to position [7545, 0]
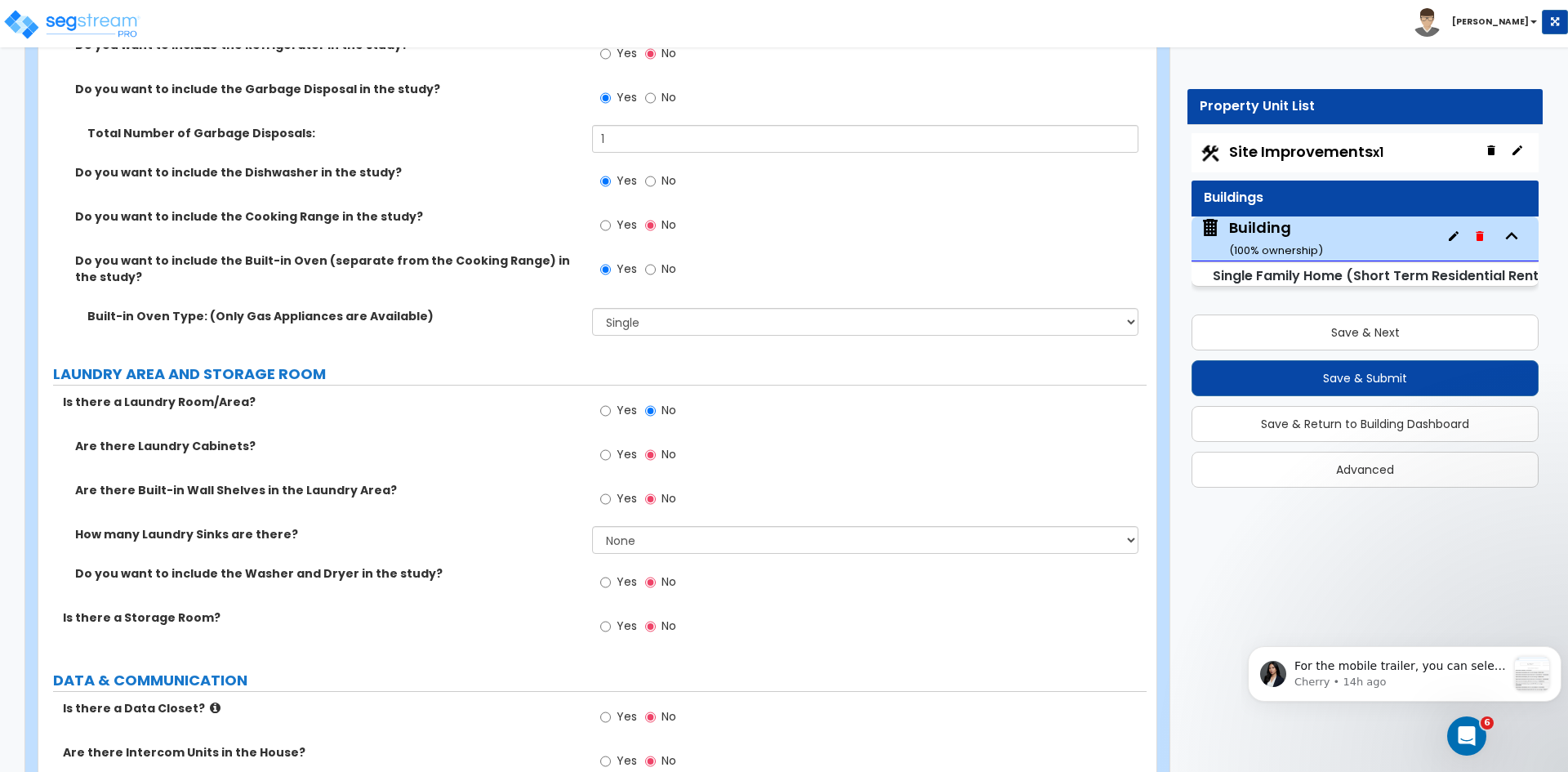
click at [534, 576] on div "Do you want to include the Washer and Dryer in the study? Yes No" at bounding box center [592, 588] width 1108 height 44
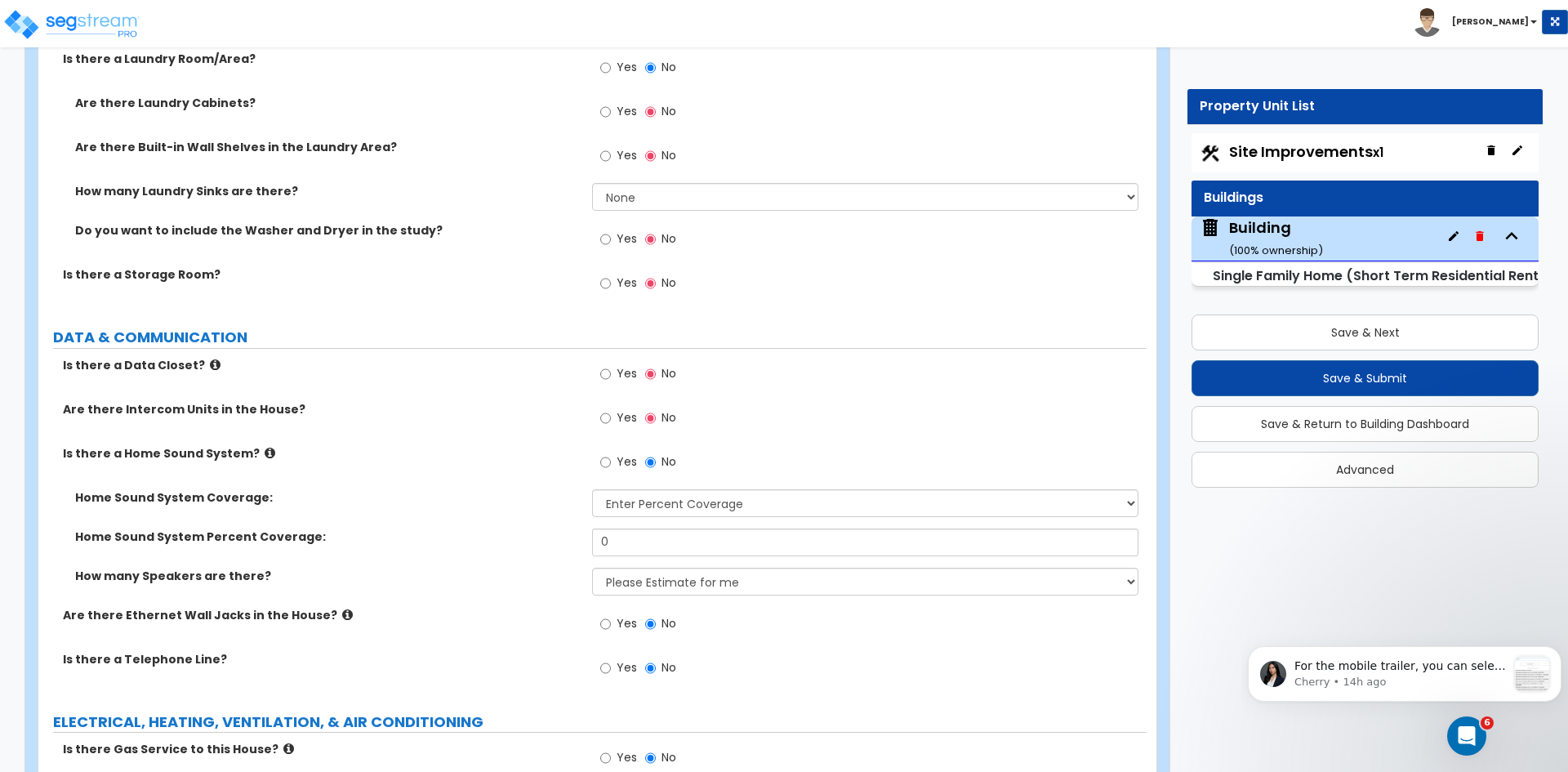
scroll to position [7891, 0]
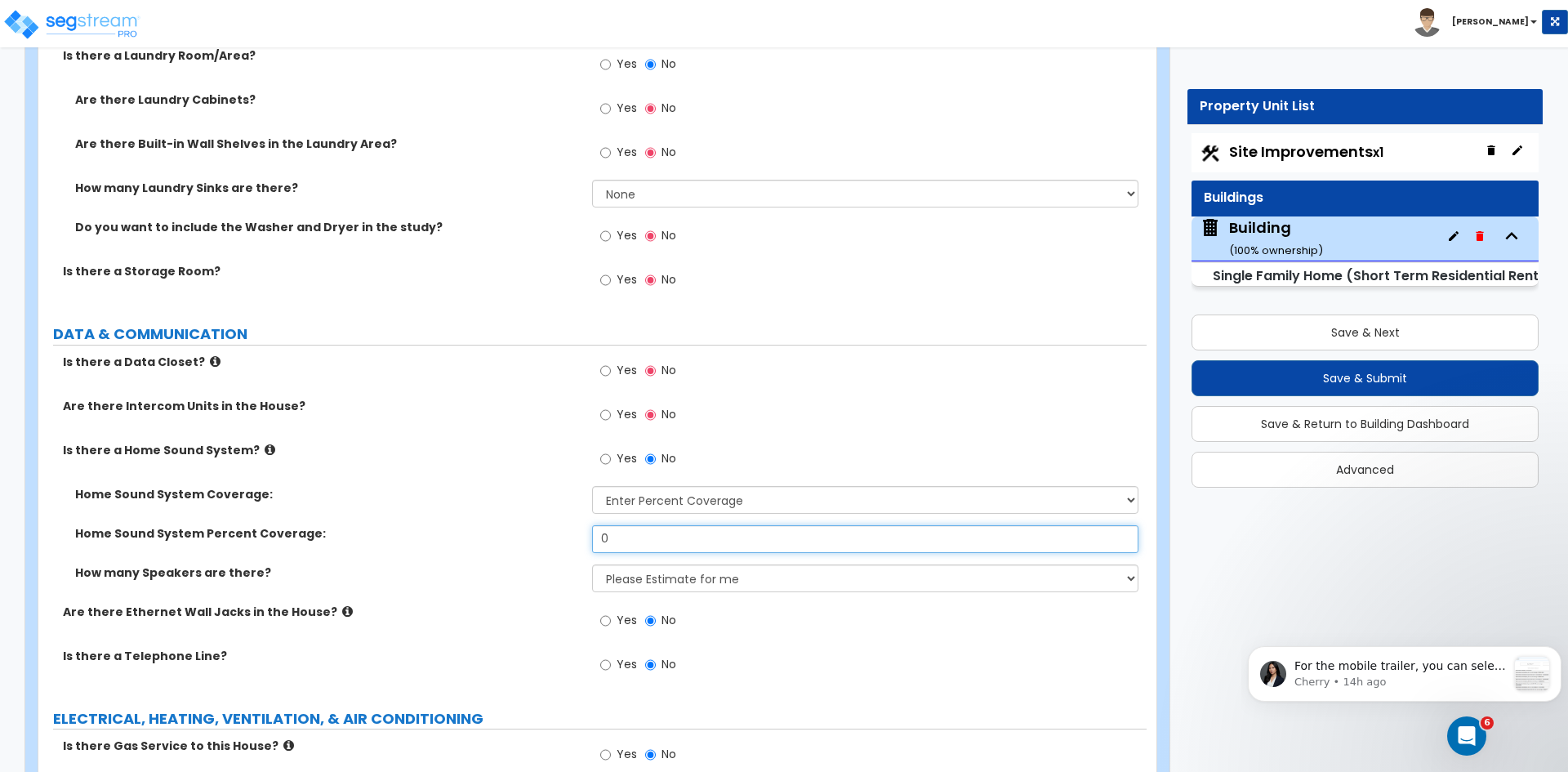
click at [632, 525] on input "0" at bounding box center [865, 539] width 546 height 28
type input "30"
click at [498, 564] on label "How many Speakers are there?" at bounding box center [327, 573] width 505 height 17
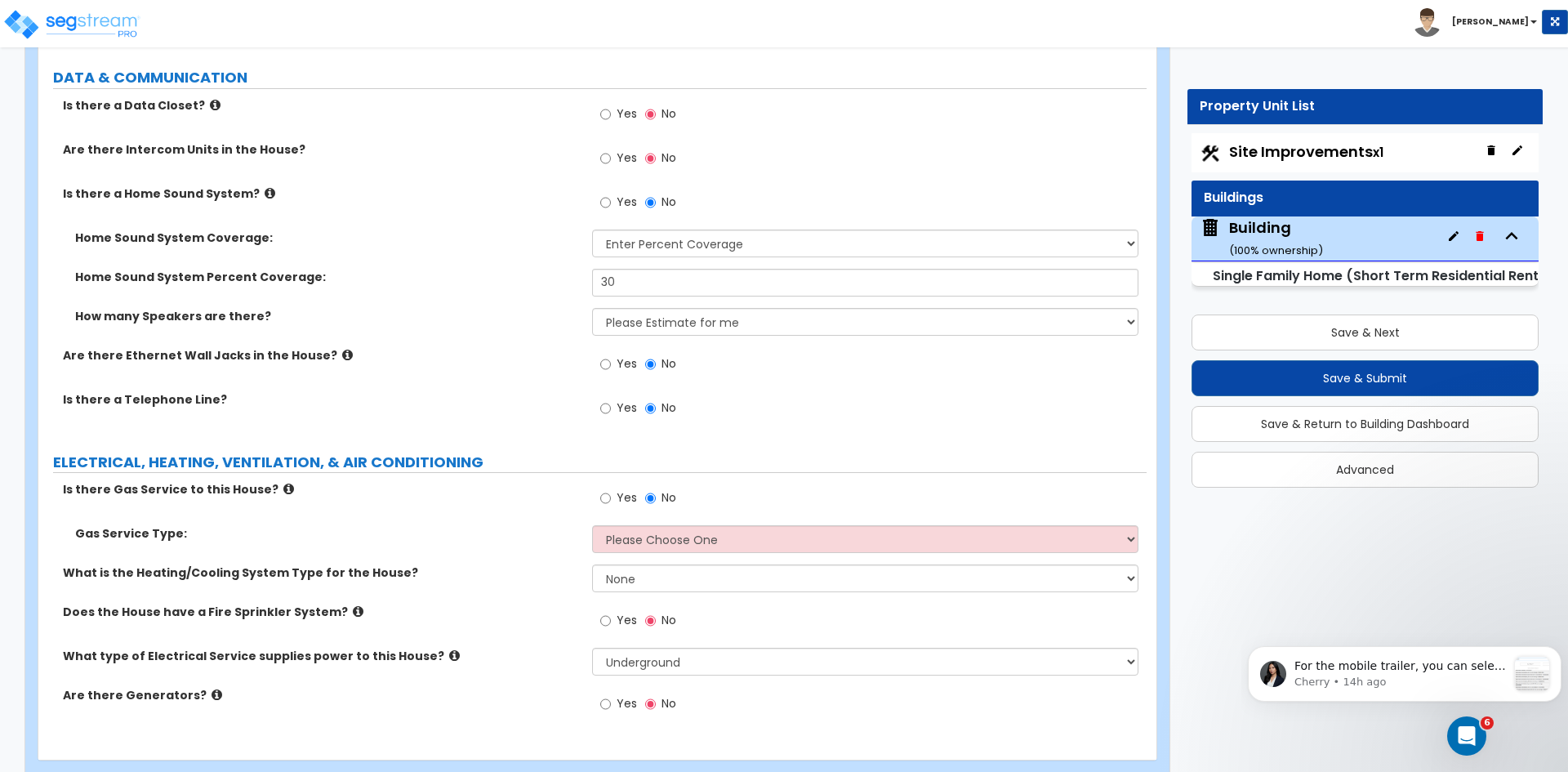
scroll to position [8165, 0]
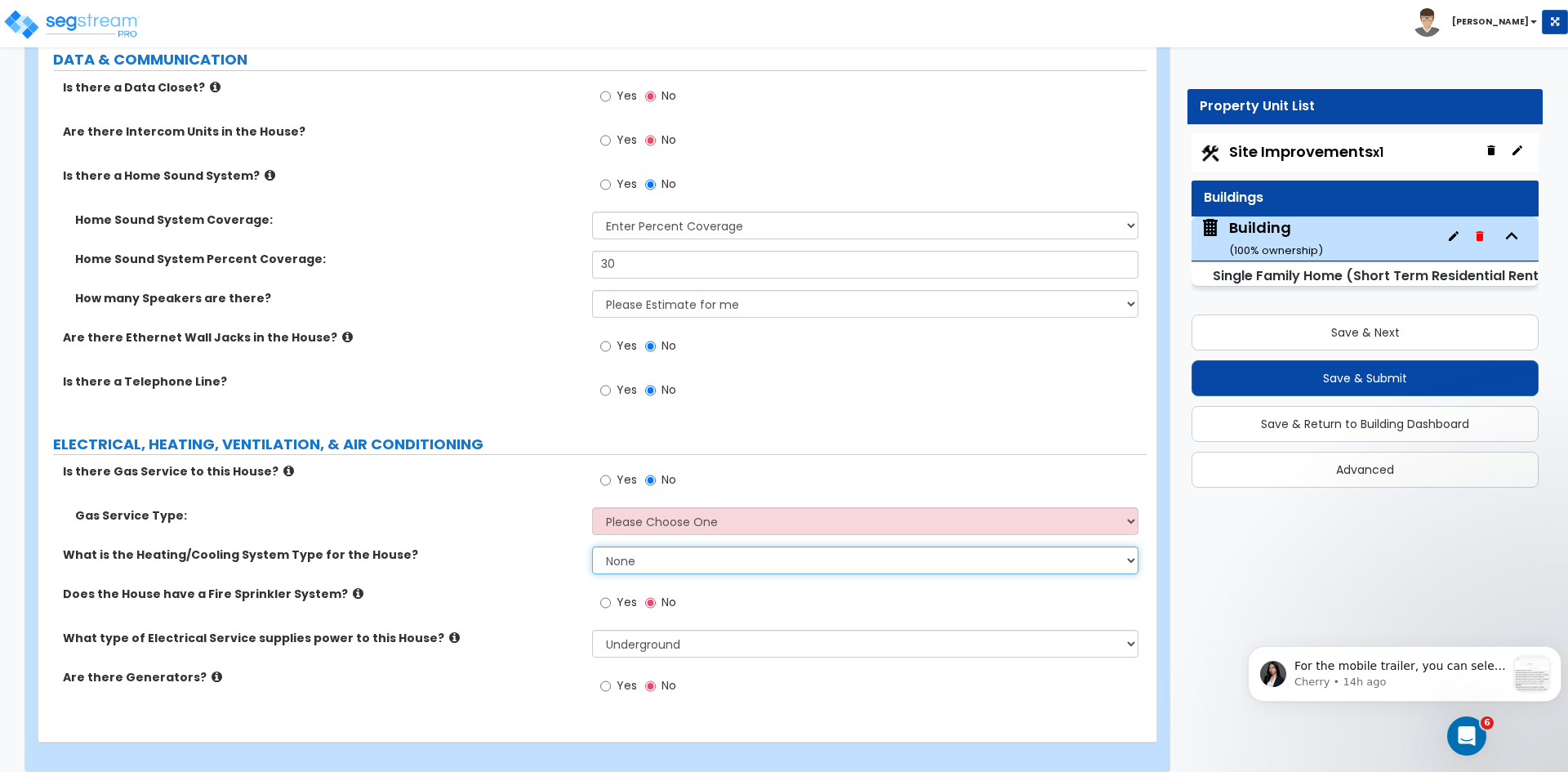
click at [607, 546] on select "None Heat Only Centralized Heating & Cooling Thru Wall Air Conditioners Mini Sp…" at bounding box center [865, 560] width 546 height 28
select select "2"
click at [592, 546] on select "None Heat Only Centralized Heating & Cooling Thru Wall Air Conditioners Mini Sp…" at bounding box center [865, 560] width 546 height 28
click at [548, 591] on div "Does the House have a Fire Sprinkler System? Yes No" at bounding box center [592, 608] width 1108 height 44
click at [627, 507] on select "Please Choose One Natural Gas Service Propane Tank On-site" at bounding box center [865, 521] width 546 height 28
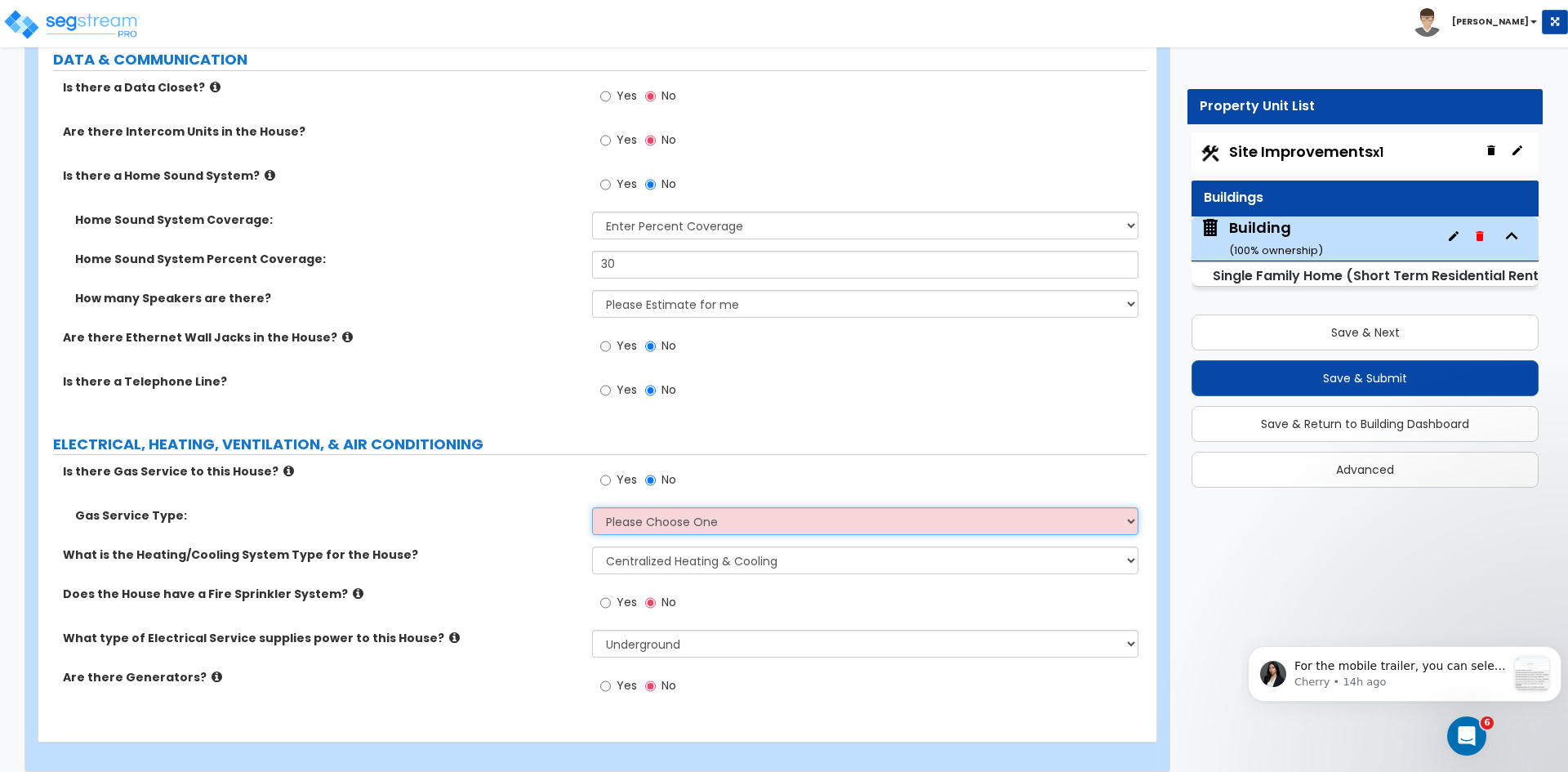
select select "1"
click at [592, 507] on select "Please Choose One Natural Gas Service Propane Tank On-site" at bounding box center [865, 521] width 546 height 28
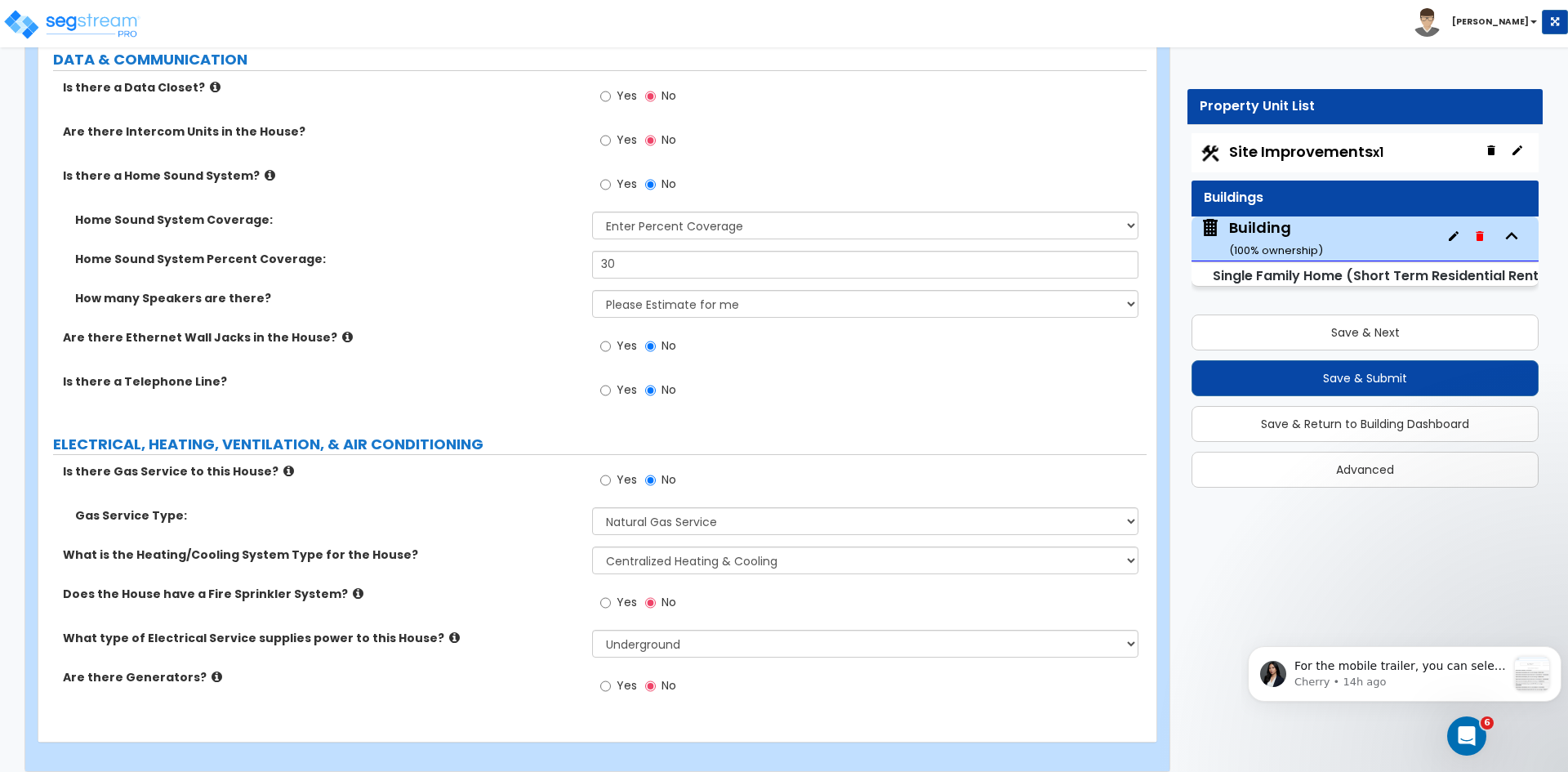
click at [541, 525] on div "Gas Service Type: Please Choose One Natural Gas Service Propane Tank On-site" at bounding box center [592, 526] width 1108 height 39
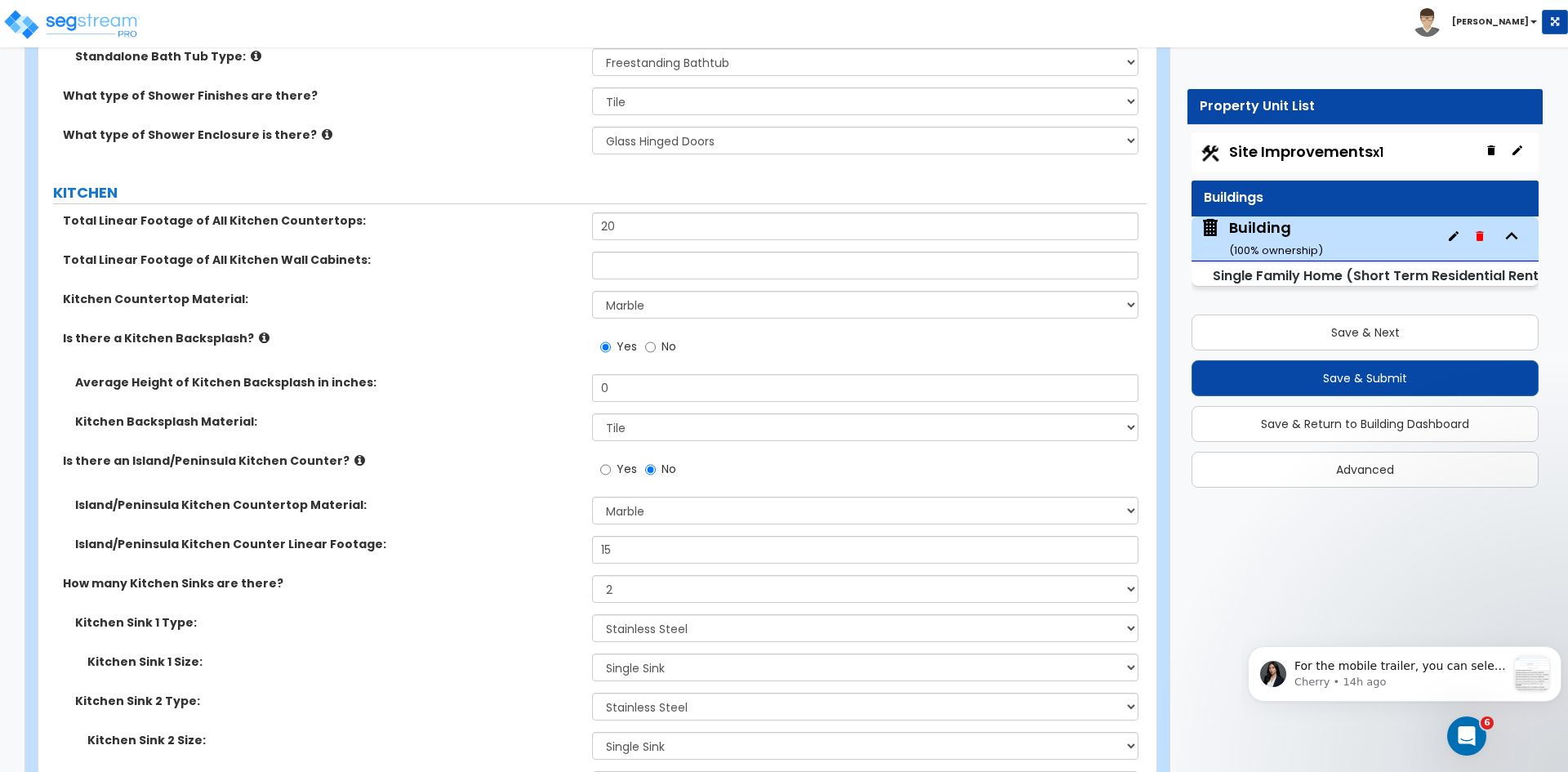
scroll to position [6639, 0]
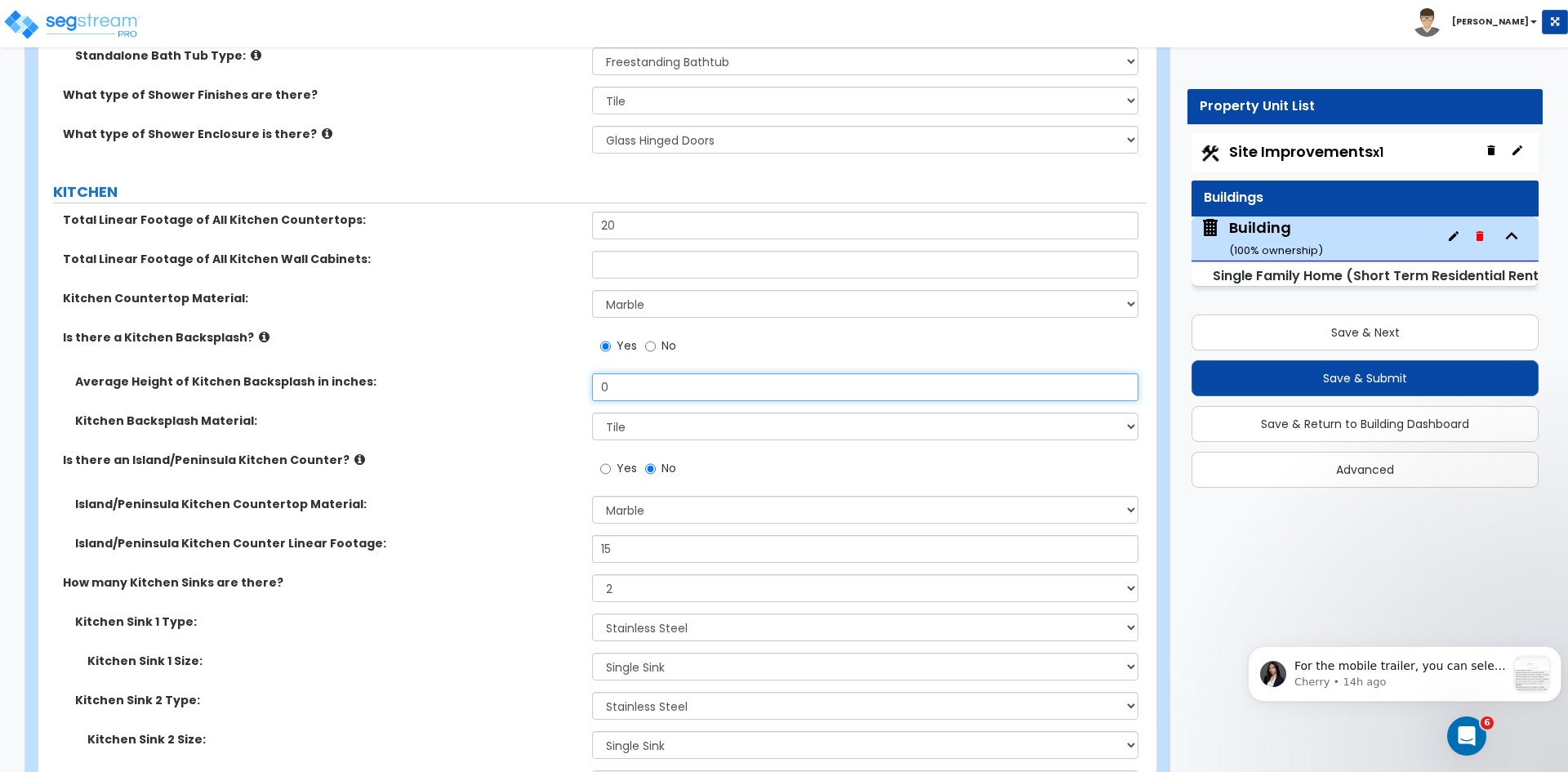
click at [638, 374] on input "0" at bounding box center [865, 387] width 546 height 28
type input "18"
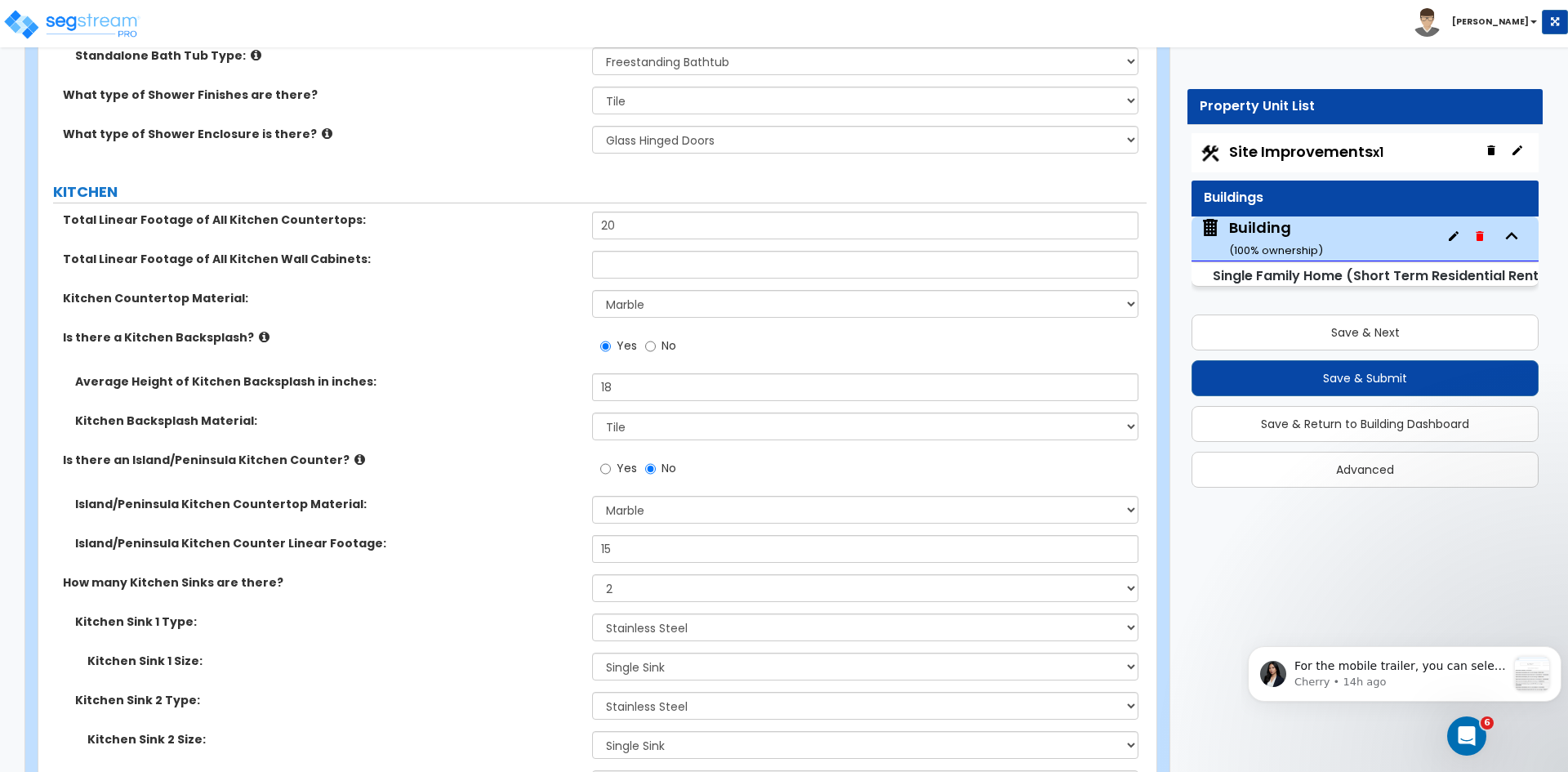
click at [443, 390] on div "Average Height of Kitchen Backsplash in inches: 18" at bounding box center [592, 393] width 1108 height 39
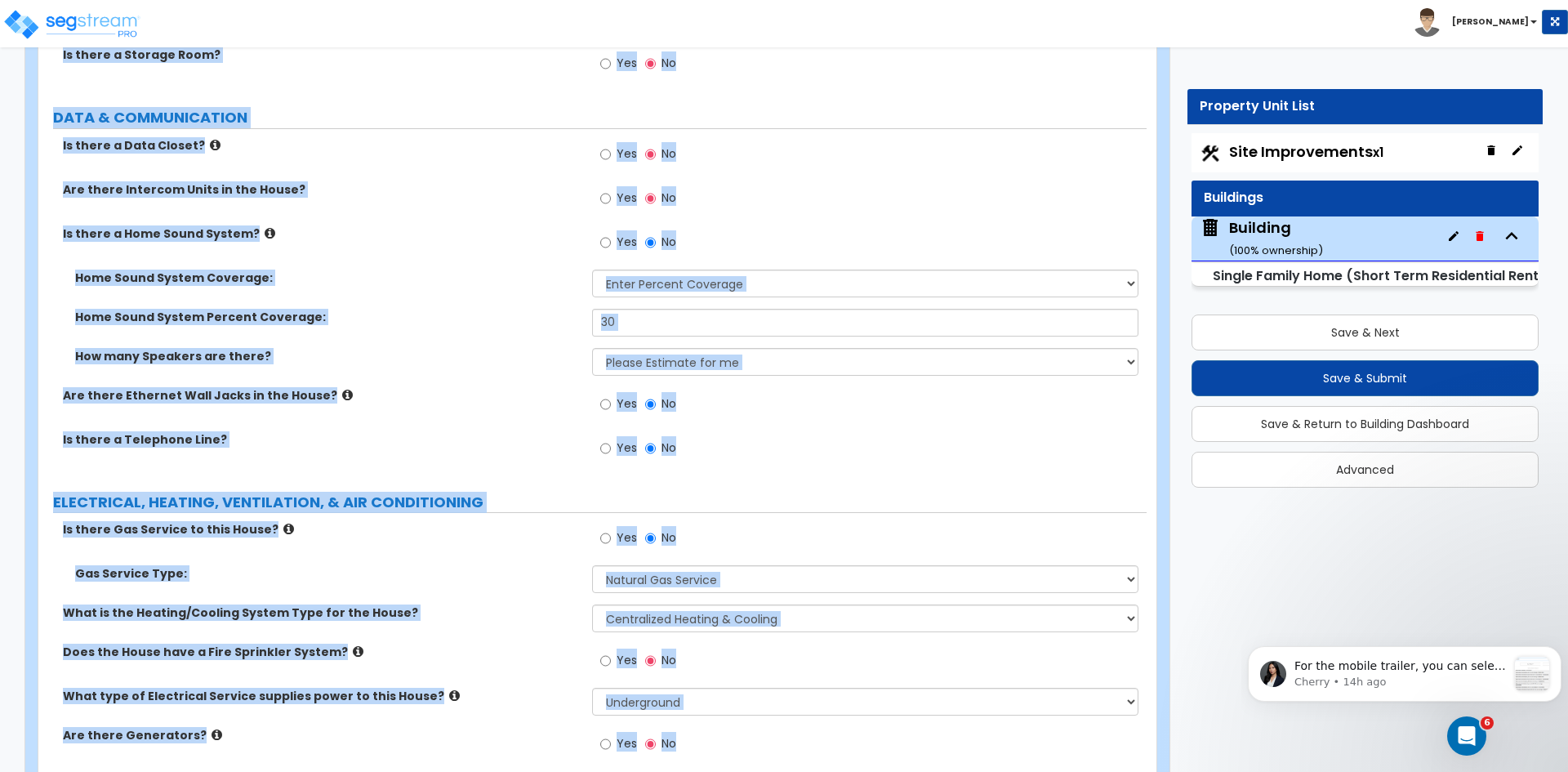
scroll to position [8165, 0]
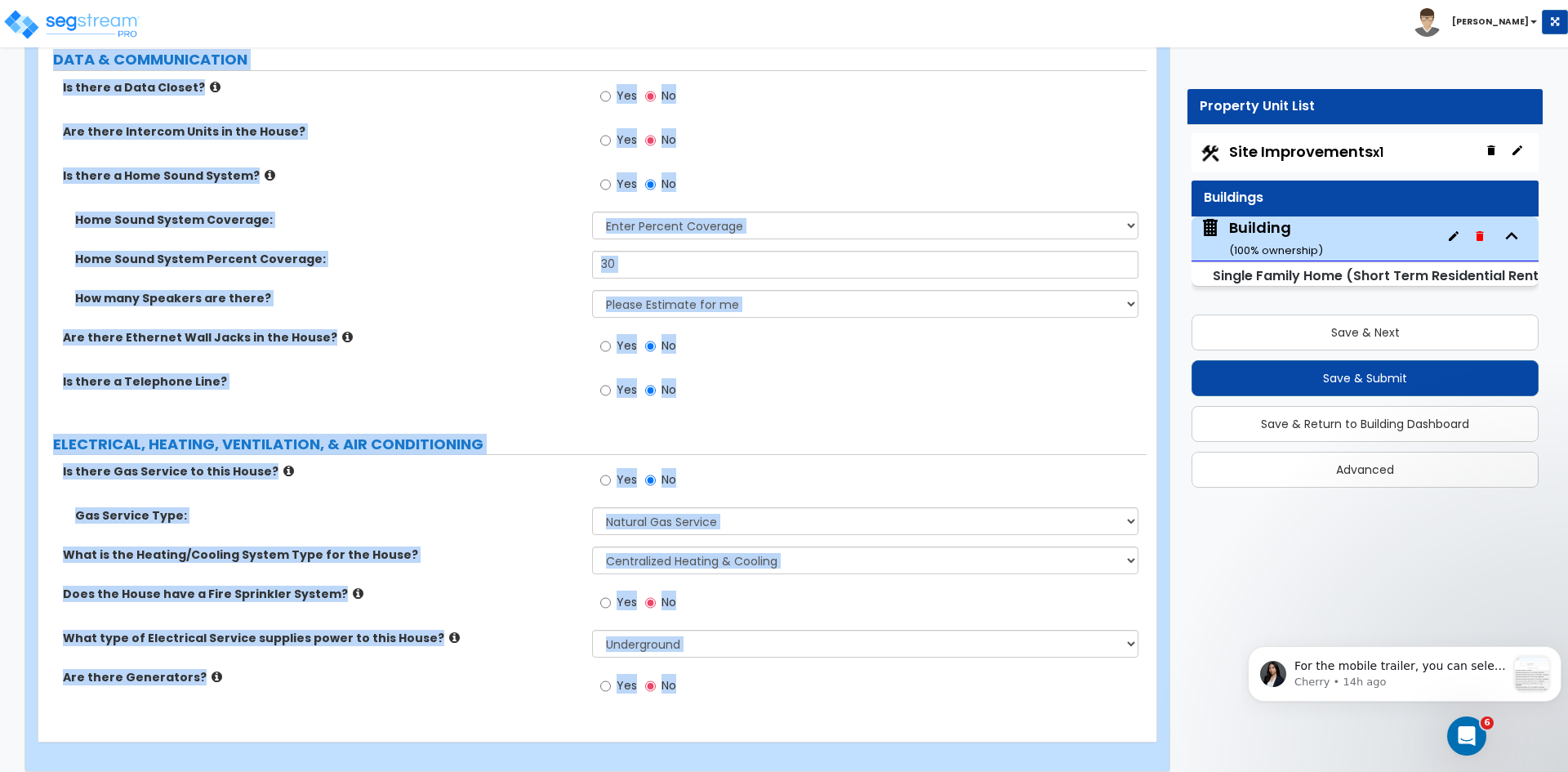
drag, startPoint x: 54, startPoint y: 336, endPoint x: 1091, endPoint y: 810, distance: 1140.2
copy div "GENERAL HOUSE INFORMATION Residential Finish Quality: Low Average High Number o…"
click at [423, 230] on div "Home Sound System Coverage: Please Choose One All Areas Enter Percent Coverage" at bounding box center [592, 231] width 1108 height 39
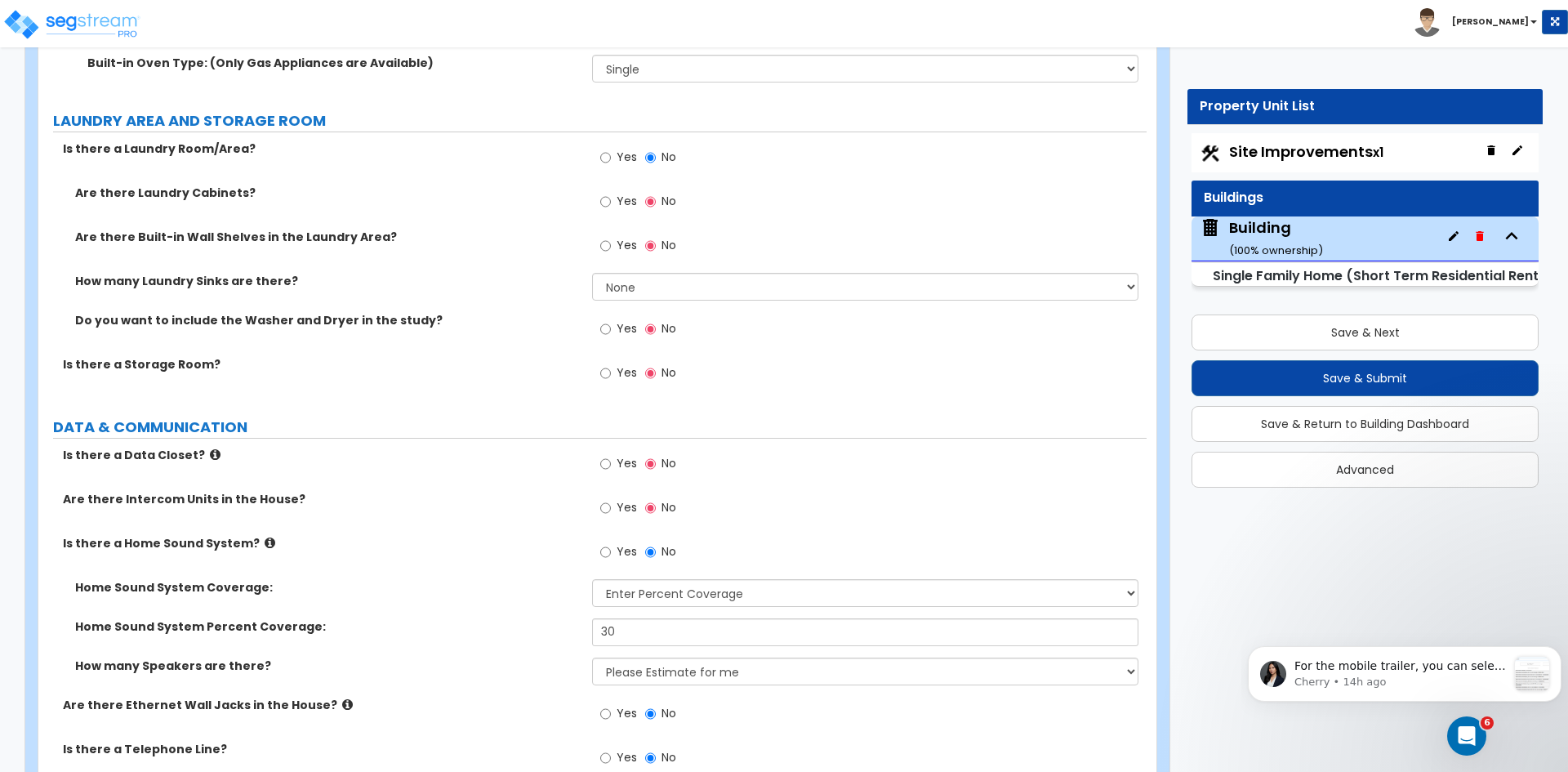
scroll to position [7793, 0]
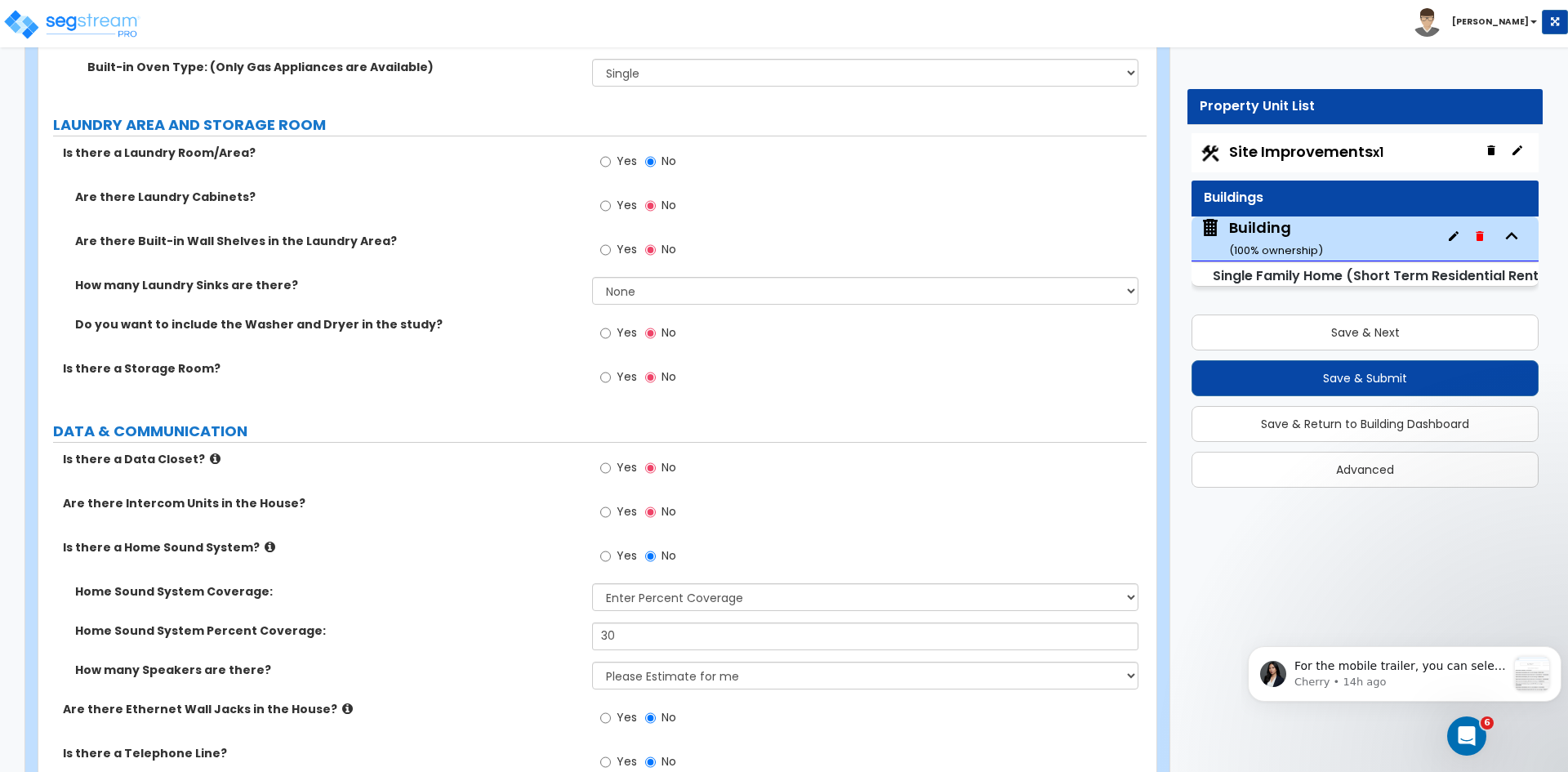
click at [449, 361] on div "Is there a Storage Room? Yes No" at bounding box center [592, 383] width 1108 height 44
click at [394, 213] on div "Are there Laundry Cabinets? Yes No" at bounding box center [592, 211] width 1108 height 44
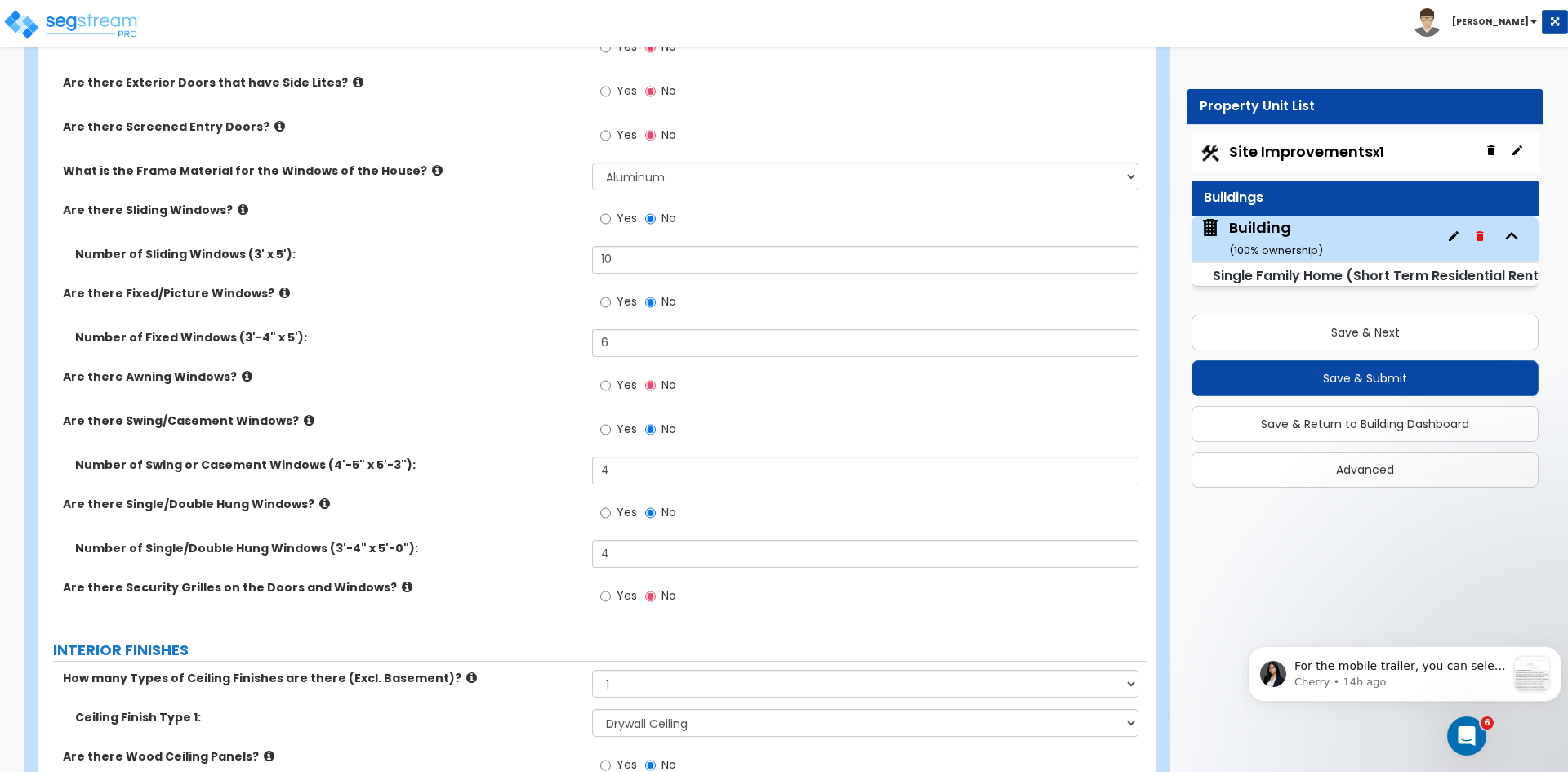
scroll to position [3064, 0]
click at [631, 341] on input "6" at bounding box center [865, 342] width 546 height 28
click at [629, 338] on input "6" at bounding box center [865, 342] width 546 height 28
type input "23"
click at [436, 368] on label "Are there Awning Windows?" at bounding box center [322, 376] width 517 height 17
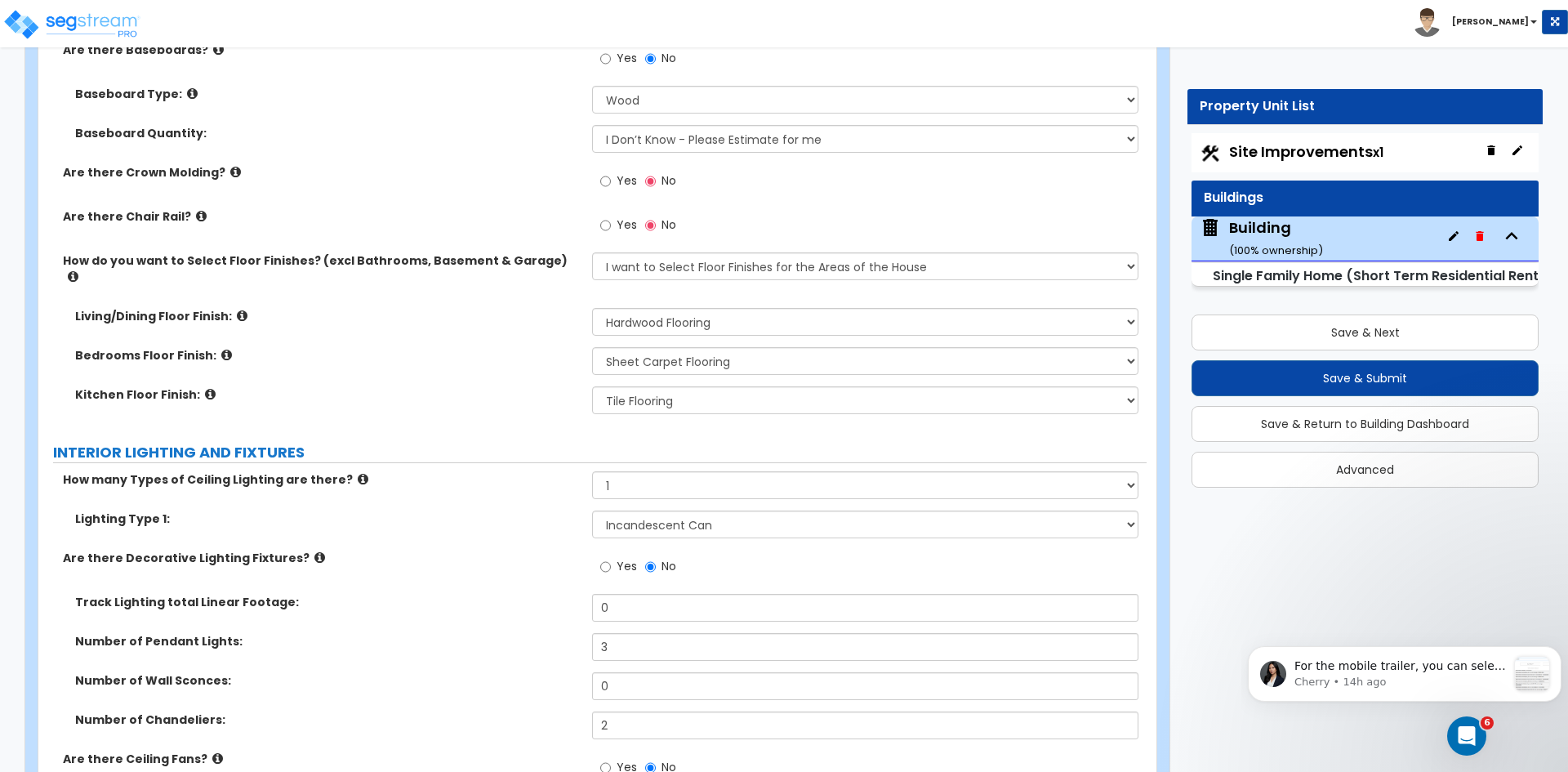
scroll to position [4280, 0]
click at [621, 348] on select "None Tile Flooring Hardwood Flooring Resilient Laminate Flooring VCT Flooring S…" at bounding box center [865, 361] width 546 height 28
select select "2"
click at [592, 347] on select "None Tile Flooring Hardwood Flooring Resilient Laminate Flooring VCT Flooring S…" at bounding box center [865, 361] width 546 height 28
click at [646, 386] on select "None Tile Flooring Hardwood Flooring Resilient Laminate Flooring VCT Flooring S…" at bounding box center [865, 399] width 546 height 28
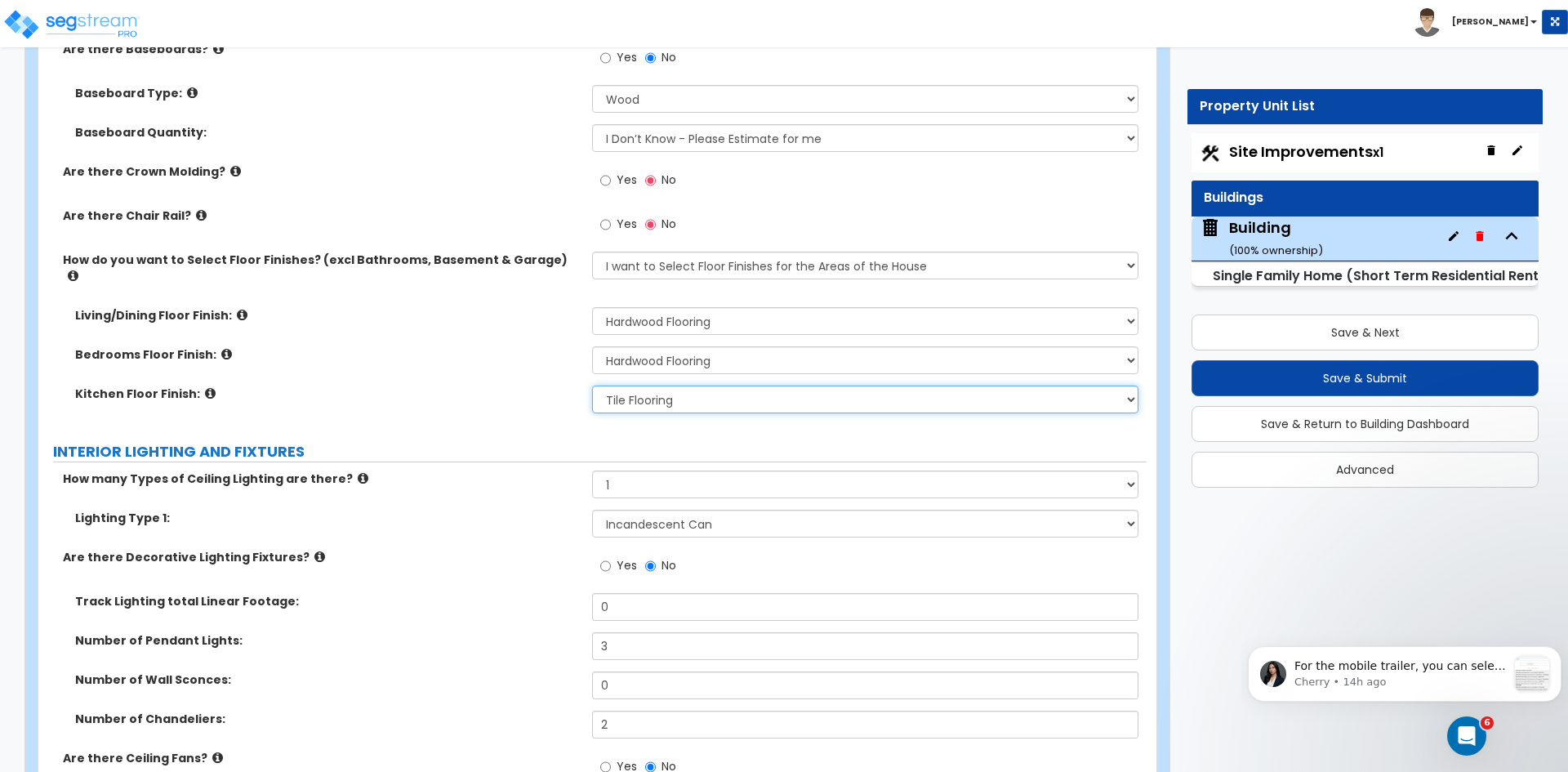
select select "2"
click at [592, 386] on select "None Tile Flooring Hardwood Flooring Resilient Laminate Flooring VCT Flooring S…" at bounding box center [865, 399] width 546 height 28
click at [499, 356] on div "Bedrooms Floor Finish: None Tile Flooring Hardwood Flooring Resilient Laminate …" at bounding box center [592, 366] width 1108 height 39
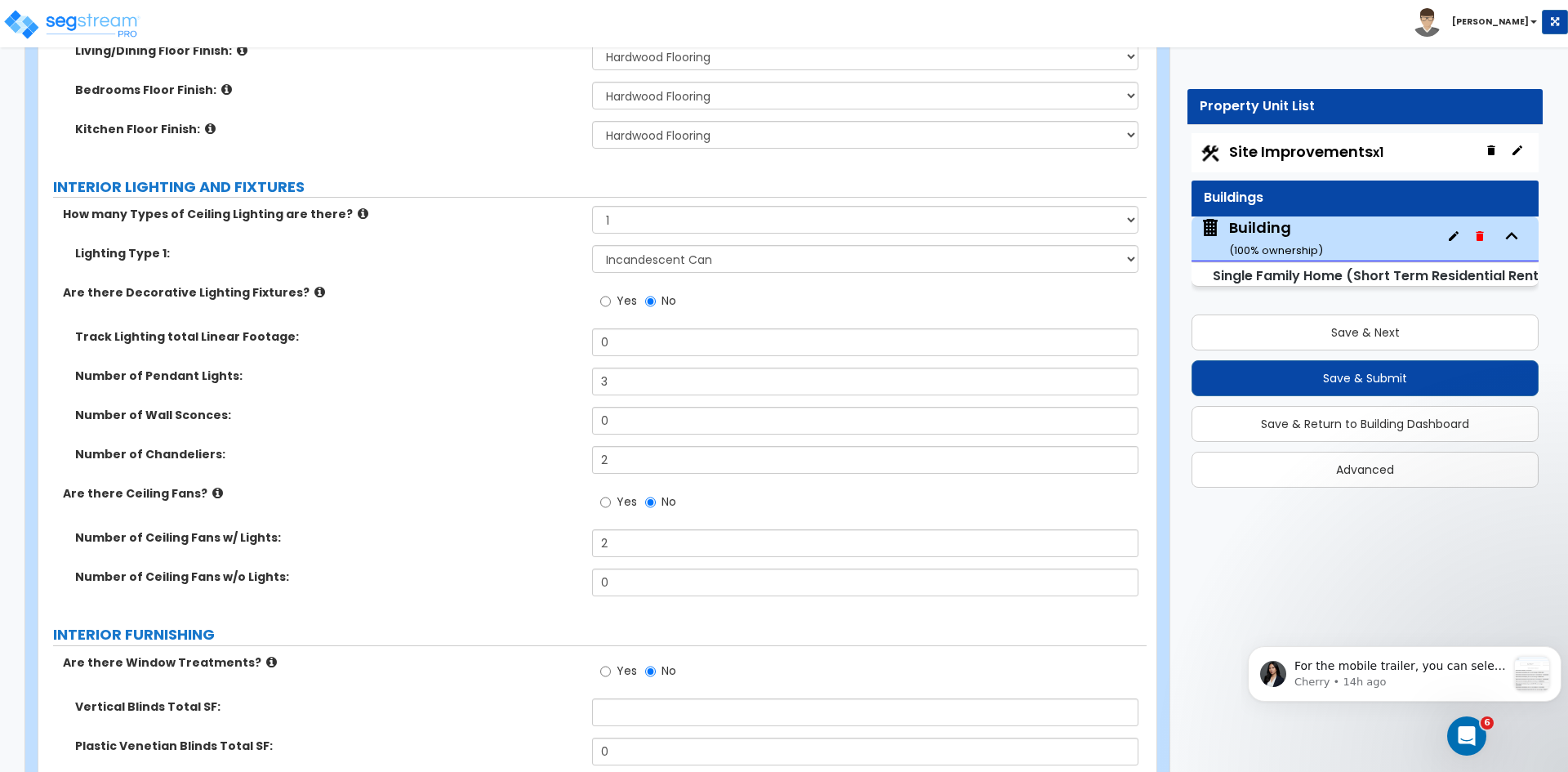
scroll to position [4546, 0]
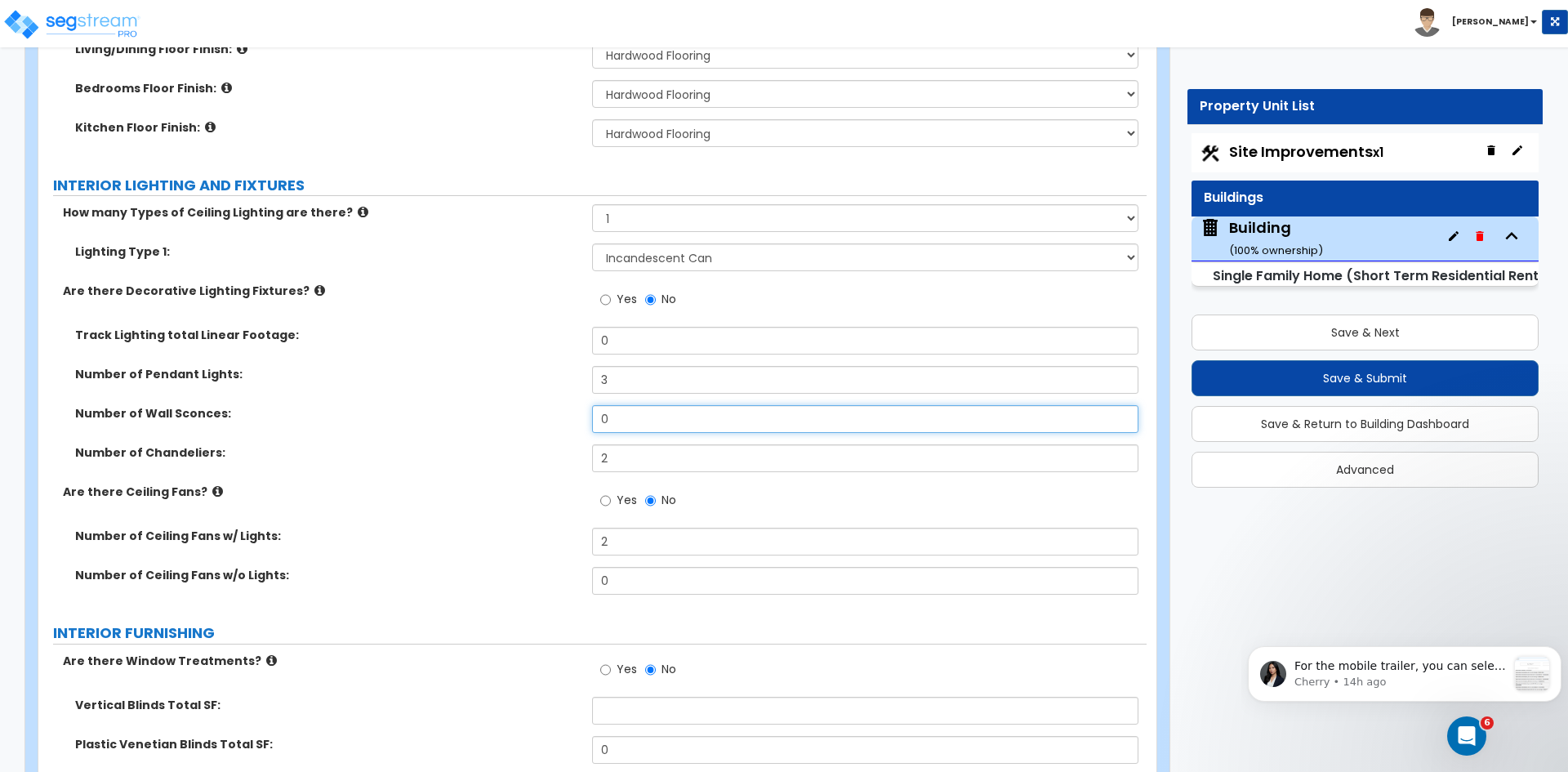
click at [632, 405] on input "0" at bounding box center [865, 419] width 546 height 28
type input "6"
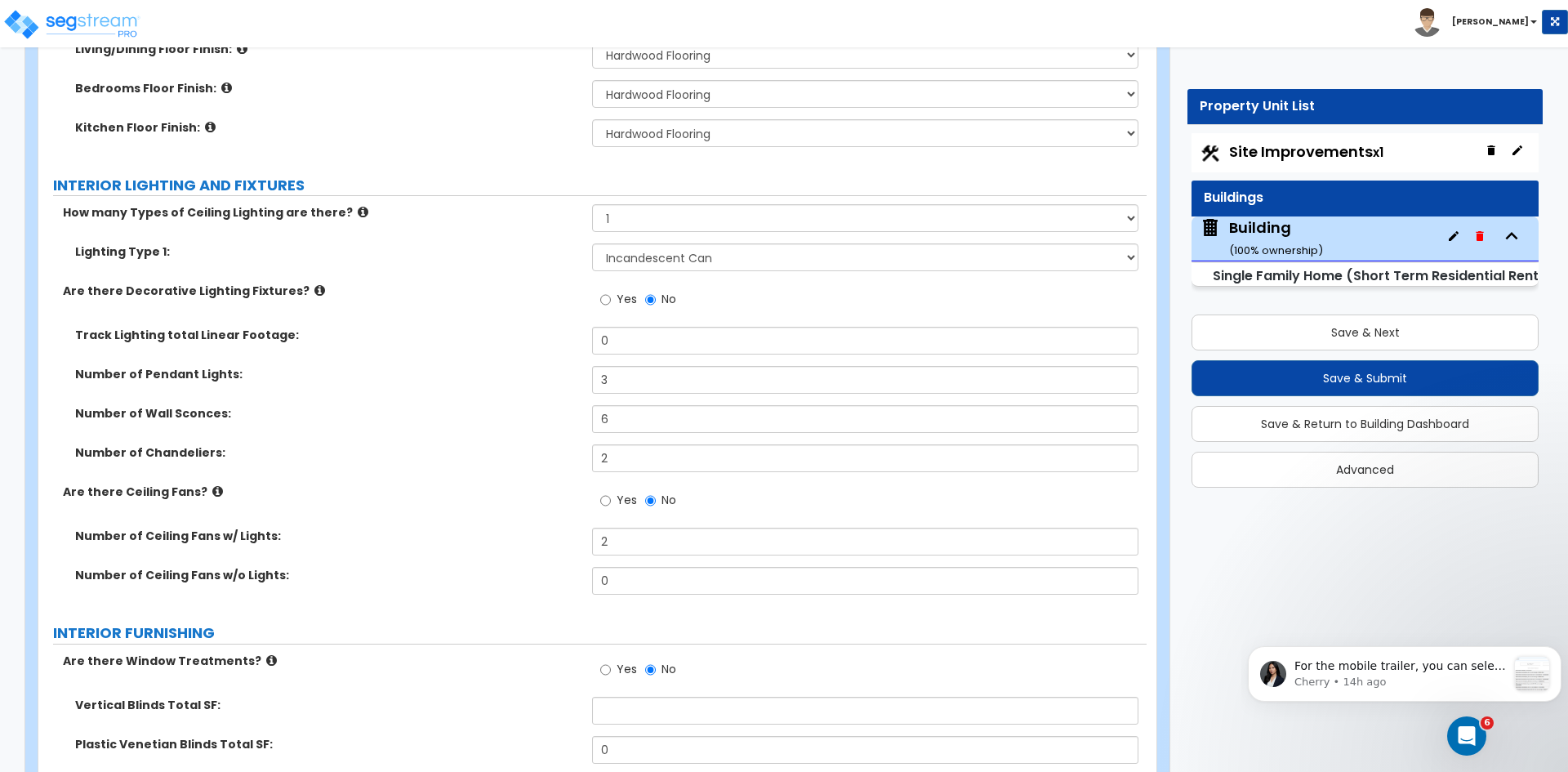
click at [485, 383] on div "Number of Pendant Lights: 3" at bounding box center [592, 386] width 1108 height 39
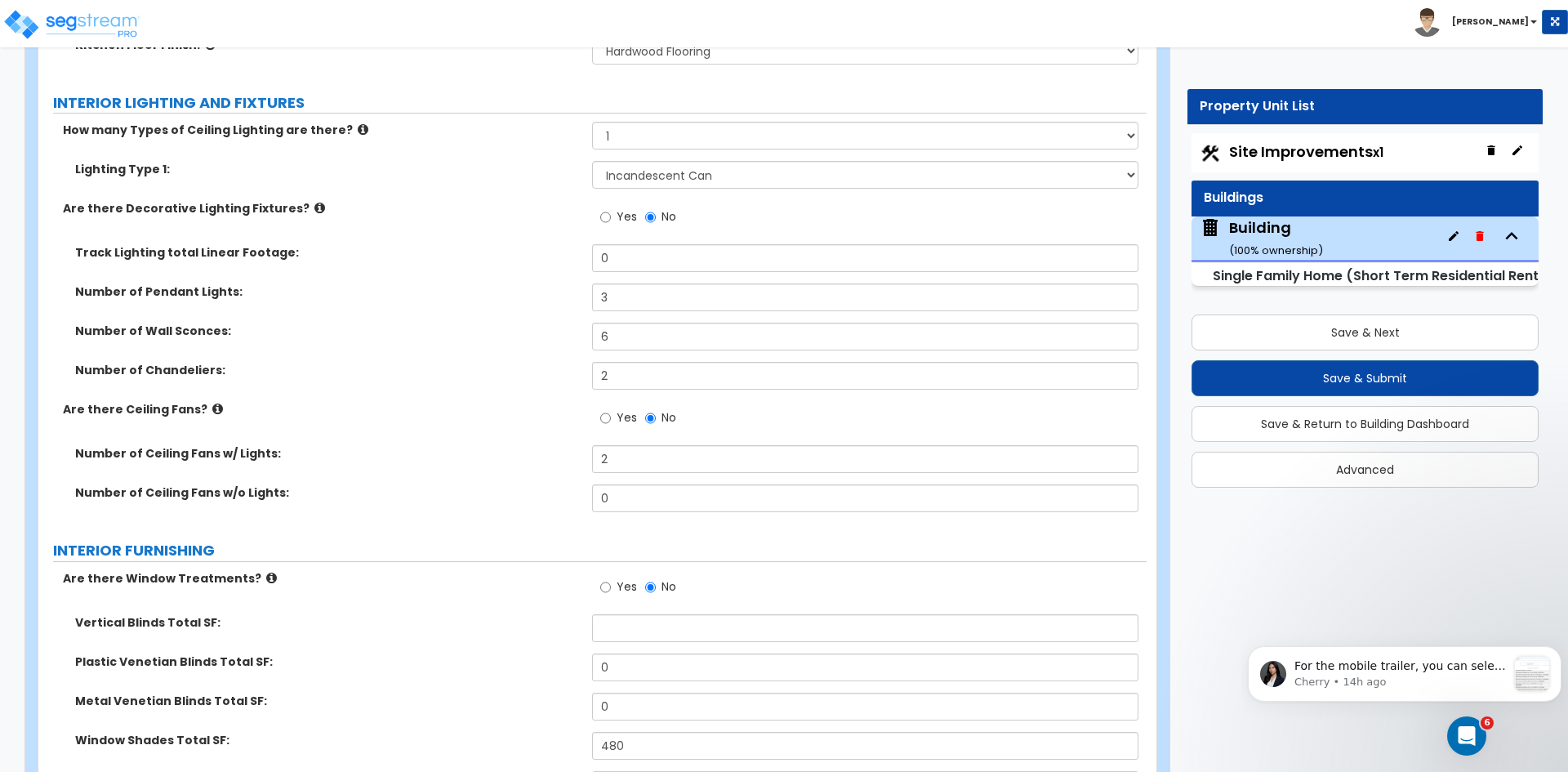
scroll to position [4629, 0]
click at [627, 484] on input "0" at bounding box center [865, 498] width 546 height 28
type input "2"
click at [624, 446] on input "2" at bounding box center [865, 458] width 546 height 28
click at [436, 457] on div "Number of Ceiling Fans w/ Lights:" at bounding box center [592, 463] width 1108 height 39
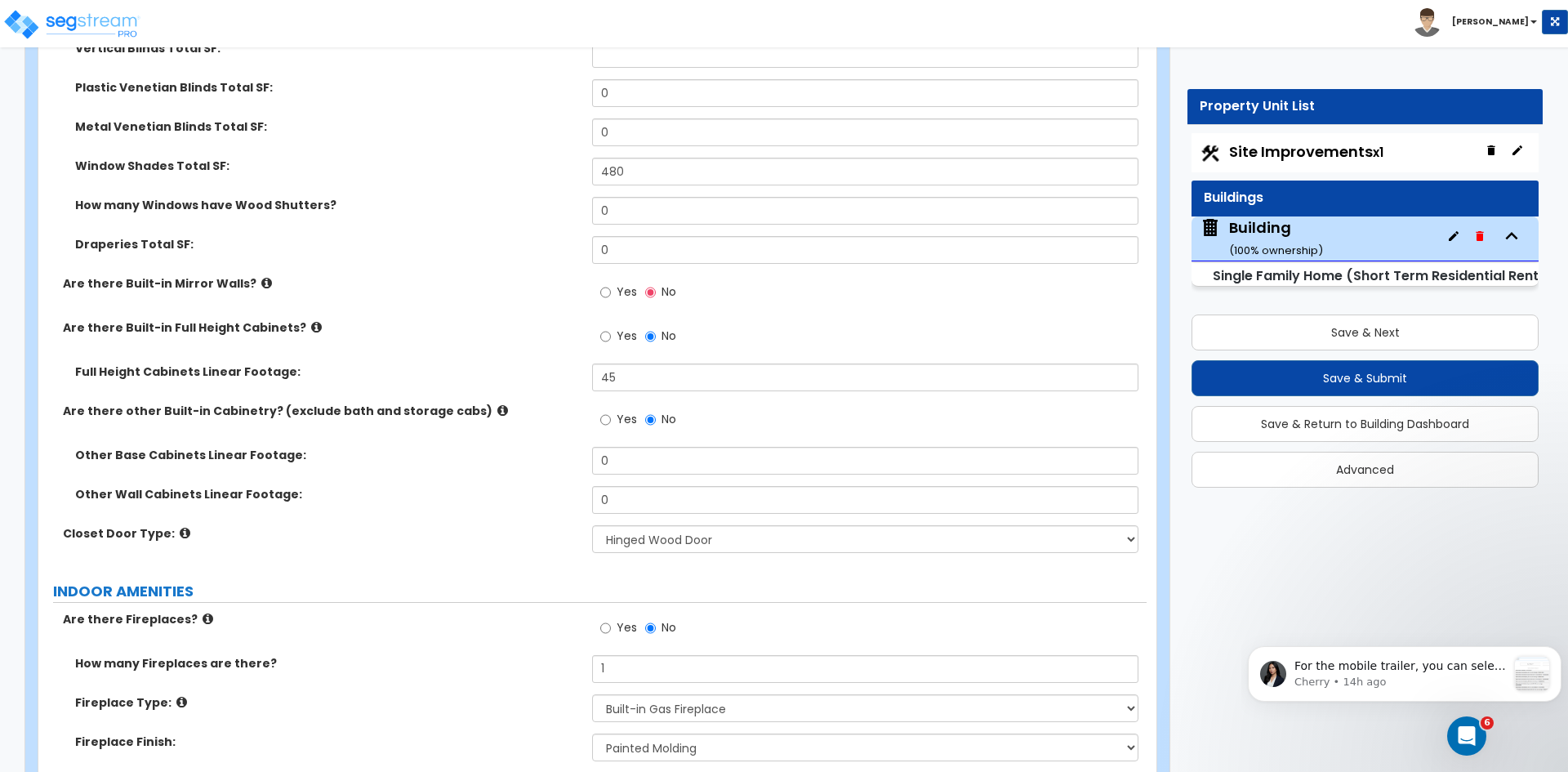
scroll to position [5205, 0]
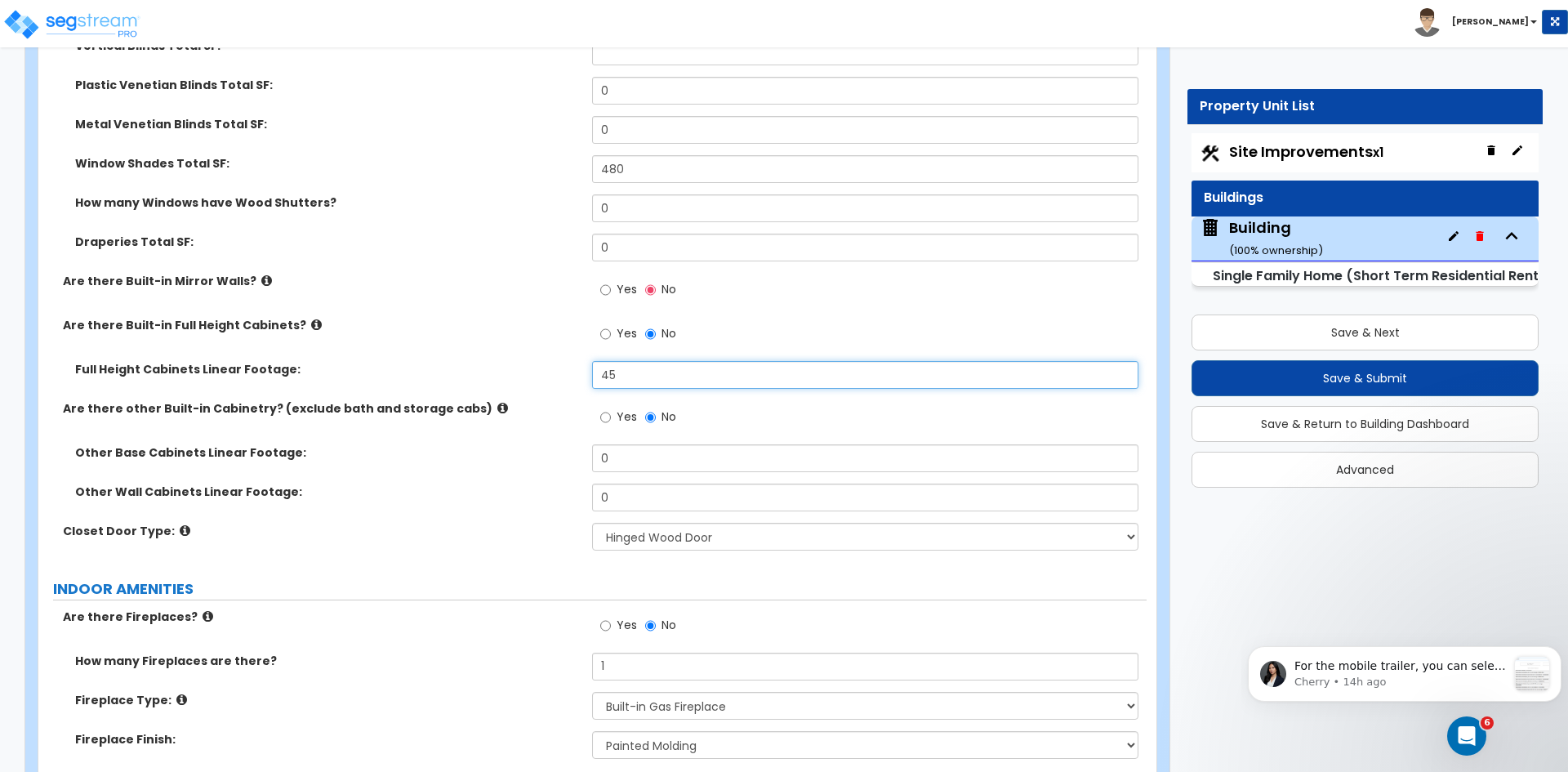
click at [629, 361] on input "45" at bounding box center [865, 374] width 546 height 28
type input "4"
type input "25"
click at [526, 370] on div "Full Height Cabinets Linear Footage: 25" at bounding box center [592, 380] width 1108 height 39
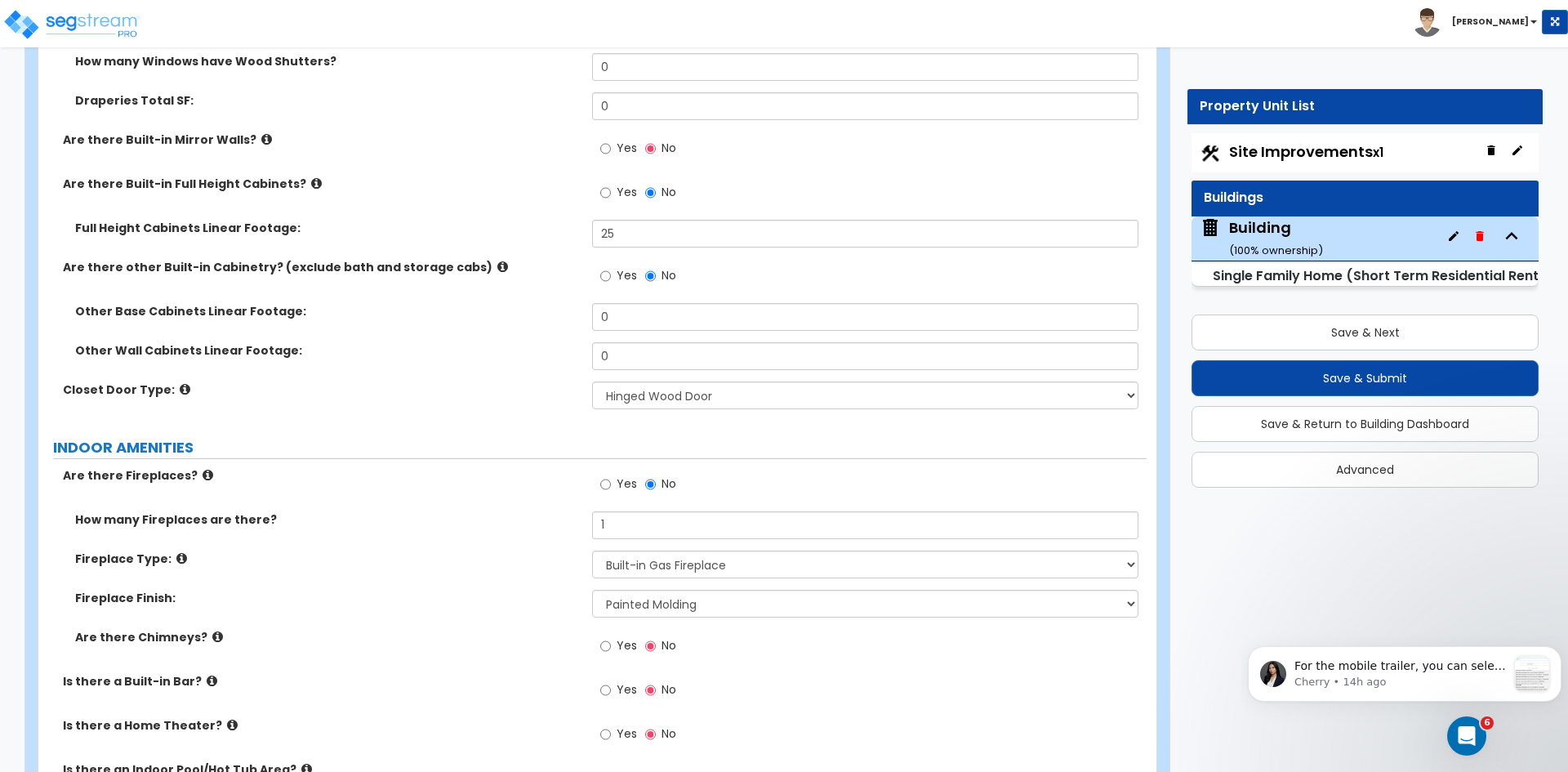
scroll to position [5357, 0]
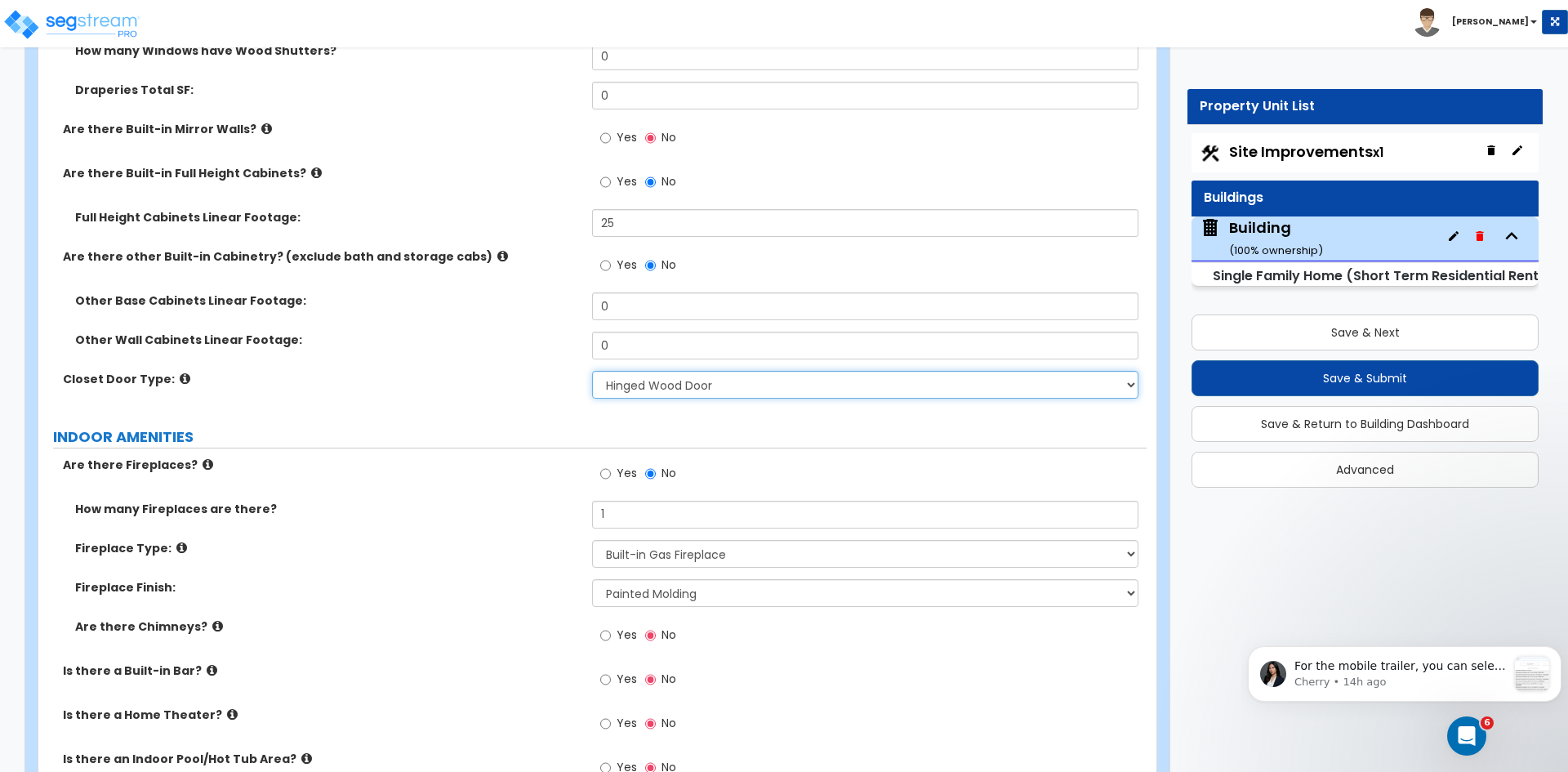
click at [608, 373] on select "None Bi-fold Louvered Doors Bi-fold Panel Doors Sliding Doors Hinged Wood Door" at bounding box center [865, 385] width 546 height 28
select select "0"
click at [592, 371] on select "None Bi-fold Louvered Doors Bi-fold Panel Doors Sliding Doors Hinged Wood Door" at bounding box center [865, 385] width 546 height 28
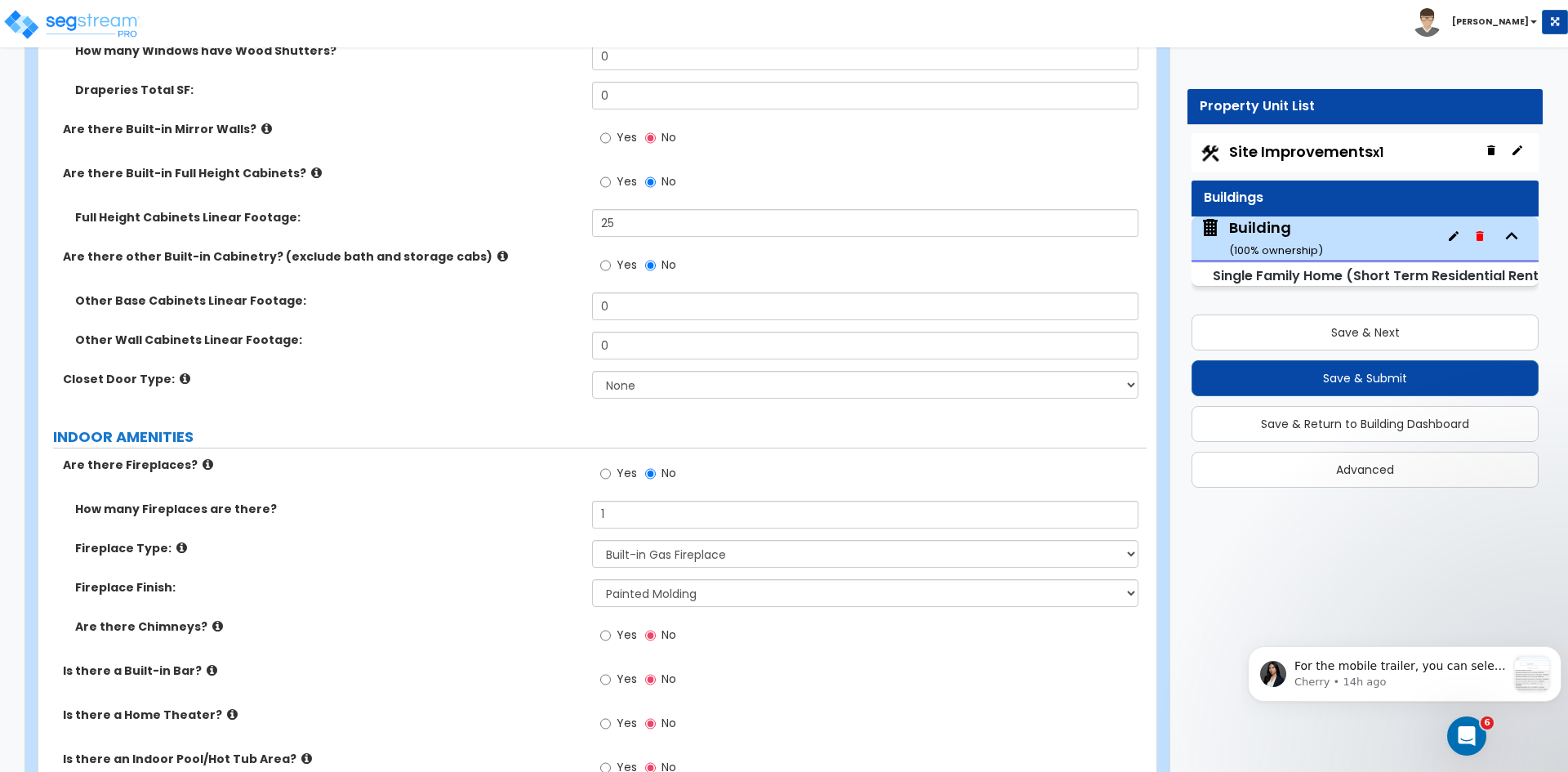
click at [489, 390] on div "Closet Door Type: None Bi-fold Louvered Doors Bi-fold Panel Doors Sliding Doors…" at bounding box center [592, 390] width 1108 height 39
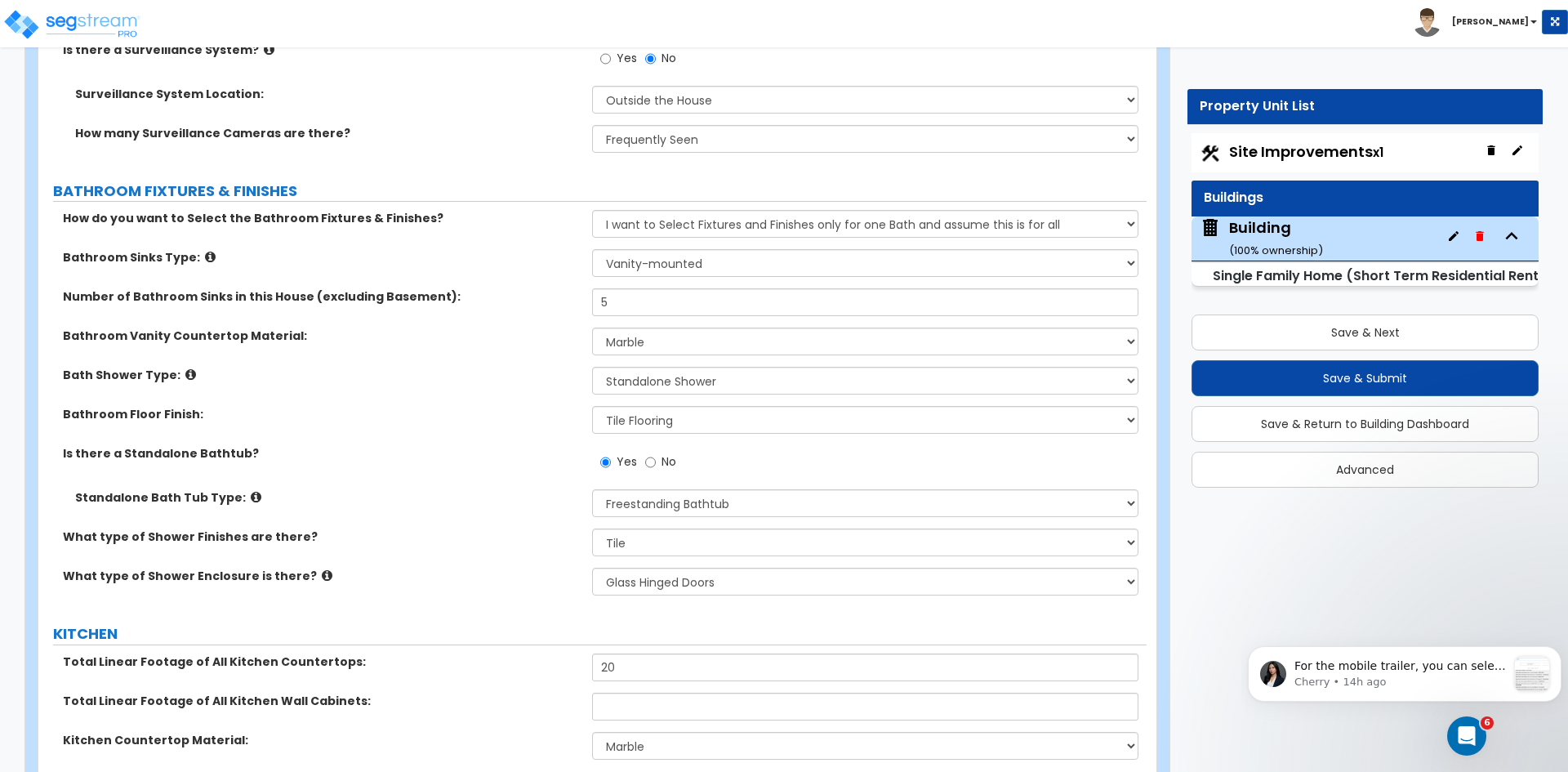
scroll to position [6199, 0]
click at [550, 368] on div "Bath Shower Type: Please Choose One Standalone Shower Bathtub - Shower Combinat…" at bounding box center [592, 386] width 1108 height 39
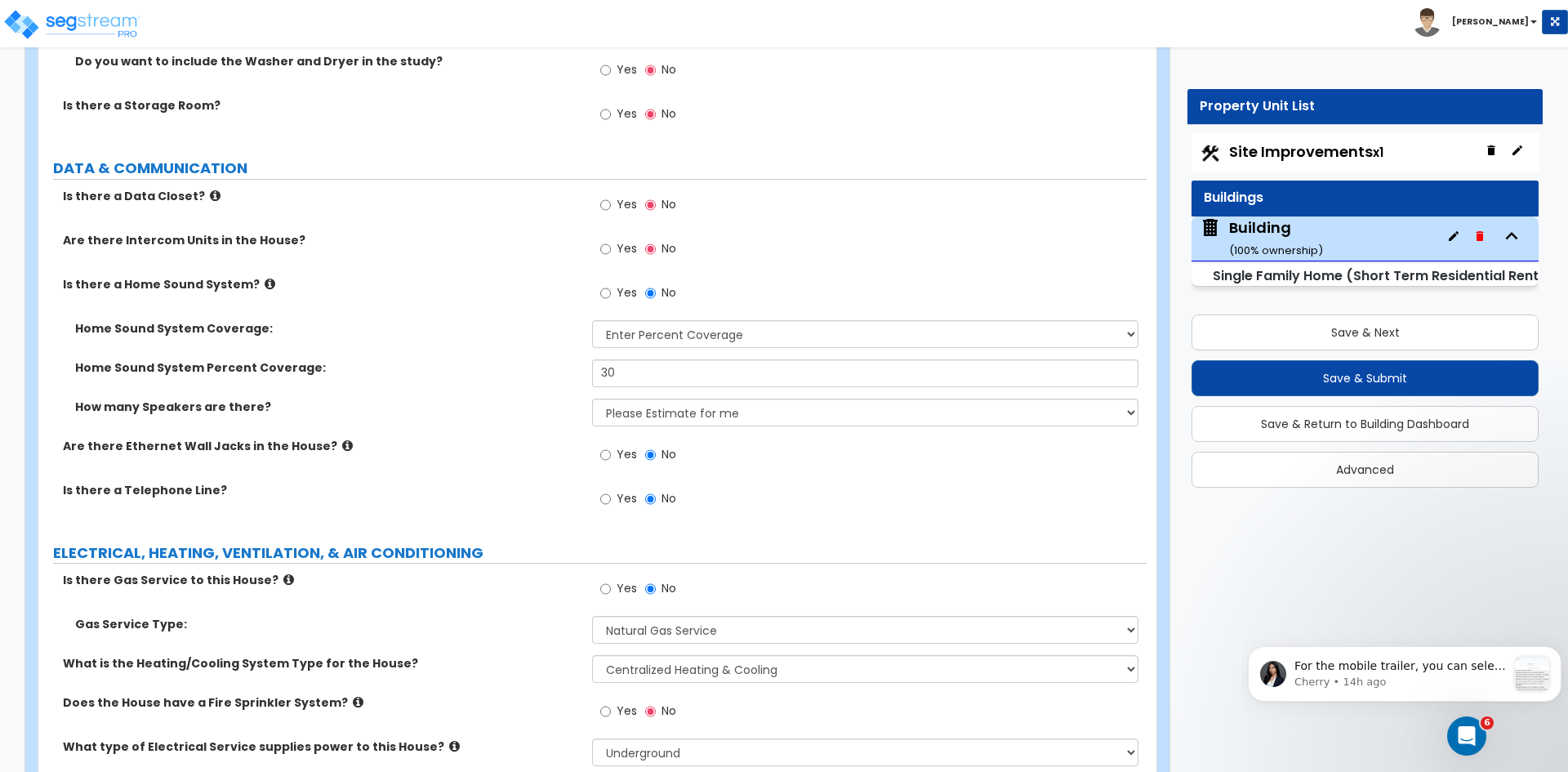
scroll to position [8165, 0]
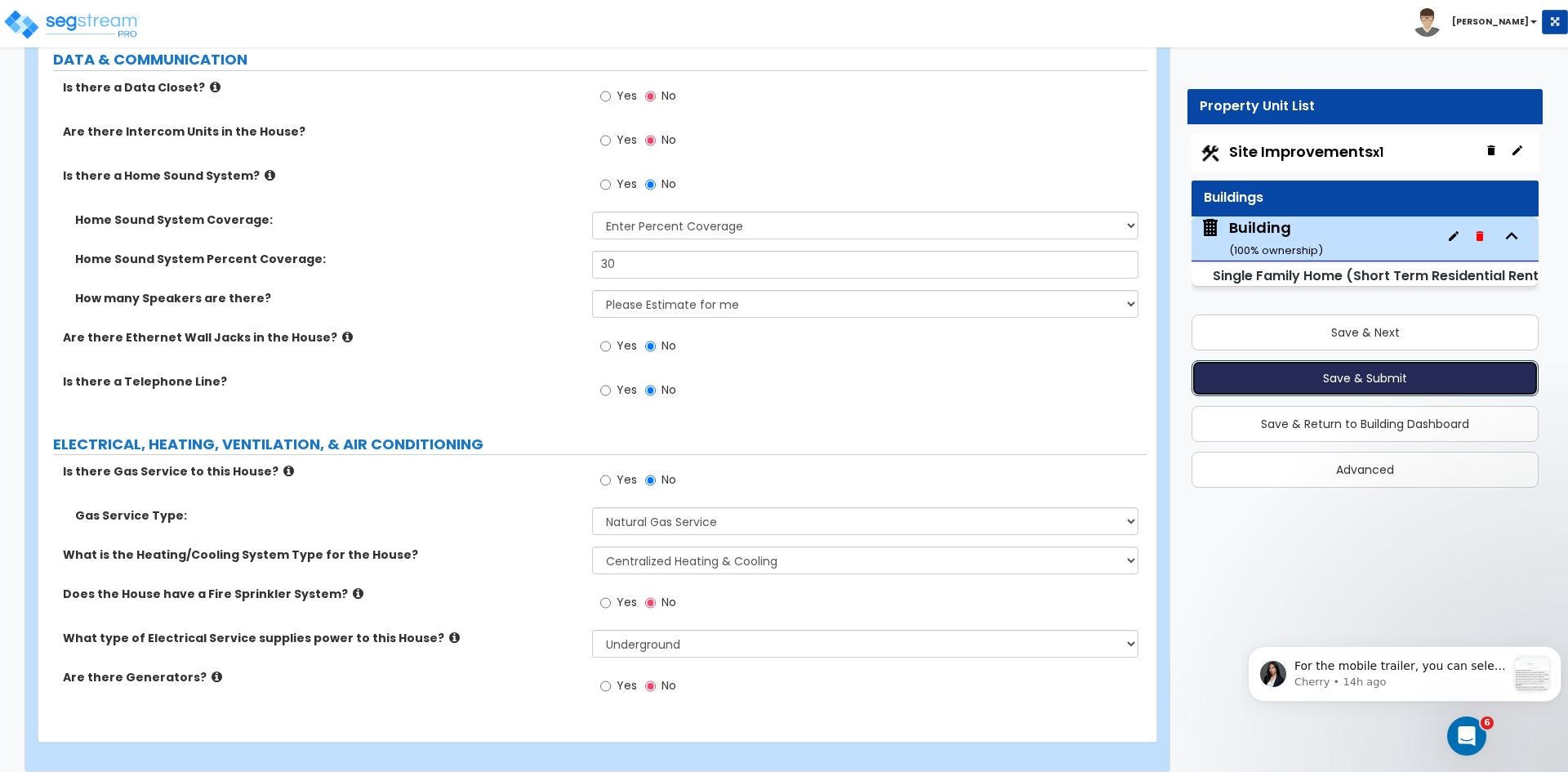
click at [1340, 374] on button "Save & Submit" at bounding box center [1365, 378] width 347 height 36
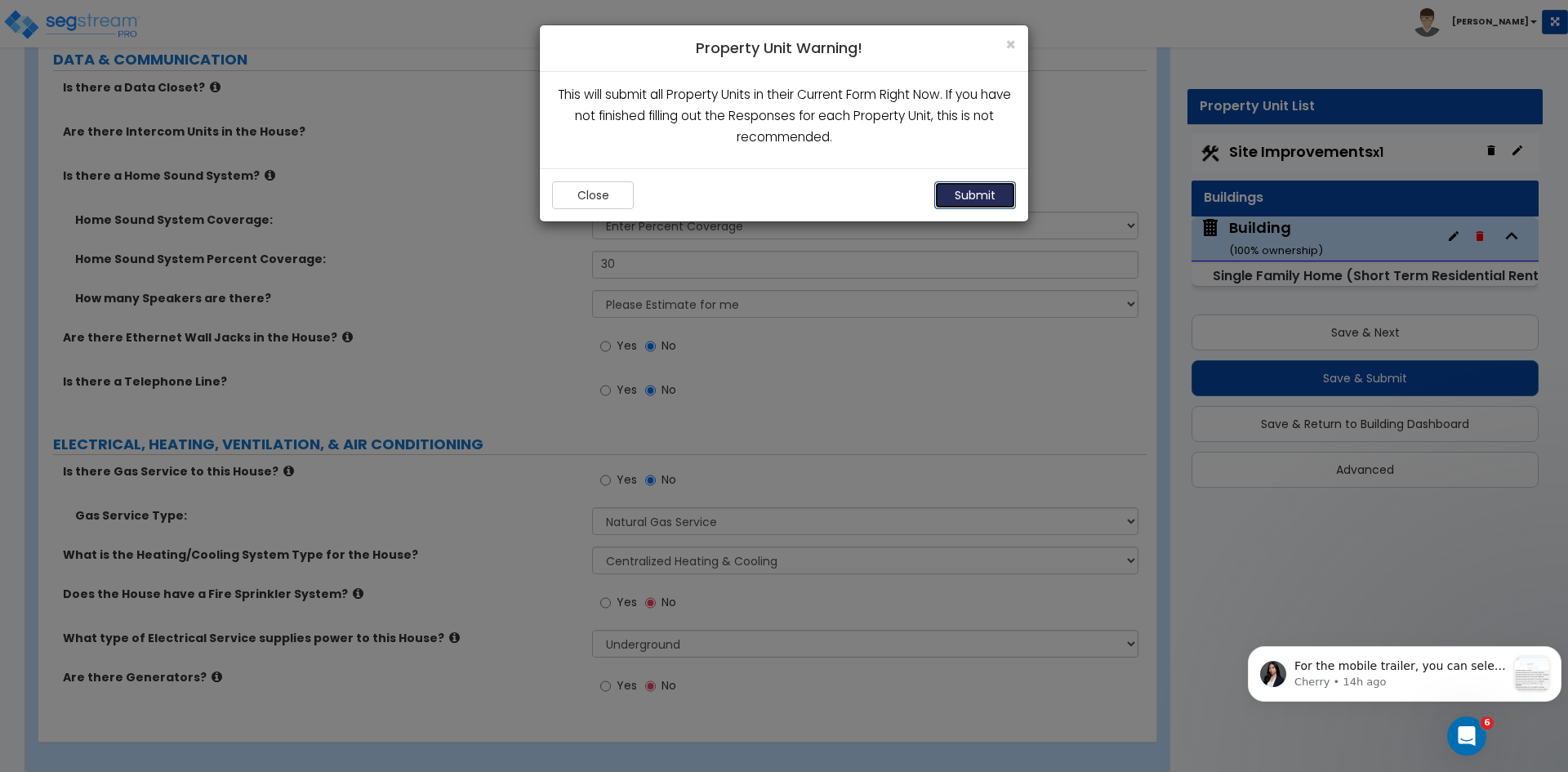
click at [979, 196] on button "Submit" at bounding box center [975, 196] width 82 height 28
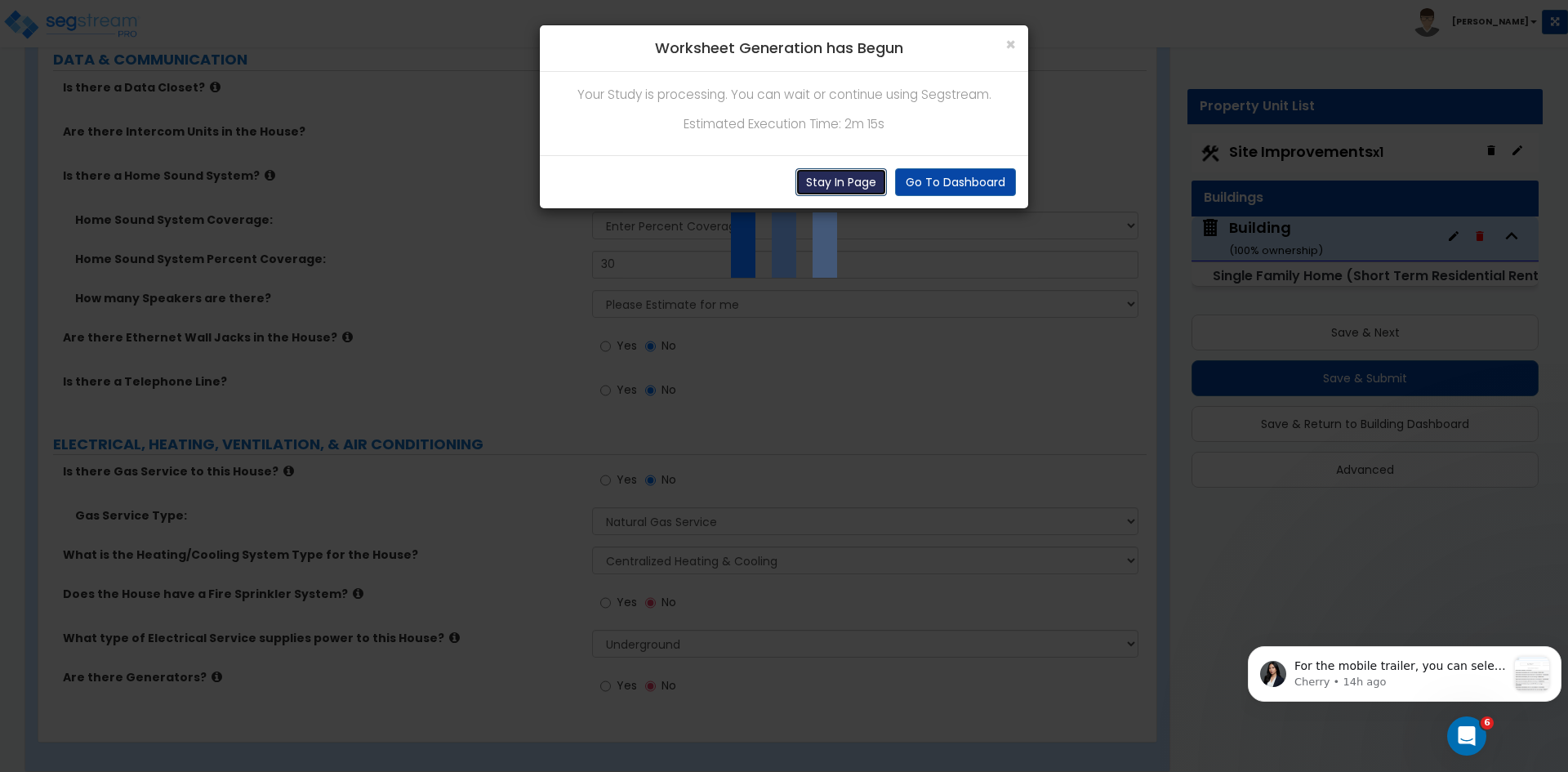
click at [848, 179] on button "Stay In Page" at bounding box center [841, 183] width 92 height 28
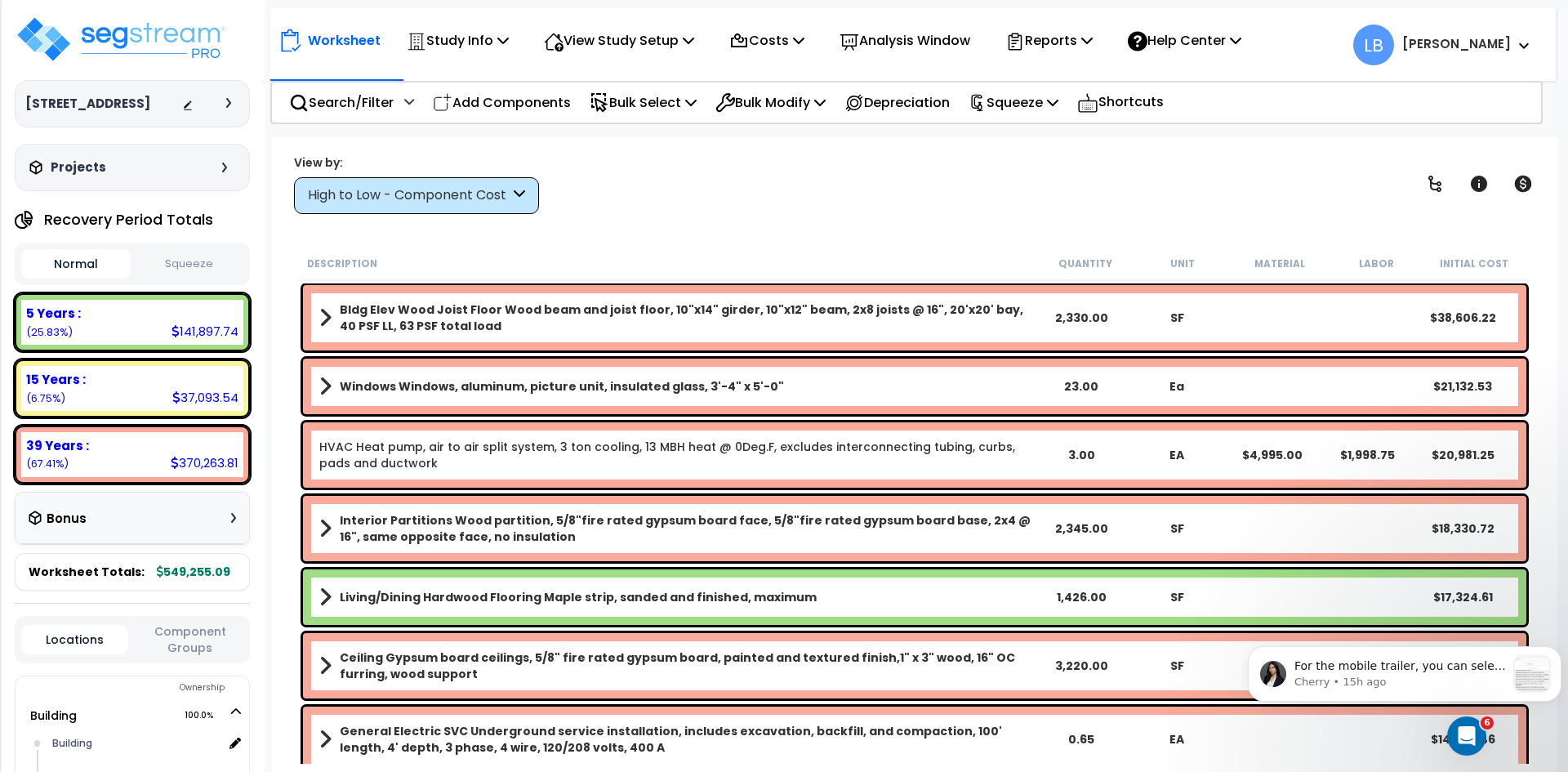
click at [397, 202] on div "High to Low - Component Cost" at bounding box center [409, 196] width 202 height 19
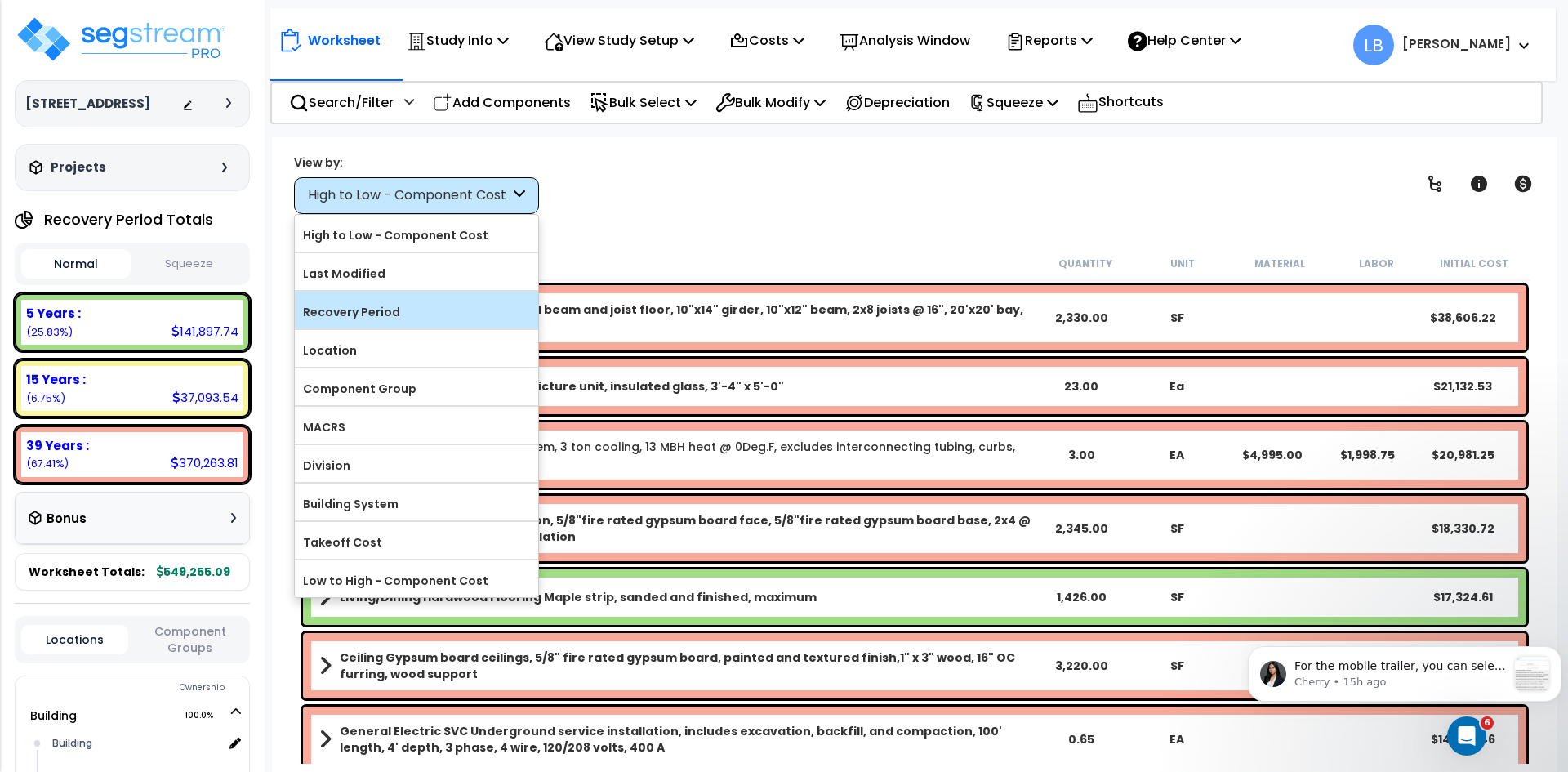
click at [393, 299] on label "Recovery Period" at bounding box center [416, 311] width 244 height 24
click at [0, 0] on input "Recovery Period" at bounding box center [0, 0] width 0 height 0
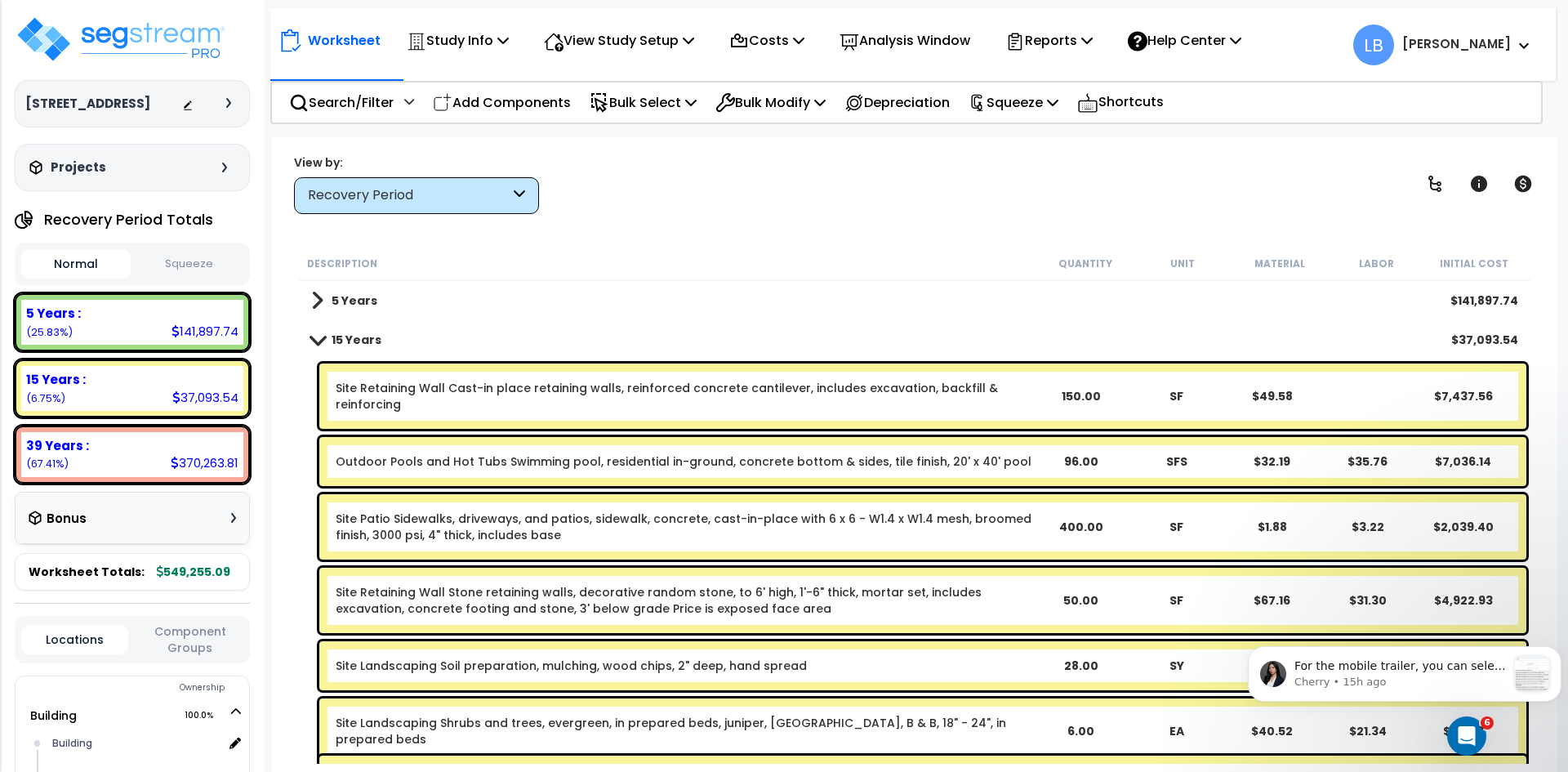
click at [423, 301] on div "5 Years $141,897.74" at bounding box center [915, 300] width 1223 height 39
click at [409, 301] on div "5 Years $141,897.74" at bounding box center [915, 300] width 1223 height 39
click at [340, 297] on b "5 Years" at bounding box center [354, 300] width 45 height 17
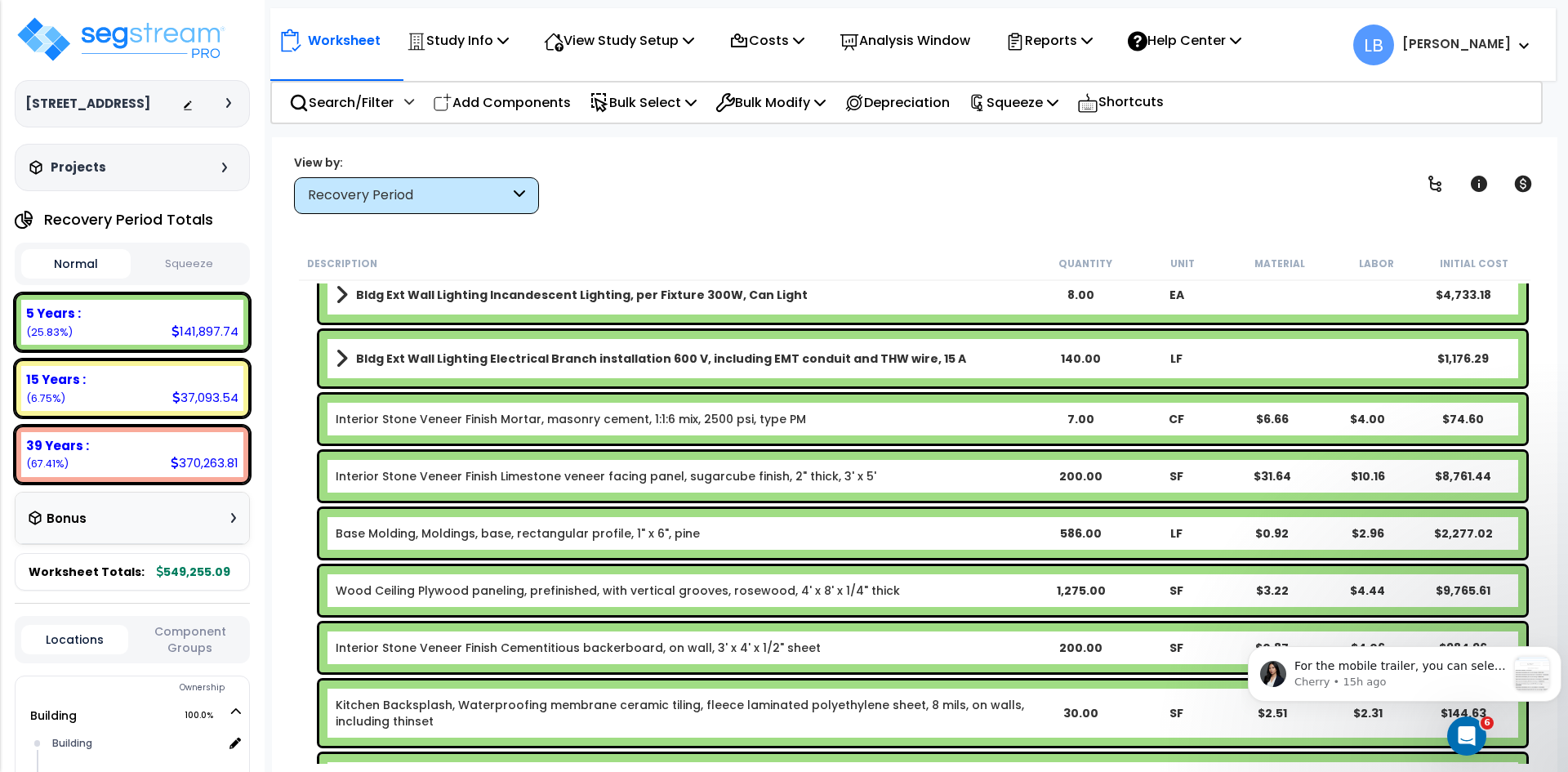
scroll to position [498, 0]
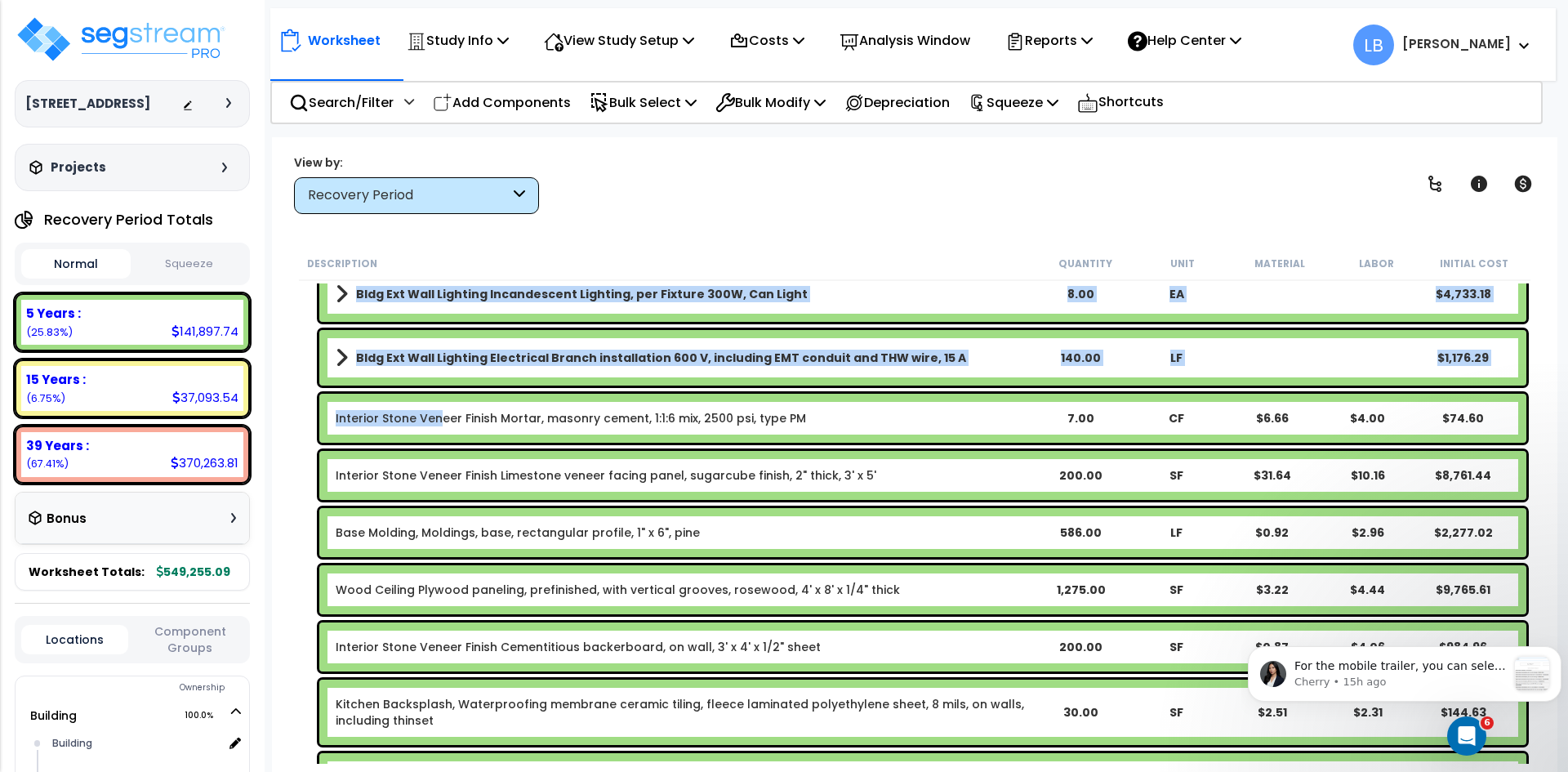
click at [436, 419] on link "Interior Stone Veneer Finish Mortar, masonry cement, 1:1:6 mix, 2500 psi, type …" at bounding box center [571, 418] width 471 height 17
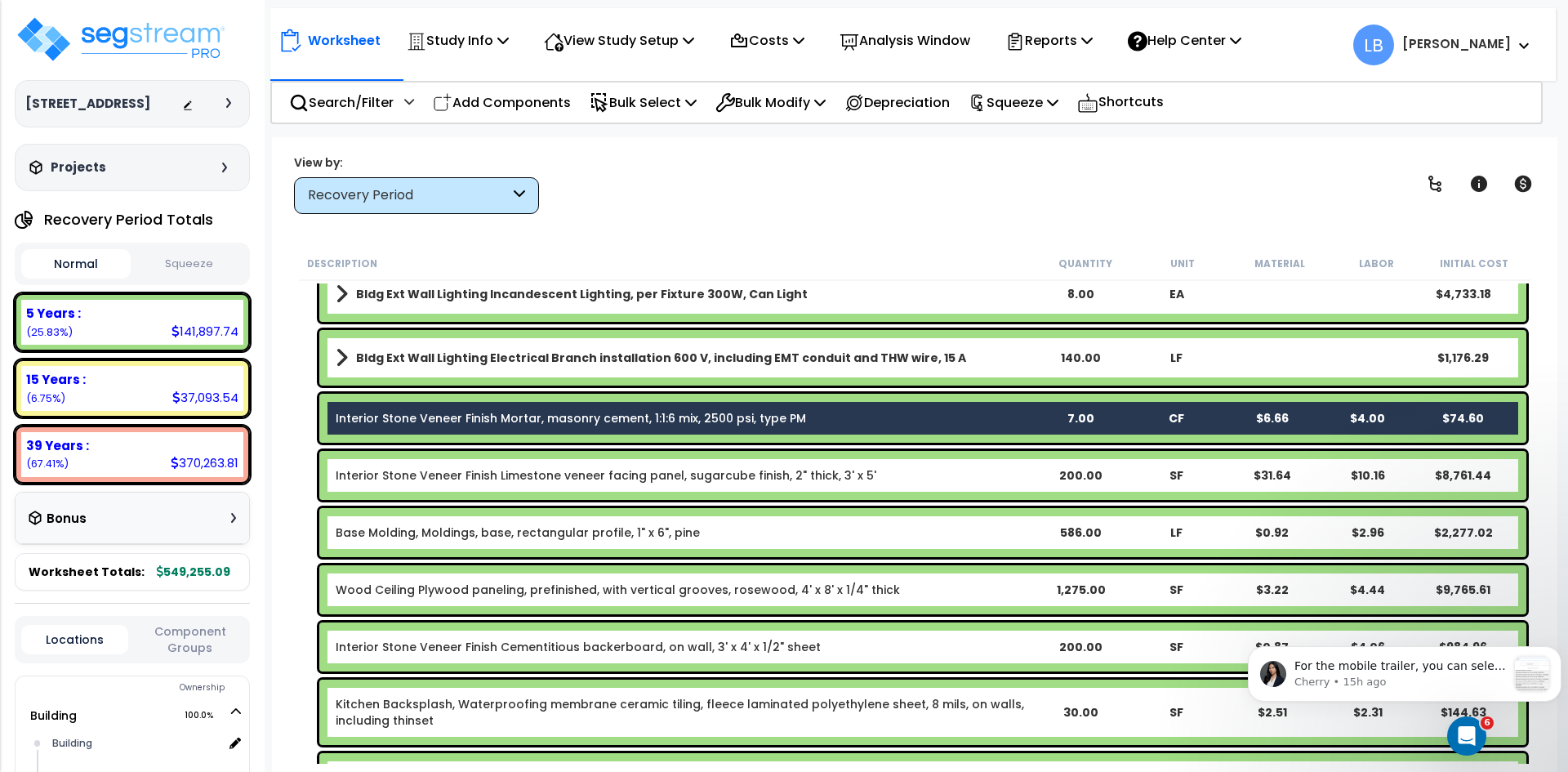
click at [436, 475] on link "Interior Stone Veneer Finish Limestone veneer facing panel, sugarcube finish, 2…" at bounding box center [605, 475] width 540 height 17
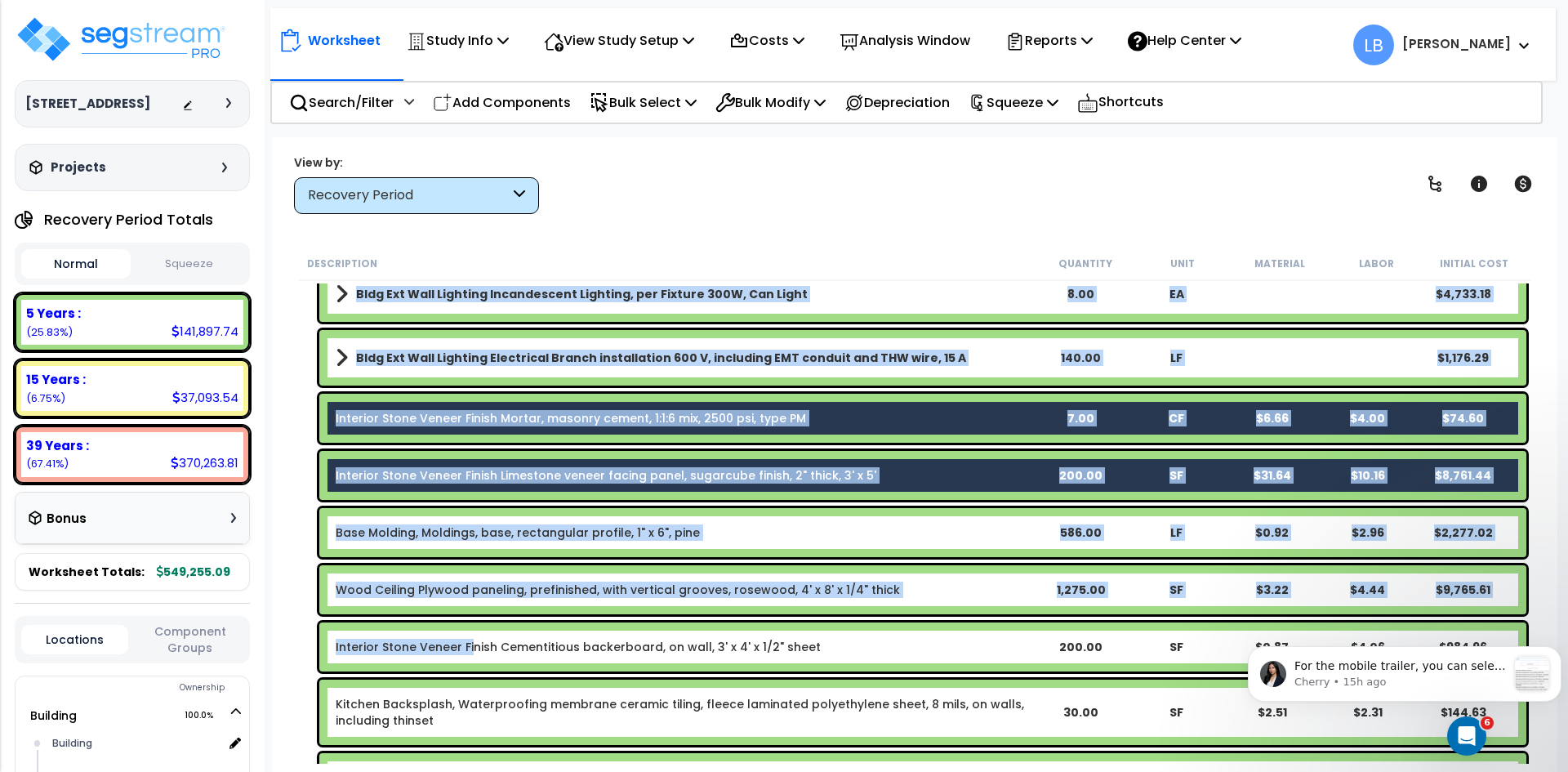
click at [468, 644] on link "Interior Stone Veneer Finish Cementitious backerboard, on wall, 3' x 4' x 1/2" …" at bounding box center [577, 647] width 485 height 17
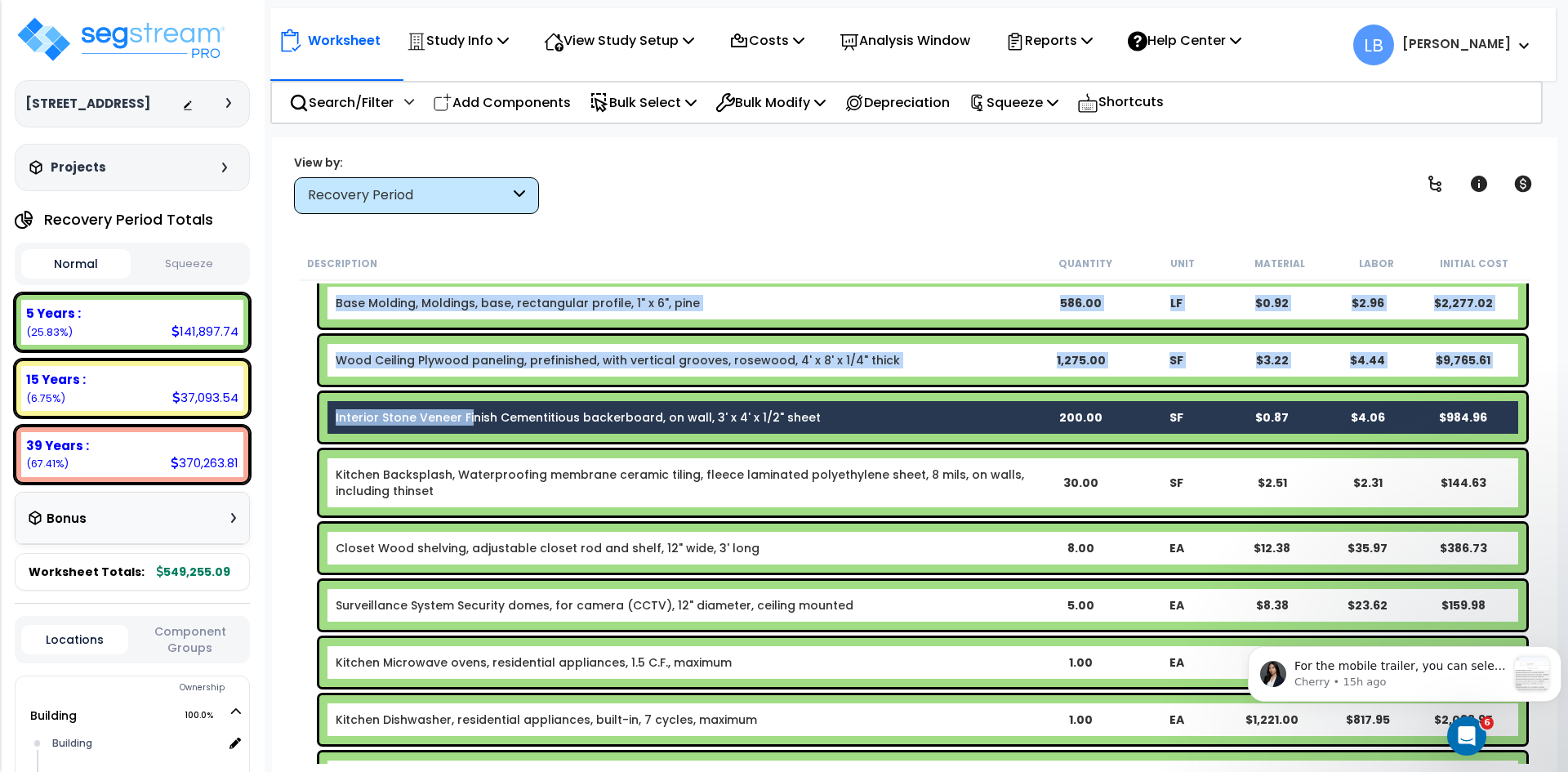
scroll to position [728, 0]
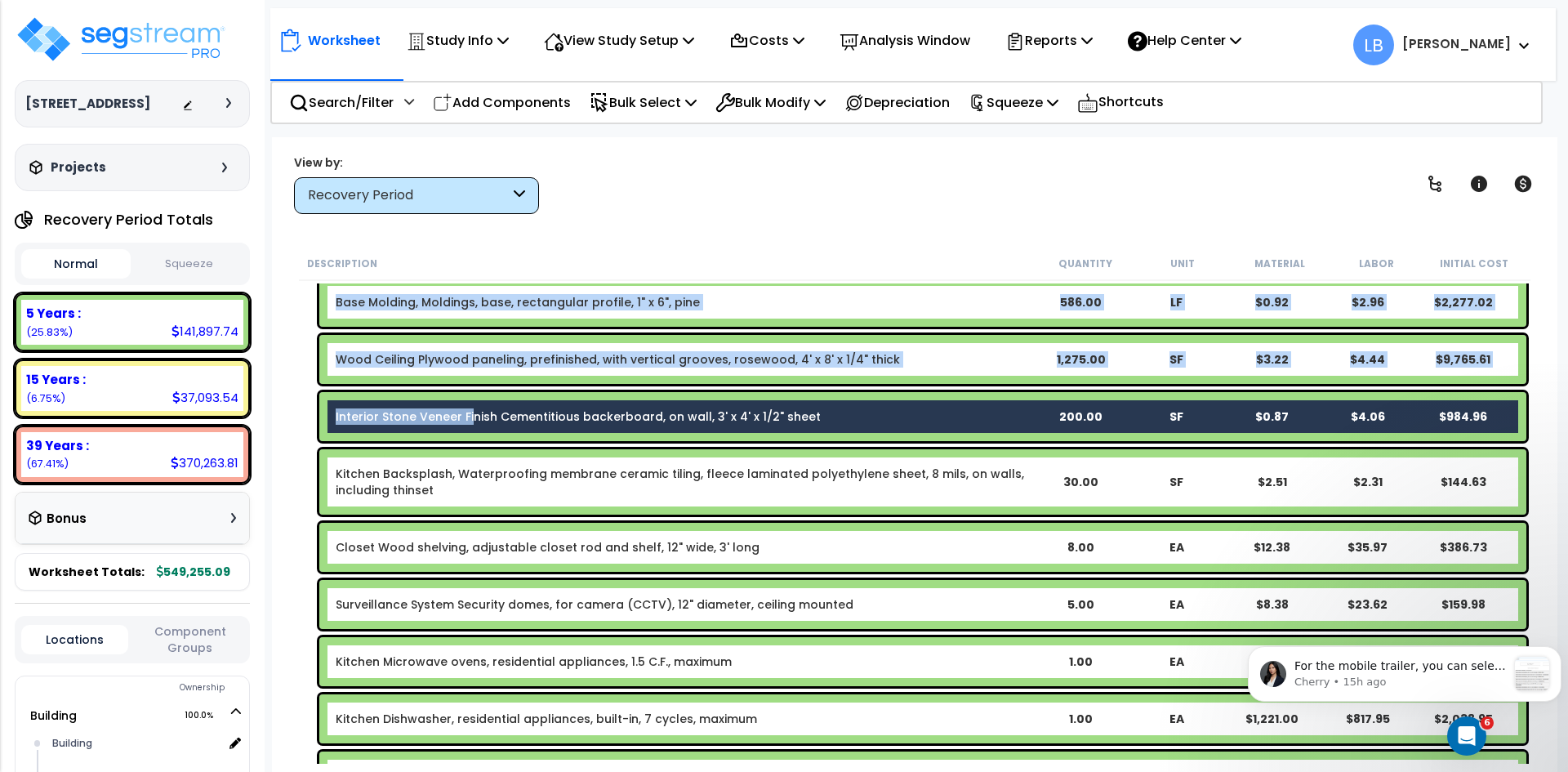
click at [561, 480] on link "Kitchen Backsplash, Waterproofing membrane ceramic tiling, fleece laminated pol…" at bounding box center [684, 481] width 697 height 32
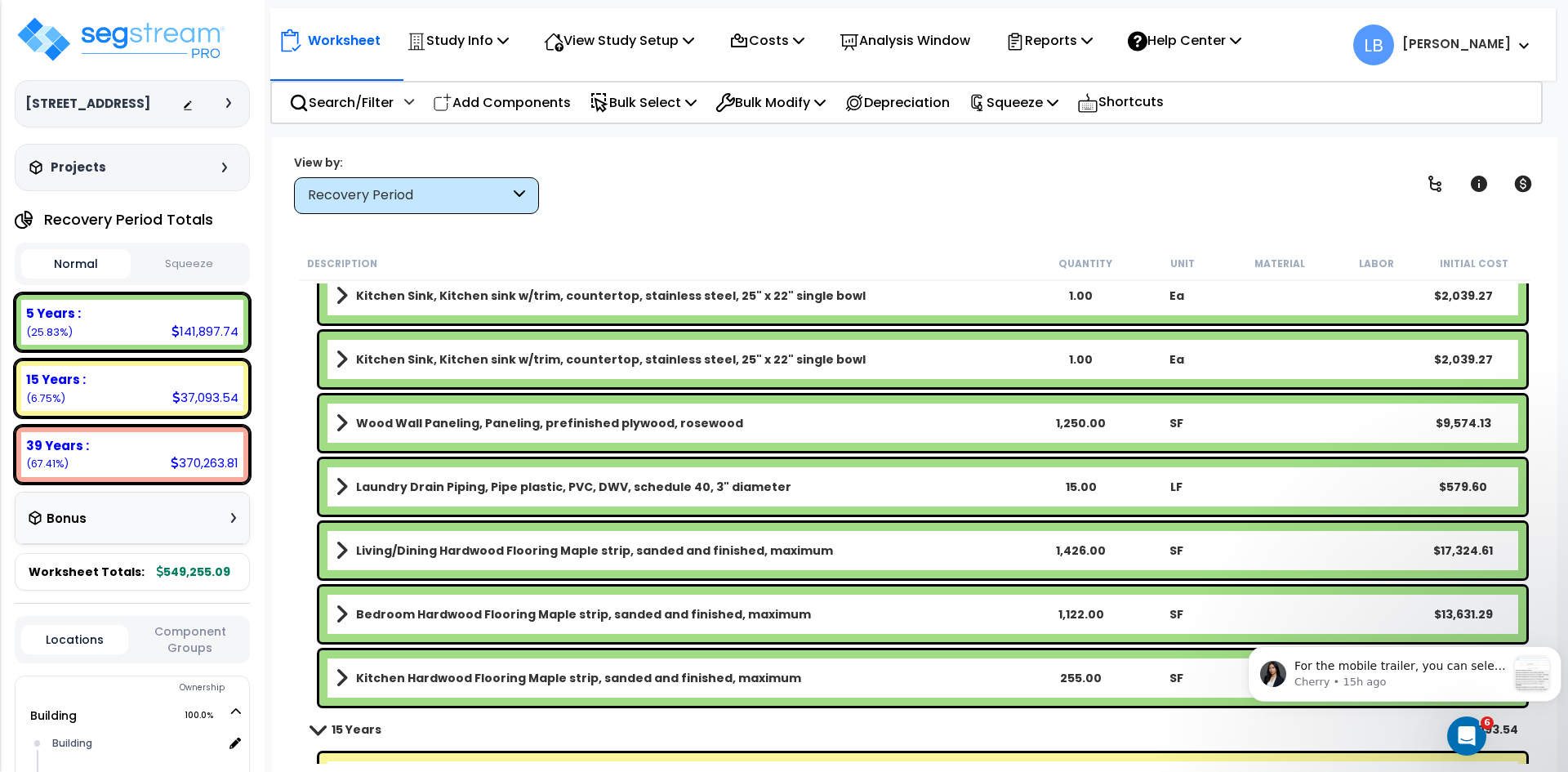
scroll to position [3511, 0]
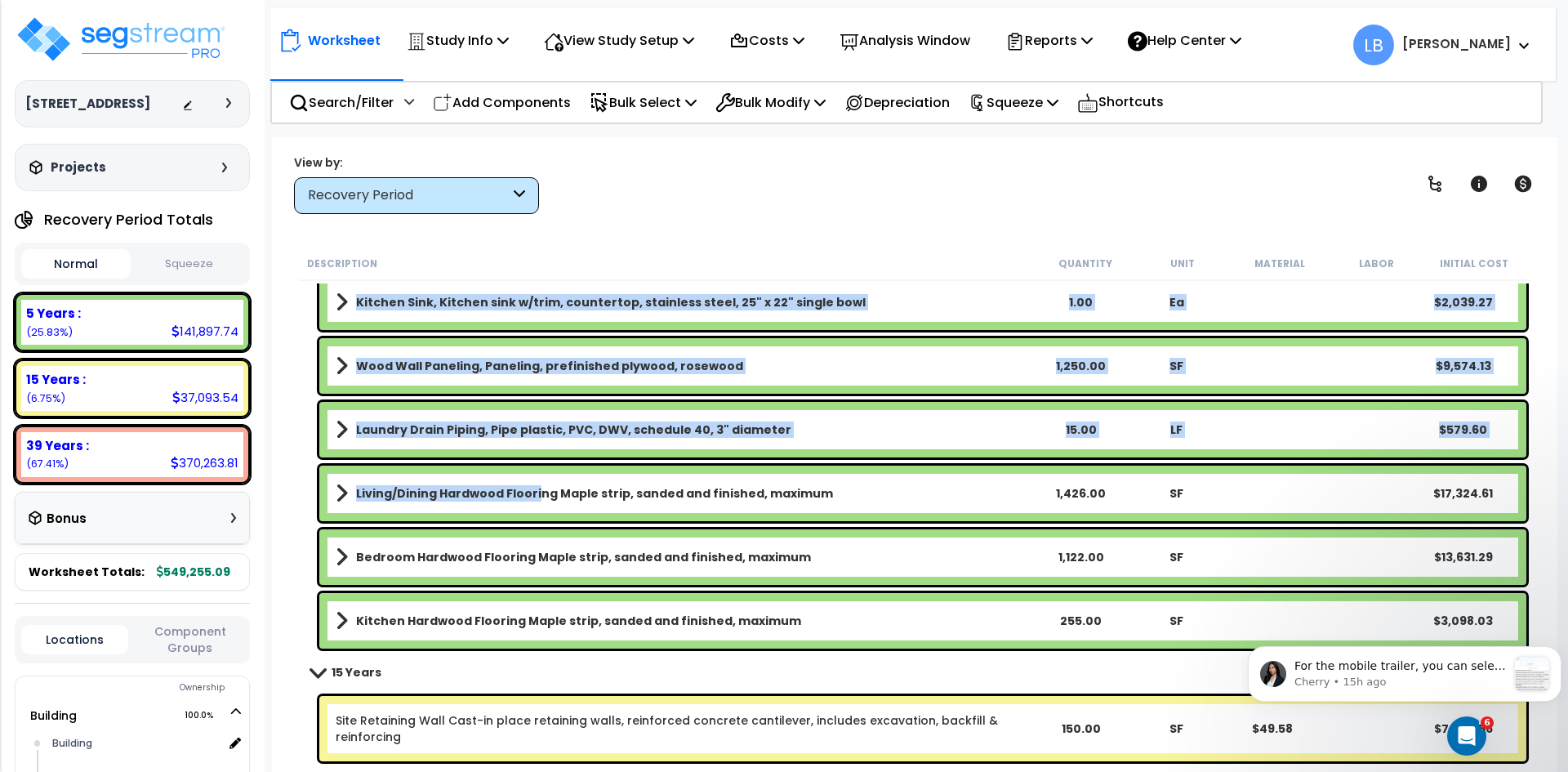
click at [534, 485] on link "Living/Dining Hardwood Flooring Maple strip, sanded and finished, maximum" at bounding box center [684, 493] width 697 height 23
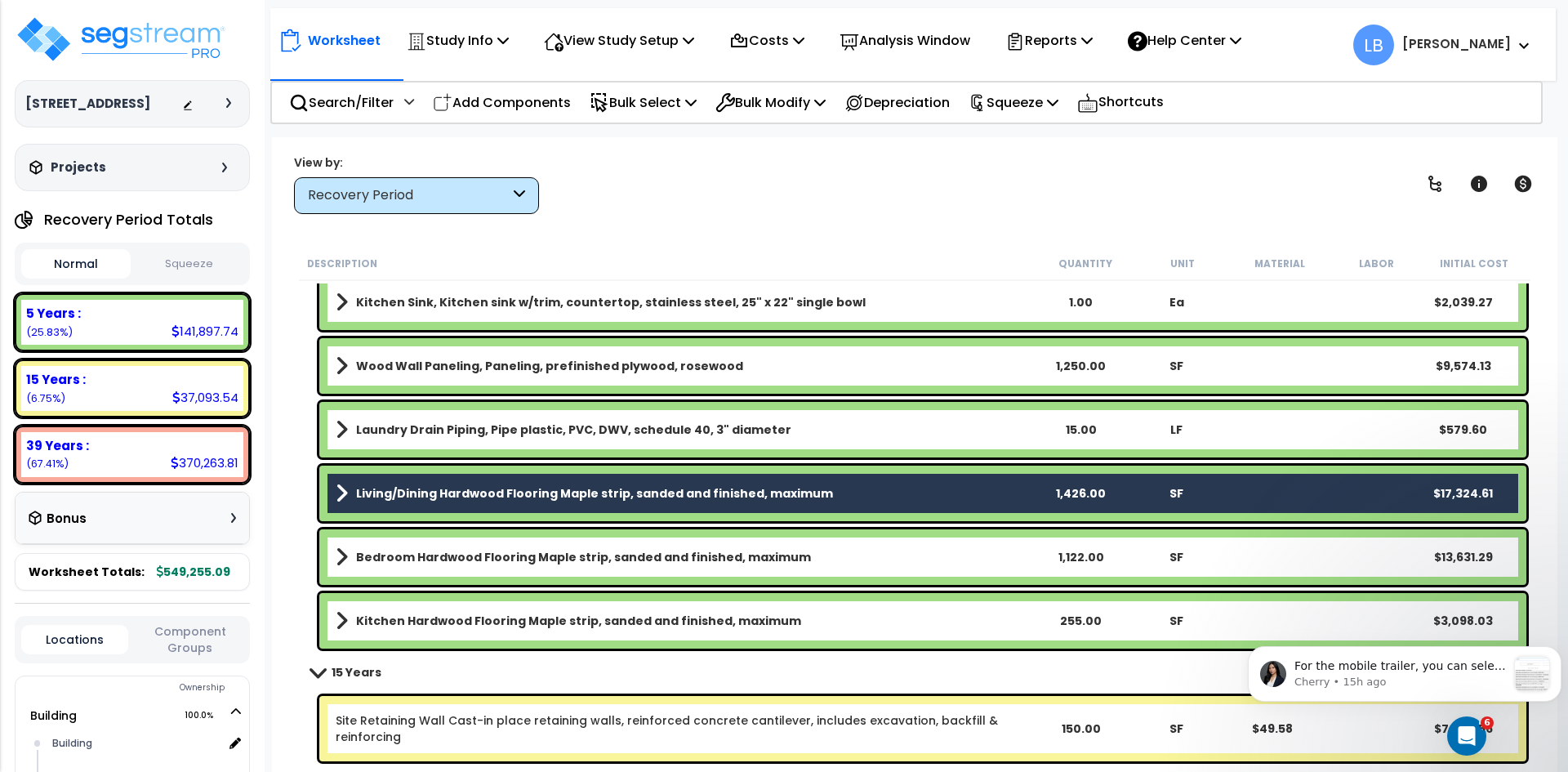
click at [524, 558] on b "Bedroom Hardwood Flooring Maple strip, sanded and finished, maximum" at bounding box center [583, 557] width 455 height 17
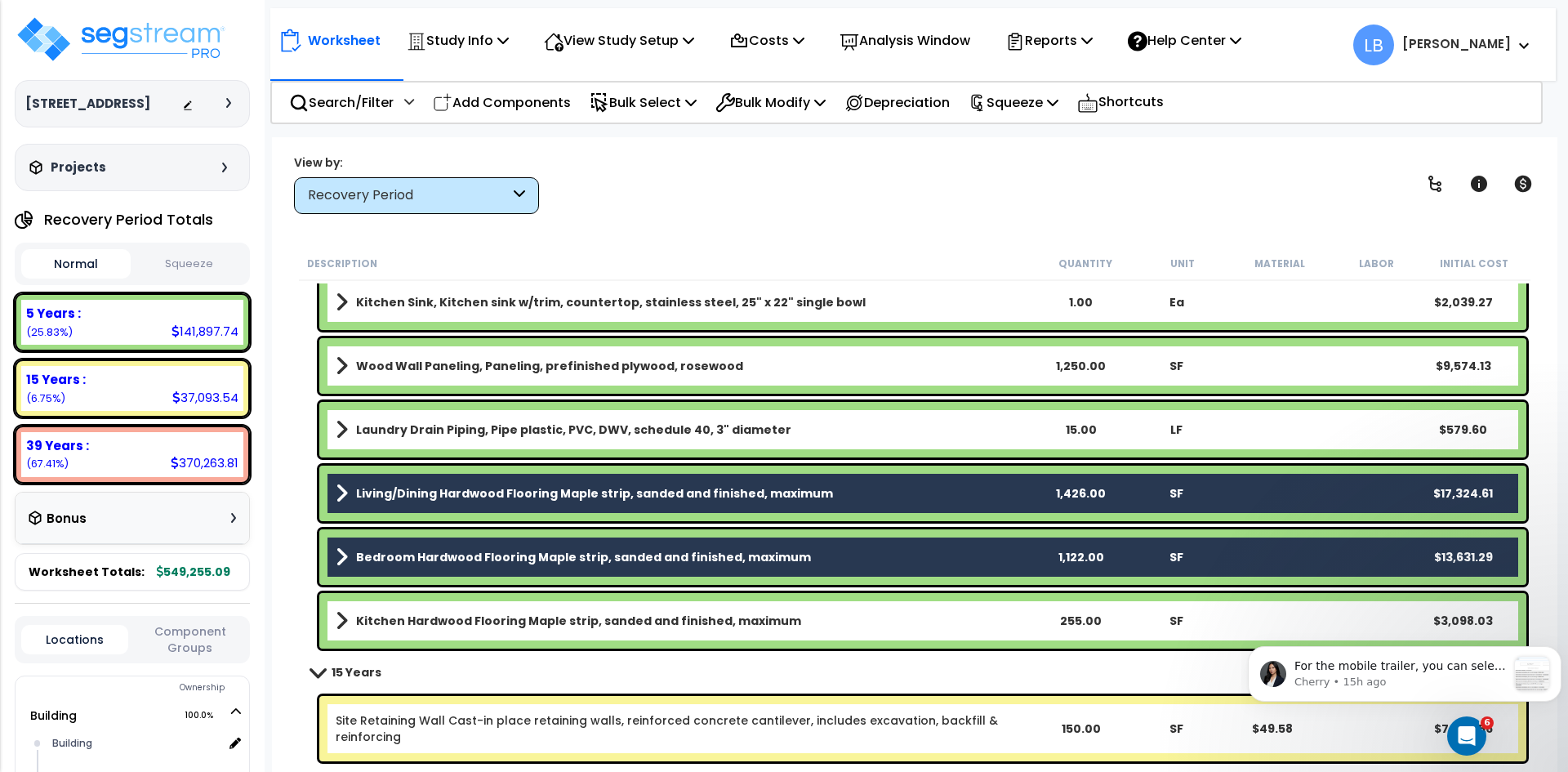
click at [502, 620] on b "Kitchen Hardwood Flooring Maple strip, sanded and finished, maximum" at bounding box center [578, 621] width 445 height 17
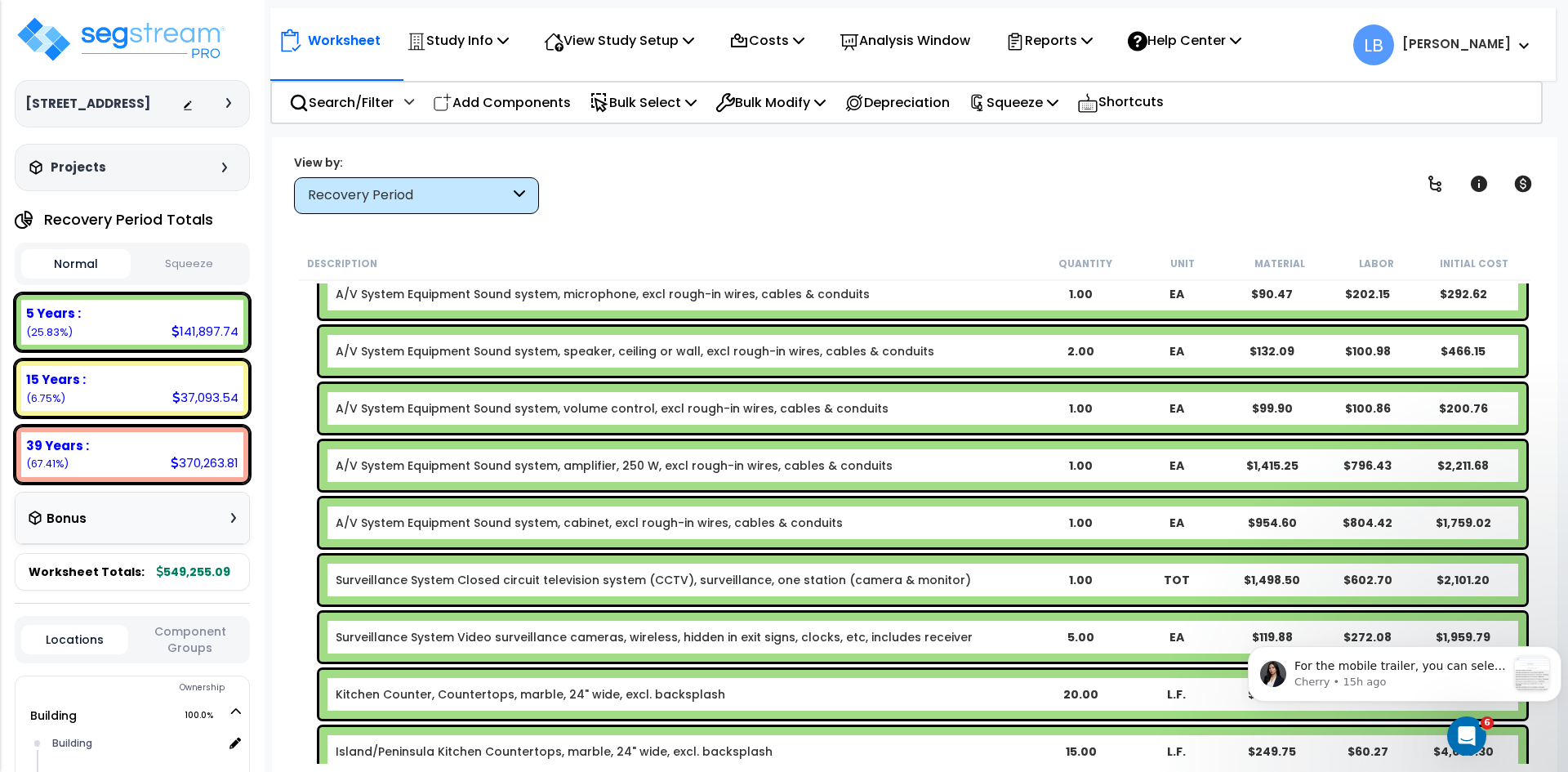
scroll to position [2434, 0]
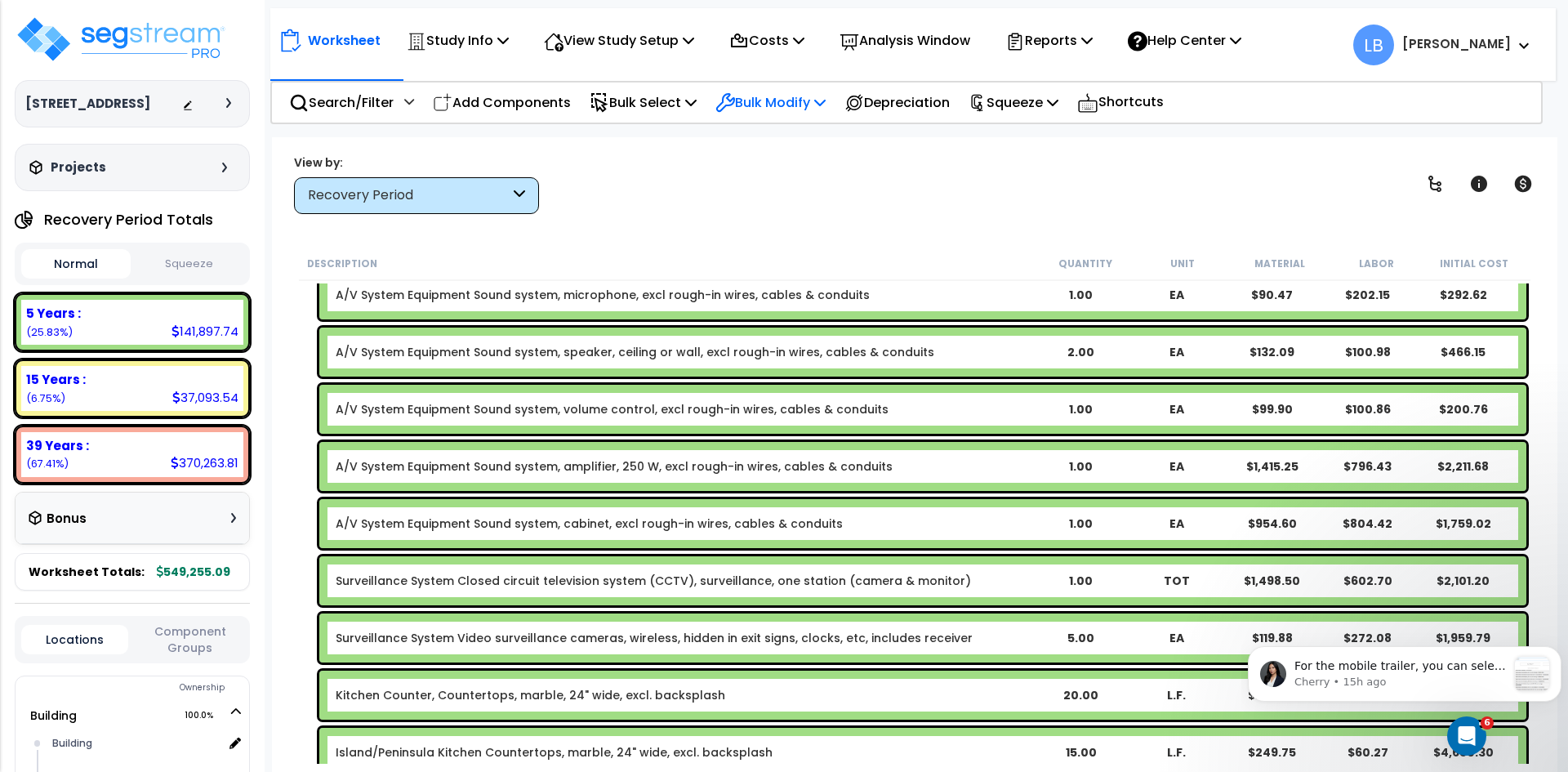
click at [779, 104] on p "Bulk Modify" at bounding box center [770, 103] width 110 height 22
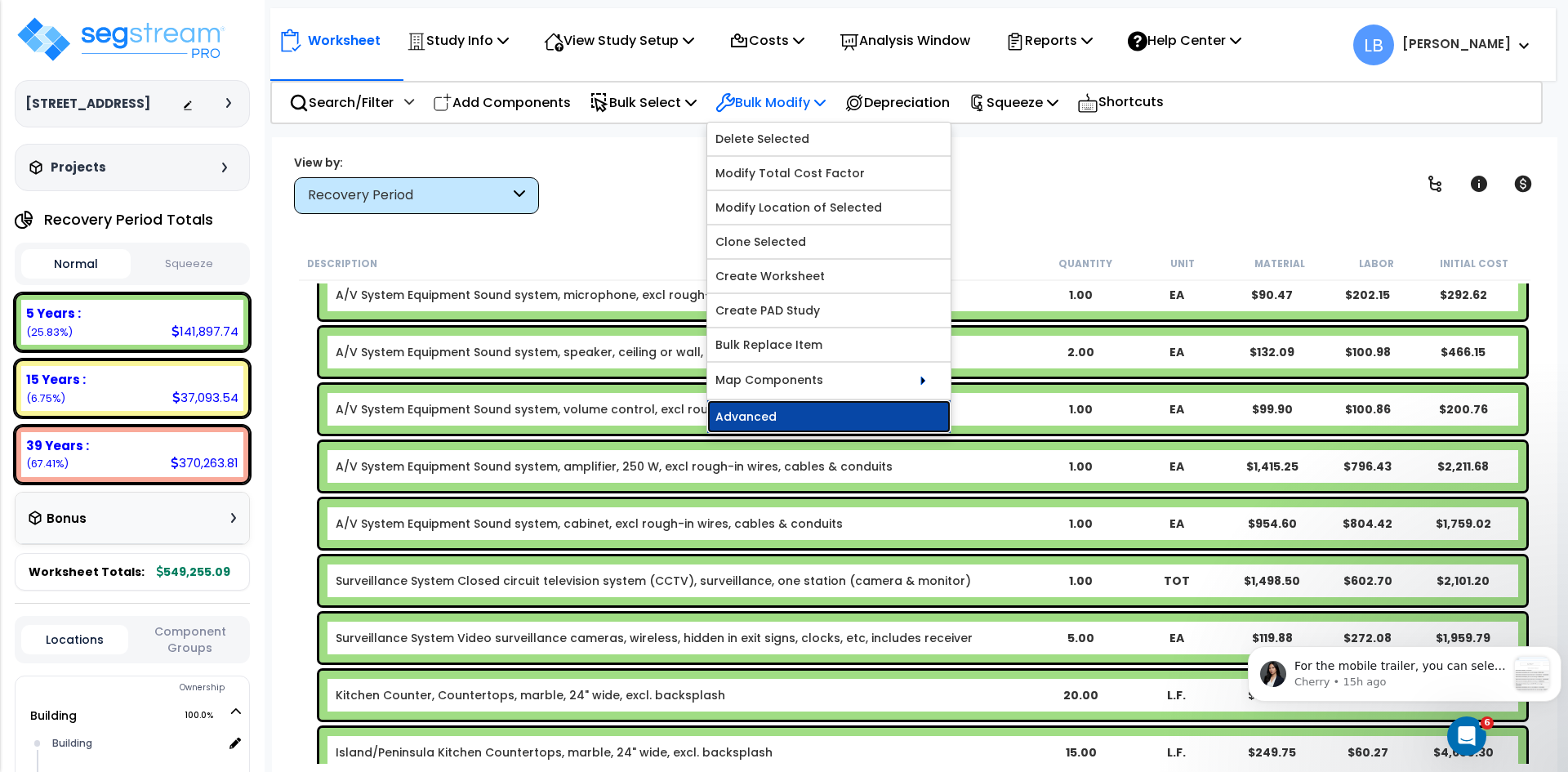
click at [783, 412] on link "Advanced" at bounding box center [828, 416] width 244 height 32
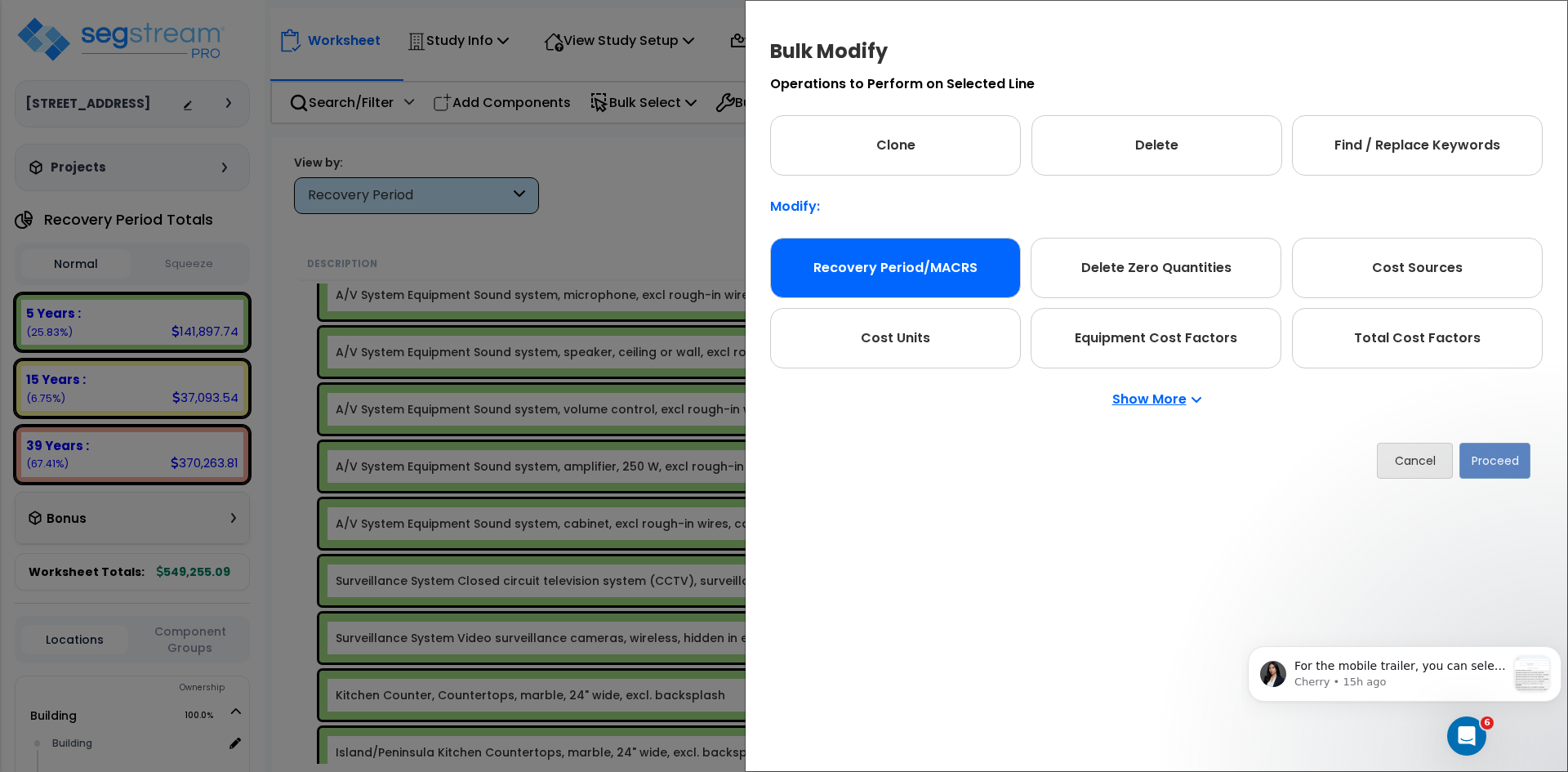
click at [910, 273] on div "Recovery Period/MACRS" at bounding box center [895, 267] width 251 height 60
click at [1483, 463] on button "Proceed" at bounding box center [1495, 461] width 71 height 36
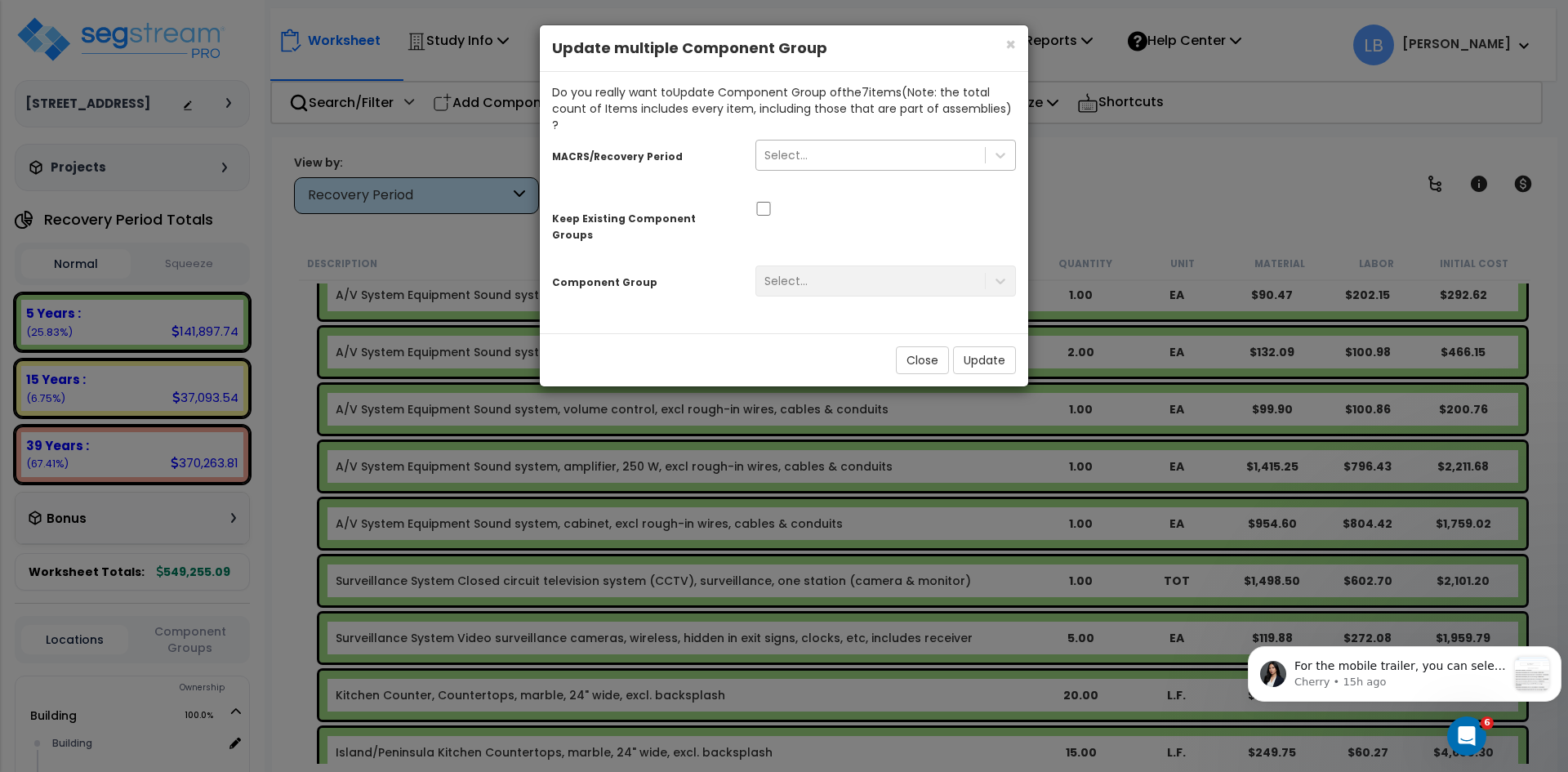
click at [824, 142] on div "Select..." at bounding box center [870, 155] width 229 height 26
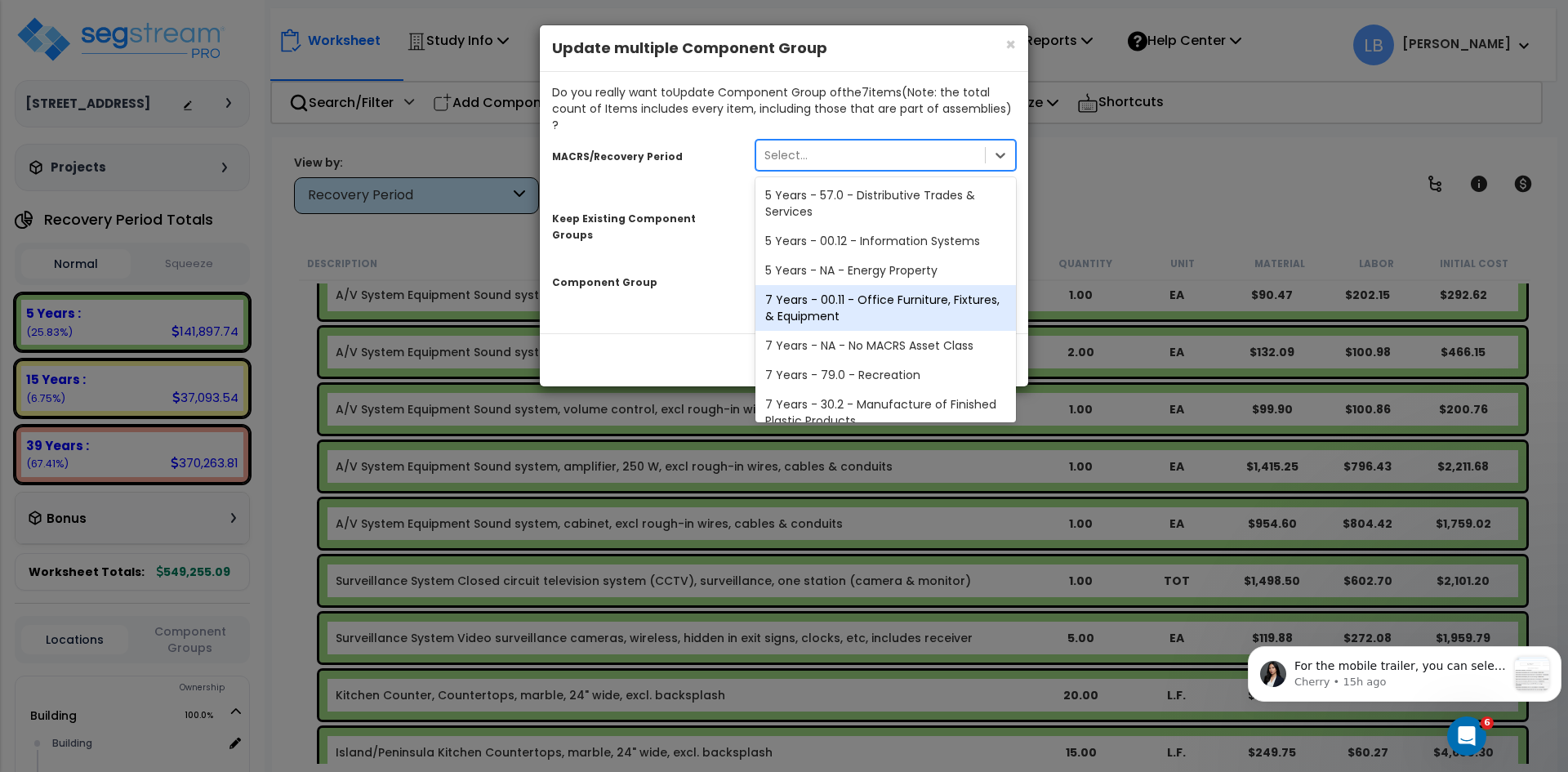
scroll to position [199, 0]
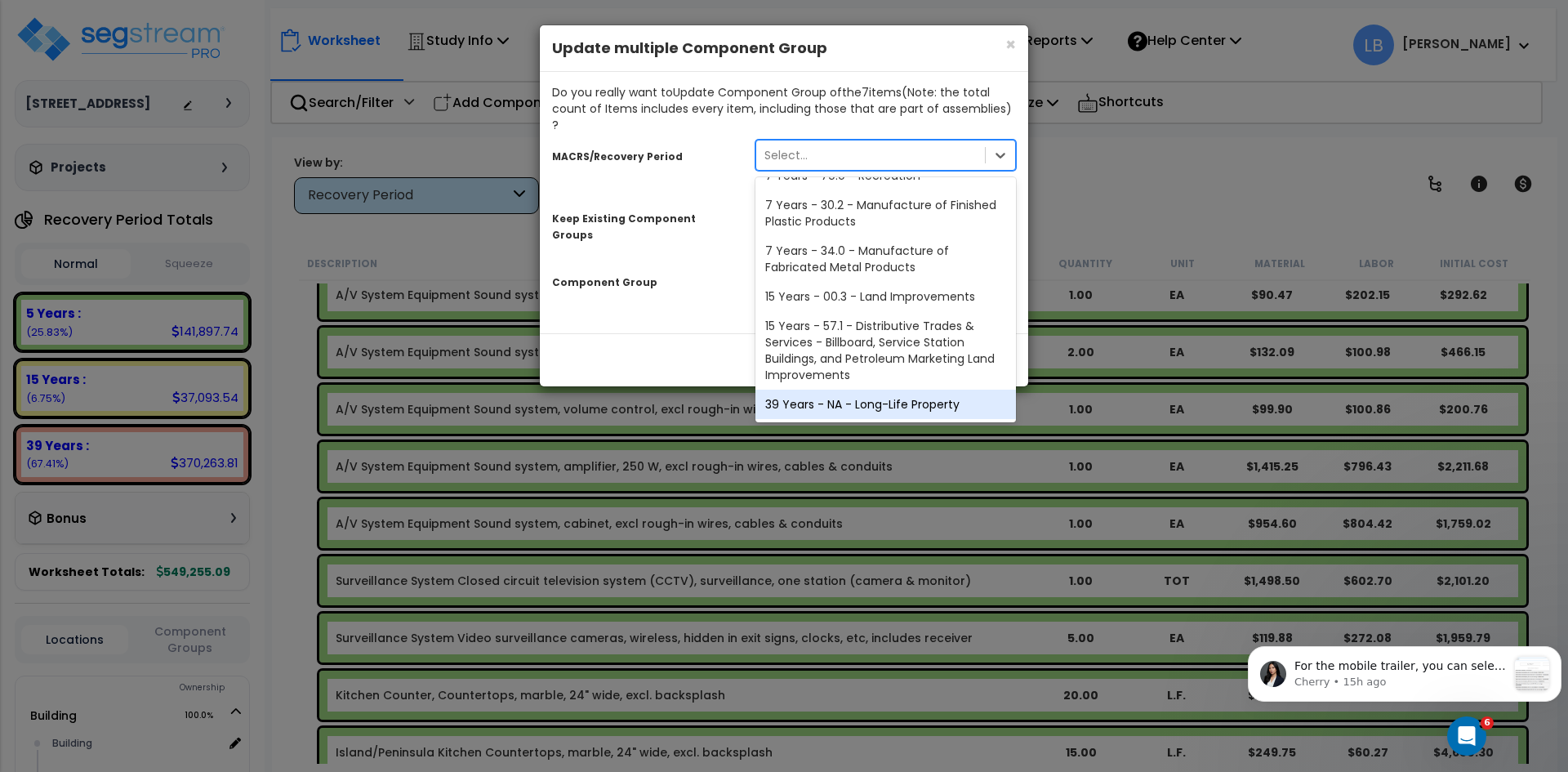
click at [836, 389] on div "39 Years - NA - Long-Life Property" at bounding box center [885, 404] width 260 height 30
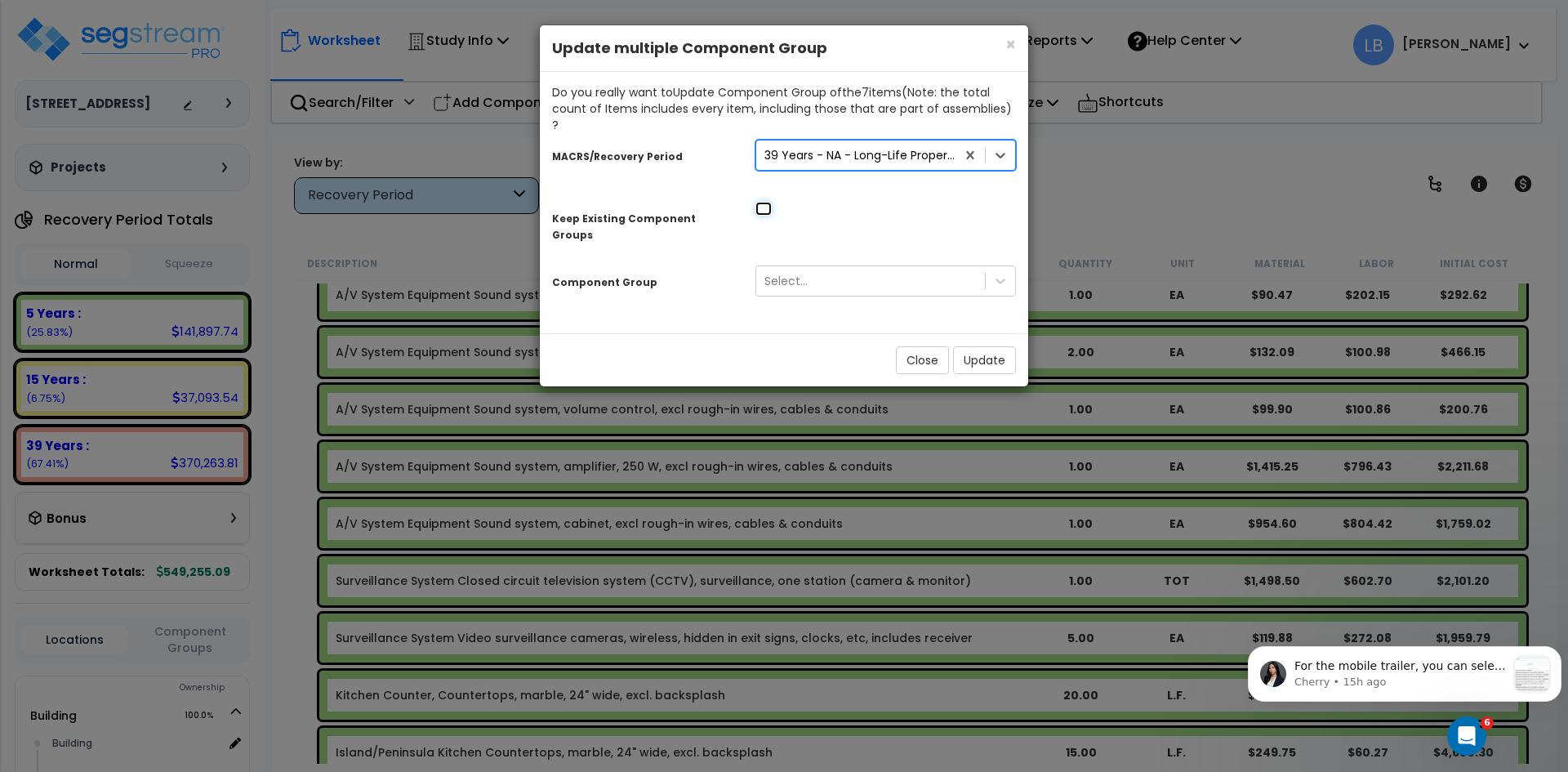
click at [762, 202] on input "checkbox" at bounding box center [764, 209] width 17 height 14
checkbox input "true"
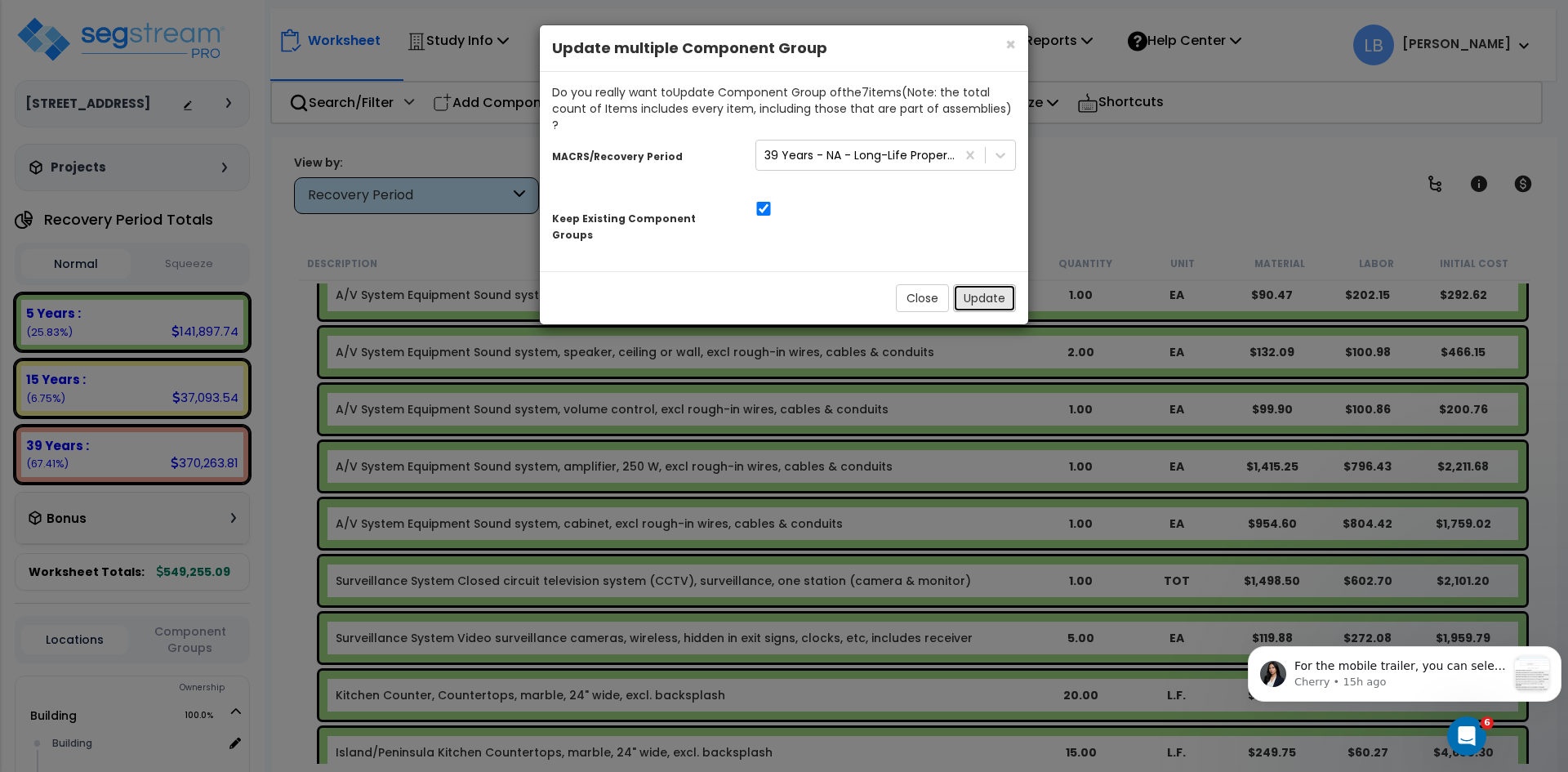
click at [972, 285] on button "Update" at bounding box center [984, 298] width 63 height 28
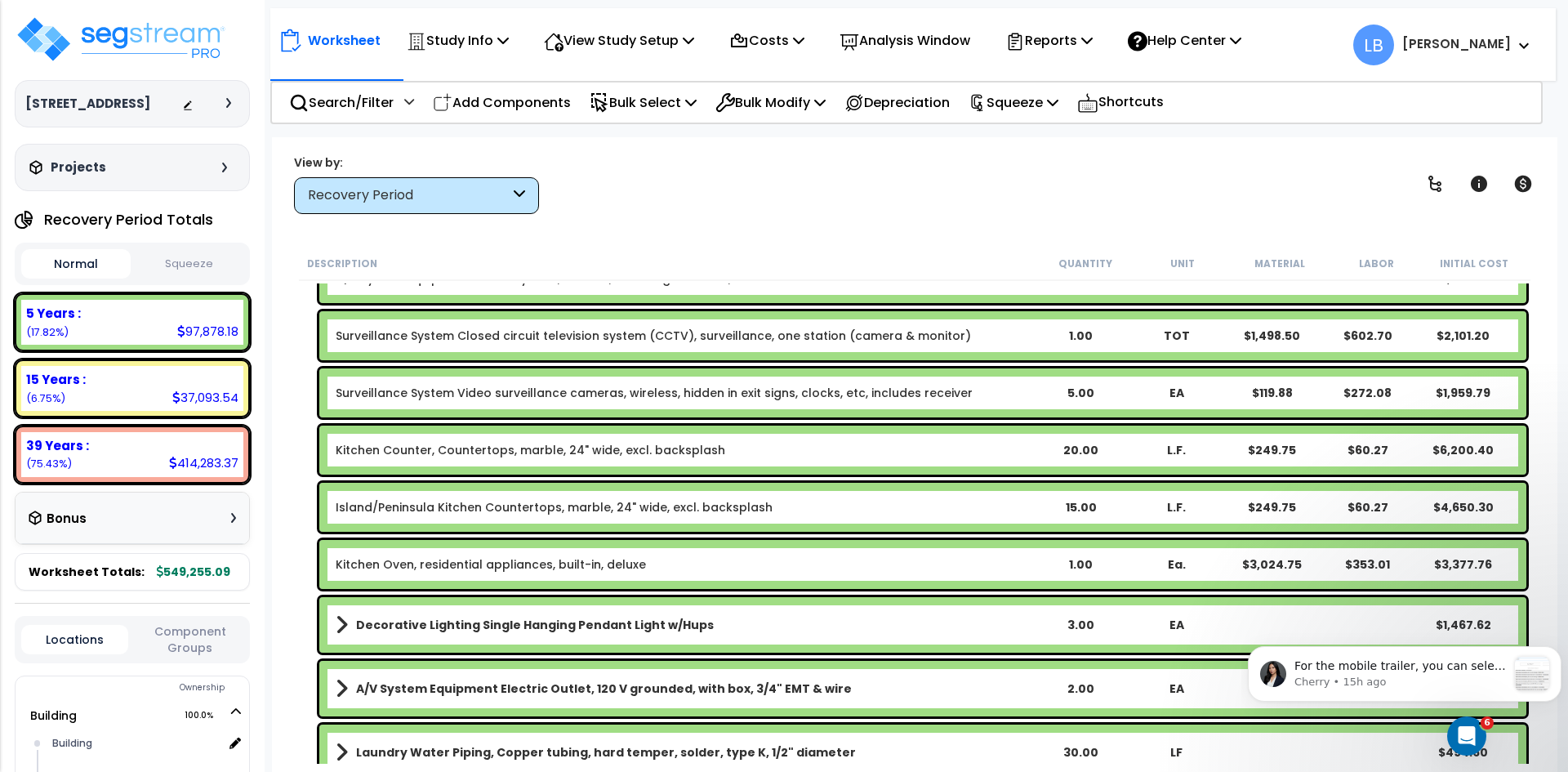
click at [208, 262] on button "Squeeze" at bounding box center [189, 264] width 109 height 29
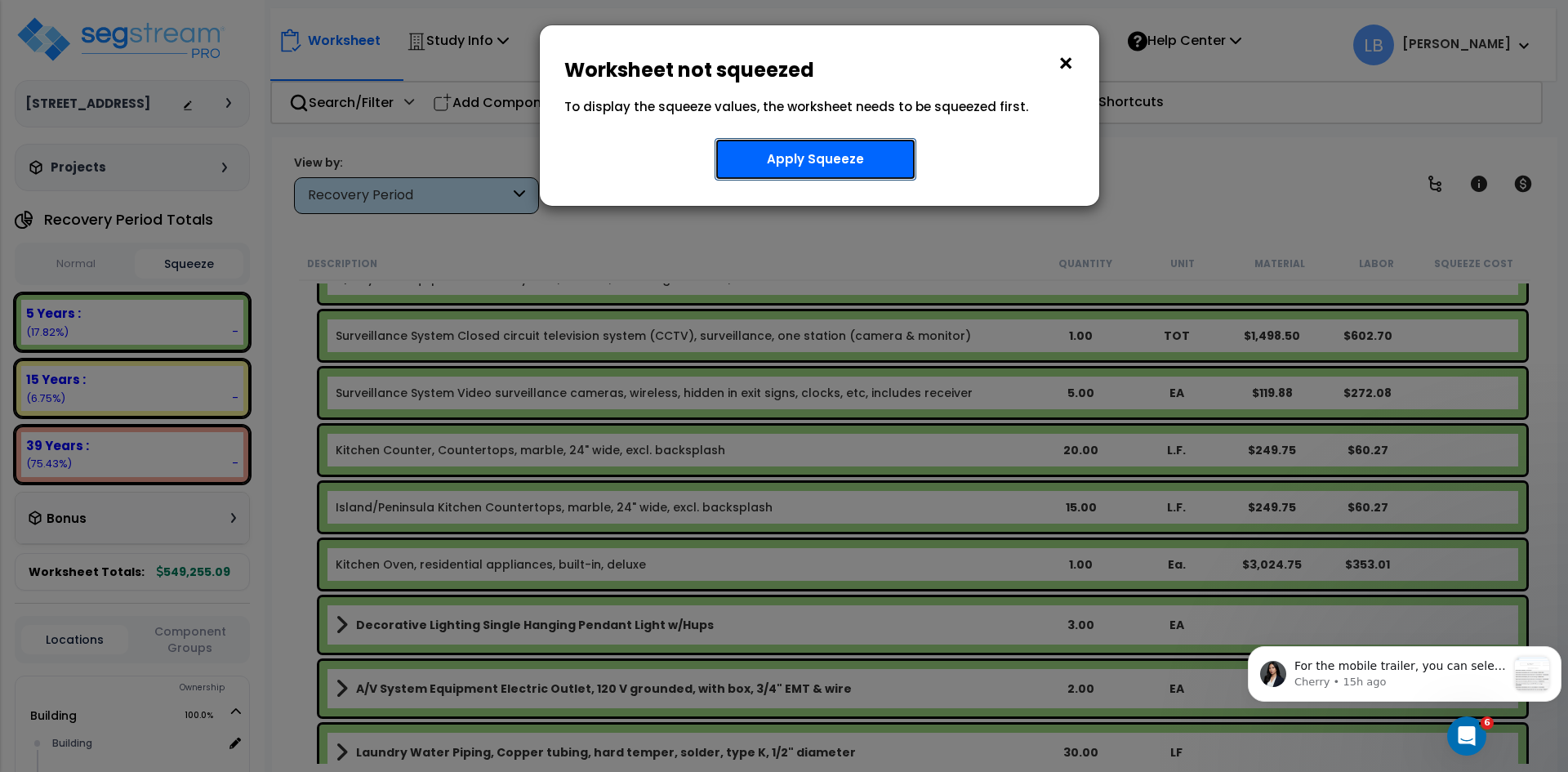
click at [789, 155] on button "Apply Squeeze" at bounding box center [816, 159] width 202 height 43
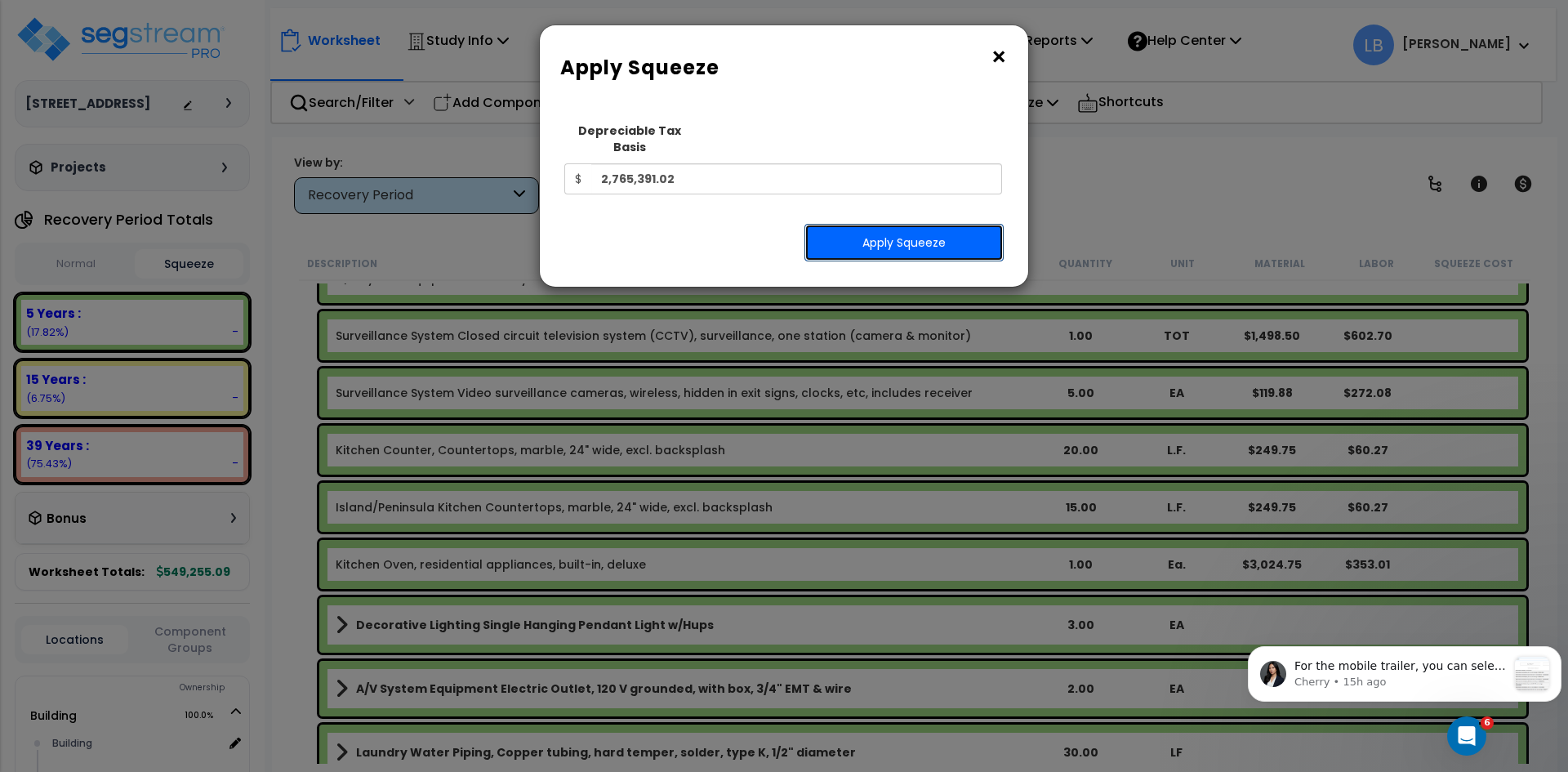
click at [879, 225] on button "Apply Squeeze" at bounding box center [904, 242] width 199 height 38
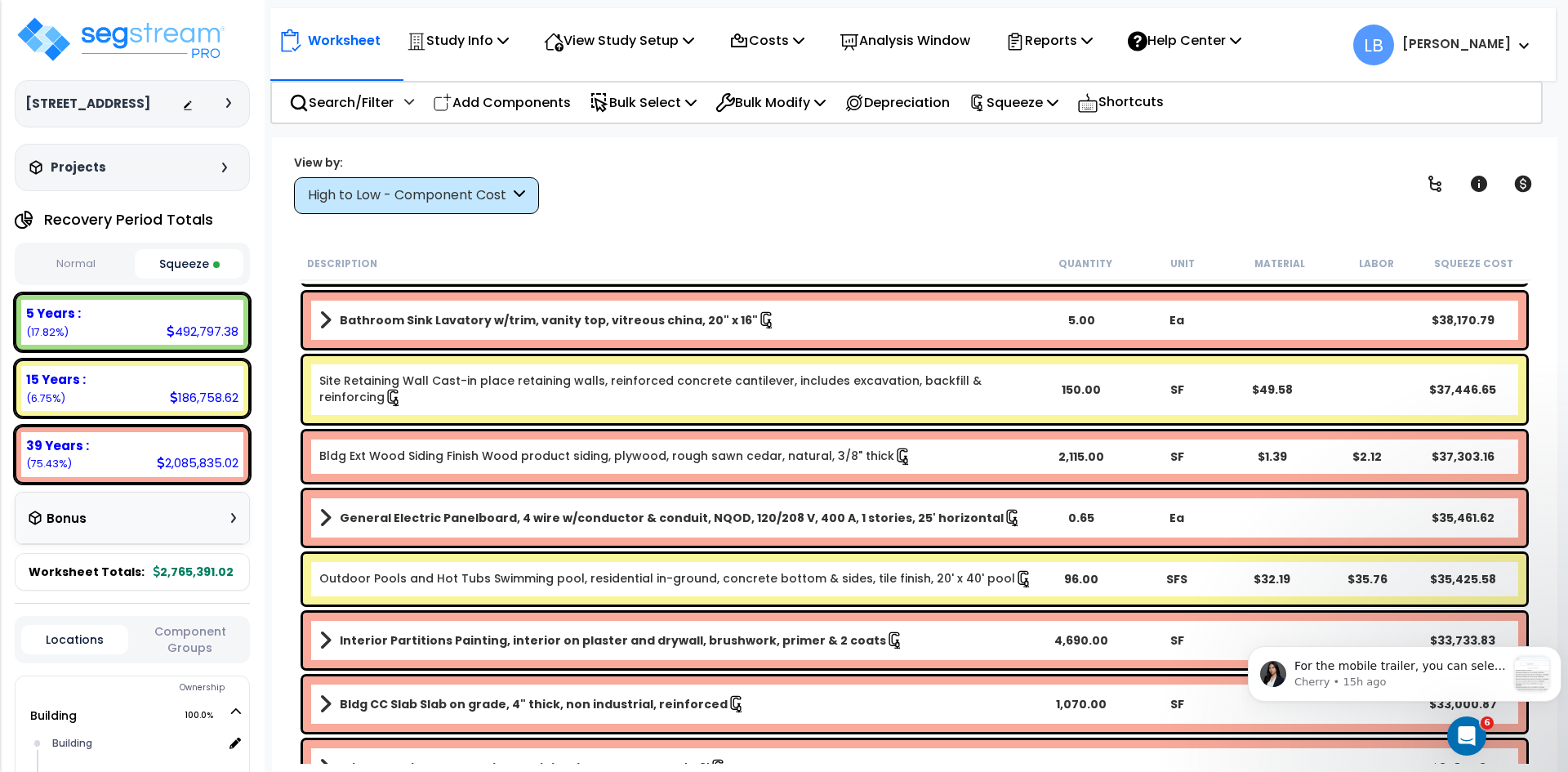
scroll to position [1084, 0]
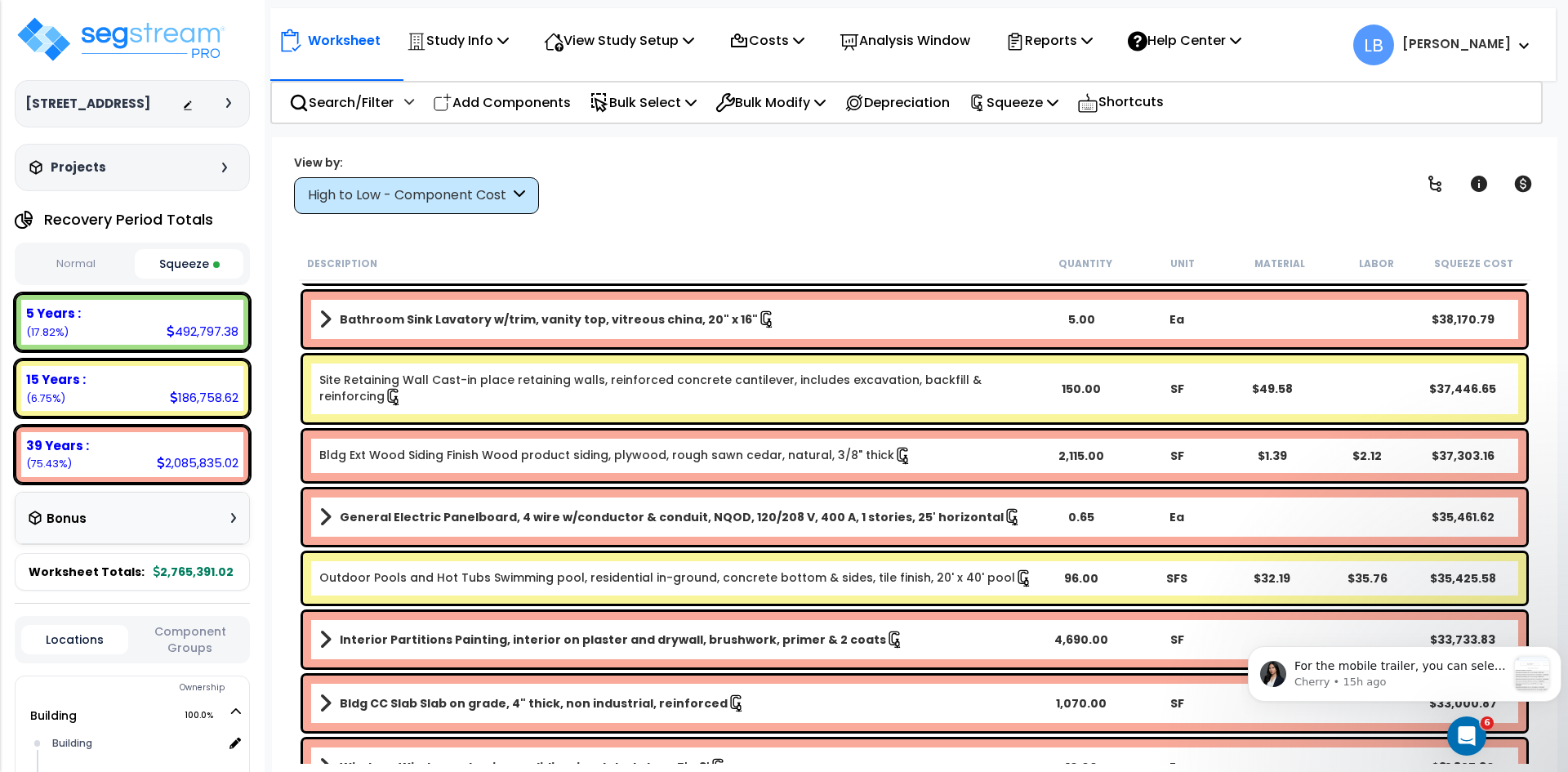
click at [182, 387] on div "15 Years :" at bounding box center [132, 379] width 212 height 18
click at [209, 392] on div "186,758.62" at bounding box center [204, 397] width 69 height 18
click at [374, 196] on div "High to Low - Component Cost" at bounding box center [409, 196] width 202 height 19
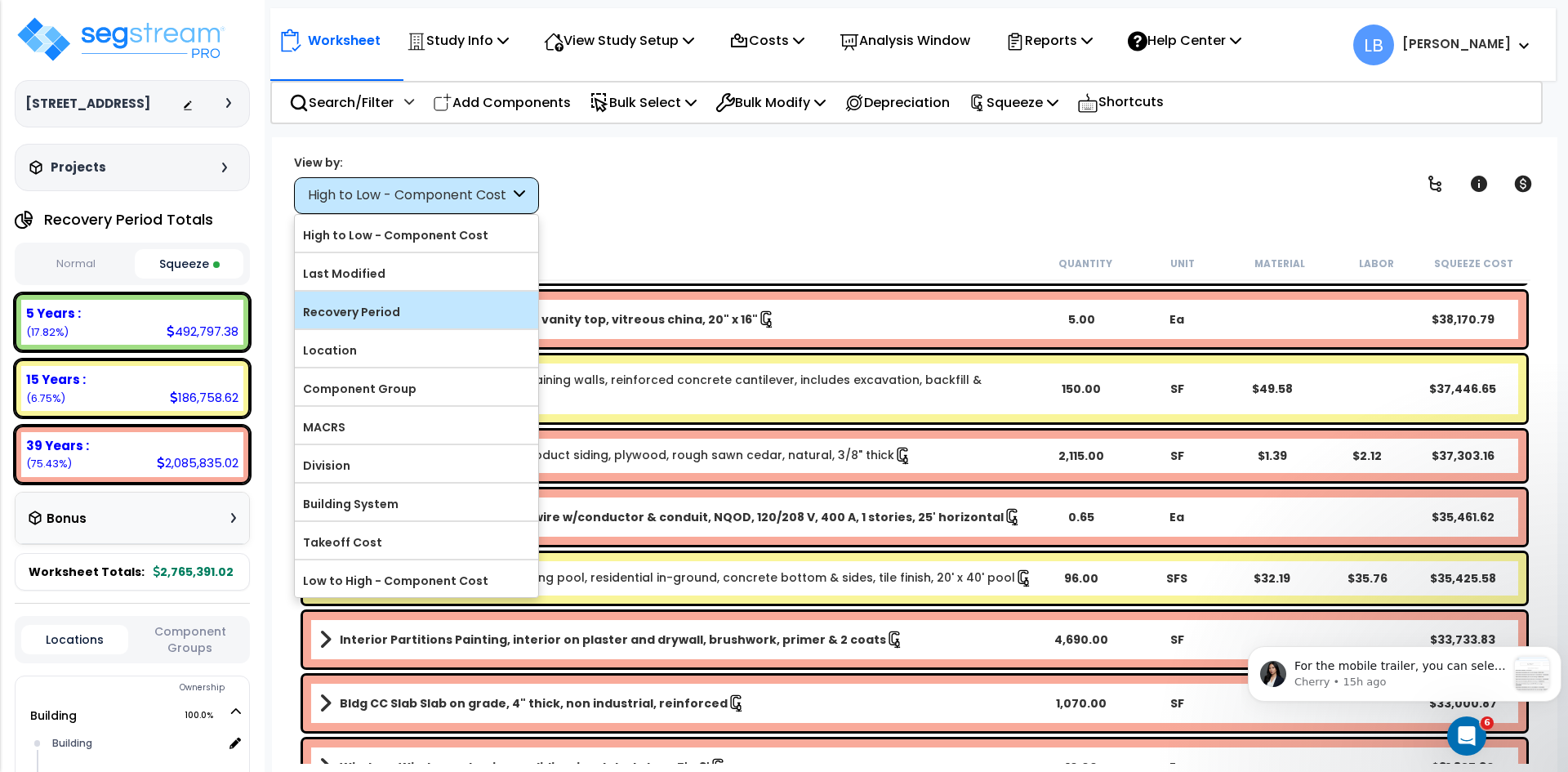
click at [368, 312] on label "Recovery Period" at bounding box center [416, 311] width 244 height 24
click at [0, 0] on input "Recovery Period" at bounding box center [0, 0] width 0 height 0
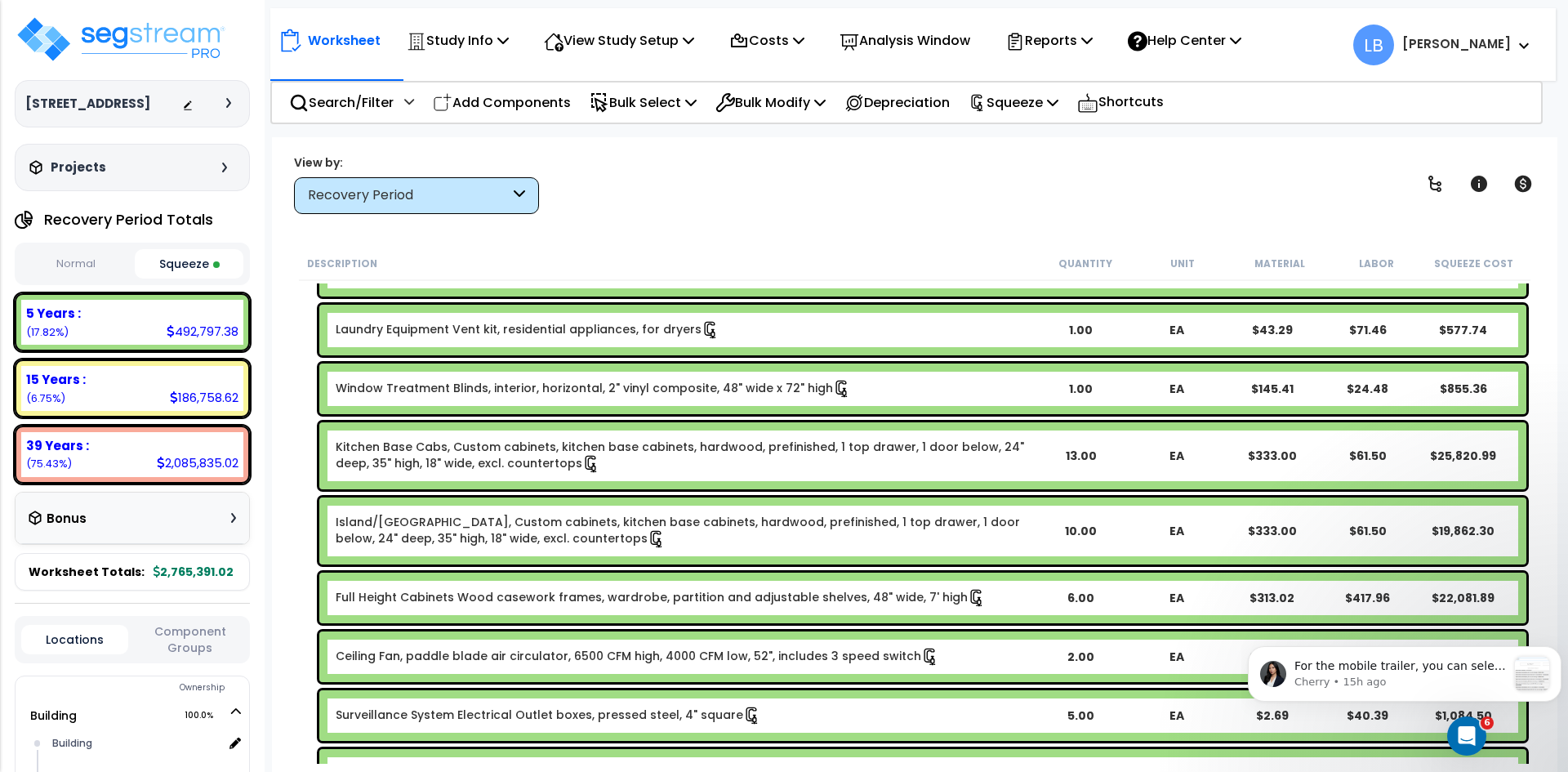
click at [212, 373] on div "15 Years :" at bounding box center [132, 379] width 212 height 18
click at [209, 388] on div "186,758.62" at bounding box center [204, 397] width 69 height 18
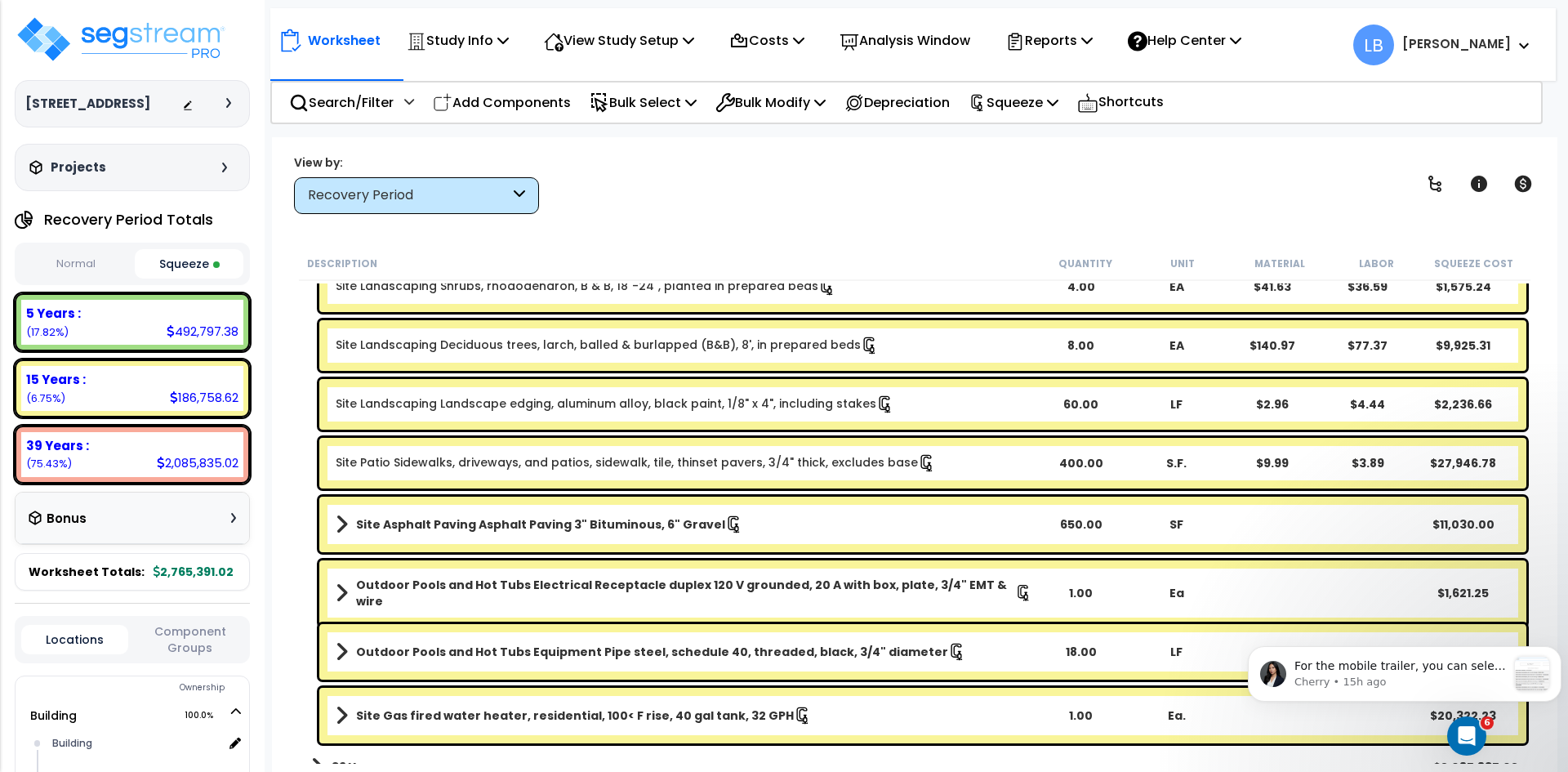
scroll to position [4079, 0]
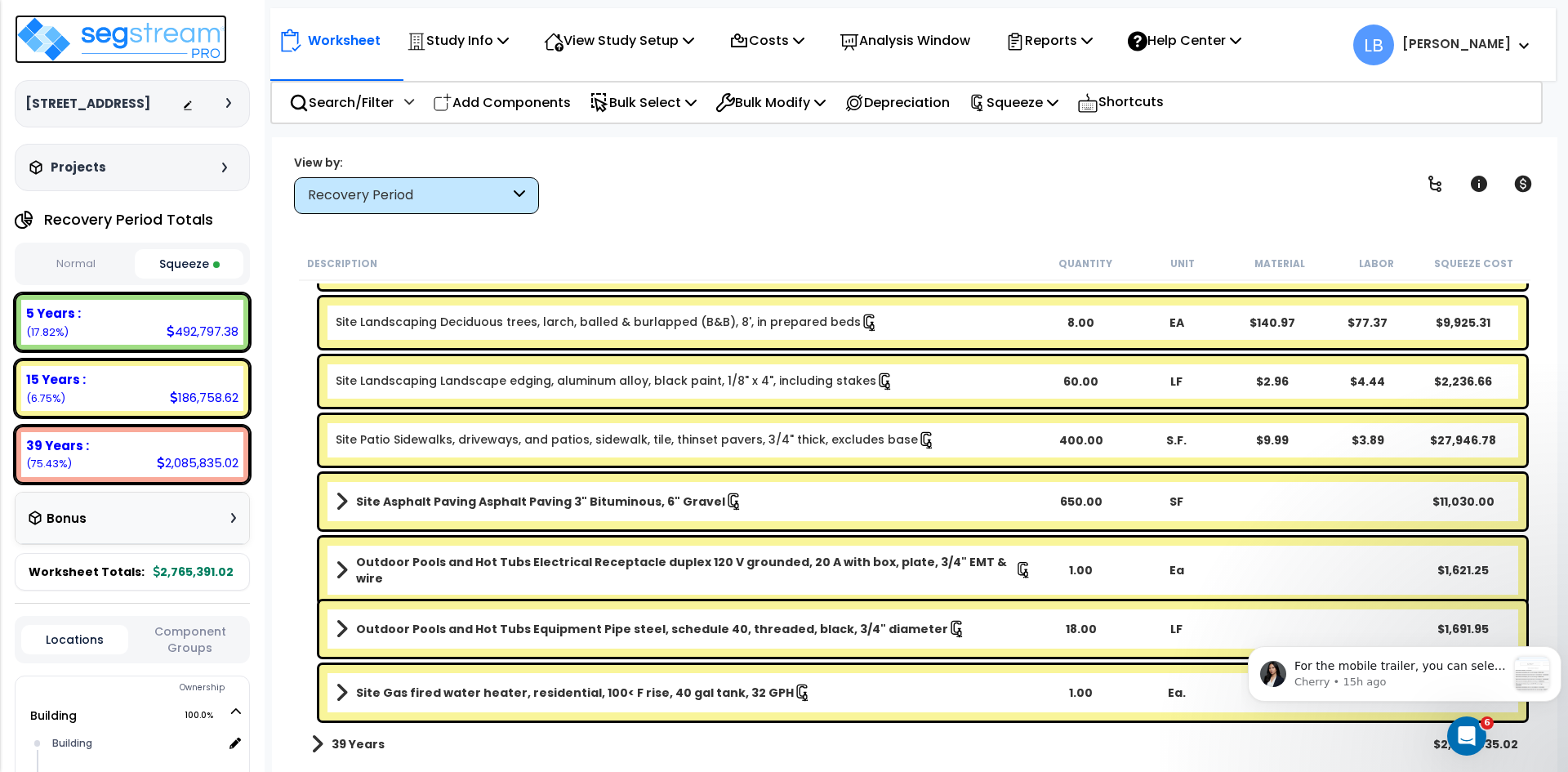
click at [136, 33] on img at bounding box center [120, 39] width 212 height 49
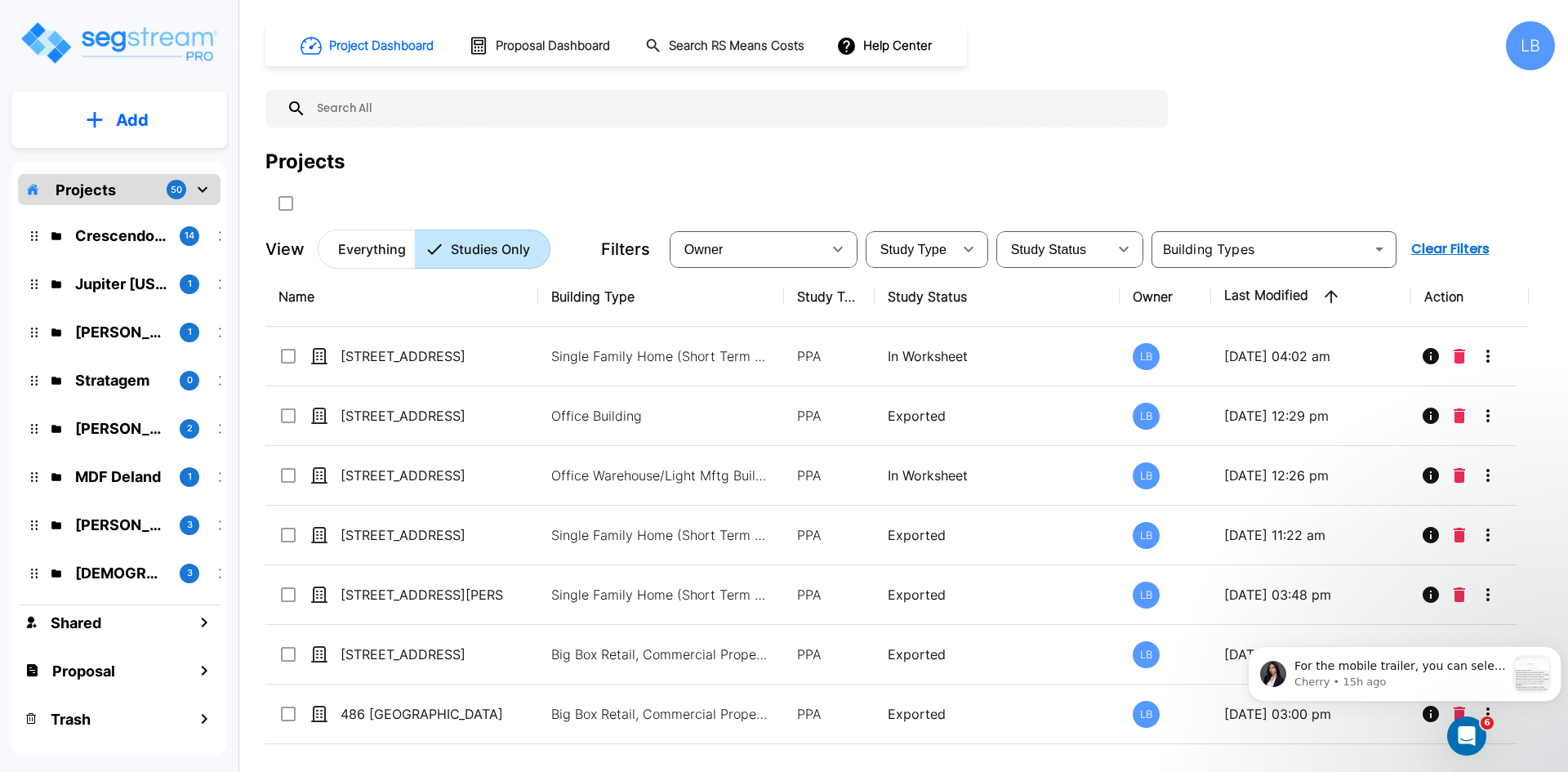
click at [146, 119] on p "Add" at bounding box center [132, 120] width 32 height 24
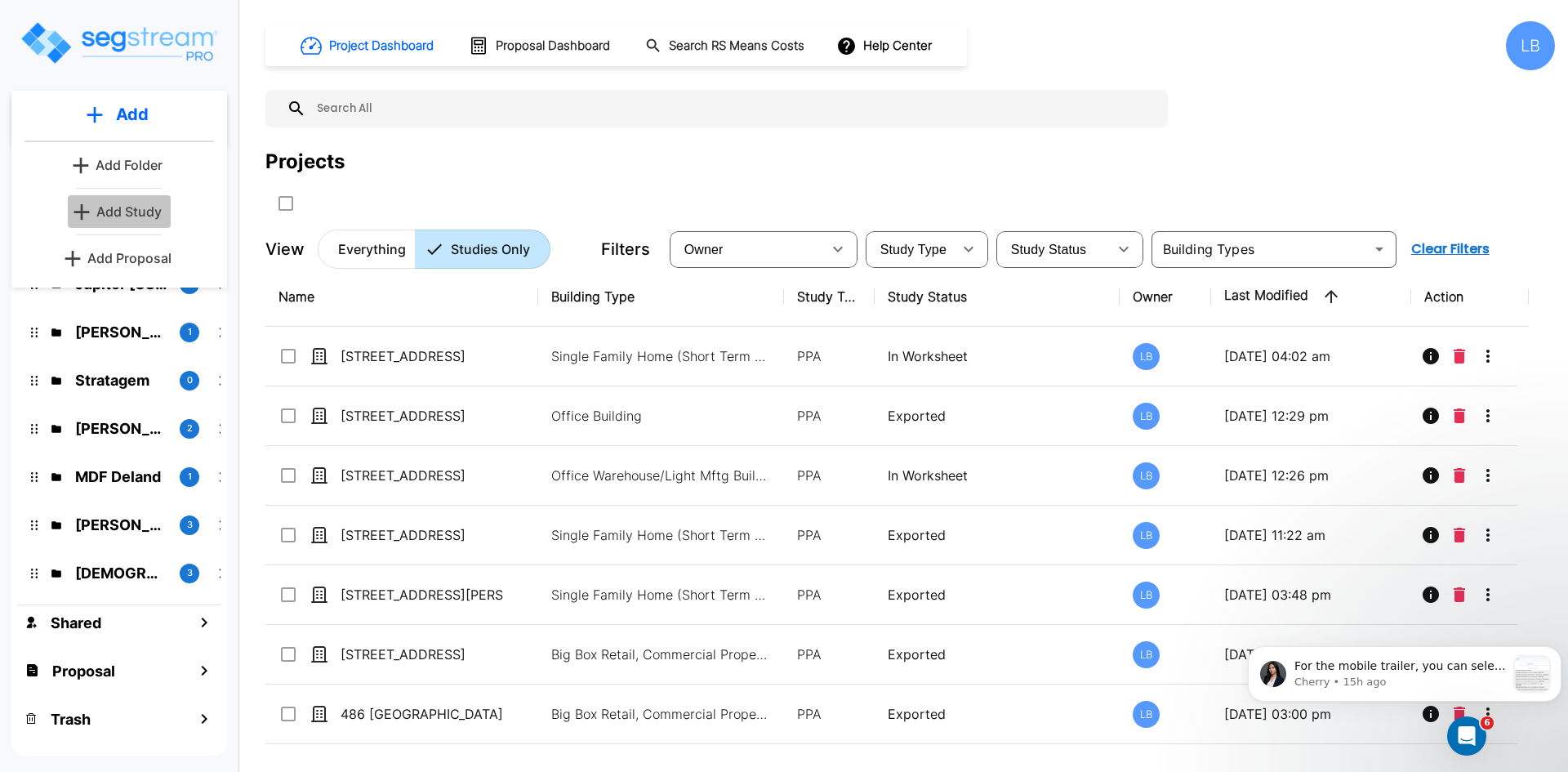
click at [135, 209] on p "Add Study" at bounding box center [129, 211] width 65 height 19
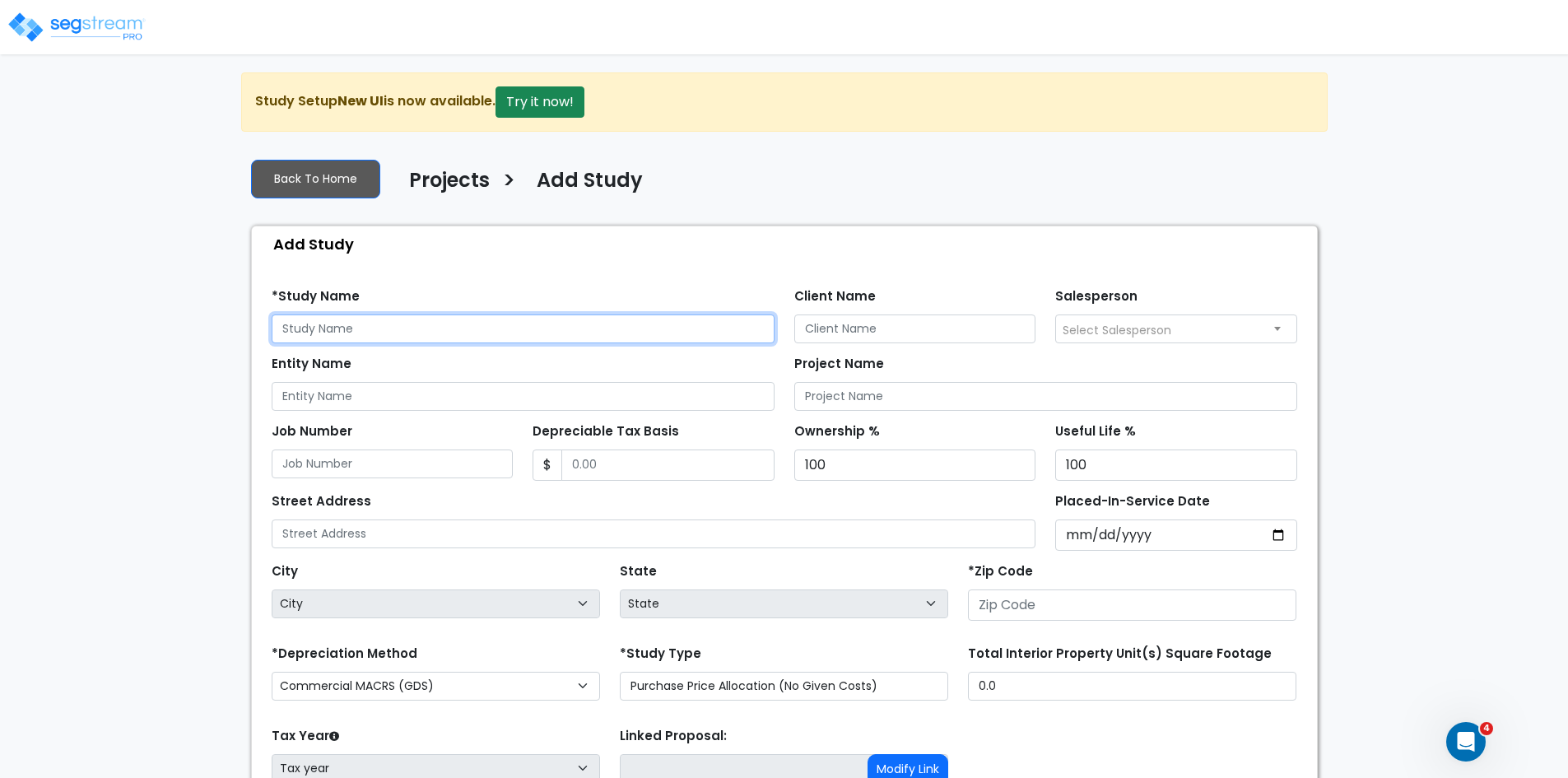
click at [319, 331] on input "text" at bounding box center [523, 329] width 502 height 29
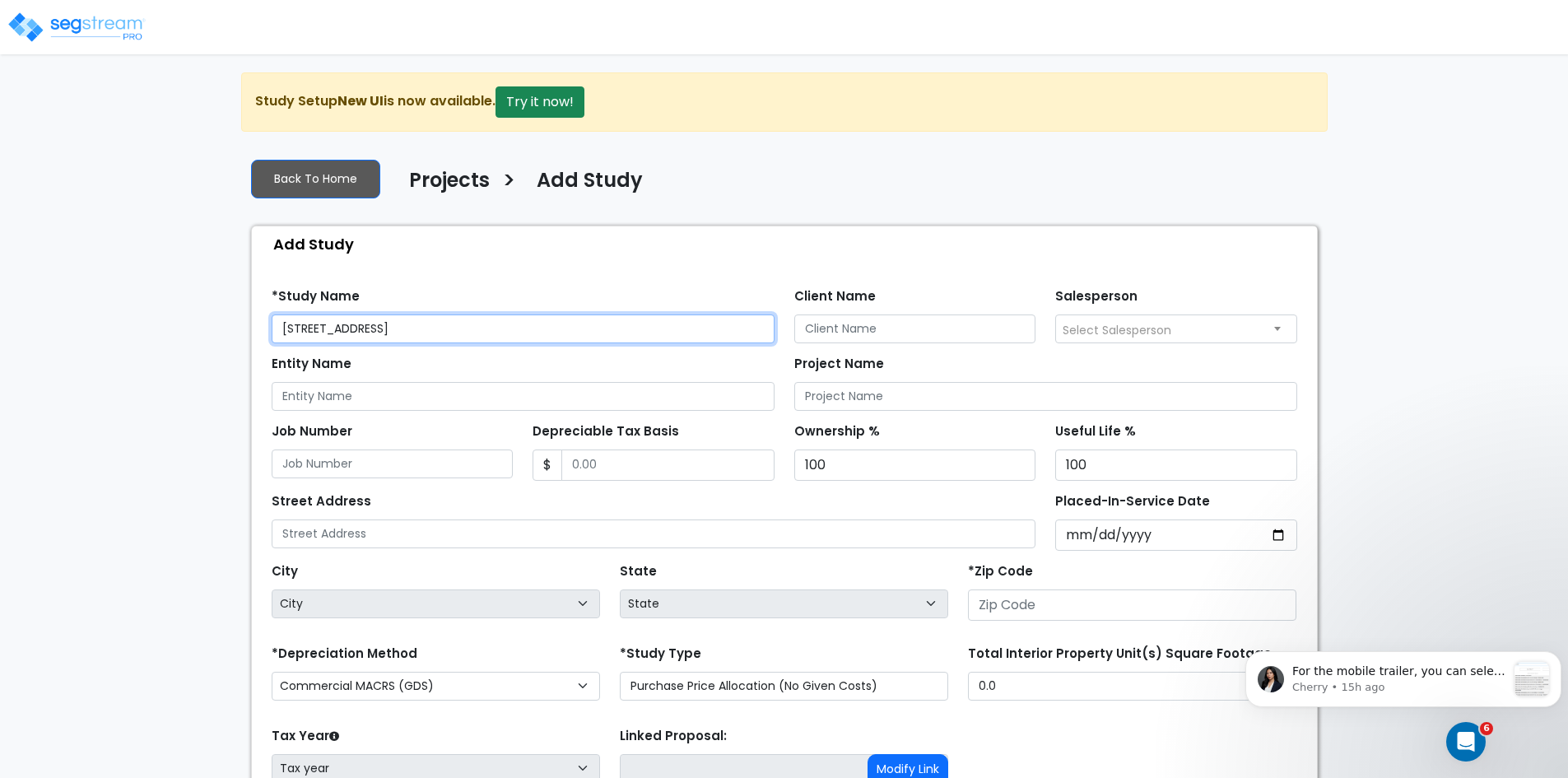
type input "[STREET_ADDRESS]"
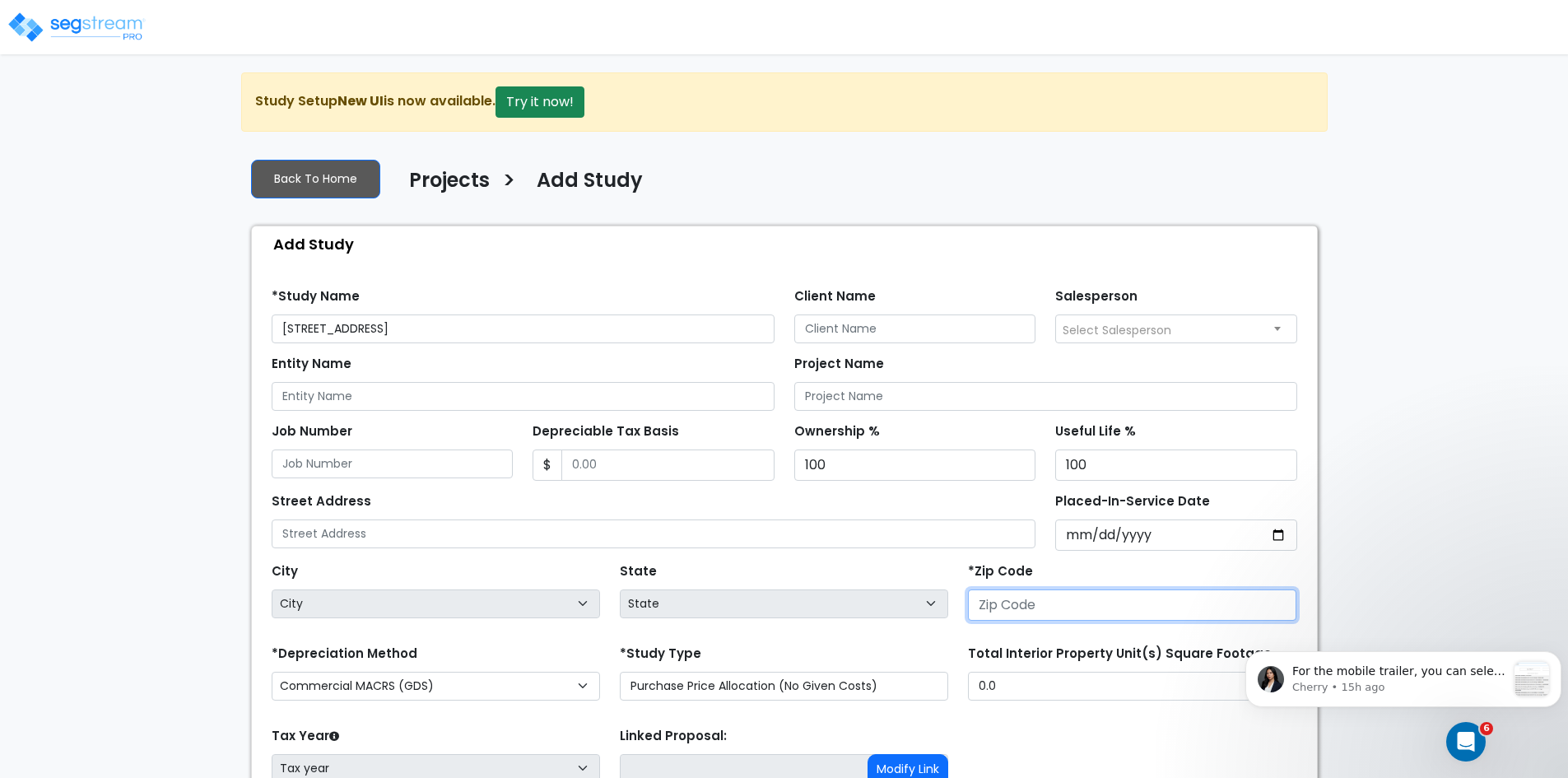
click at [995, 608] on input "number" at bounding box center [1132, 604] width 329 height 31
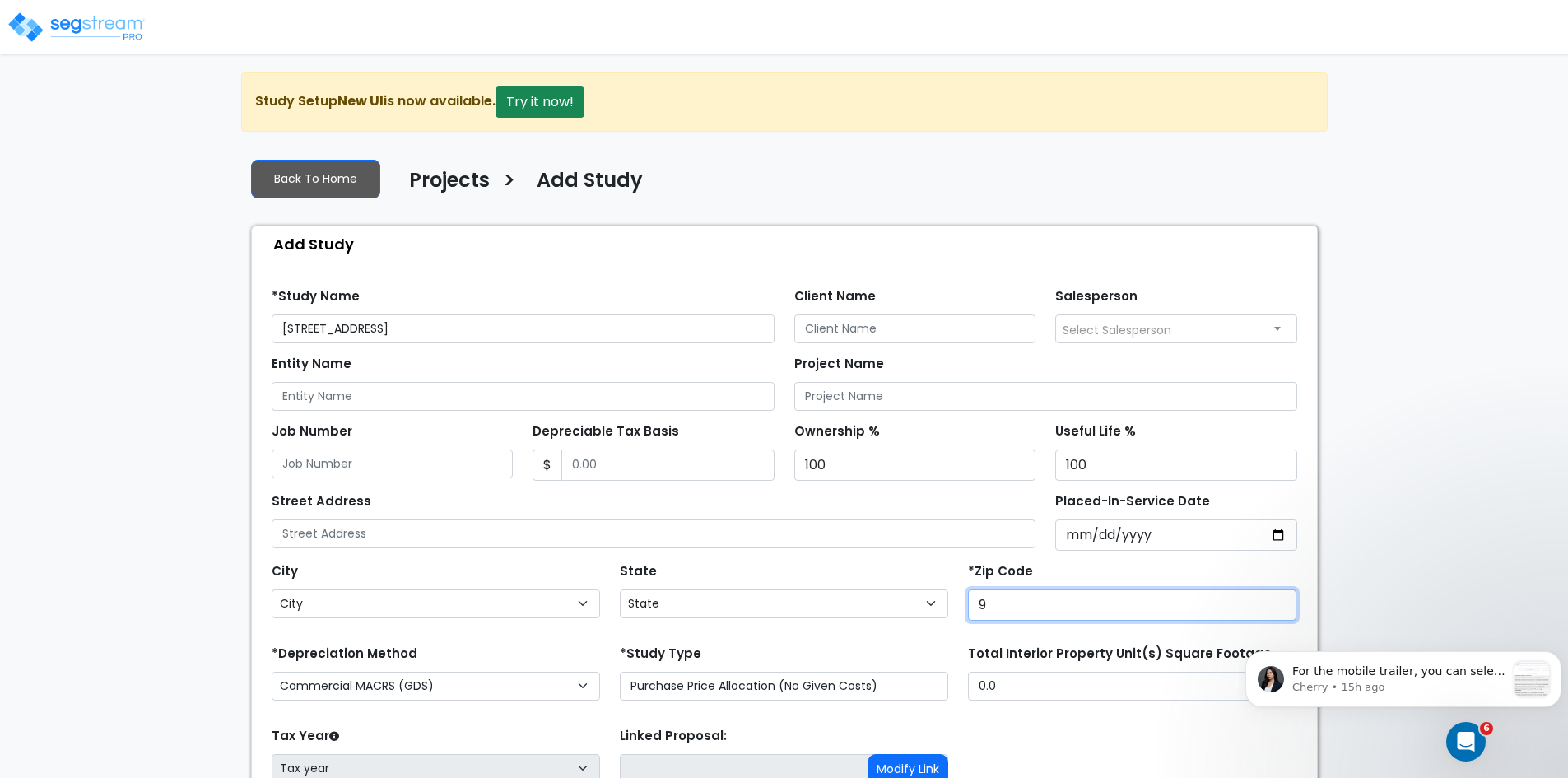
type input "95"
select select "CA"
type input "95452"
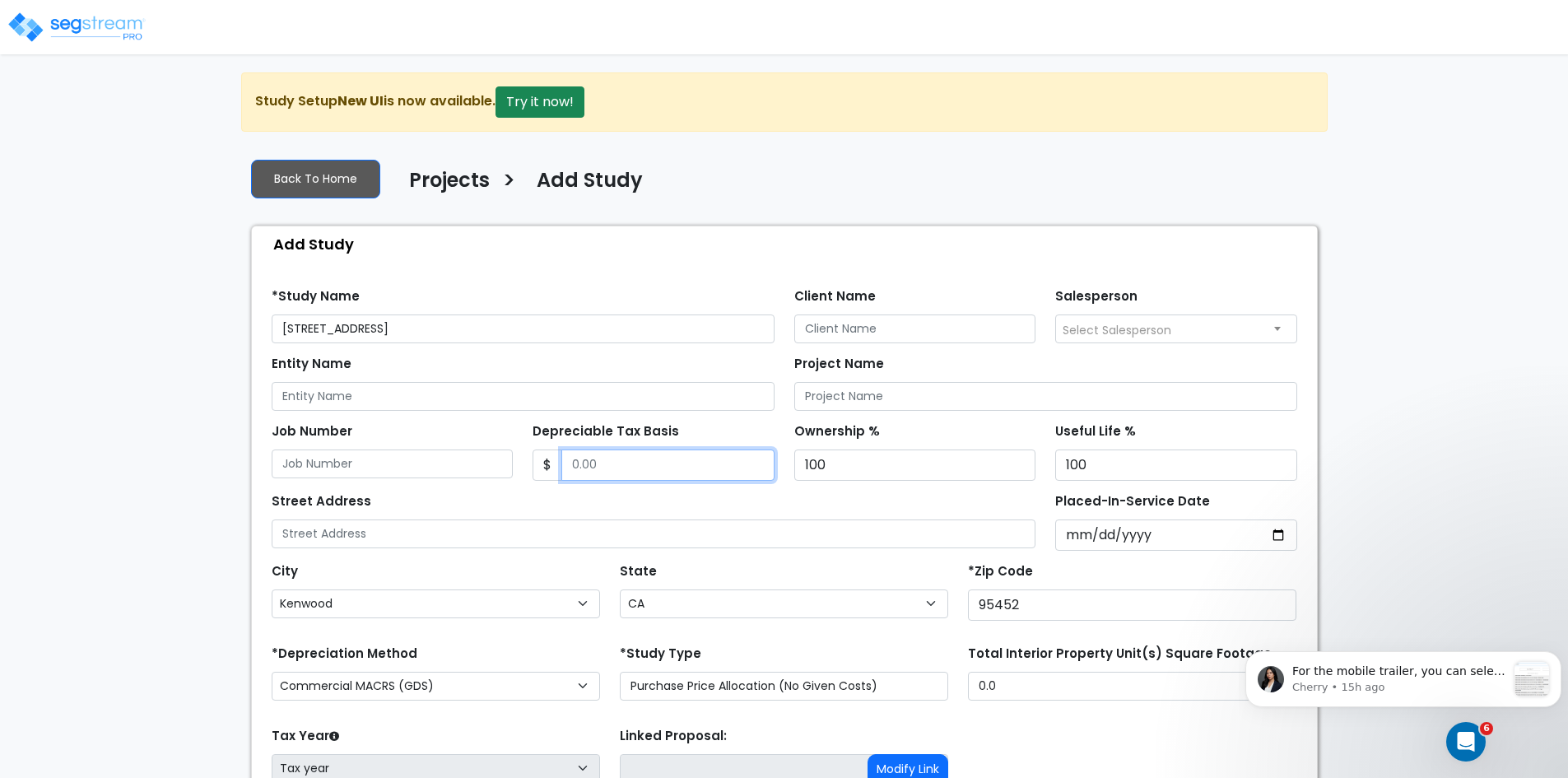
click at [597, 460] on input "Depreciable Tax Basis" at bounding box center [668, 464] width 213 height 31
type input "3,320,926.76"
click at [1077, 534] on input "Placed-In-Service Date" at bounding box center [1176, 534] width 242 height 31
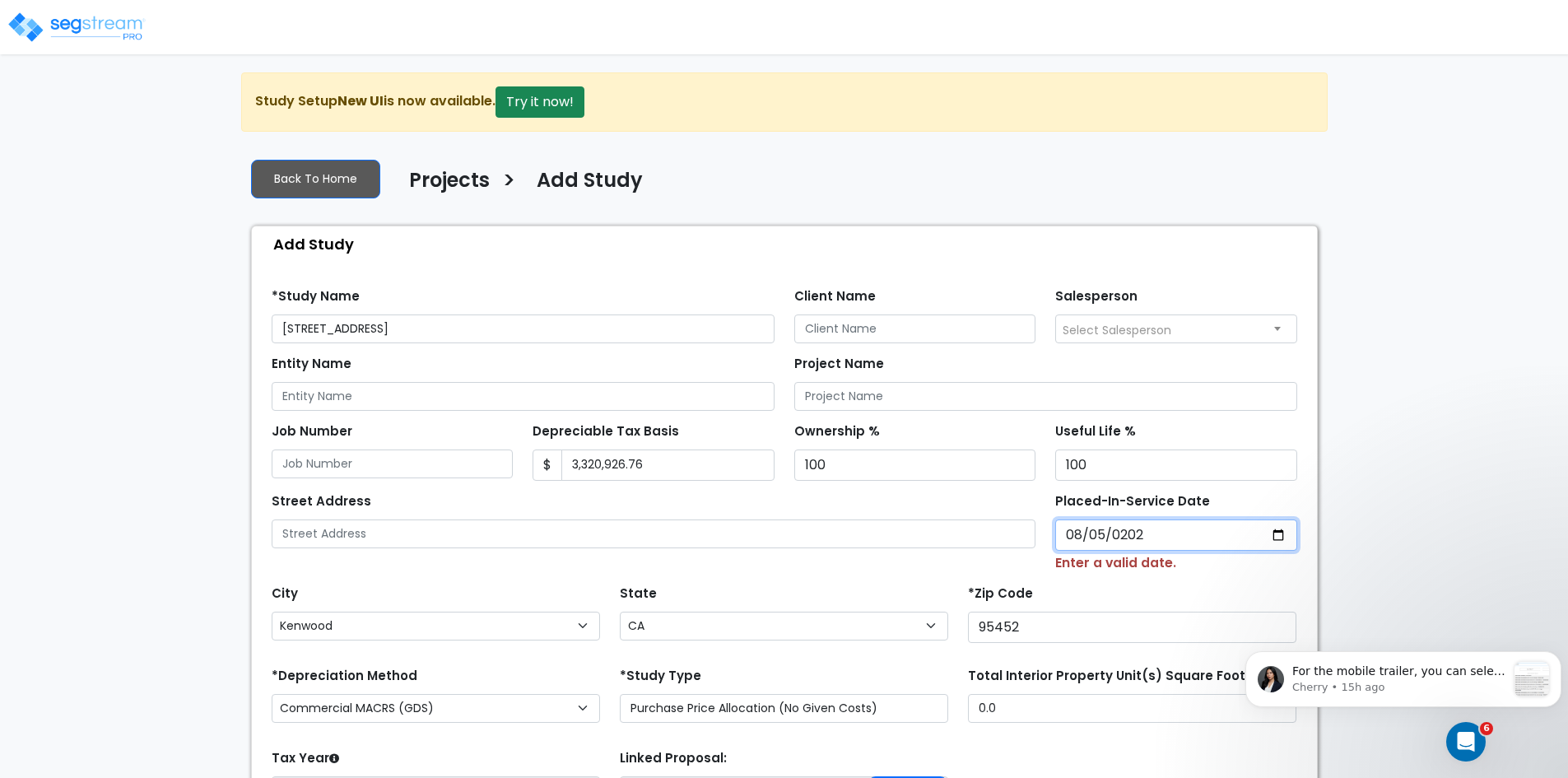
type input "2024-08-05"
select select "2024"
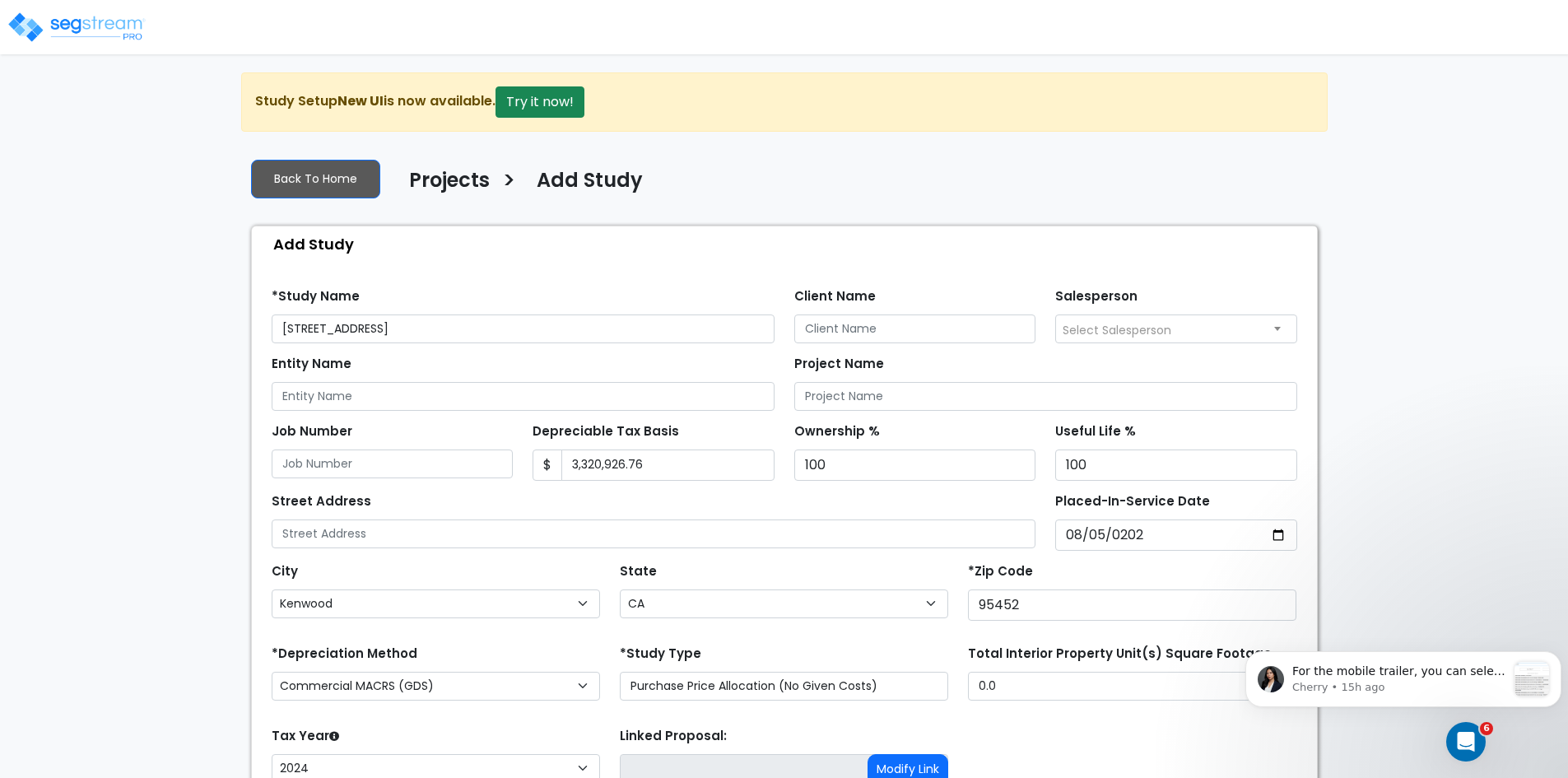
click at [1074, 566] on div "*Zip Code 95452" at bounding box center [1132, 589] width 329 height 62
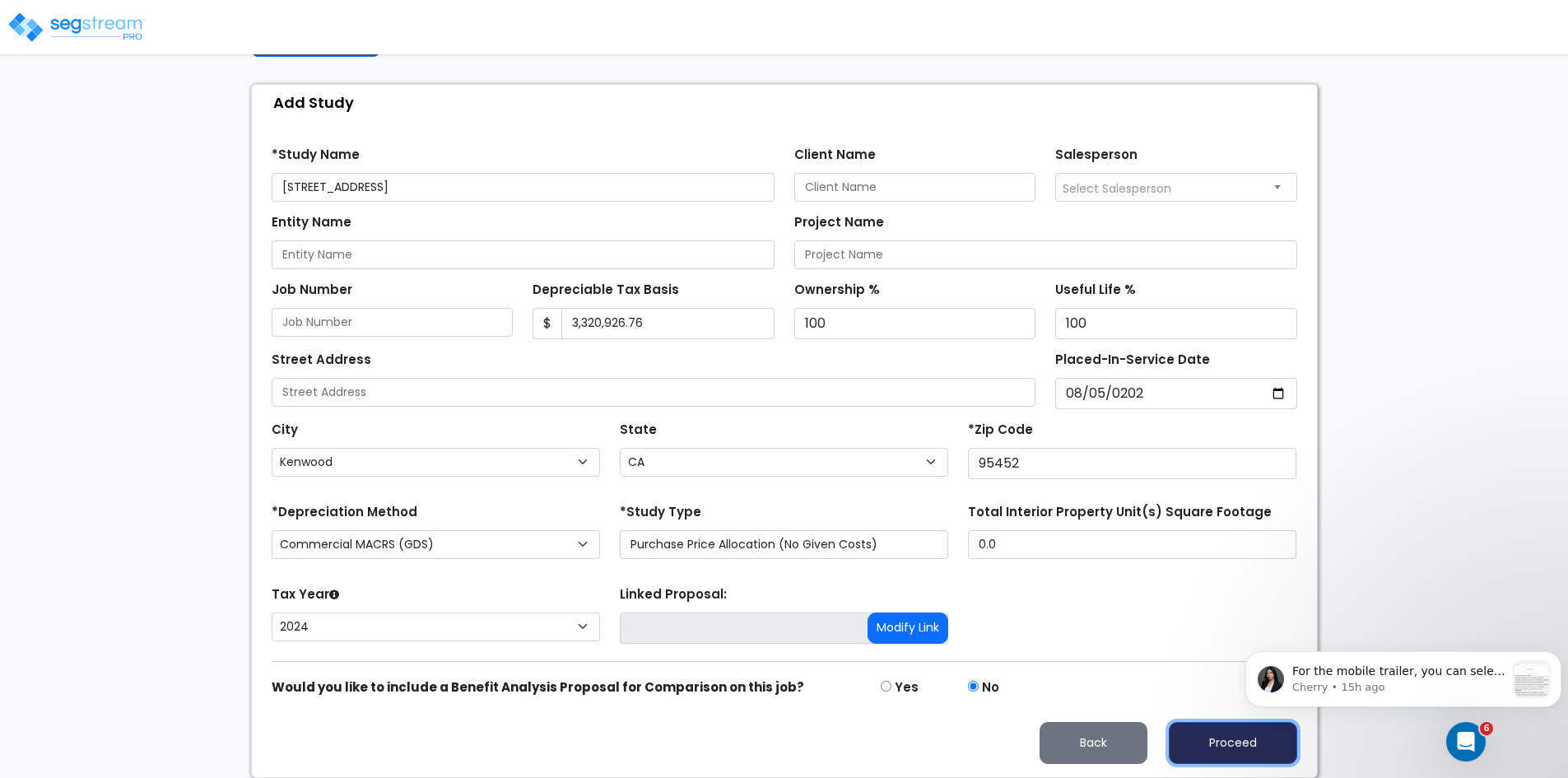
click at [1180, 740] on button "Proceed" at bounding box center [1232, 743] width 128 height 42
